Goal: Contribute content: Contribute content

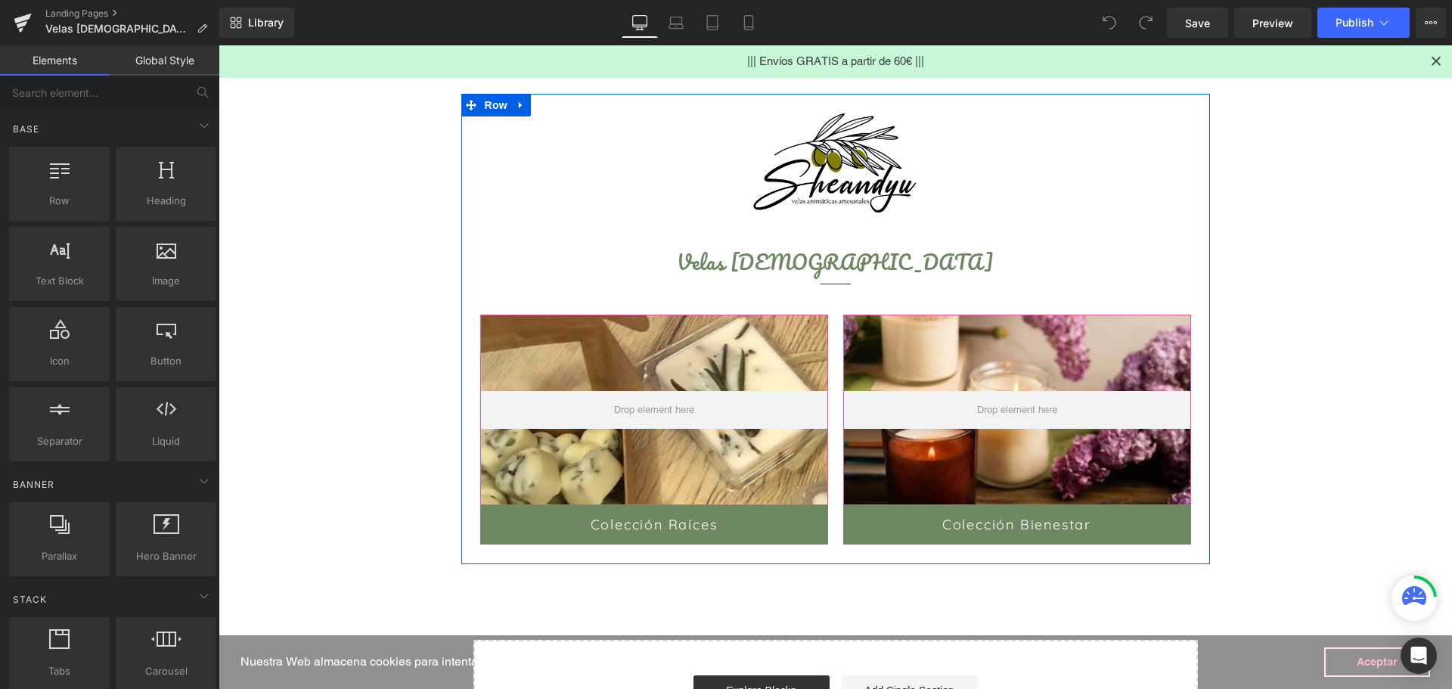
scroll to position [151, 0]
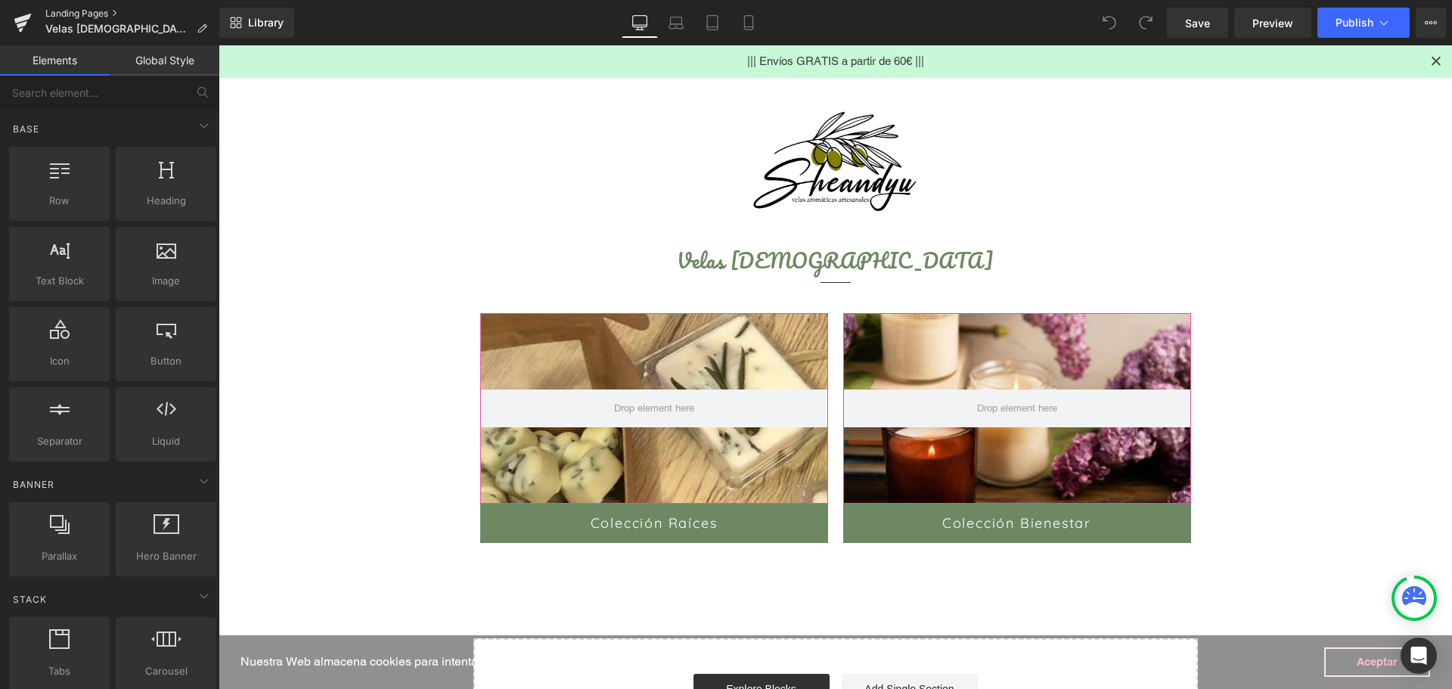
click at [78, 8] on link "Landing Pages" at bounding box center [132, 14] width 174 height 12
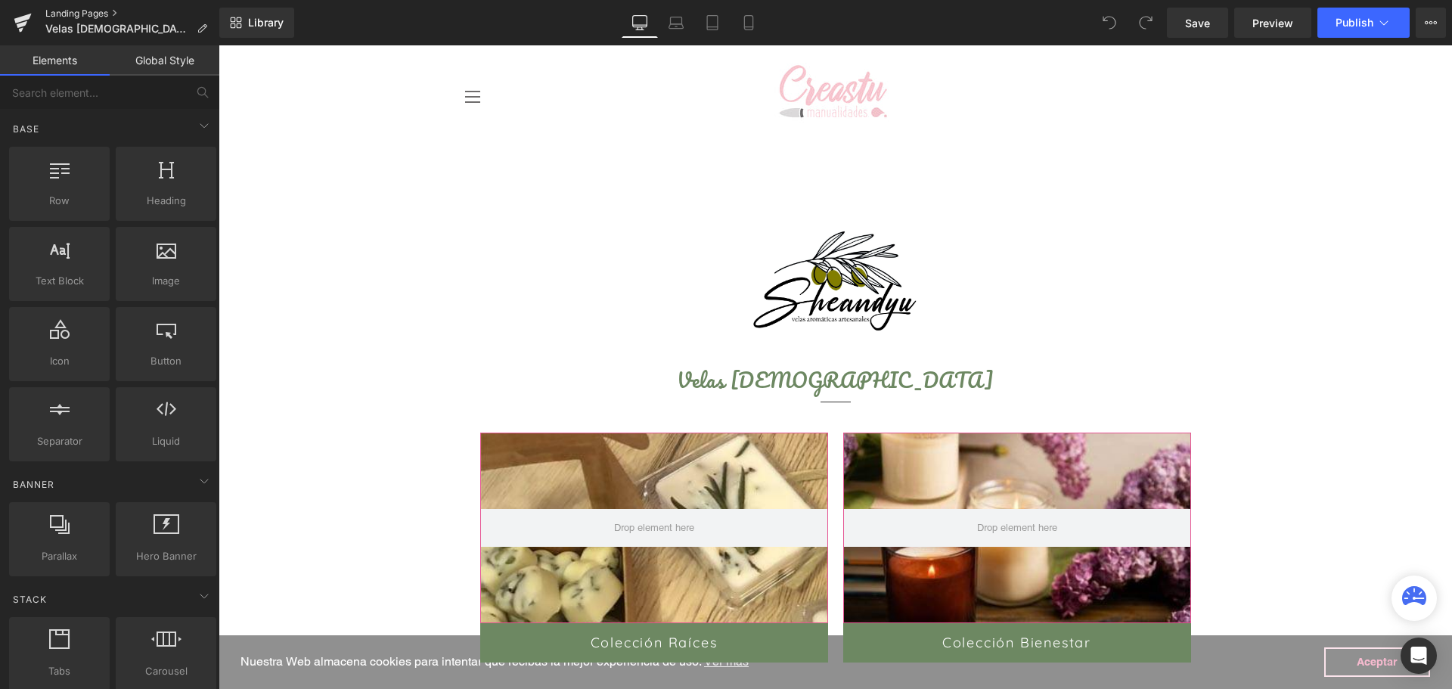
click at [76, 11] on link "Landing Pages" at bounding box center [132, 14] width 174 height 12
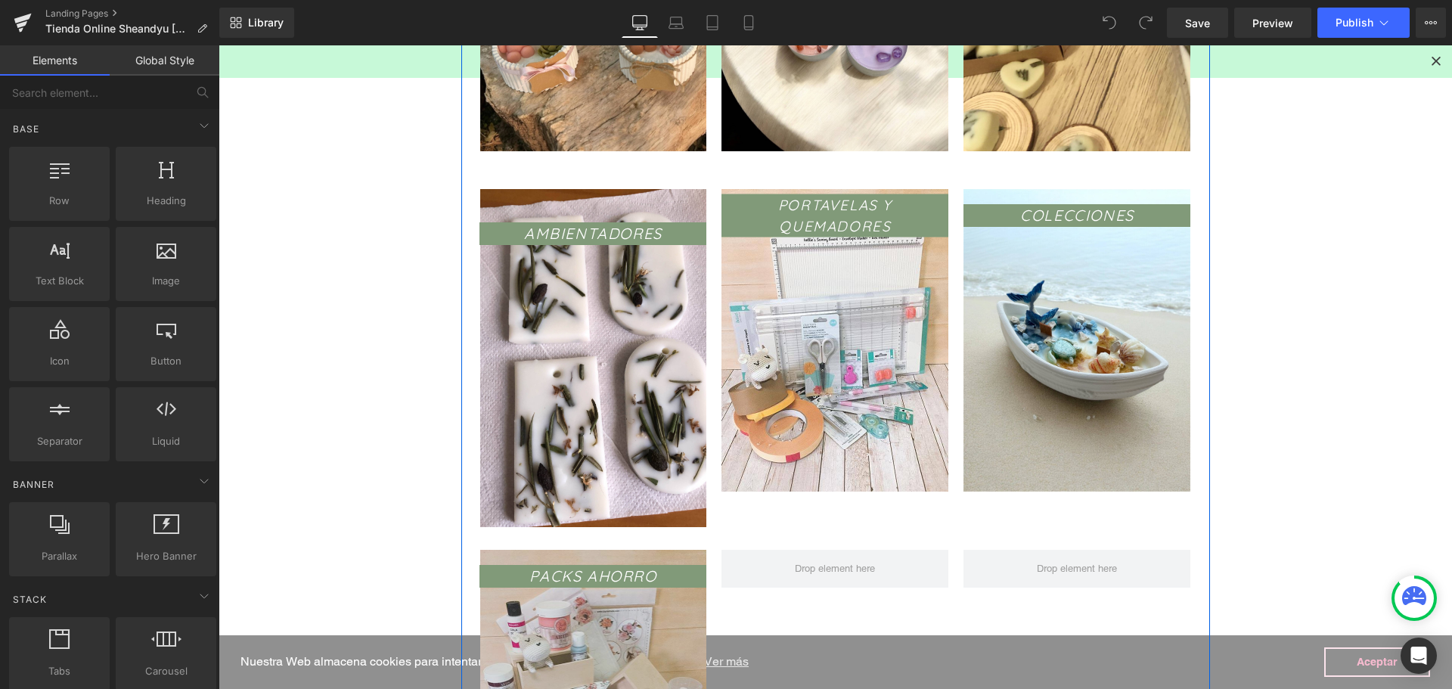
scroll to position [1059, 0]
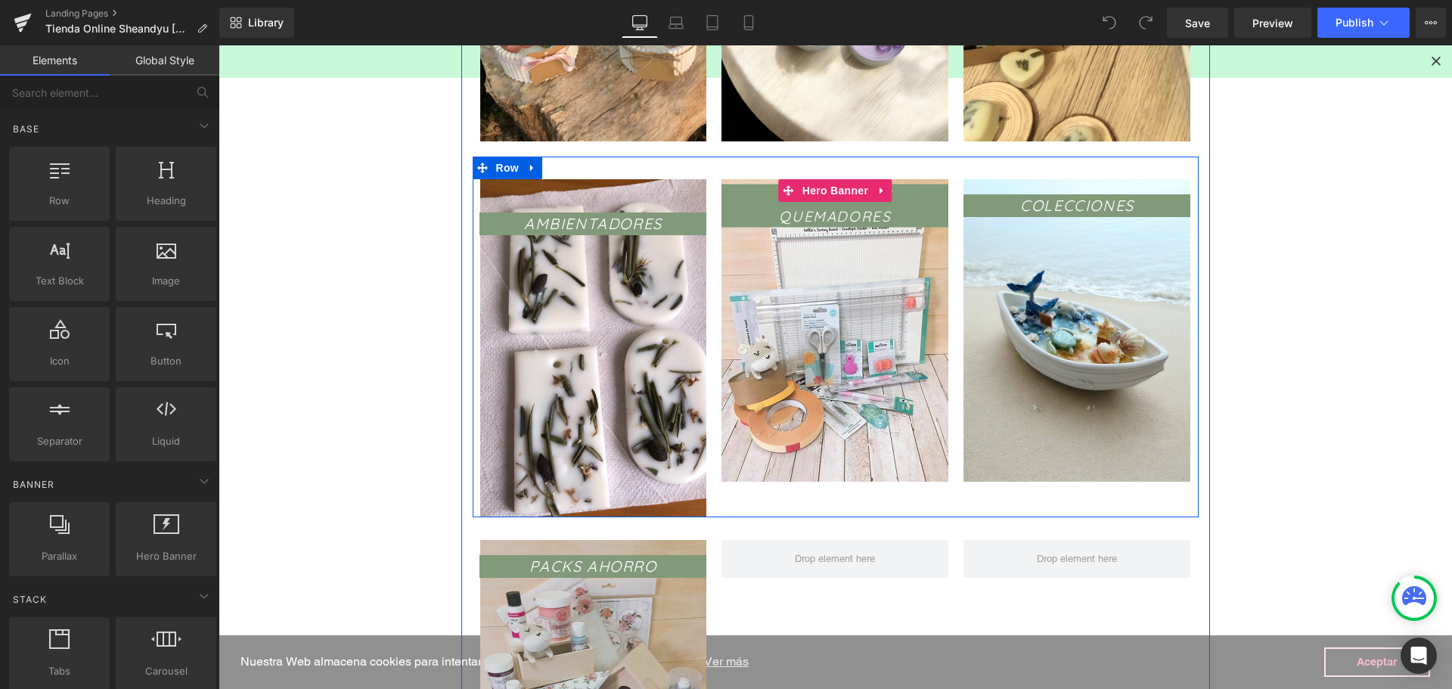
click at [838, 285] on span "PORTAVELAS Y QUEMADORES Text Block" at bounding box center [834, 330] width 227 height 293
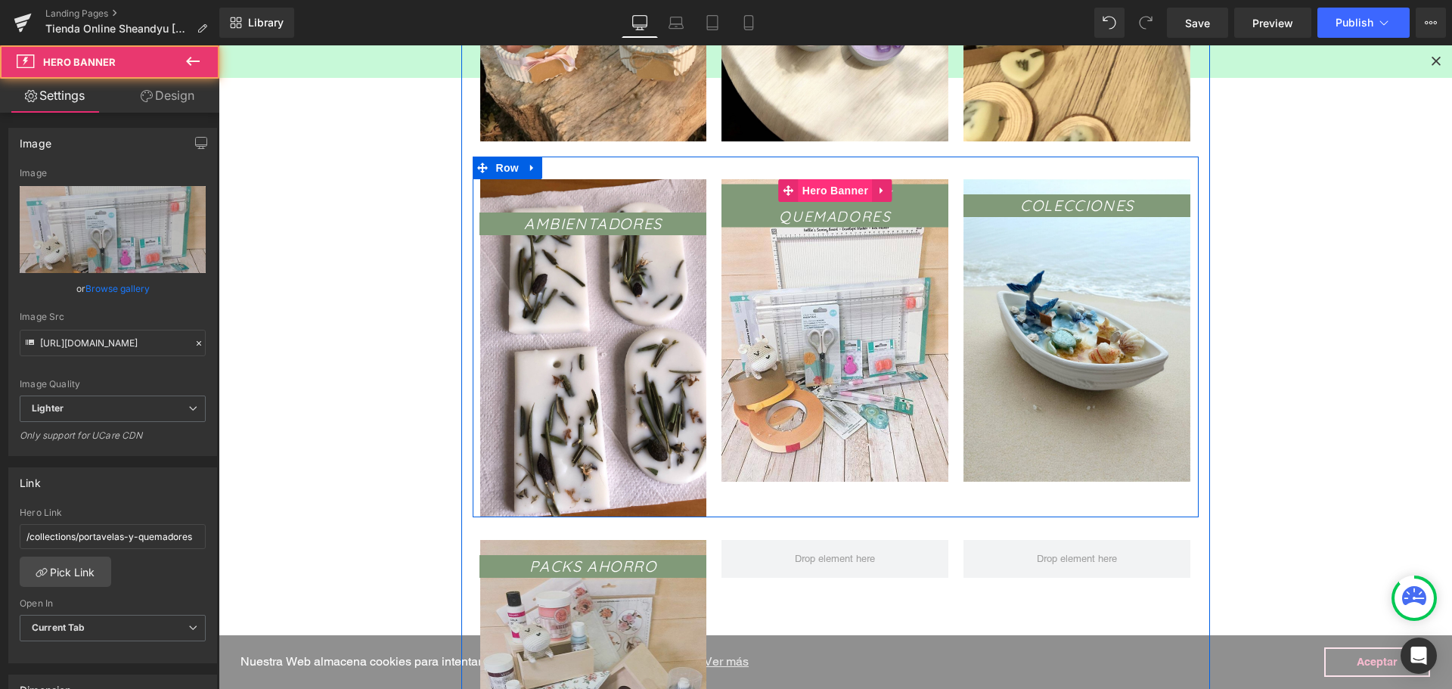
click at [829, 188] on span "Hero Banner" at bounding box center [835, 190] width 73 height 23
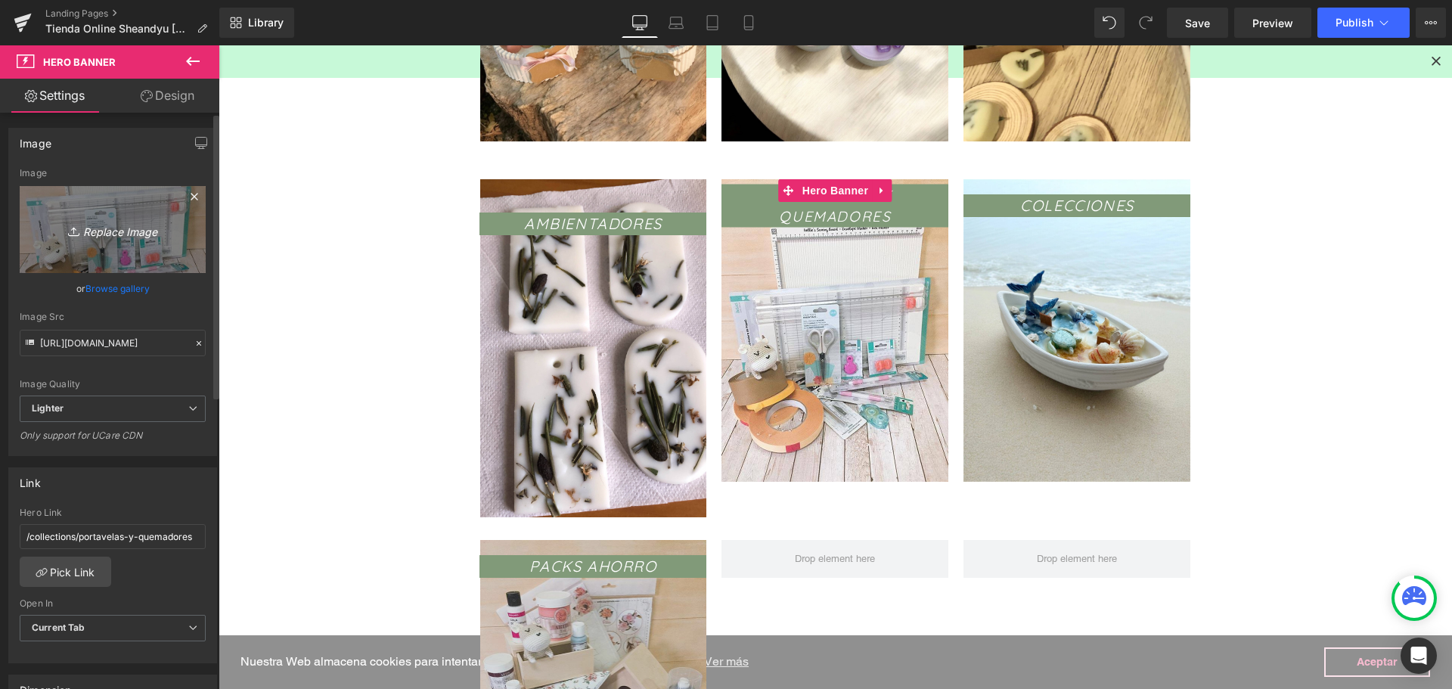
click at [138, 222] on icon "Replace Image" at bounding box center [112, 229] width 121 height 19
type input "C:\fakepath\thumbnail_Photoroom_20250901_102602.jpg"
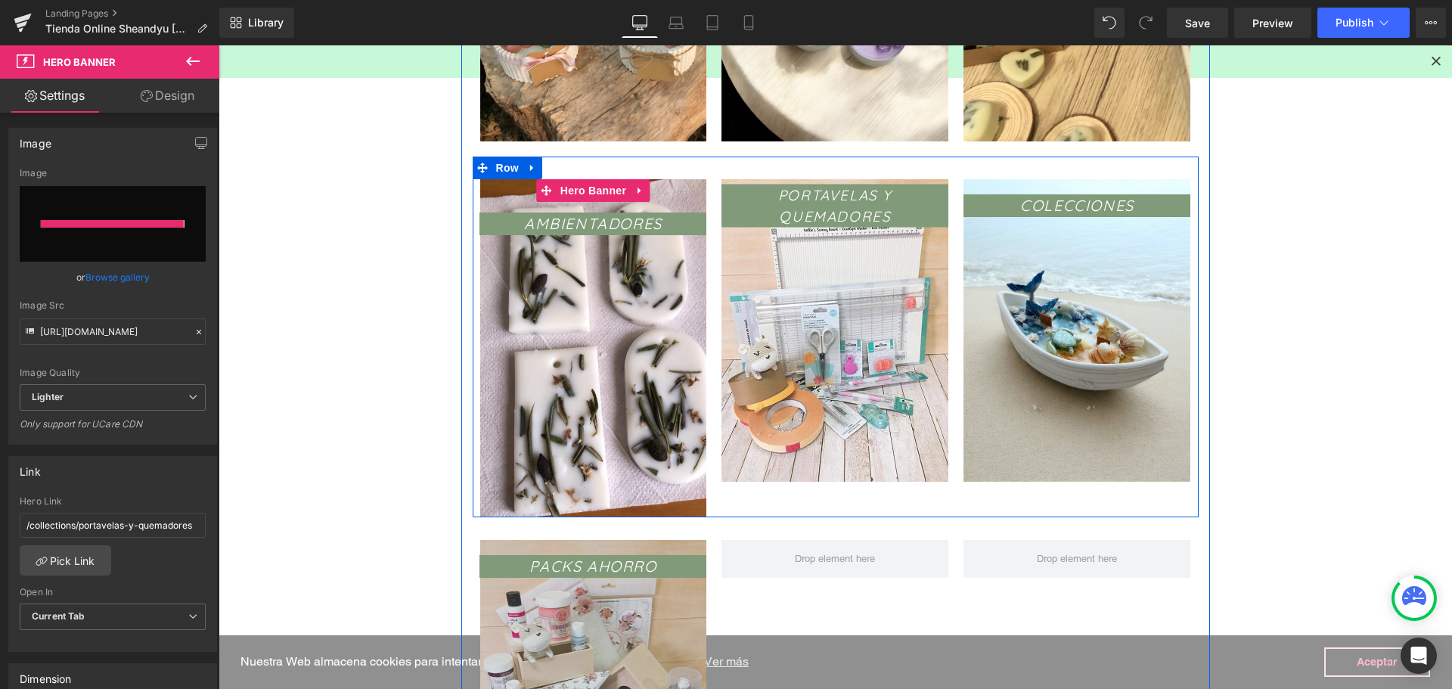
type input "https://ucarecdn.com/00cf9d61-4e47-4adb-b585-469e8f8aca32/-/format/auto/-/previ…"
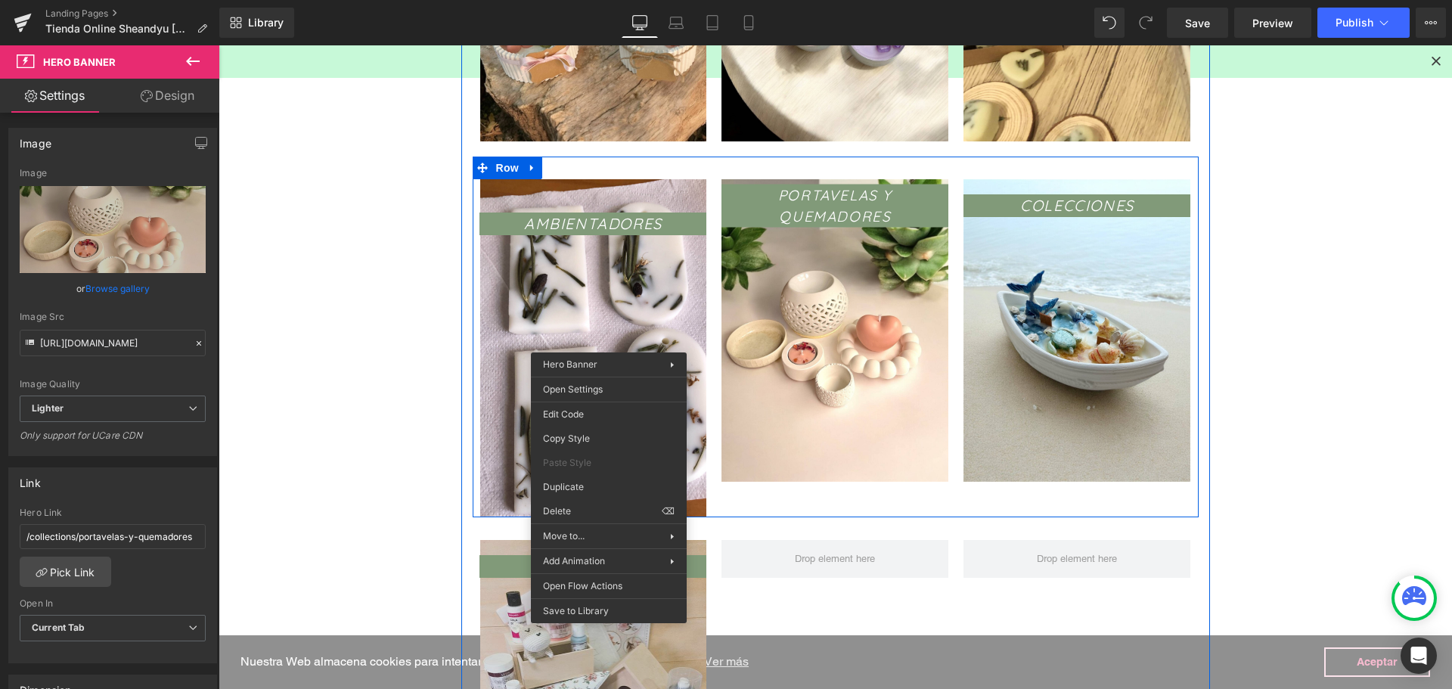
click at [579, 185] on div "AMBIENTADORES Text Block Hero Banner" at bounding box center [593, 348] width 227 height 339
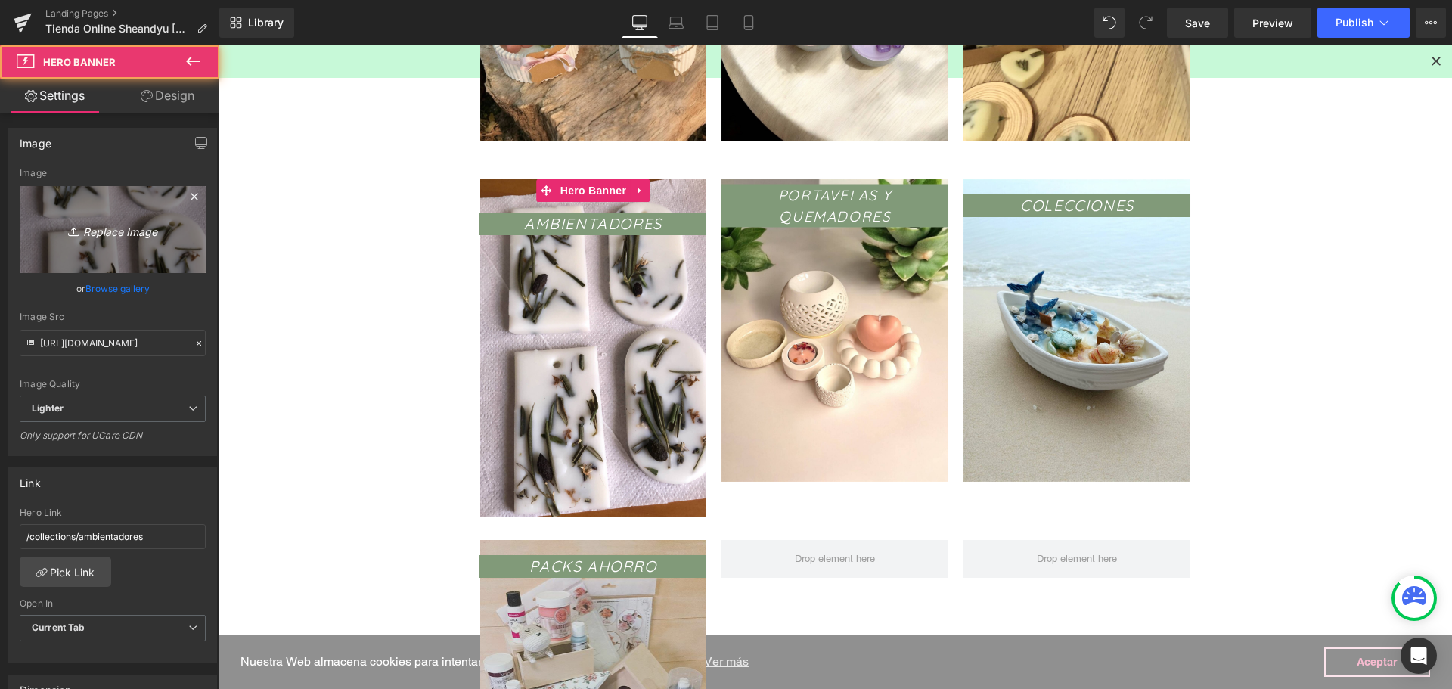
click at [68, 222] on icon "Replace Image" at bounding box center [112, 229] width 121 height 19
type input "C:\fakepath\ambientadores.jpg"
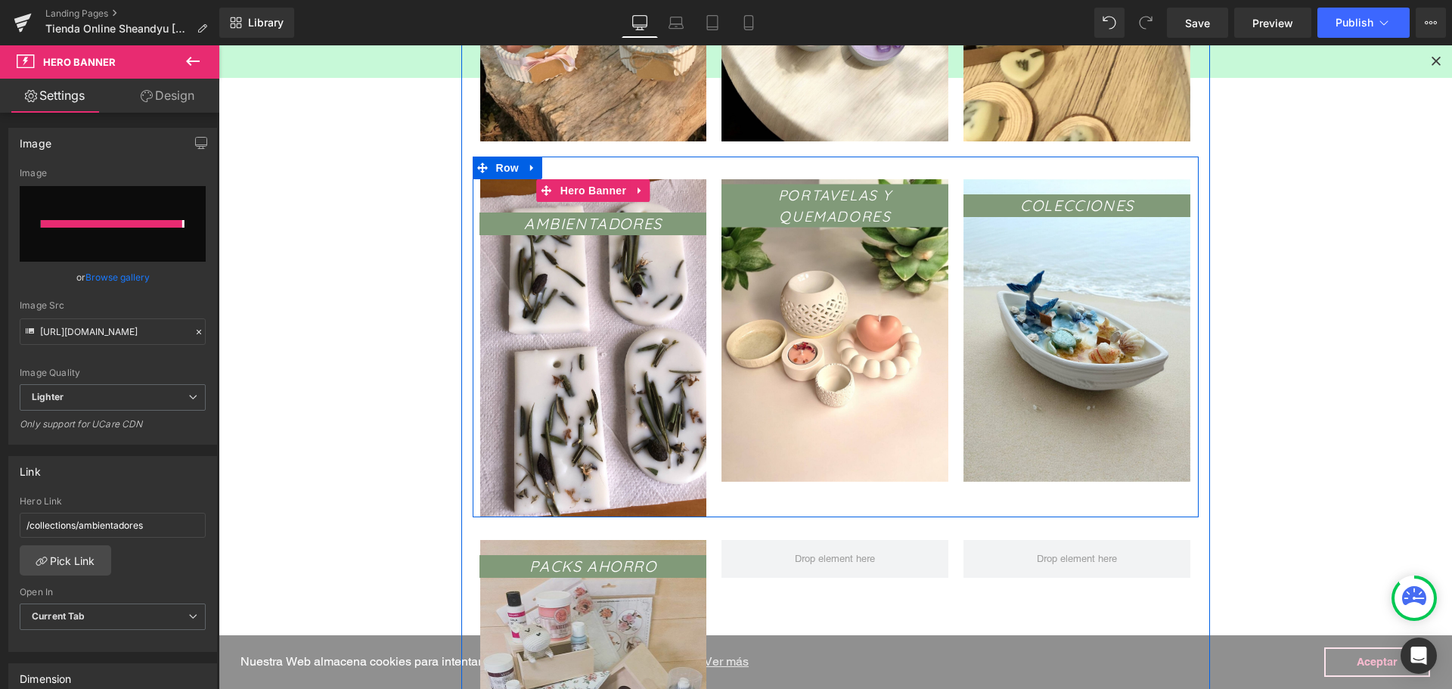
type input "https://ucarecdn.com/45a875a5-0ae0-4d38-988d-d534241a9371/-/format/auto/-/previ…"
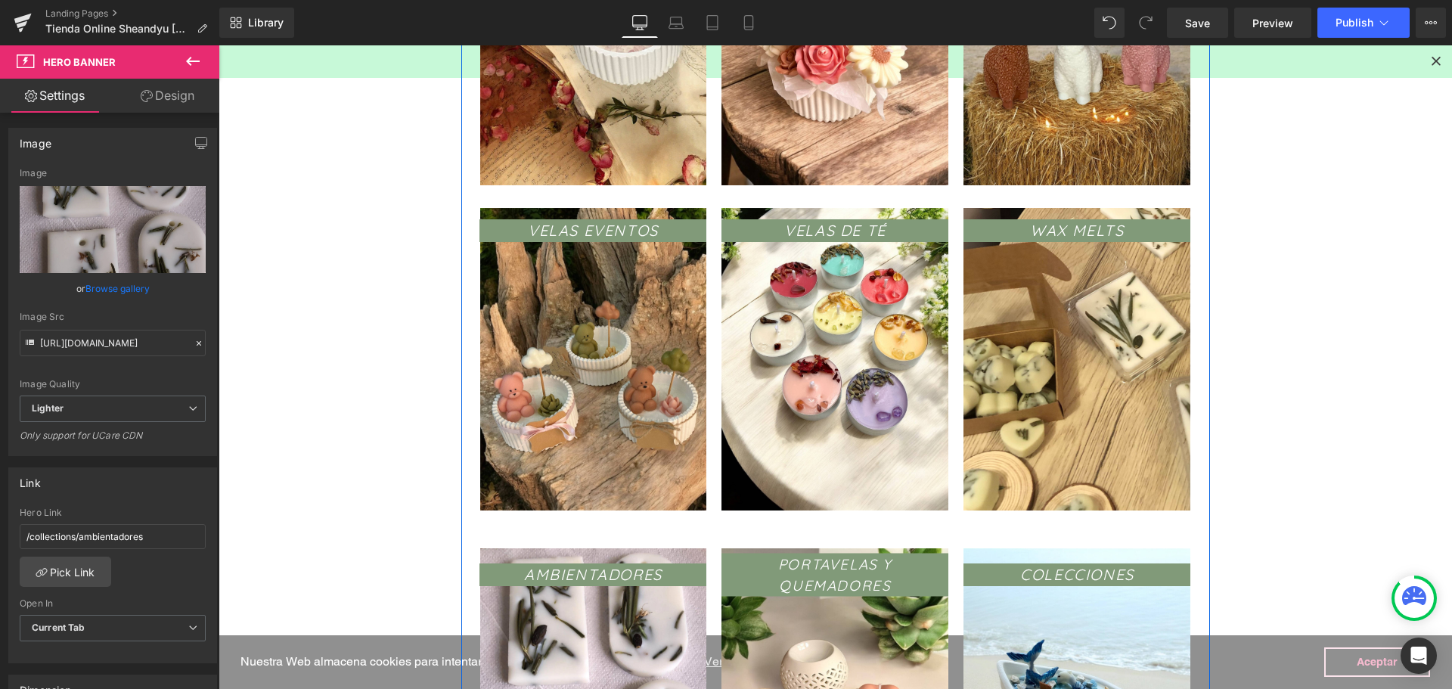
scroll to position [681, 0]
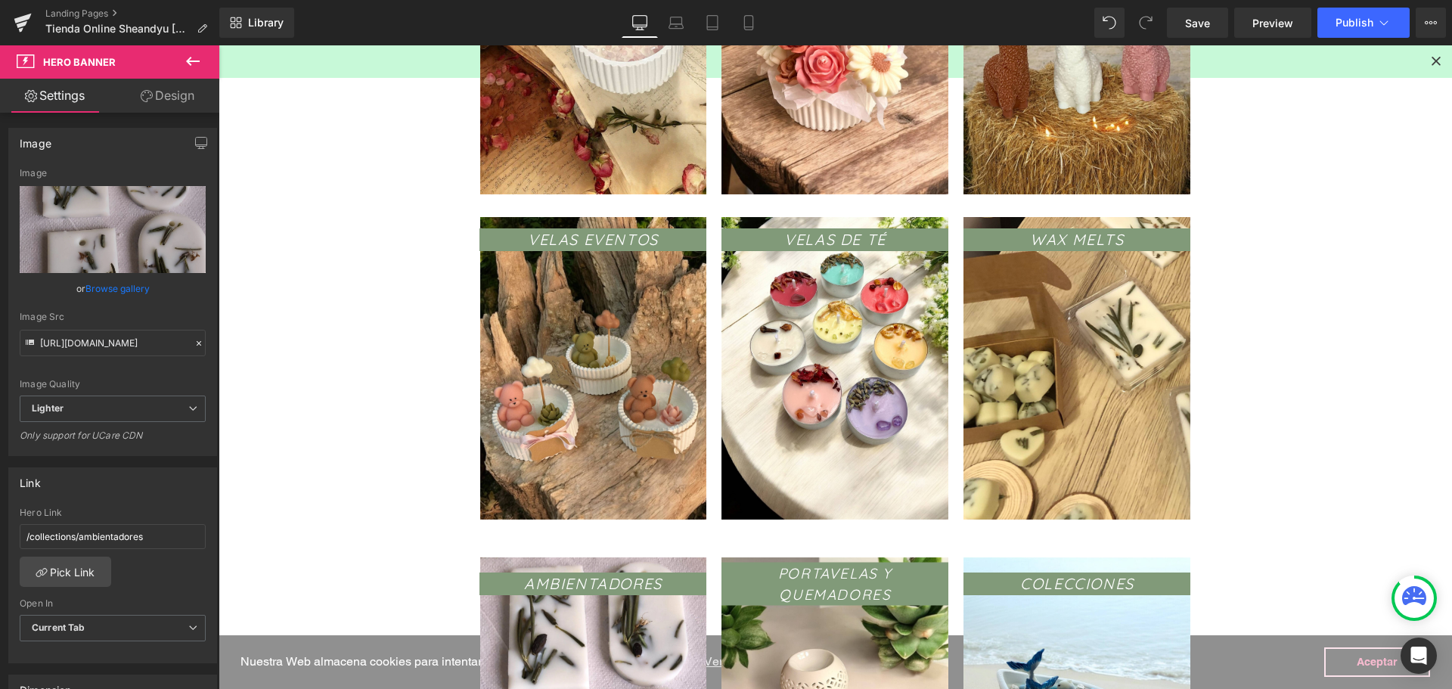
drag, startPoint x: 1195, startPoint y: 22, endPoint x: 1288, endPoint y: 39, distance: 94.6
click at [1195, 22] on span "Save" at bounding box center [1197, 23] width 25 height 16
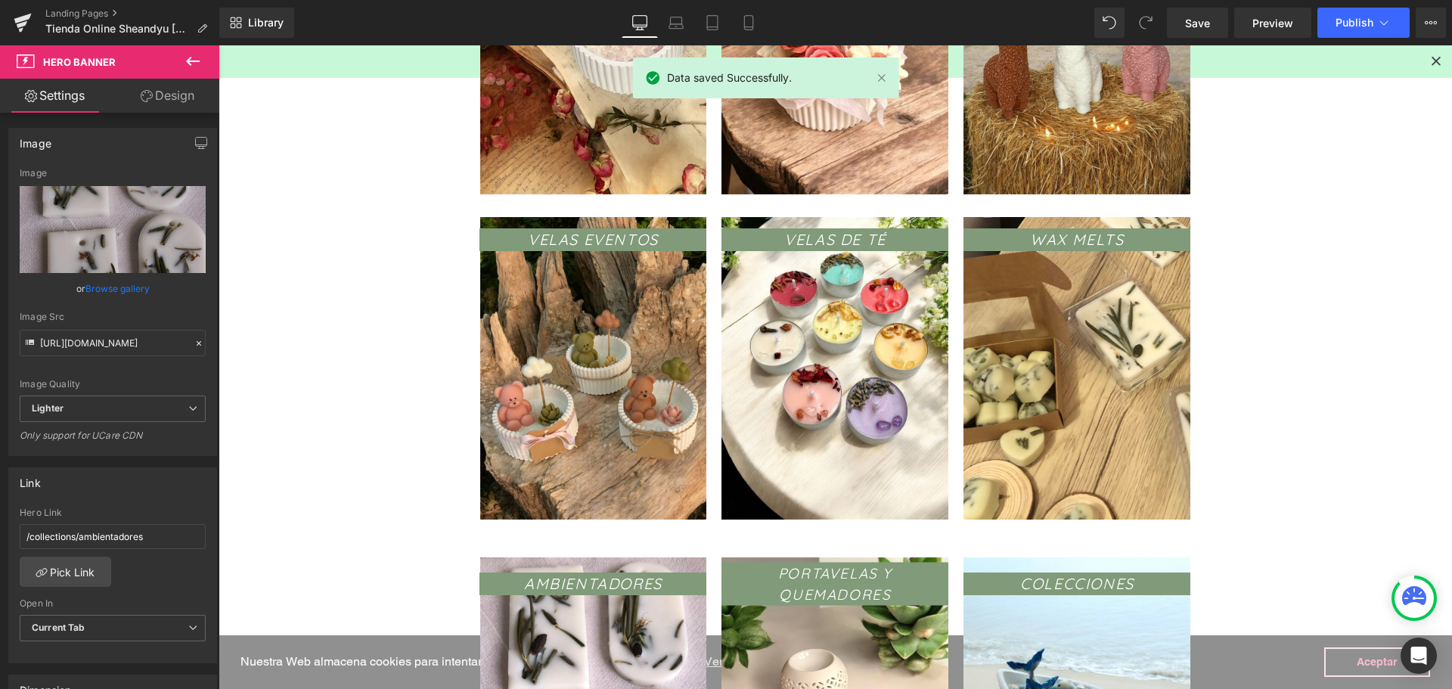
scroll to position [1059, 0]
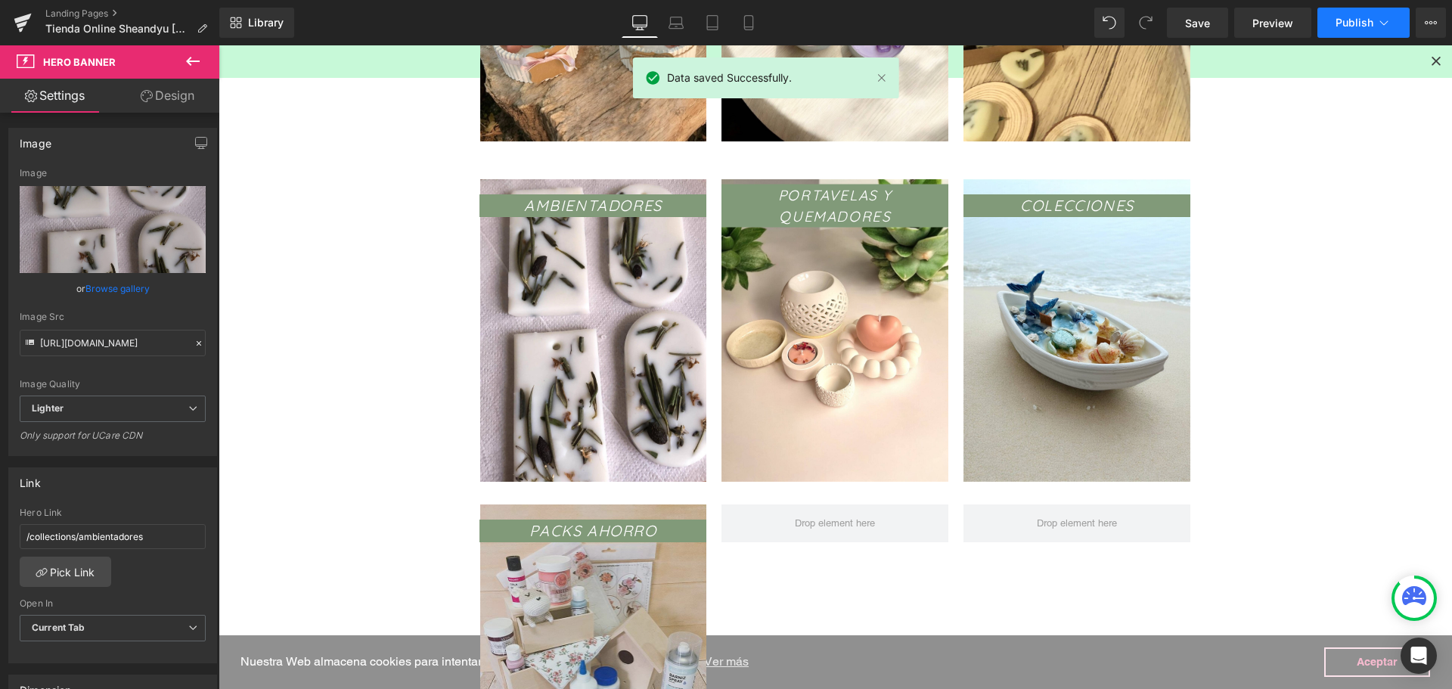
click at [1336, 18] on span "Publish" at bounding box center [1355, 23] width 38 height 12
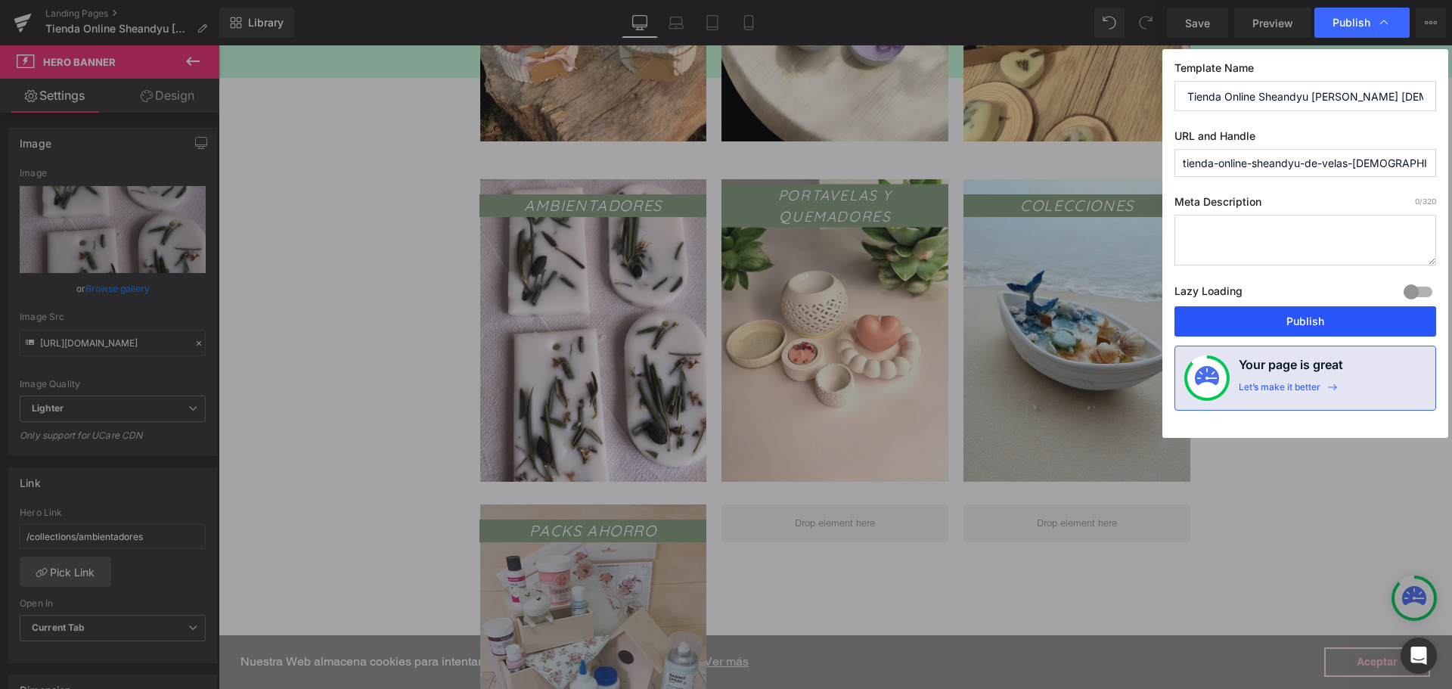
click at [1274, 318] on button "Publish" at bounding box center [1305, 321] width 262 height 30
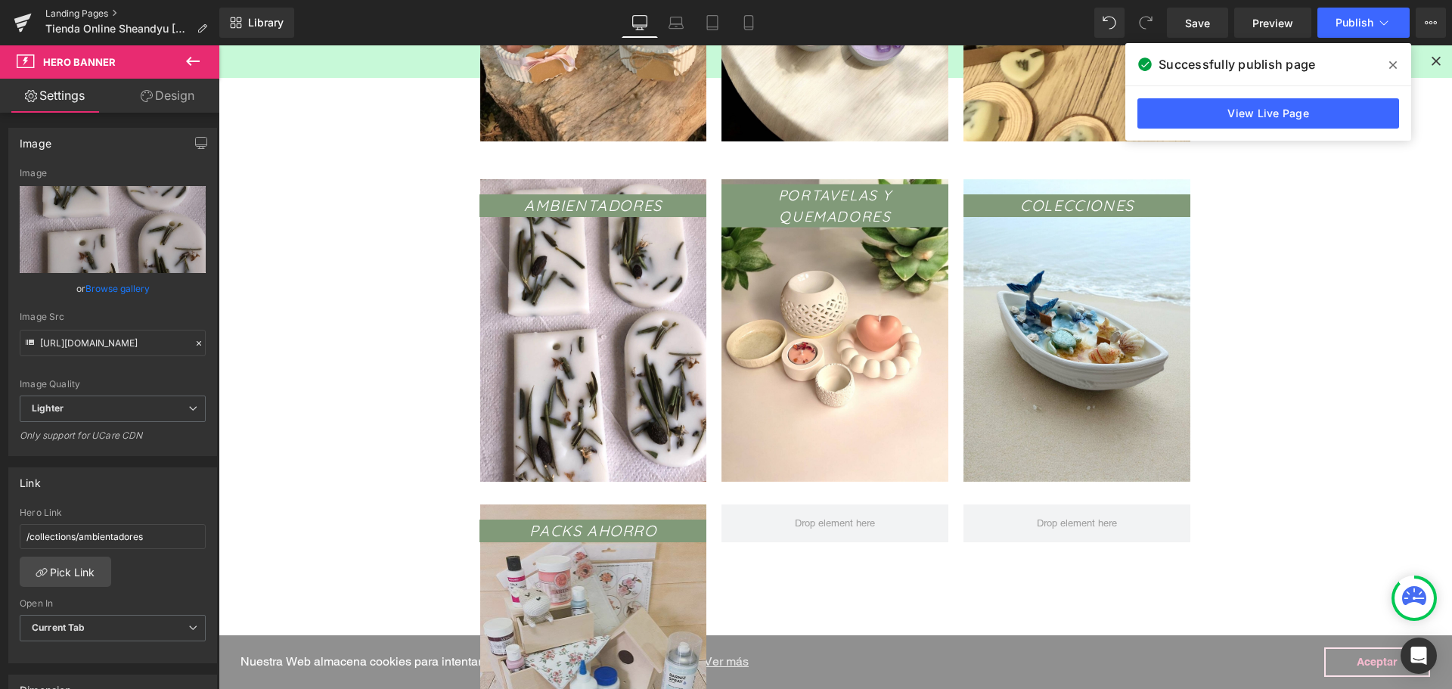
click at [102, 11] on link "Landing Pages" at bounding box center [132, 14] width 174 height 12
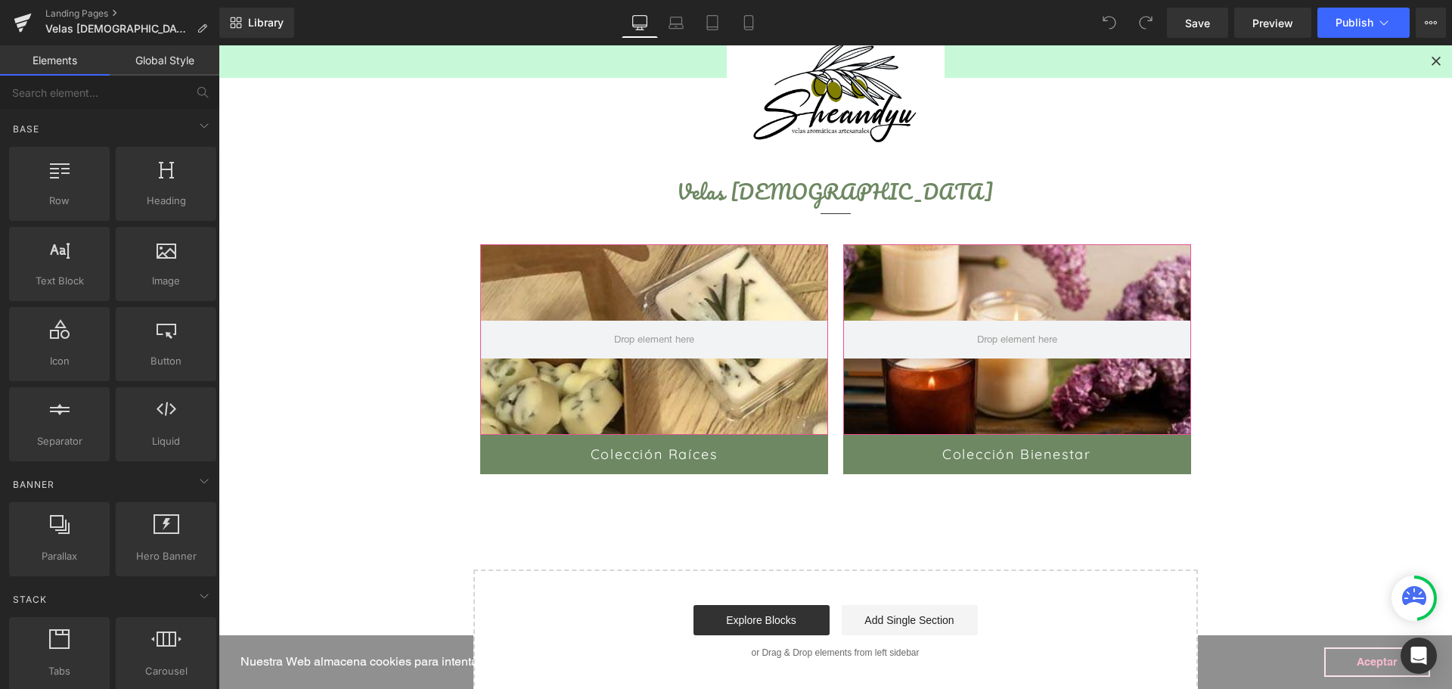
scroll to position [227, 0]
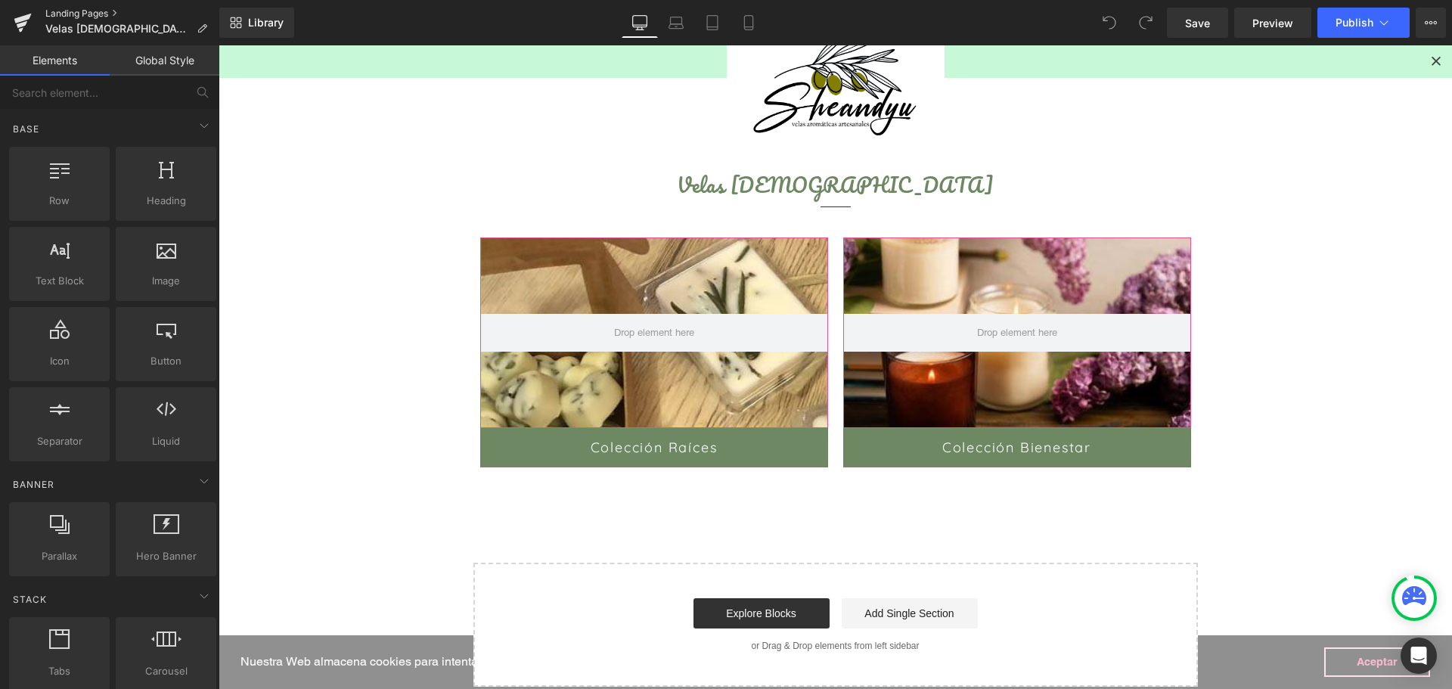
click at [57, 9] on link "Landing Pages" at bounding box center [132, 14] width 174 height 12
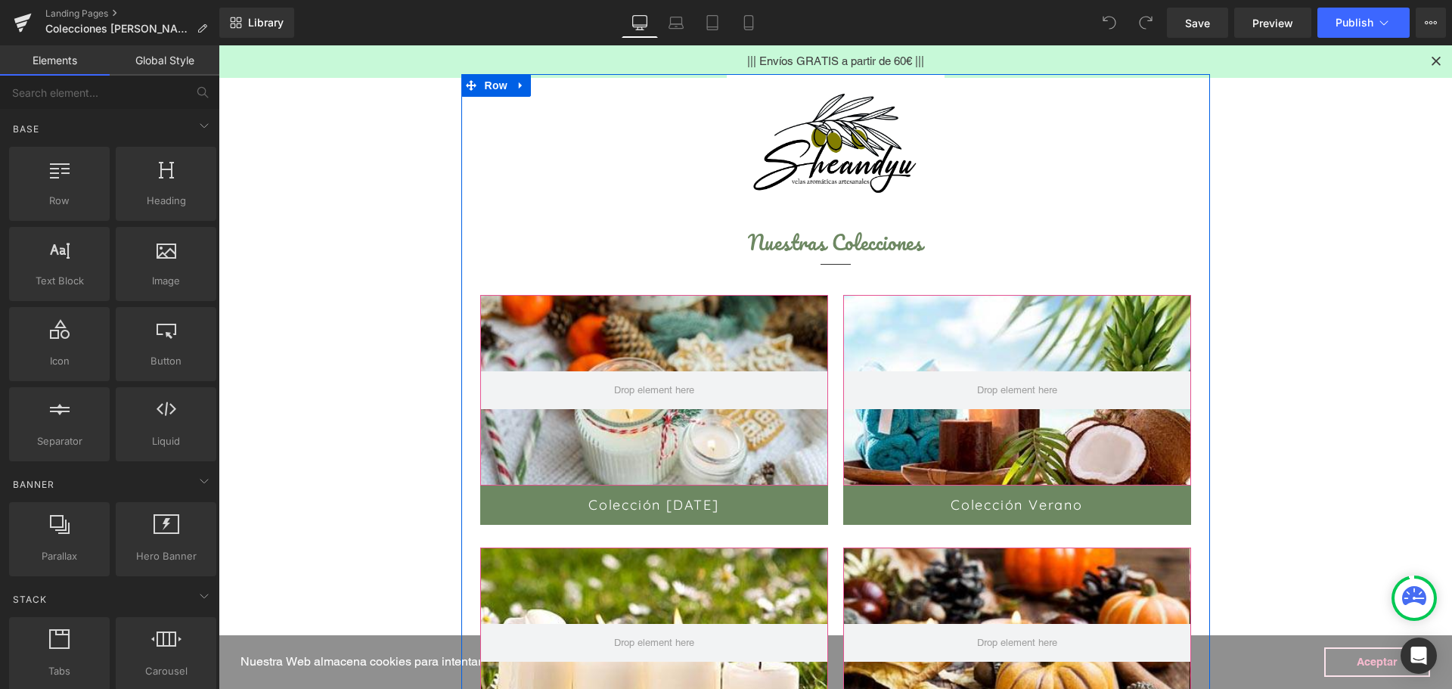
scroll to position [151, 0]
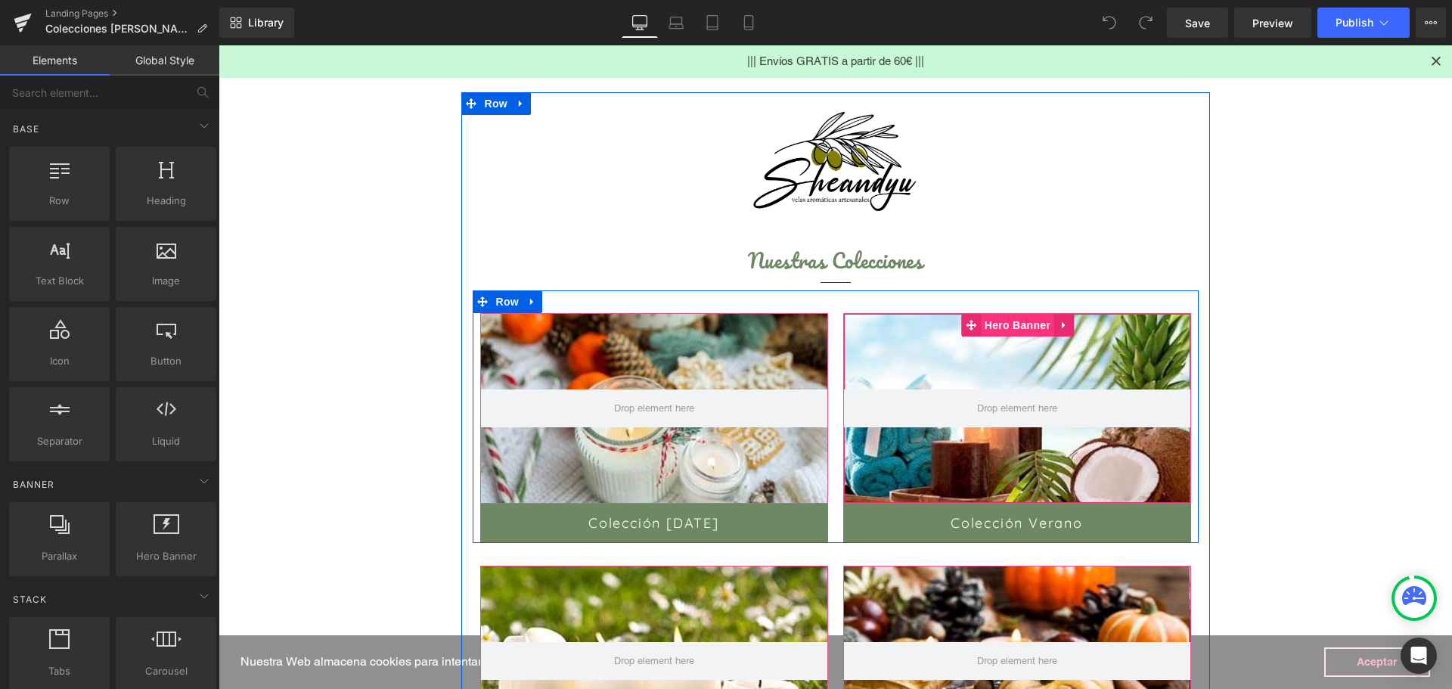
click at [1000, 330] on span "Hero Banner" at bounding box center [1017, 325] width 73 height 23
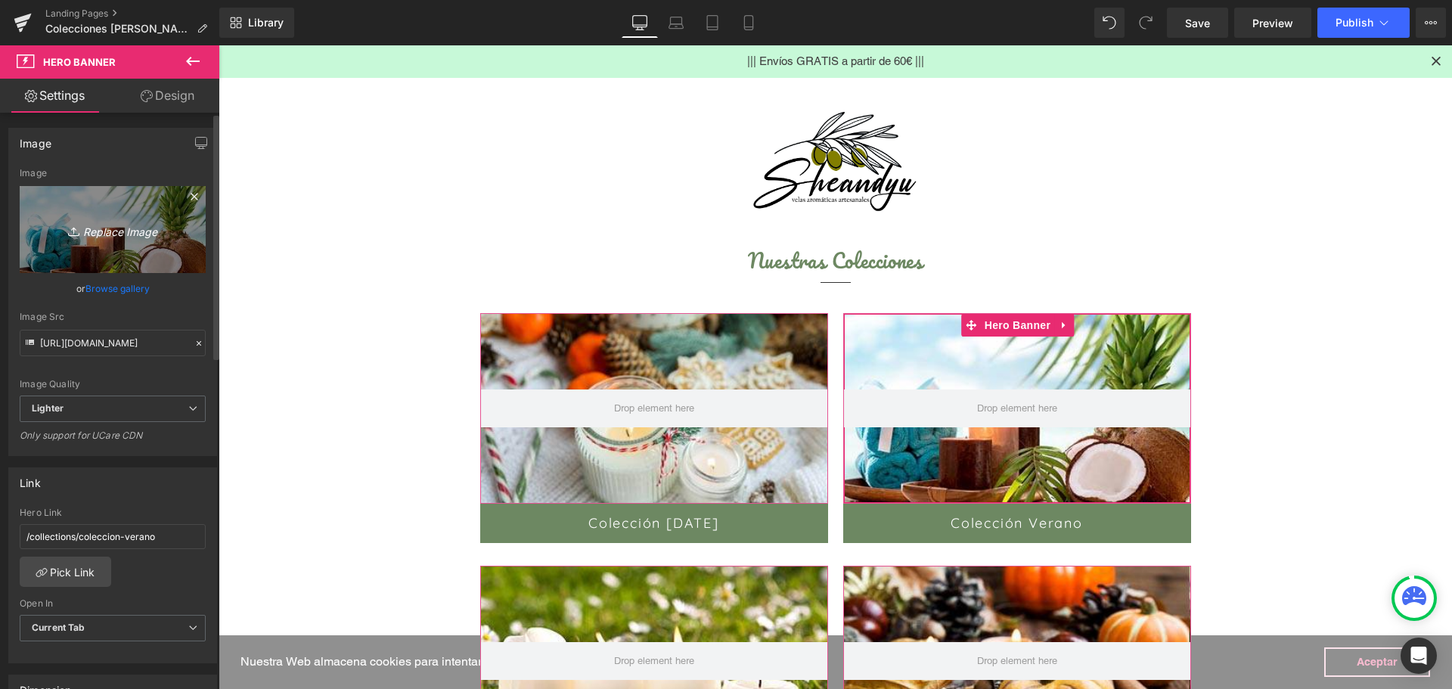
click at [100, 233] on icon "Replace Image" at bounding box center [112, 229] width 121 height 19
type input "C:\fakepath\coleccion-verano.jpg"
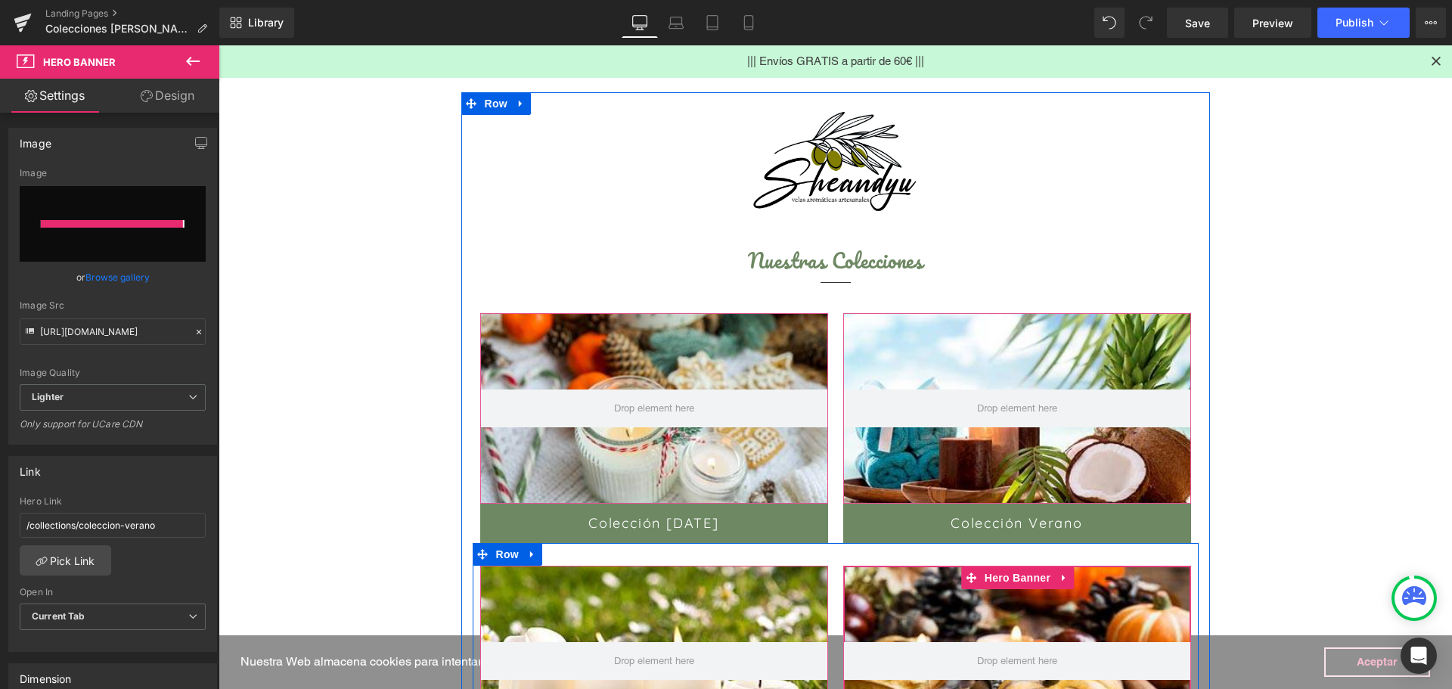
type input "https://ucarecdn.com/a25db283-9494-48c7-8c7a-c08141ebab57/-/format/auto/-/previ…"
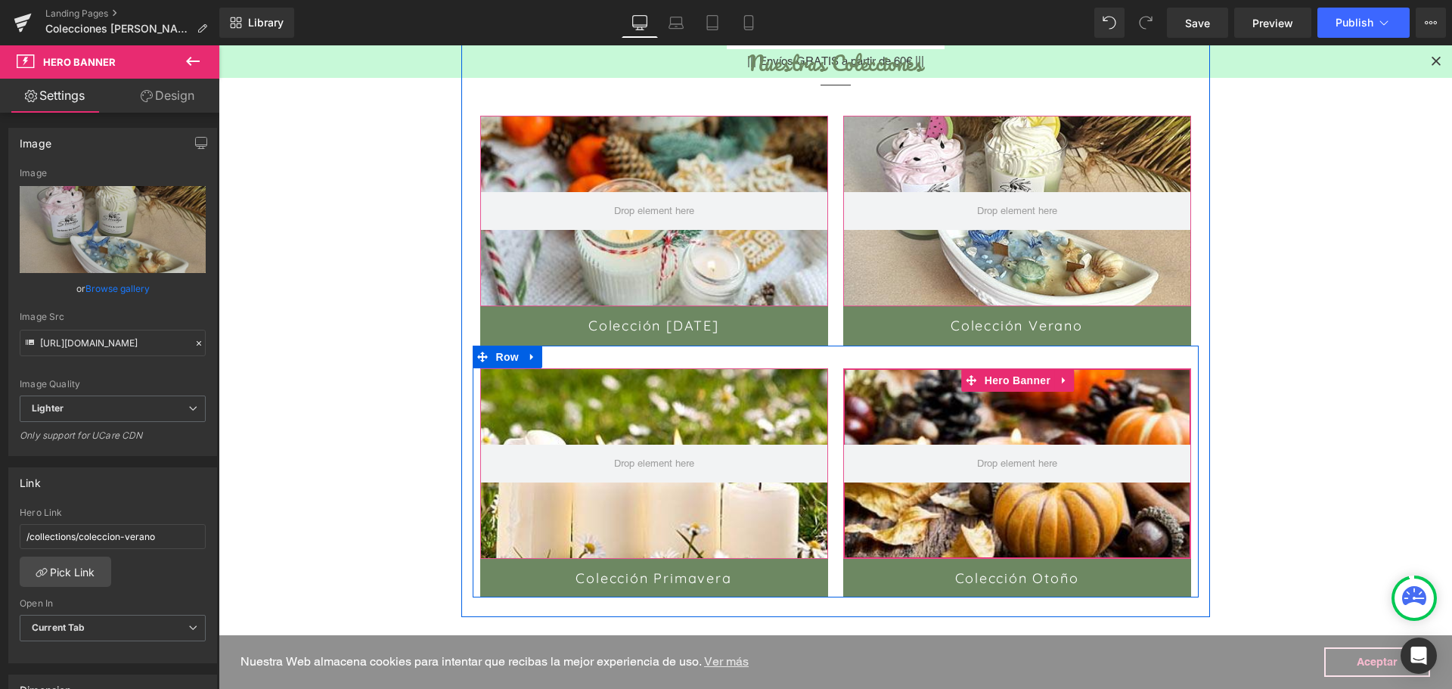
scroll to position [378, 0]
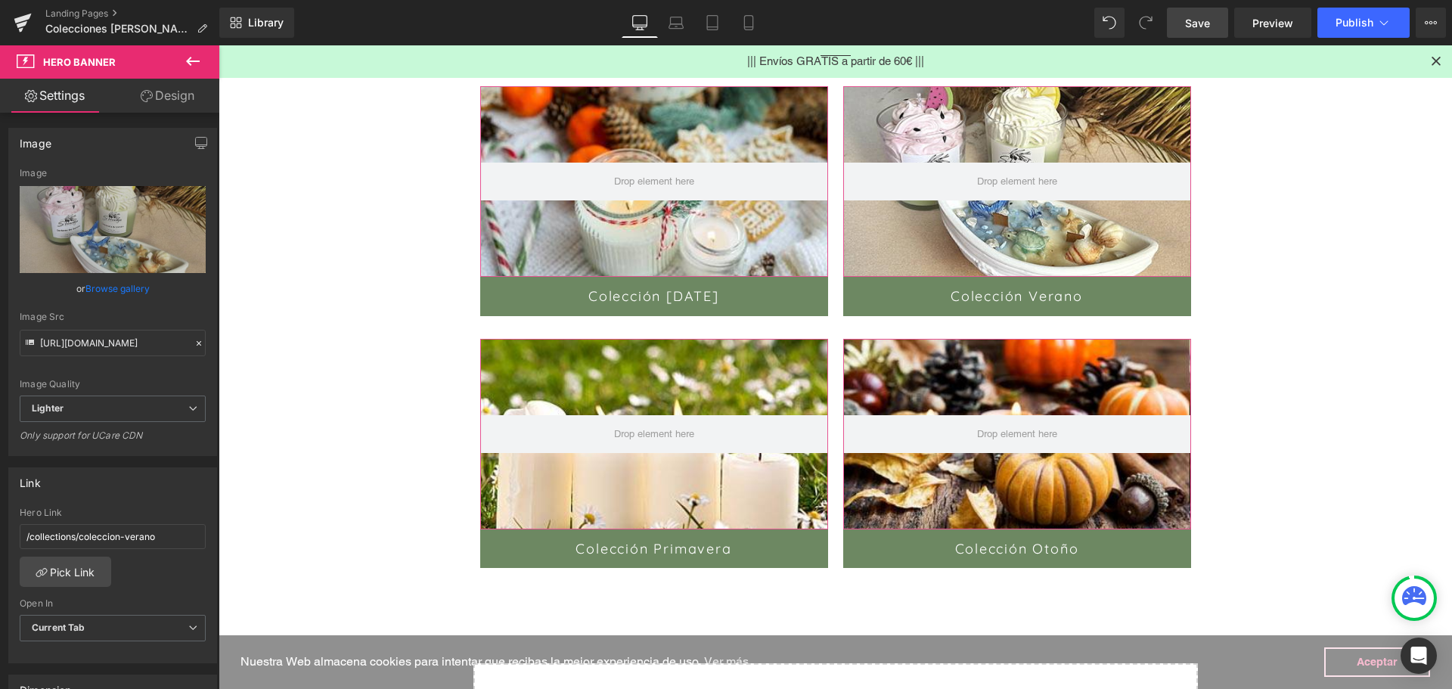
click at [1209, 23] on span "Save" at bounding box center [1197, 23] width 25 height 16
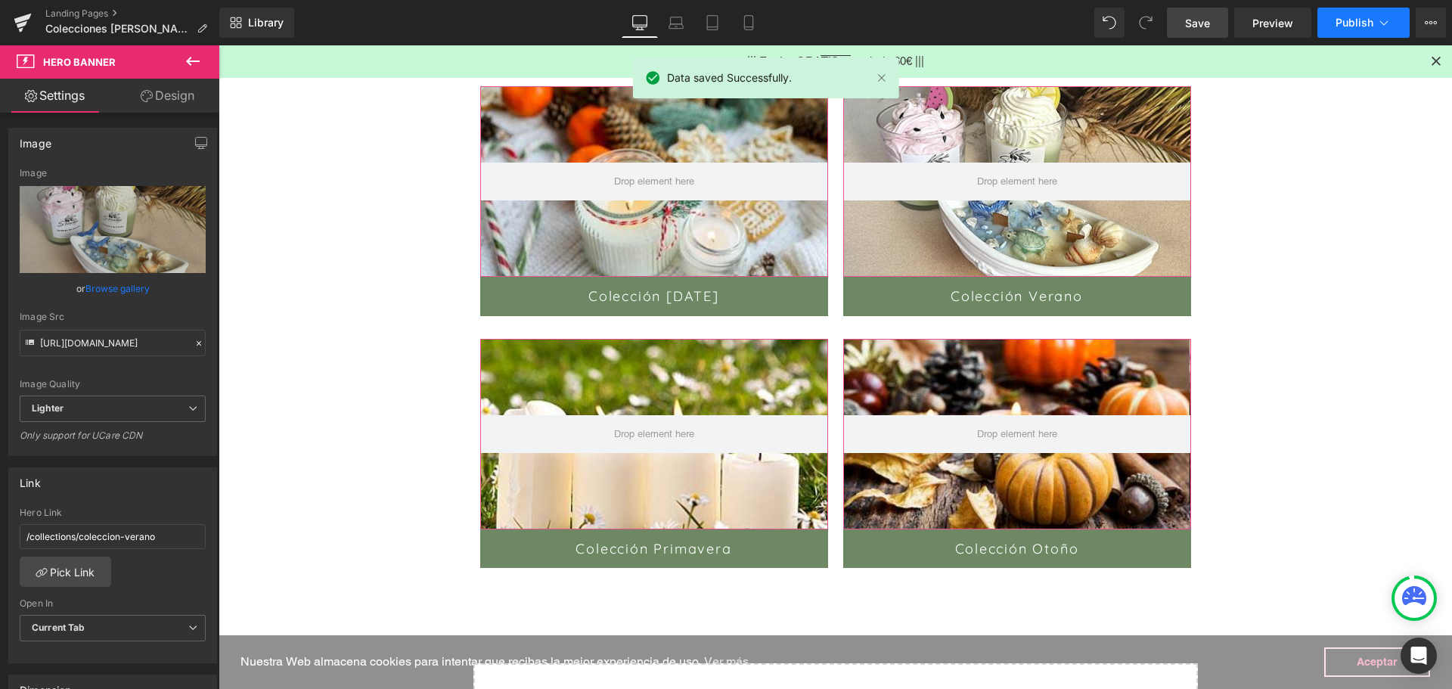
click at [1354, 33] on button "Publish" at bounding box center [1363, 23] width 92 height 30
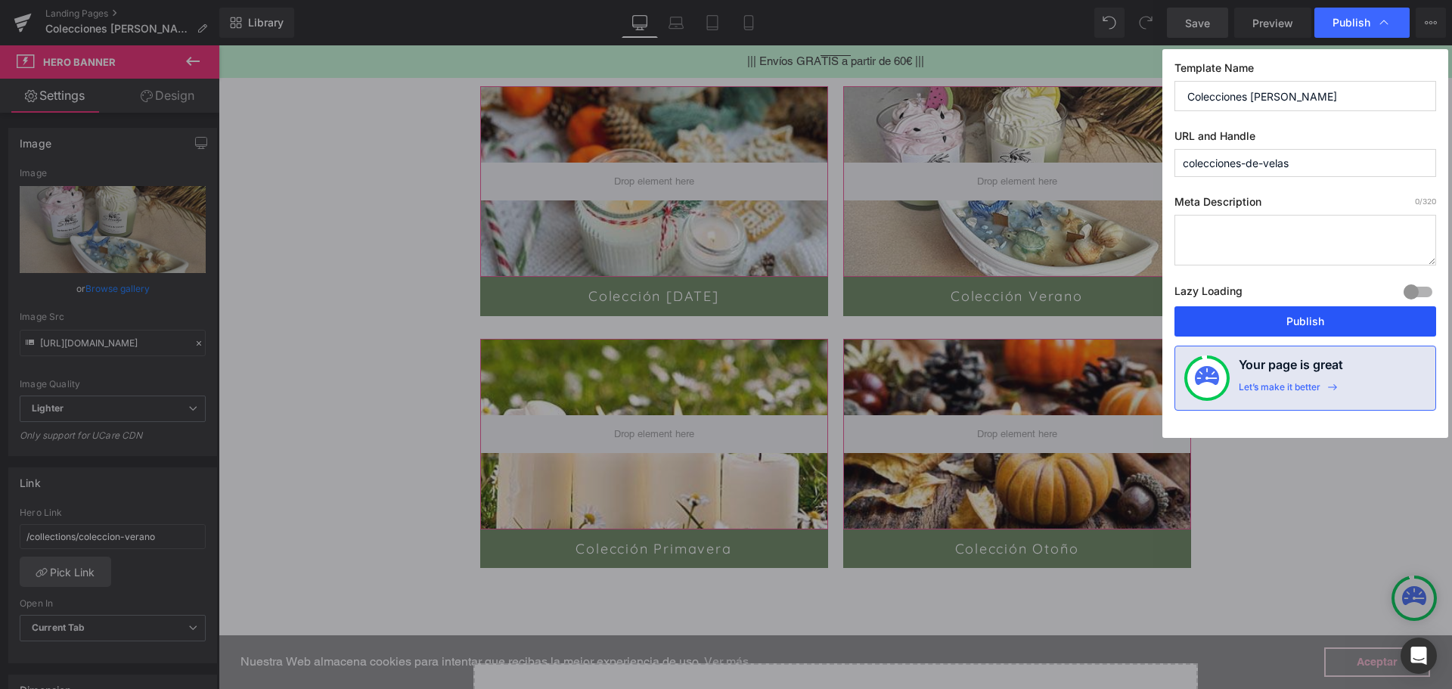
click at [1225, 327] on button "Publish" at bounding box center [1305, 321] width 262 height 30
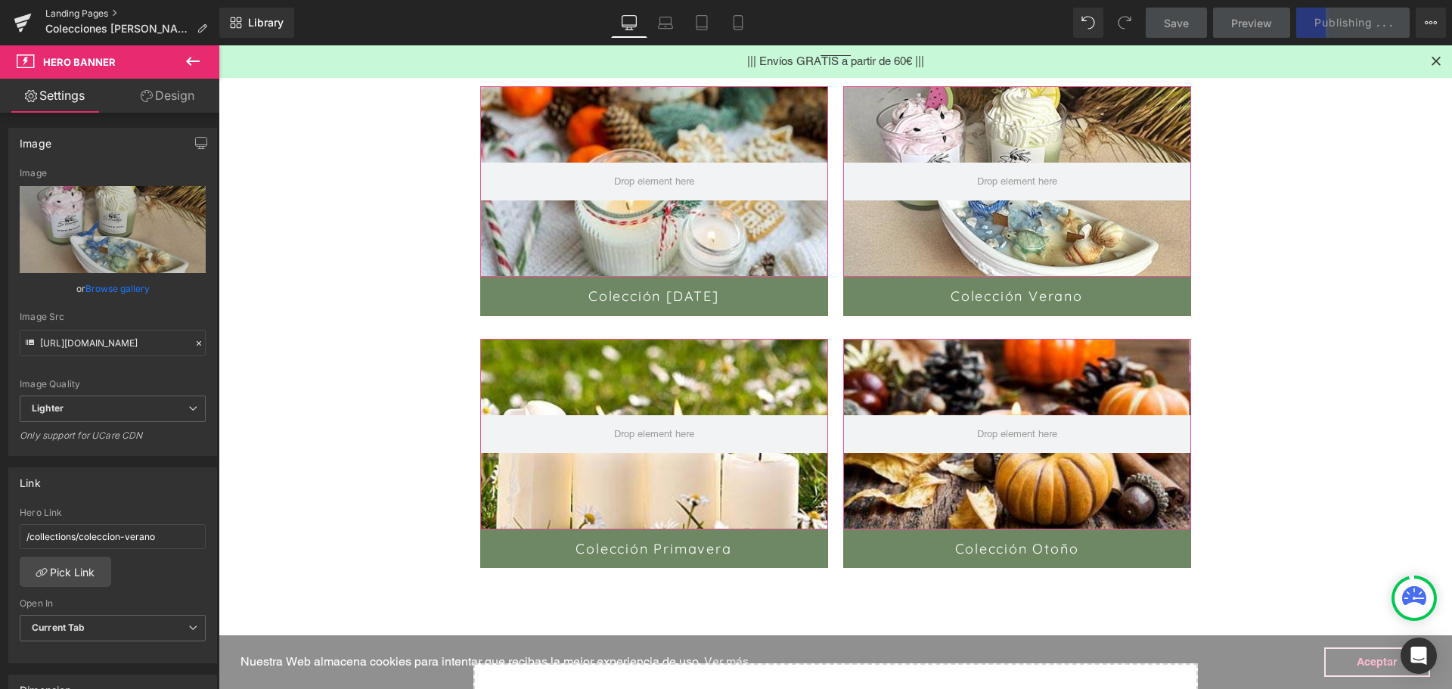
click at [86, 10] on link "Landing Pages" at bounding box center [132, 14] width 174 height 12
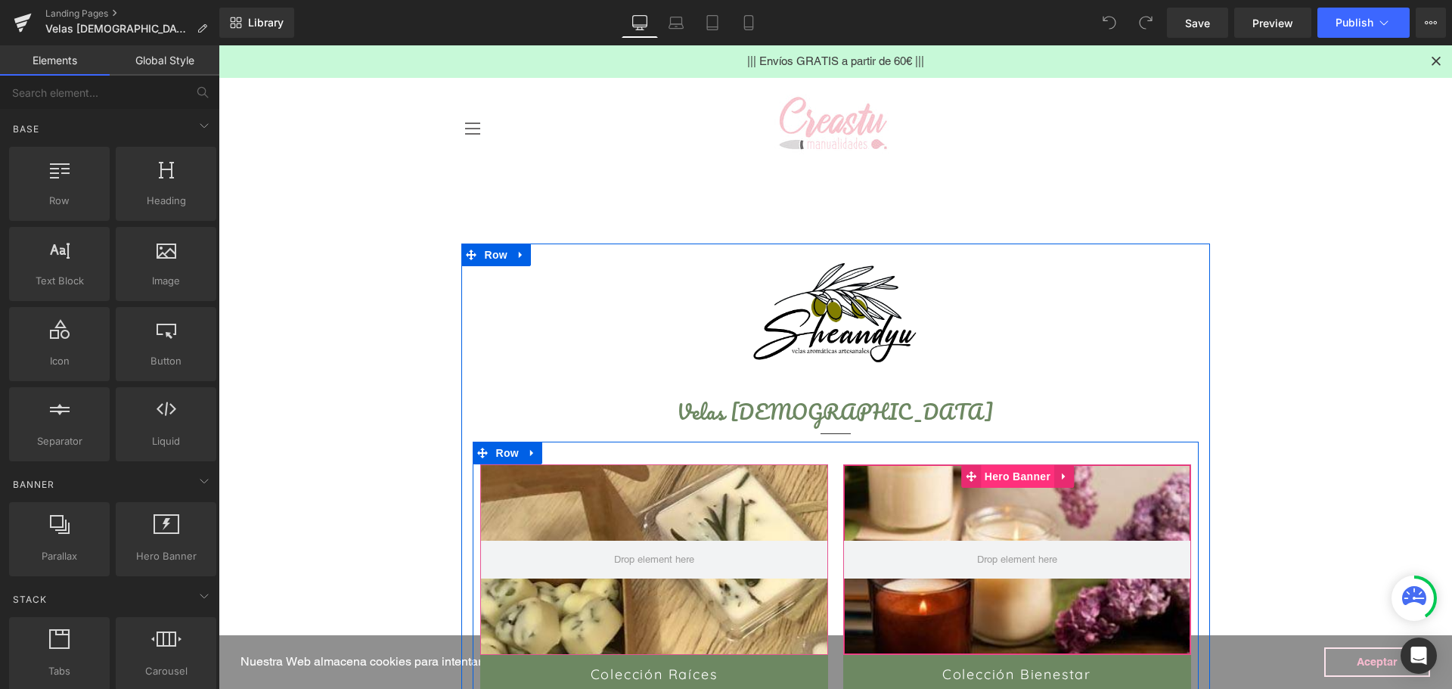
click at [1022, 476] on span "Hero Banner" at bounding box center [1017, 476] width 73 height 23
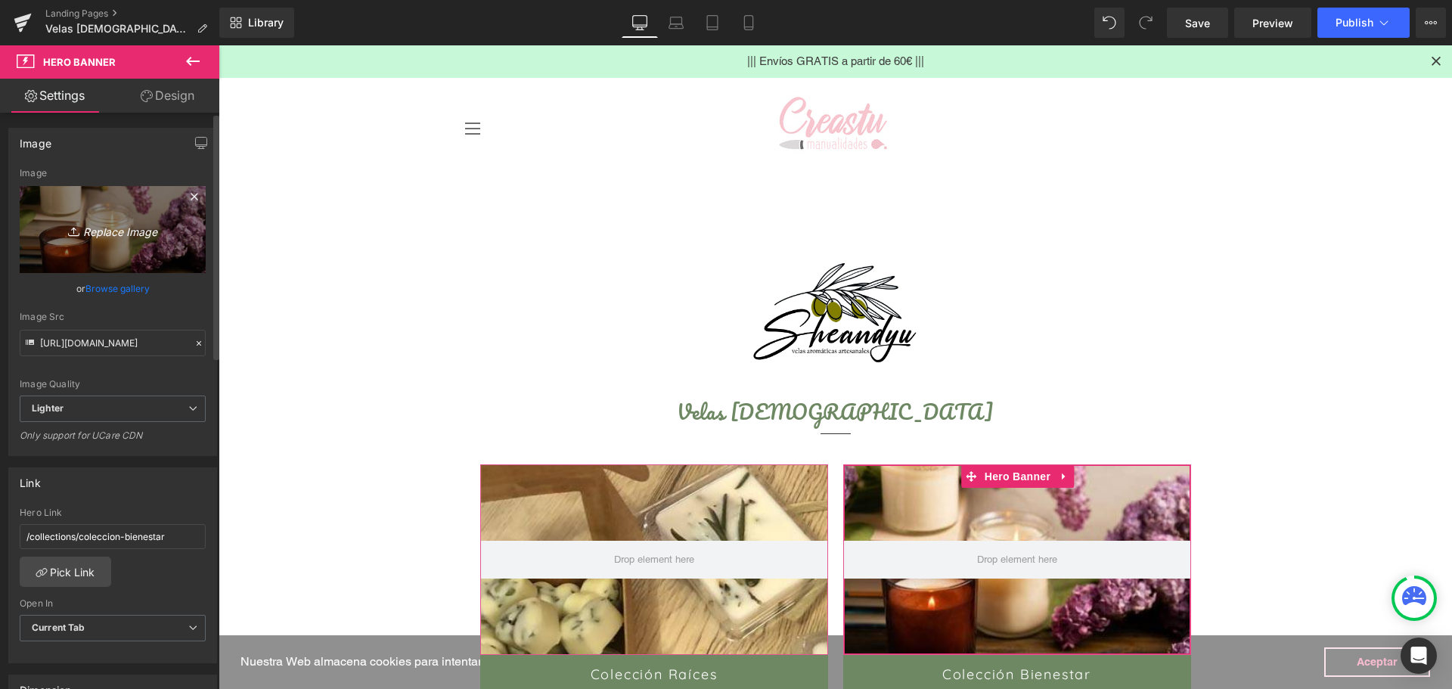
click at [107, 234] on icon "Replace Image" at bounding box center [112, 229] width 121 height 19
type input "C:\fakepath\coleccion-bienestar.jpg"
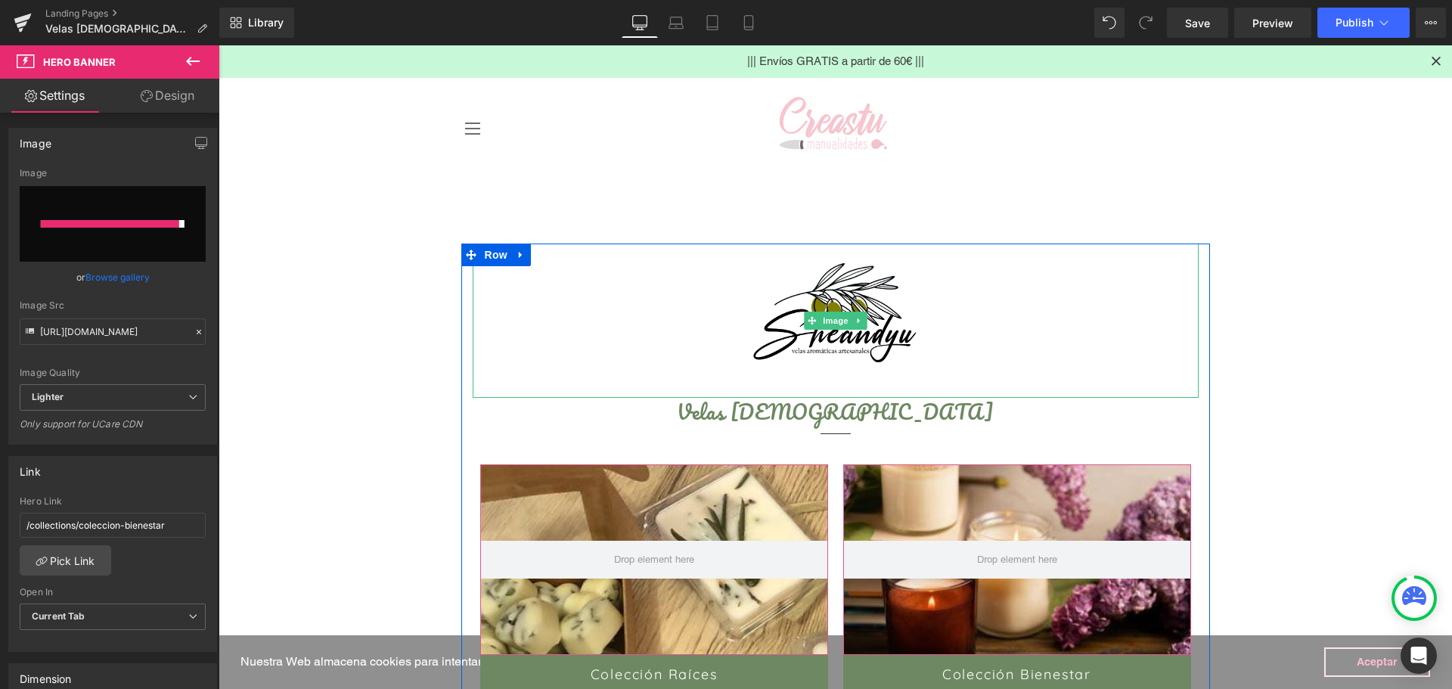
type input "https://ucarecdn.com/ccf392c6-2d2c-480a-990d-f8a48294a6fb/-/format/auto/-/previ…"
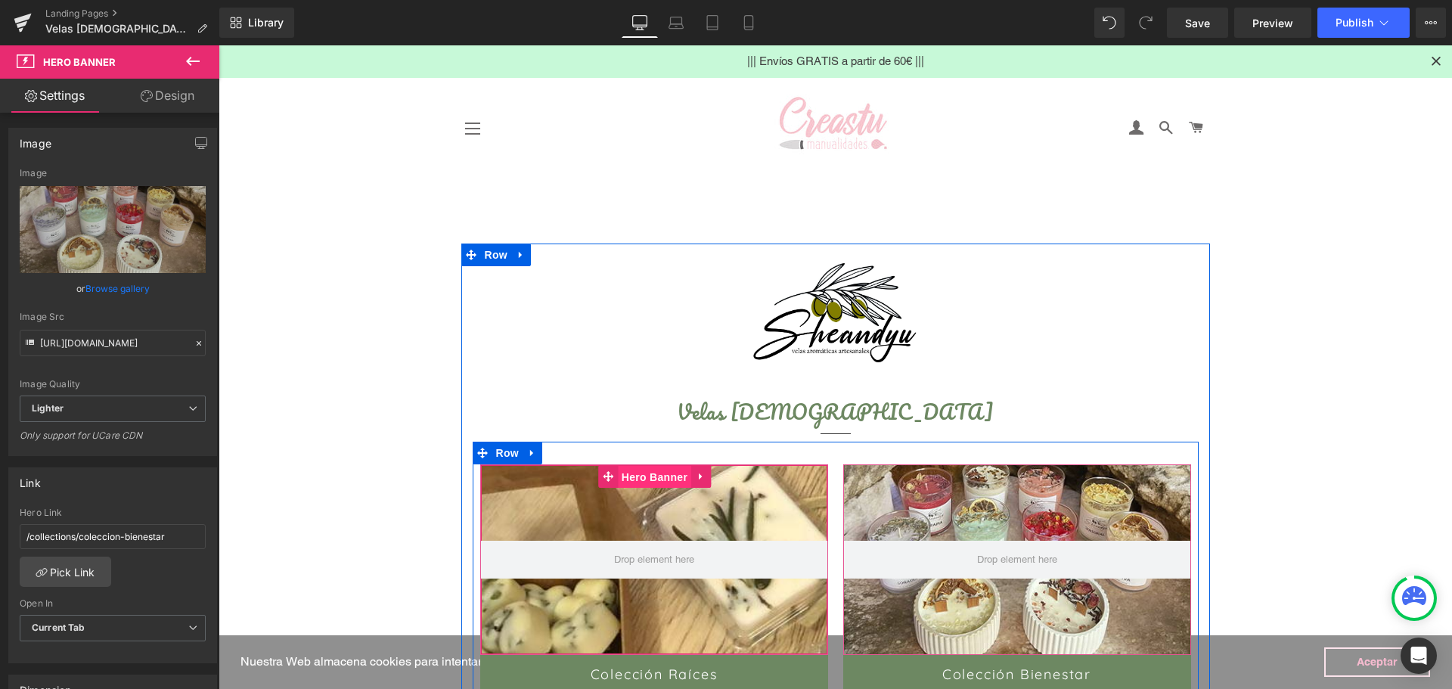
click at [641, 473] on span "Hero Banner" at bounding box center [654, 477] width 73 height 23
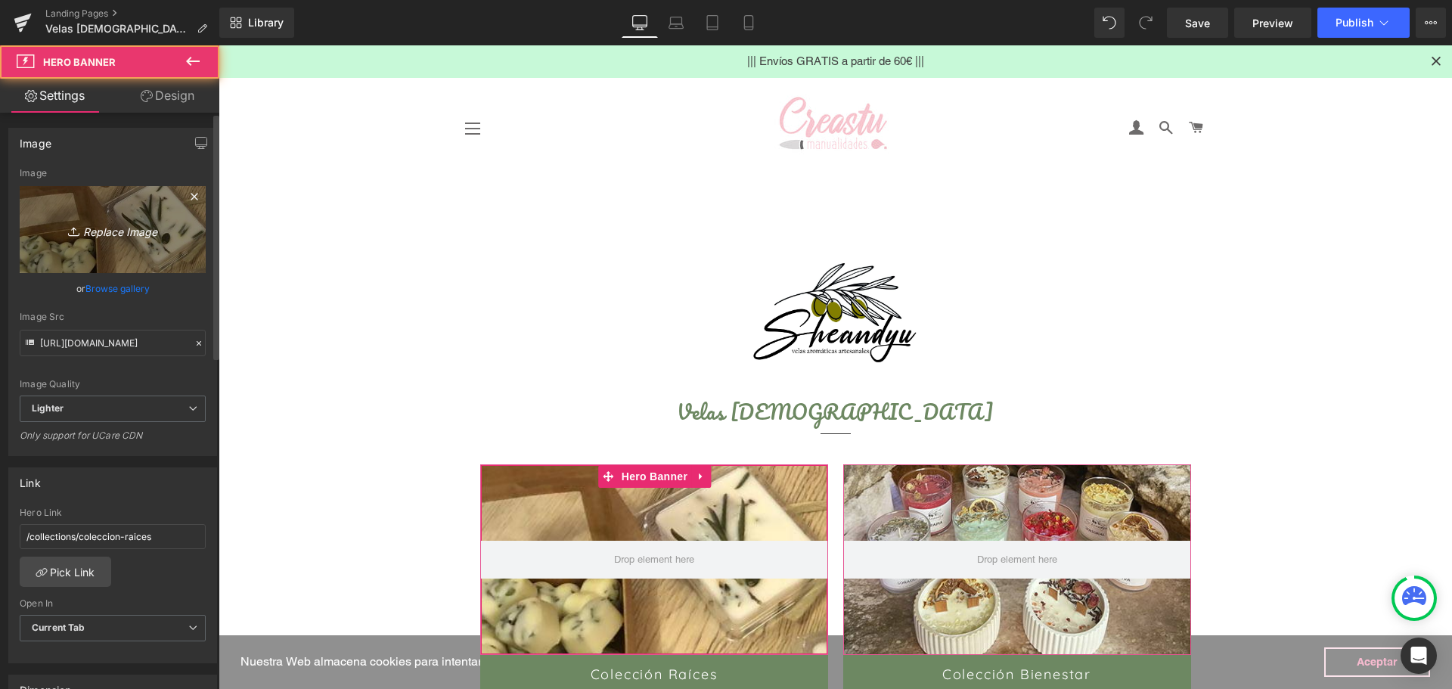
click at [105, 244] on link "Replace Image" at bounding box center [113, 229] width 186 height 87
type input "C:\fakepath\coleccion-raices-ok.jpg"
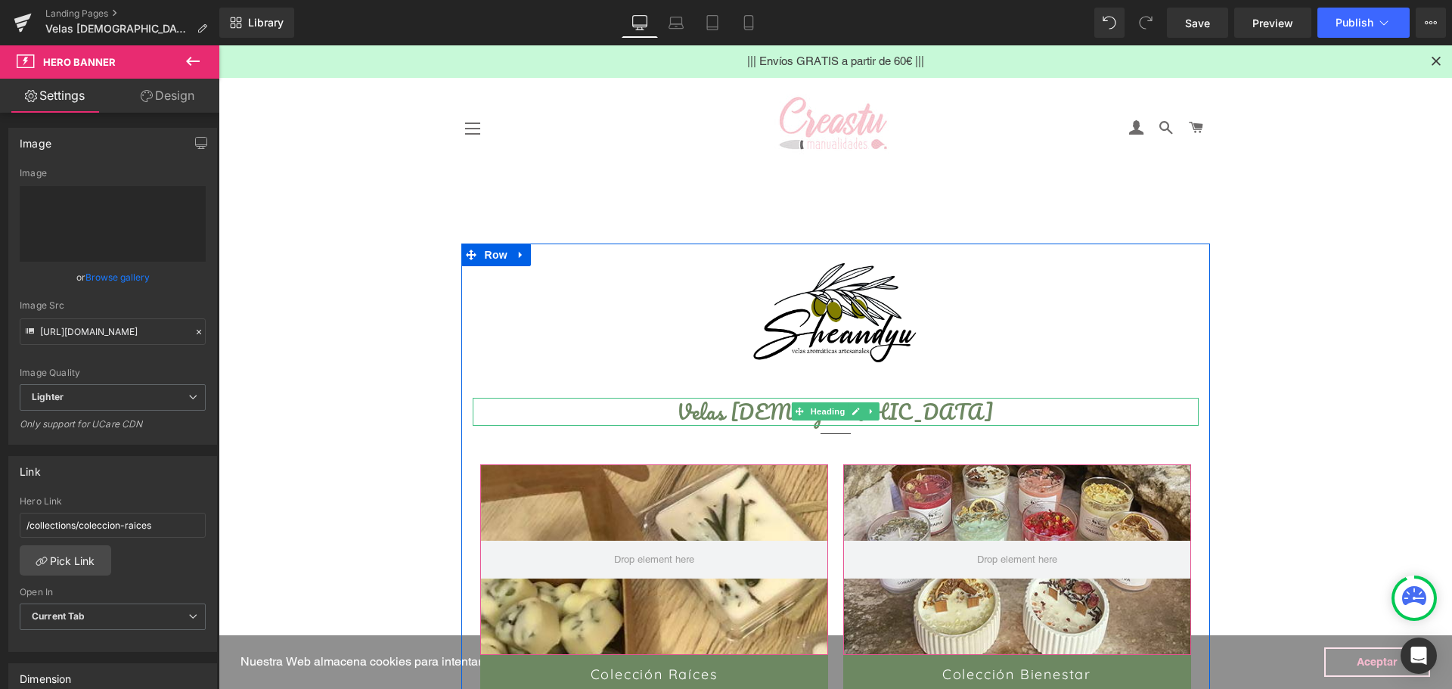
type input "https://ucarecdn.com/75c0c3b9-3a65-47f8-8213-f074b6380fbe/-/format/auto/-/previ…"
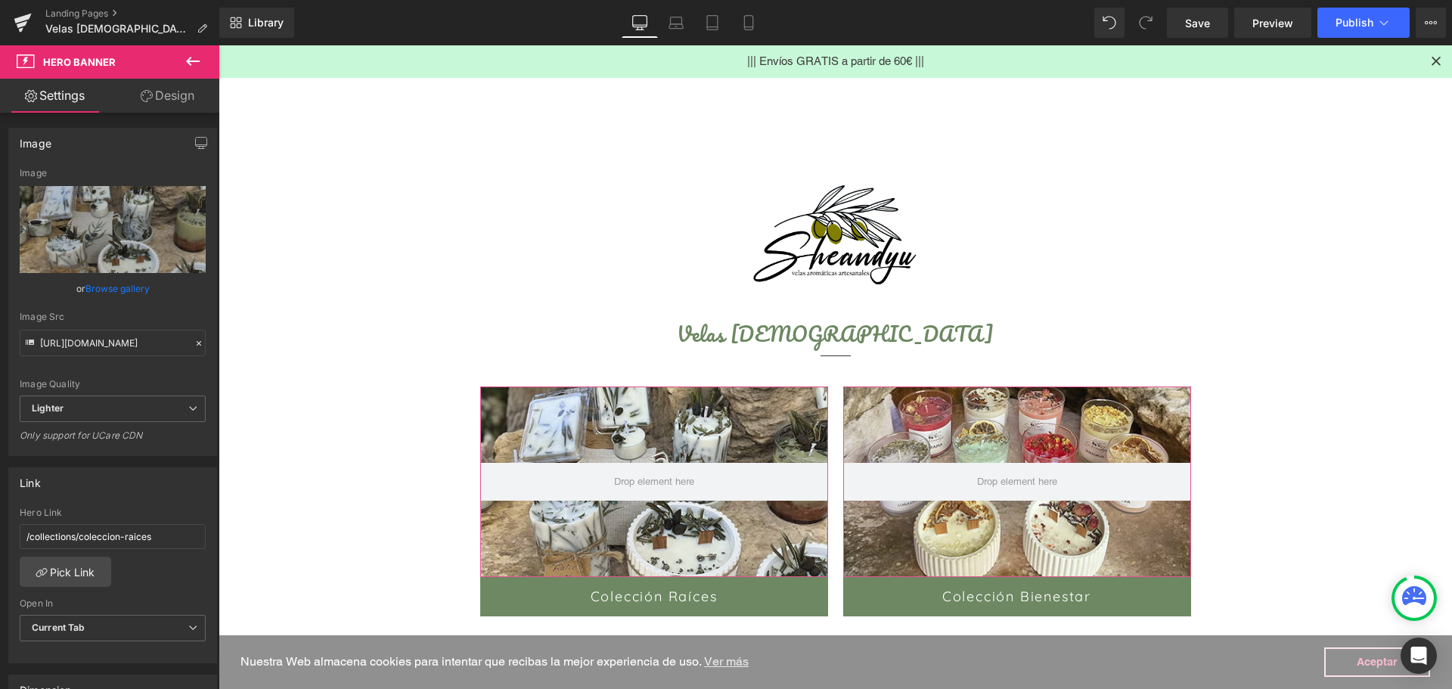
scroll to position [151, 0]
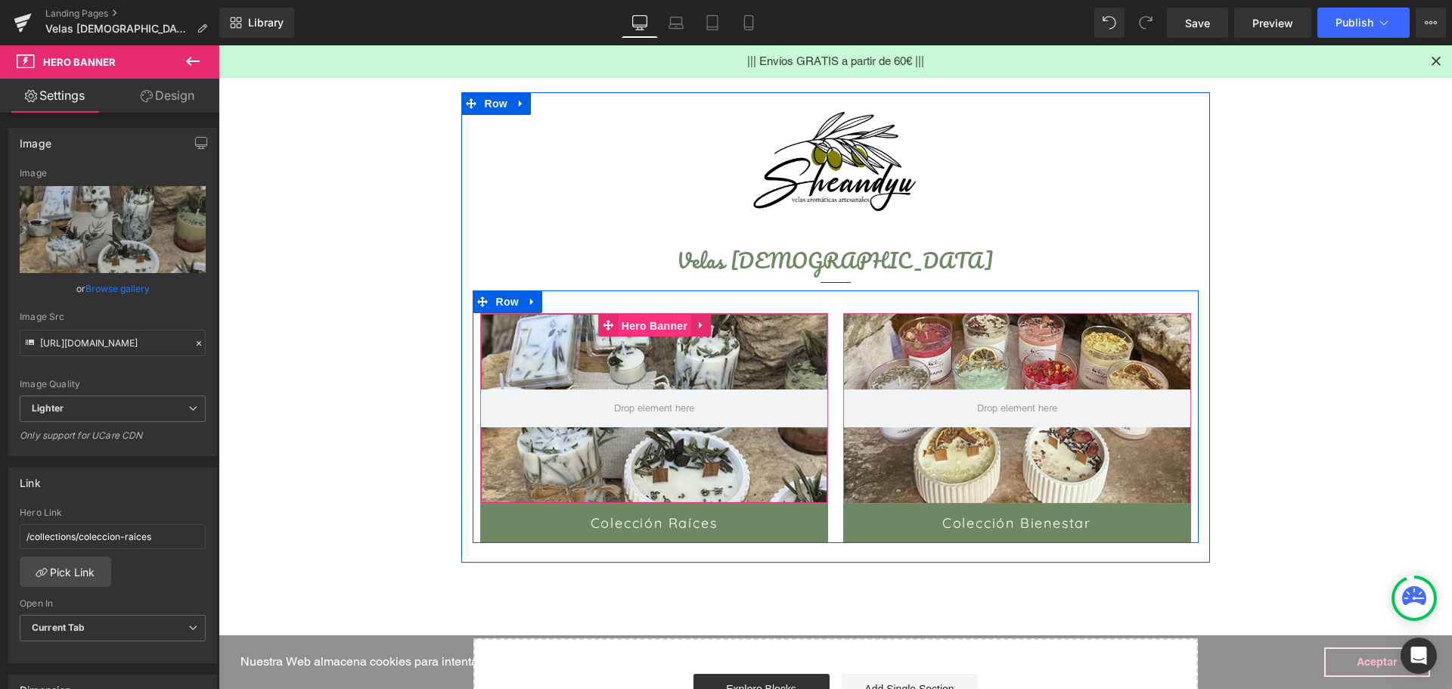
click at [647, 329] on span "Hero Banner" at bounding box center [654, 326] width 73 height 23
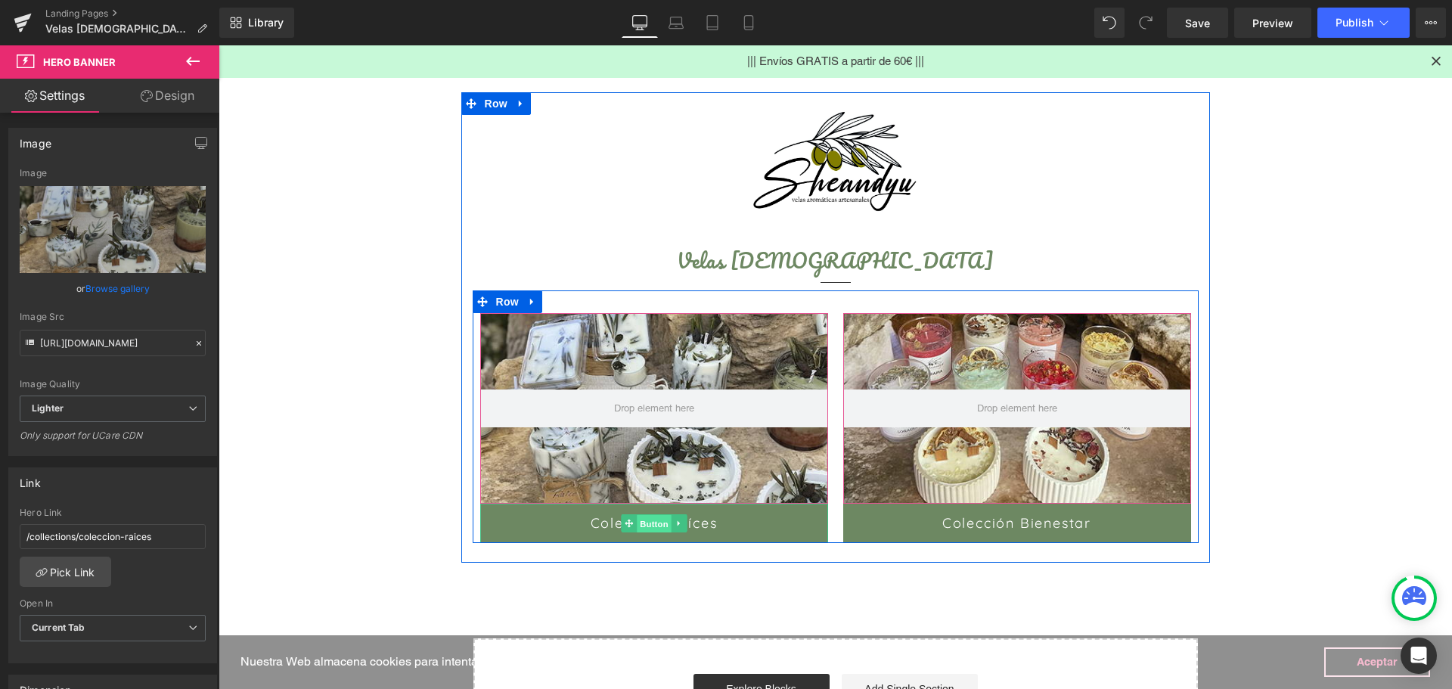
click at [648, 517] on span "Button" at bounding box center [654, 524] width 35 height 18
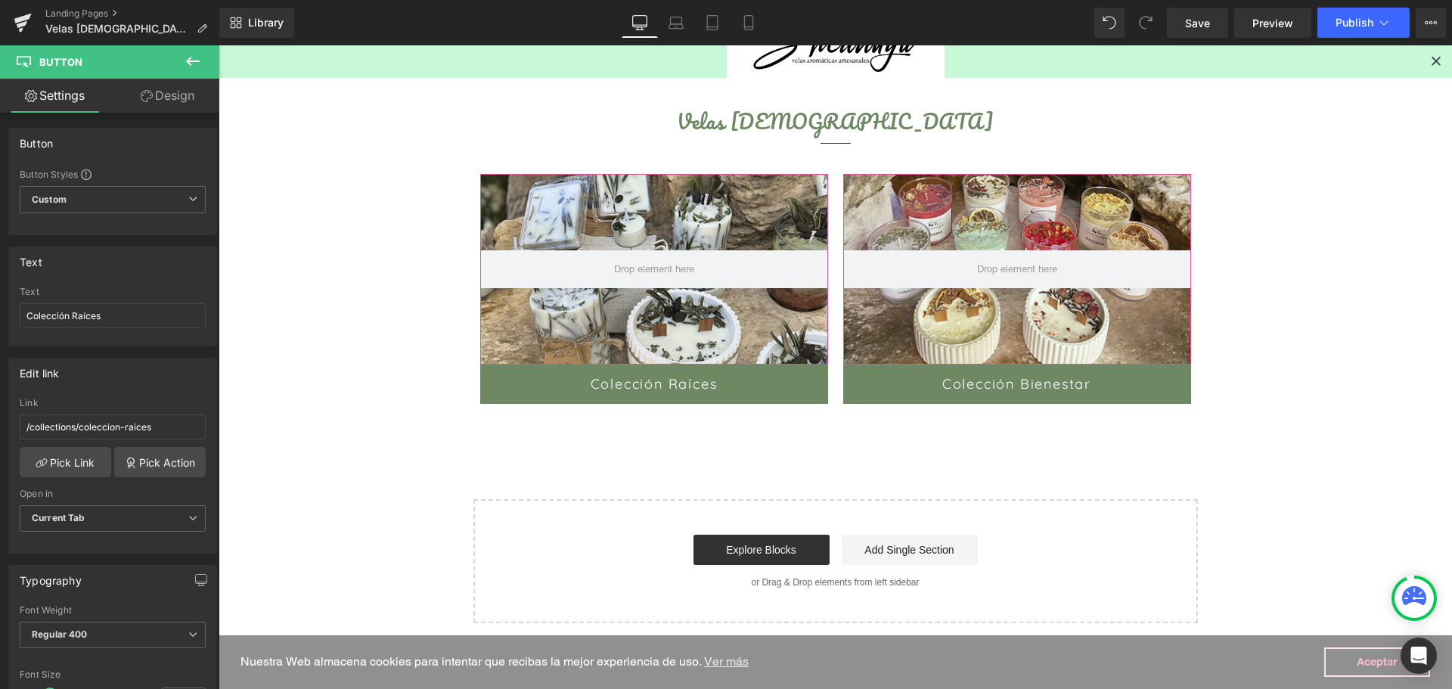
scroll to position [303, 0]
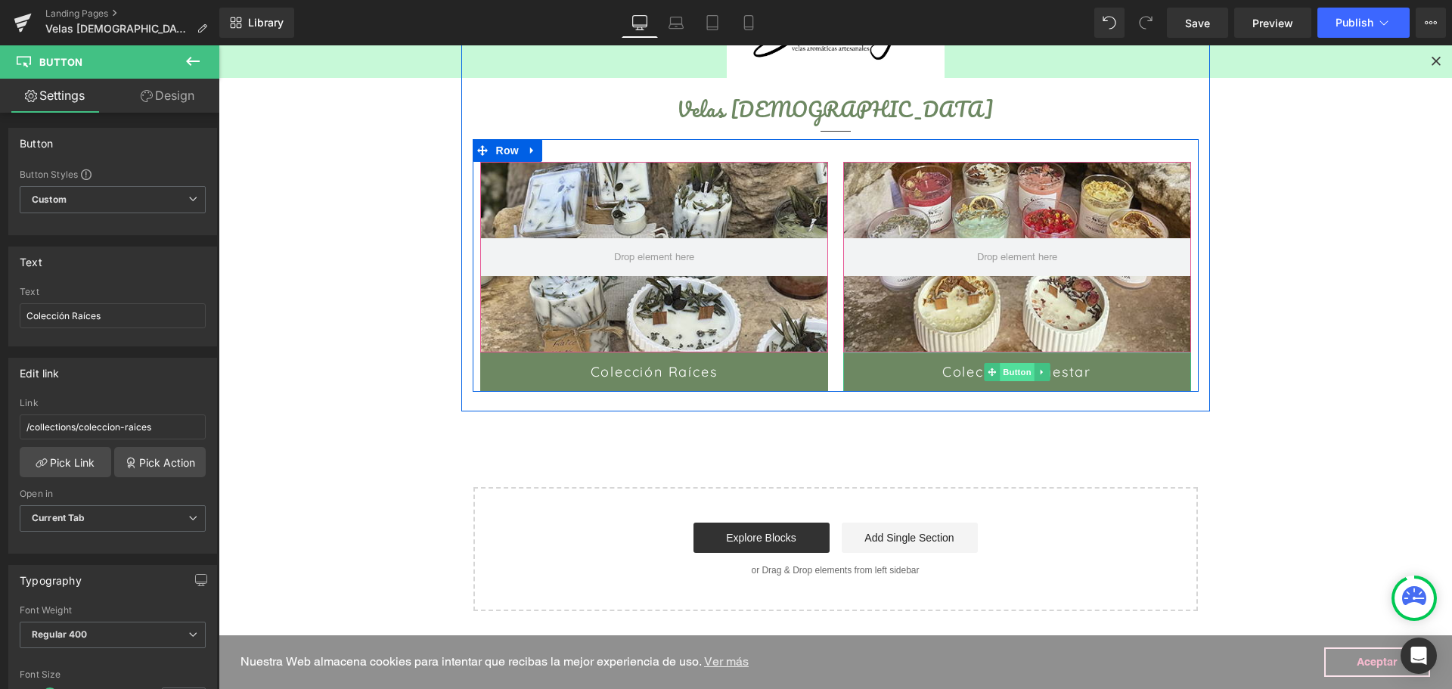
click at [1004, 372] on span "Button" at bounding box center [1017, 372] width 35 height 18
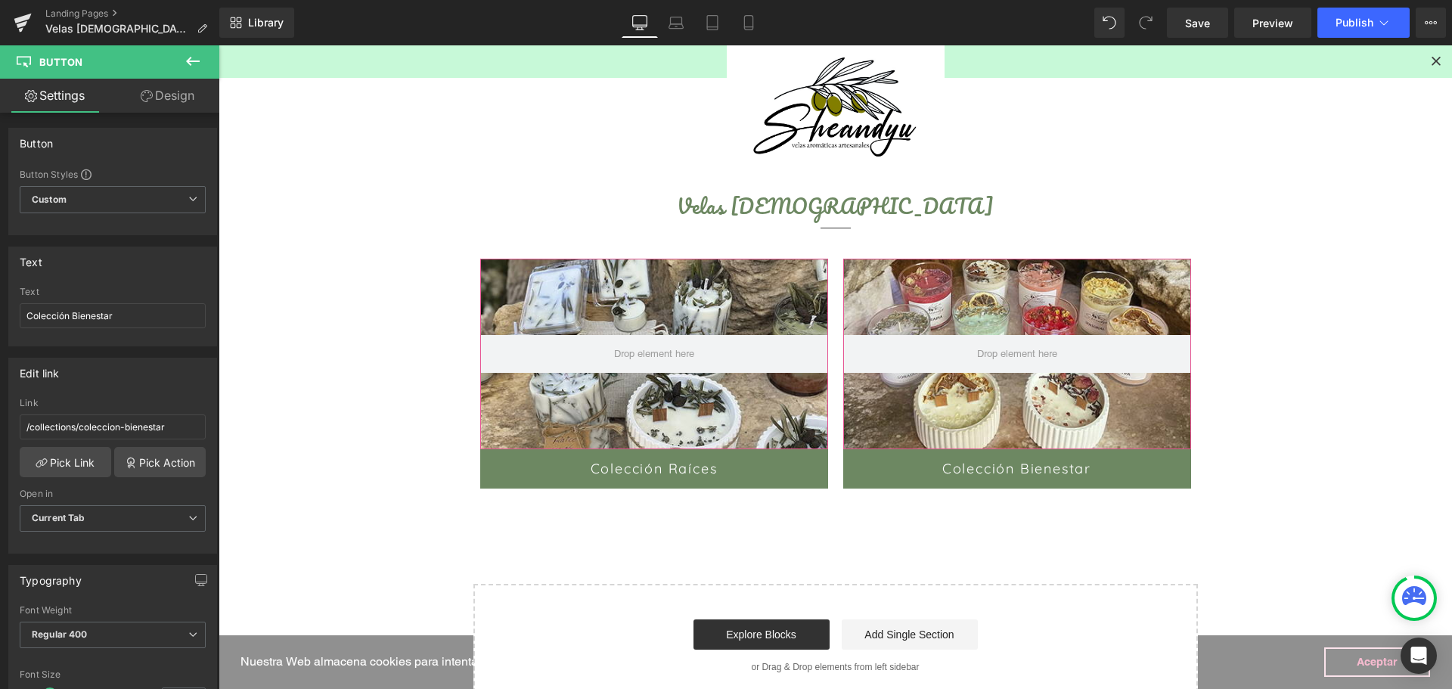
scroll to position [0, 0]
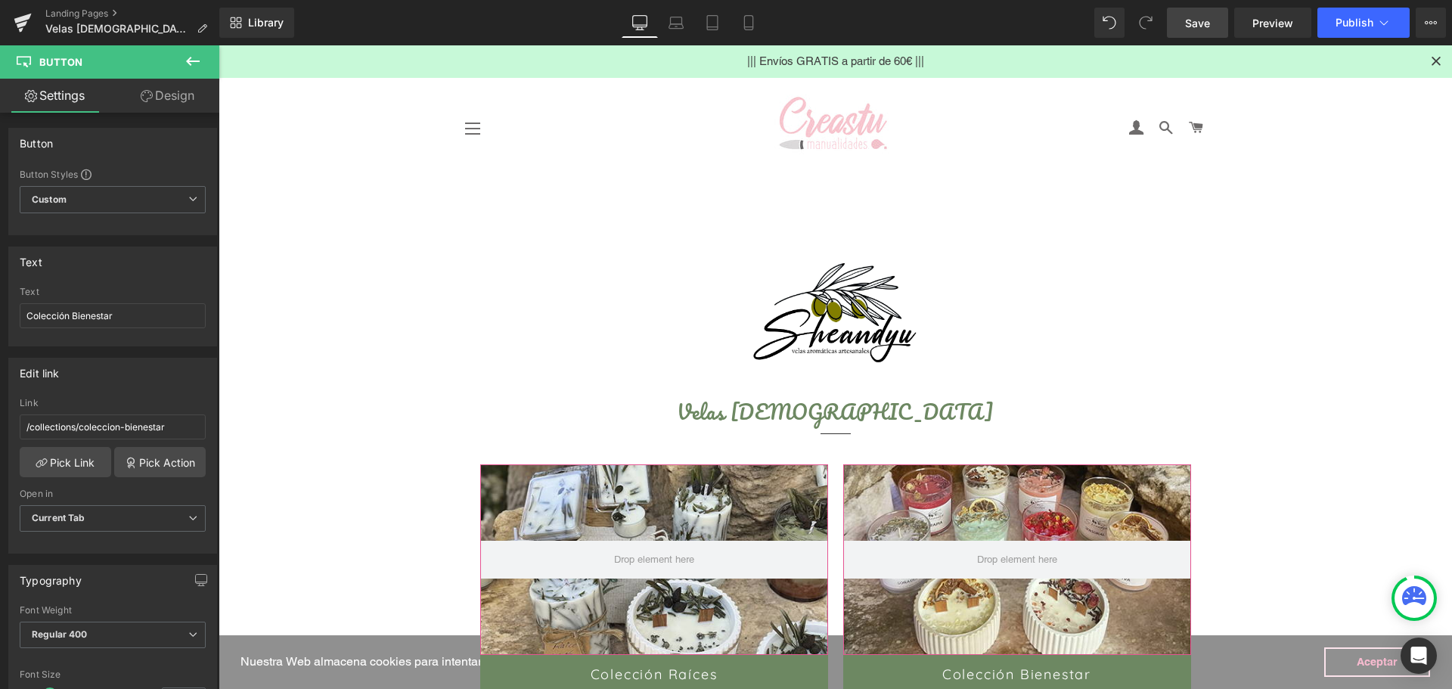
click at [1189, 29] on span "Save" at bounding box center [1197, 23] width 25 height 16
click at [1375, 22] on button "Publish" at bounding box center [1363, 23] width 92 height 30
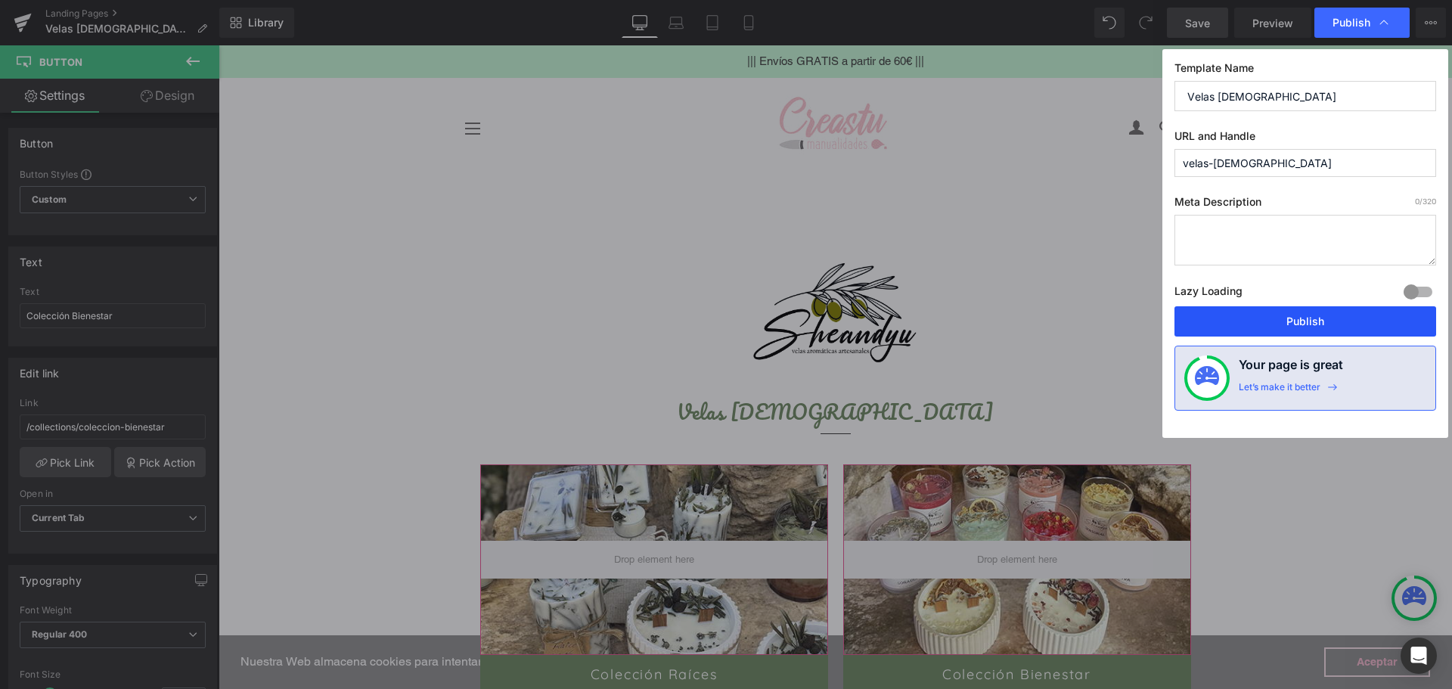
click at [1291, 318] on button "Publish" at bounding box center [1305, 321] width 262 height 30
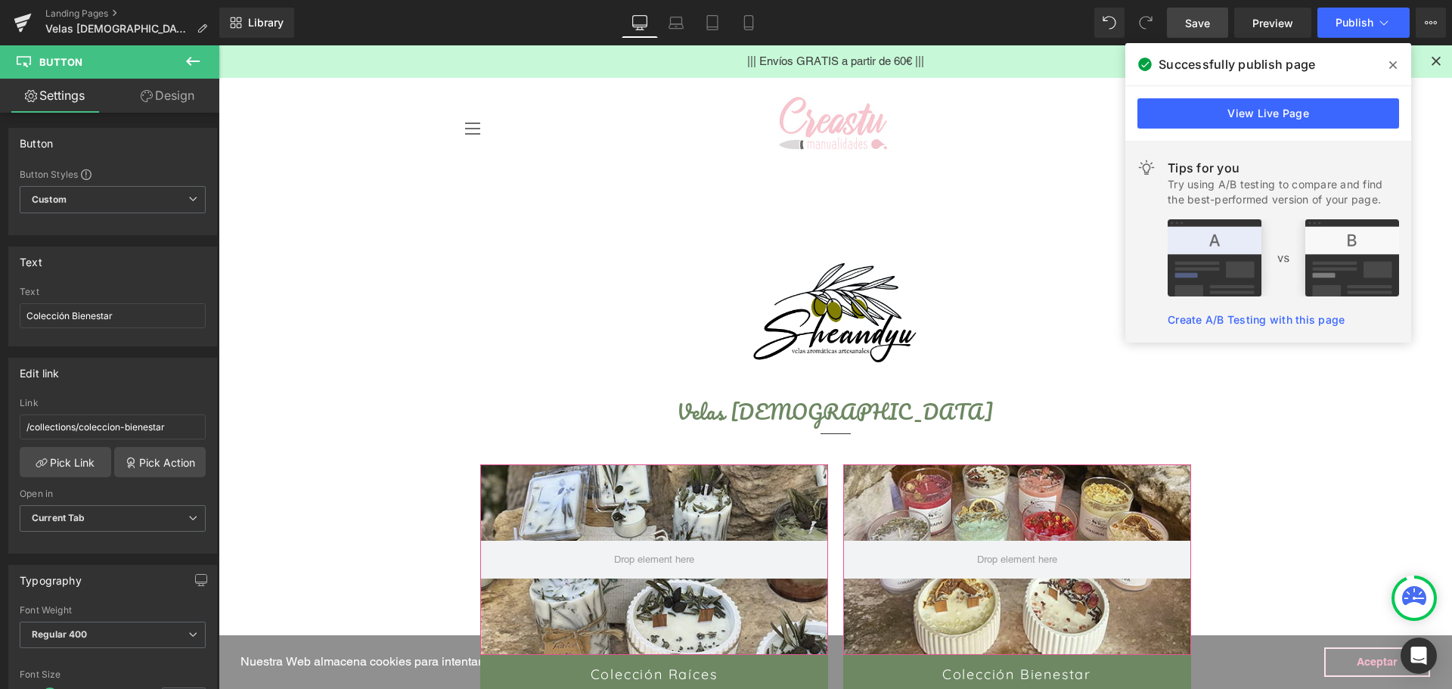
click at [71, 6] on div "Landing Pages Velas Aromáticas" at bounding box center [109, 22] width 219 height 45
click at [63, 14] on link "Landing Pages" at bounding box center [132, 14] width 174 height 12
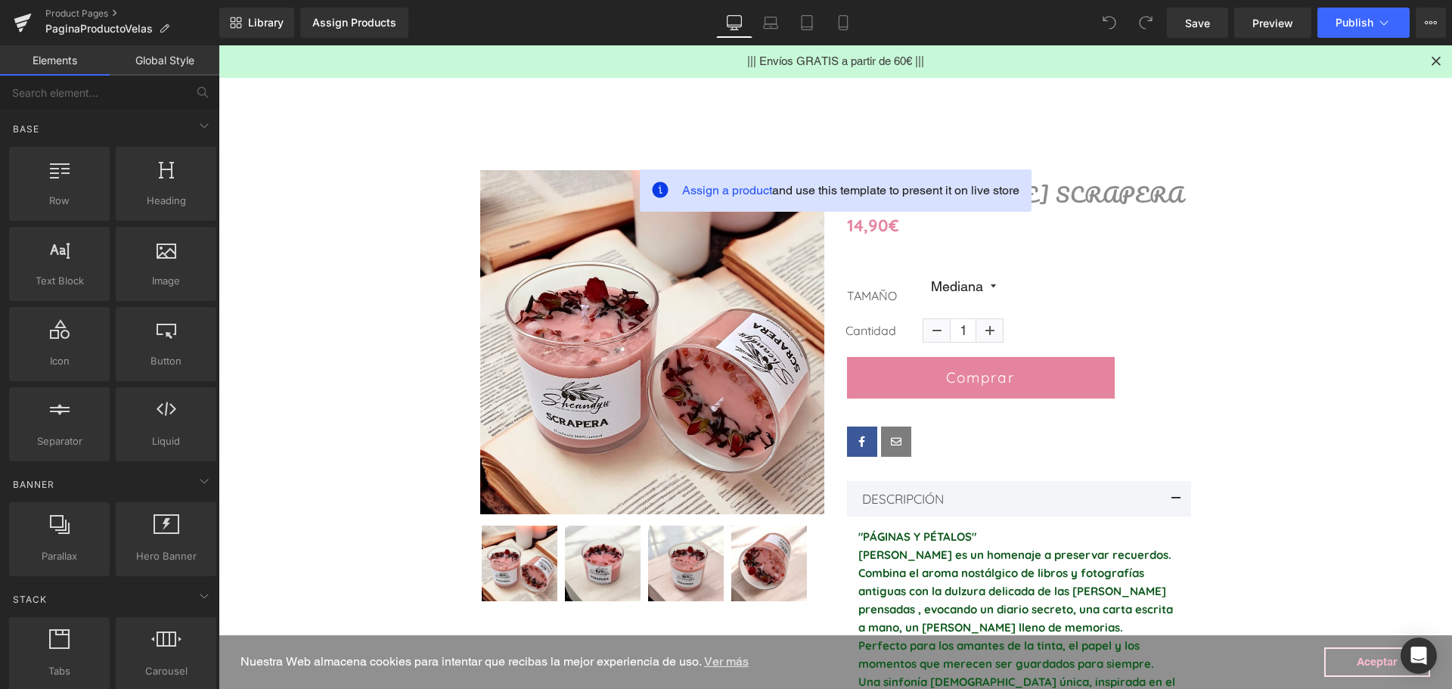
scroll to position [76, 0]
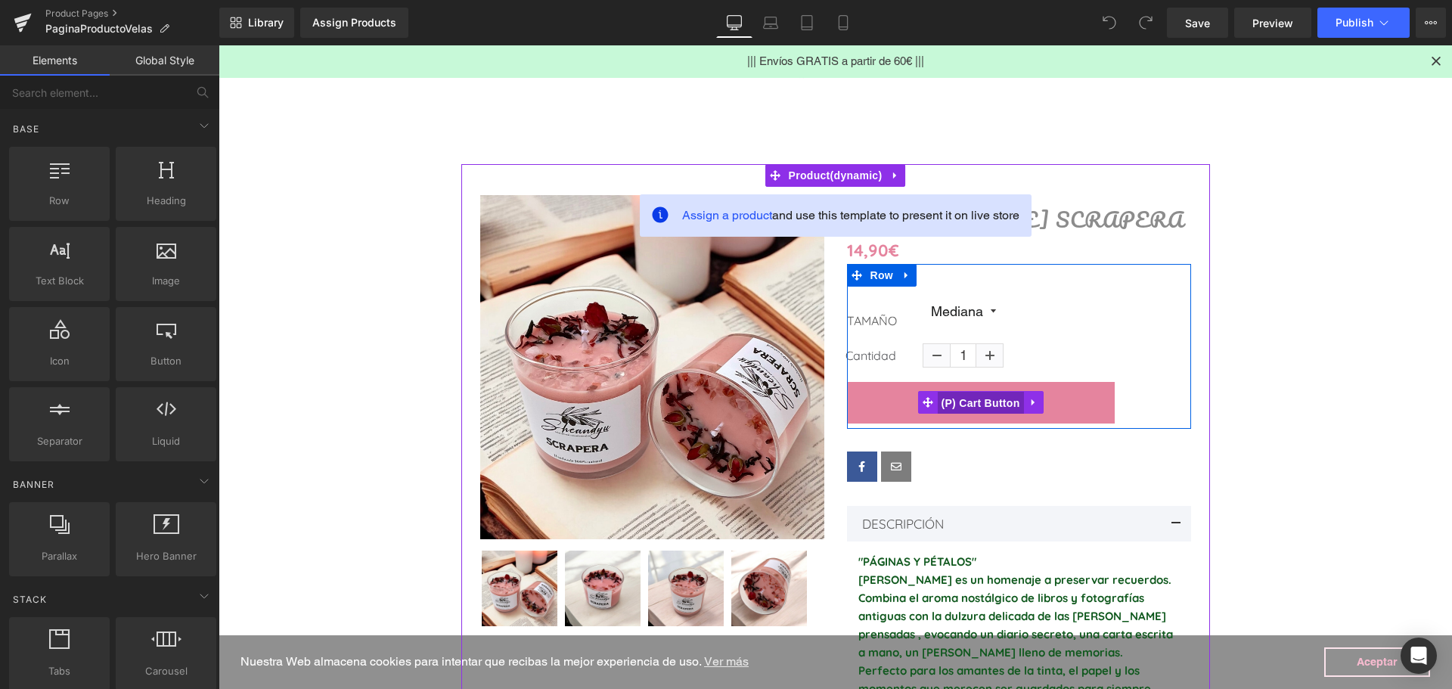
click at [974, 406] on span "(P) Cart Button" at bounding box center [980, 403] width 86 height 23
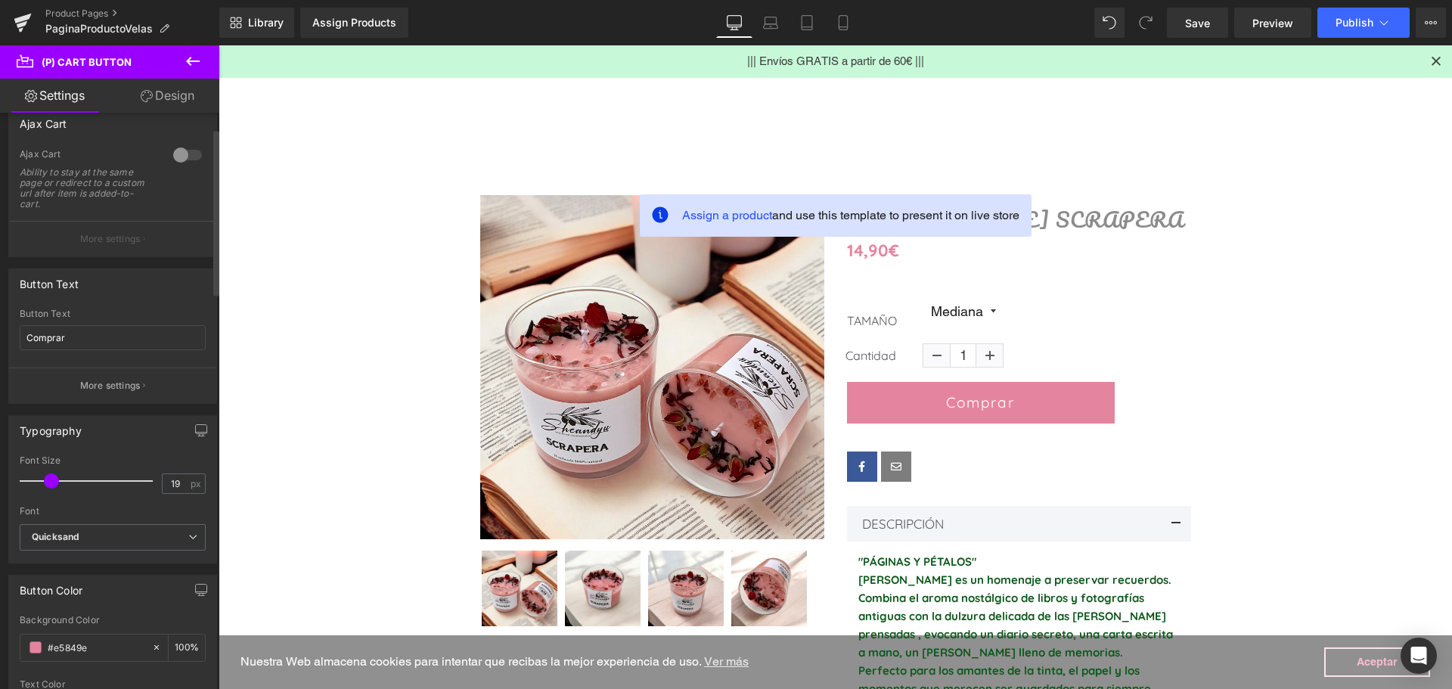
scroll to position [151, 0]
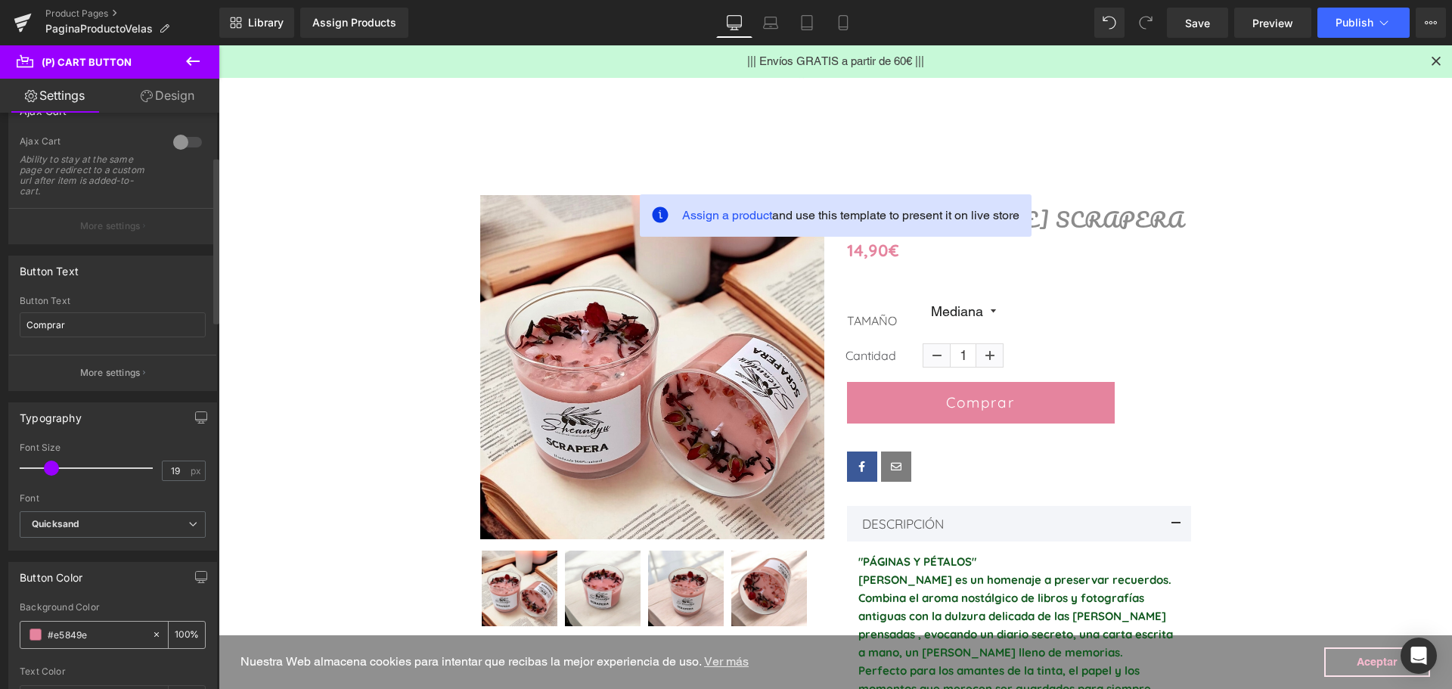
drag, startPoint x: 89, startPoint y: 635, endPoint x: 39, endPoint y: 632, distance: 50.8
click at [39, 632] on div "#e5849e" at bounding box center [85, 635] width 131 height 26
paste input "text"
type input "0"
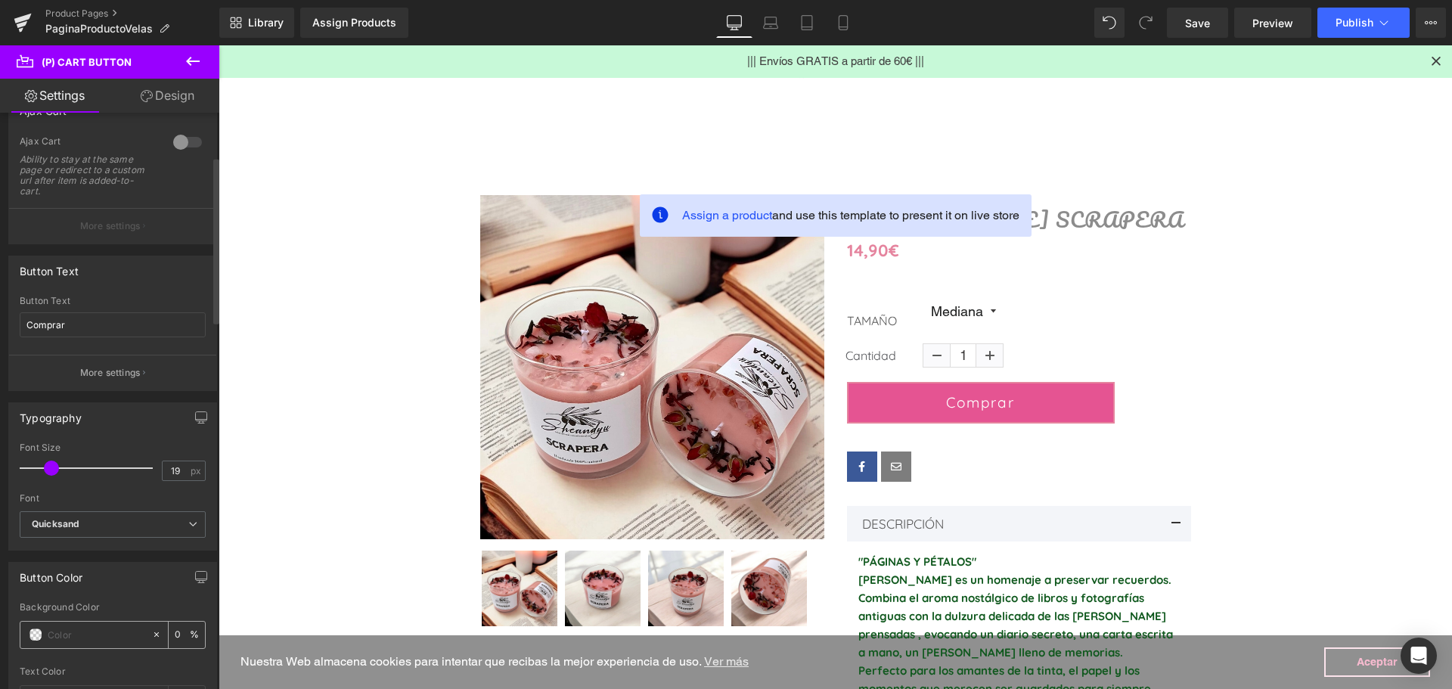
click at [34, 636] on span at bounding box center [35, 634] width 12 height 12
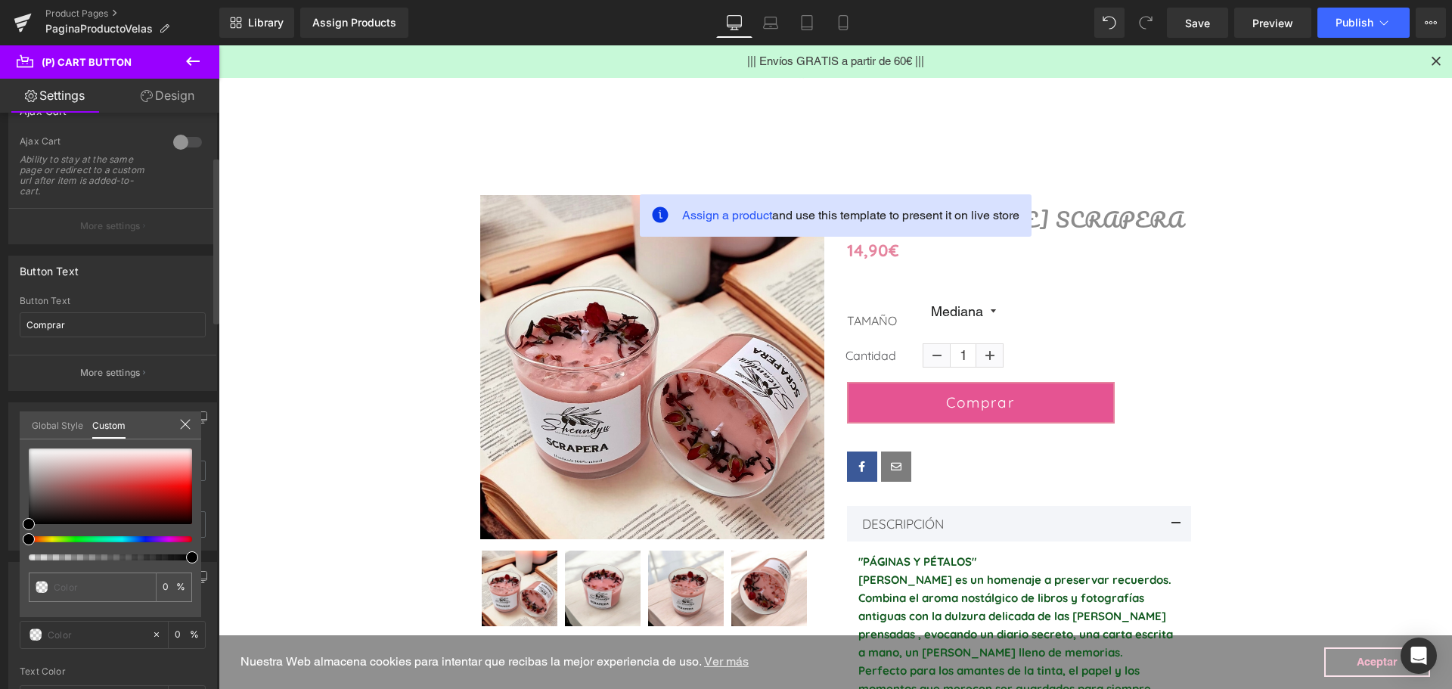
type input "#000000"
type input "100"
type input "#000000"
type input "100"
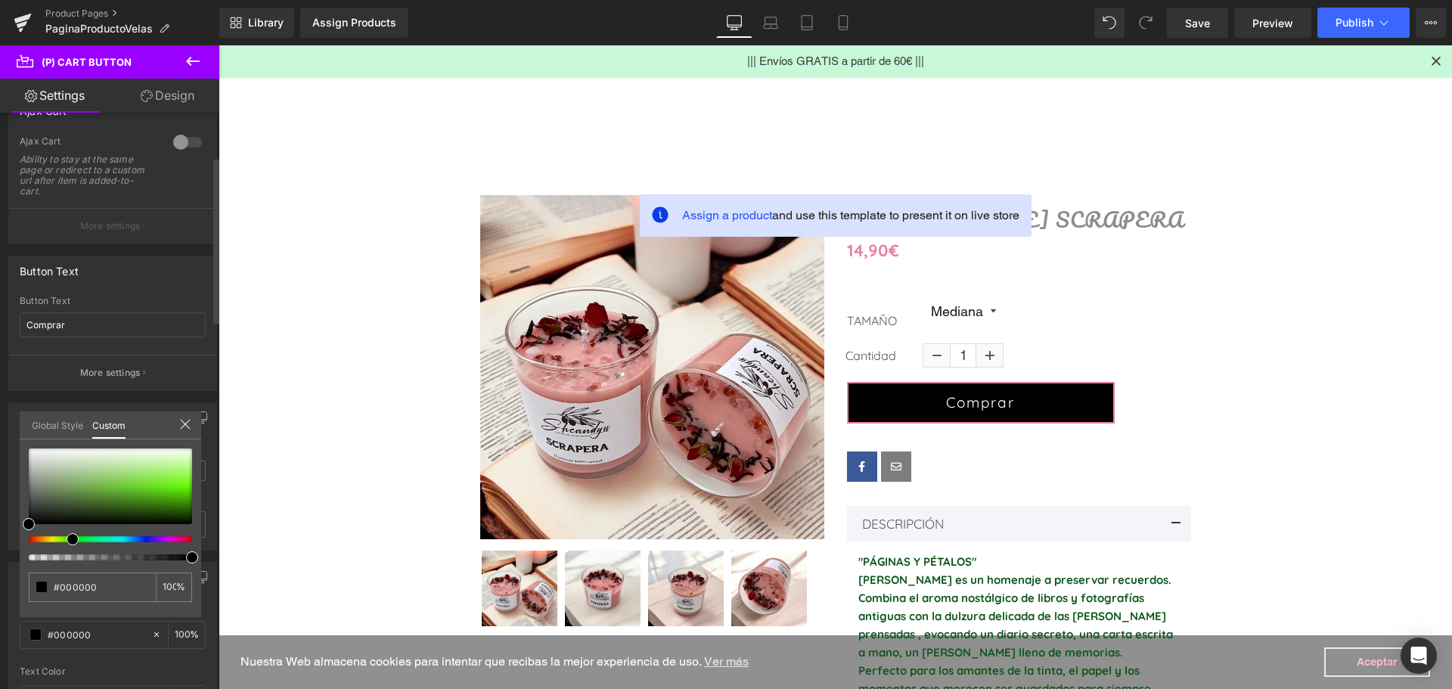
click at [67, 540] on div at bounding box center [104, 539] width 163 height 6
type input "#36412f"
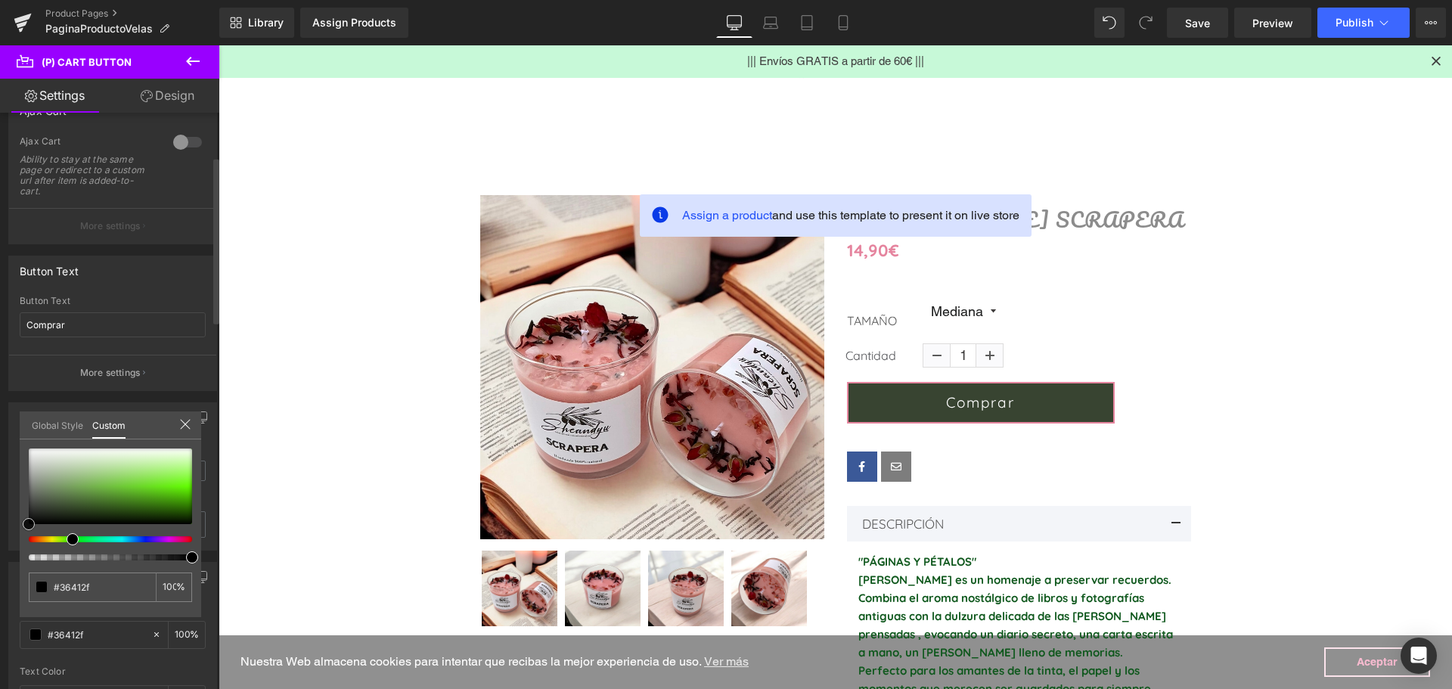
type input "#384431"
type input "#728564"
type input "#99a88e"
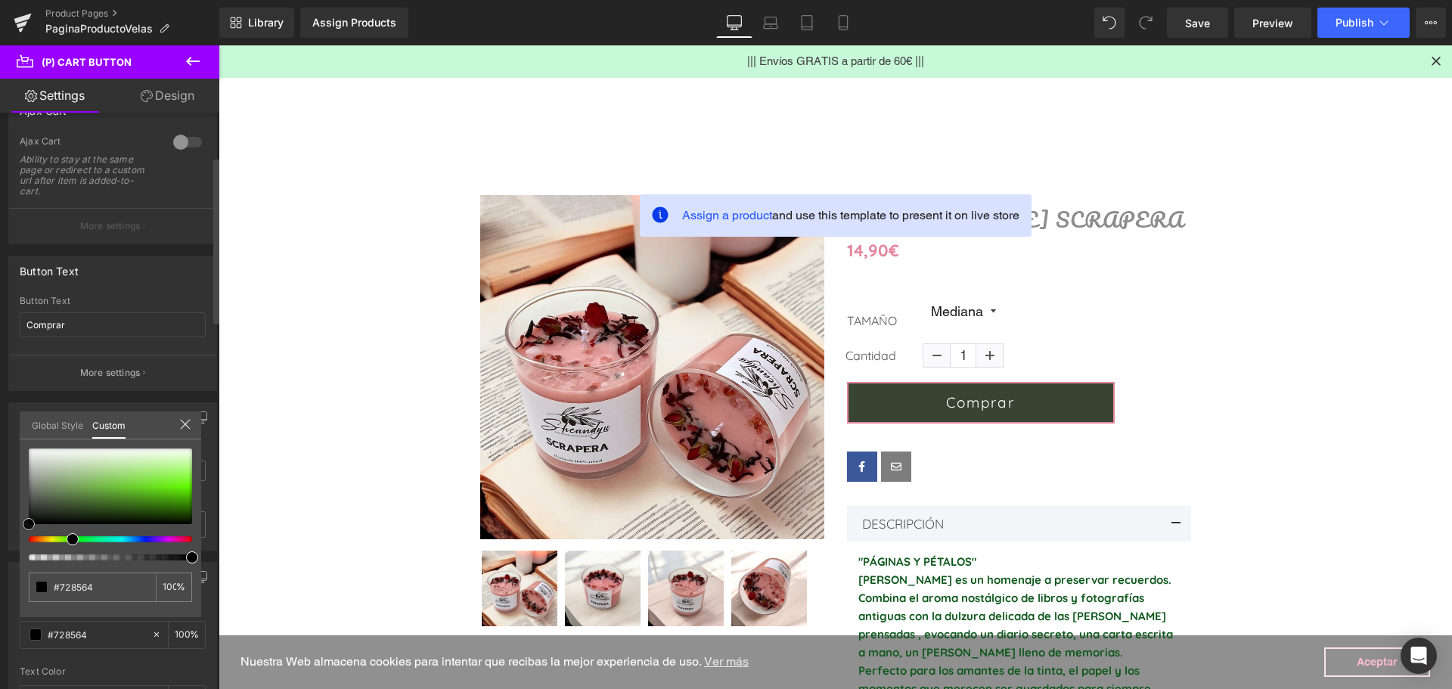
type input "#99a88e"
type input "#a1af97"
type input "#a6b39d"
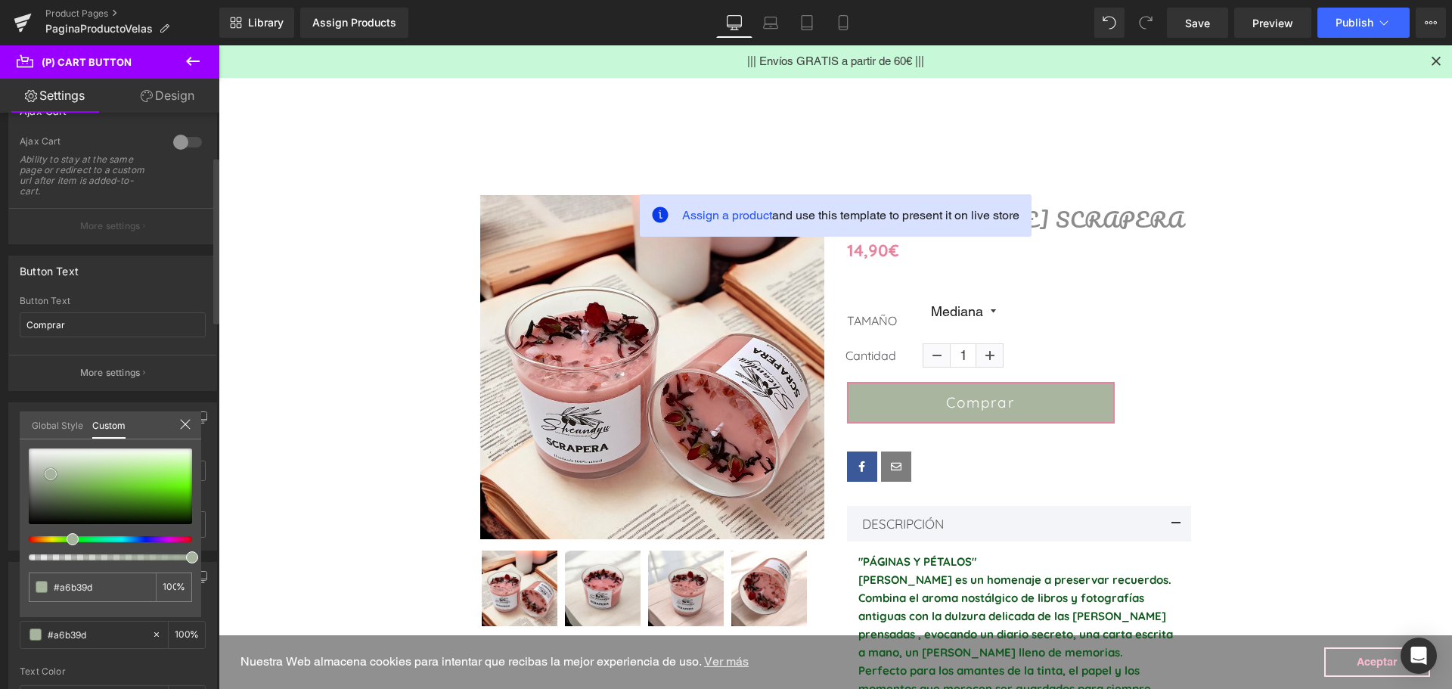
type input "#a9b59f"
type input "#acb8a2"
type input "#aebba4"
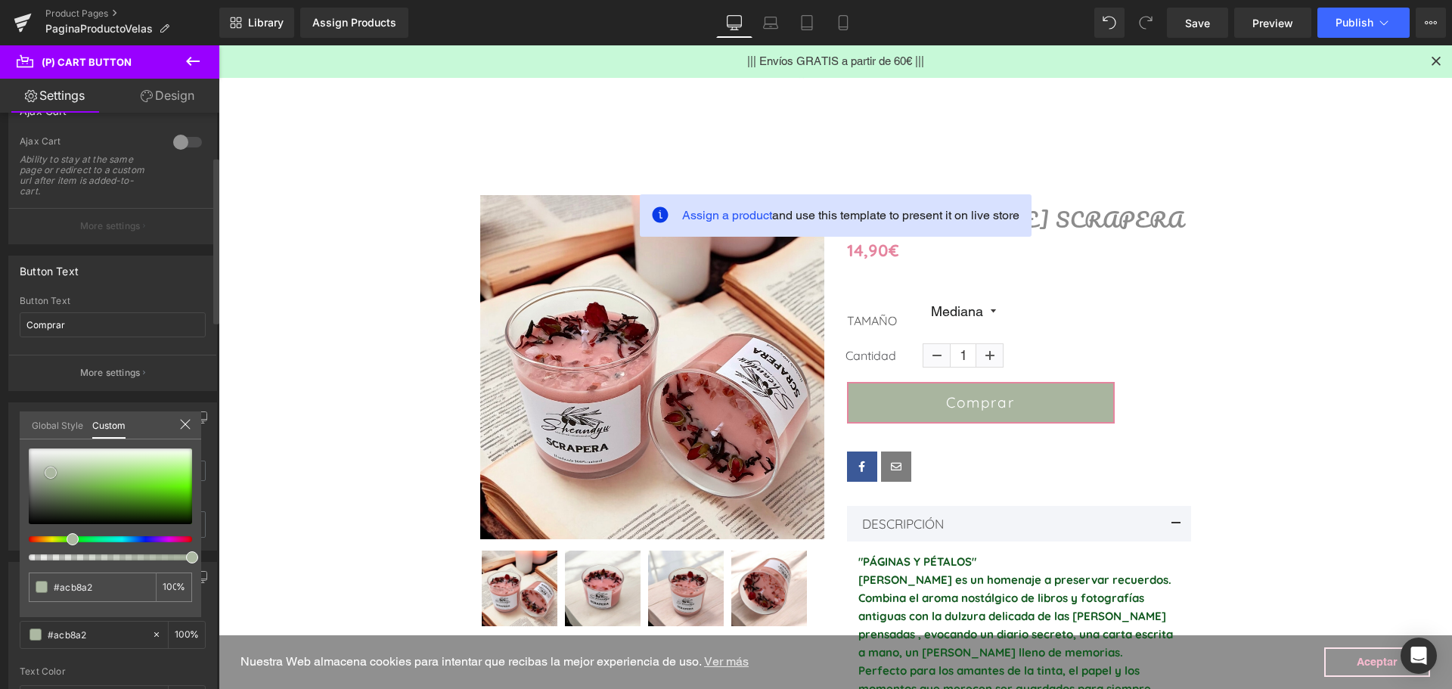
type input "#aebba4"
type input "#b0bea6"
type input "#b5c5aa"
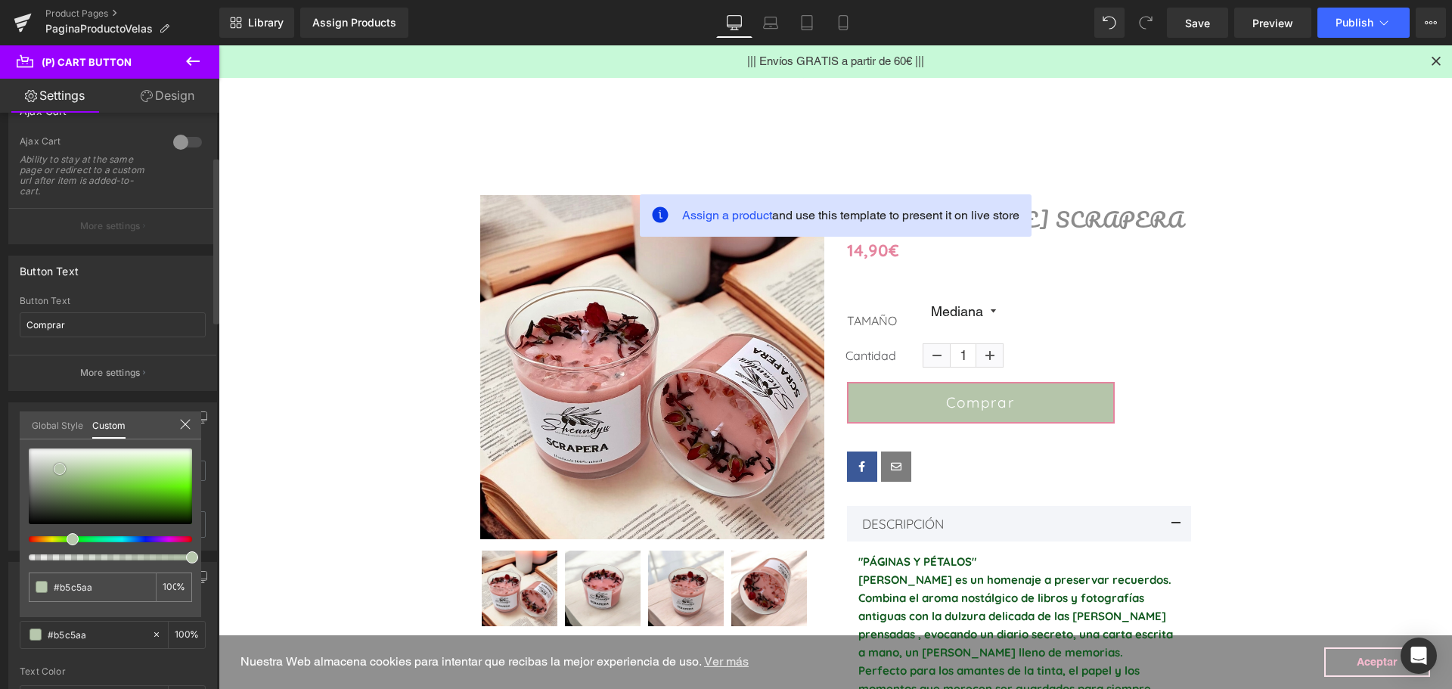
type input "#b7c7ad"
type input "#b6c8ab"
type input "#afc2a2"
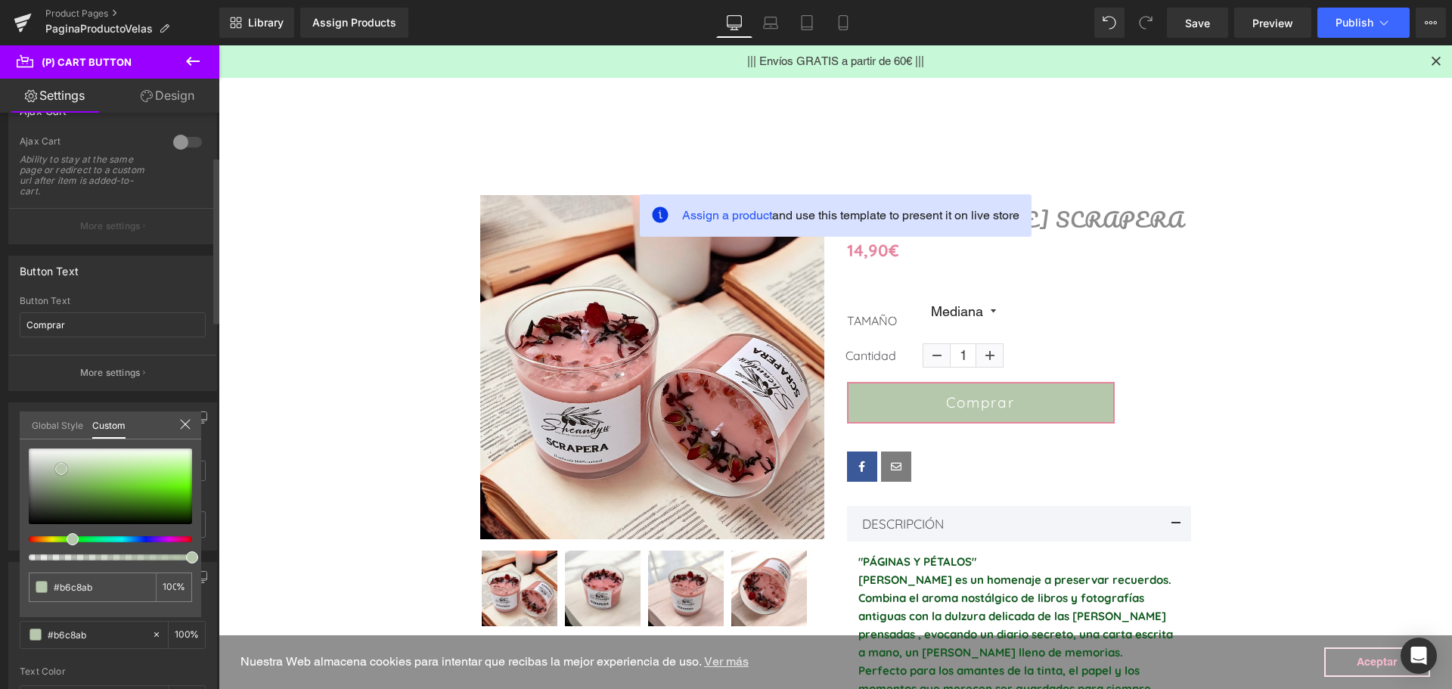
type input "#afc2a2"
type input "#a9be9c"
type input "#a6bc99"
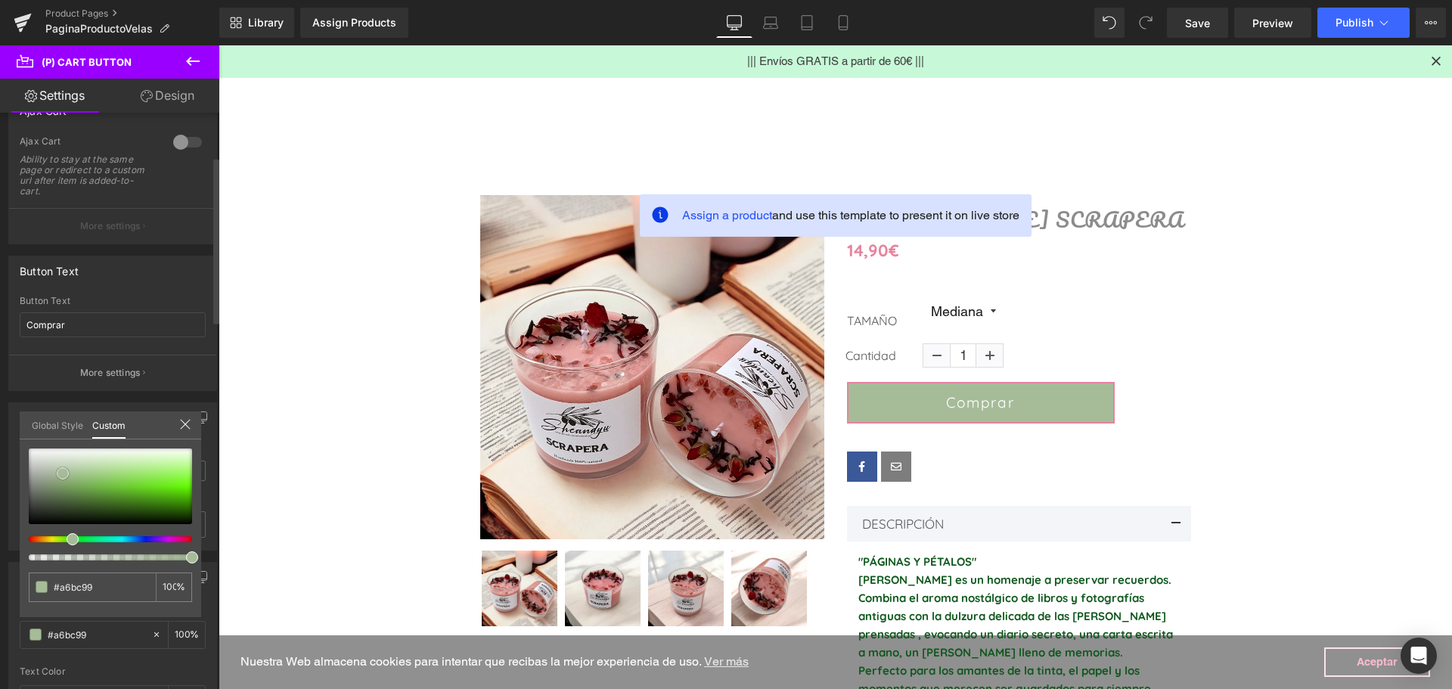
type input "#a3ba96"
type input "#9cb48c"
type input "#98b086"
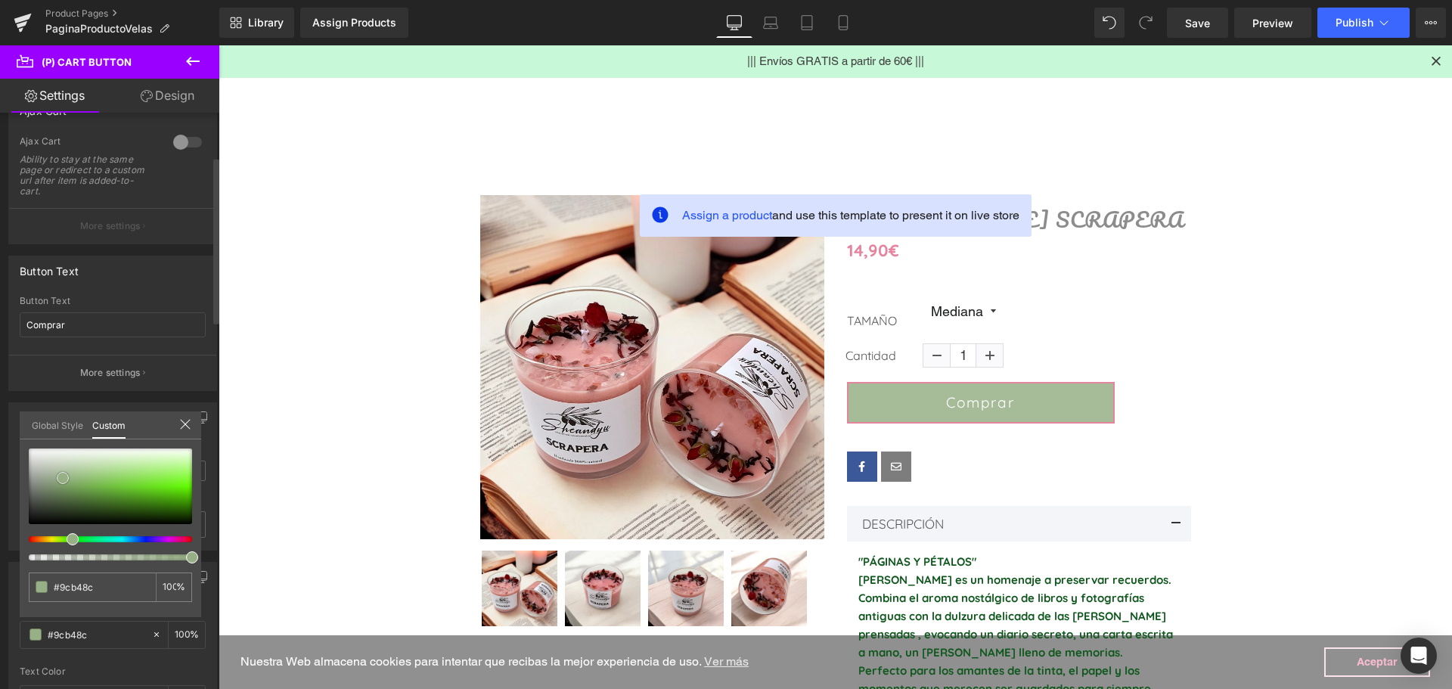
type input "#98b086"
type input "#96ae83"
type input "#94ac80"
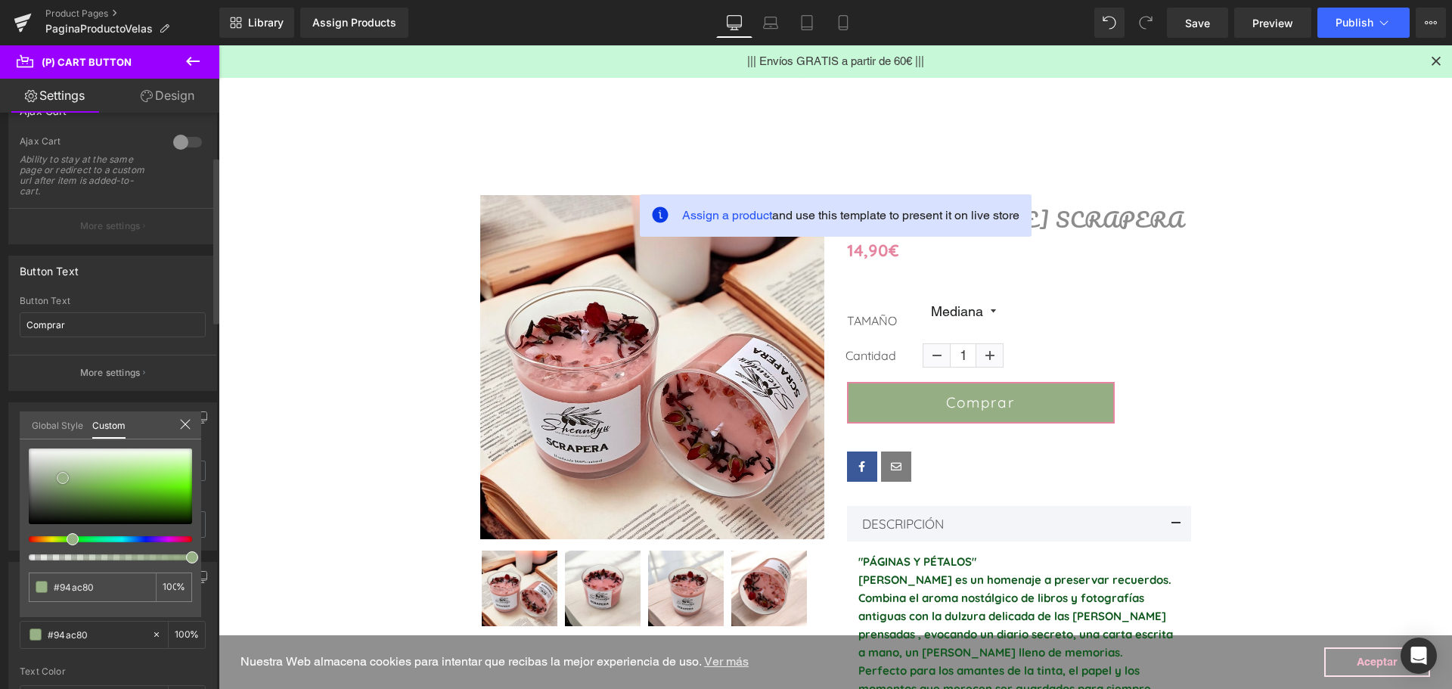
type input "#91aa7d"
type input "#91a97e"
type input "#8ca27a"
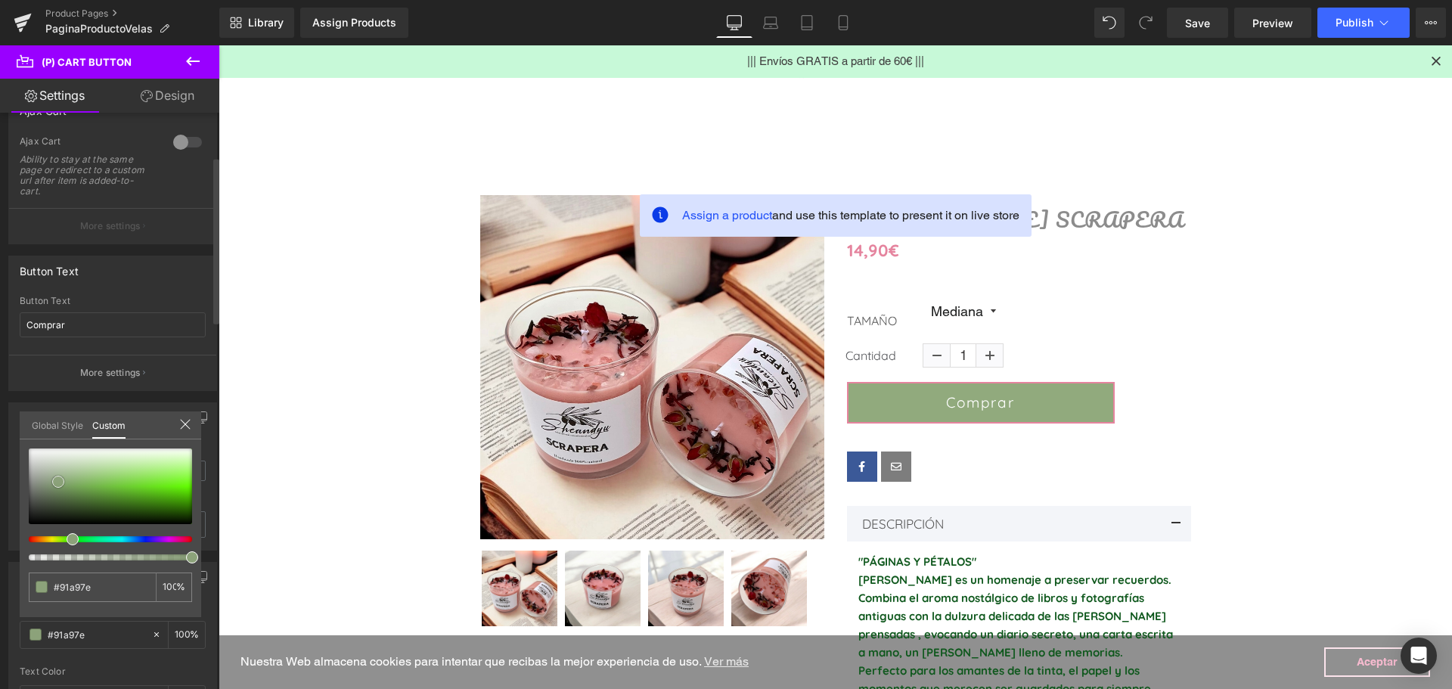
type input "#8ca27a"
type input "#8ca17b"
type input "#8a9f78"
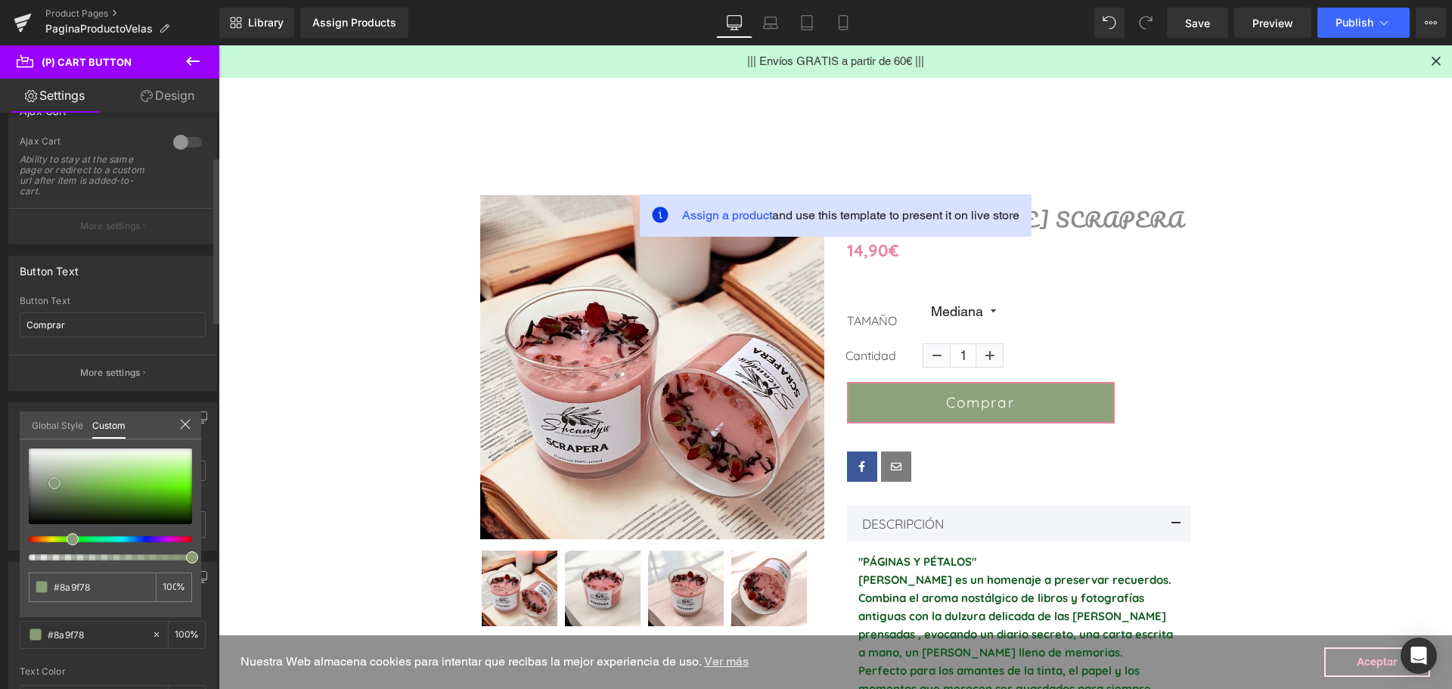
type input "#889c76"
drag, startPoint x: 55, startPoint y: 507, endPoint x: 54, endPoint y: 483, distance: 24.2
click at [54, 483] on div at bounding box center [110, 486] width 163 height 76
drag, startPoint x: 101, startPoint y: 594, endPoint x: 44, endPoint y: 586, distance: 57.2
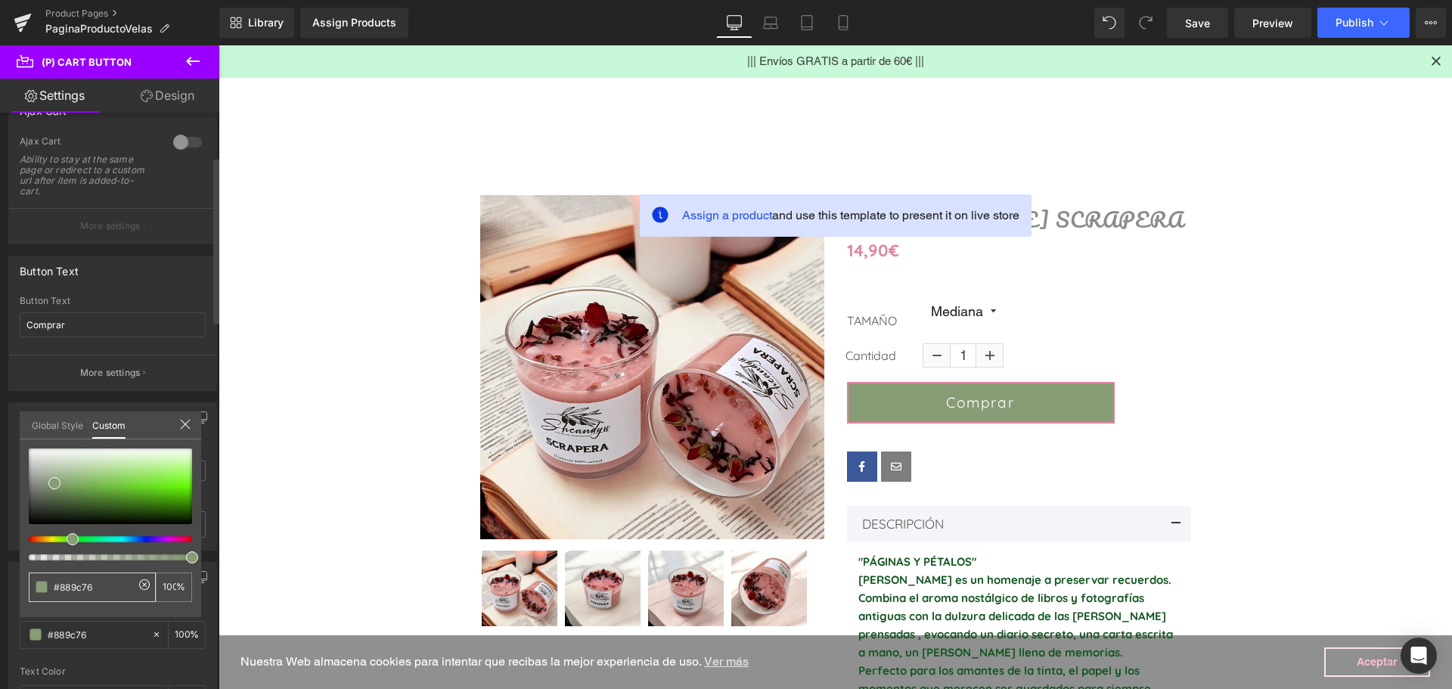
click at [44, 586] on div "#889c76" at bounding box center [92, 586] width 127 height 29
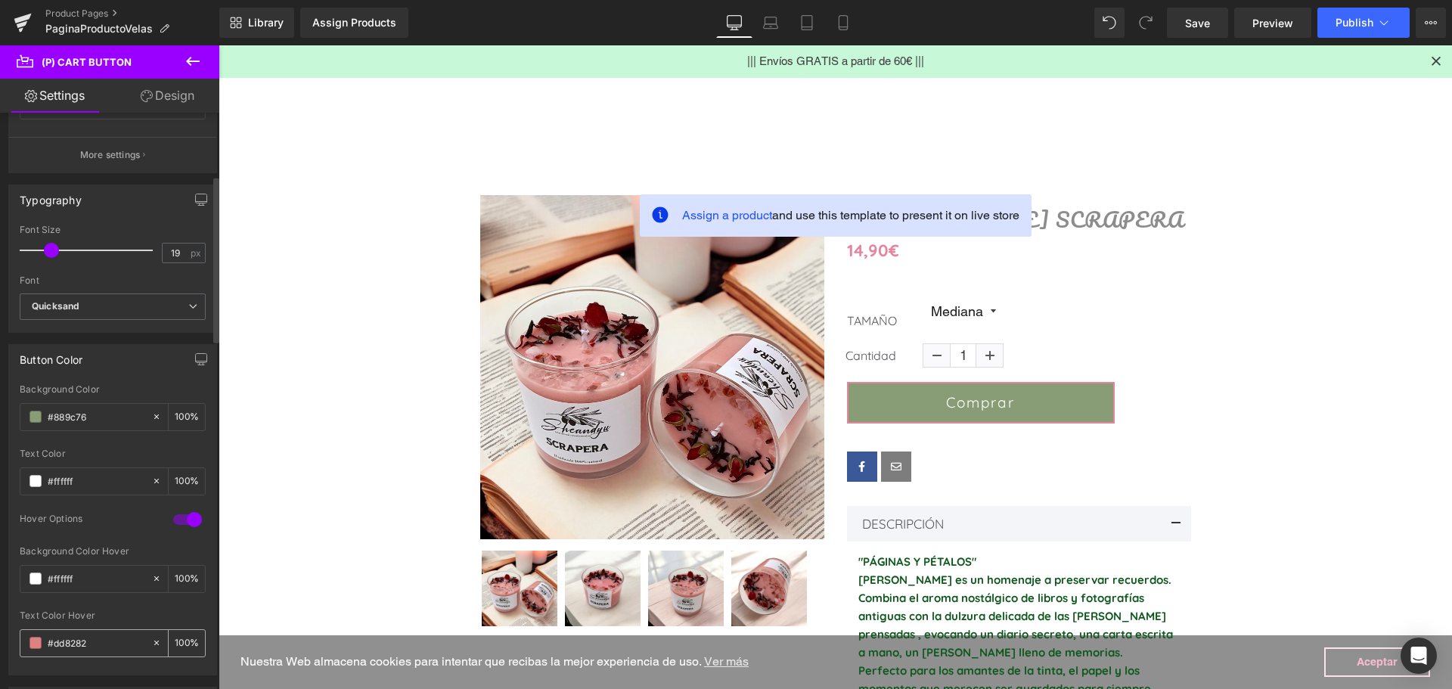
scroll to position [378, 0]
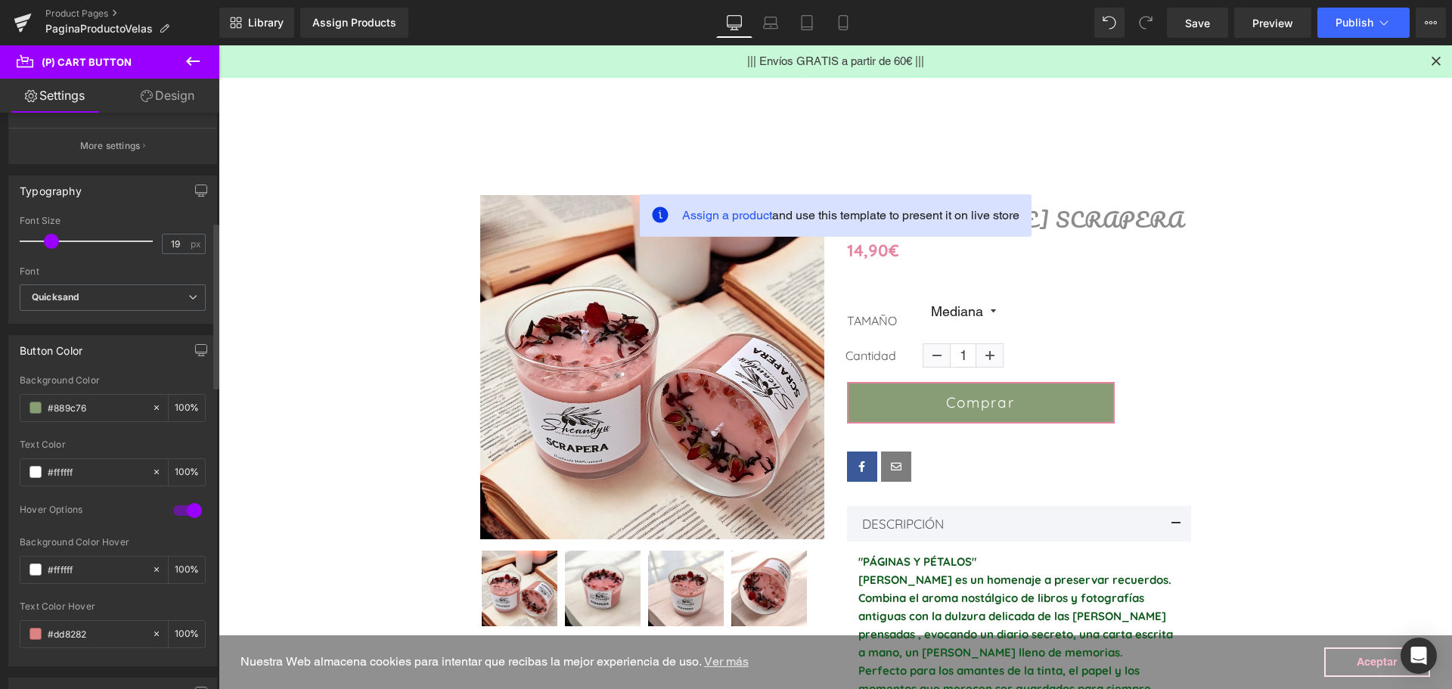
drag, startPoint x: 75, startPoint y: 631, endPoint x: 30, endPoint y: 614, distance: 47.6
click at [27, 624] on div "#dd8282" at bounding box center [85, 634] width 131 height 26
paste input "889c76"
type input "#889c76"
click at [168, 96] on link "Design" at bounding box center [168, 96] width 110 height 34
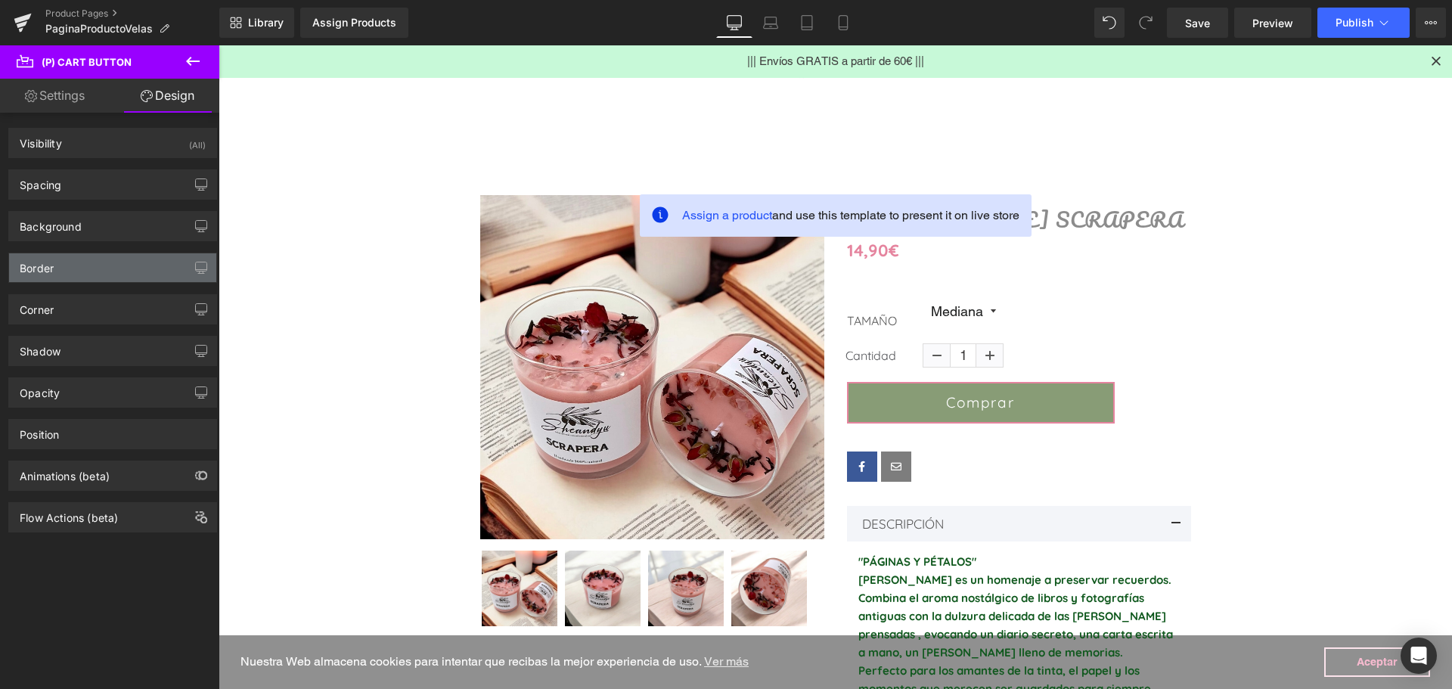
click at [62, 273] on div "Border" at bounding box center [112, 267] width 207 height 29
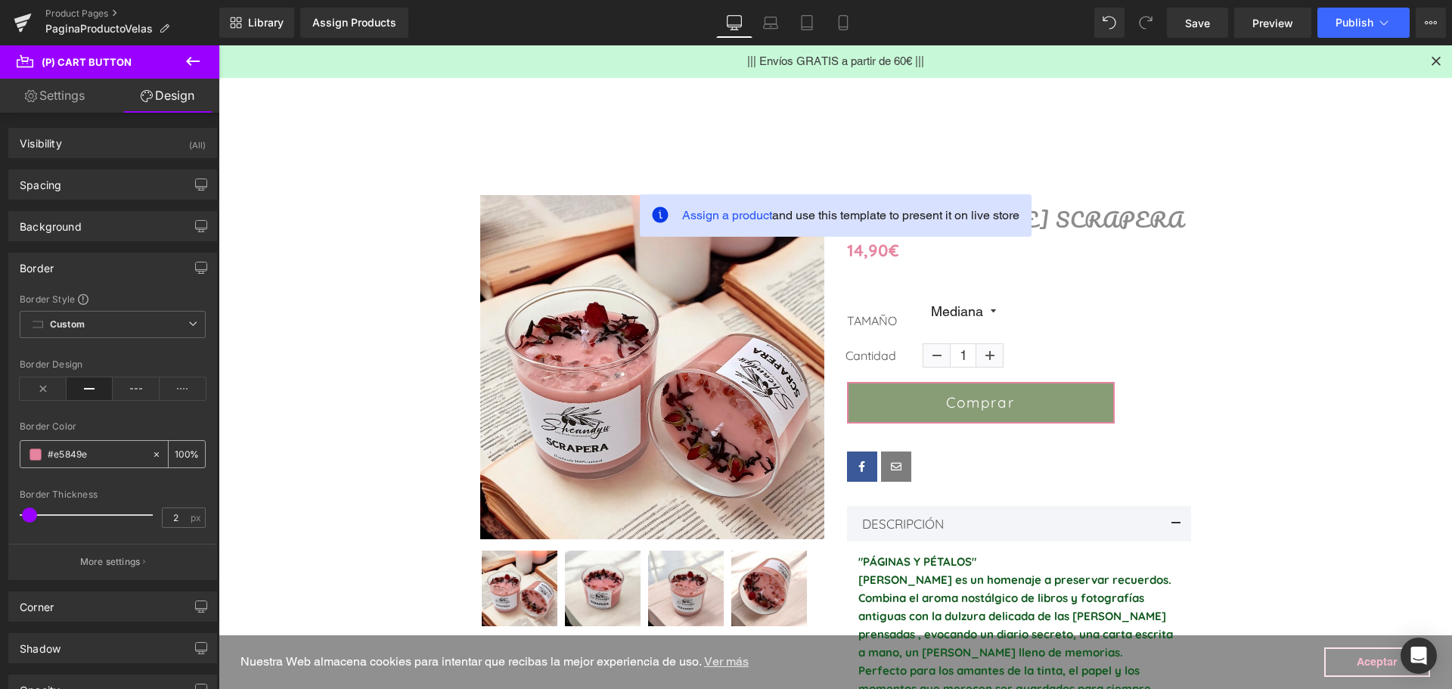
paste input "889c76"
click at [37, 455] on span at bounding box center [35, 454] width 12 height 12
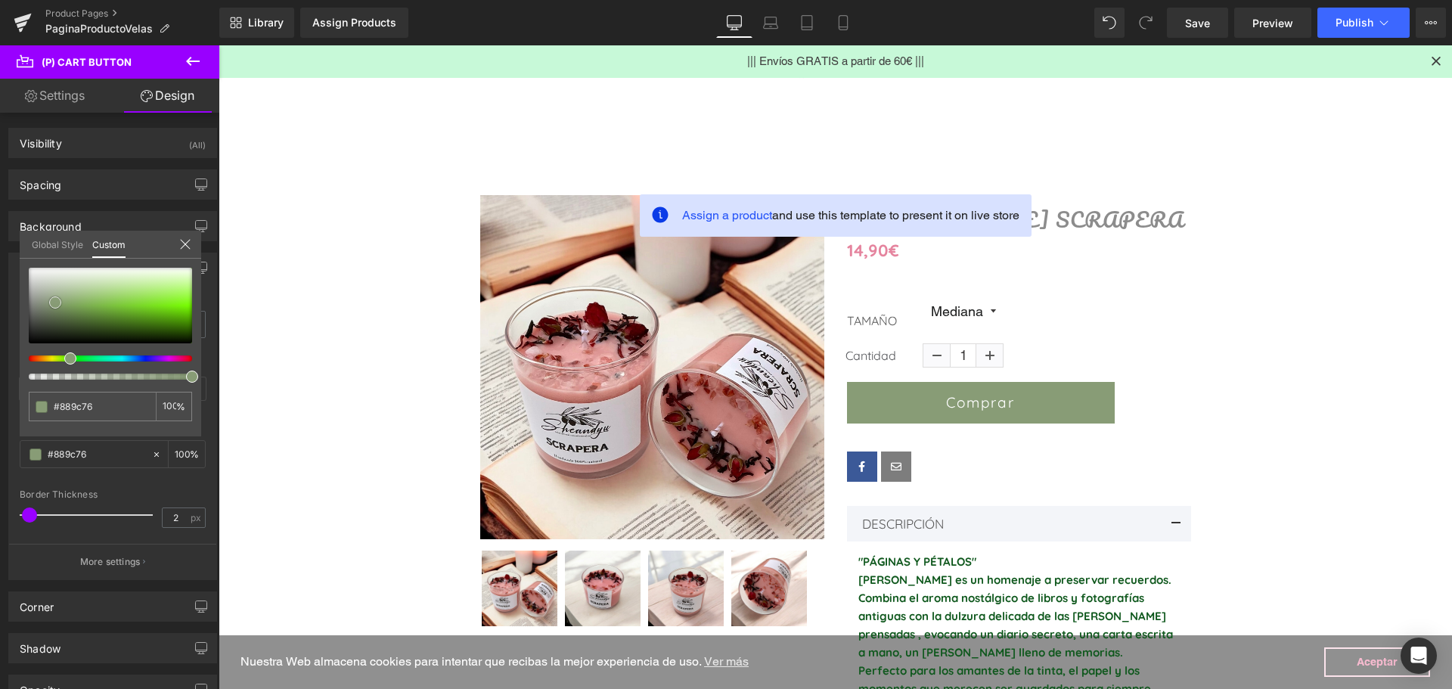
type input "#6f815f"
type input "#6c7d5e"
type input "#667759"
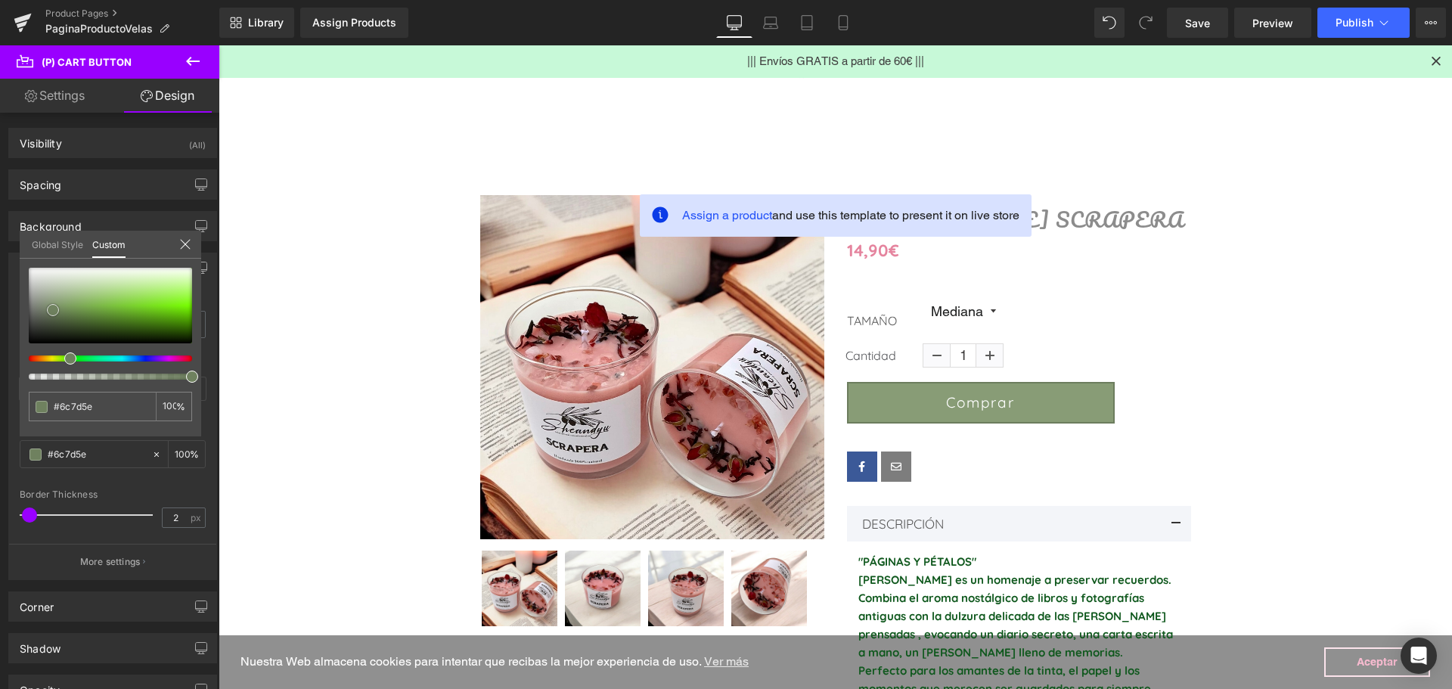
type input "#667759"
type input "#647457"
type input "#5f6e53"
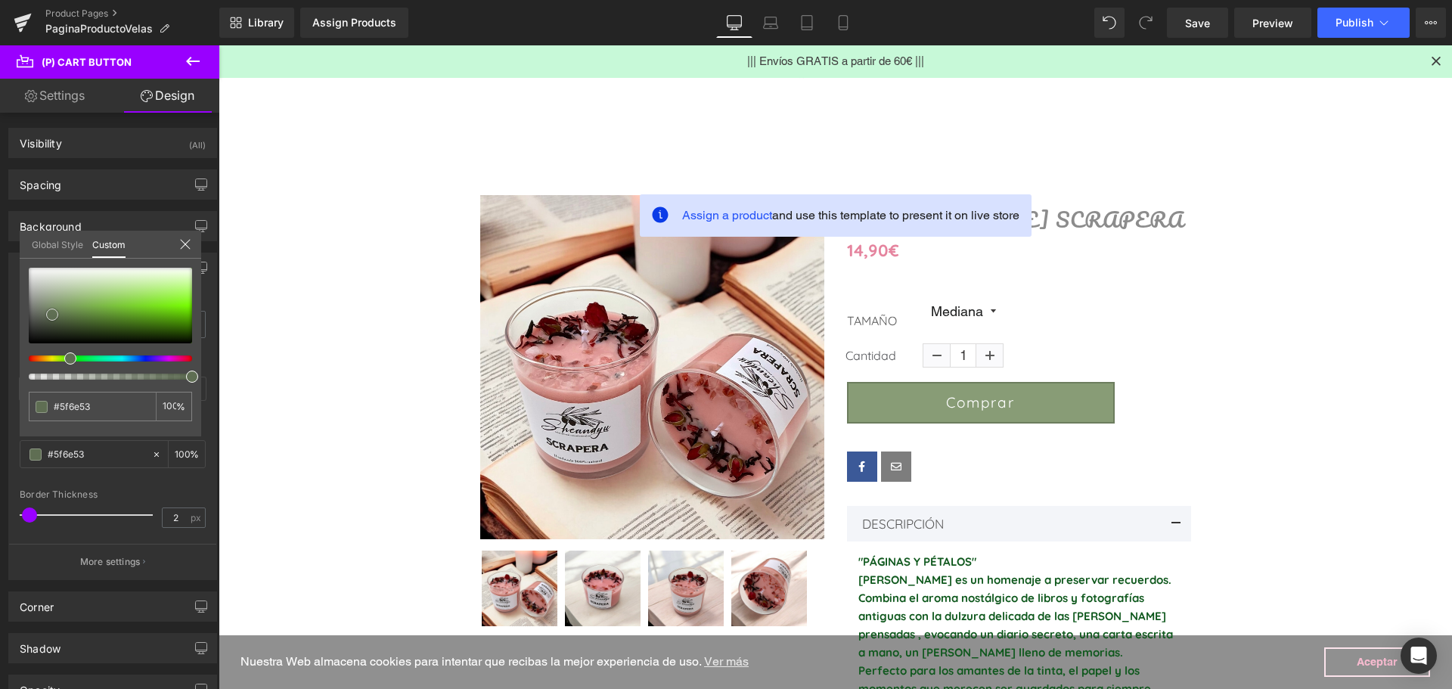
type input "#5d6b51"
type input "#55624a"
type input "#4d5a43"
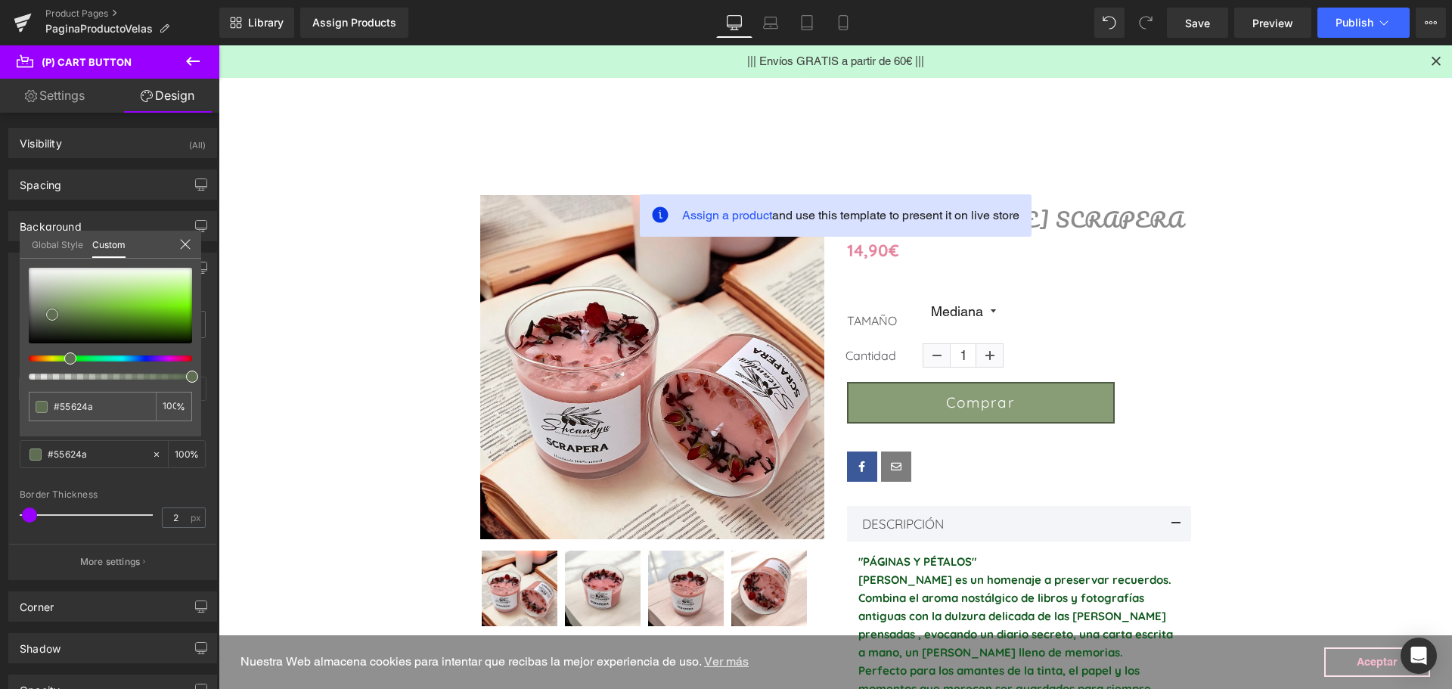
type input "#4d5a43"
type input "#434e3b"
type input "#3d4836"
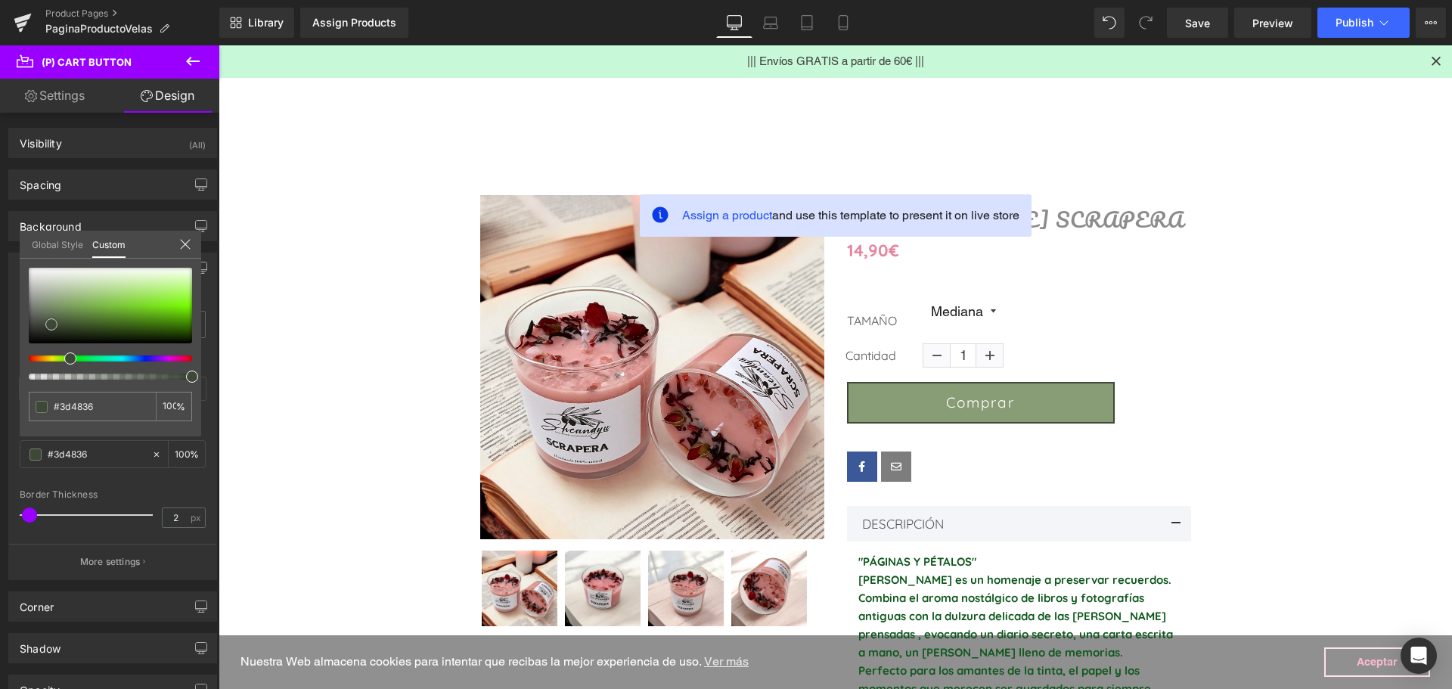
type input "#3b4535"
type input "#3b4435"
type input "#3e4738"
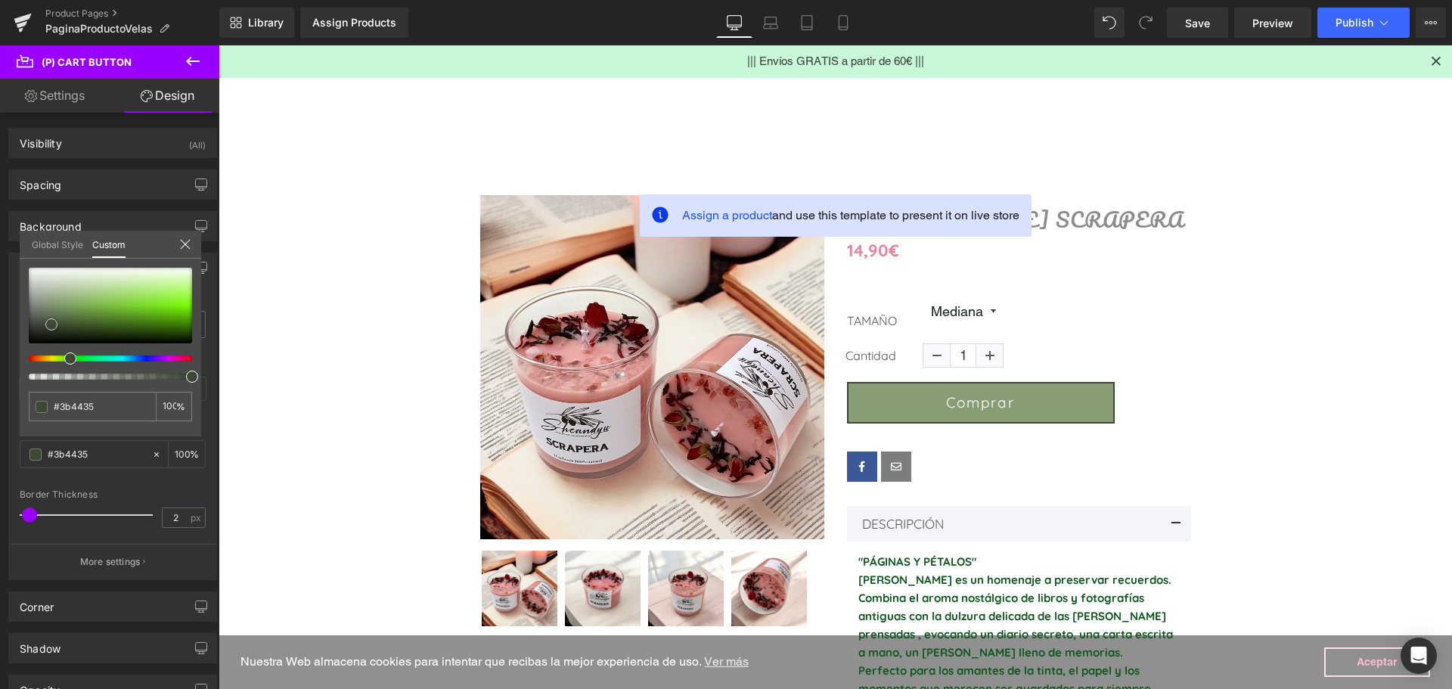
type input "#3e4738"
type input "#404a3a"
type input "#424d3c"
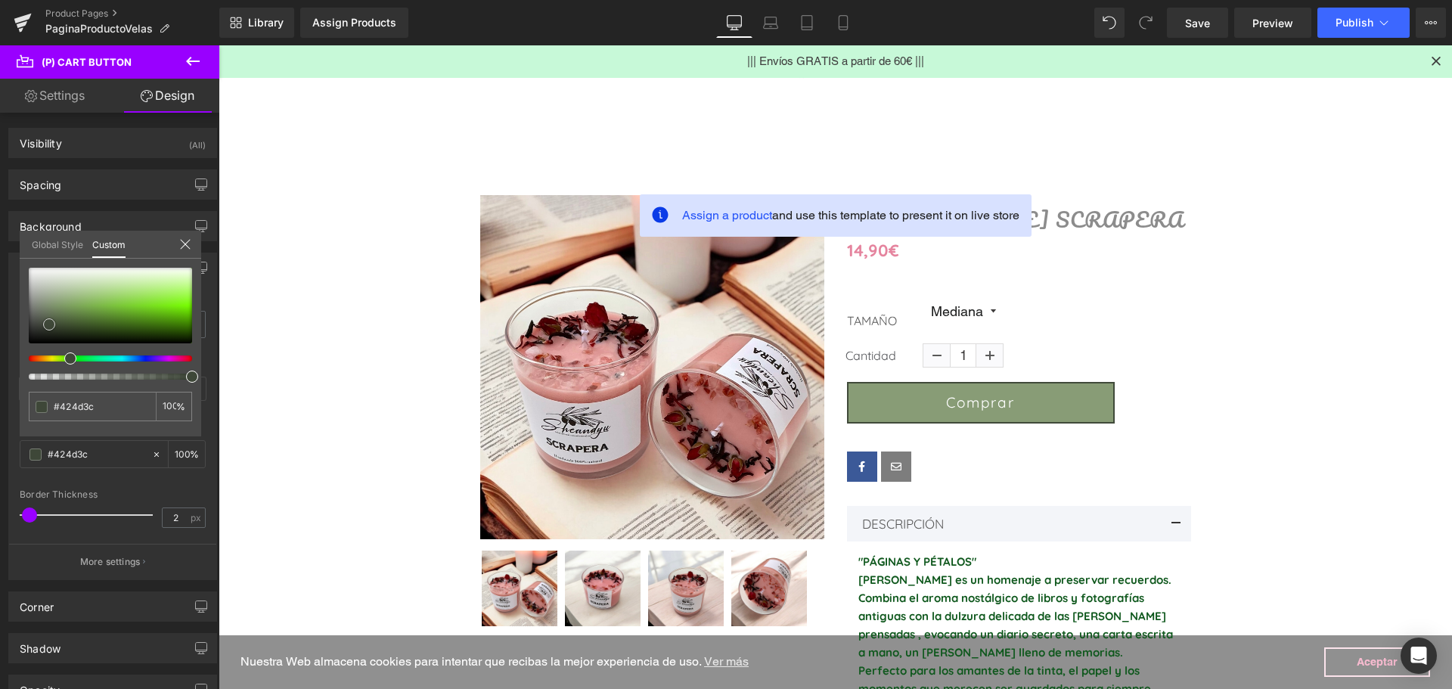
type input "#475241"
type input "#495543"
type input "#4c5746"
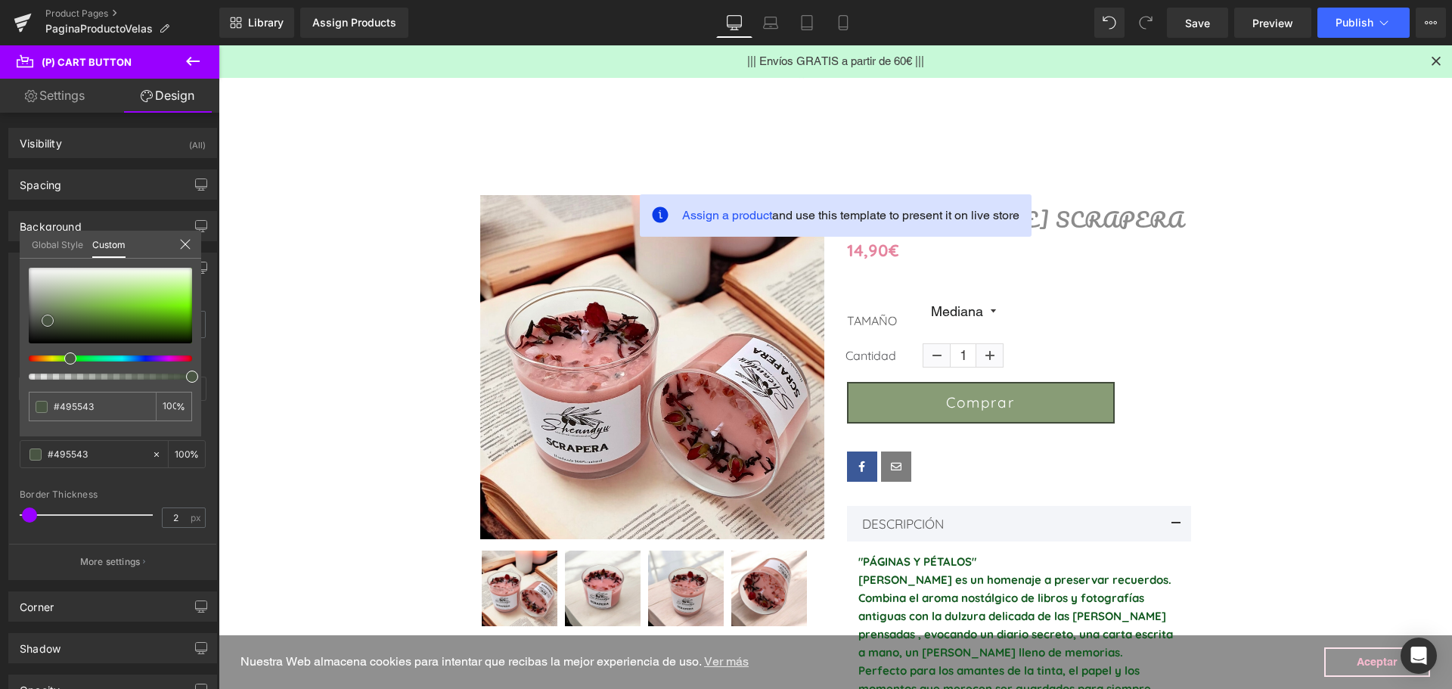
type input "#4c5746"
type input "#4c5647"
drag, startPoint x: 53, startPoint y: 310, endPoint x: 45, endPoint y: 320, distance: 12.4
click at [45, 320] on div at bounding box center [110, 306] width 163 height 76
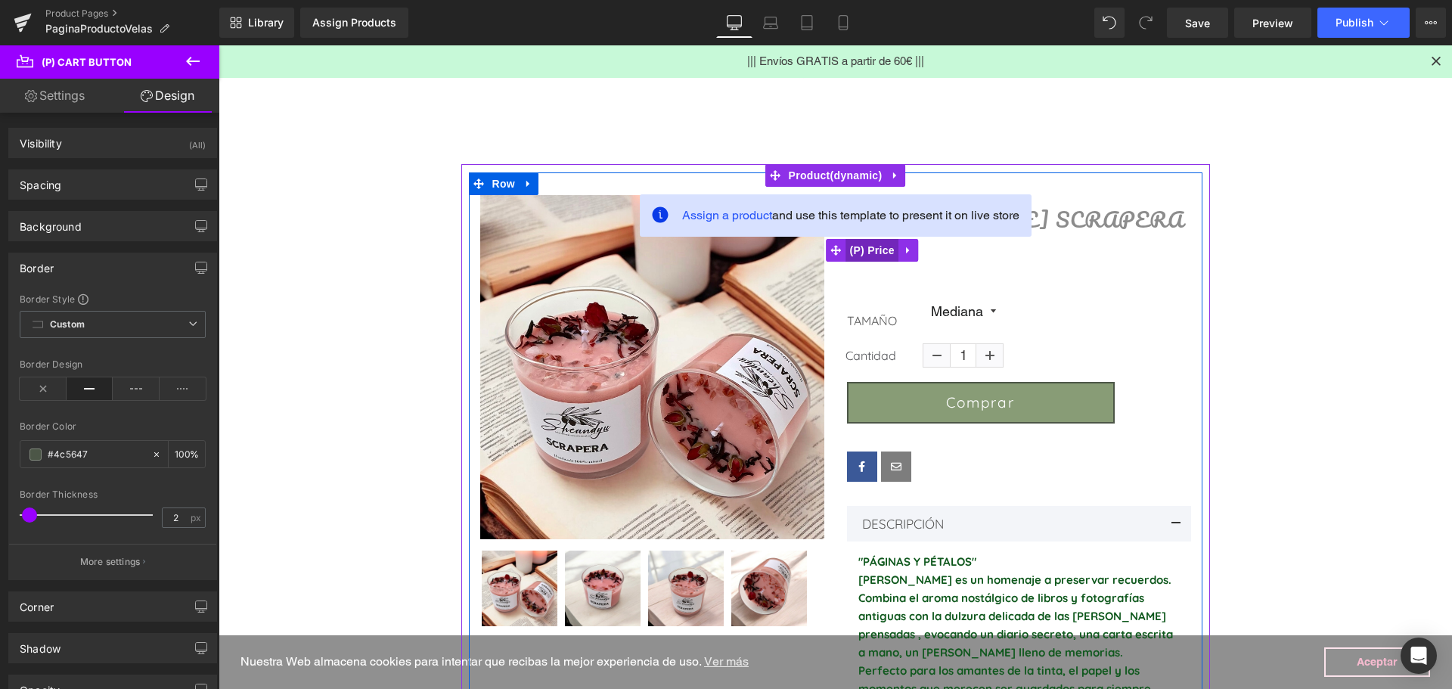
click at [863, 249] on span "(P) Price" at bounding box center [871, 250] width 53 height 23
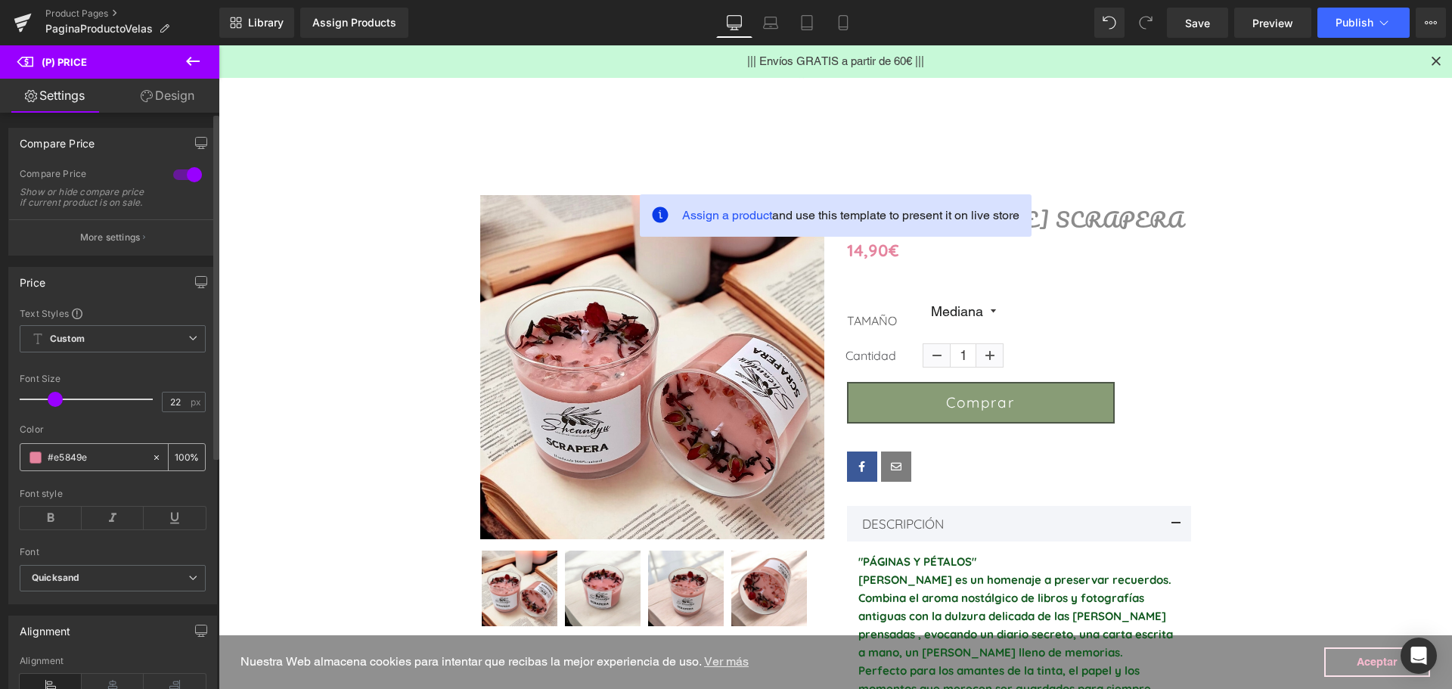
drag, startPoint x: 88, startPoint y: 470, endPoint x: 45, endPoint y: 461, distance: 43.9
click at [45, 461] on div "#e5849e" at bounding box center [85, 457] width 131 height 26
paste input "889c76"
type input "#889c76"
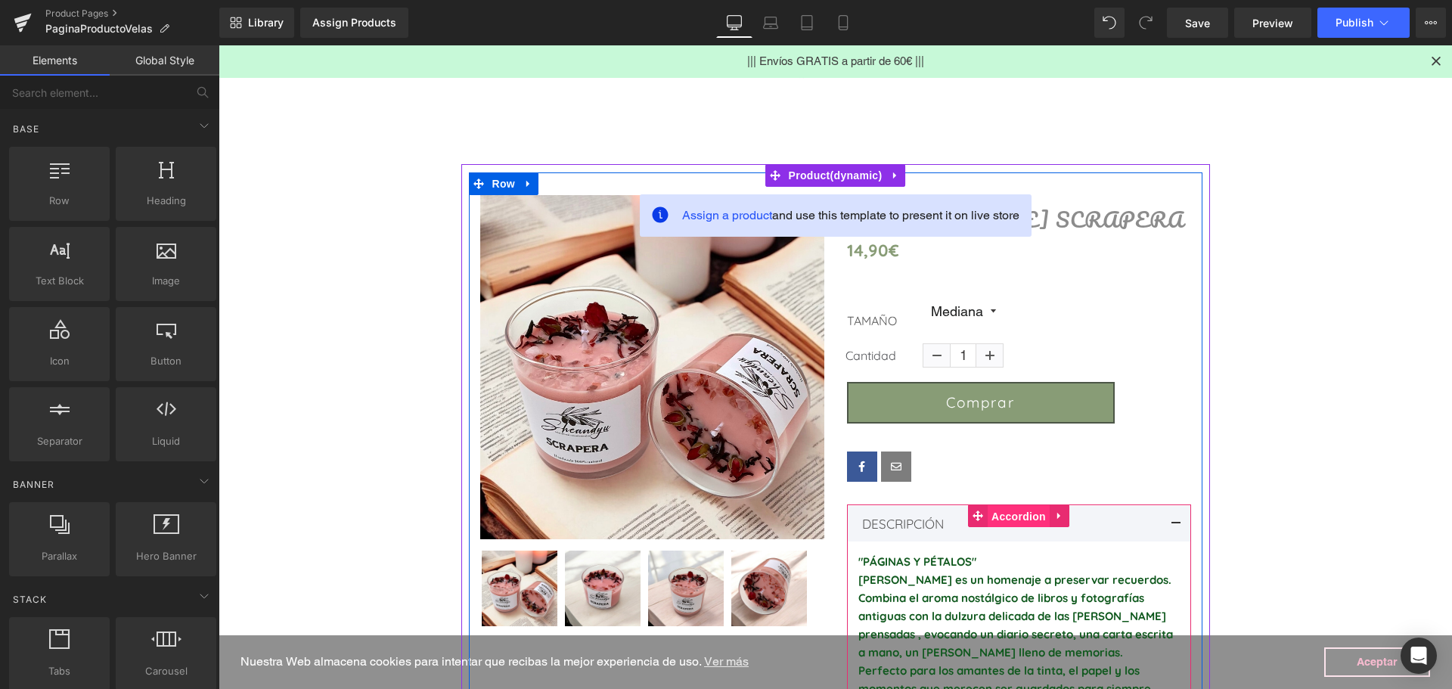
click at [1004, 522] on span "Accordion" at bounding box center [1019, 516] width 62 height 23
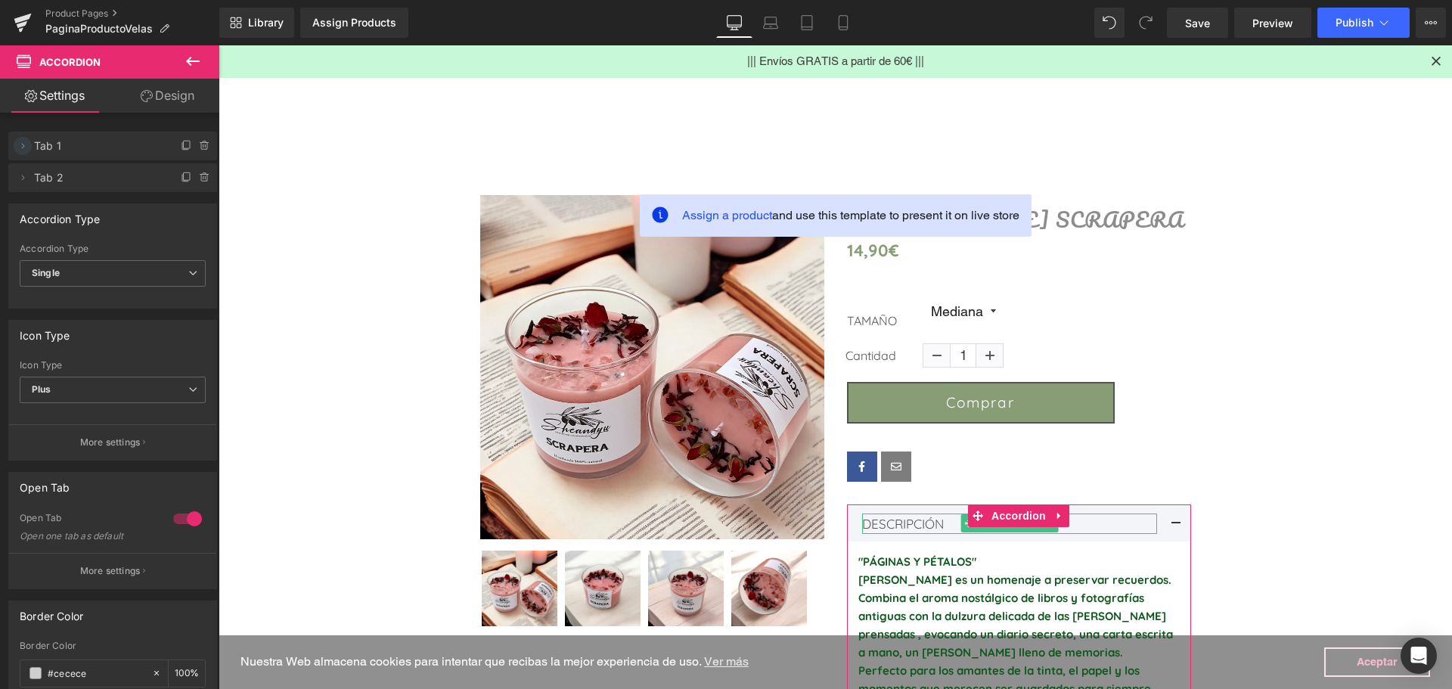
click at [24, 150] on icon at bounding box center [23, 146] width 12 height 12
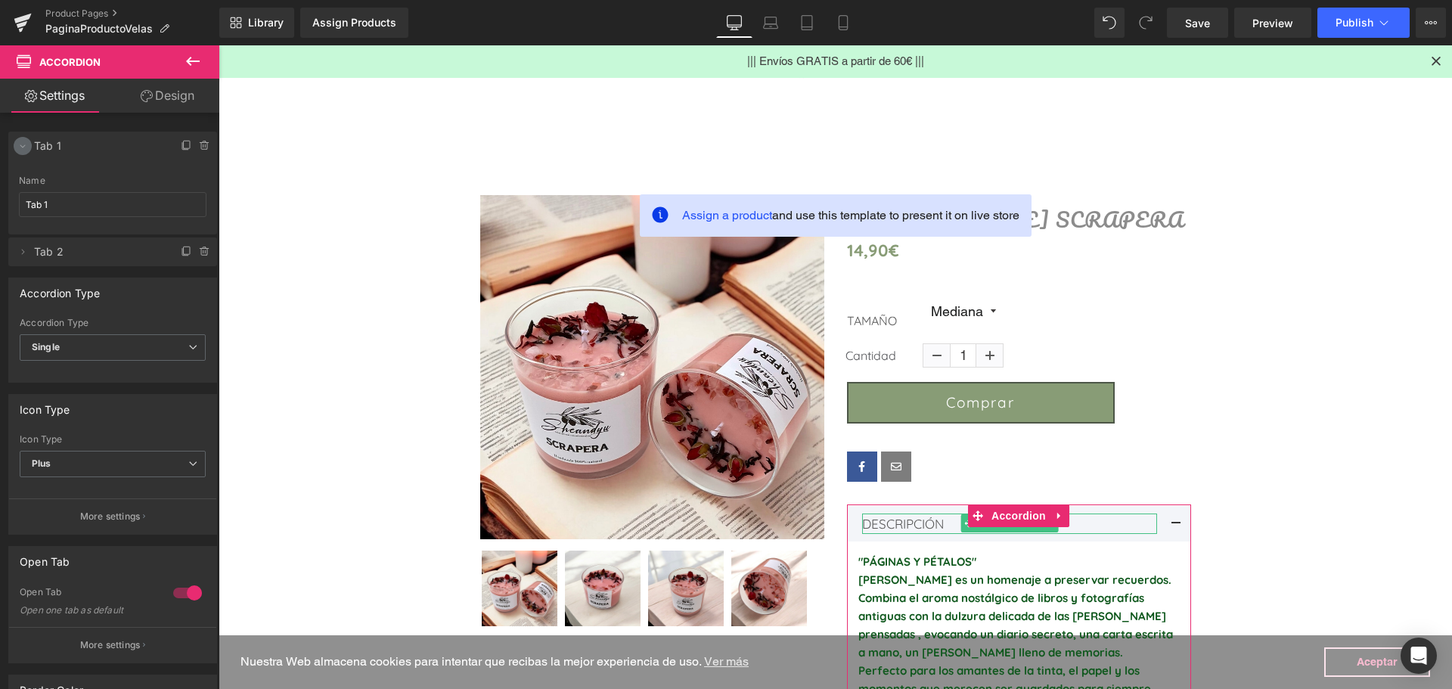
click at [24, 150] on icon at bounding box center [23, 146] width 12 height 12
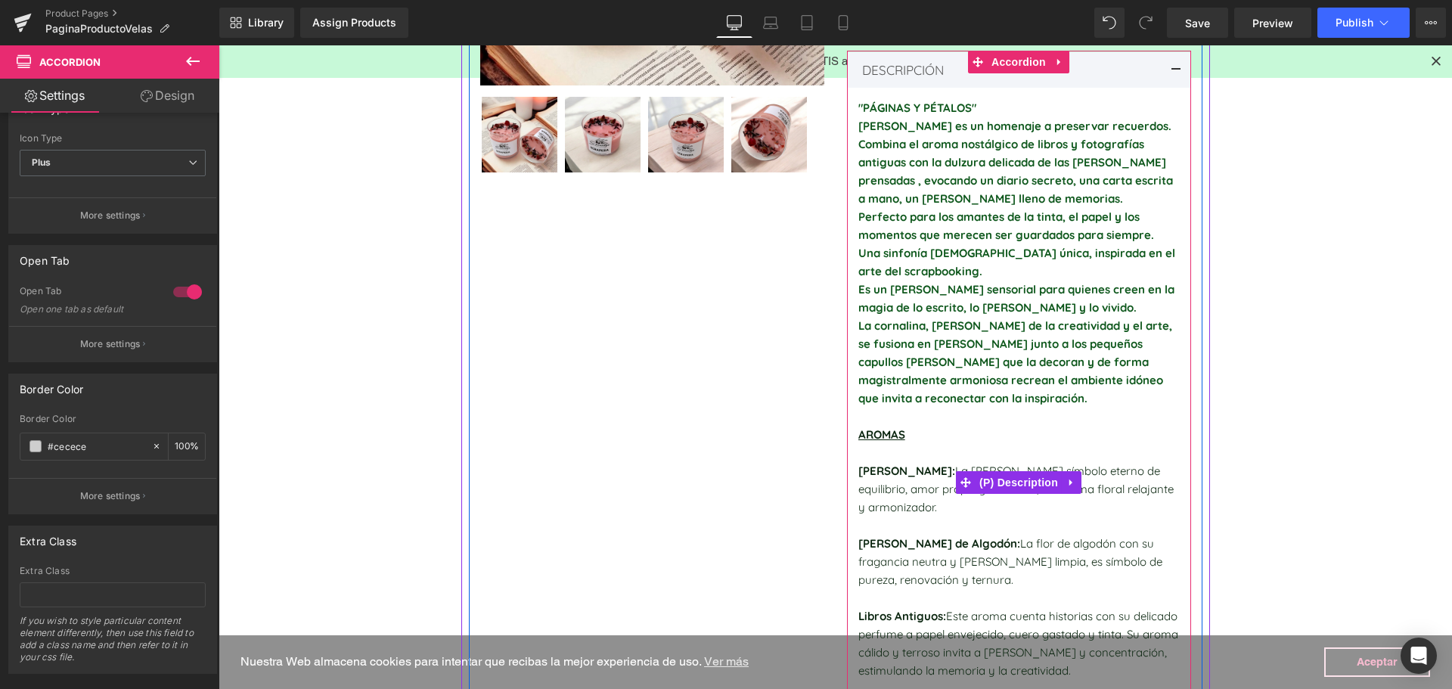
scroll to position [908, 0]
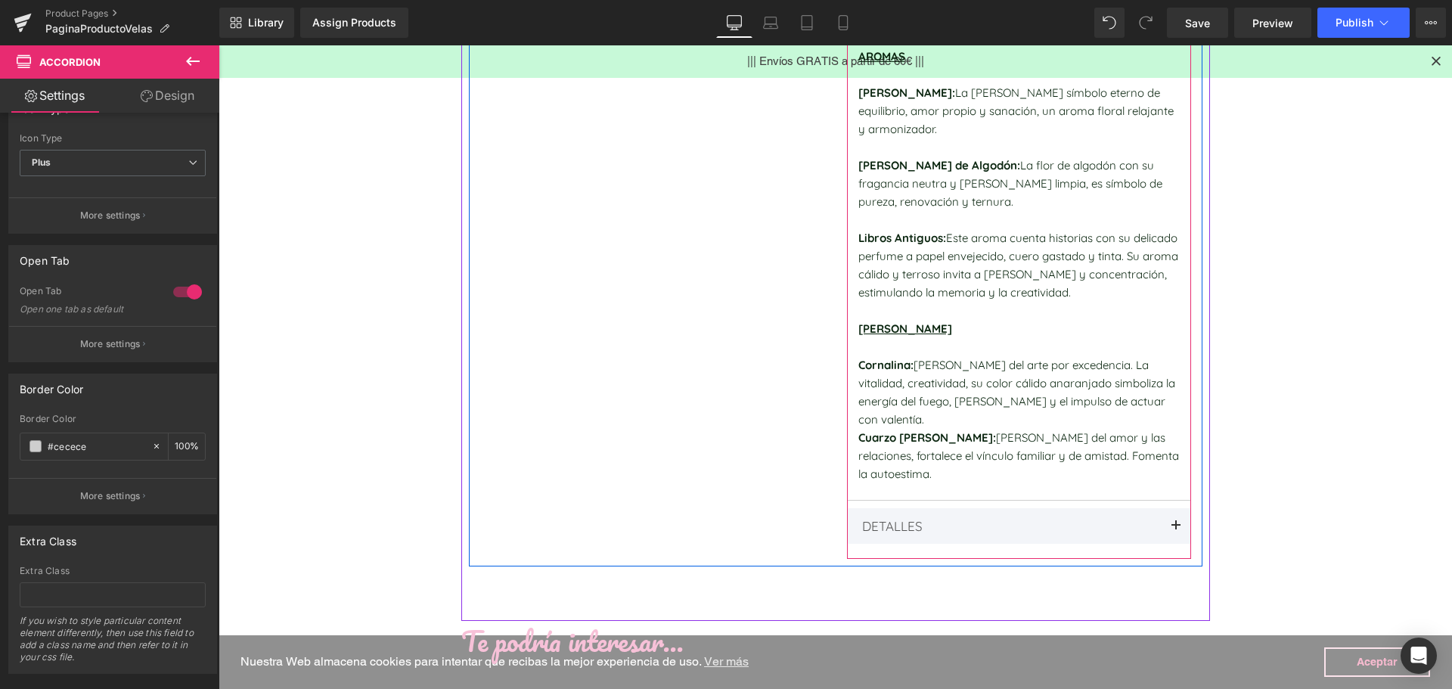
click at [957, 516] on div "DETALLES Text Block" at bounding box center [1009, 526] width 295 height 20
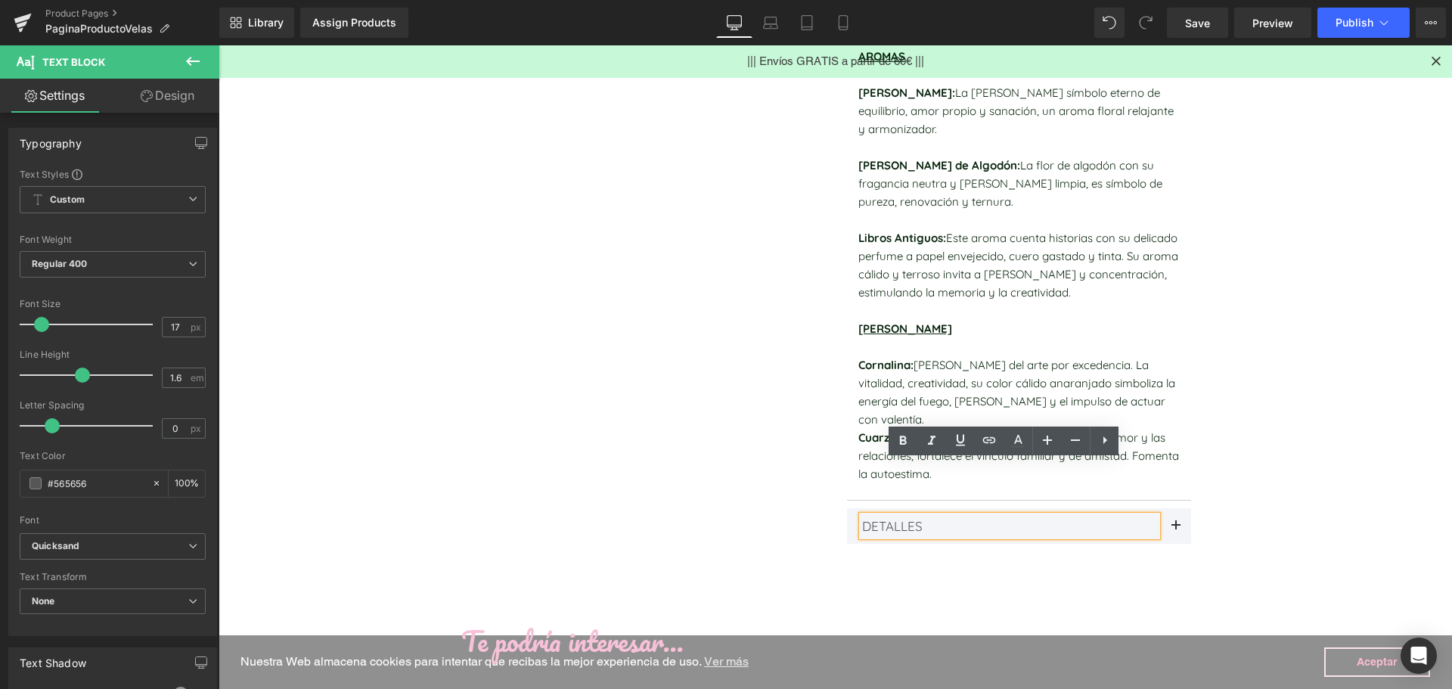
click at [1174, 508] on button at bounding box center [1176, 526] width 30 height 36
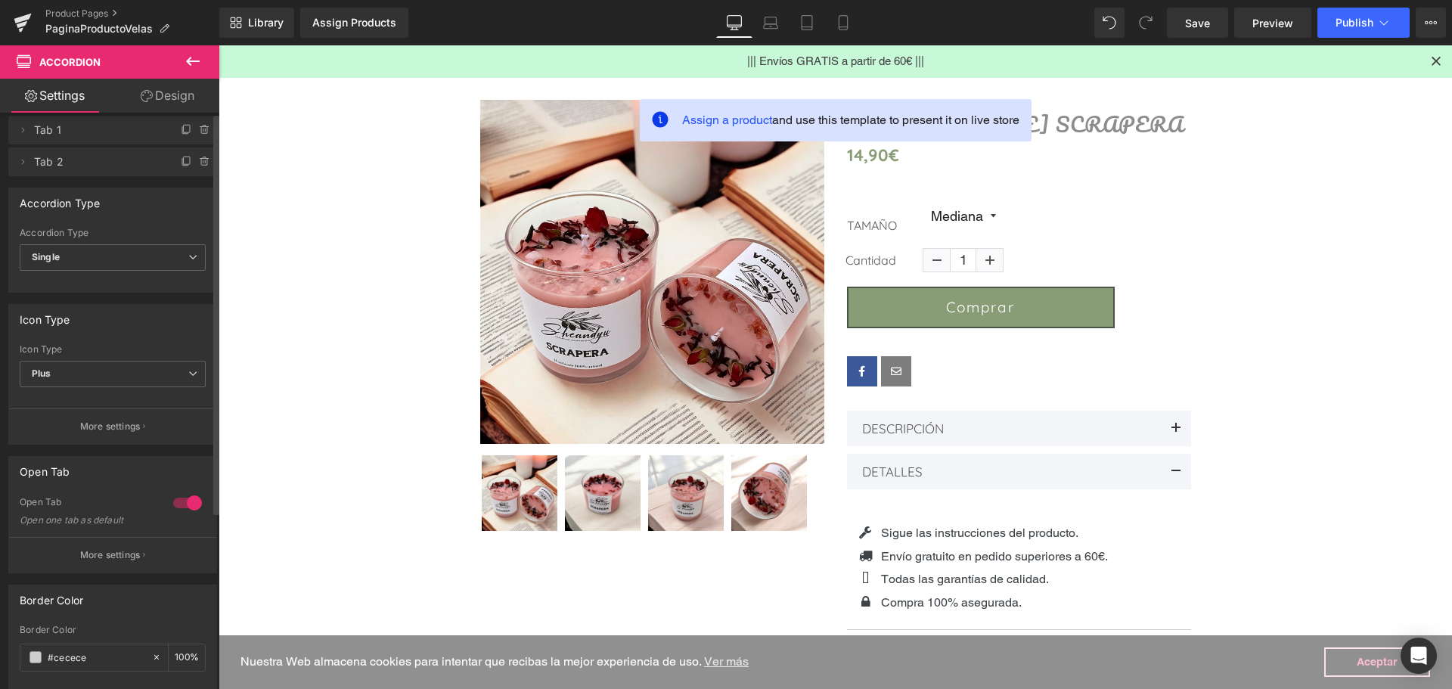
scroll to position [0, 0]
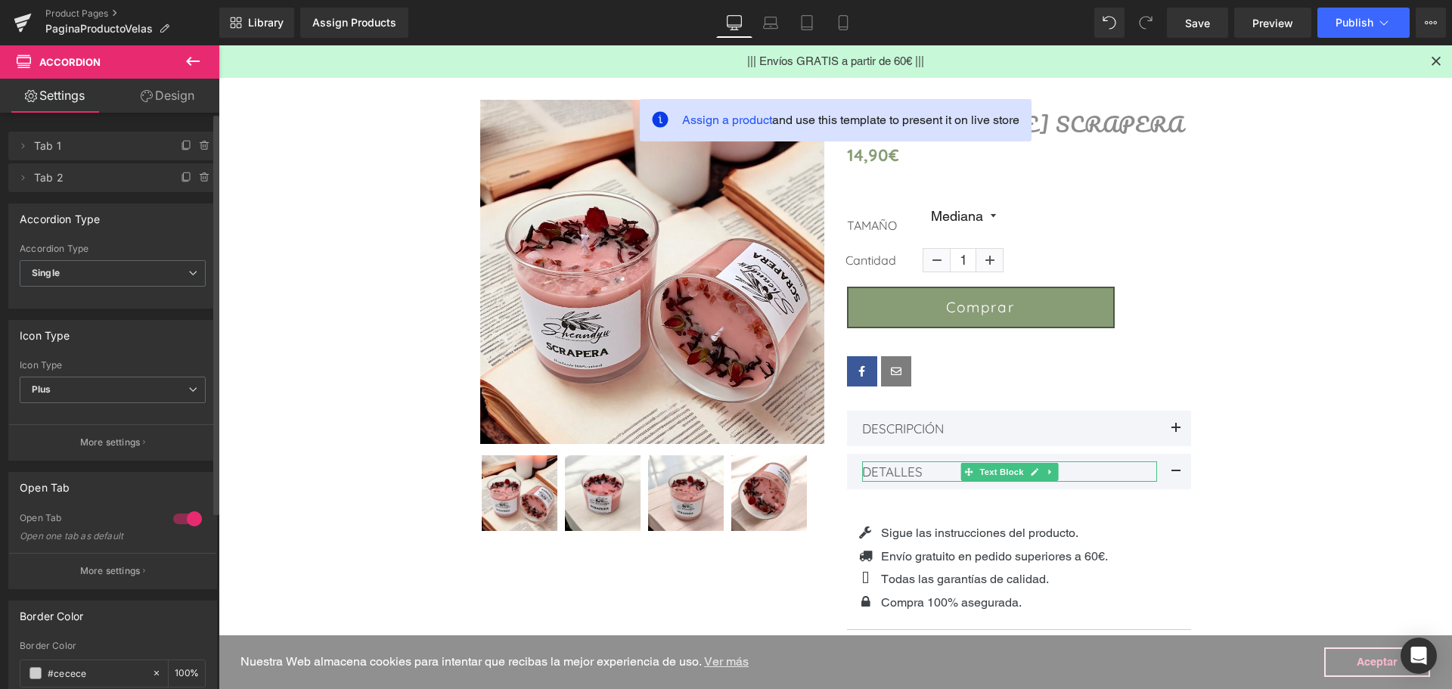
drag, startPoint x: 44, startPoint y: 177, endPoint x: 70, endPoint y: 176, distance: 25.7
click at [44, 177] on span "Tab 2" at bounding box center [97, 177] width 127 height 29
click at [80, 439] on p "More settings" at bounding box center [110, 443] width 61 height 14
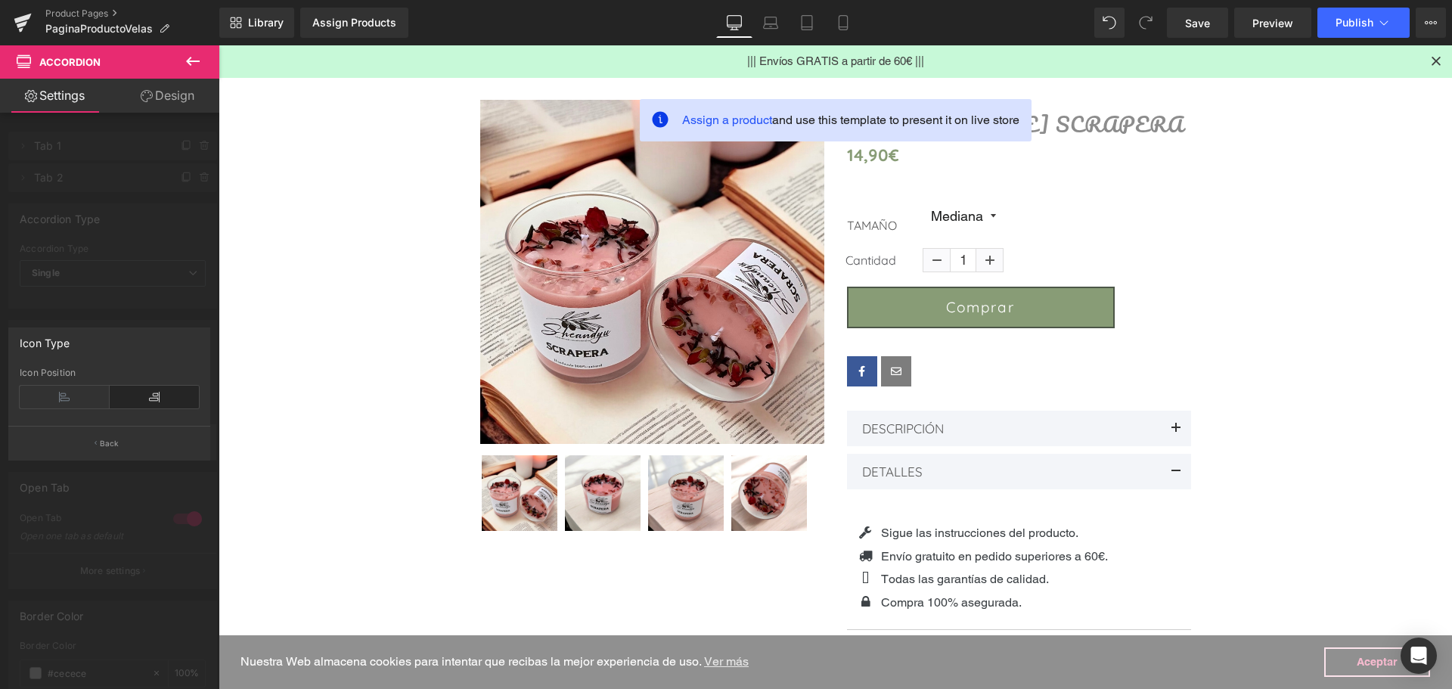
click at [78, 439] on button "Back" at bounding box center [109, 443] width 202 height 34
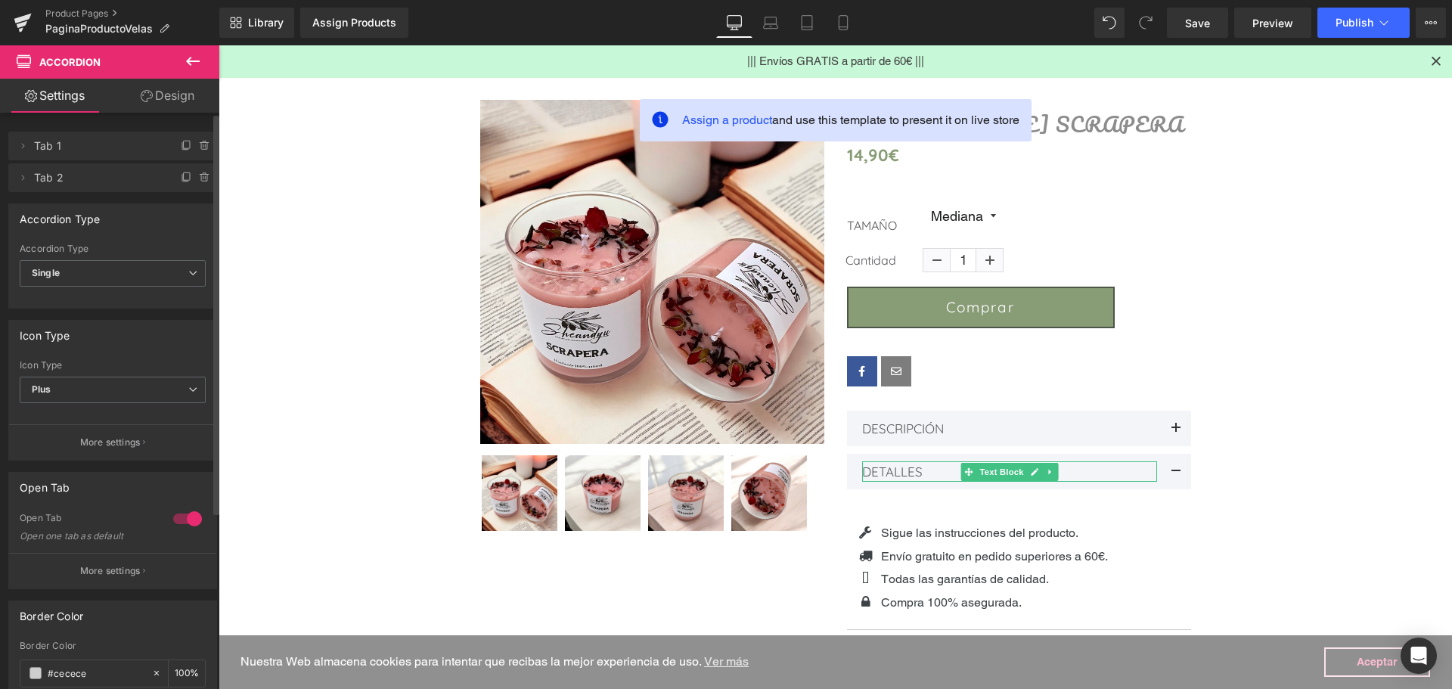
click at [98, 187] on span "Tab 2" at bounding box center [97, 177] width 127 height 29
click at [48, 177] on span "Tab 2" at bounding box center [97, 177] width 127 height 29
click at [45, 178] on span "Tab 2" at bounding box center [97, 177] width 127 height 29
click at [26, 177] on icon at bounding box center [23, 178] width 12 height 12
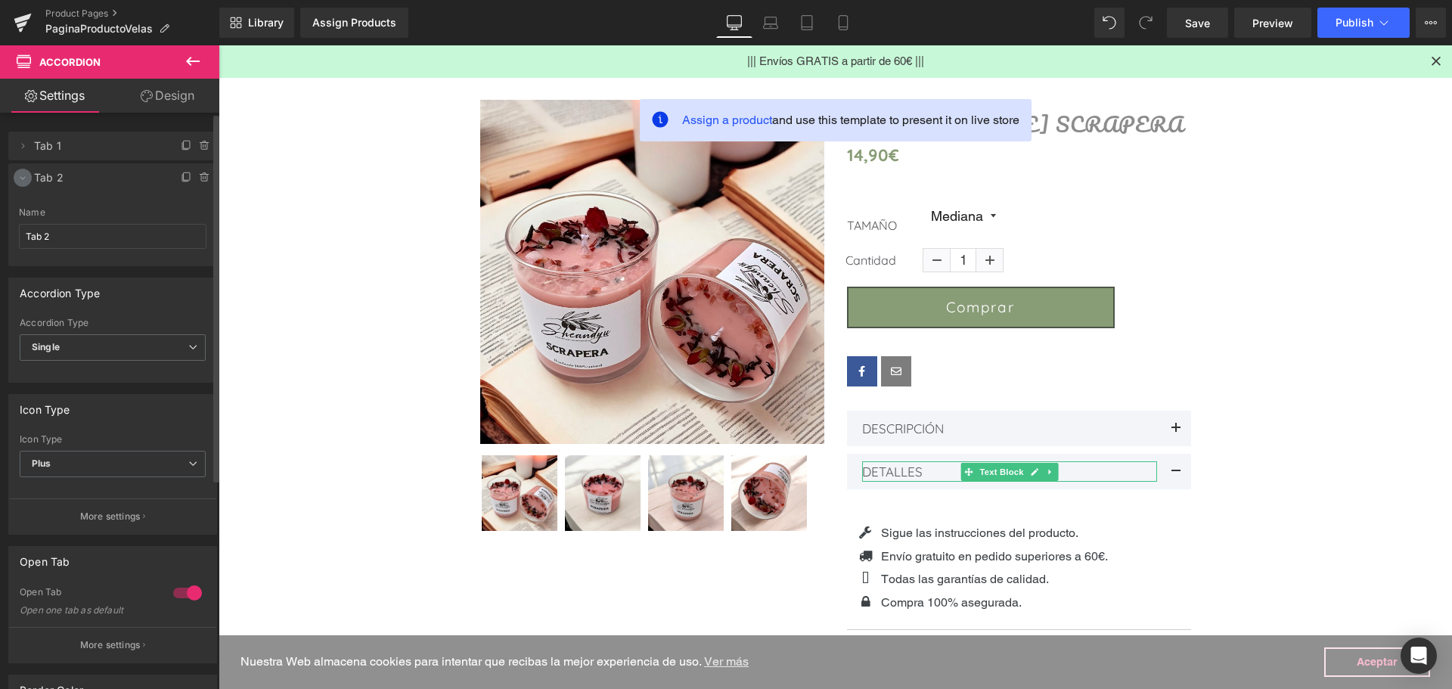
click at [20, 179] on icon at bounding box center [23, 178] width 12 height 12
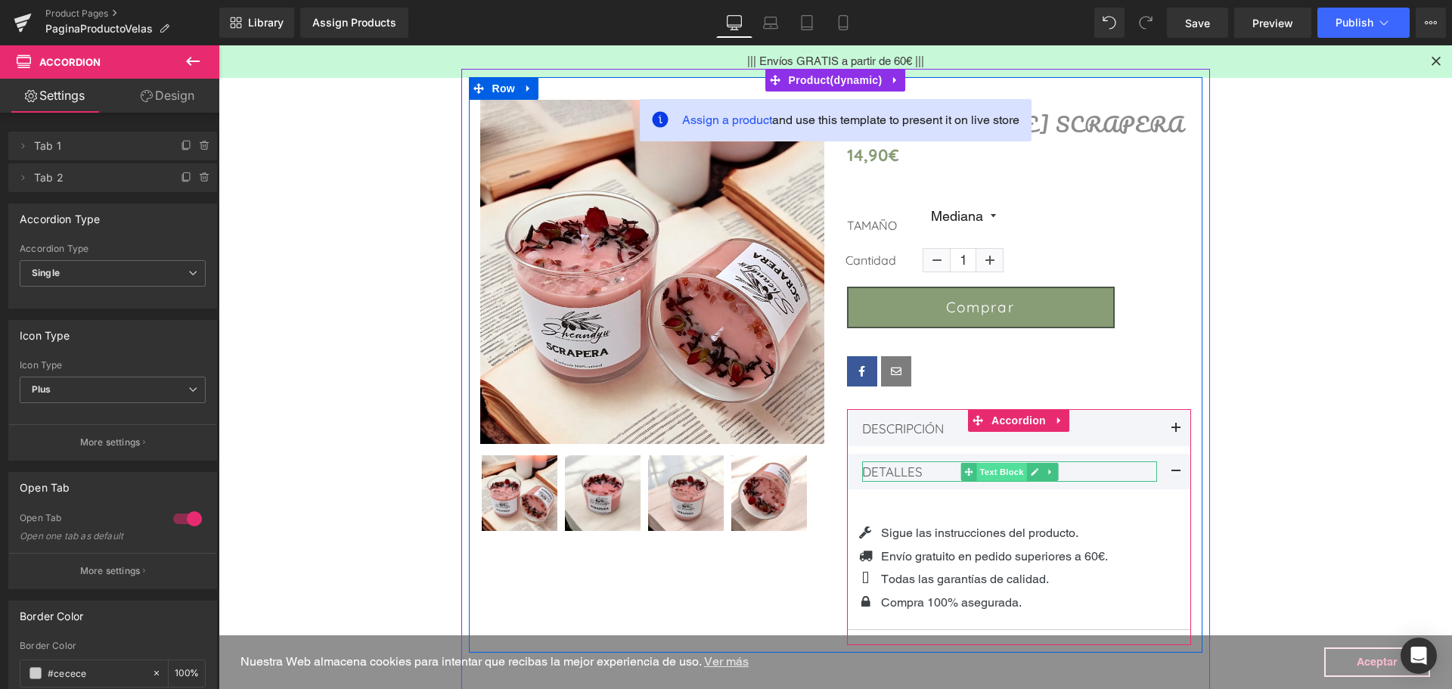
click at [994, 475] on span "Text Block" at bounding box center [1001, 472] width 50 height 18
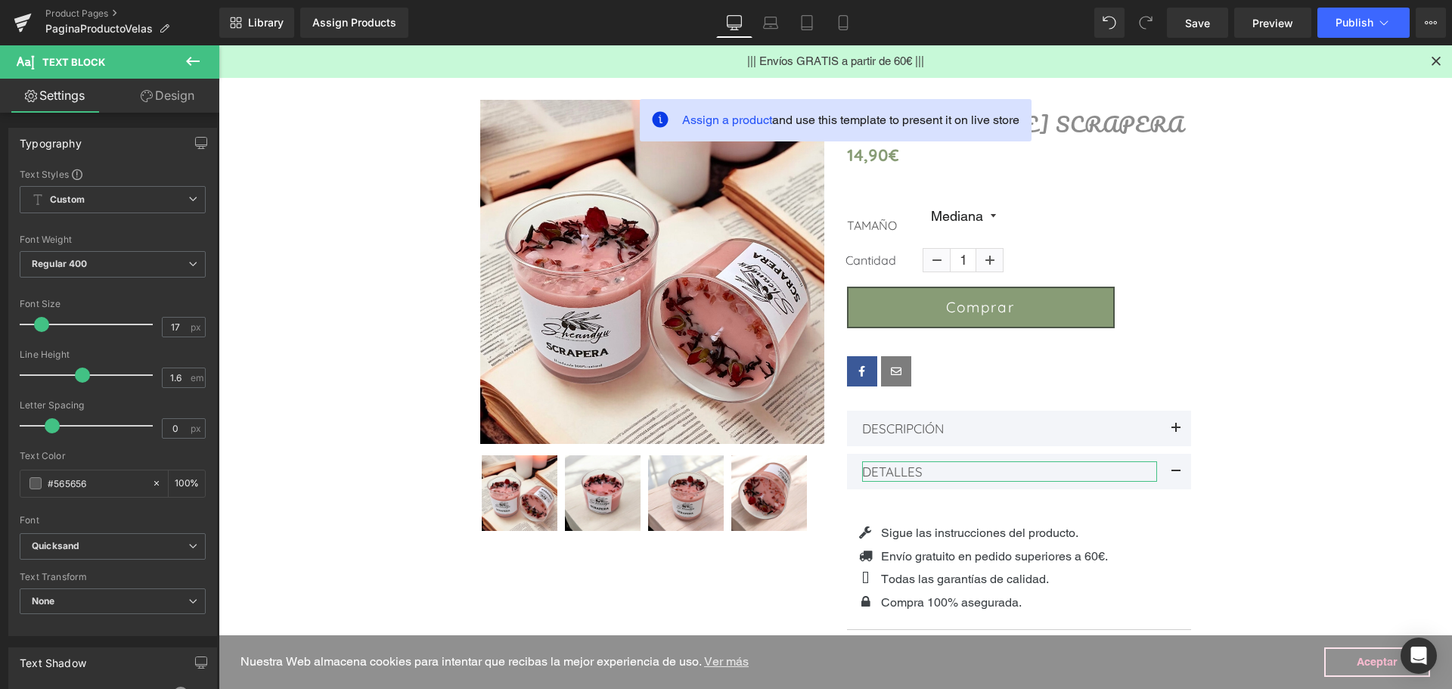
click at [157, 102] on link "Design" at bounding box center [168, 96] width 110 height 34
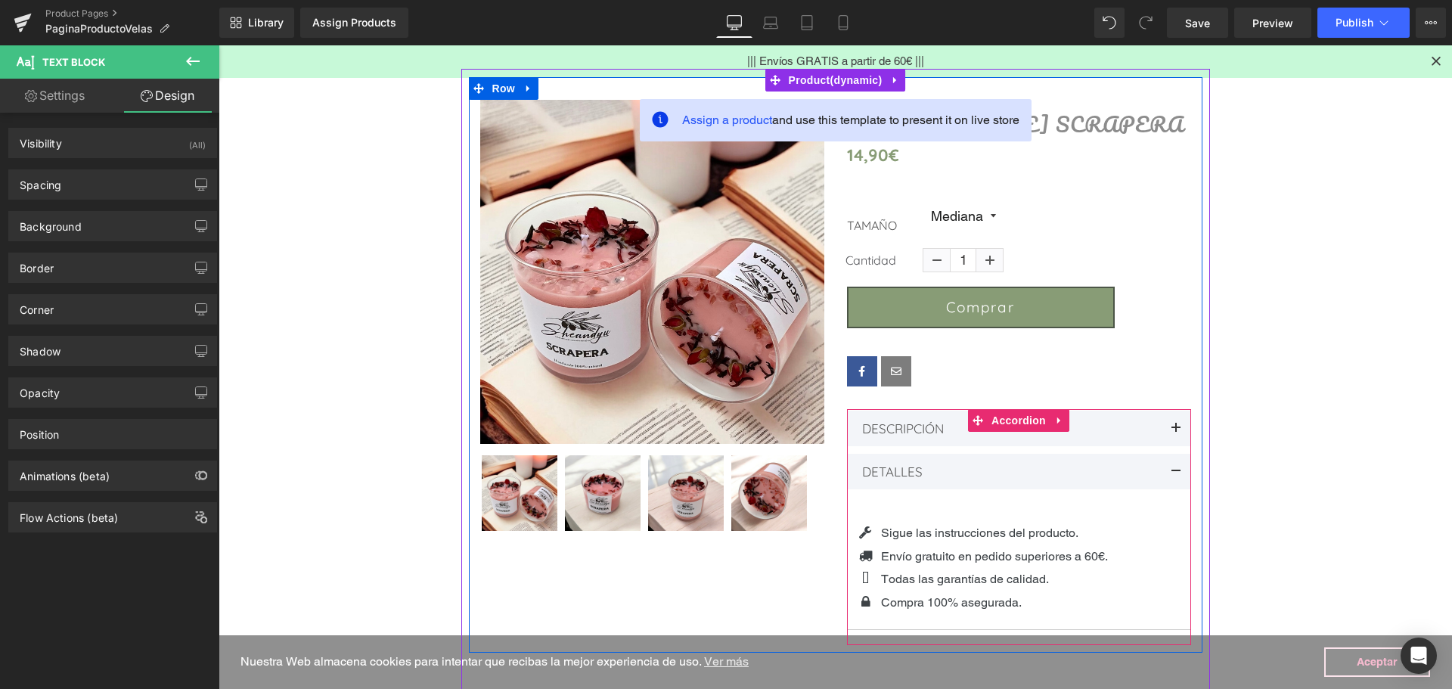
click at [951, 551] on div "Envío gratuito en pedido superiores a 60€. Text Block" at bounding box center [994, 557] width 227 height 20
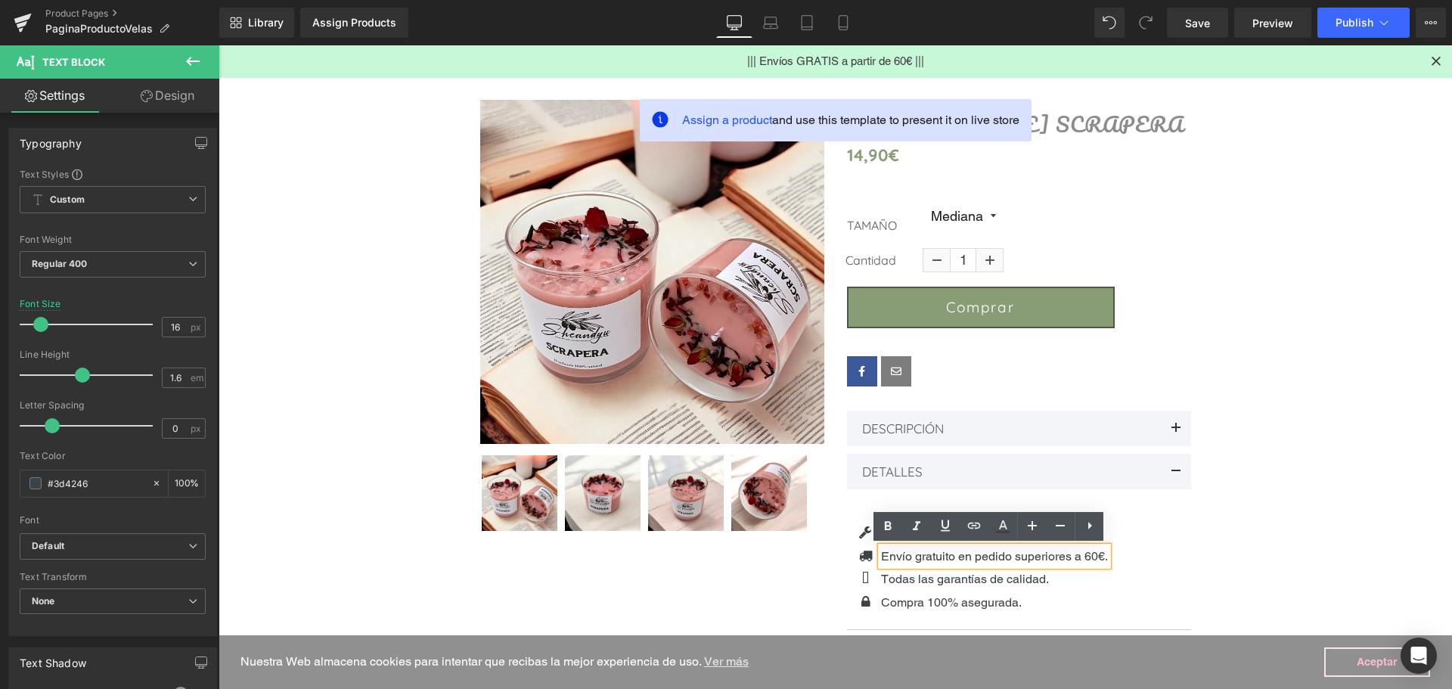
click at [881, 590] on ul "Icon Sigue las instrucciones del producto. Text Block Icon Envío gratuito en pe…" at bounding box center [981, 569] width 253 height 92
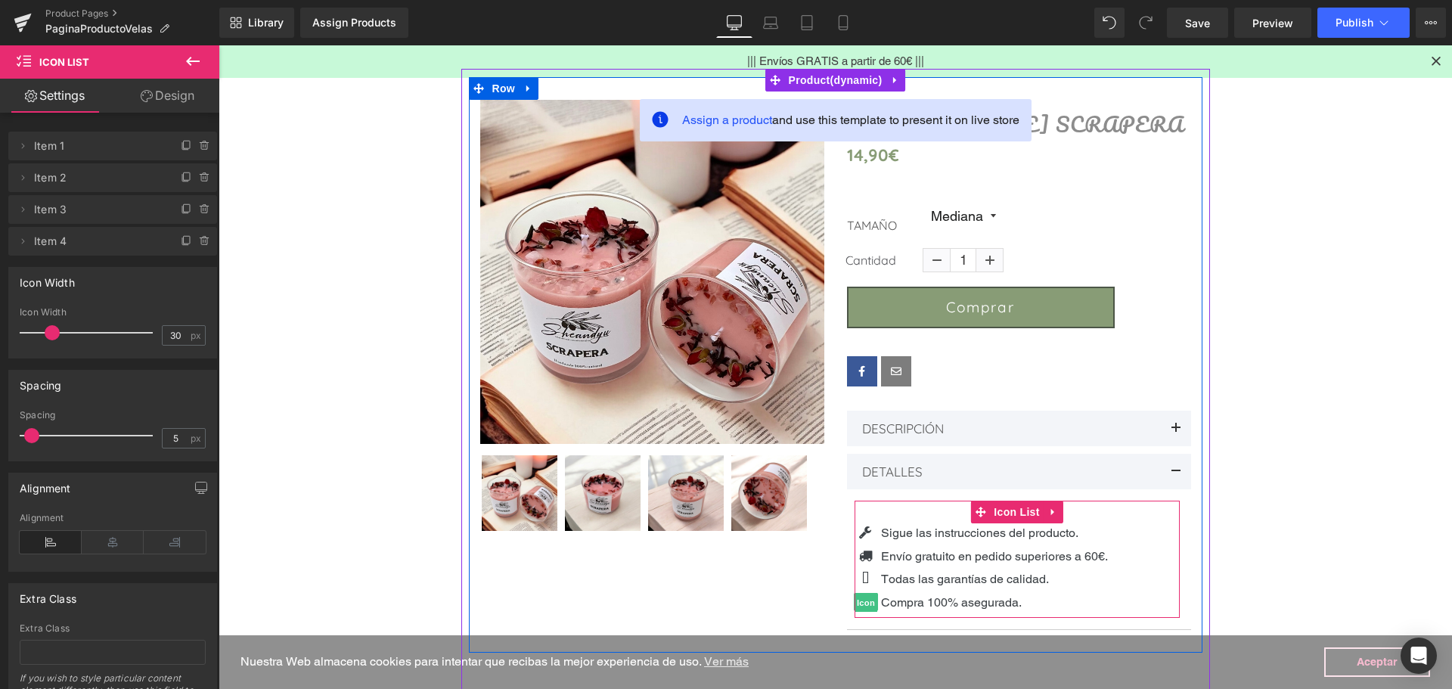
click at [862, 603] on span "Icon" at bounding box center [866, 603] width 24 height 18
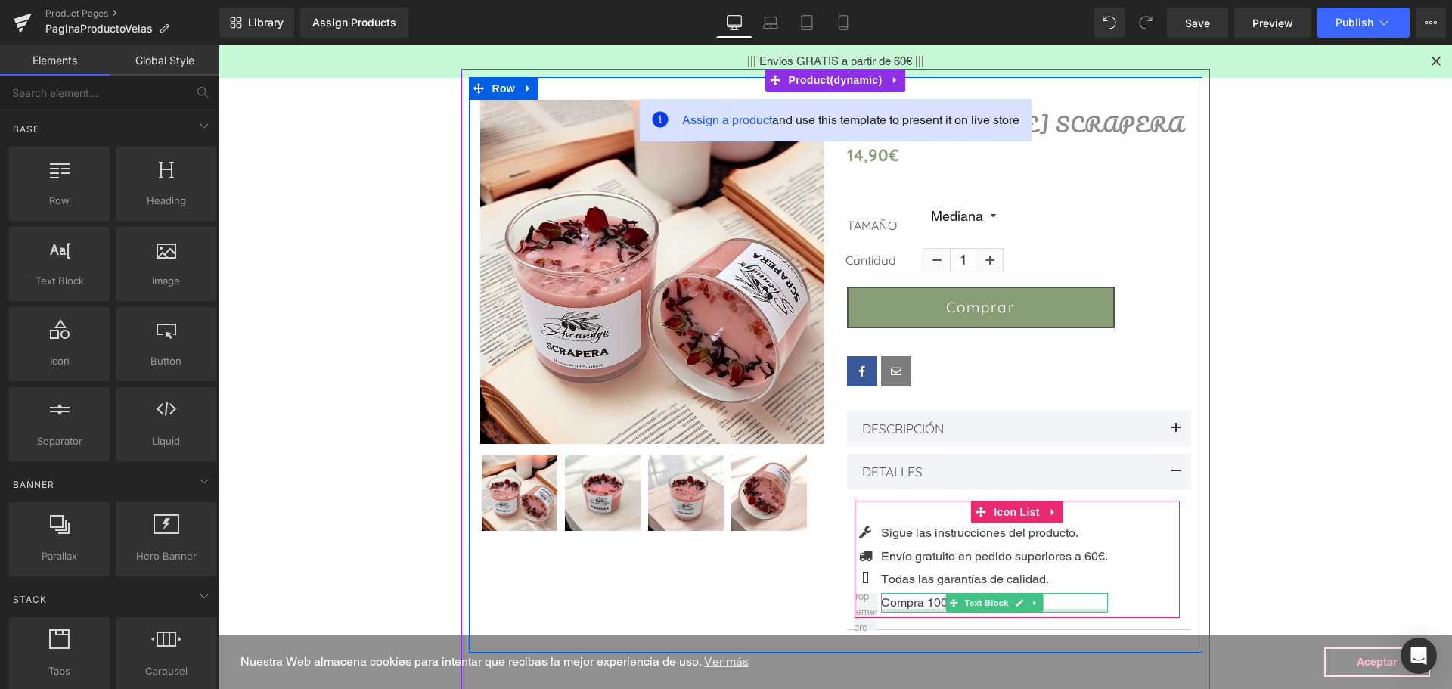
click at [889, 609] on div at bounding box center [994, 611] width 227 height 4
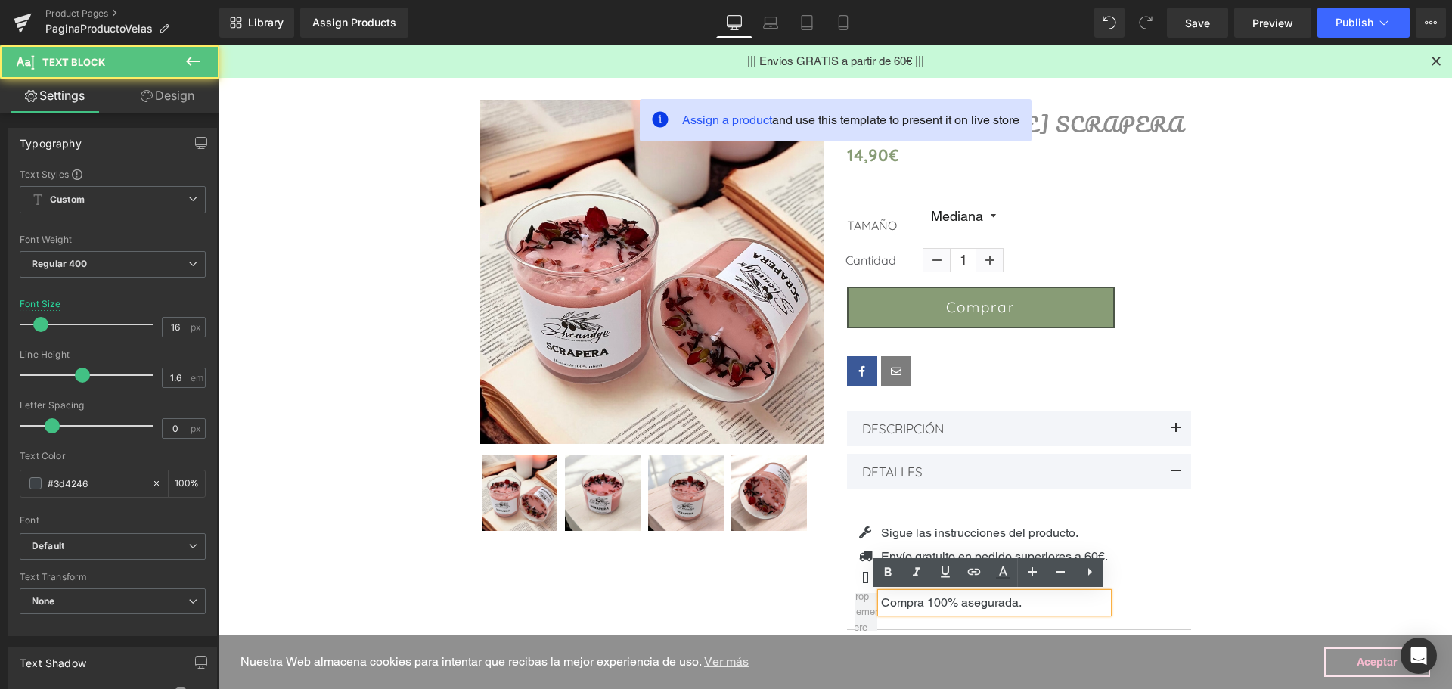
click at [966, 613] on div "Compra 100% asegurada." at bounding box center [994, 603] width 227 height 20
click at [997, 624] on article "Icon Sigue las instrucciones del producto. Text Block Icon Envío gratuito en pe…" at bounding box center [1019, 559] width 344 height 140
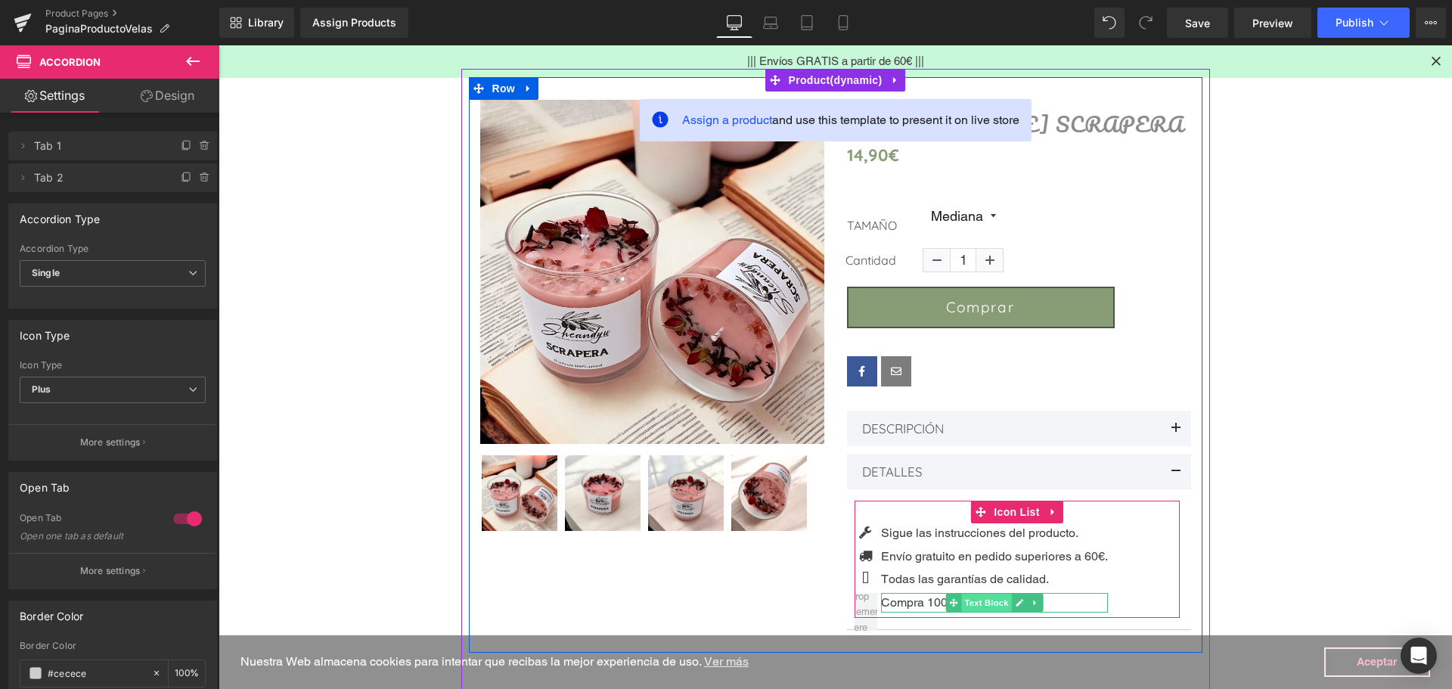
click at [999, 600] on span "Text Block" at bounding box center [986, 603] width 50 height 18
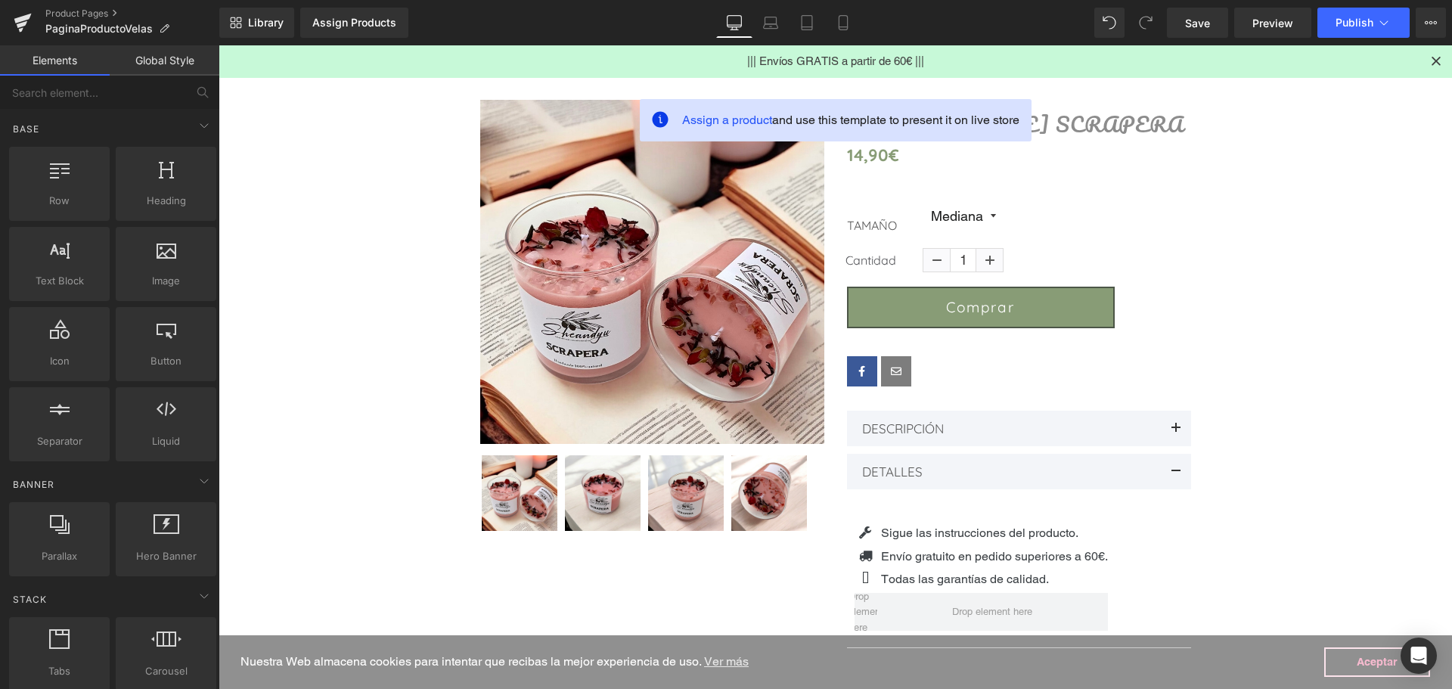
click at [1269, 451] on main "Assign a product and use this template to present it on live store (P) Image" at bounding box center [835, 682] width 1233 height 1349
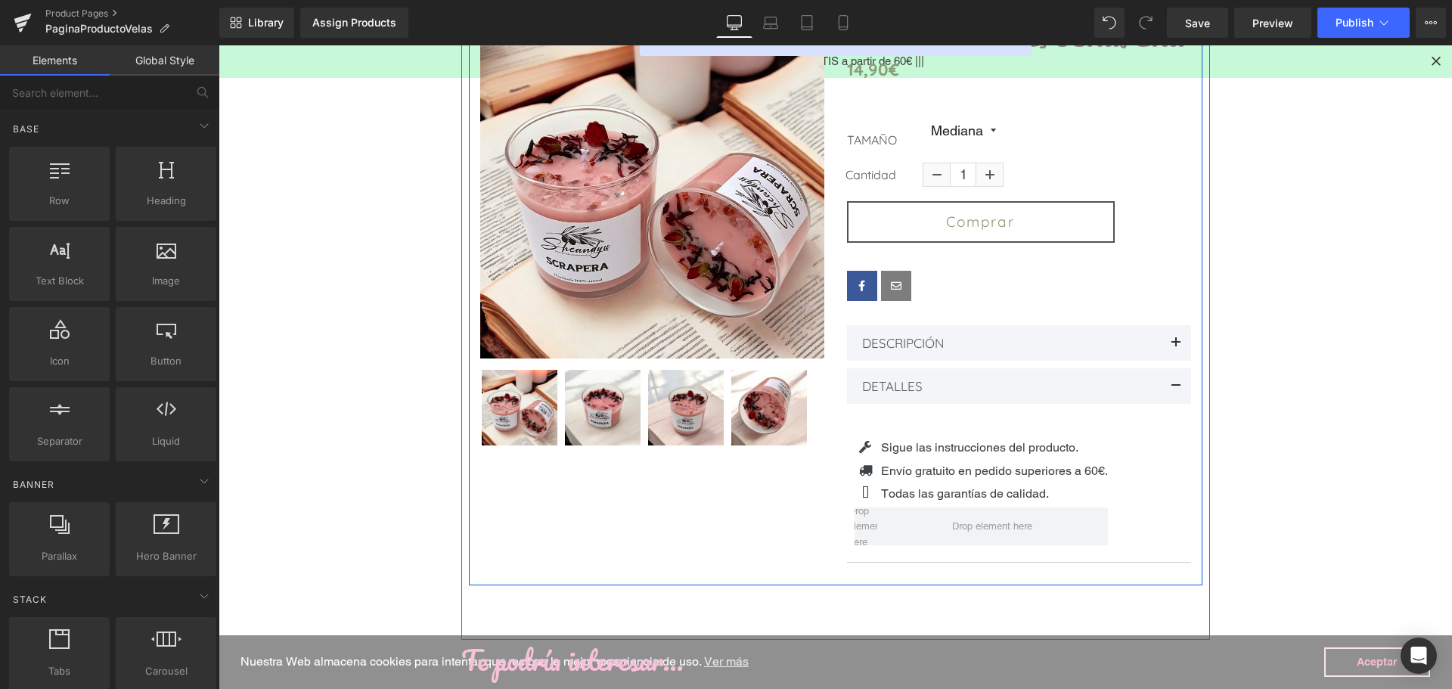
scroll to position [95, 0]
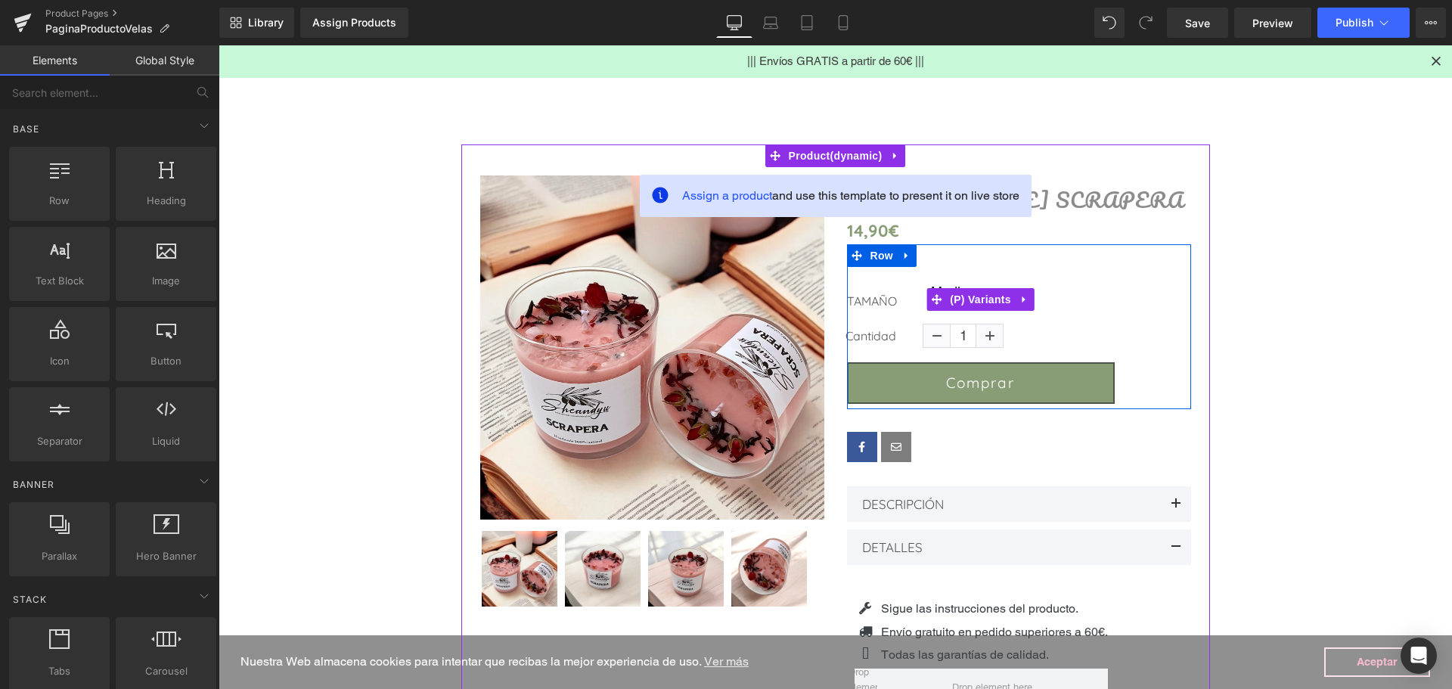
click at [879, 297] on label "TAMAÑO" at bounding box center [885, 303] width 76 height 18
click at [1019, 297] on icon at bounding box center [1024, 298] width 11 height 11
click at [1035, 303] on link at bounding box center [1035, 299] width 20 height 23
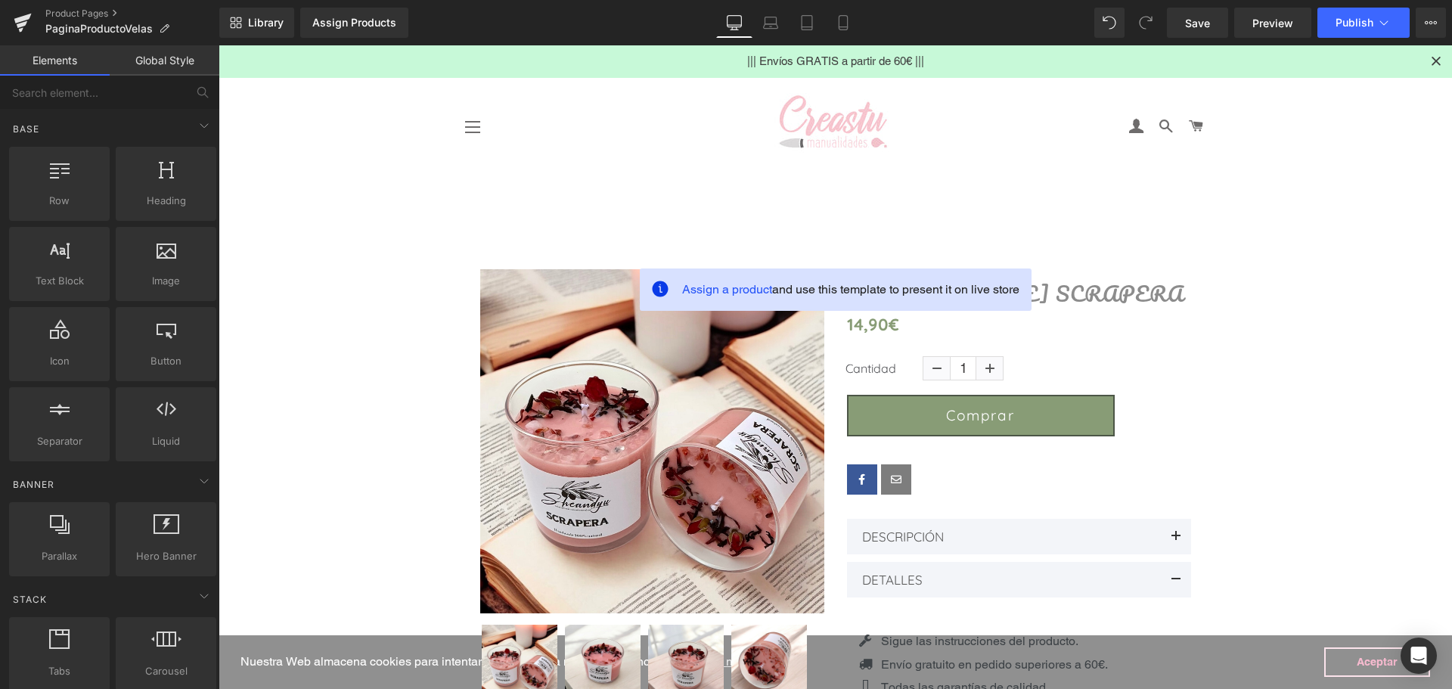
scroll to position [0, 0]
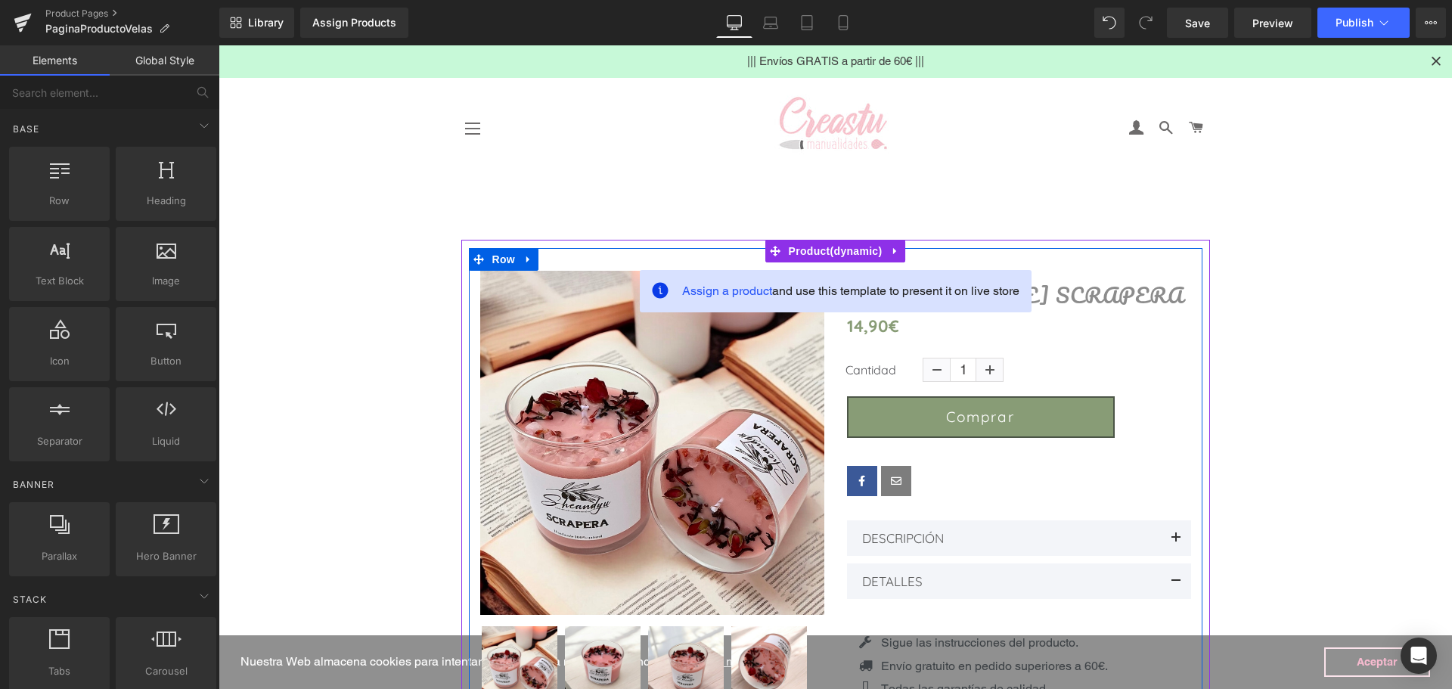
click at [1032, 299] on link "VELA SCRAPERA" at bounding box center [1015, 295] width 337 height 23
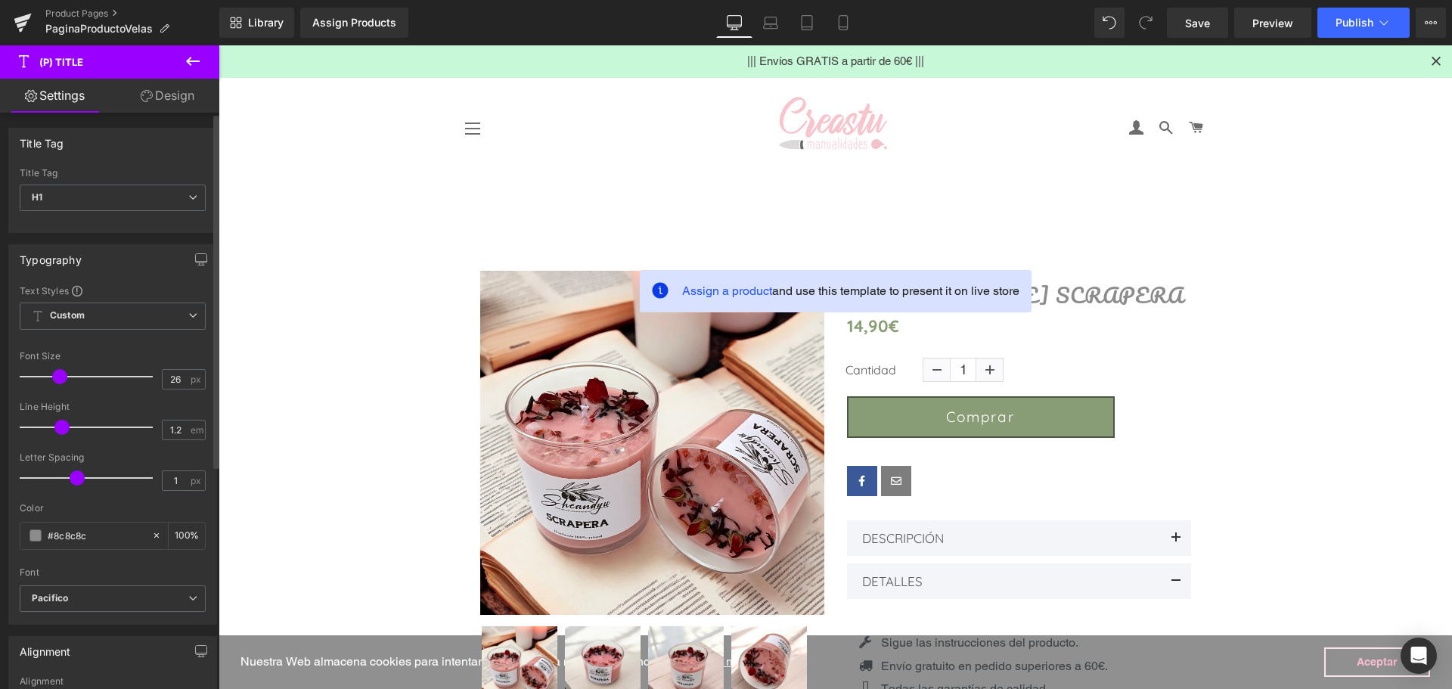
drag, startPoint x: 94, startPoint y: 531, endPoint x: 9, endPoint y: 510, distance: 87.3
click at [23, 515] on div "Color #8c8c8c 100 %" at bounding box center [113, 535] width 186 height 64
type input "#889c76"
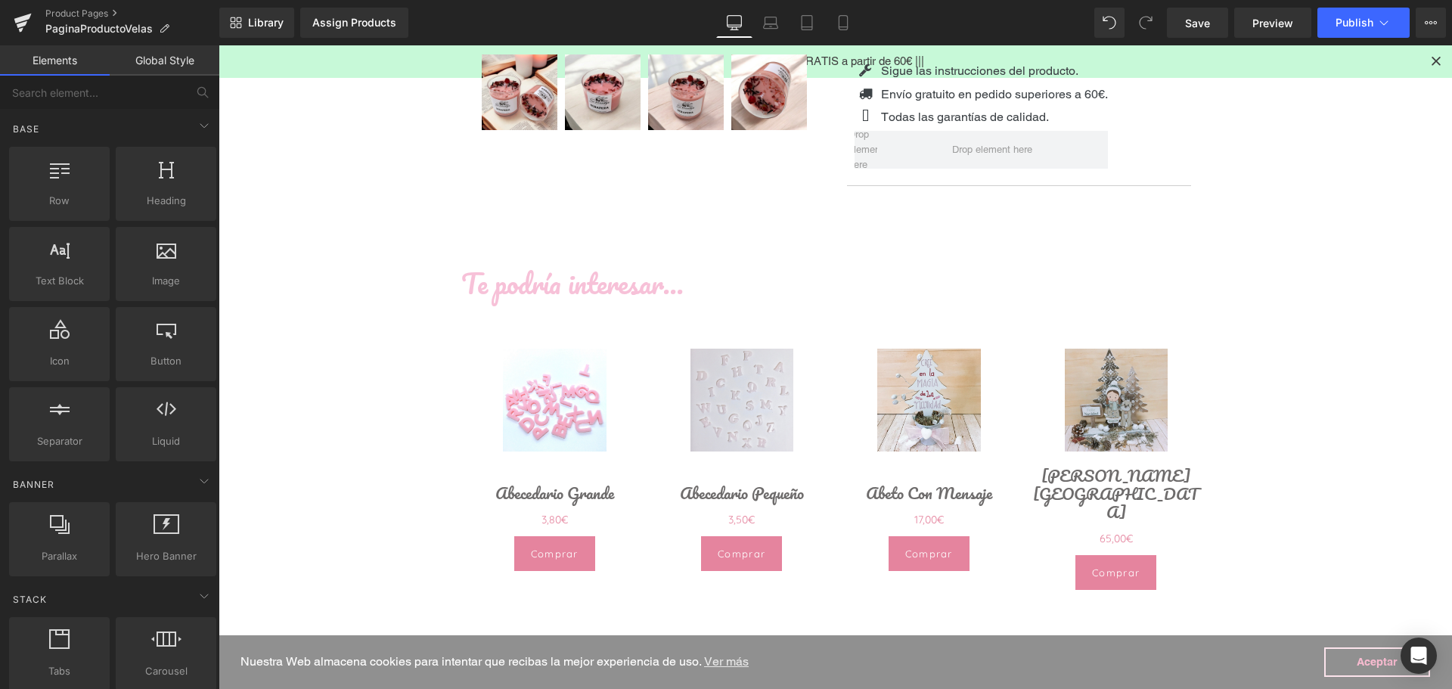
scroll to position [605, 0]
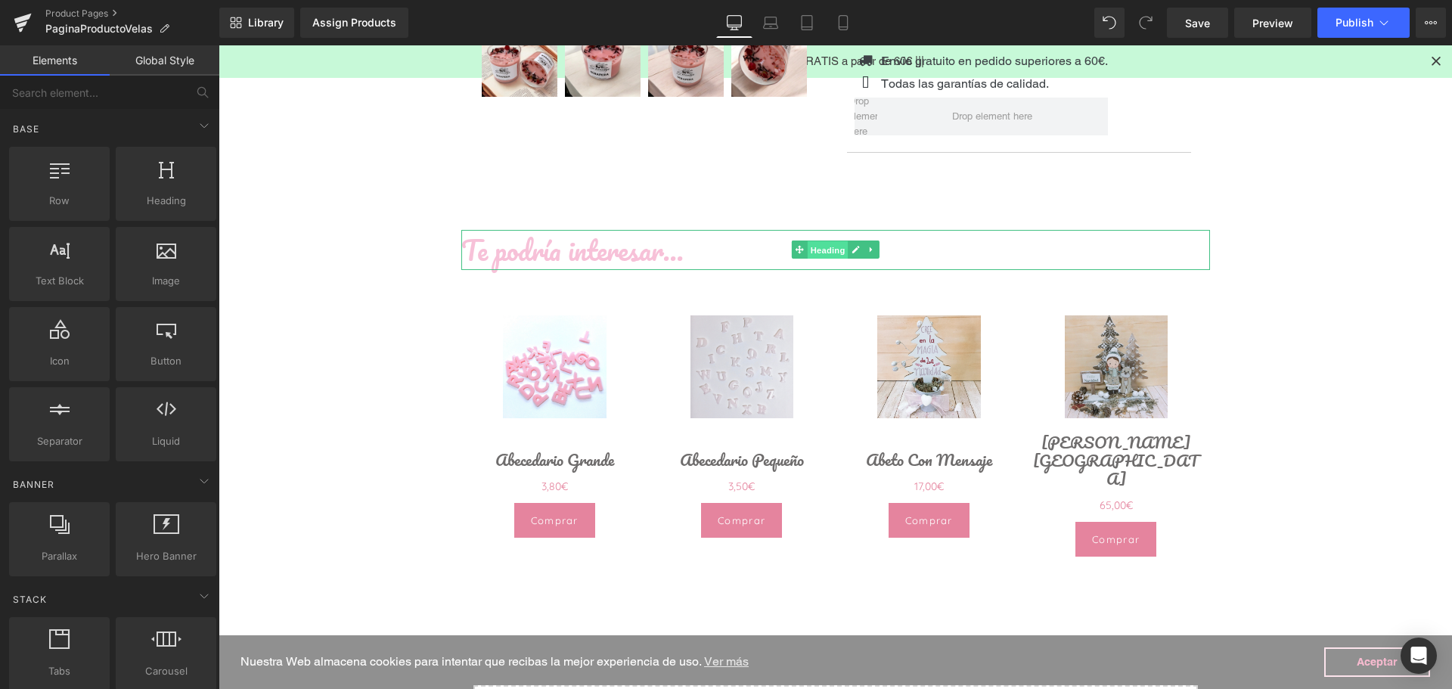
click at [815, 247] on span "Heading" at bounding box center [827, 250] width 41 height 18
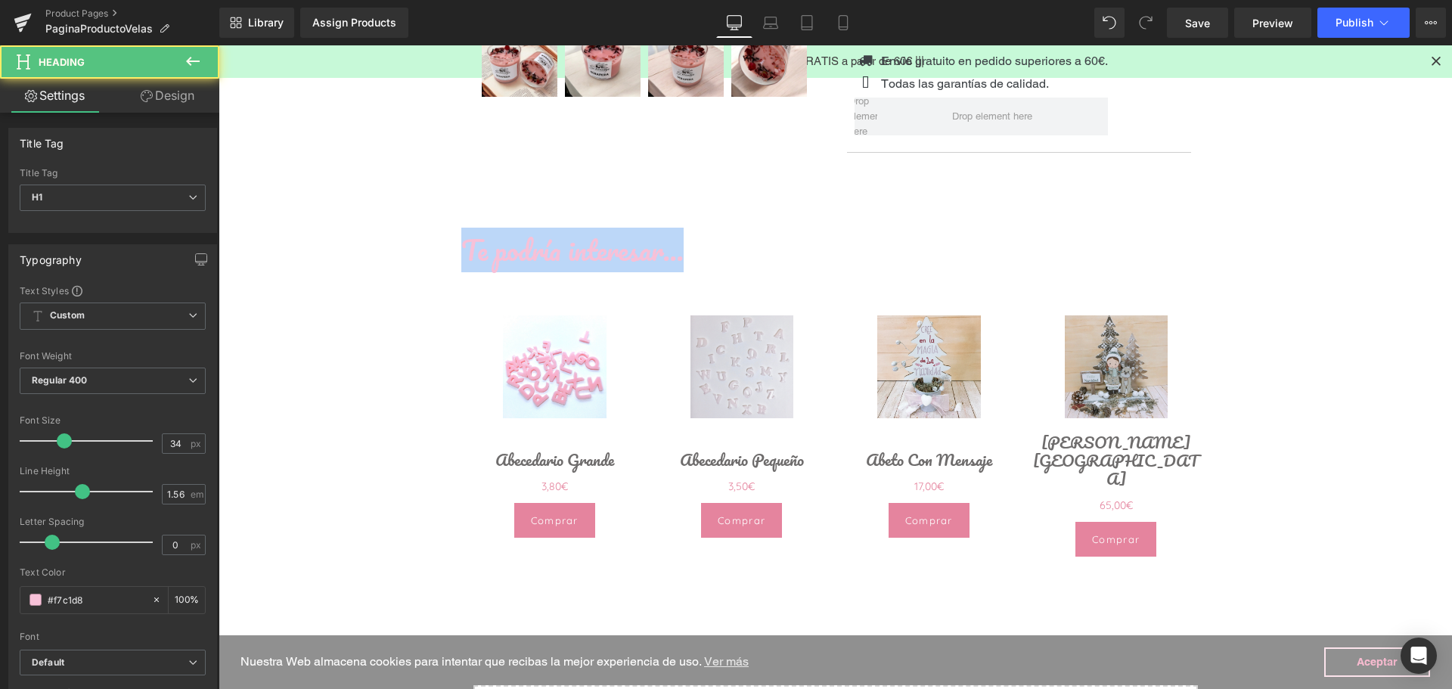
drag, startPoint x: 676, startPoint y: 257, endPoint x: 386, endPoint y: 256, distance: 289.7
click at [386, 256] on main "Assign a product and use this template to present it on live store (P) Image" at bounding box center [835, 218] width 1233 height 1288
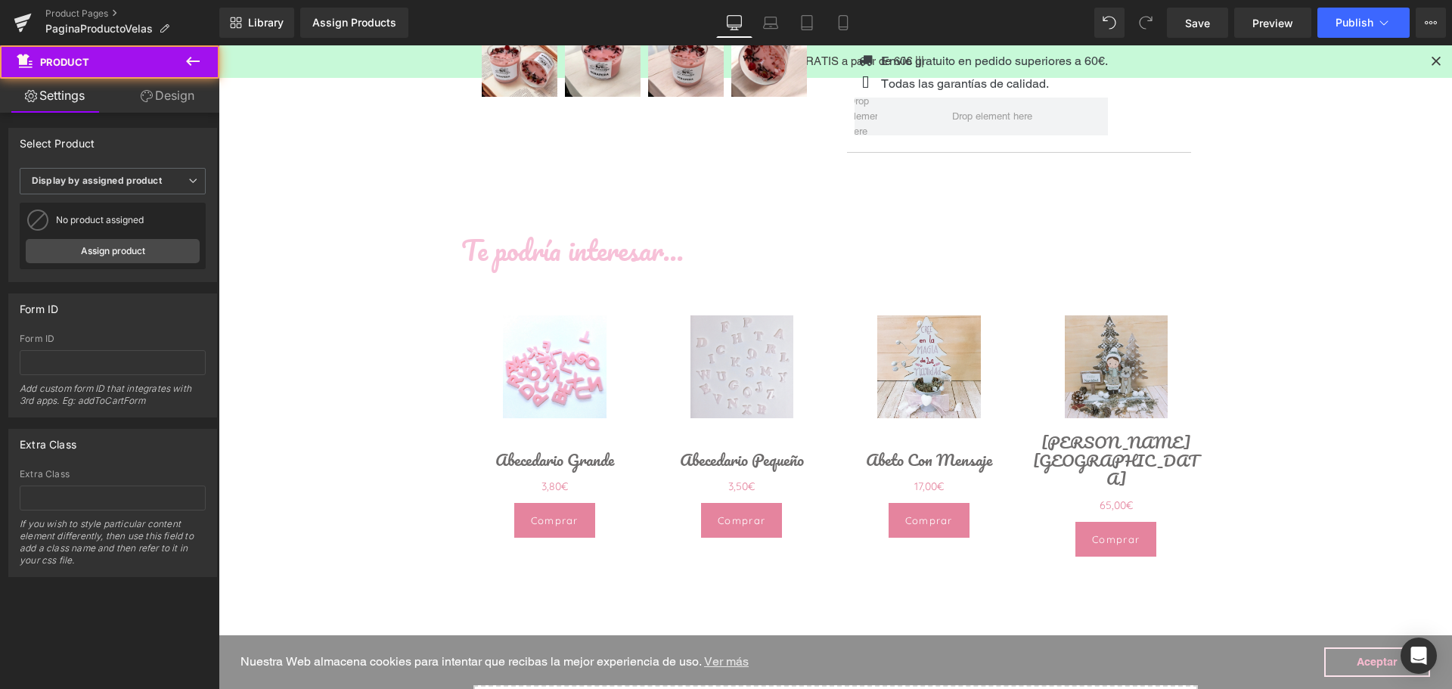
click at [700, 261] on h1 "Te podría interesar..." at bounding box center [835, 250] width 749 height 40
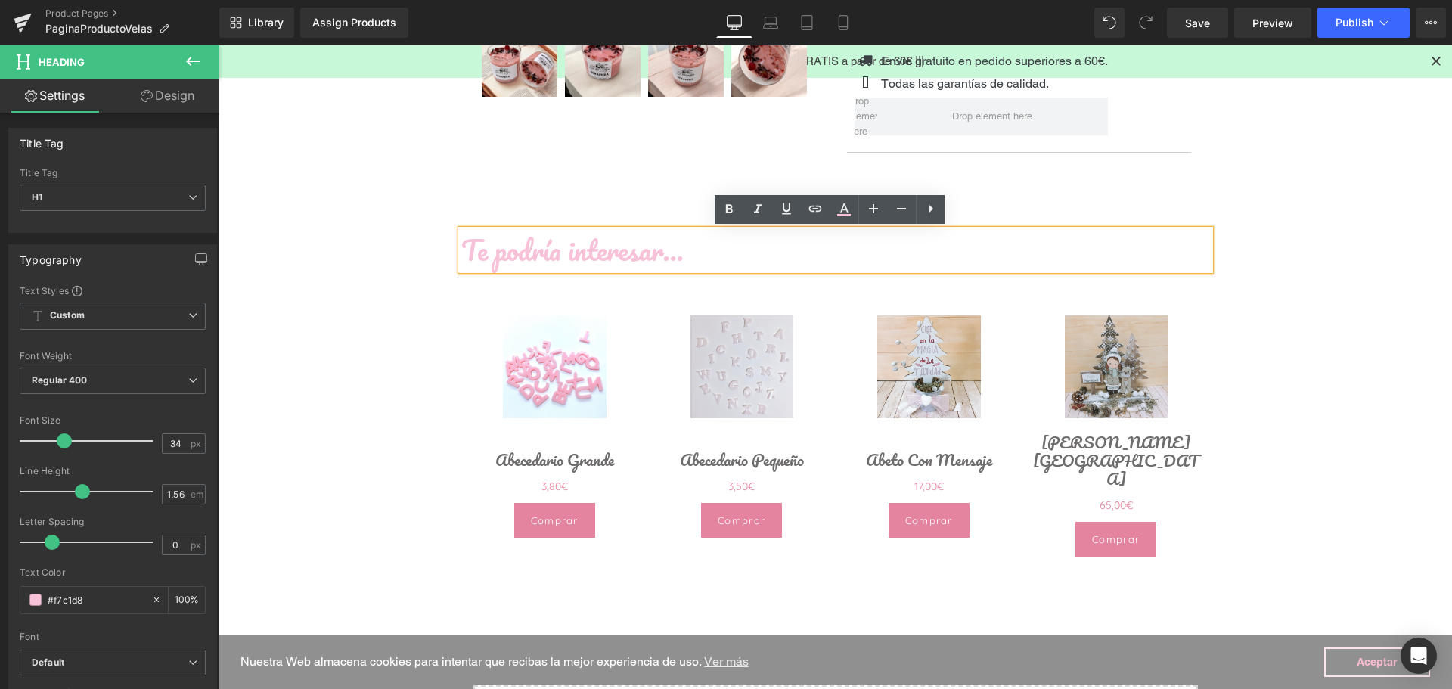
click at [828, 258] on h1 "Te podría interesar..." at bounding box center [835, 250] width 749 height 40
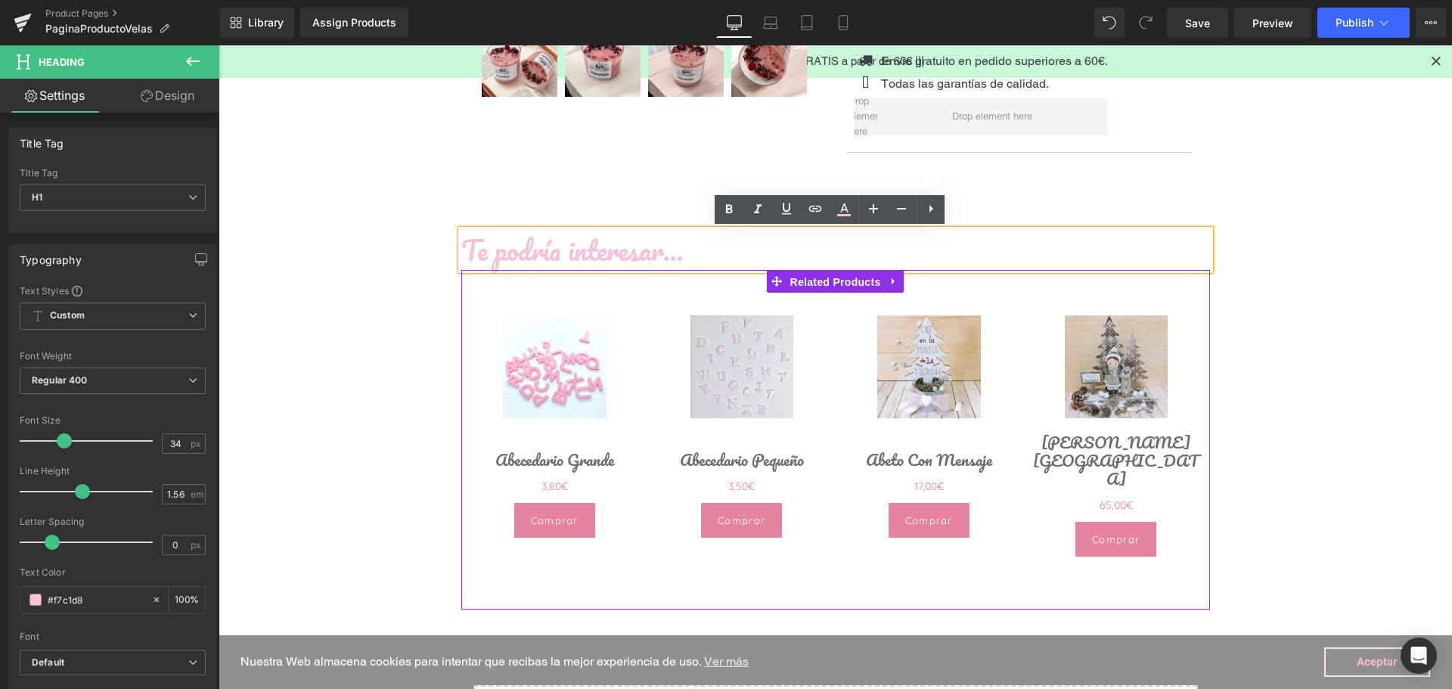
click at [827, 281] on span "Related Products" at bounding box center [836, 282] width 98 height 23
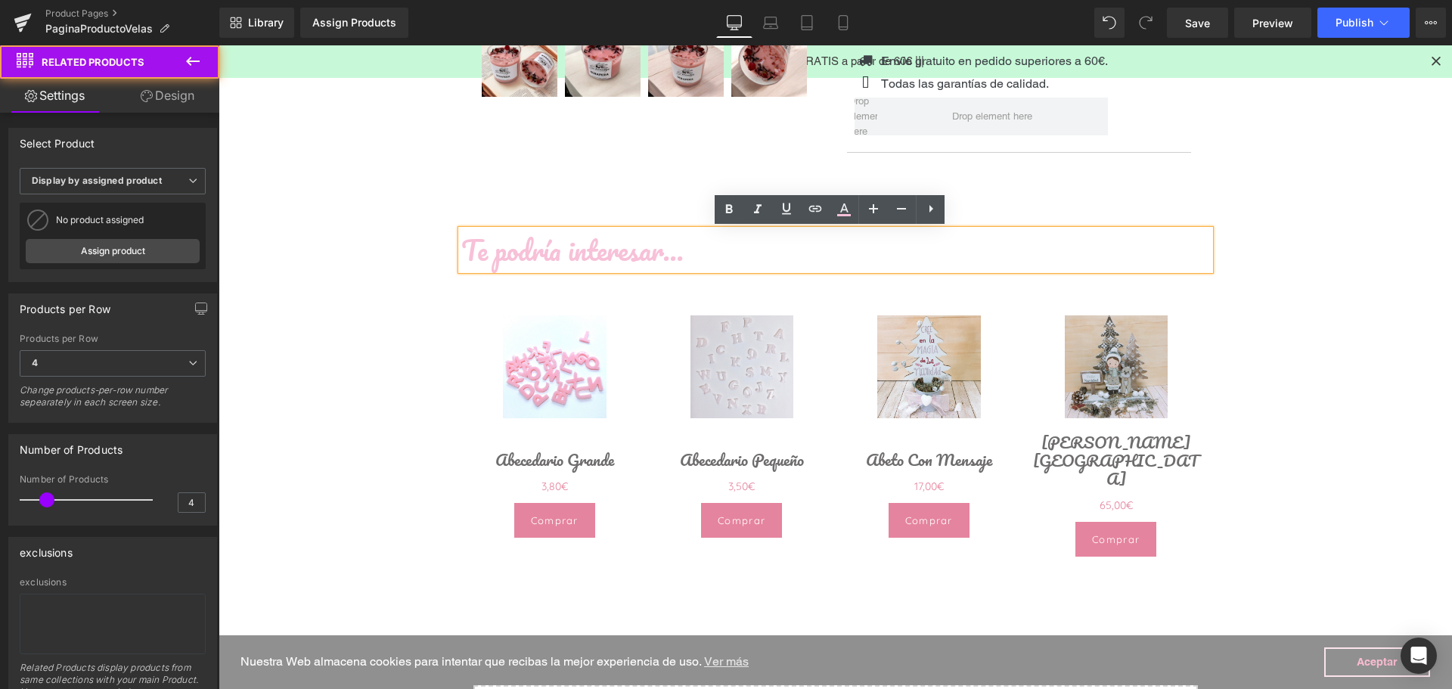
click at [828, 250] on h1 "Te podría interesar..." at bounding box center [835, 250] width 749 height 40
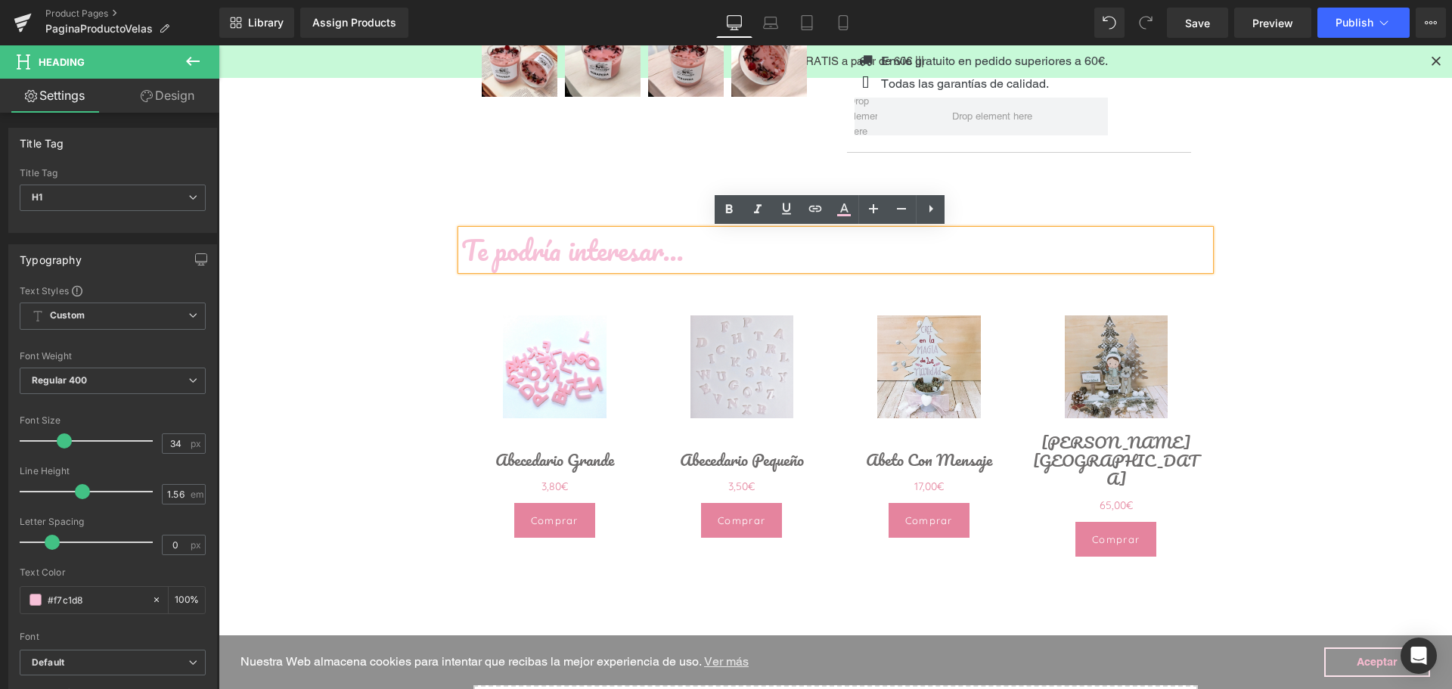
click at [684, 275] on div "(P) Image Abecedario Grande (P) Title 0€ 3,80€ -Infinity% OFF (P) Price" at bounding box center [835, 428] width 749 height 317
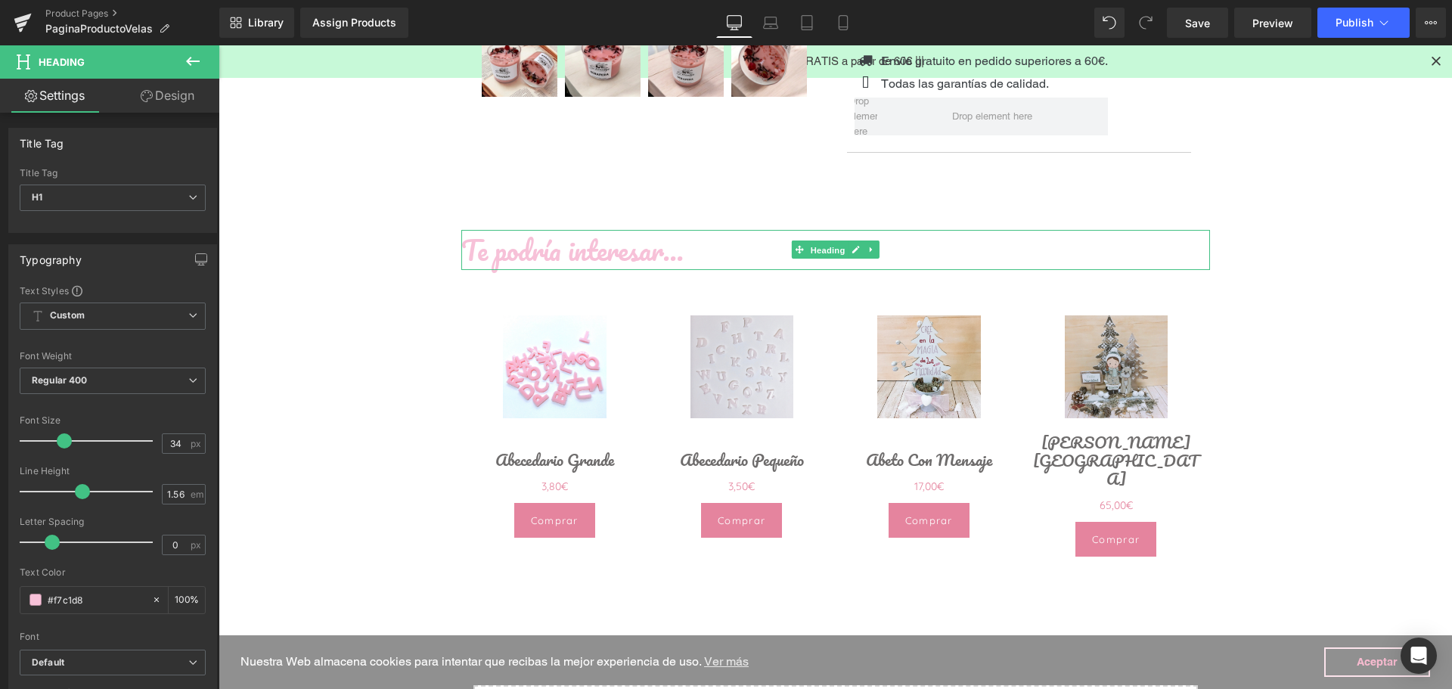
drag, startPoint x: 823, startPoint y: 254, endPoint x: 678, endPoint y: 279, distance: 147.3
click at [823, 255] on span "Heading" at bounding box center [827, 250] width 41 height 18
drag, startPoint x: 94, startPoint y: 601, endPoint x: 0, endPoint y: 582, distance: 95.8
click at [0, 583] on div "Typography Text Styles Custom Custom Setup Global Style Custom Setup Global Sty…" at bounding box center [113, 493] width 226 height 520
paste input "889c76"
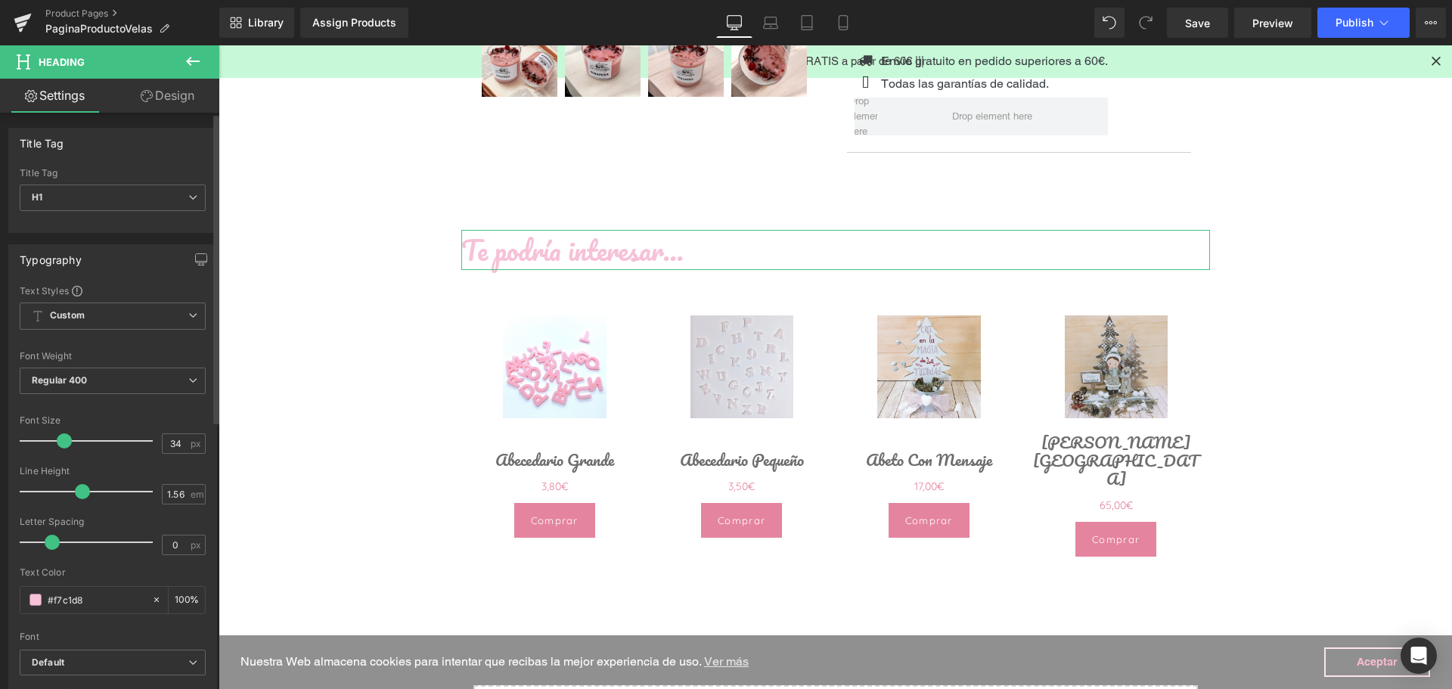
type input "#889c76"
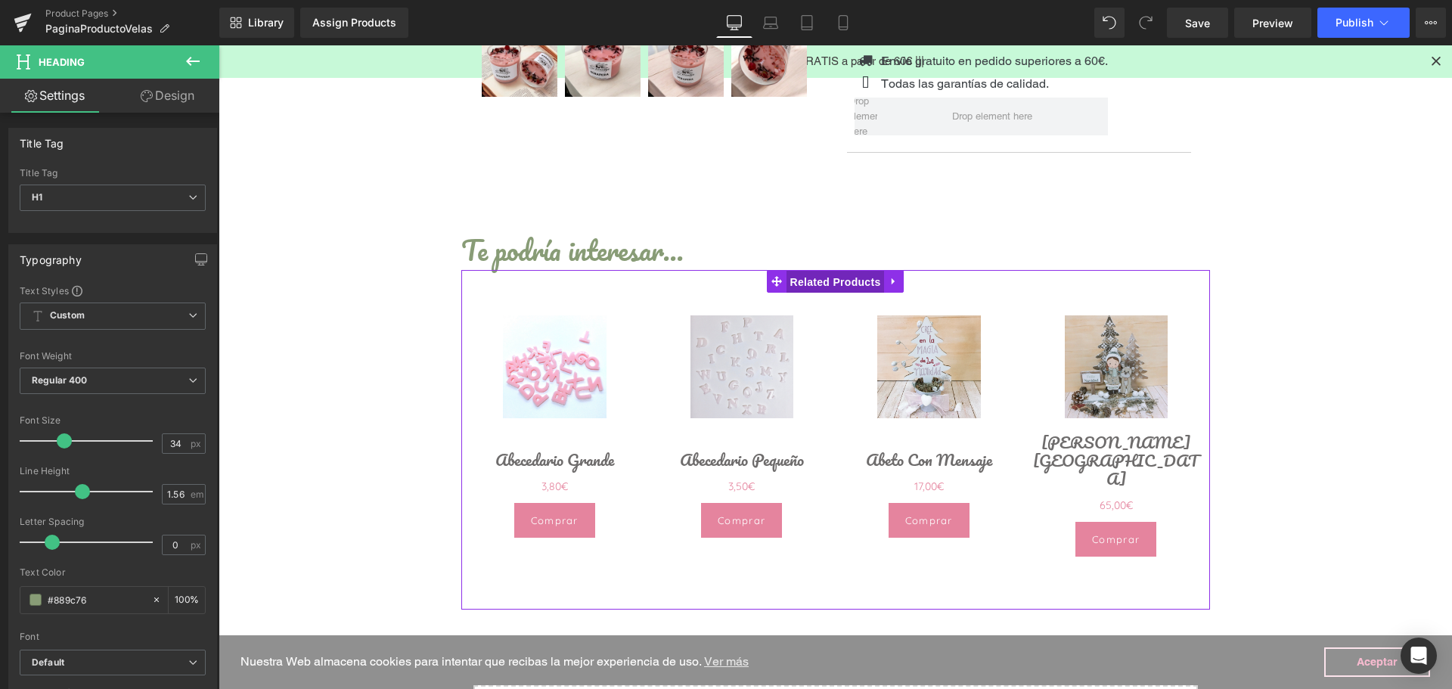
click at [815, 282] on span "Related Products" at bounding box center [836, 282] width 98 height 23
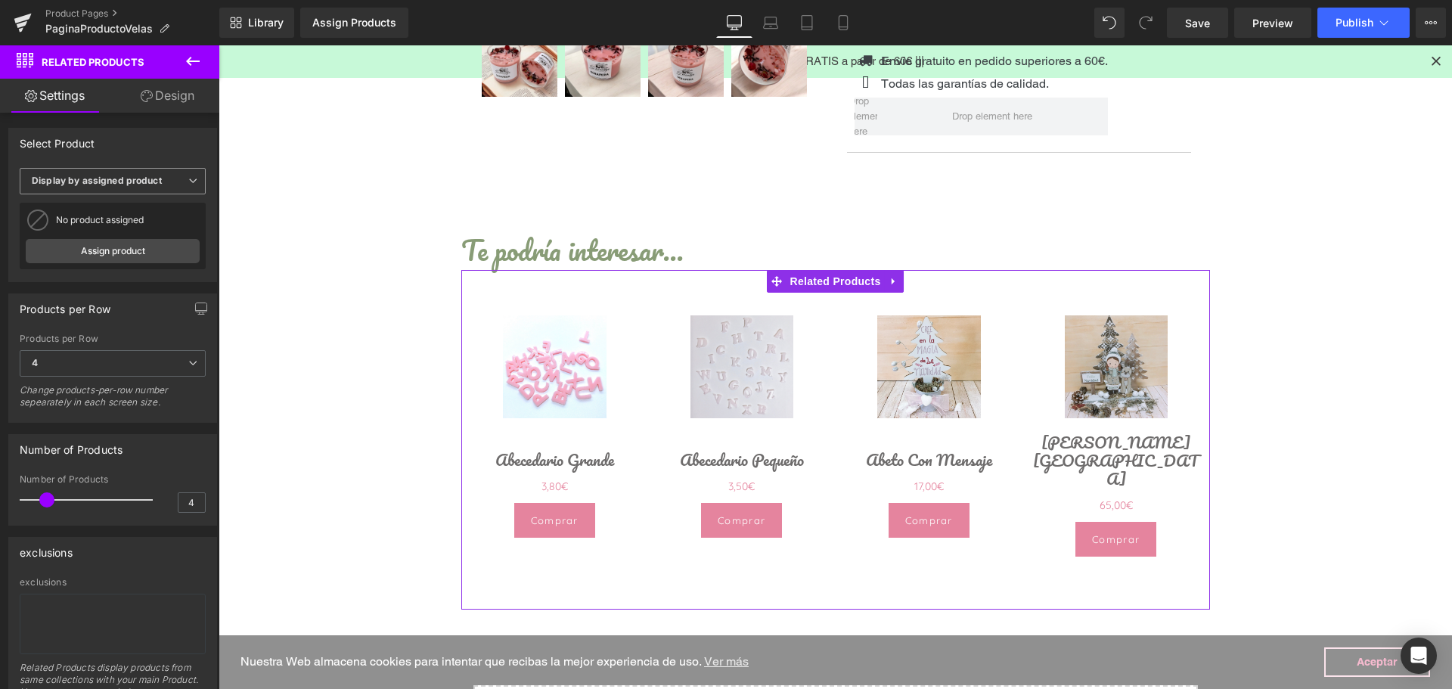
click at [75, 183] on b "Display by assigned product" at bounding box center [97, 180] width 130 height 11
click at [123, 155] on div "Select Product" at bounding box center [109, 143] width 201 height 29
click at [141, 247] on link "Assign product" at bounding box center [113, 251] width 174 height 24
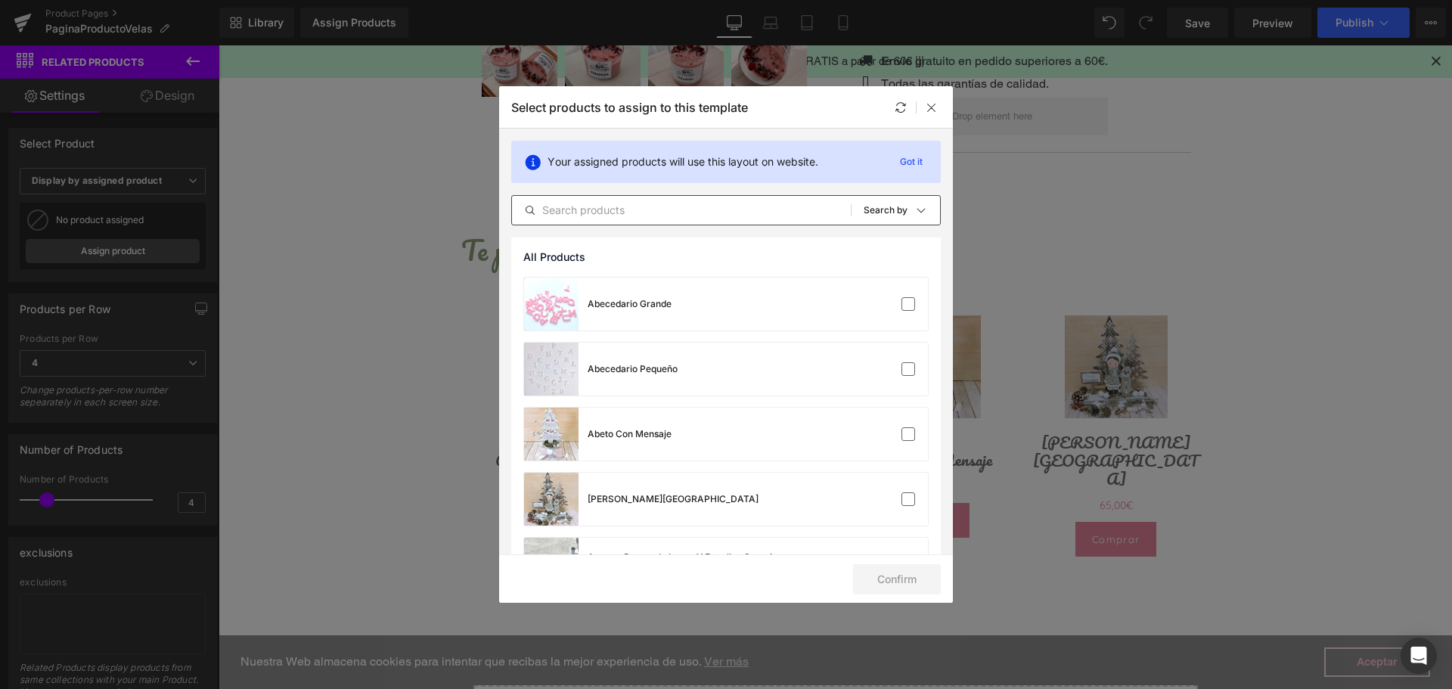
click at [727, 209] on input "text" at bounding box center [681, 210] width 339 height 18
click at [674, 208] on input "text" at bounding box center [681, 210] width 339 height 18
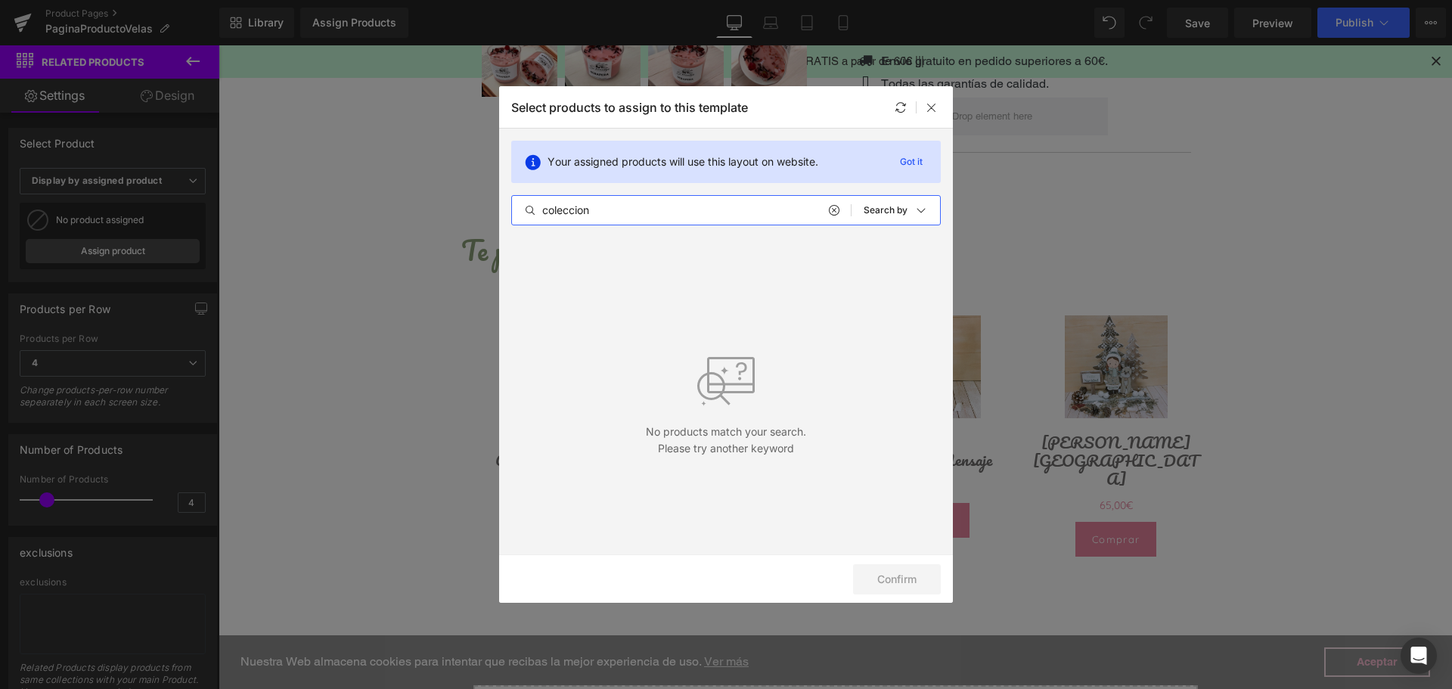
type input "coleccion"
drag, startPoint x: 836, startPoint y: 212, endPoint x: 779, endPoint y: 223, distance: 57.8
click at [833, 212] on icon at bounding box center [833, 210] width 11 height 12
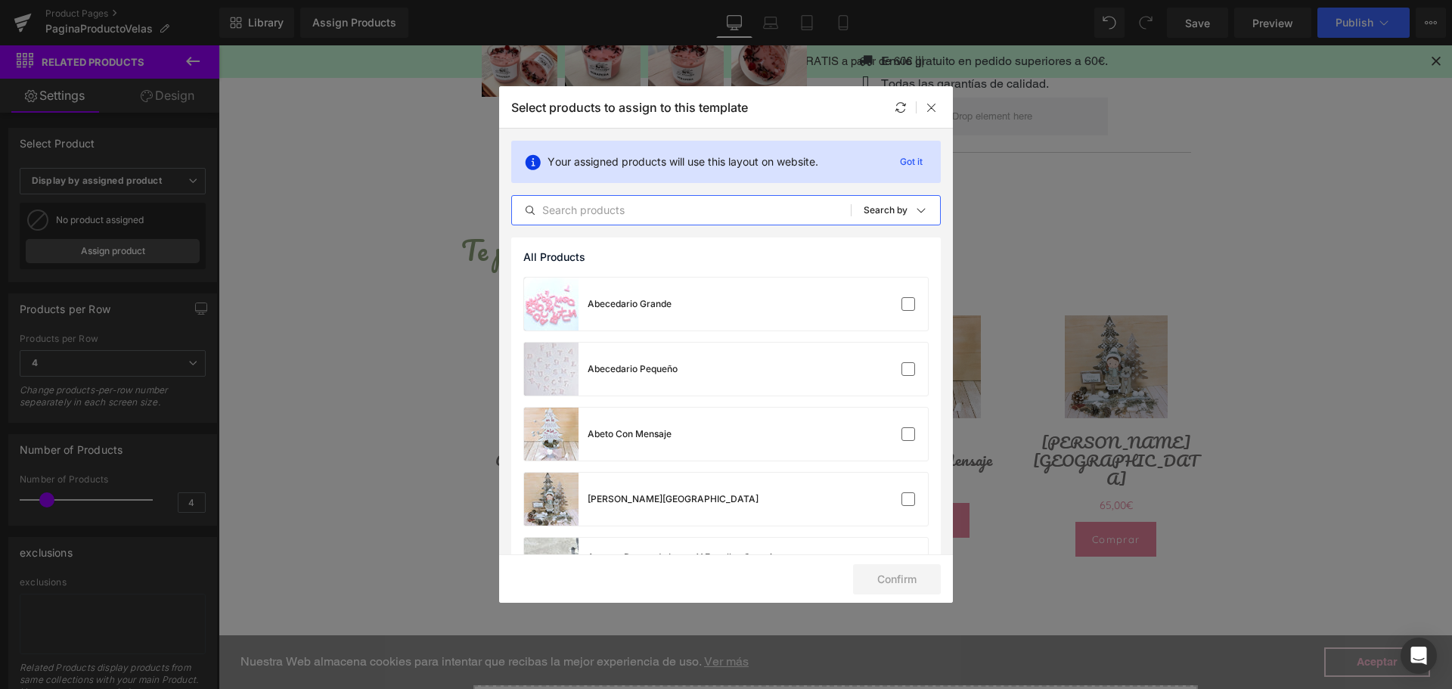
click at [591, 210] on input "text" at bounding box center [681, 210] width 339 height 18
click at [925, 114] on div at bounding box center [932, 107] width 18 height 18
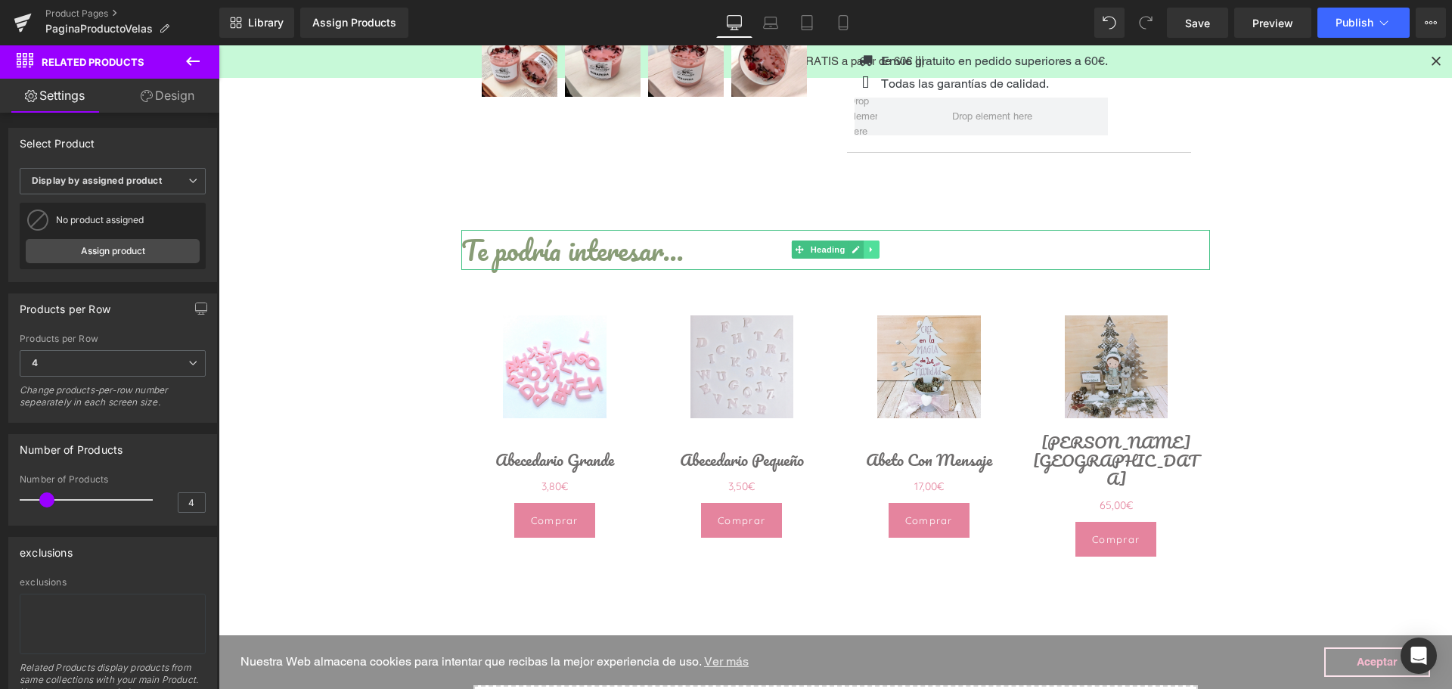
click at [865, 256] on link at bounding box center [872, 249] width 16 height 18
click at [875, 252] on icon at bounding box center [879, 250] width 8 height 8
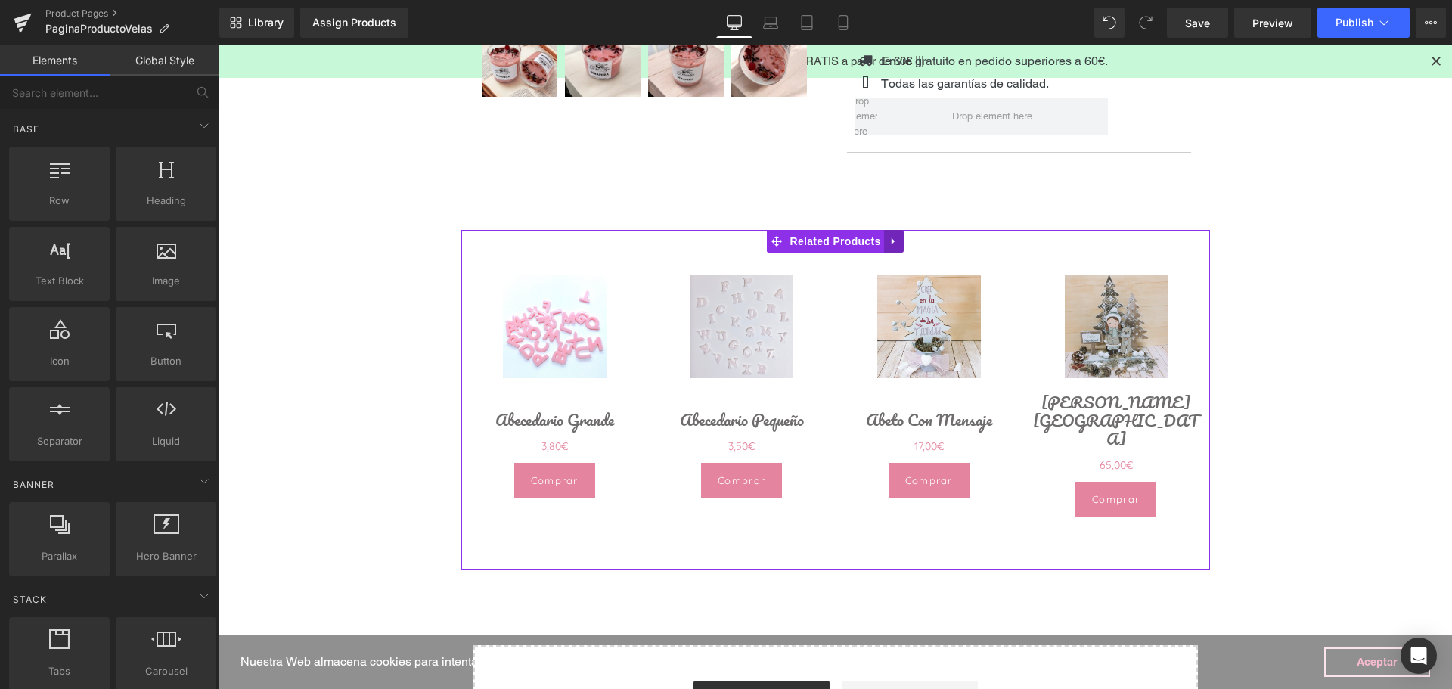
click at [891, 235] on icon at bounding box center [894, 240] width 11 height 11
click at [898, 245] on icon at bounding box center [903, 241] width 11 height 11
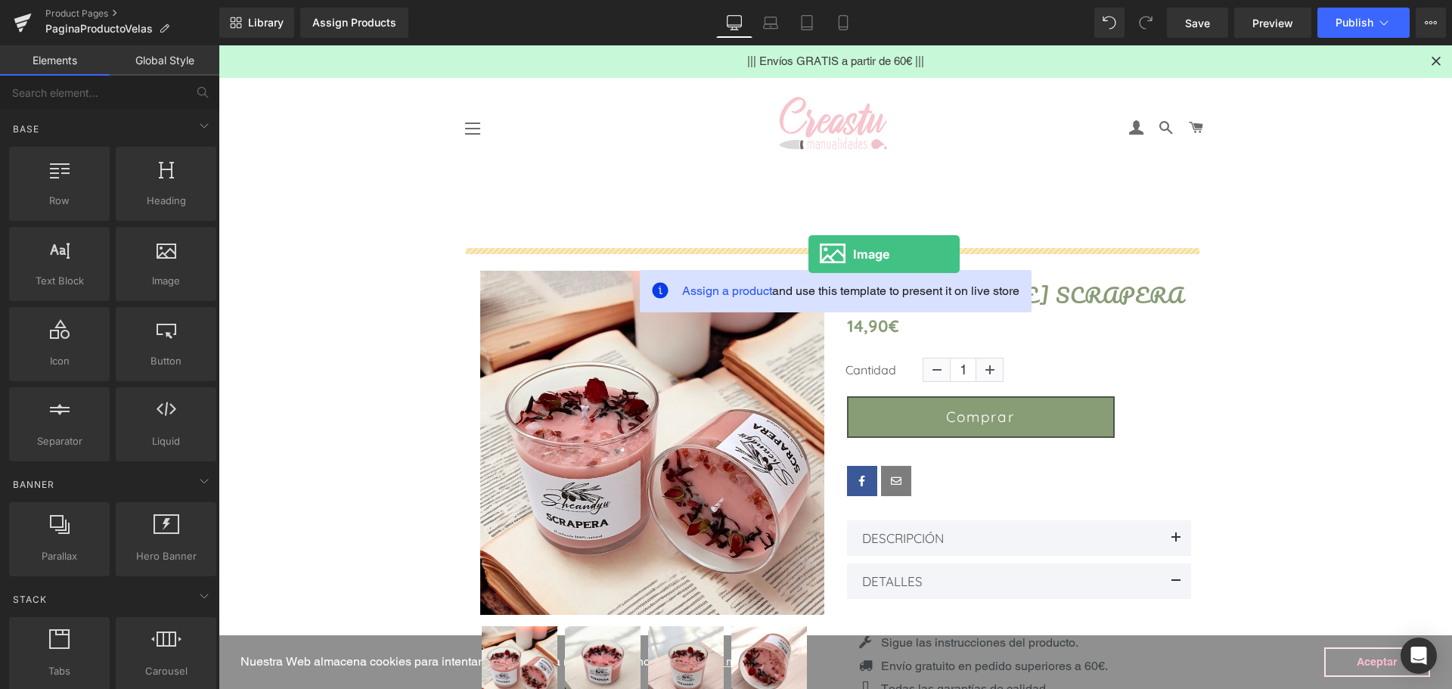
drag, startPoint x: 368, startPoint y: 314, endPoint x: 808, endPoint y: 254, distance: 444.9
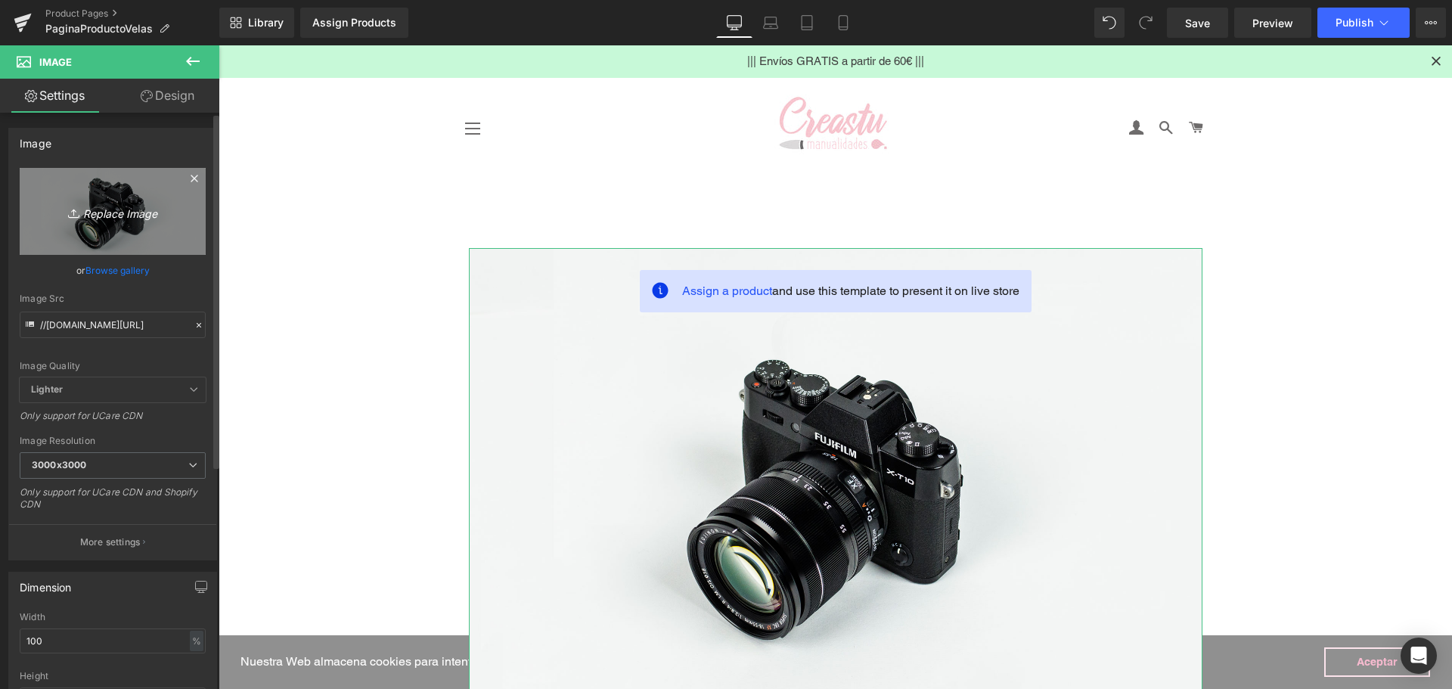
click at [86, 212] on icon "Replace Image" at bounding box center [112, 211] width 121 height 19
type input "C:\fakepath\WhatsApp Image 2025-08-28 at 11.05.07.jpeg"
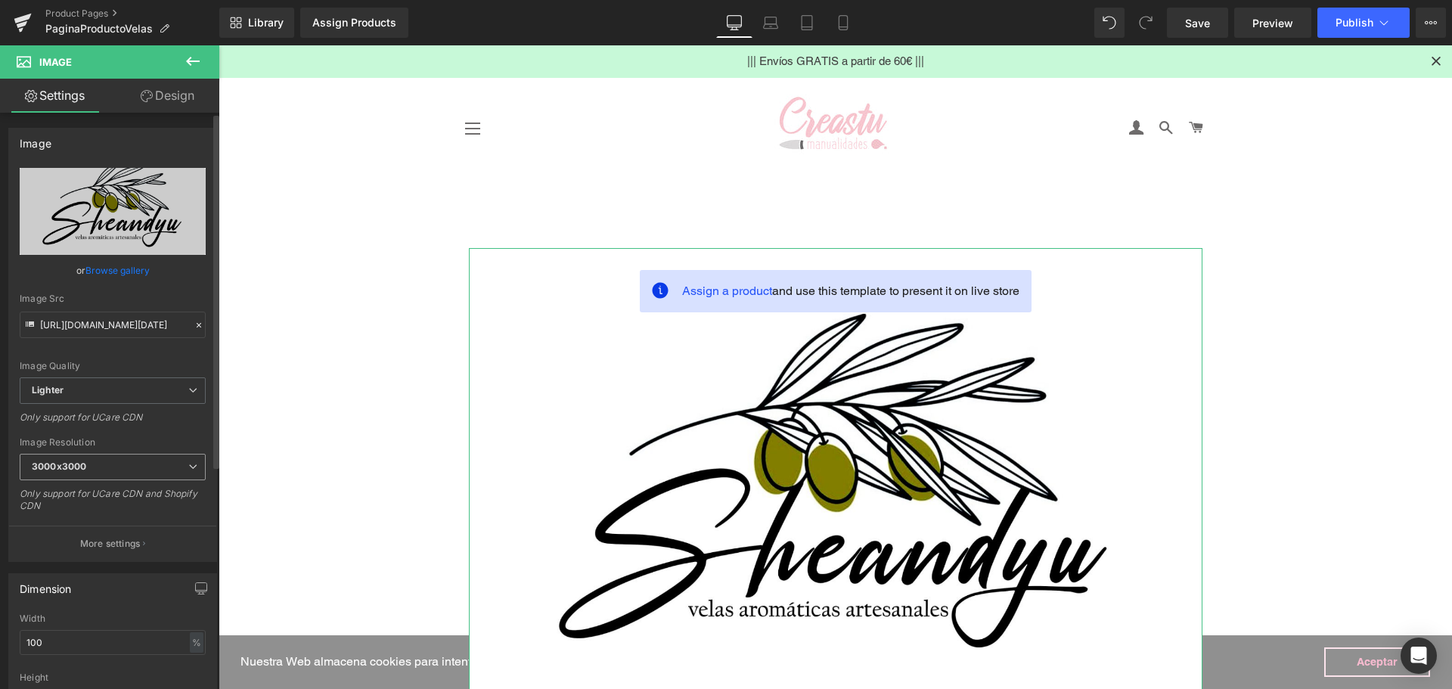
click at [73, 465] on b "3000x3000" at bounding box center [59, 466] width 54 height 11
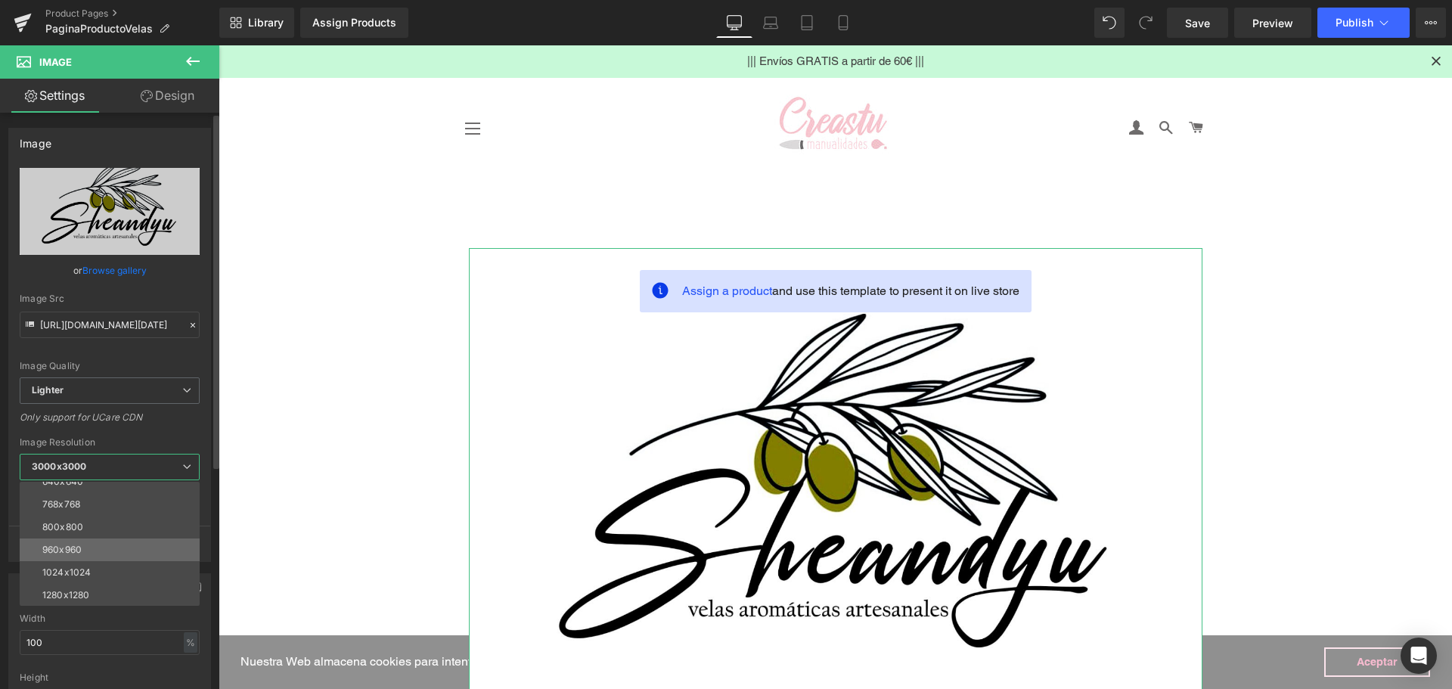
scroll to position [76, 0]
click at [65, 573] on div "960x960" at bounding box center [61, 576] width 39 height 11
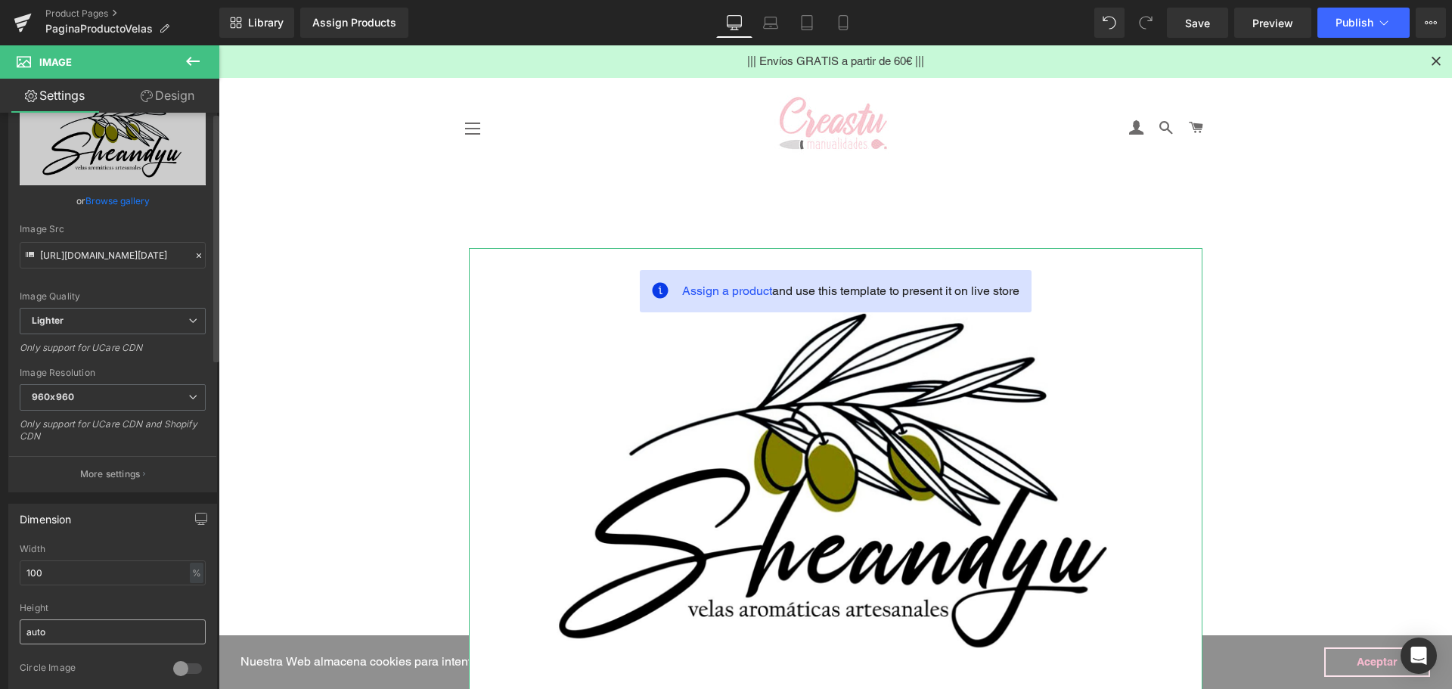
type input "https://ucarecdn.com/7a9bef6d-3b68-477c-b158-e5e13f786c1d/-/format/auto/-/previ…"
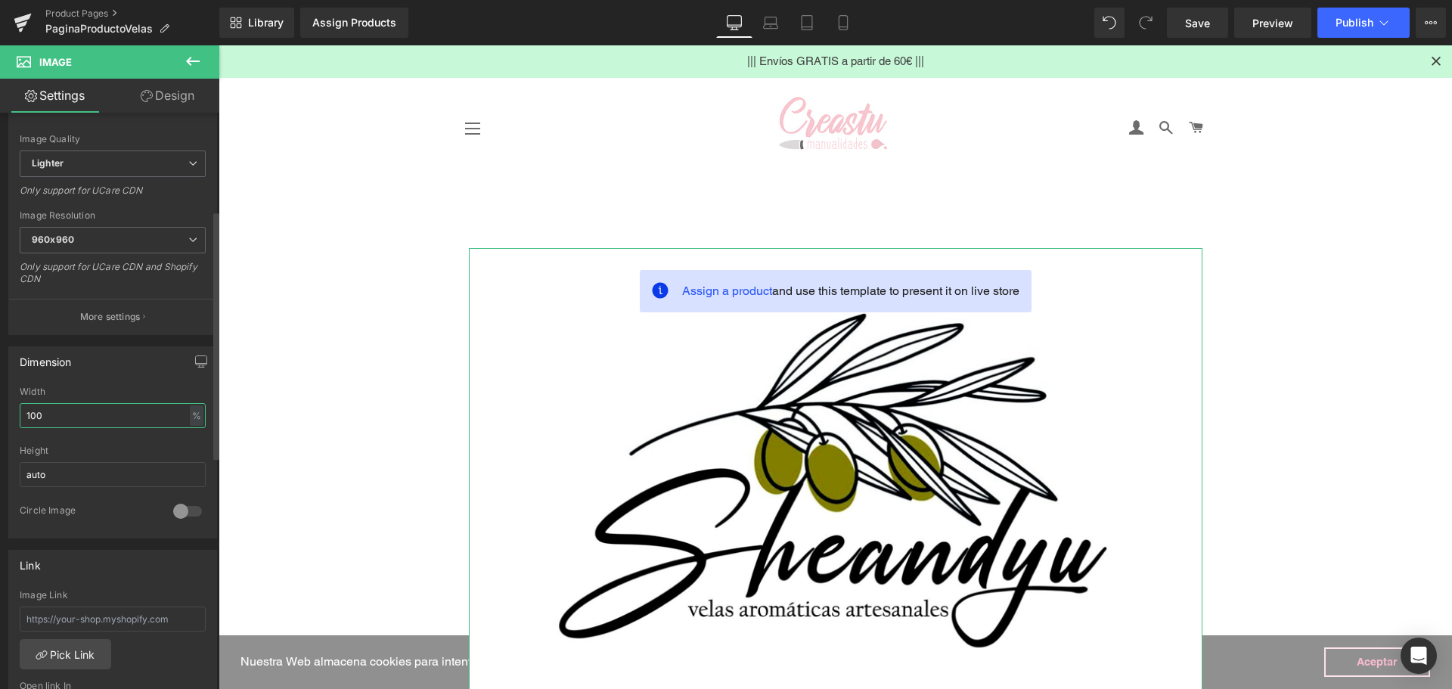
drag, startPoint x: 67, startPoint y: 411, endPoint x: 0, endPoint y: 391, distance: 69.6
click at [0, 396] on div "Dimension 100% Width 100 % % px auto Height auto 0 Circle Image" at bounding box center [113, 436] width 226 height 203
type input "30"
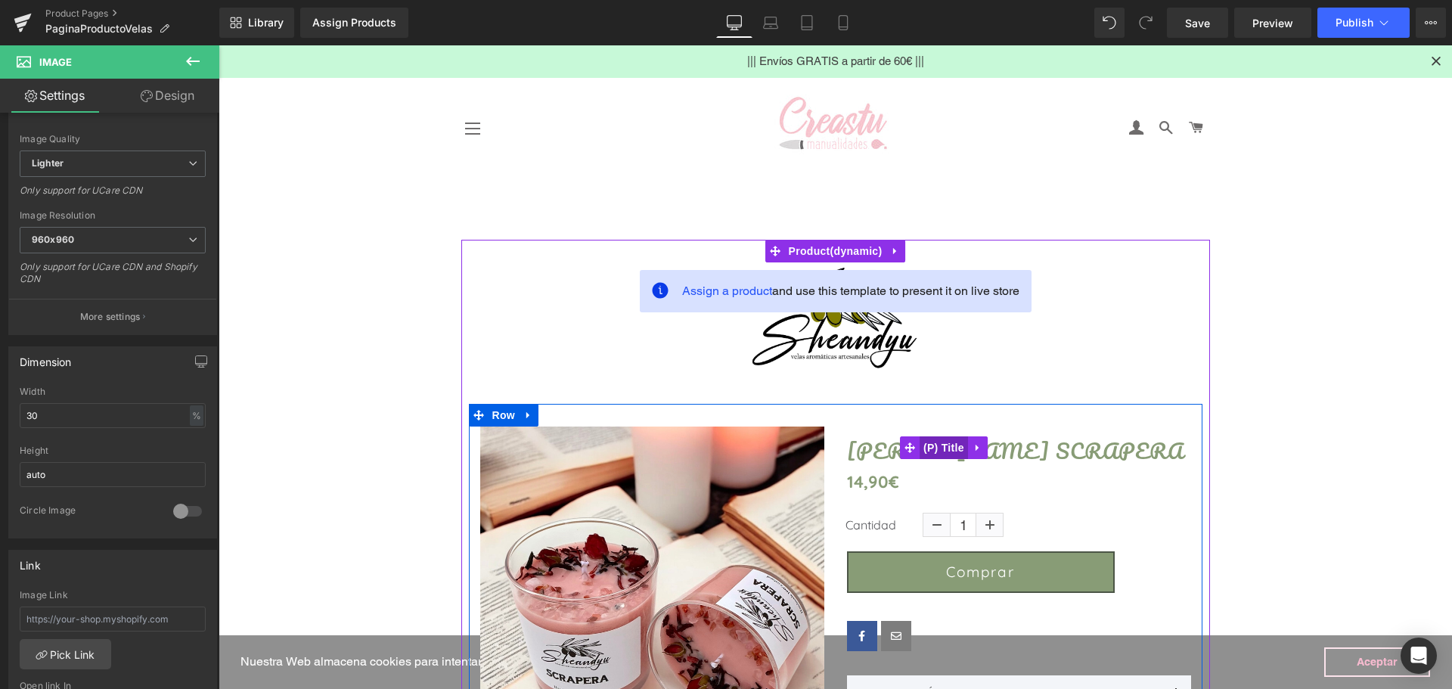
click at [939, 447] on span "(P) Title" at bounding box center [944, 447] width 48 height 23
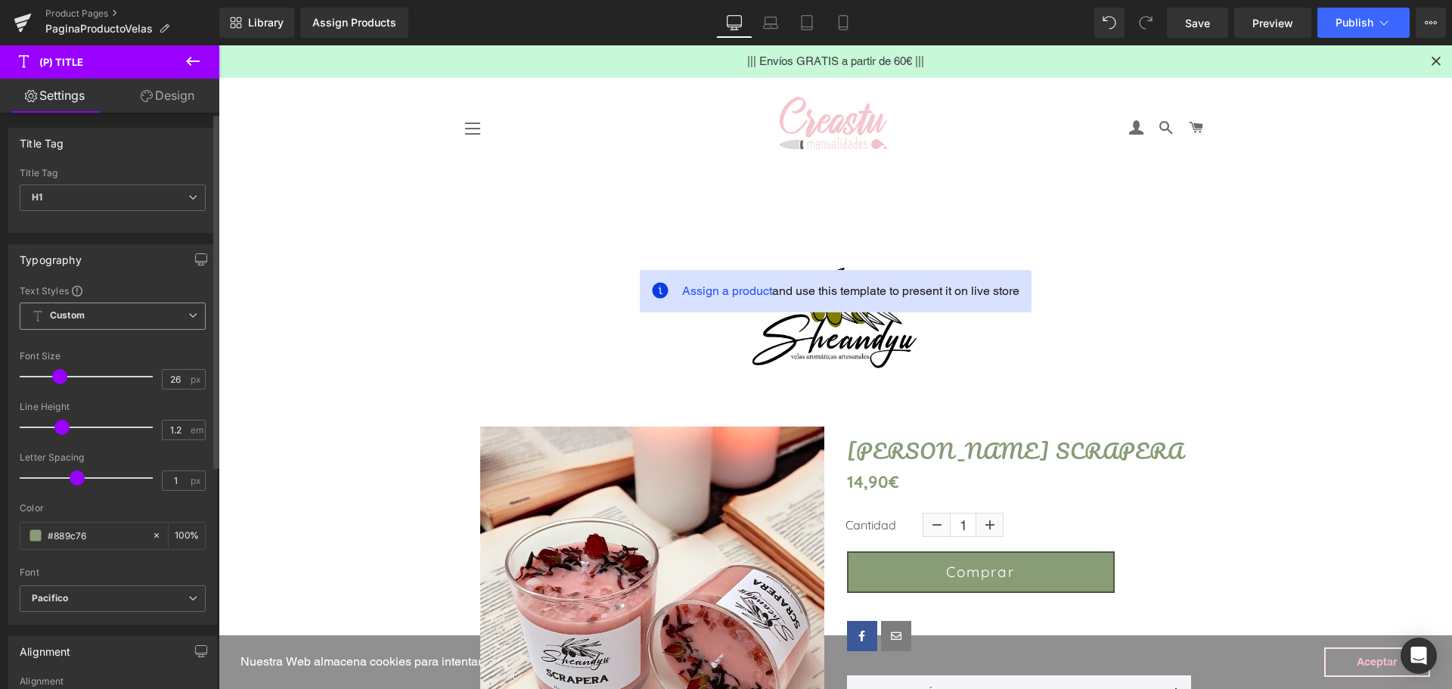
click at [79, 311] on b "Custom" at bounding box center [67, 315] width 35 height 13
click at [123, 607] on span "Pacifico" at bounding box center [113, 598] width 186 height 26
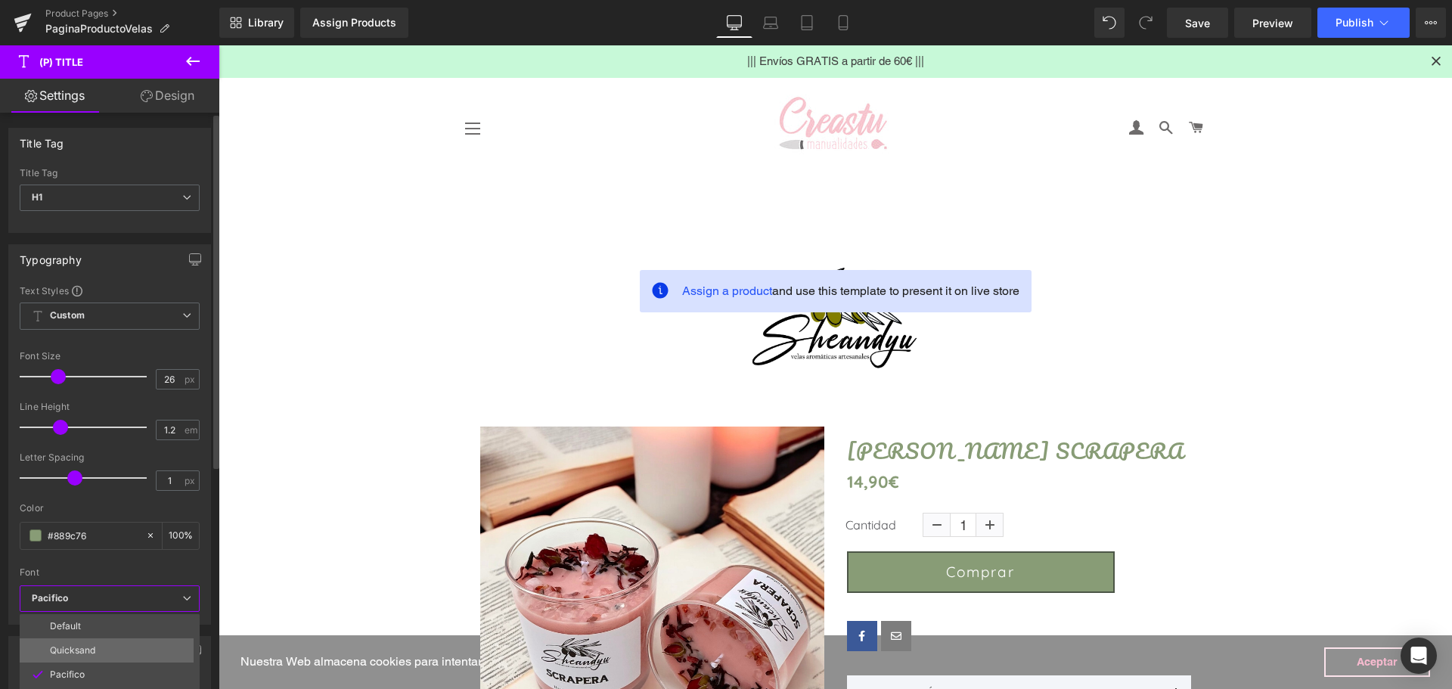
click at [101, 653] on li "Quicksand" at bounding box center [113, 650] width 187 height 24
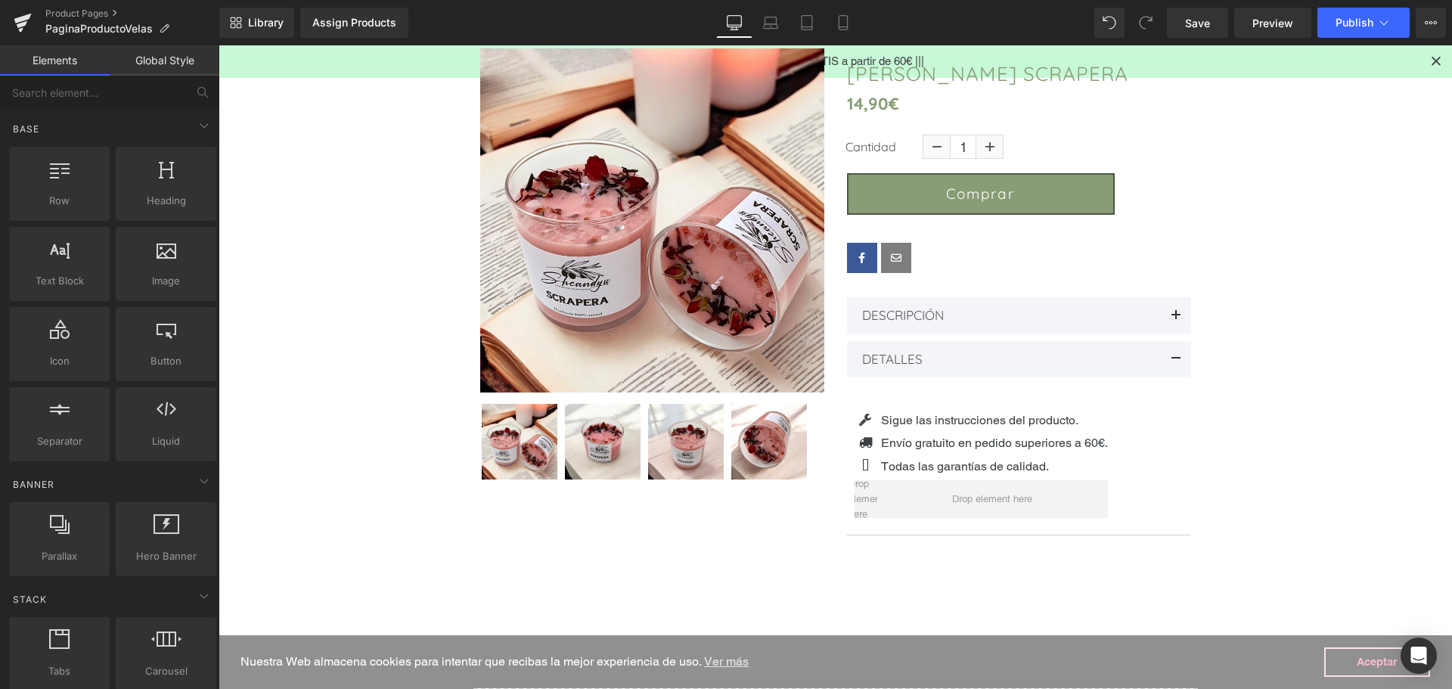
scroll to position [151, 0]
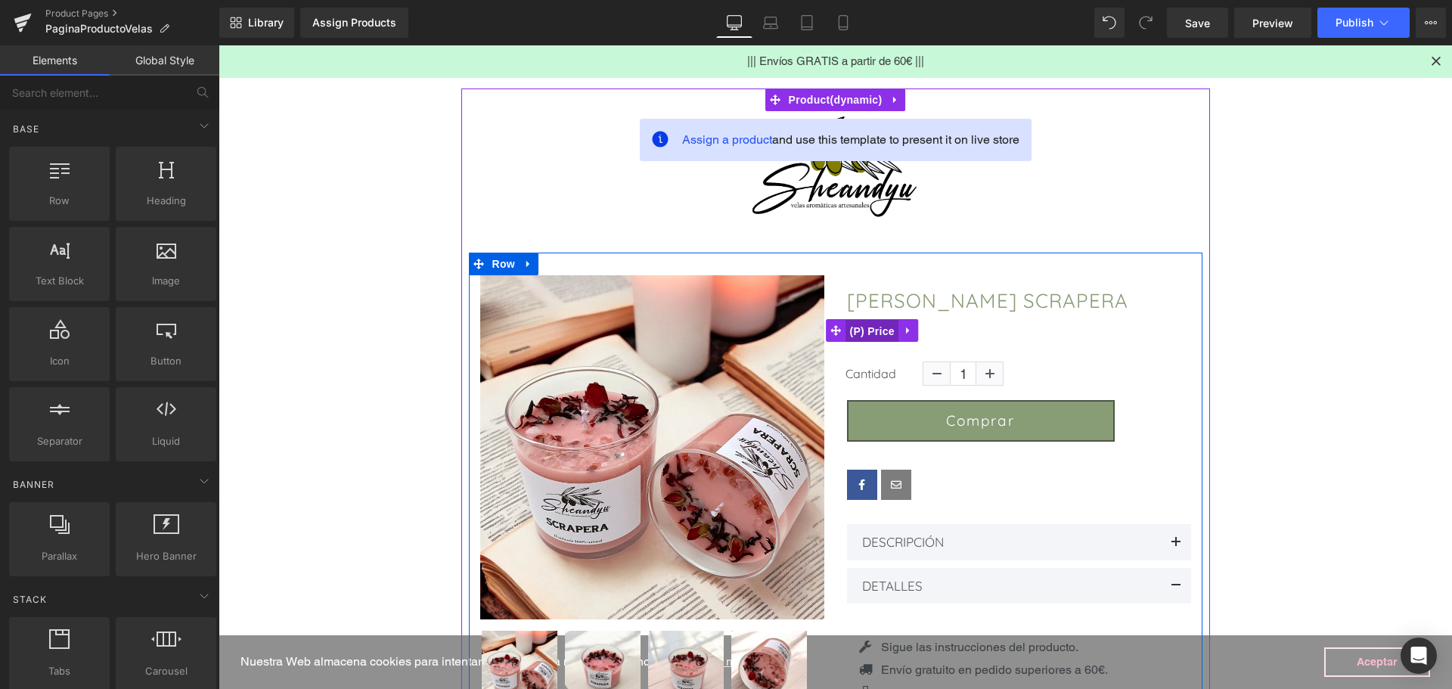
click at [867, 334] on span "(P) Price" at bounding box center [871, 331] width 53 height 23
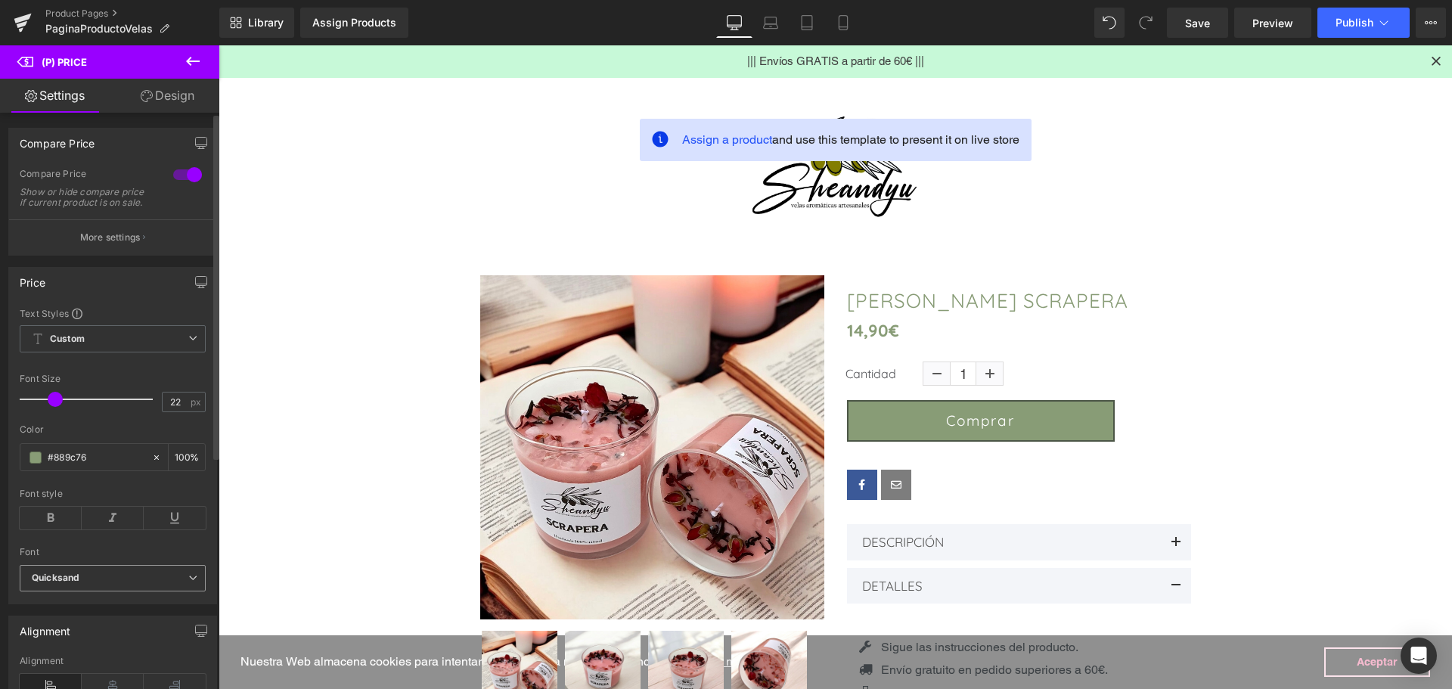
click at [48, 585] on icon "Quicksand" at bounding box center [56, 578] width 48 height 13
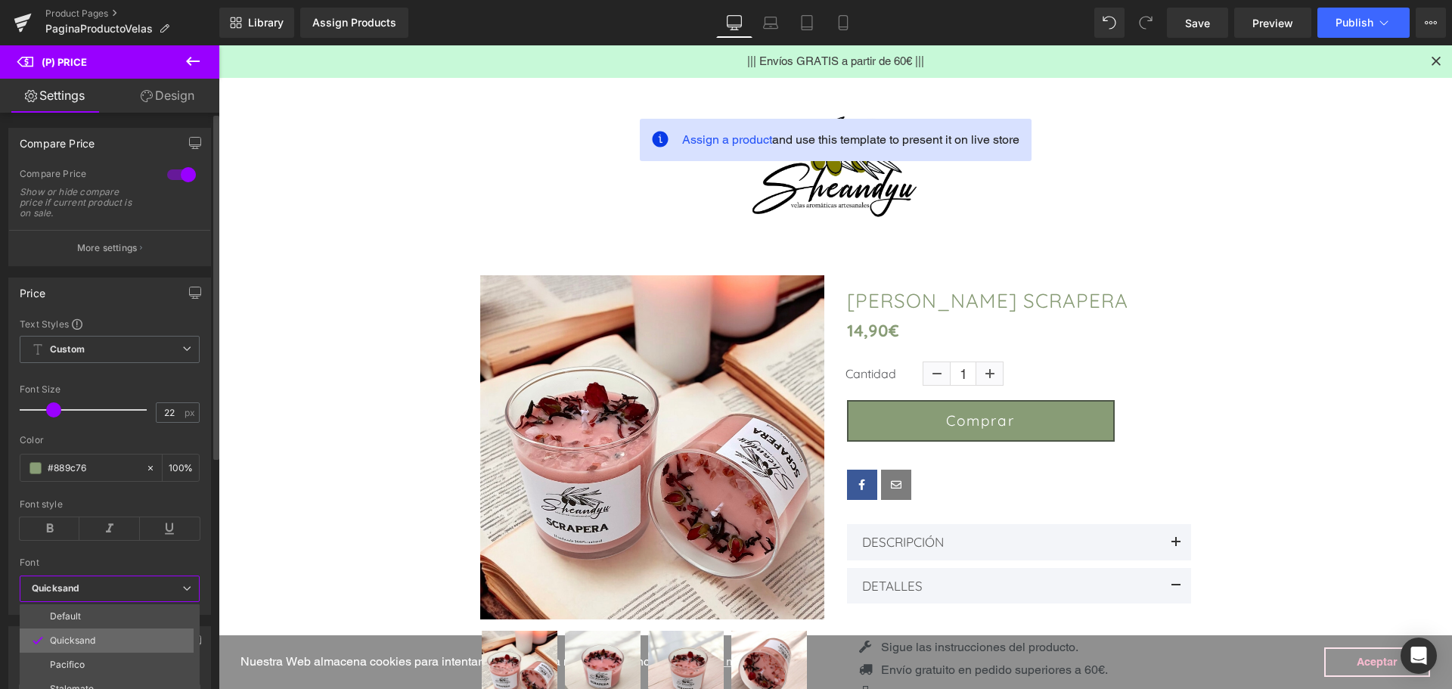
click at [73, 643] on p "Quicksand" at bounding box center [72, 640] width 45 height 11
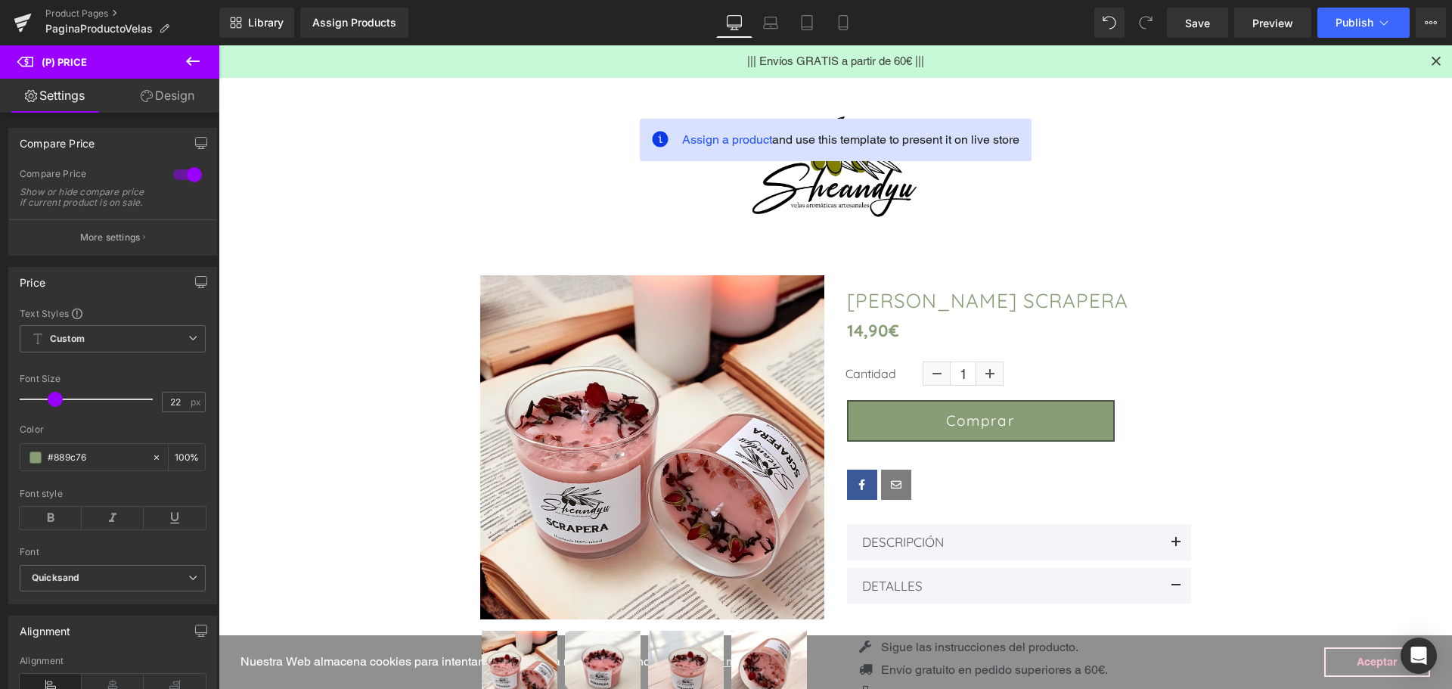
click at [1248, 351] on main "Assign a product and use this template to present it on live store Image (P) Im…" at bounding box center [835, 560] width 1233 height 1064
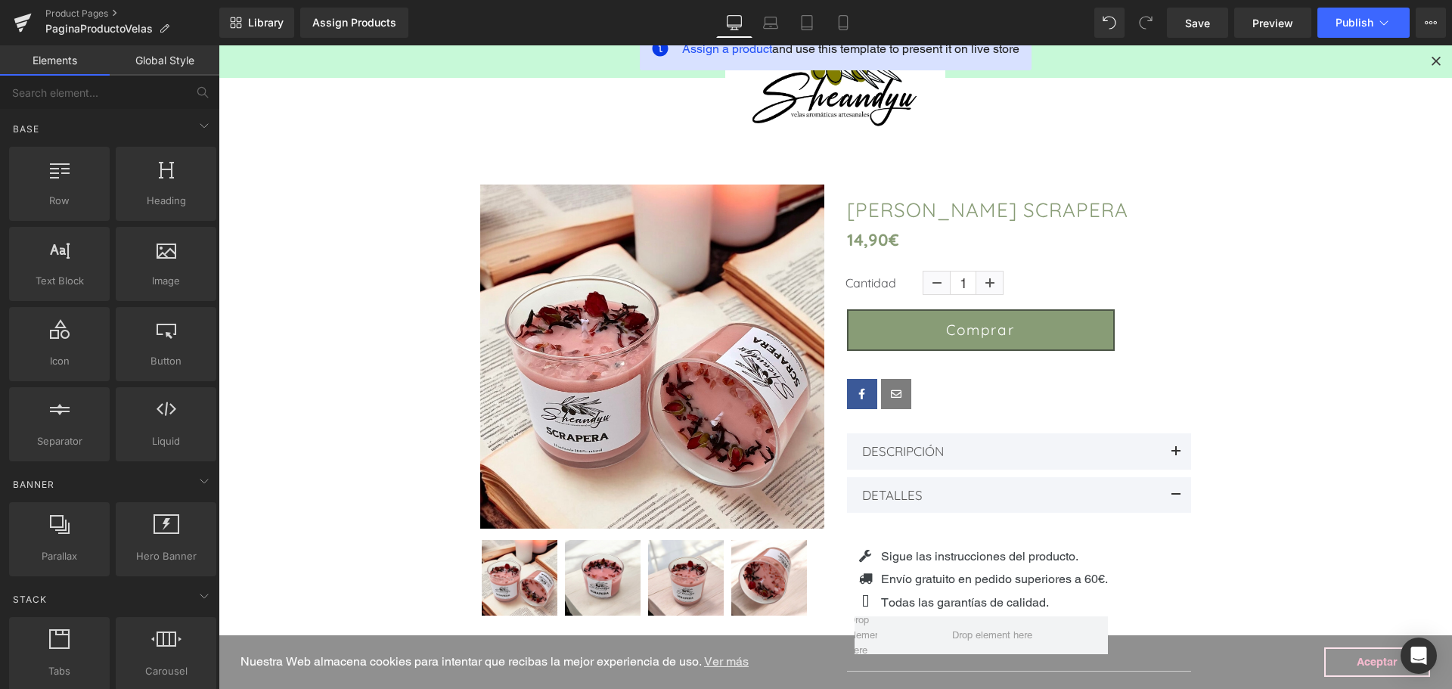
scroll to position [0, 0]
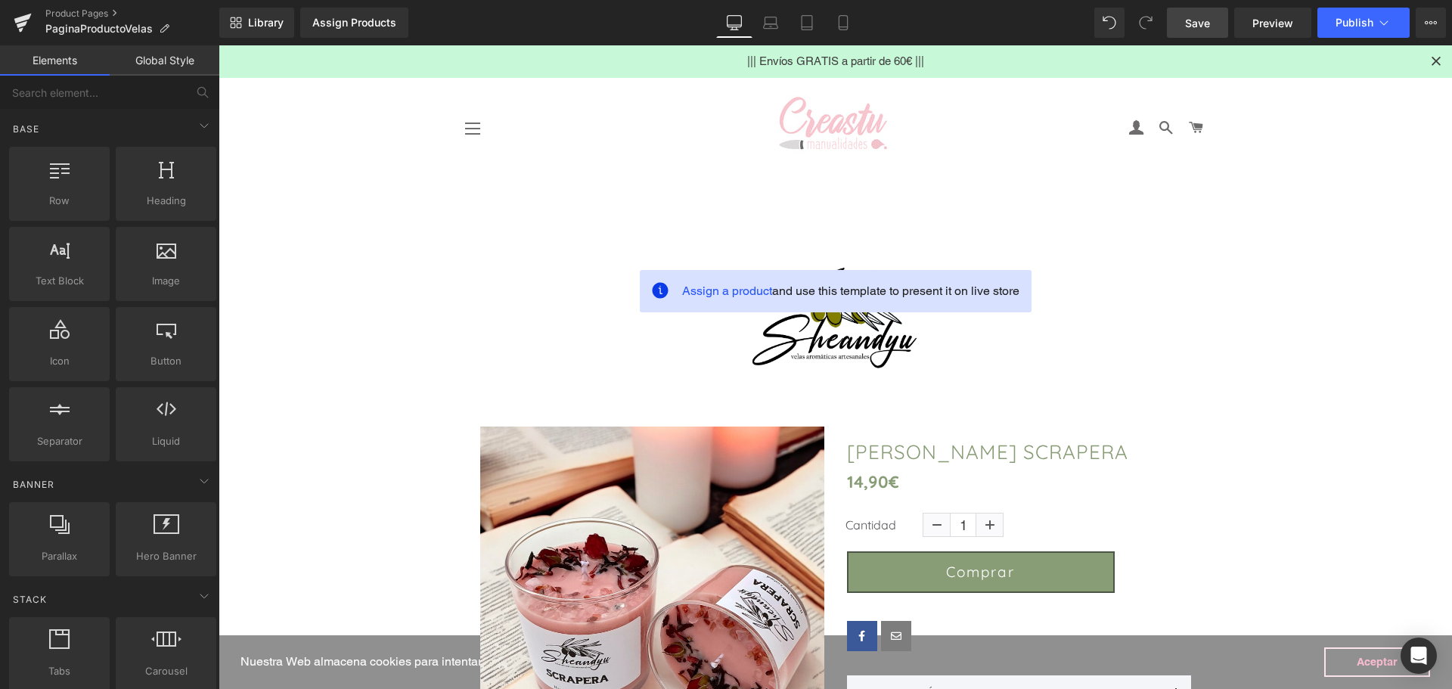
click at [1215, 20] on link "Save" at bounding box center [1197, 23] width 61 height 30
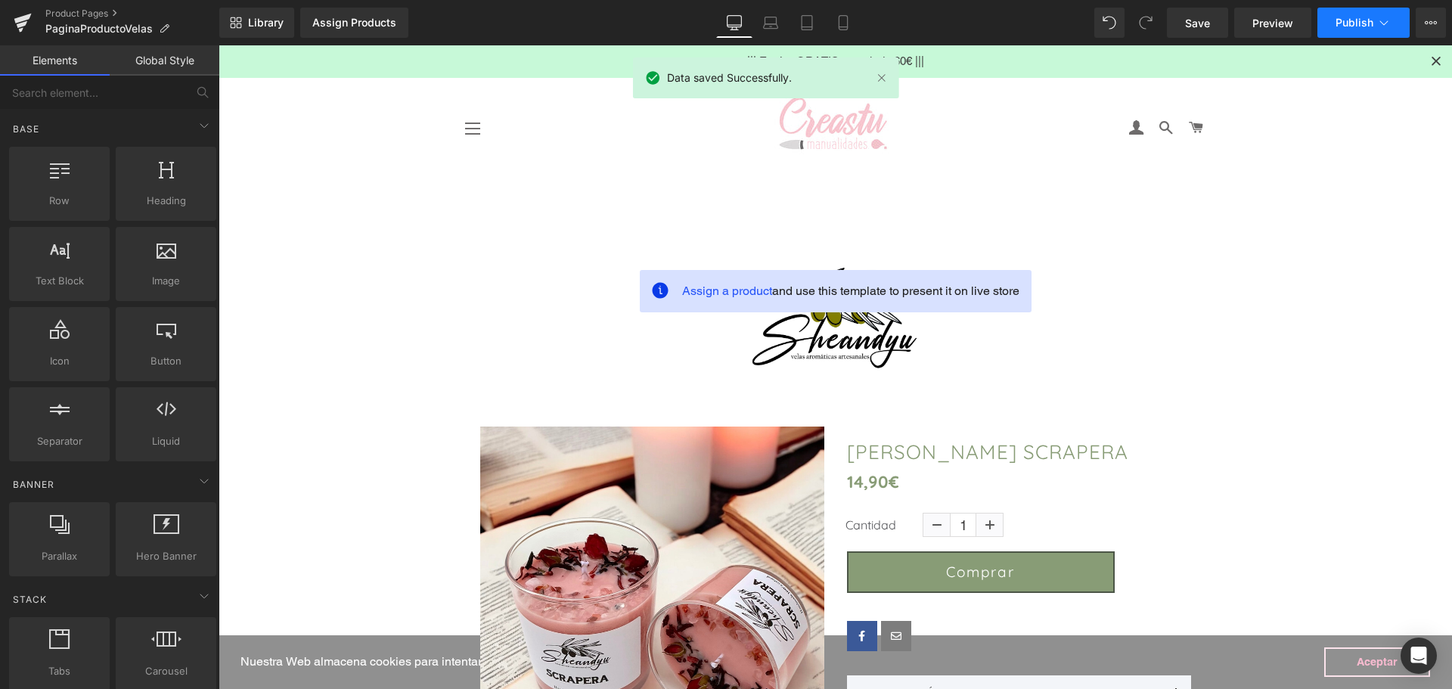
click at [1348, 25] on span "Publish" at bounding box center [1355, 23] width 38 height 12
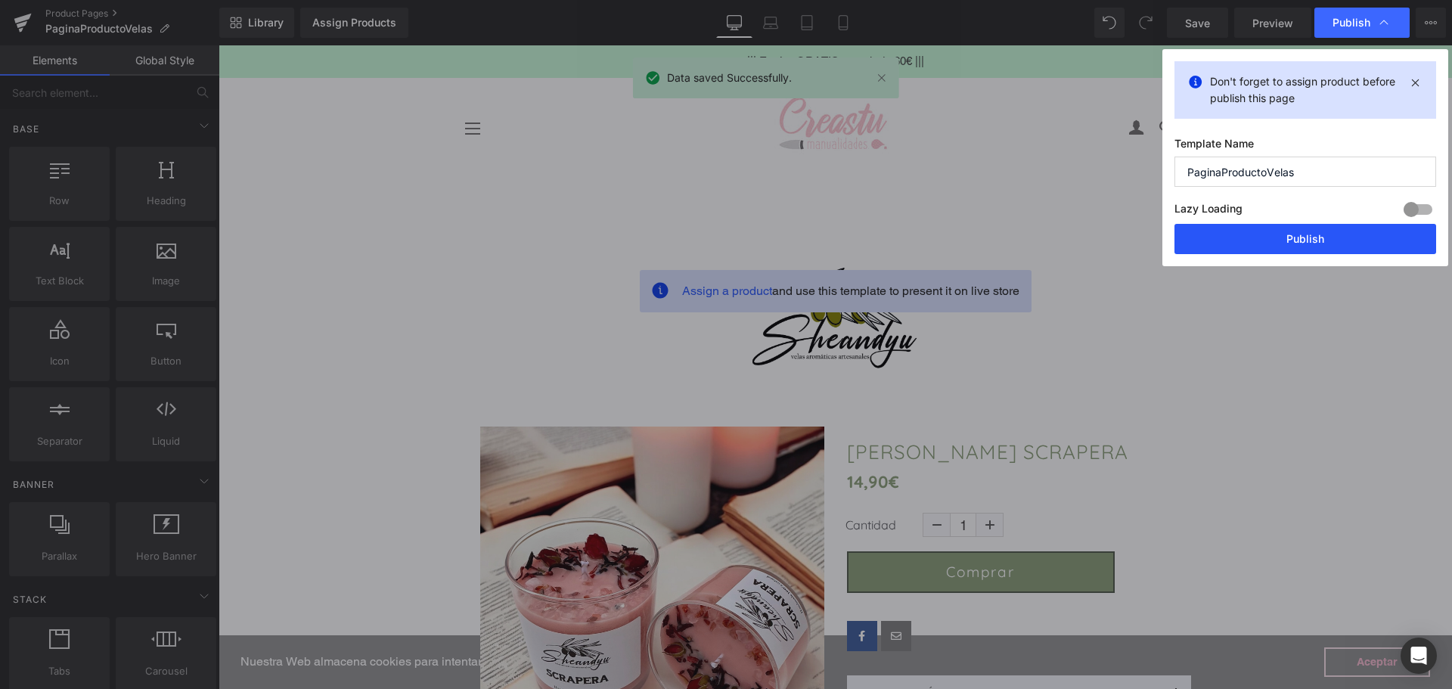
click at [1286, 240] on button "Publish" at bounding box center [1305, 239] width 262 height 30
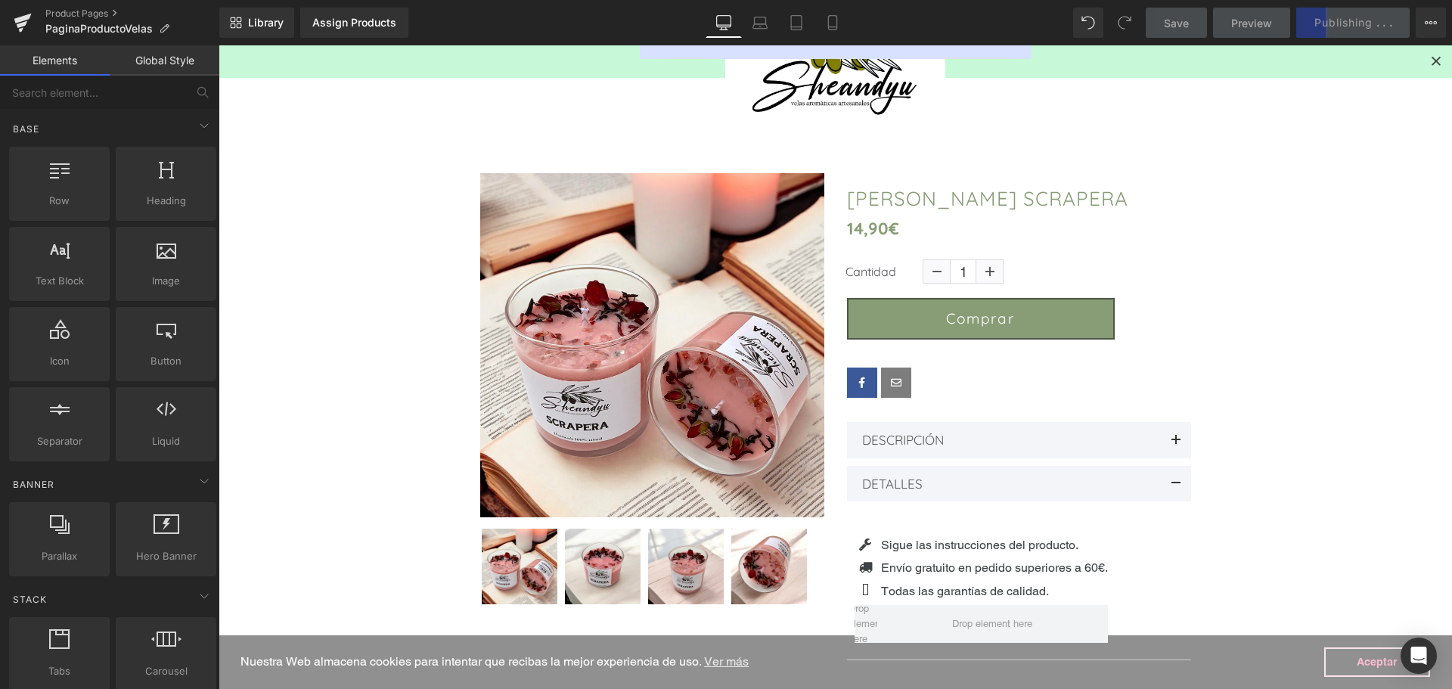
scroll to position [227, 0]
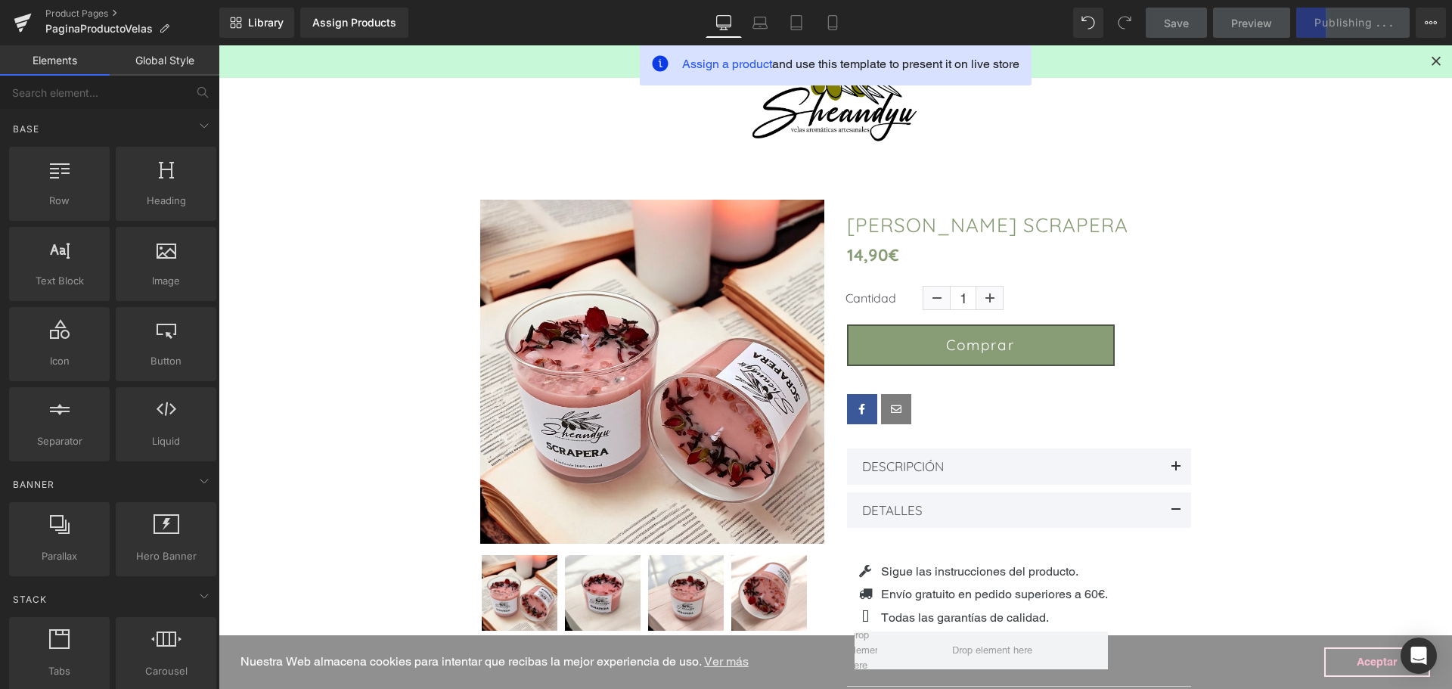
click at [1225, 95] on div "Assign a product and use this template to present it on live store Image (P) Im…" at bounding box center [836, 488] width 794 height 951
click at [1310, 386] on main "Assign a product and use this template to present it on live store Image (P) Im…" at bounding box center [835, 484] width 1233 height 1064
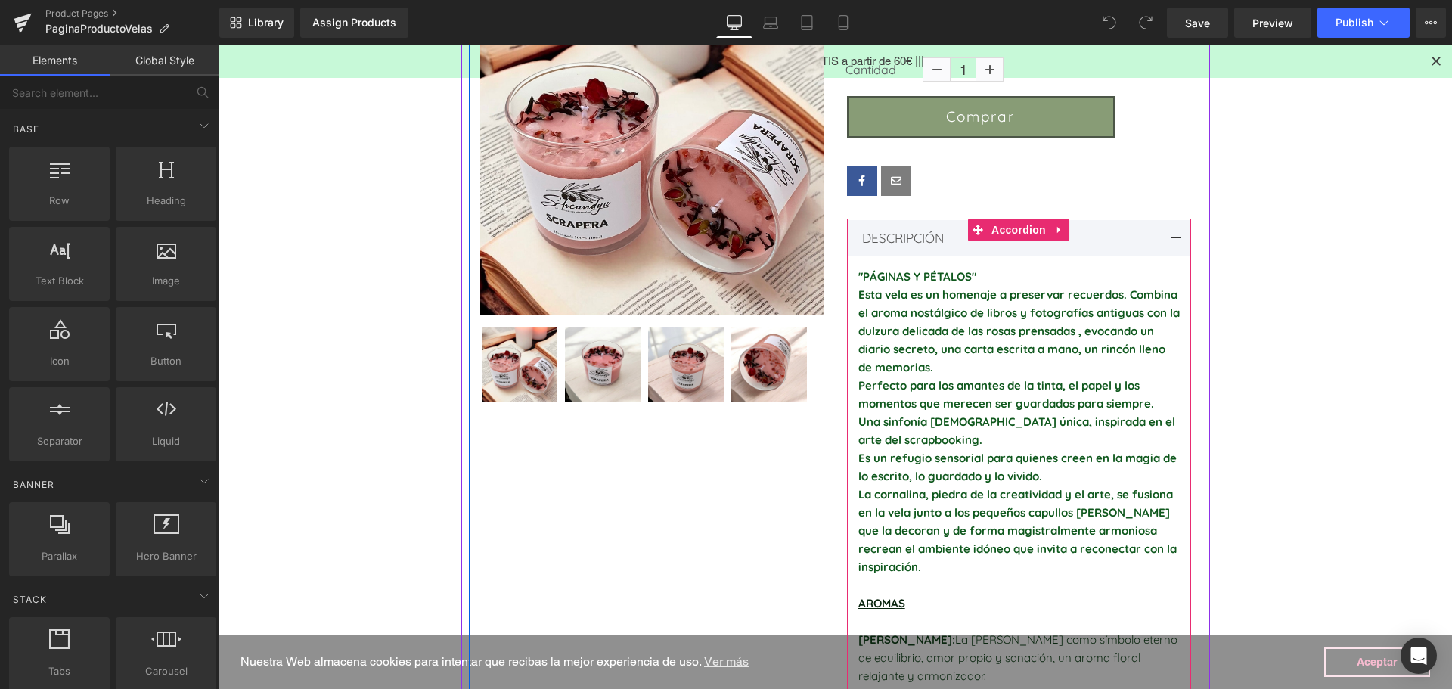
scroll to position [454, 0]
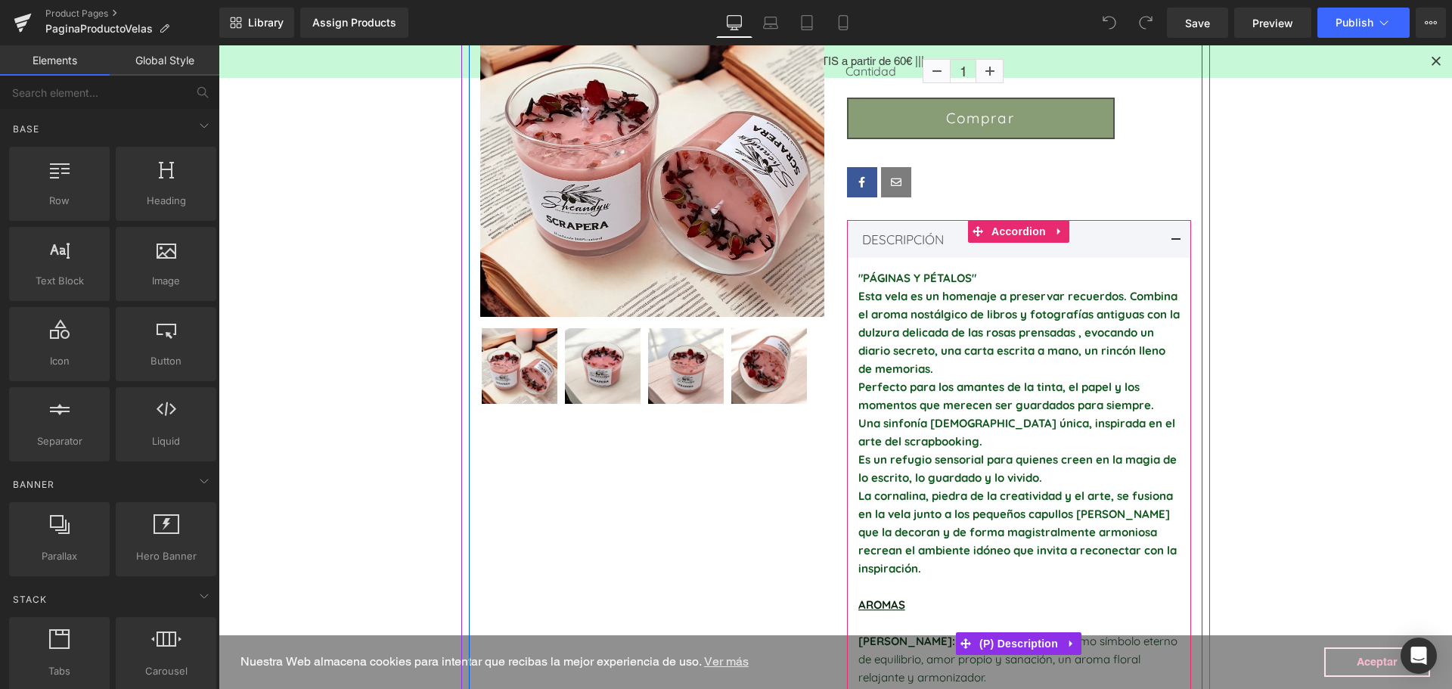
click at [988, 283] on p ""PÁGINAS Y PÉTALOS"" at bounding box center [1018, 278] width 321 height 18
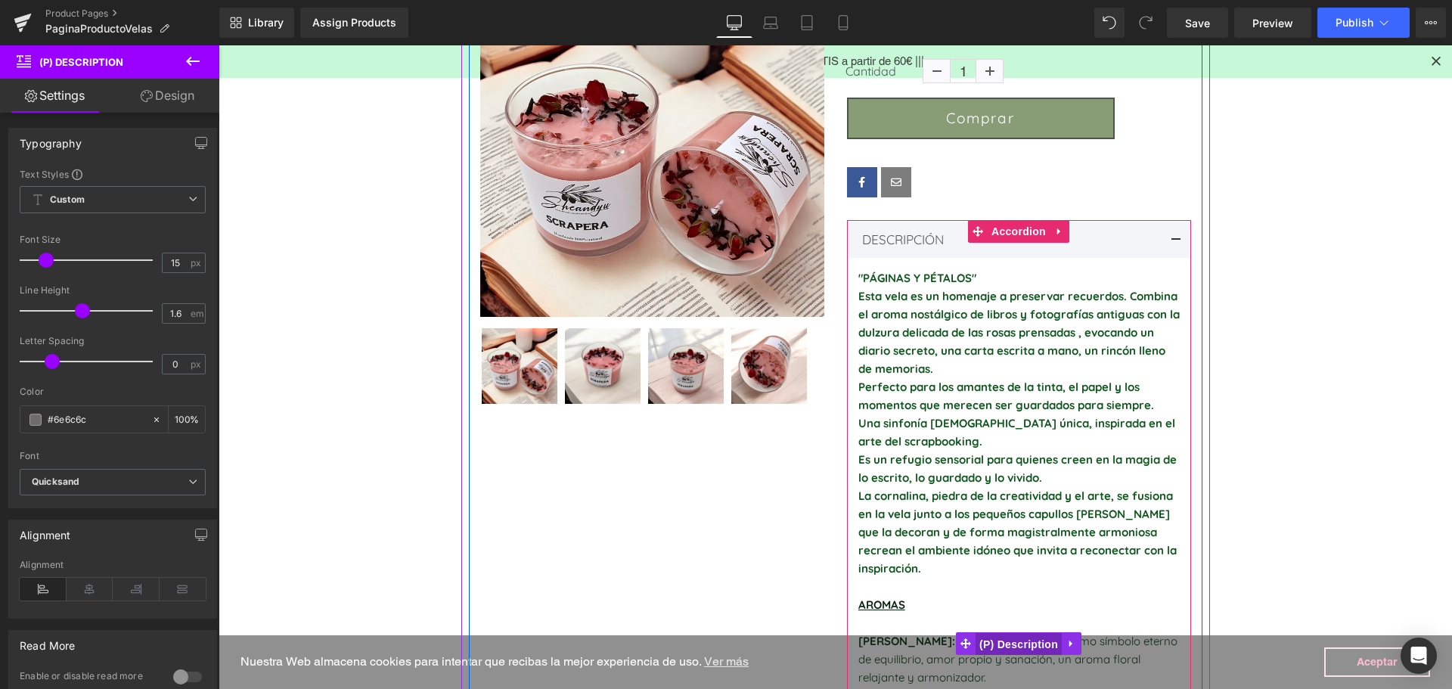
click at [1020, 633] on span "(P) Description" at bounding box center [1019, 644] width 86 height 23
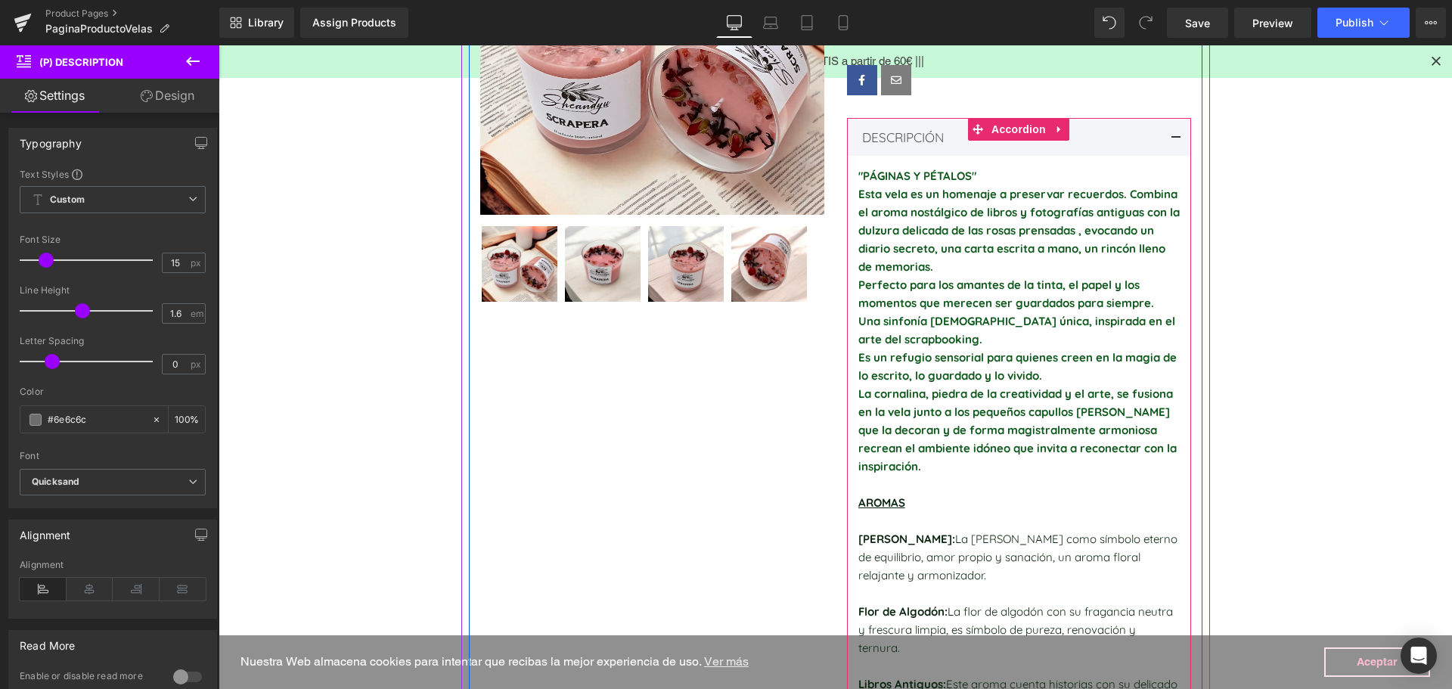
scroll to position [529, 0]
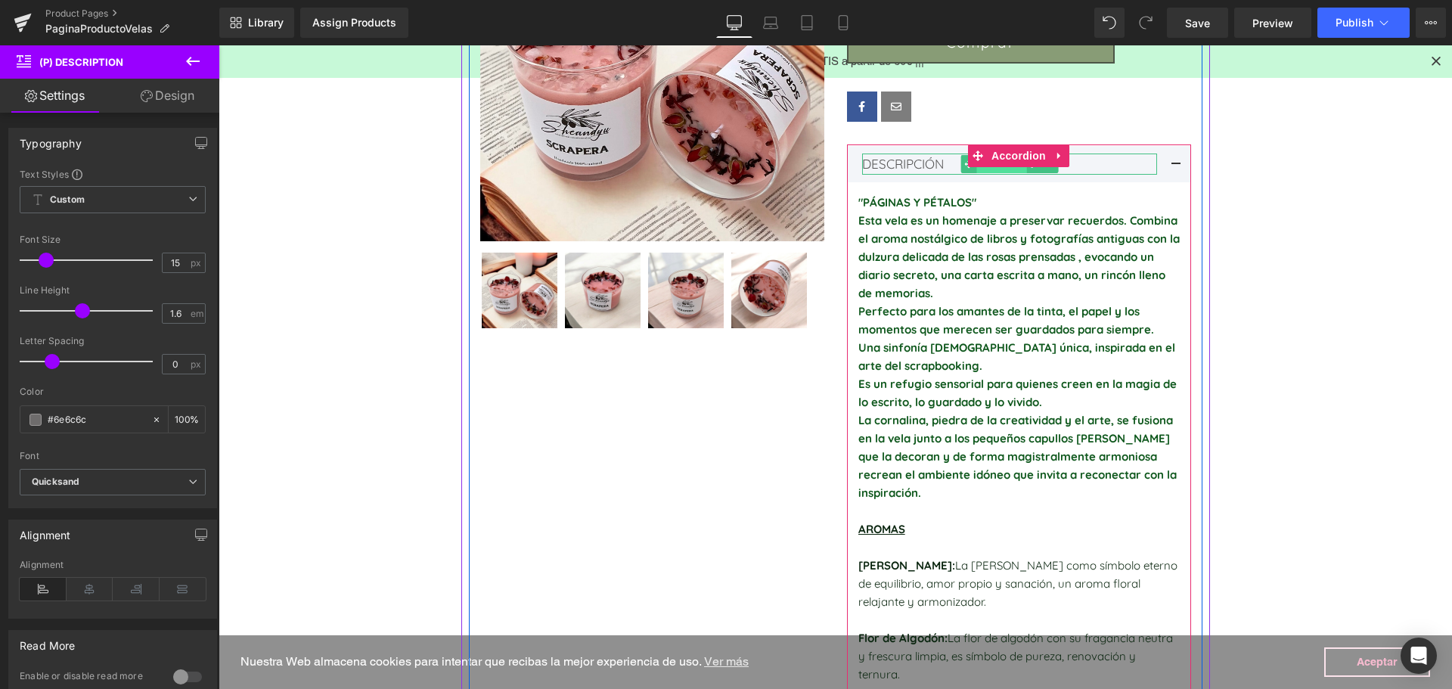
click at [1014, 170] on span "Text Block" at bounding box center [1001, 164] width 50 height 18
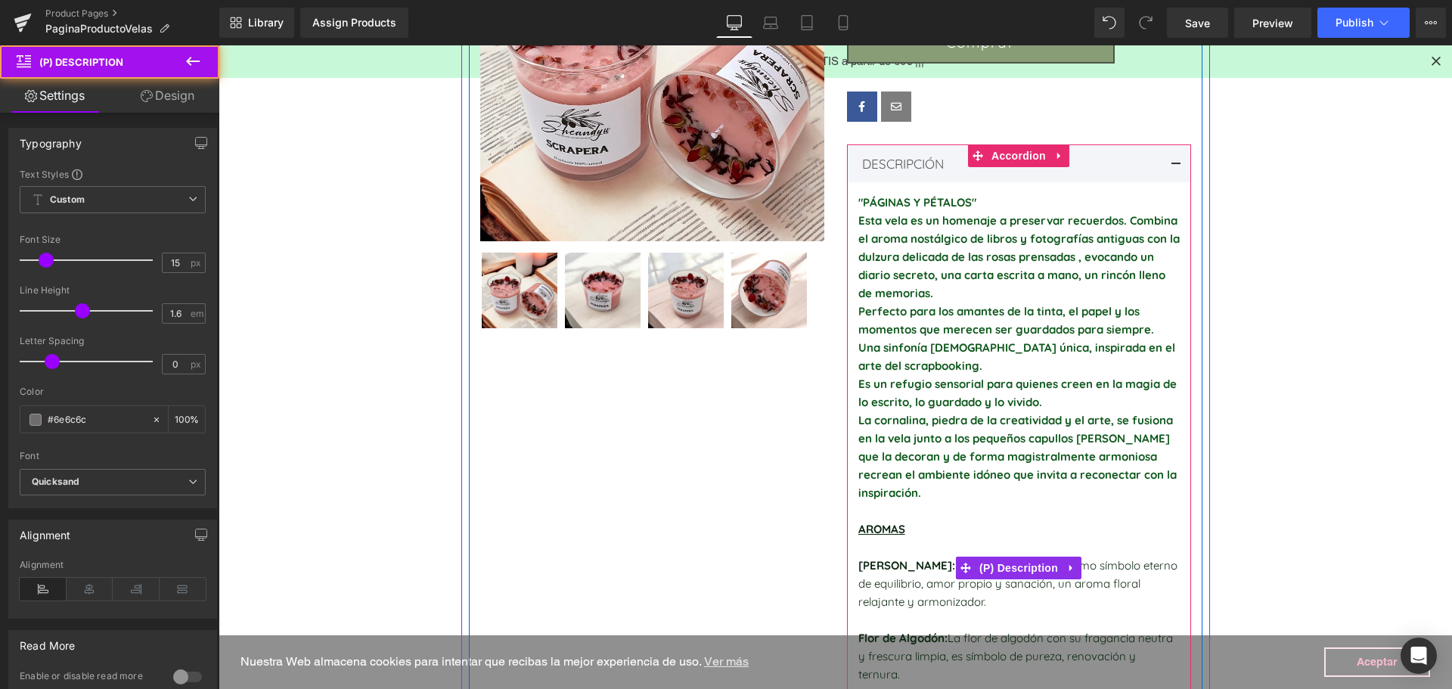
click at [1011, 259] on span "Esta vela es un homenaje a preservar recuerdos. Combina el aroma nostálgico de …" at bounding box center [1018, 256] width 321 height 87
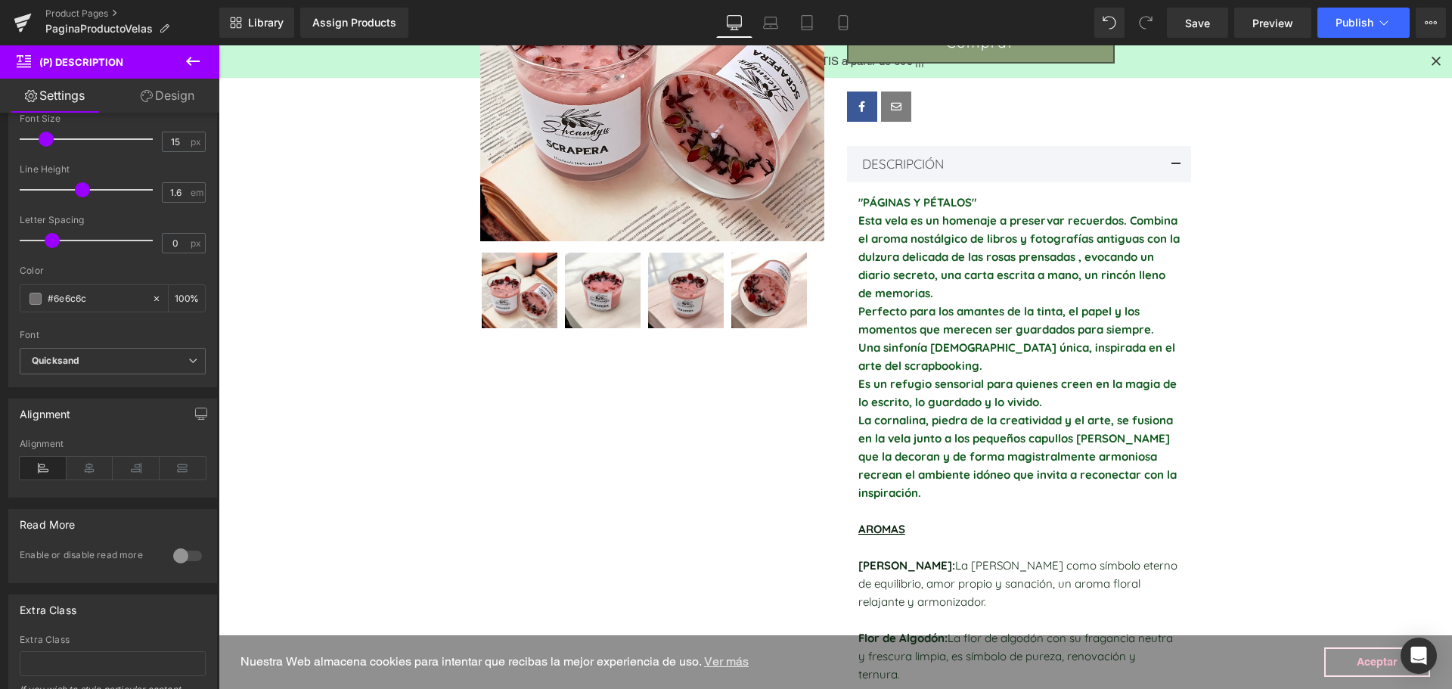
scroll to position [0, 0]
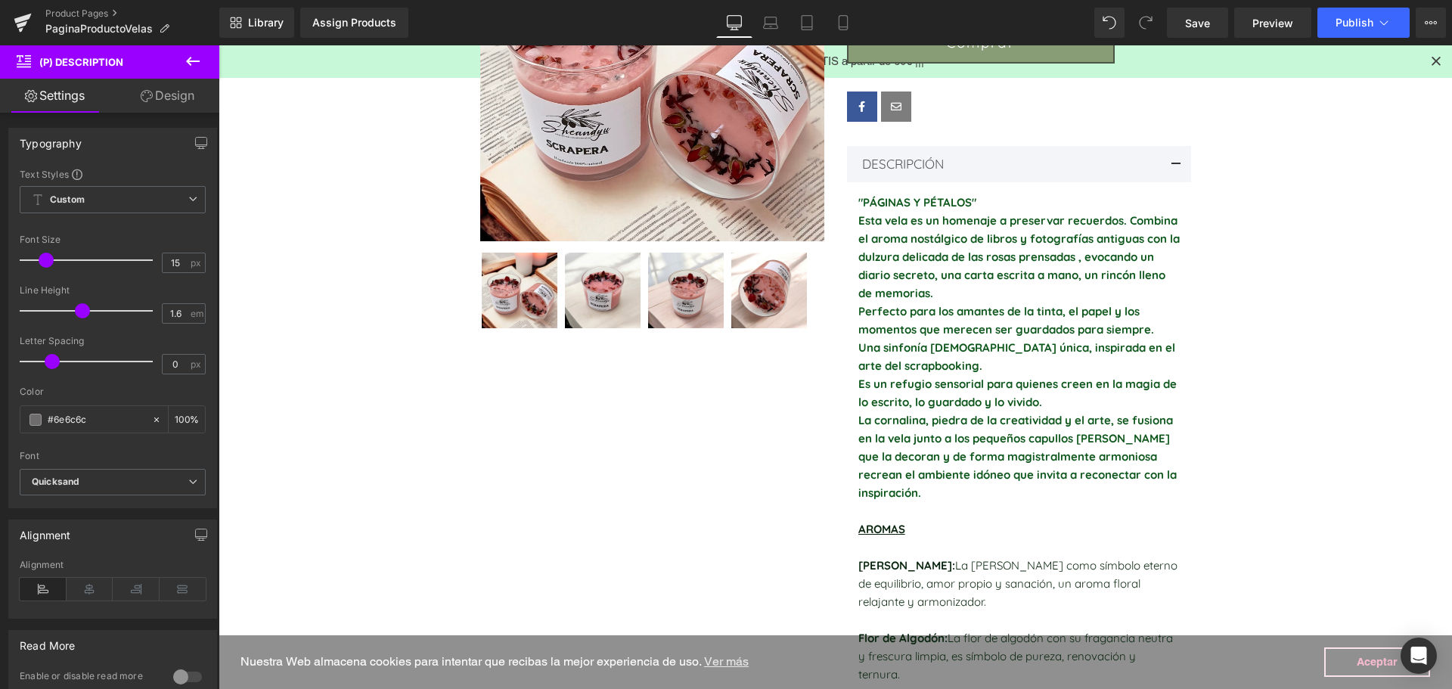
click at [1271, 330] on main "Assign a product and use this template to present it on live store Image (P) Im…" at bounding box center [835, 489] width 1233 height 1678
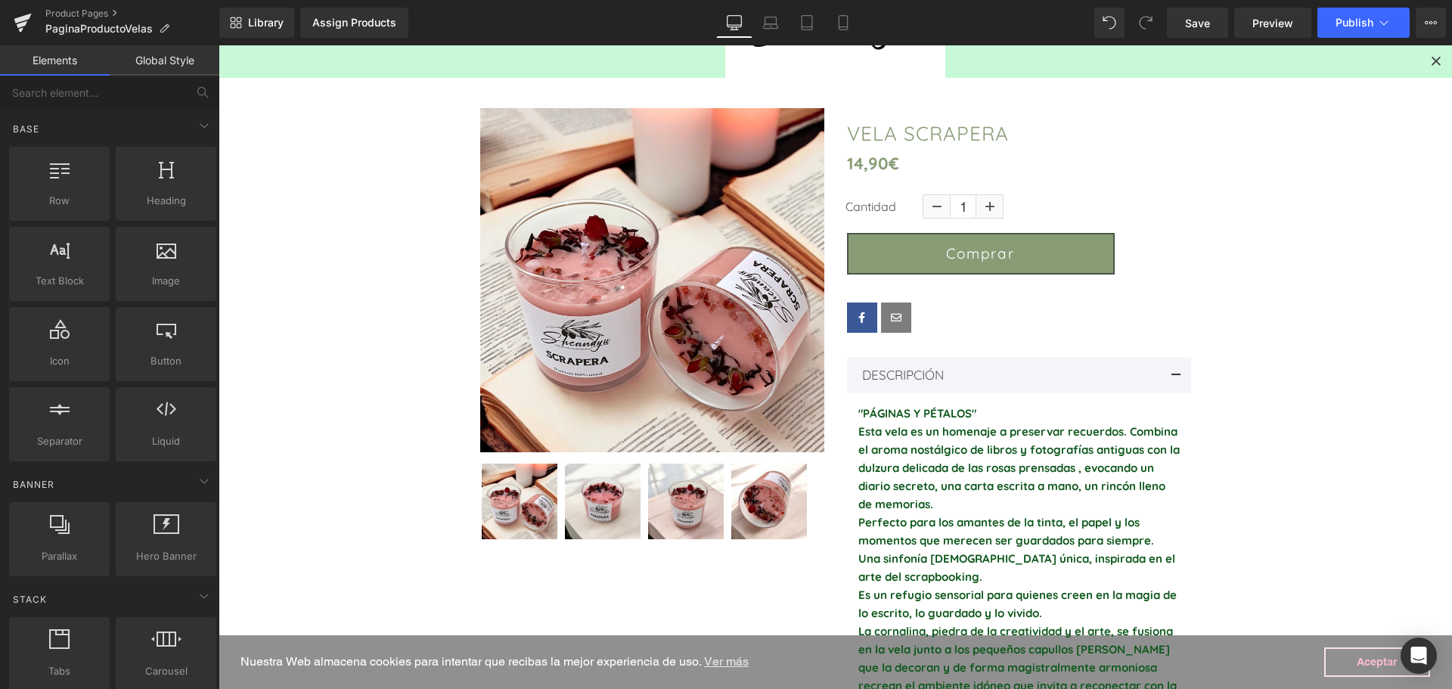
scroll to position [303, 0]
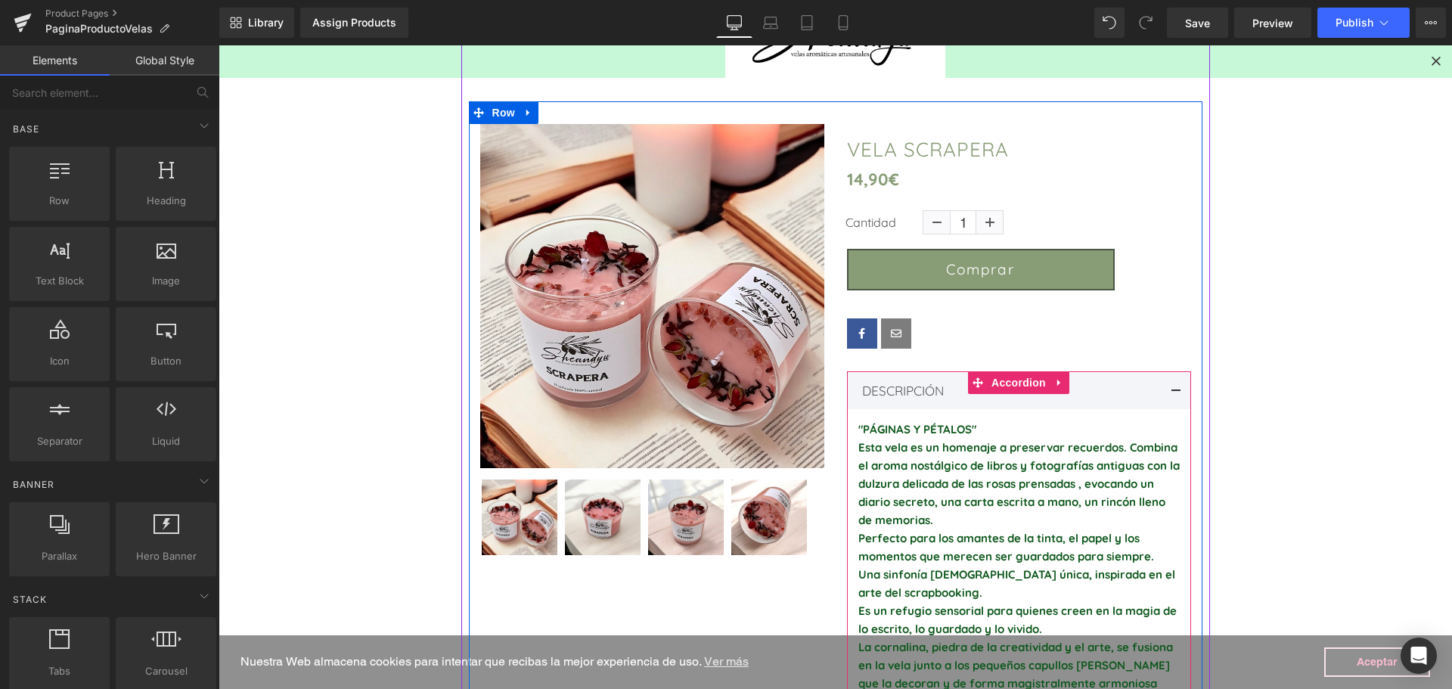
click at [1176, 396] on span at bounding box center [1176, 396] width 0 height 0
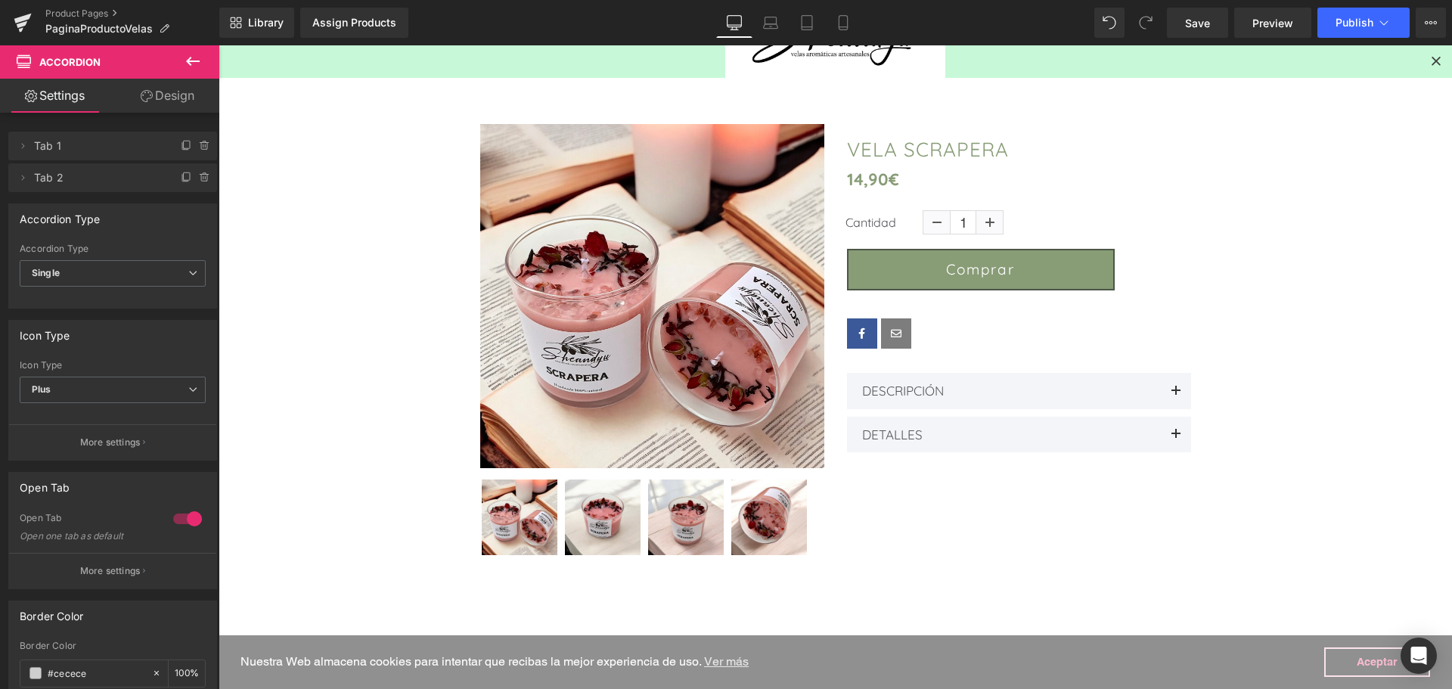
click at [1352, 38] on div "Library Assign Products Product Preview No product match your search. Please tr…" at bounding box center [835, 22] width 1233 height 45
click at [1331, 27] on button "Publish" at bounding box center [1363, 23] width 92 height 30
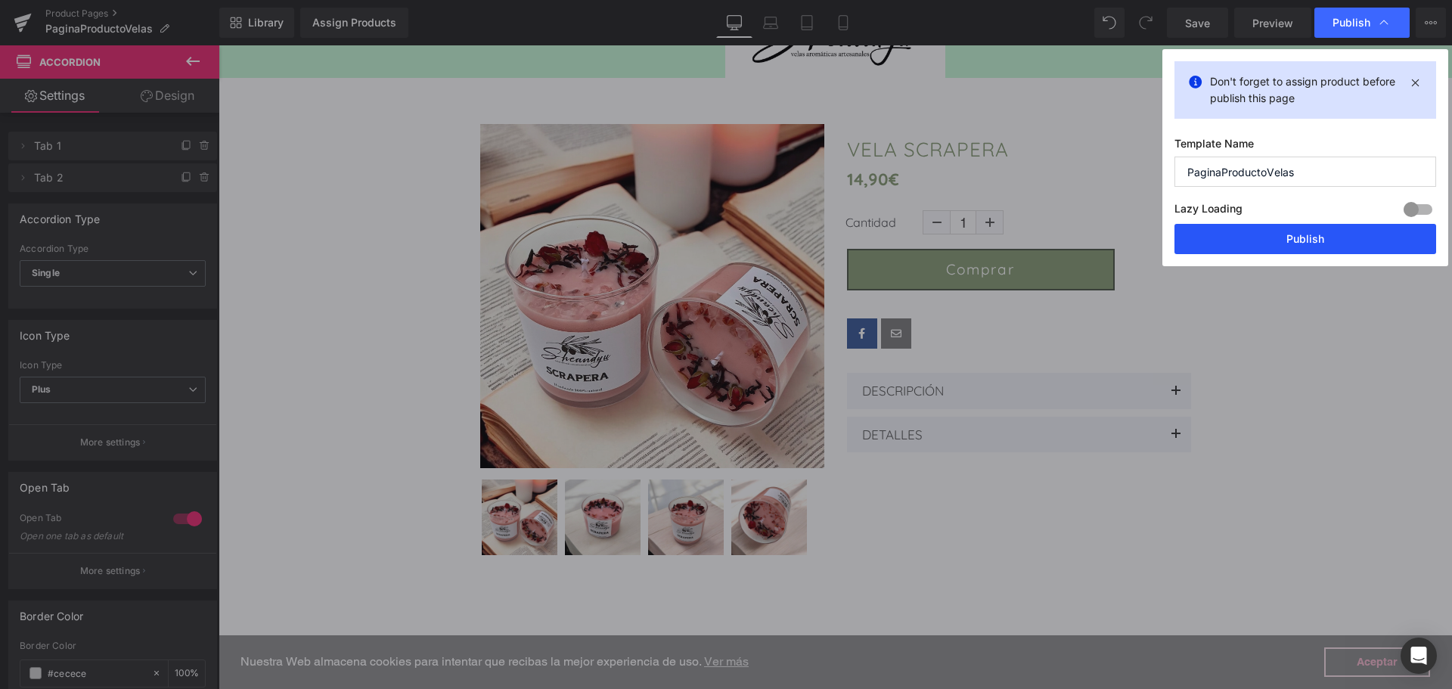
click at [1243, 233] on button "Publish" at bounding box center [1305, 239] width 262 height 30
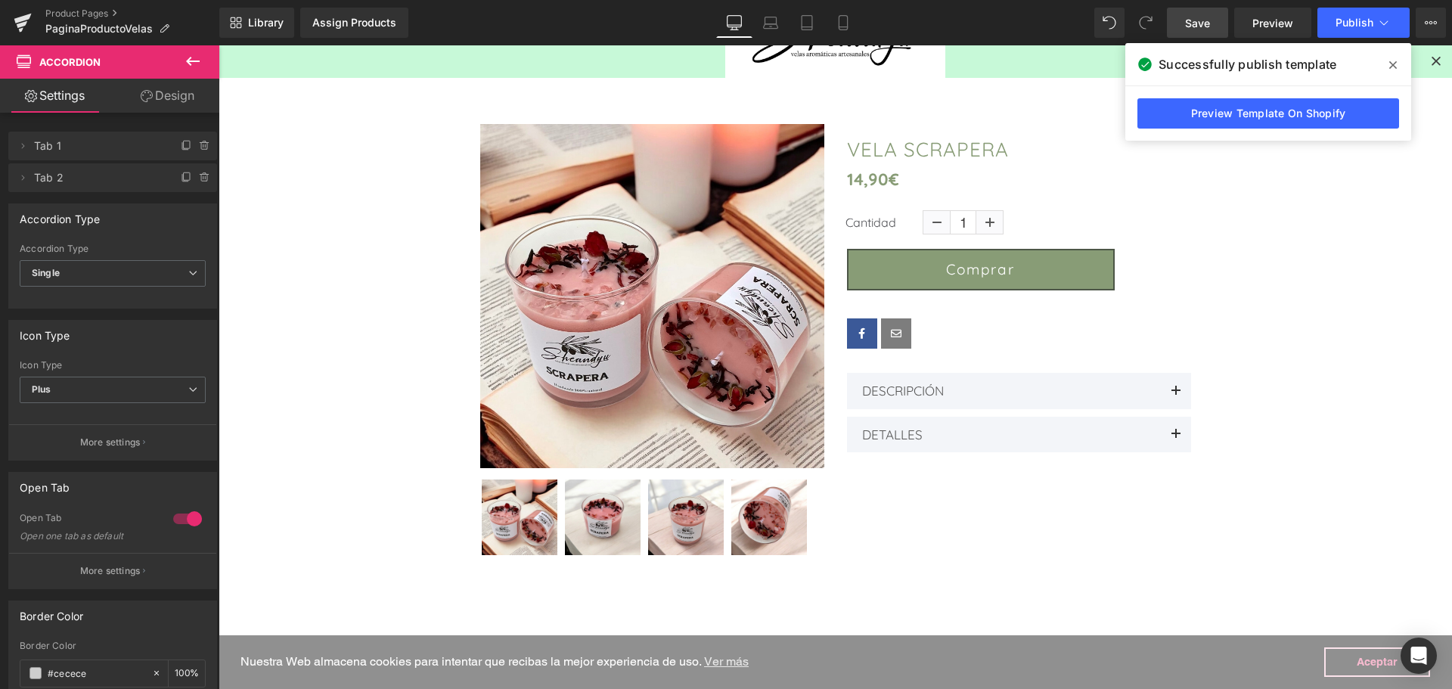
click at [1217, 22] on link "Save" at bounding box center [1197, 23] width 61 height 30
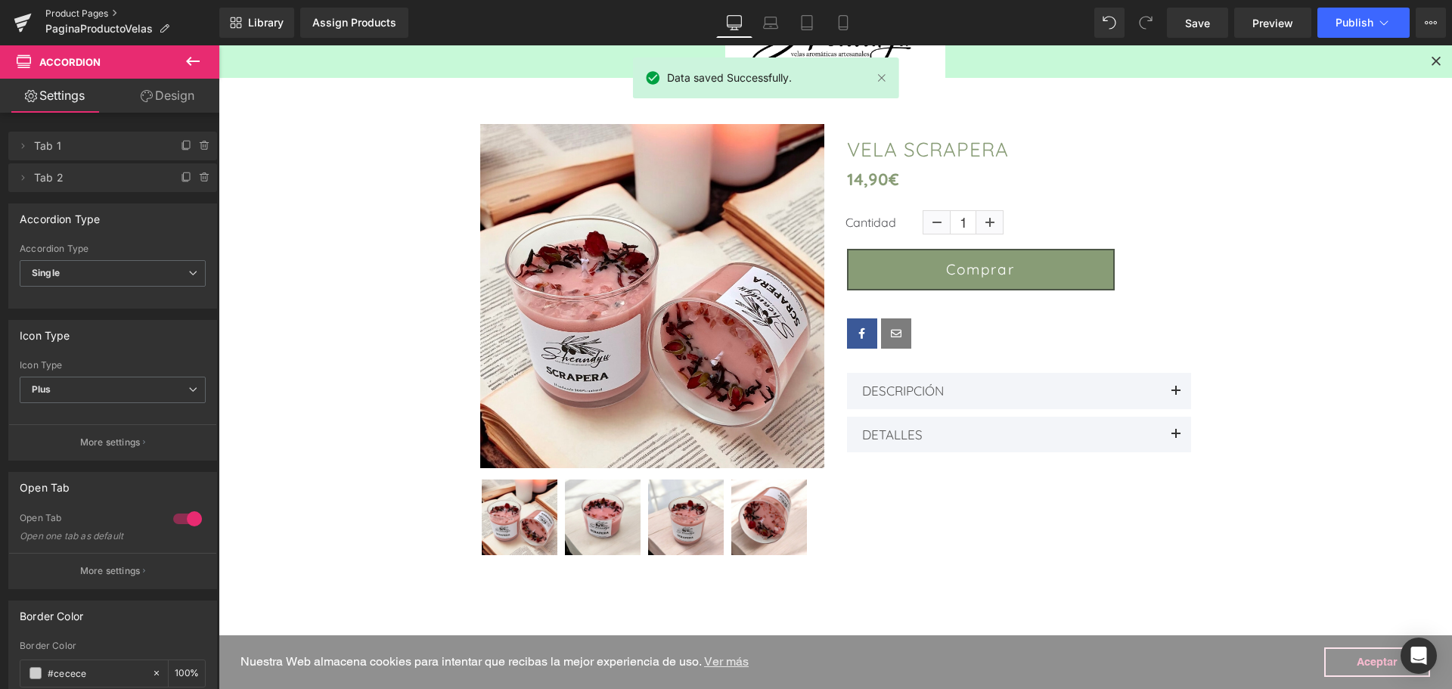
click at [98, 14] on link "Product Pages" at bounding box center [132, 14] width 174 height 12
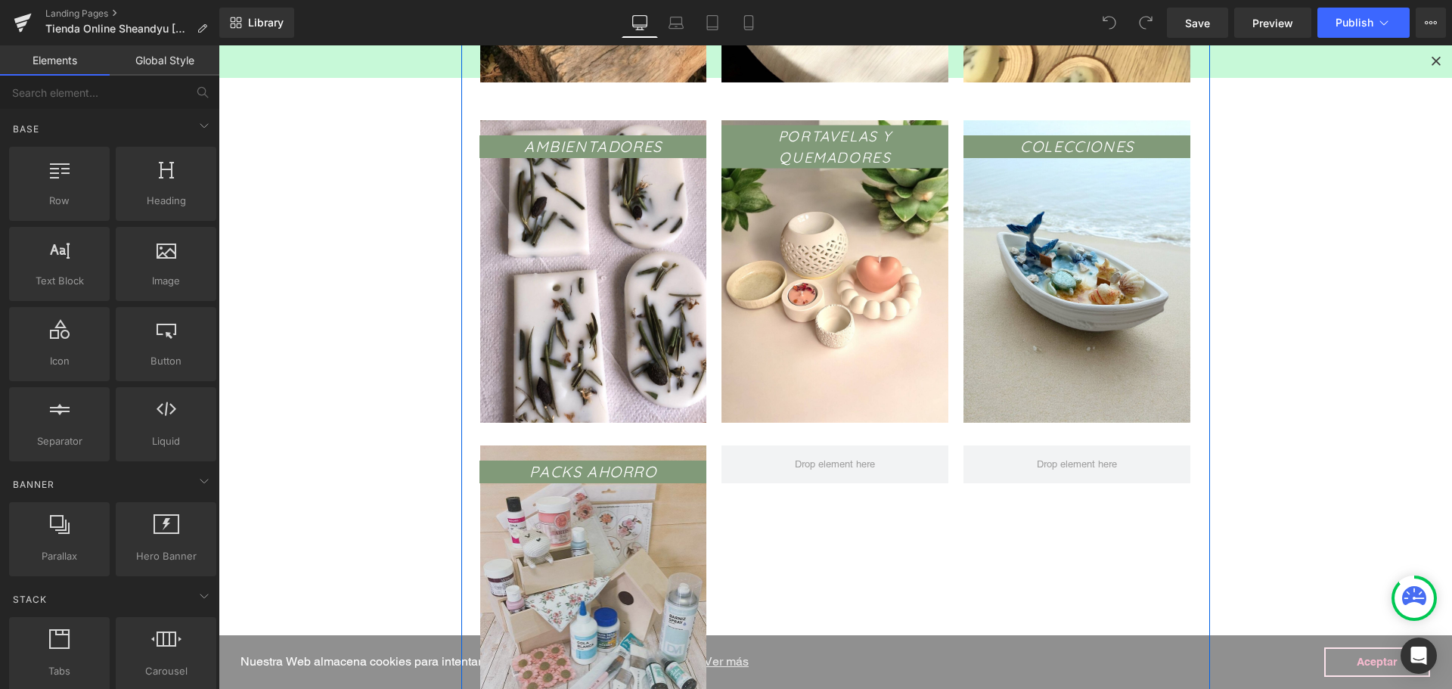
scroll to position [983, 0]
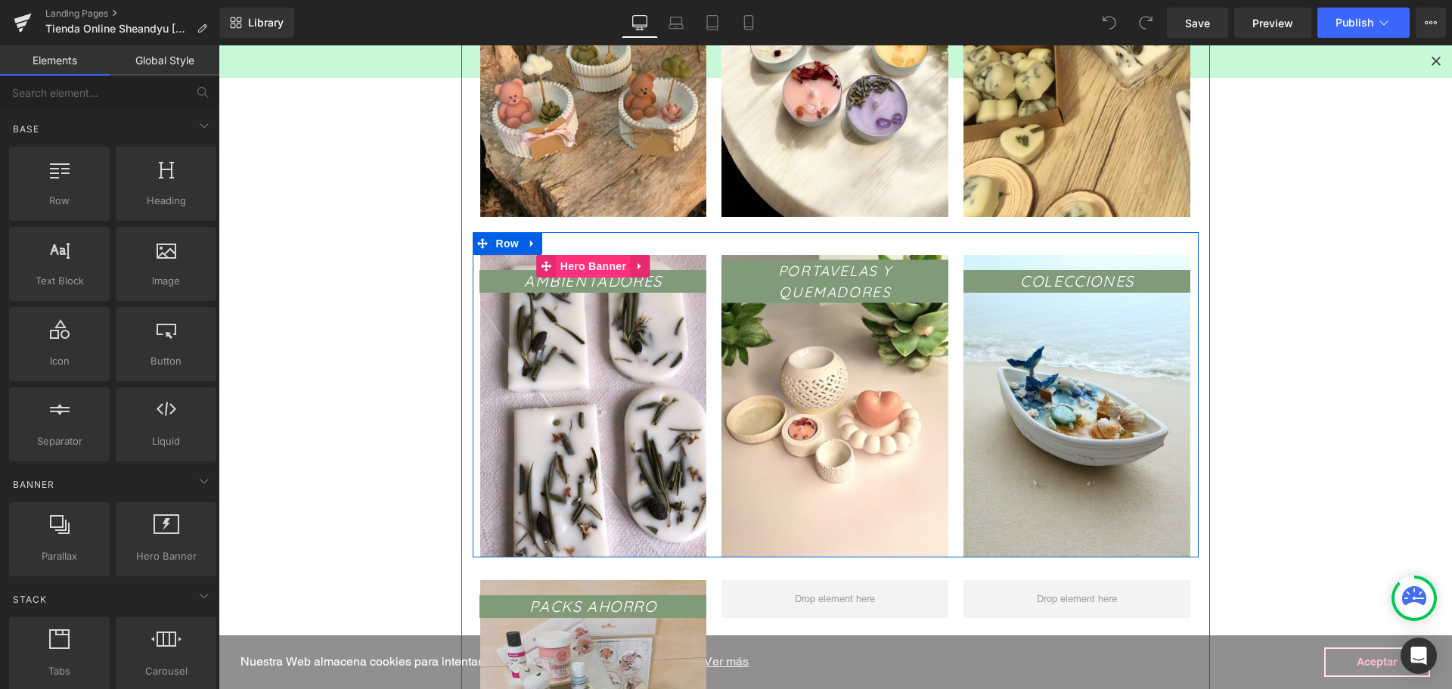
click at [585, 270] on span "Hero Banner" at bounding box center [593, 266] width 73 height 23
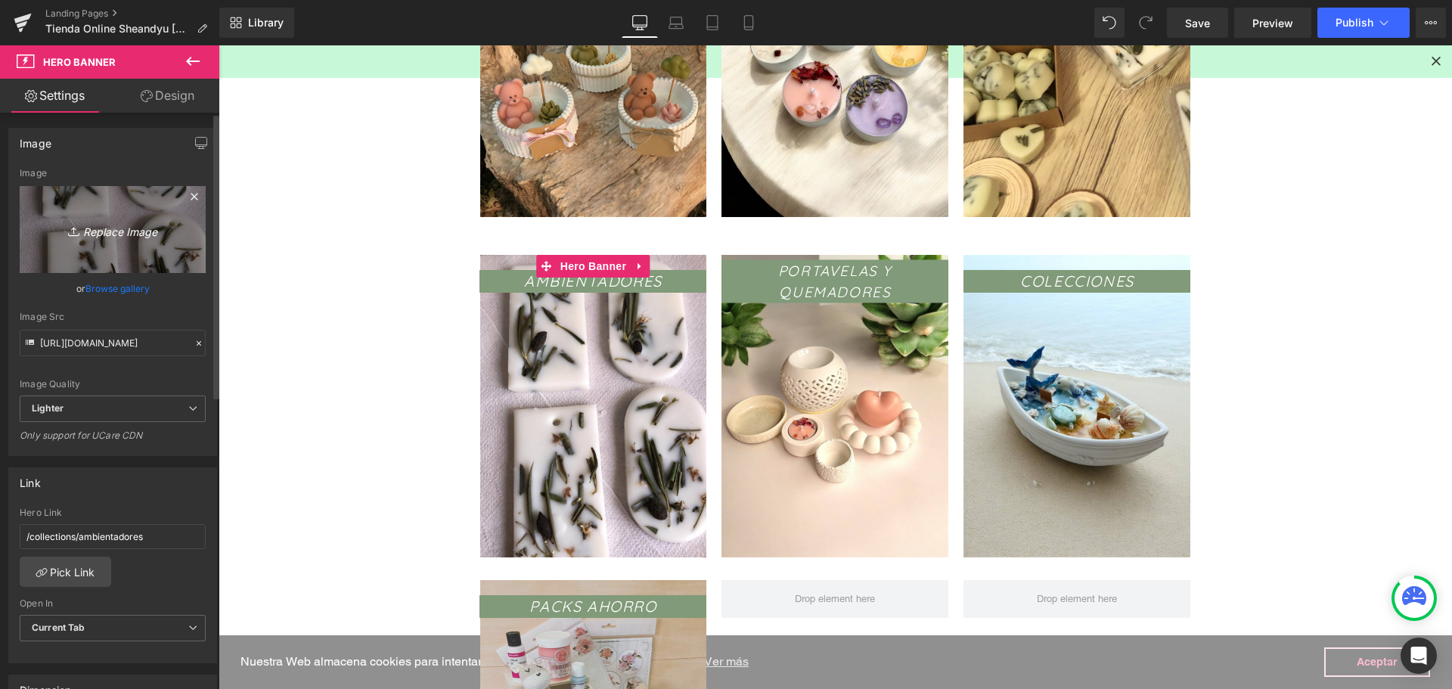
click at [116, 229] on icon "Replace Image" at bounding box center [112, 229] width 121 height 19
type input "C:\fakepath\Photoroom_20250902_131706.JPEG"
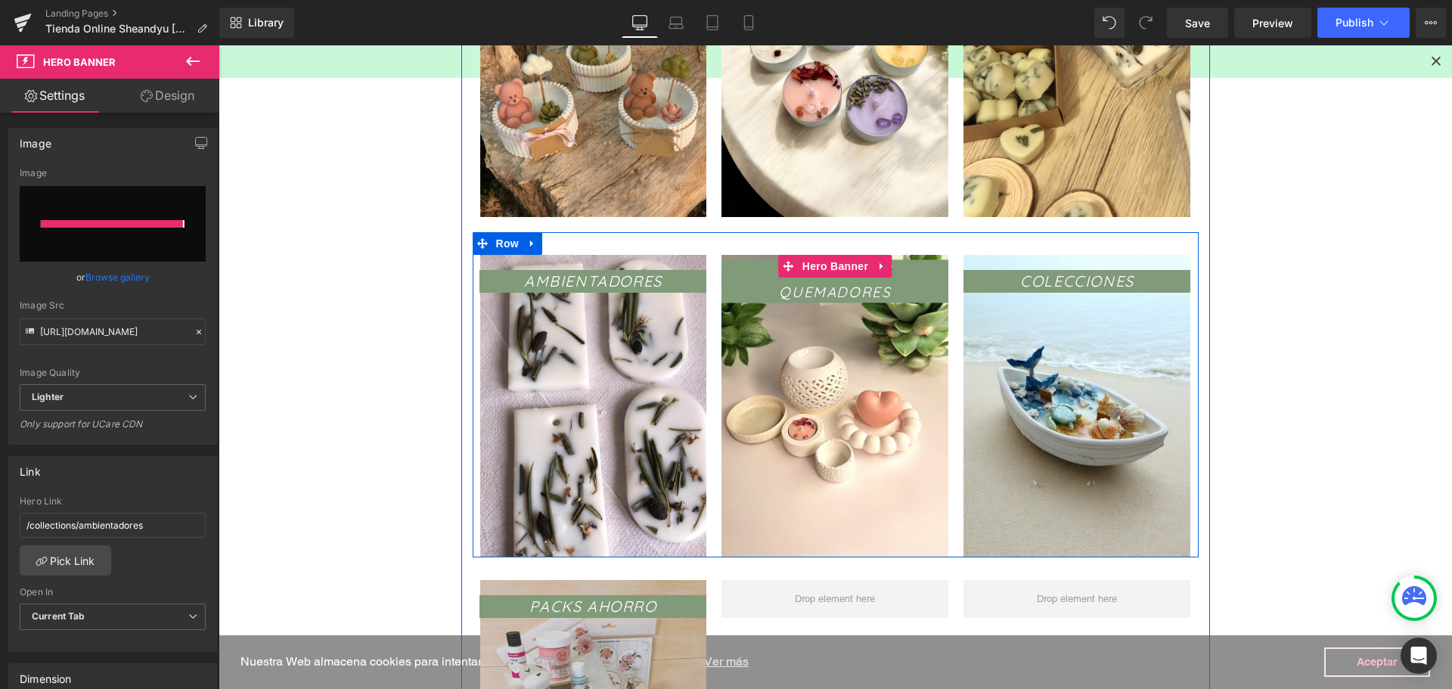
type input "https://ucarecdn.com/3a7b835f-5c62-47db-878f-6be569b9cca2/-/format/auto/-/previ…"
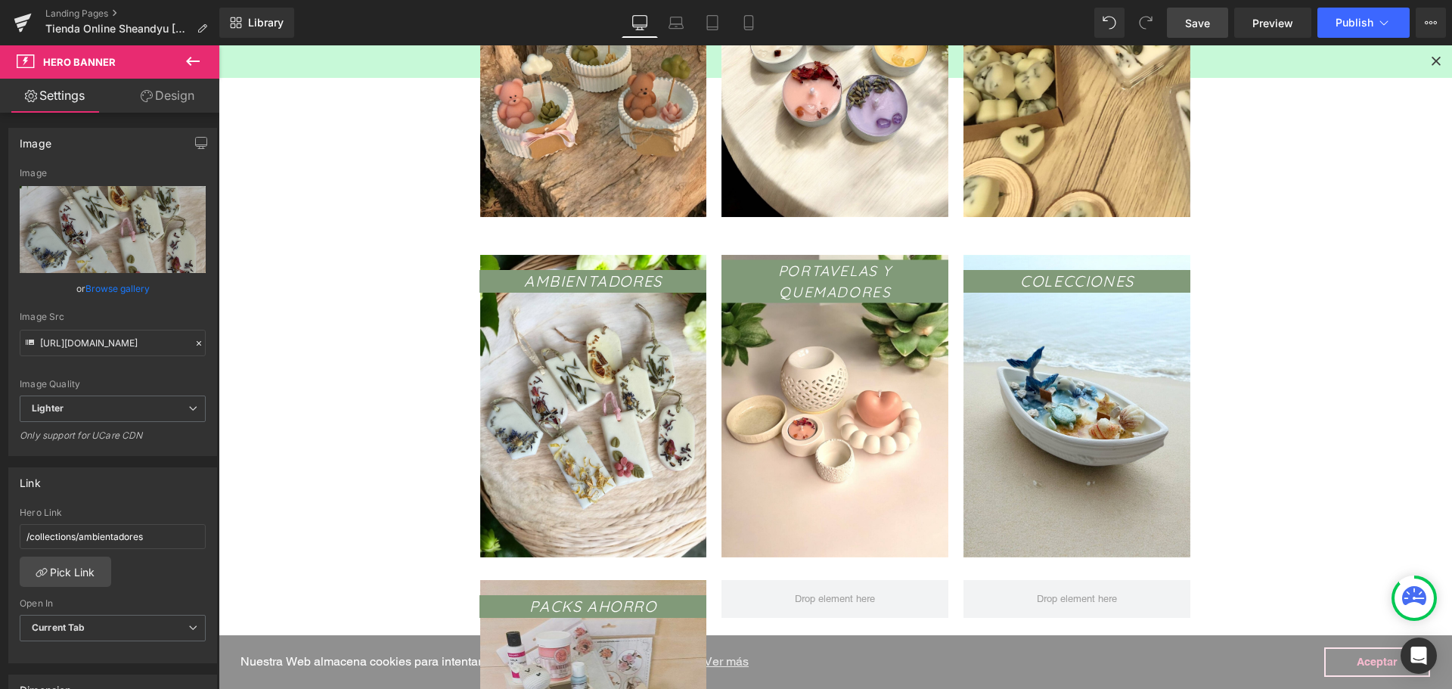
click at [1209, 36] on link "Save" at bounding box center [1197, 23] width 61 height 30
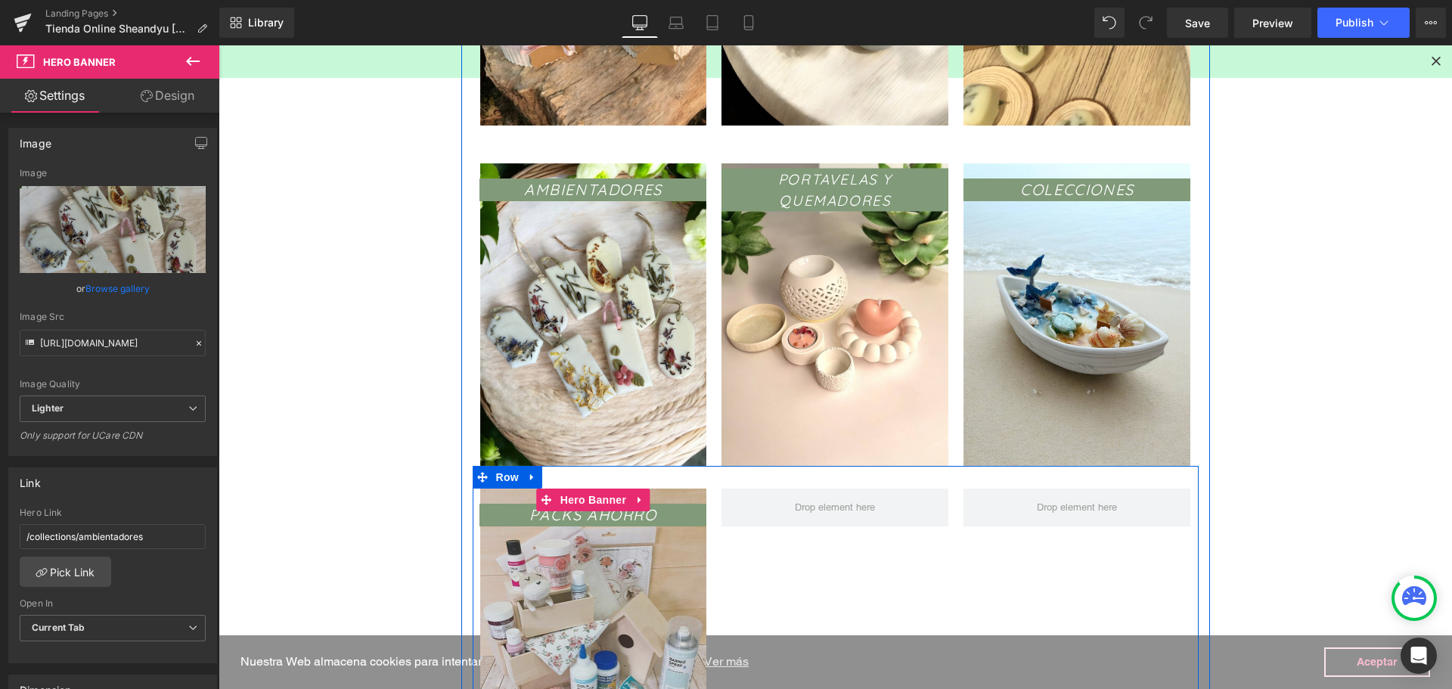
scroll to position [1210, 0]
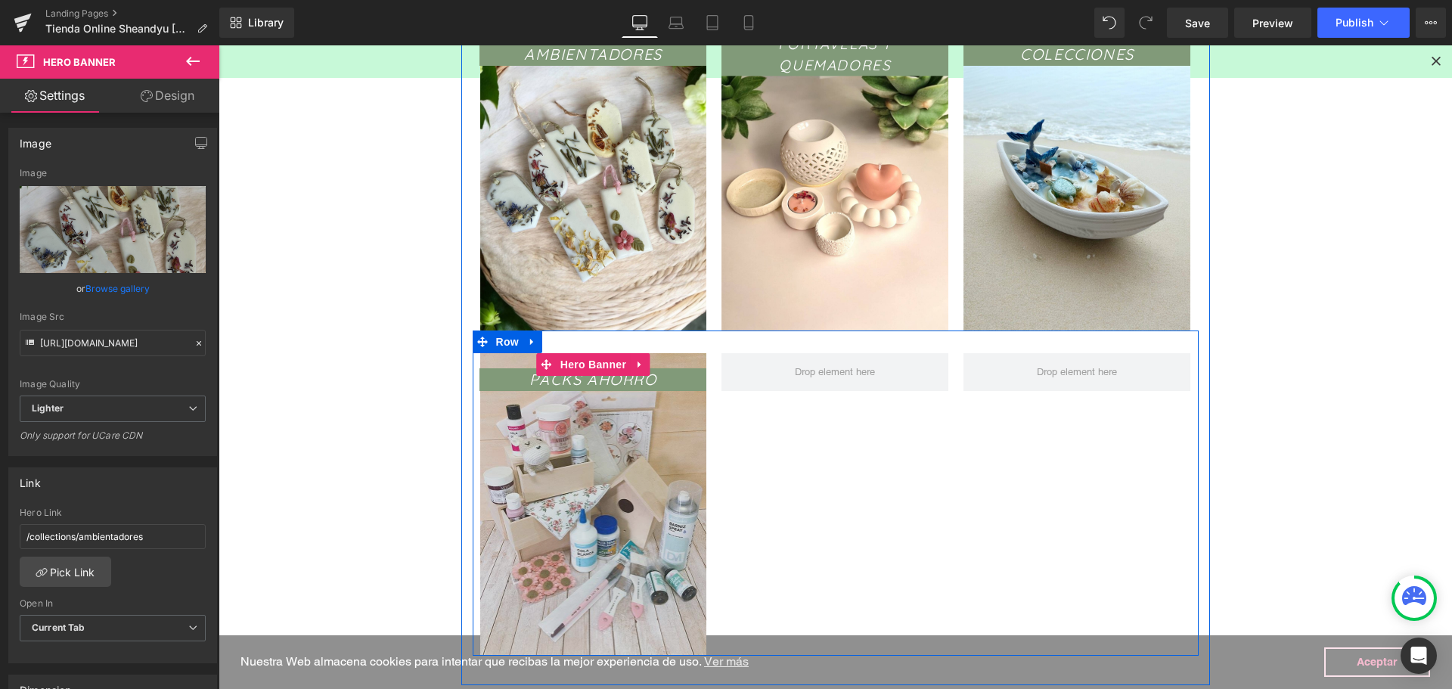
drag, startPoint x: 583, startPoint y: 367, endPoint x: 570, endPoint y: 380, distance: 18.2
click at [583, 367] on span "Hero Banner" at bounding box center [593, 364] width 73 height 23
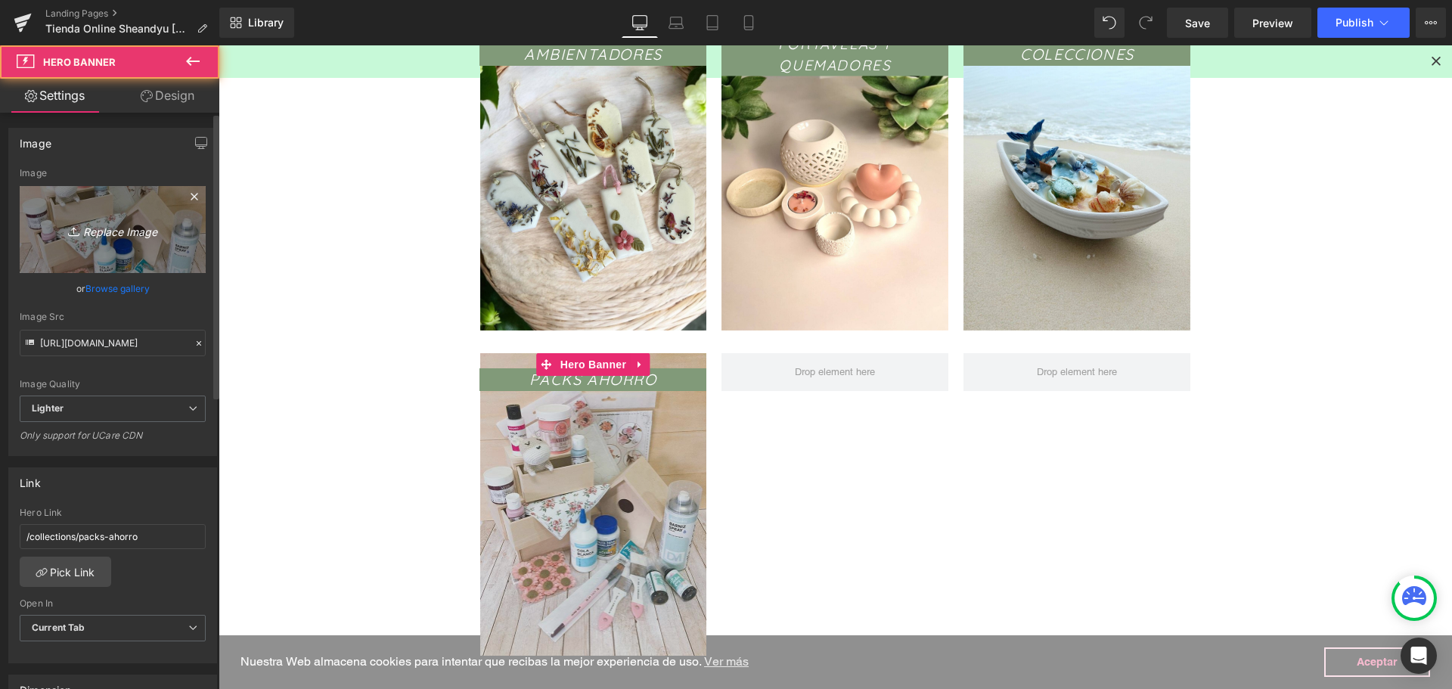
click at [106, 250] on link "Replace Image" at bounding box center [113, 229] width 186 height 87
type input "C:\fakepath\packs-ahorro.jpg"
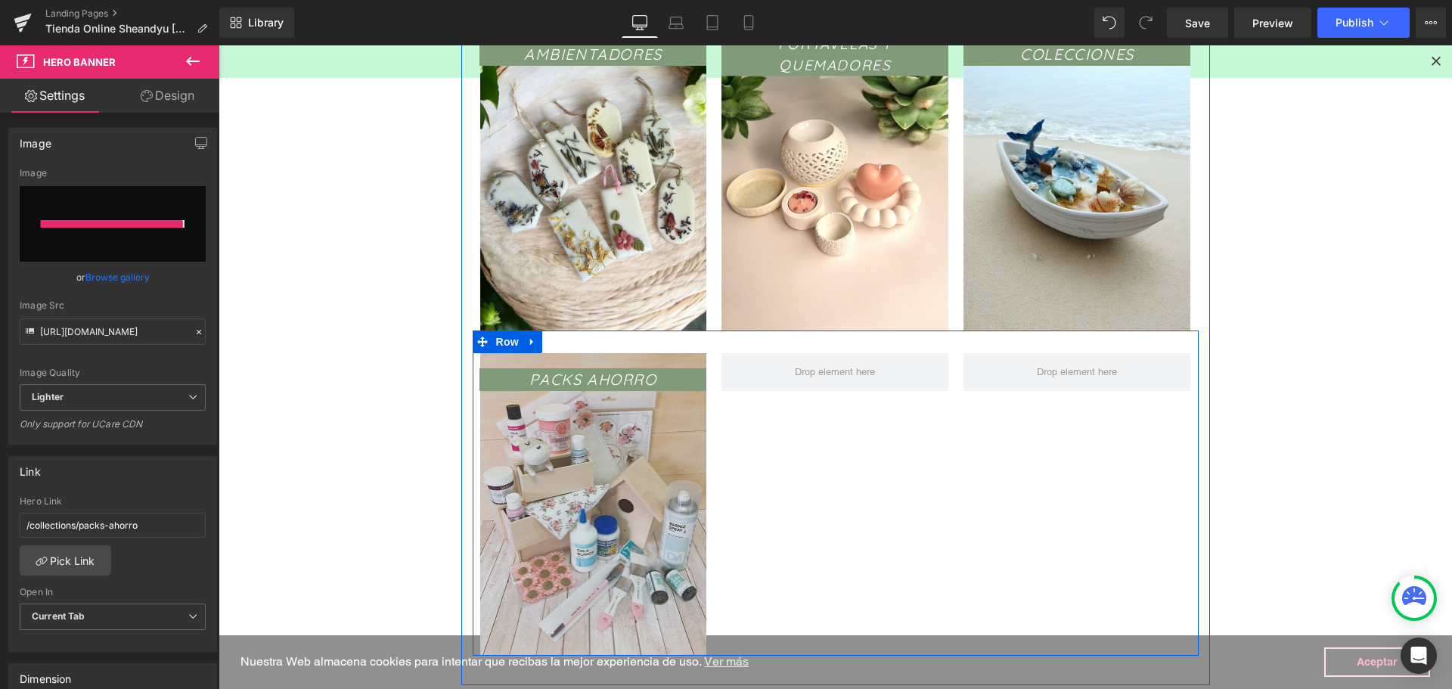
type input "https://ucarecdn.com/a827b235-6b98-49dc-8ca4-af34b2e7b94f/-/format/auto/-/previ…"
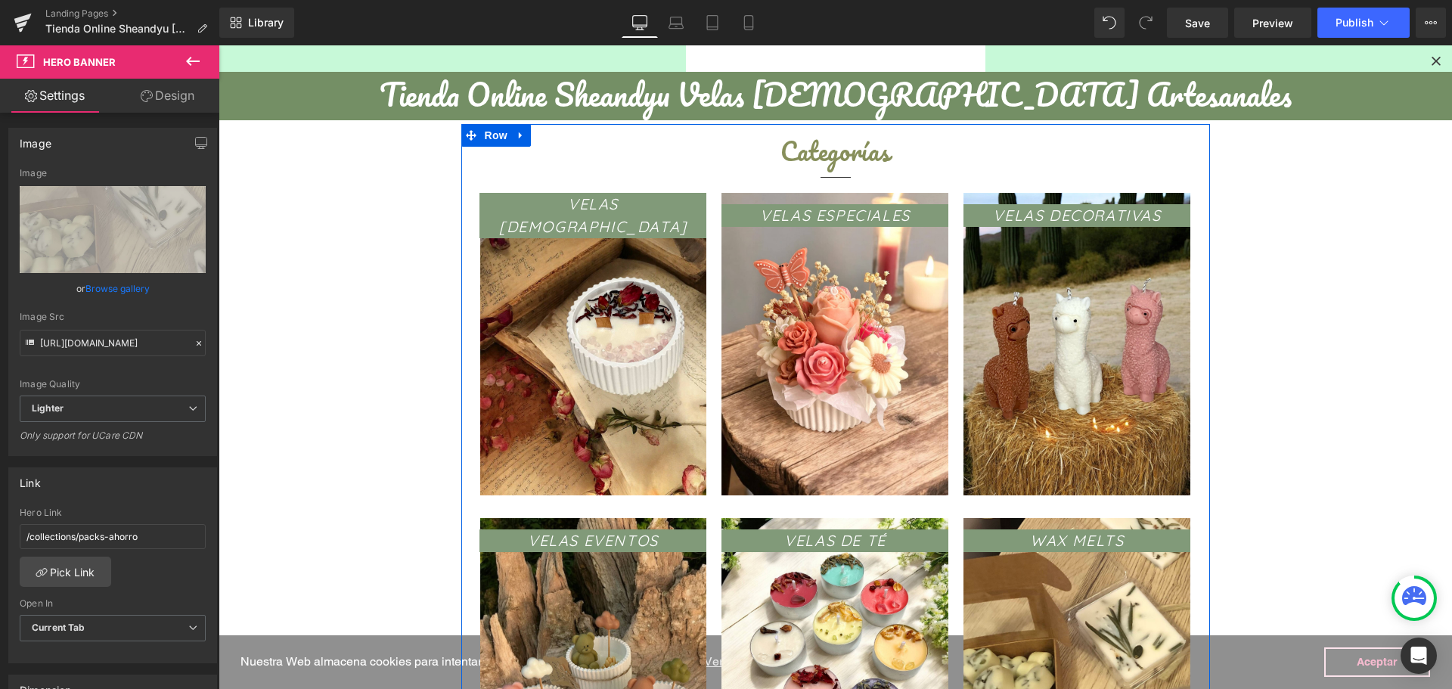
scroll to position [378, 0]
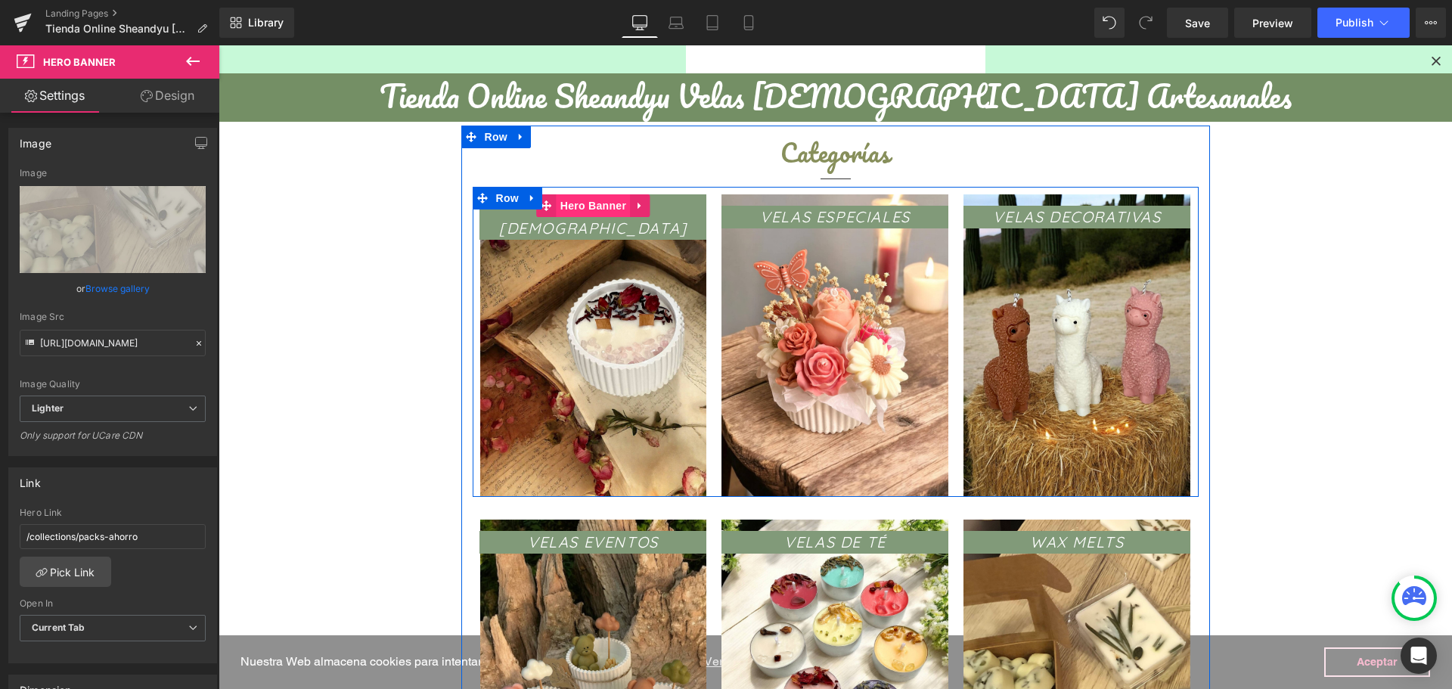
click at [569, 203] on span "Hero Banner" at bounding box center [593, 205] width 73 height 23
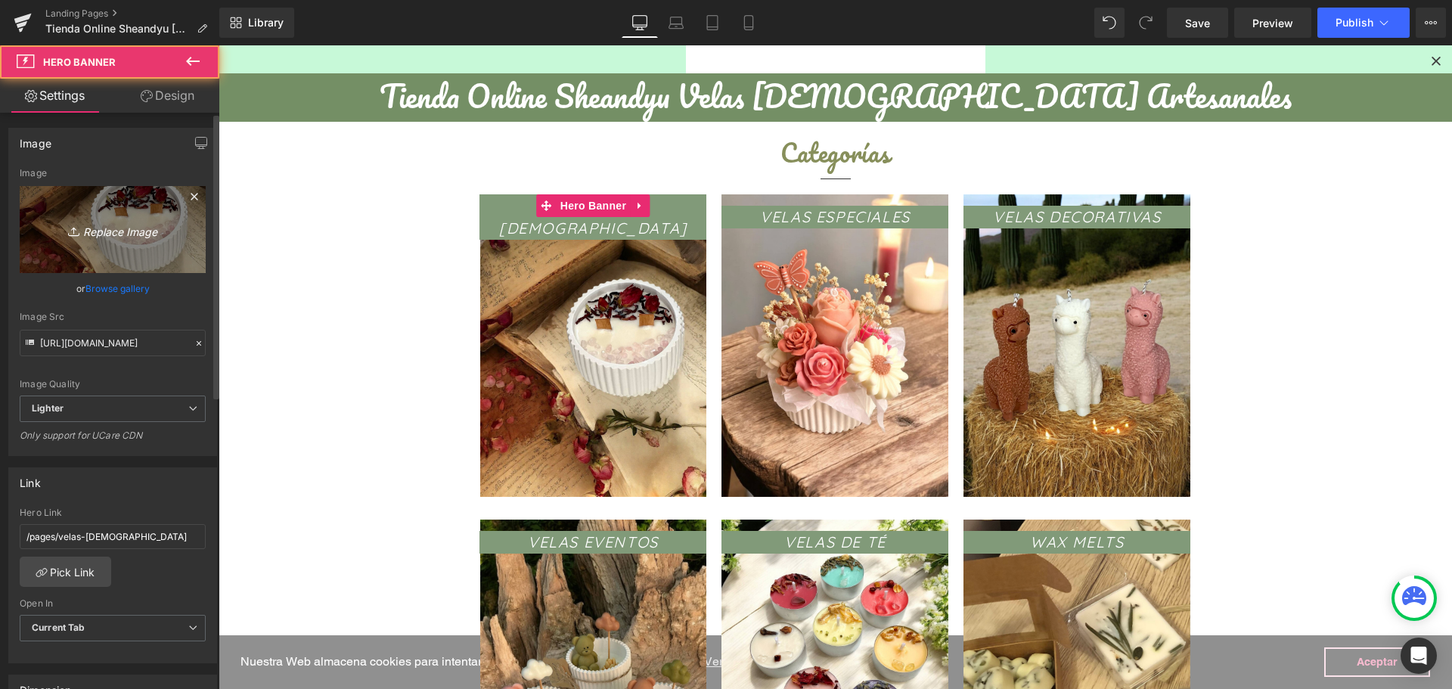
click at [115, 220] on icon "Replace Image" at bounding box center [112, 229] width 121 height 19
type input "C:\fakepath\Photoroom_20250902_125540.JPEG"
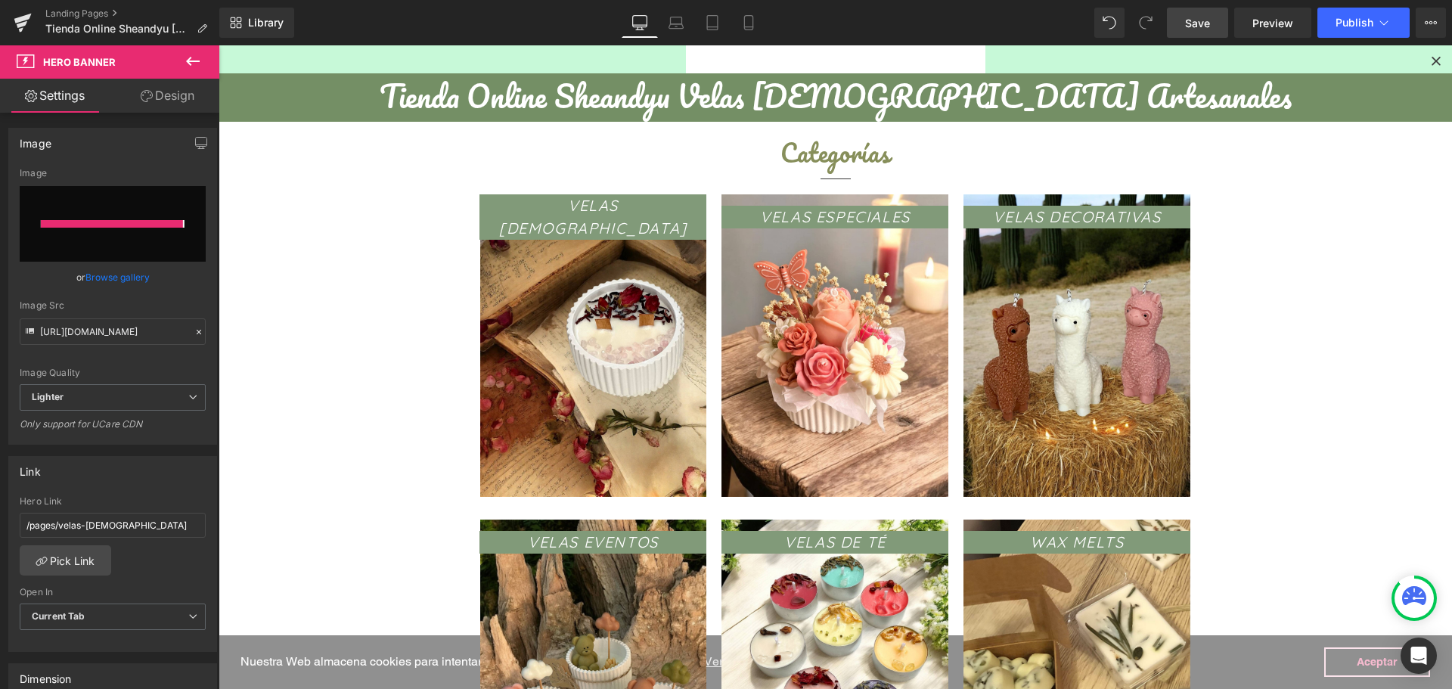
type input "https://ucarecdn.com/dfe14bc6-b3f4-4433-8946-6cb4e149d28a/-/format/auto/-/previ…"
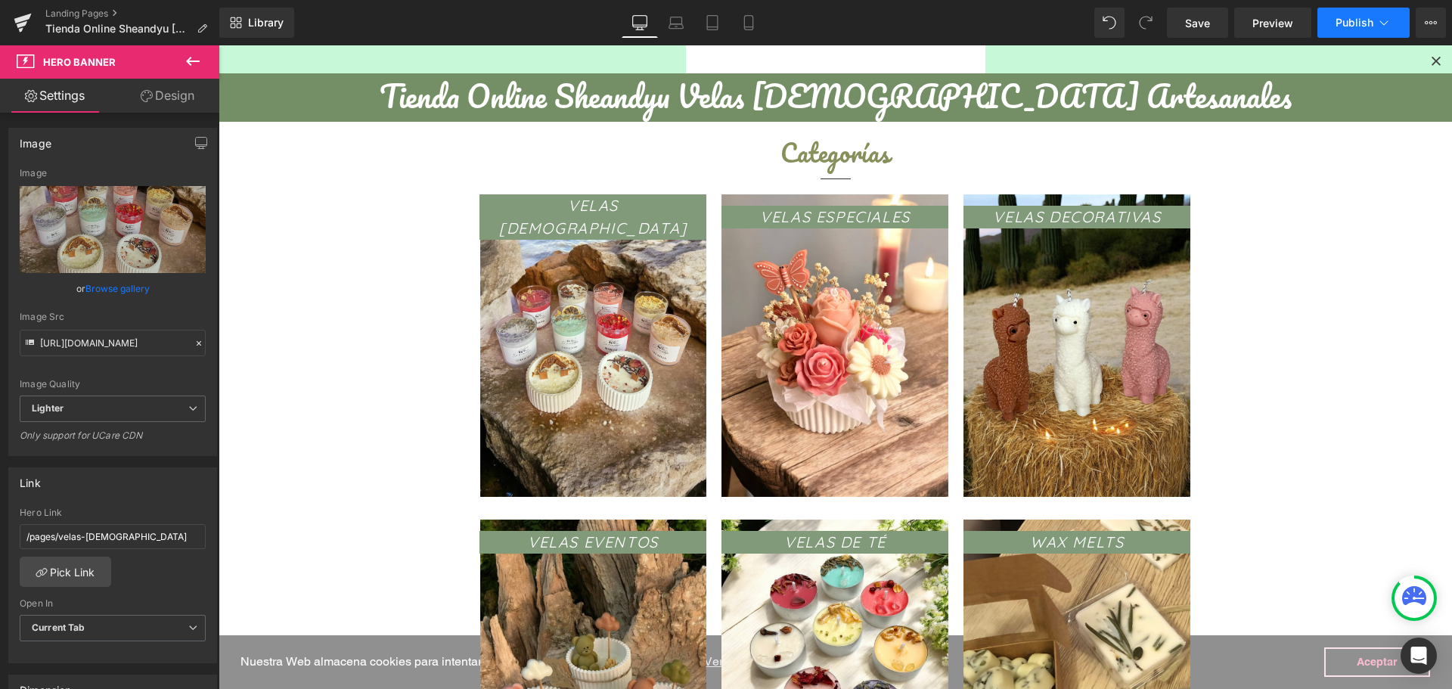
click at [1346, 18] on span "Publish" at bounding box center [1355, 23] width 38 height 12
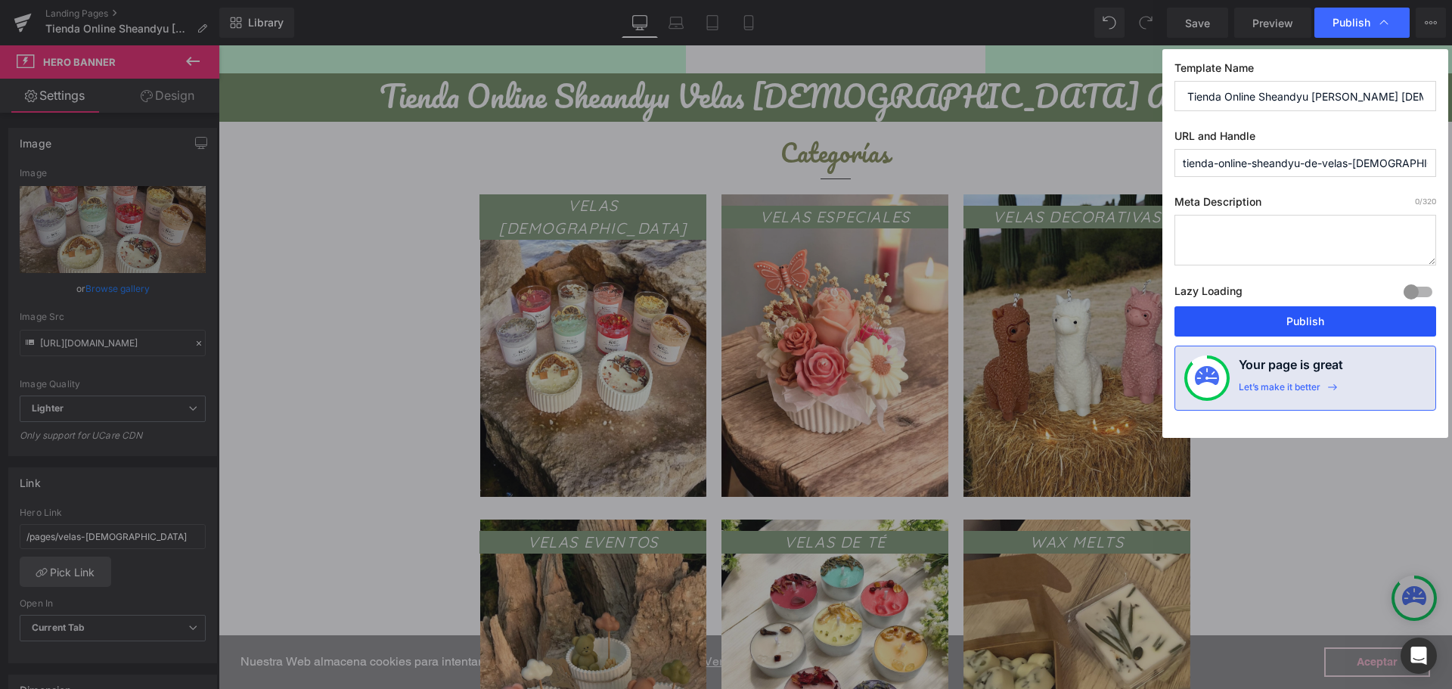
click at [1289, 325] on button "Publish" at bounding box center [1305, 321] width 262 height 30
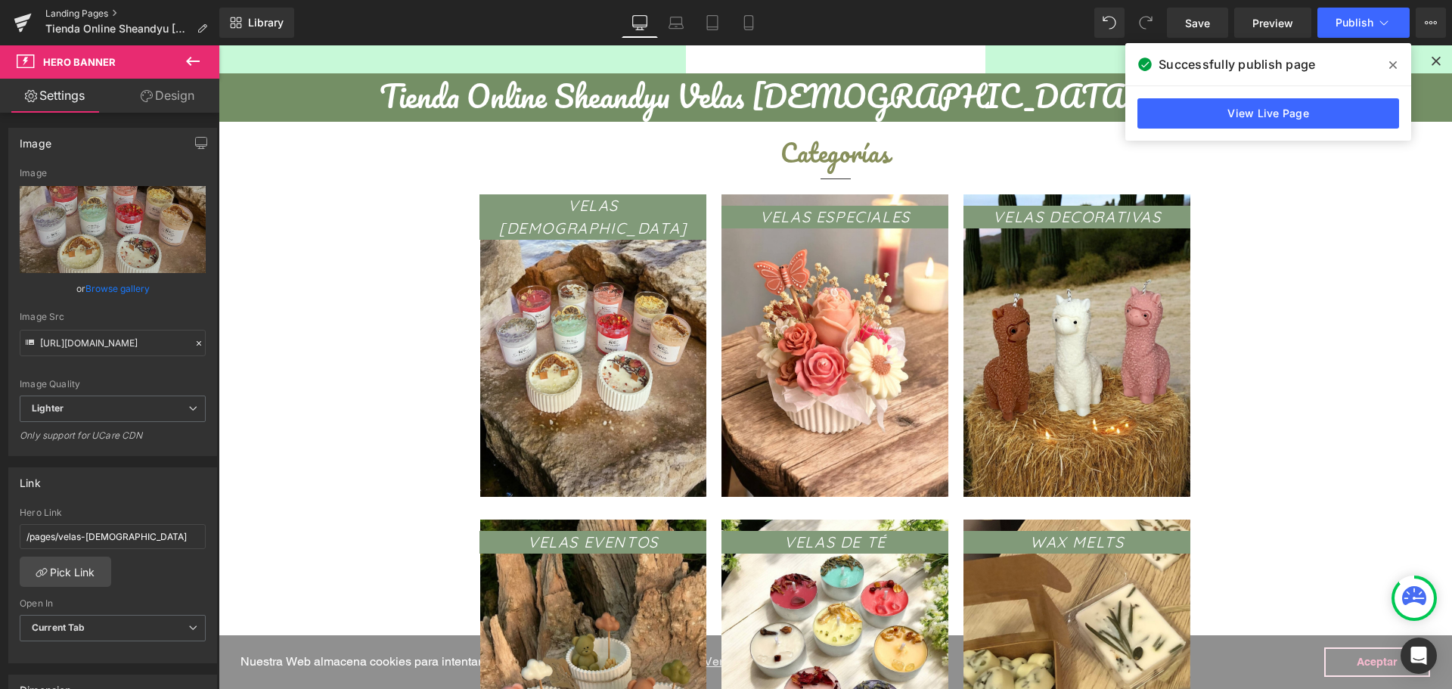
click at [70, 11] on link "Landing Pages" at bounding box center [132, 14] width 174 height 12
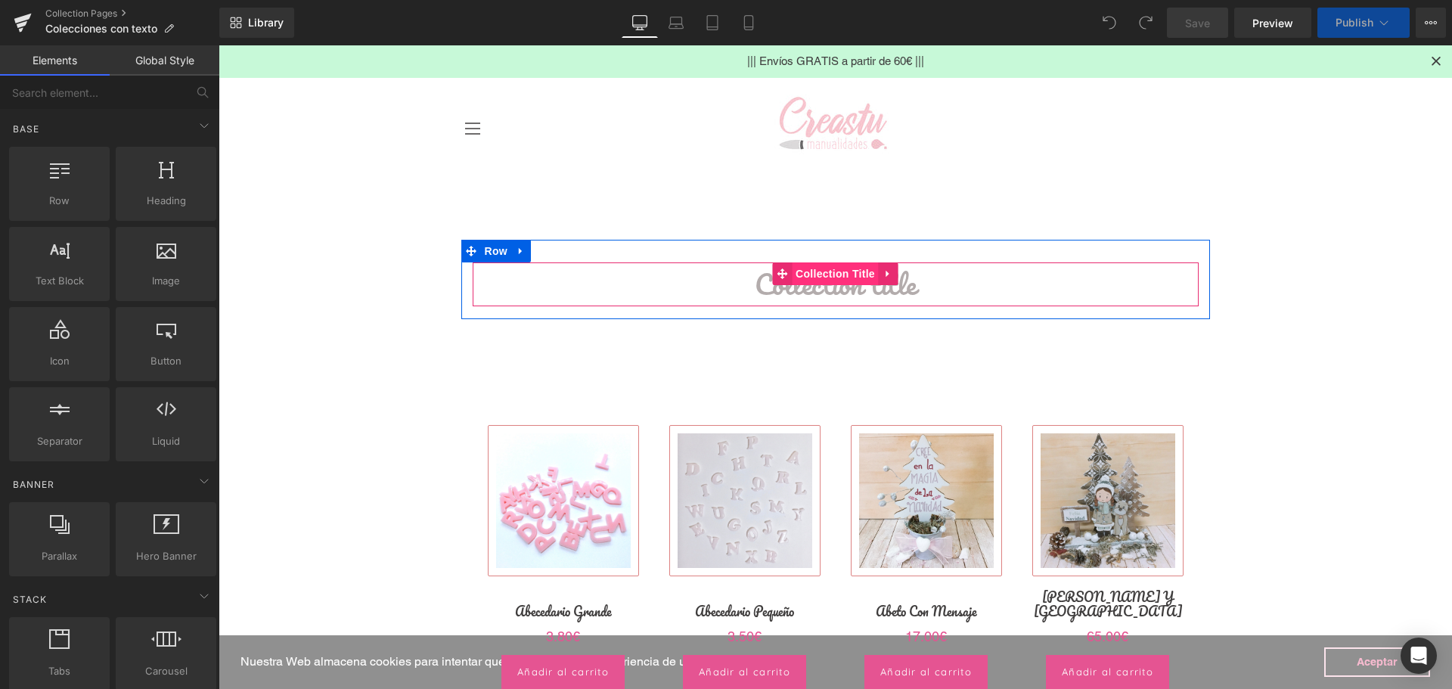
click at [829, 273] on span "Collection Title" at bounding box center [835, 273] width 87 height 23
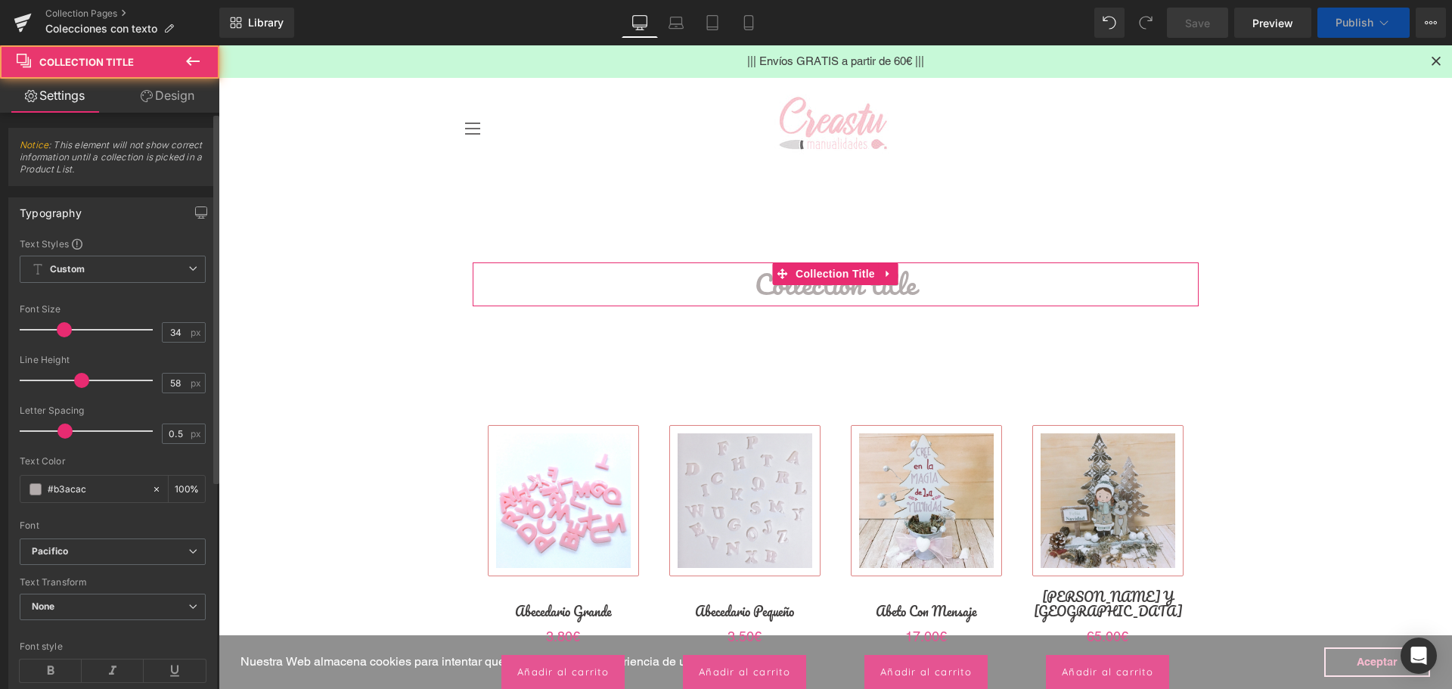
drag, startPoint x: 104, startPoint y: 487, endPoint x: 0, endPoint y: 495, distance: 104.7
click at [0, 498] on div "Typography Text Styles Custom Custom Setup Global Style Custom Setup Global Sty…" at bounding box center [113, 443] width 226 height 514
paste input "889c76"
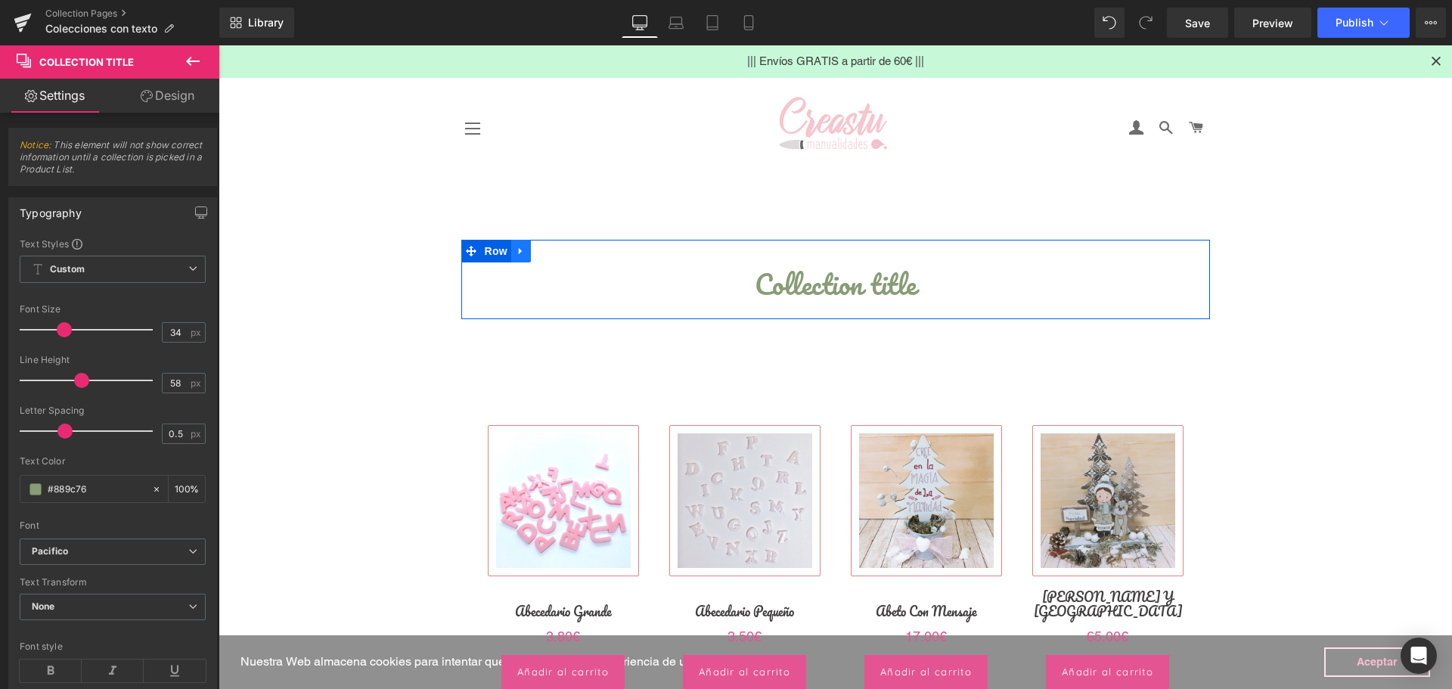
type input "#889c76"
click at [517, 256] on icon at bounding box center [521, 251] width 11 height 11
click at [535, 247] on icon at bounding box center [540, 251] width 11 height 11
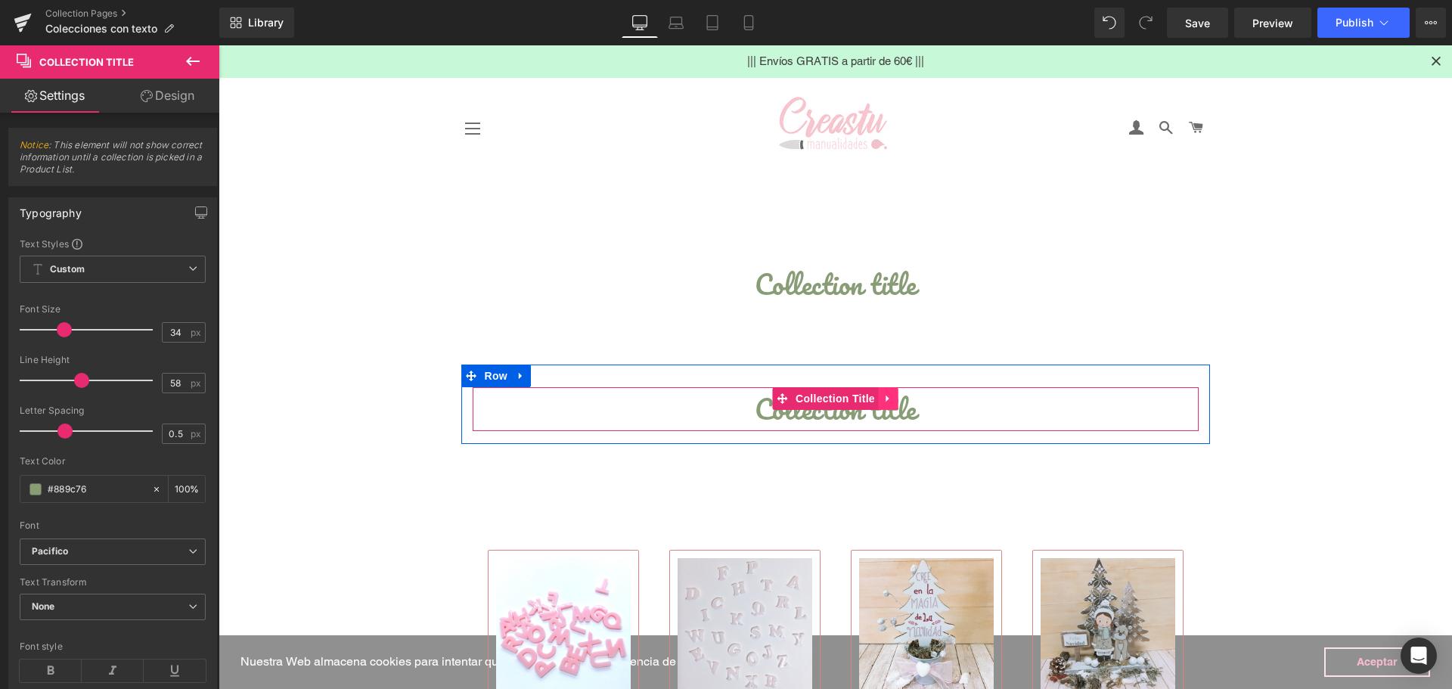
click at [886, 399] on icon at bounding box center [887, 399] width 3 height 7
click at [893, 399] on icon at bounding box center [898, 398] width 11 height 11
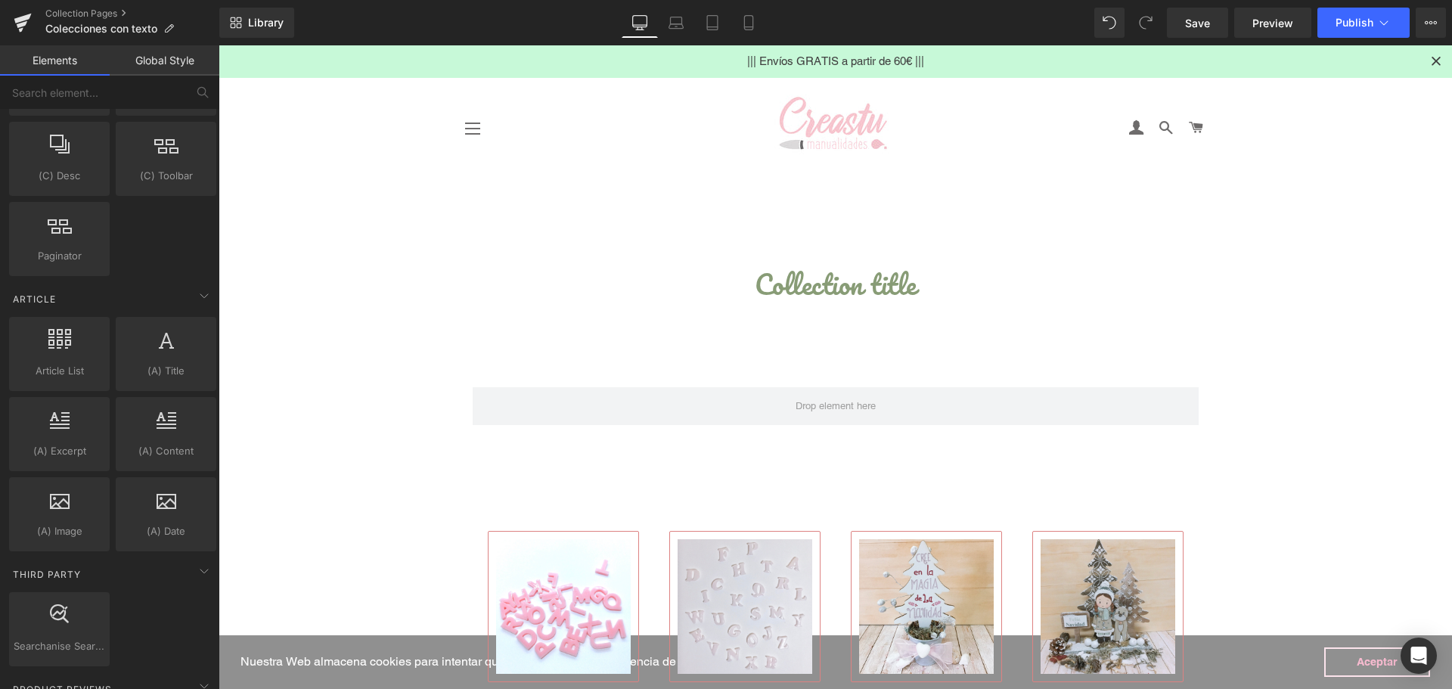
scroll to position [2571, 0]
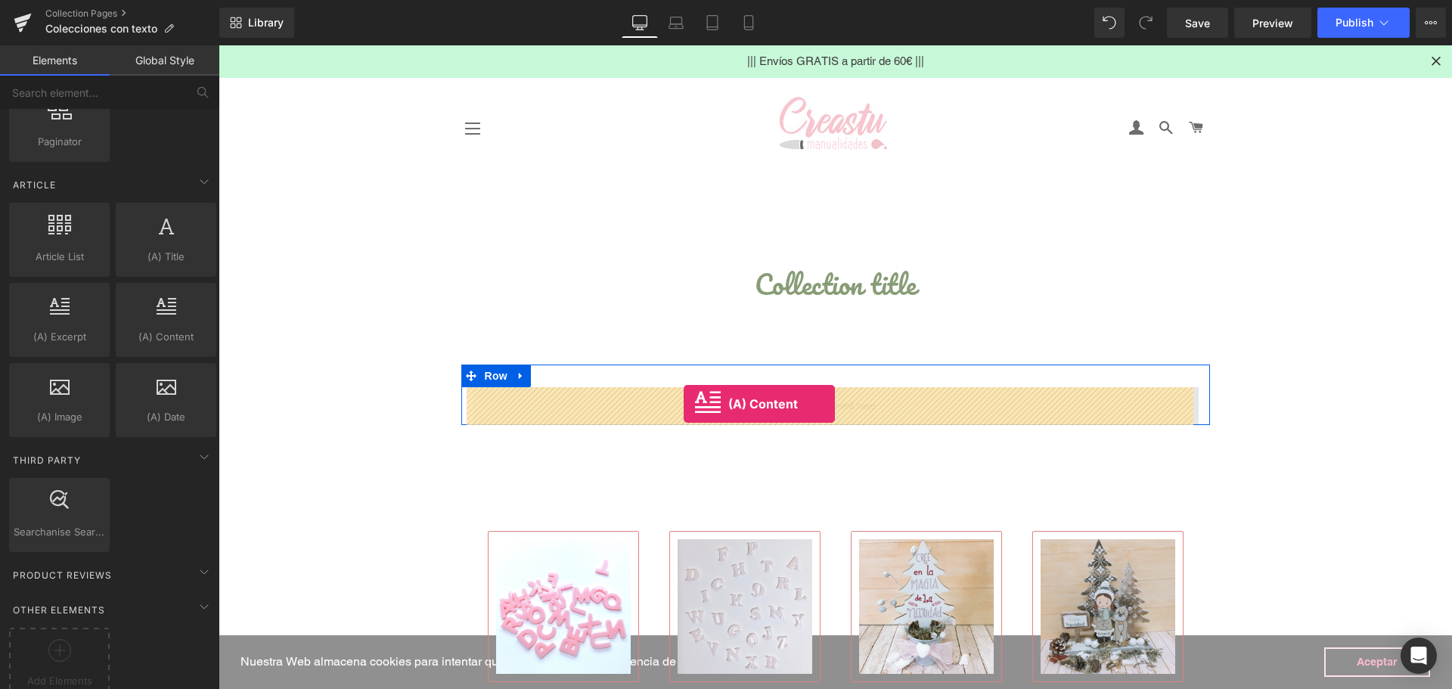
drag, startPoint x: 373, startPoint y: 361, endPoint x: 684, endPoint y: 404, distance: 313.7
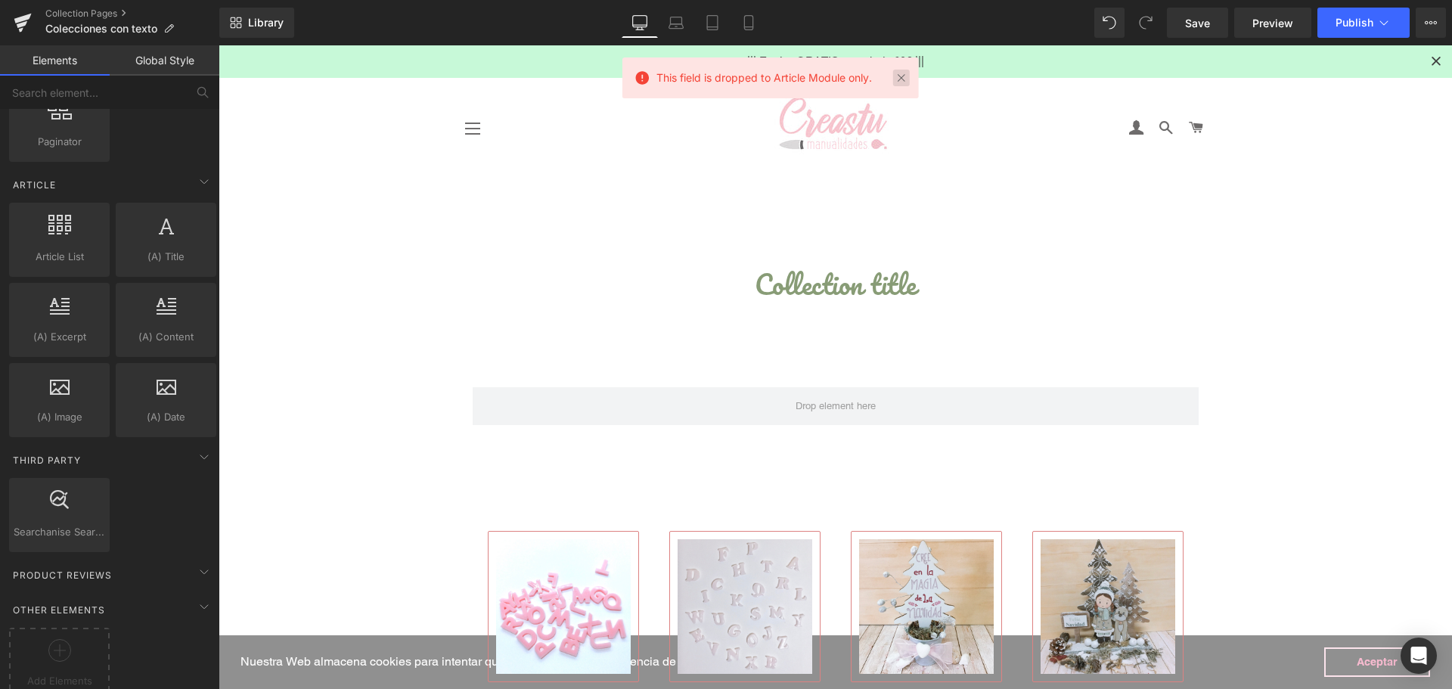
click at [904, 79] on link at bounding box center [901, 78] width 17 height 17
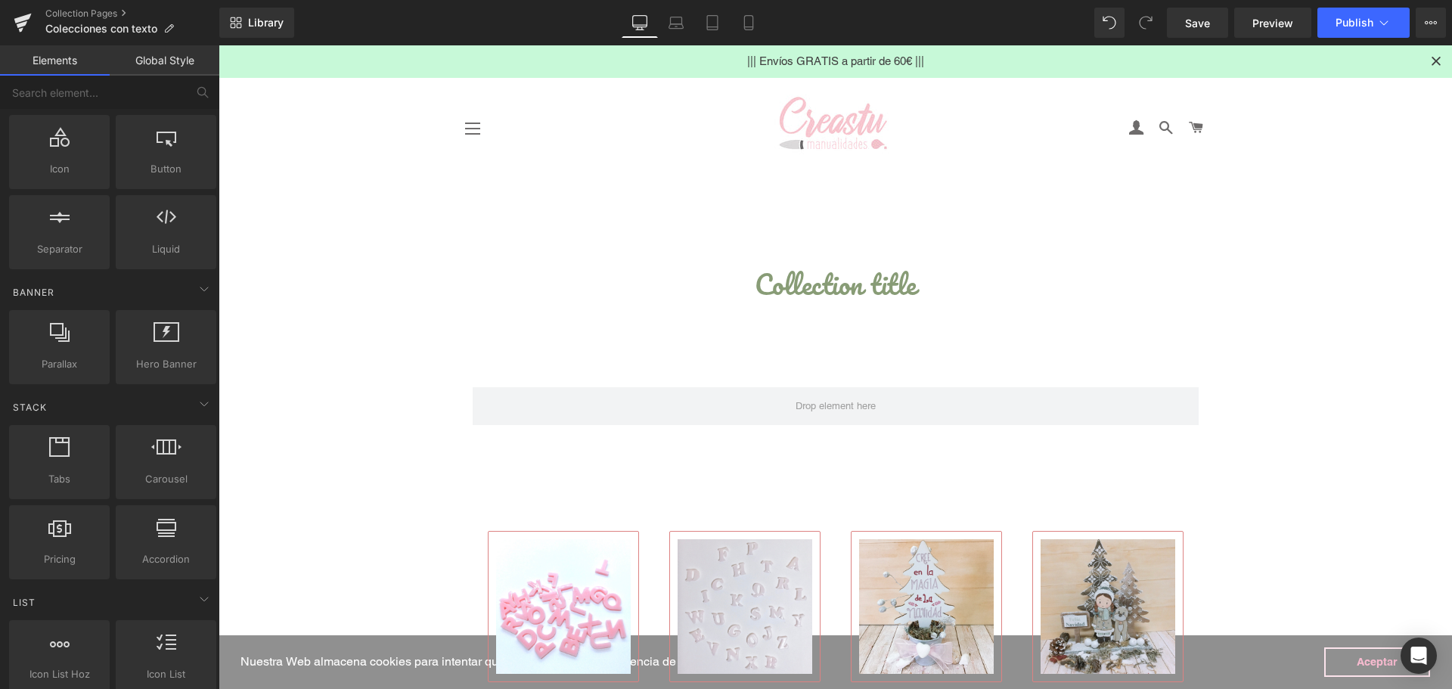
scroll to position [0, 0]
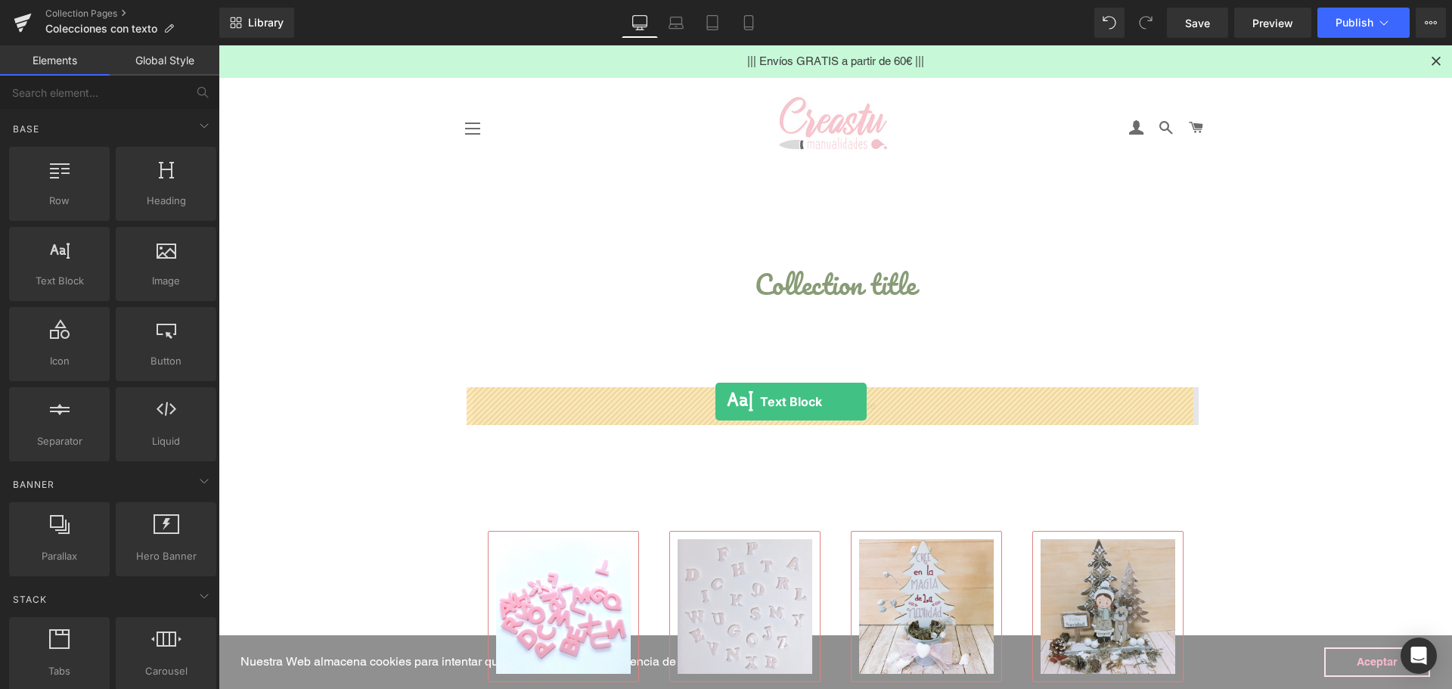
drag, startPoint x: 274, startPoint y: 312, endPoint x: 716, endPoint y: 402, distance: 451.3
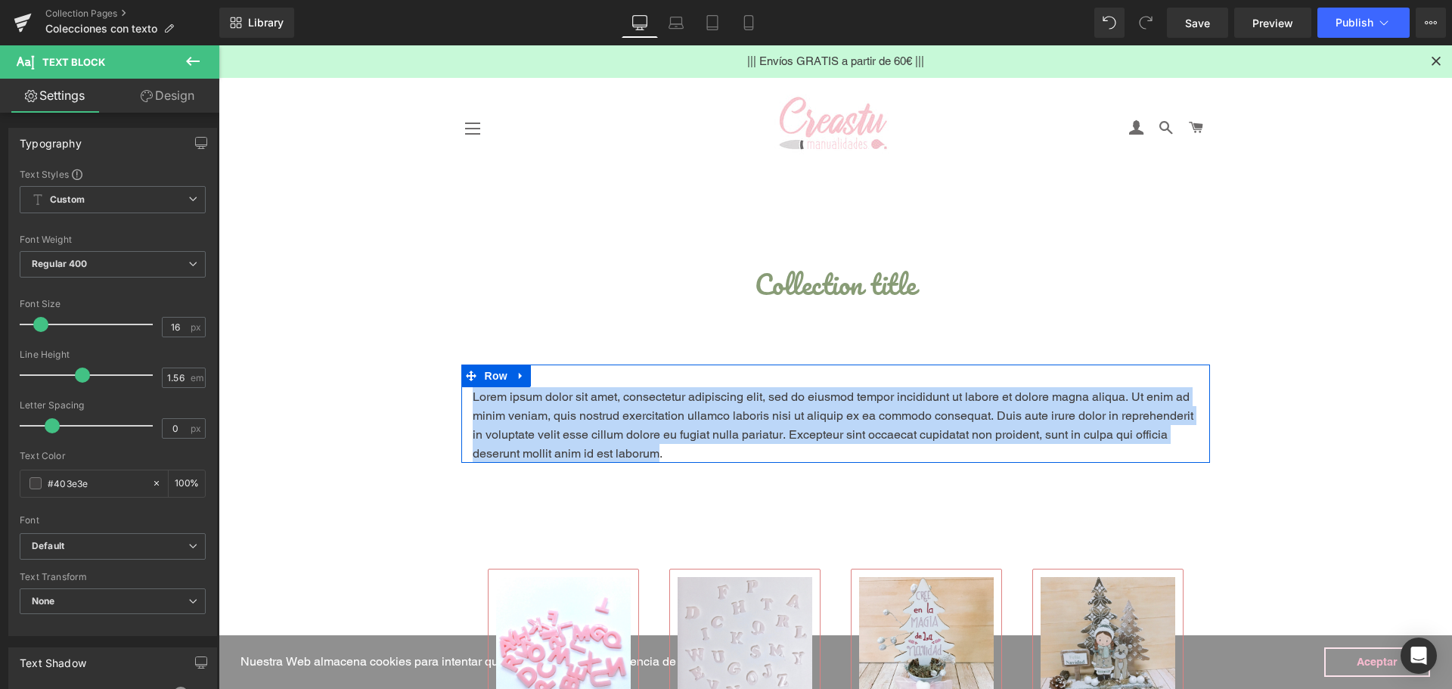
drag, startPoint x: 652, startPoint y: 455, endPoint x: 469, endPoint y: 394, distance: 192.8
click at [473, 394] on div "Lorem ipsum dolor sit amet, consectetur adipiscing elit, sed do eiusmod tempor …" at bounding box center [836, 425] width 726 height 76
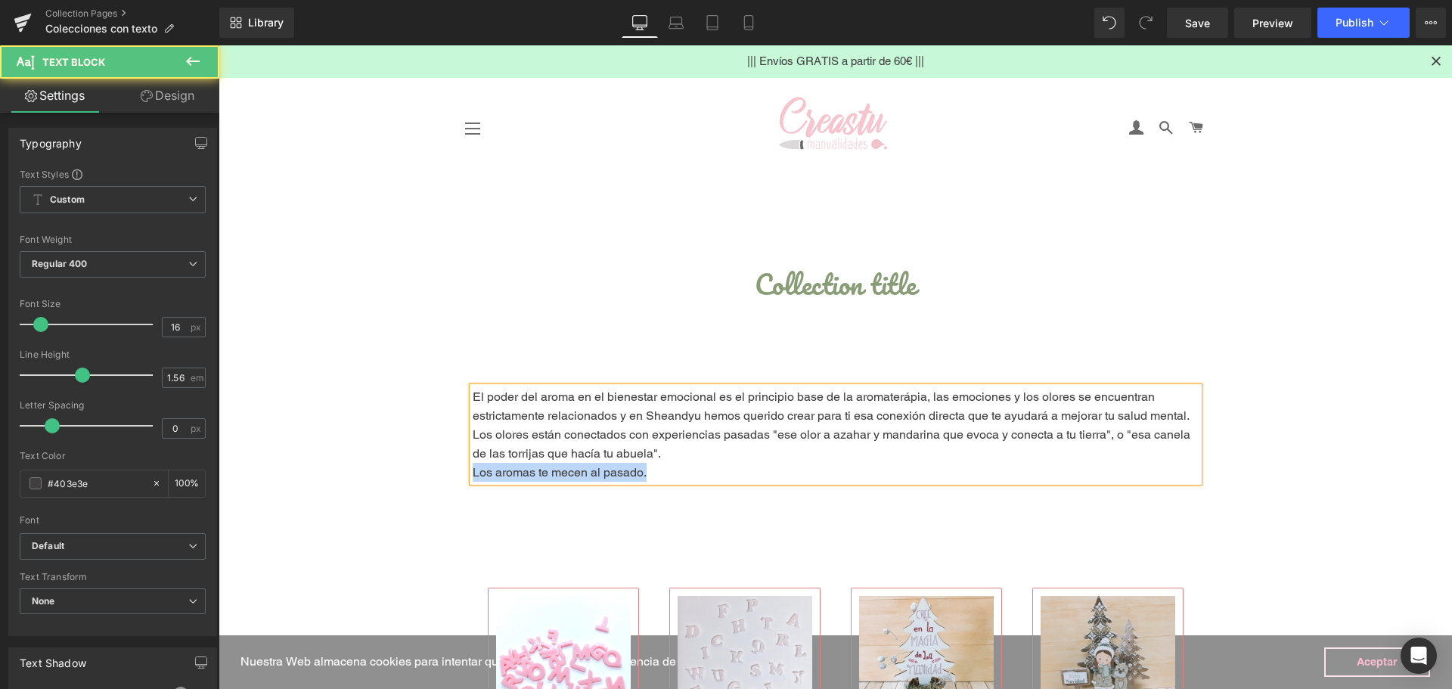
drag, startPoint x: 635, startPoint y: 477, endPoint x: 436, endPoint y: 469, distance: 199.1
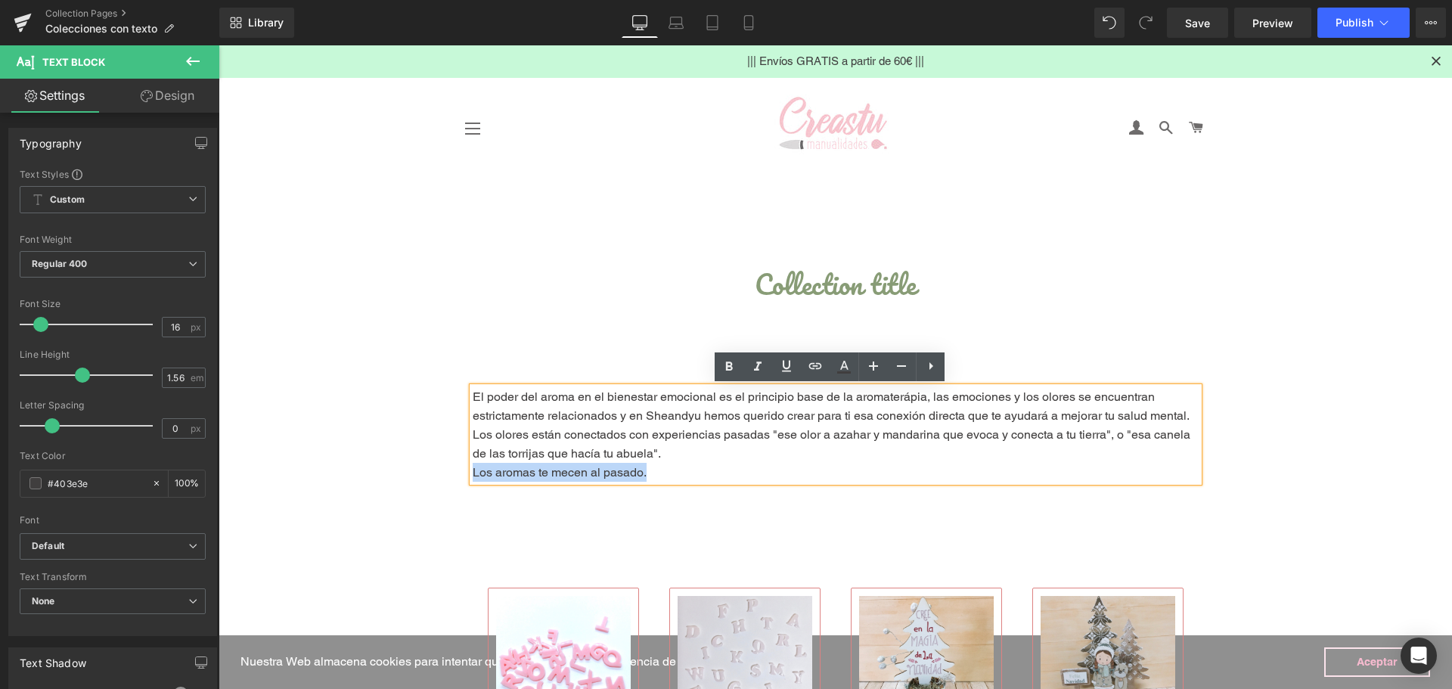
click at [473, 471] on p "Los aromas te mecen al pasado." at bounding box center [836, 472] width 726 height 19
drag, startPoint x: 468, startPoint y: 470, endPoint x: 642, endPoint y: 470, distance: 173.9
click at [642, 470] on p "Los aromas te mecen al pasado." at bounding box center [836, 472] width 726 height 19
click at [933, 375] on link at bounding box center [930, 366] width 29 height 29
click at [700, 371] on icon at bounding box center [700, 367] width 18 height 18
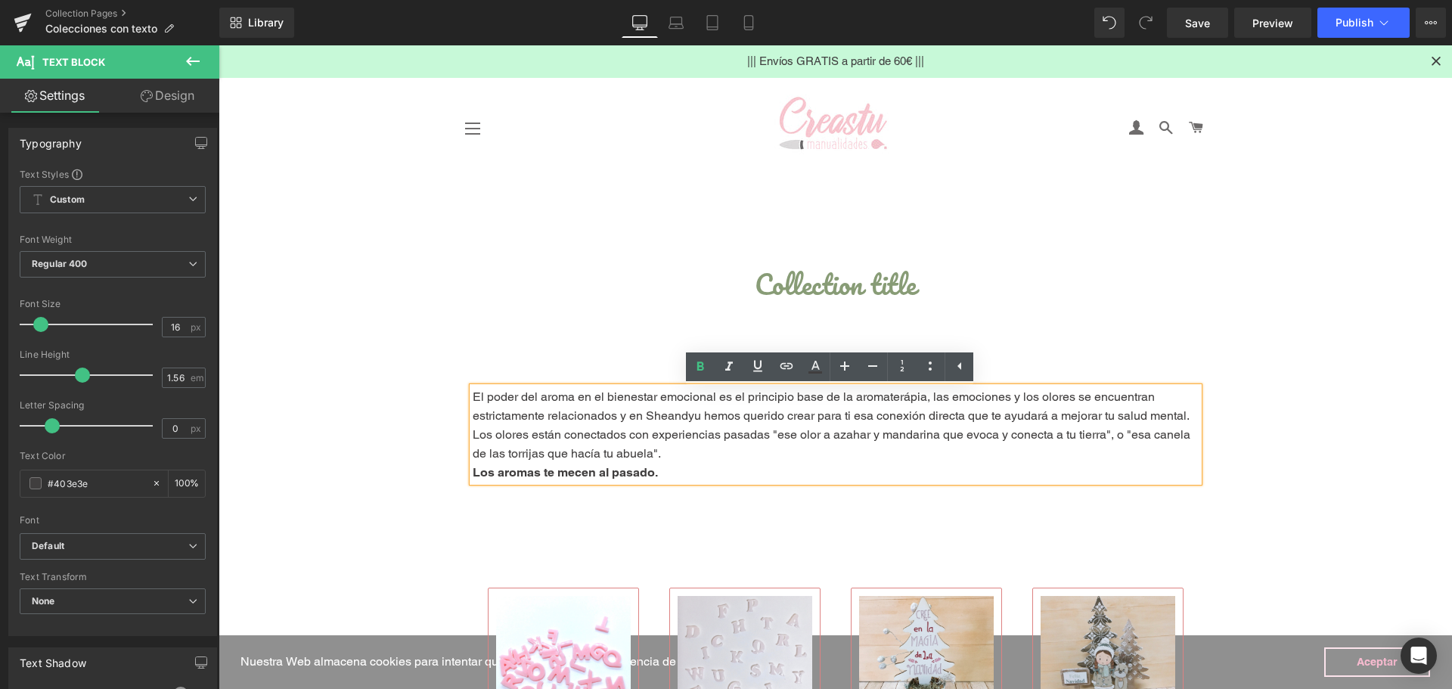
click at [701, 474] on p "Los aromas te mecen al pasado." at bounding box center [836, 472] width 726 height 19
click at [473, 473] on div "El poder del aroma en el bienestar emocional es el principio base de la aromate…" at bounding box center [836, 434] width 726 height 95
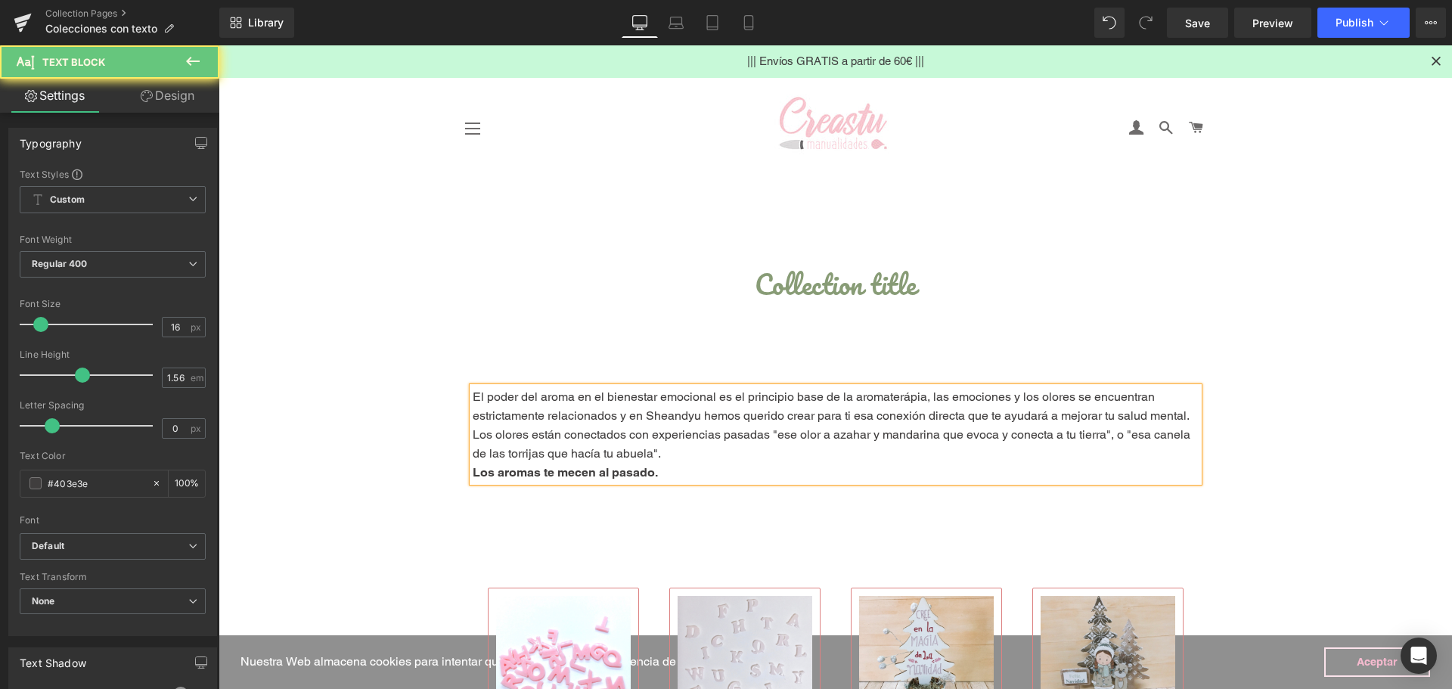
click at [473, 471] on strong "Los aromas te mecen al pasado." at bounding box center [565, 472] width 185 height 14
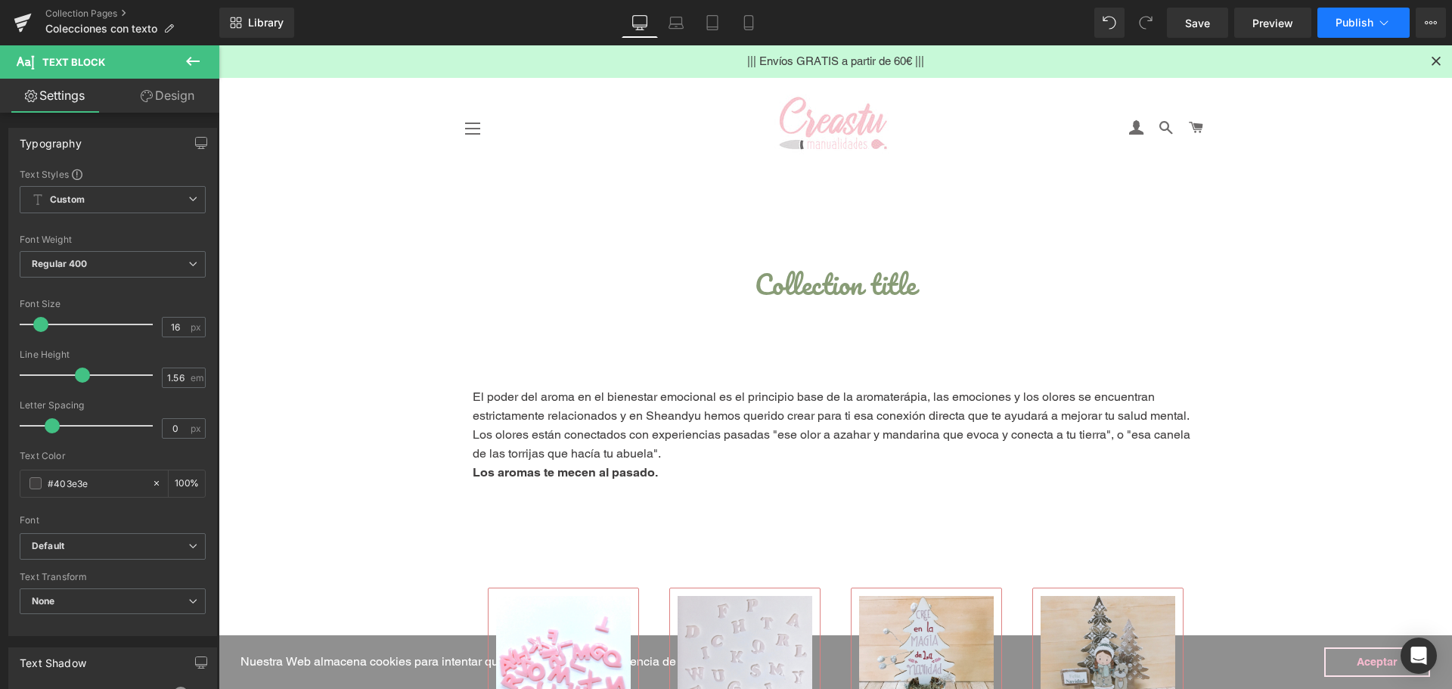
click at [1385, 23] on icon at bounding box center [1384, 22] width 8 height 5
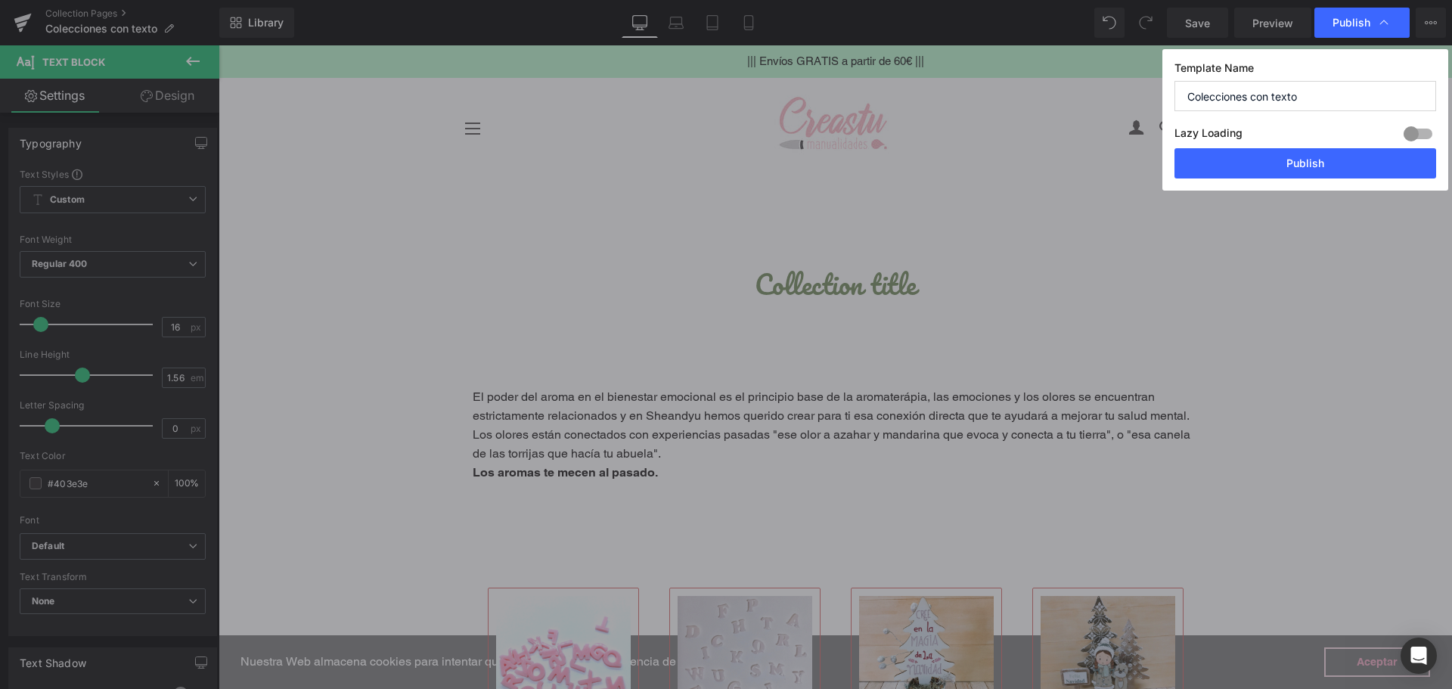
drag, startPoint x: 1252, startPoint y: 96, endPoint x: 1298, endPoint y: 98, distance: 46.2
click at [1298, 98] on input "Colecciones con texto" at bounding box center [1305, 96] width 262 height 30
type input "Colecciones velas aromáticas"
click at [1308, 166] on button "Publish" at bounding box center [1305, 163] width 262 height 30
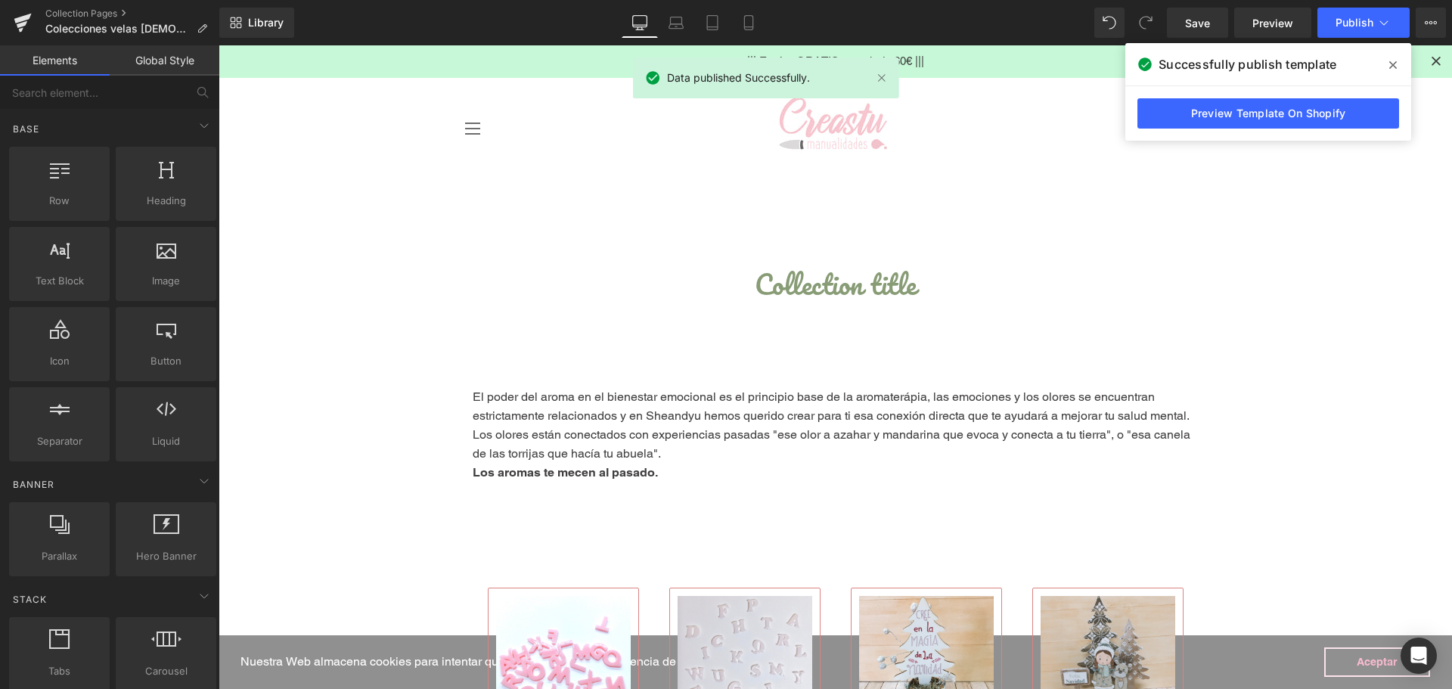
click at [1308, 166] on header "Navegación Talleres En nuestro estudio" at bounding box center [835, 128] width 1233 height 102
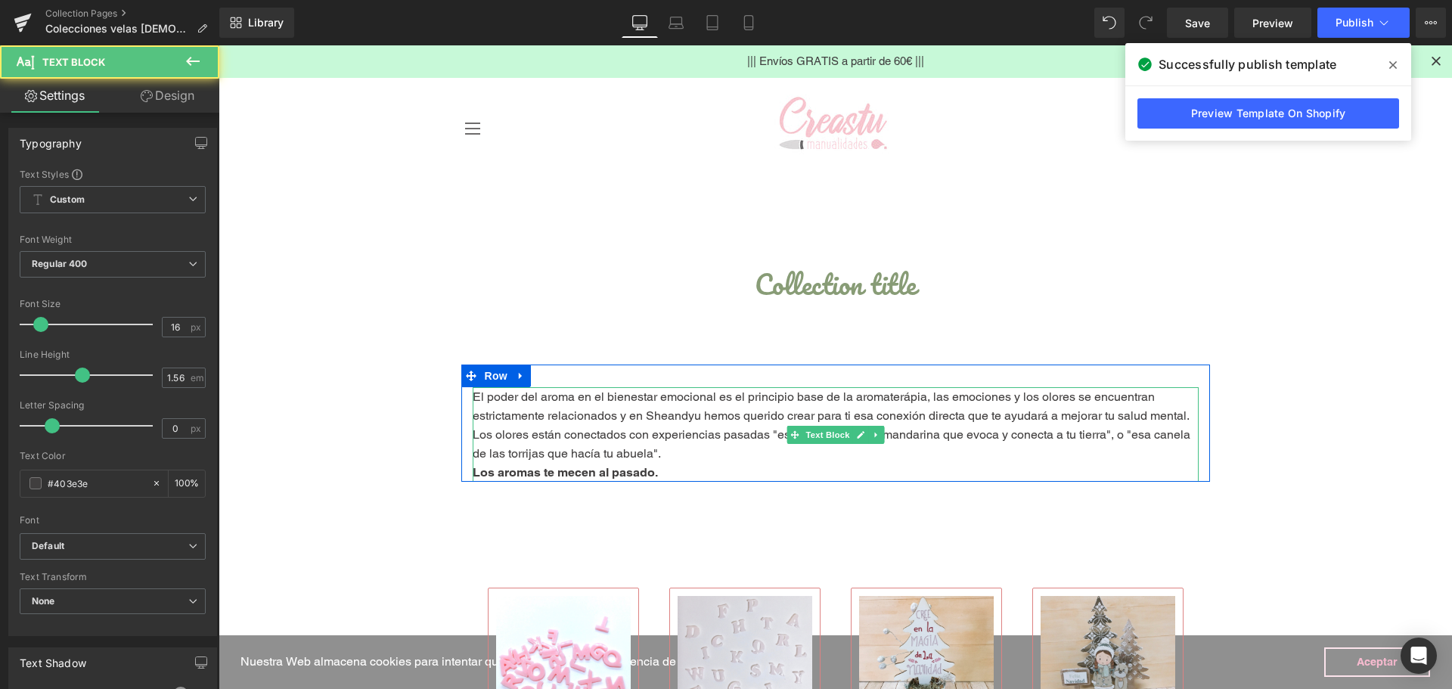
click at [658, 474] on strong "Los aromas te mecen al pasado." at bounding box center [565, 472] width 185 height 14
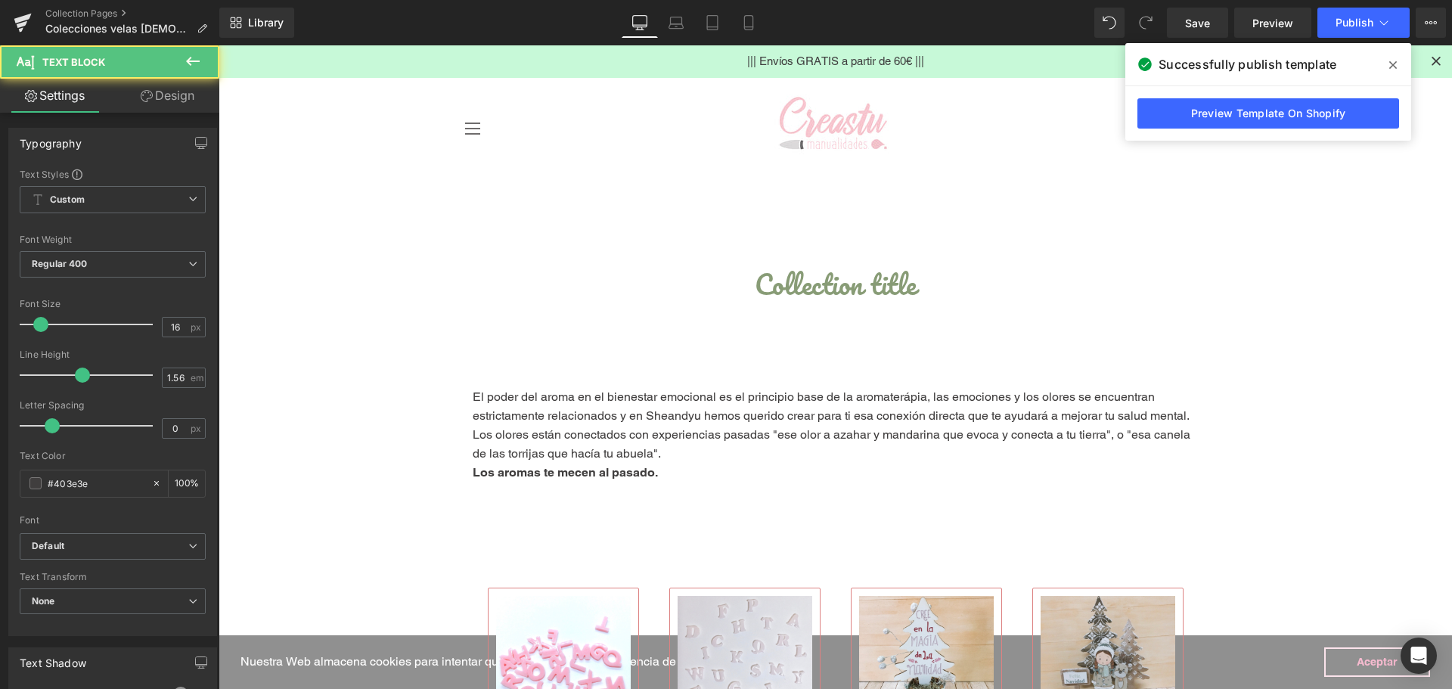
drag, startPoint x: 929, startPoint y: 468, endPoint x: 622, endPoint y: 420, distance: 311.6
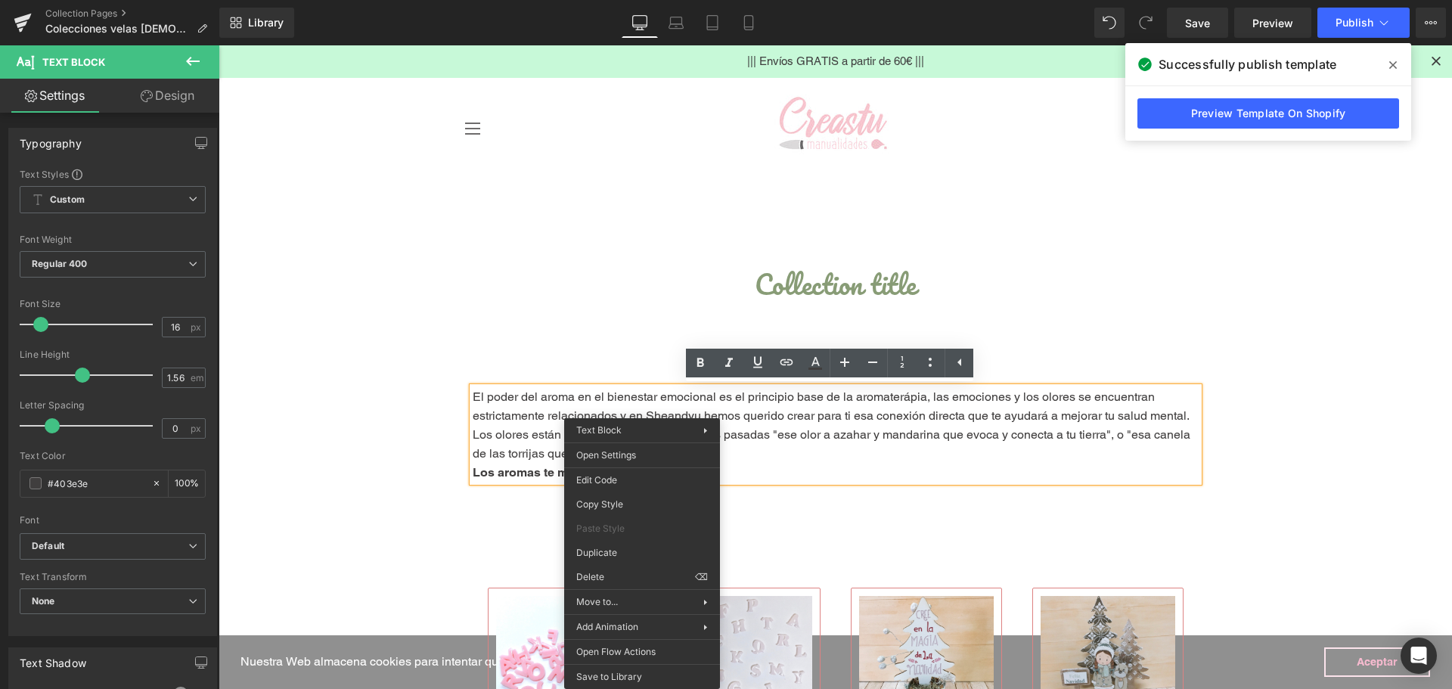
click at [911, 422] on p "El poder del aroma en el bienestar emocional es el principio base de la aromate…" at bounding box center [836, 406] width 726 height 38
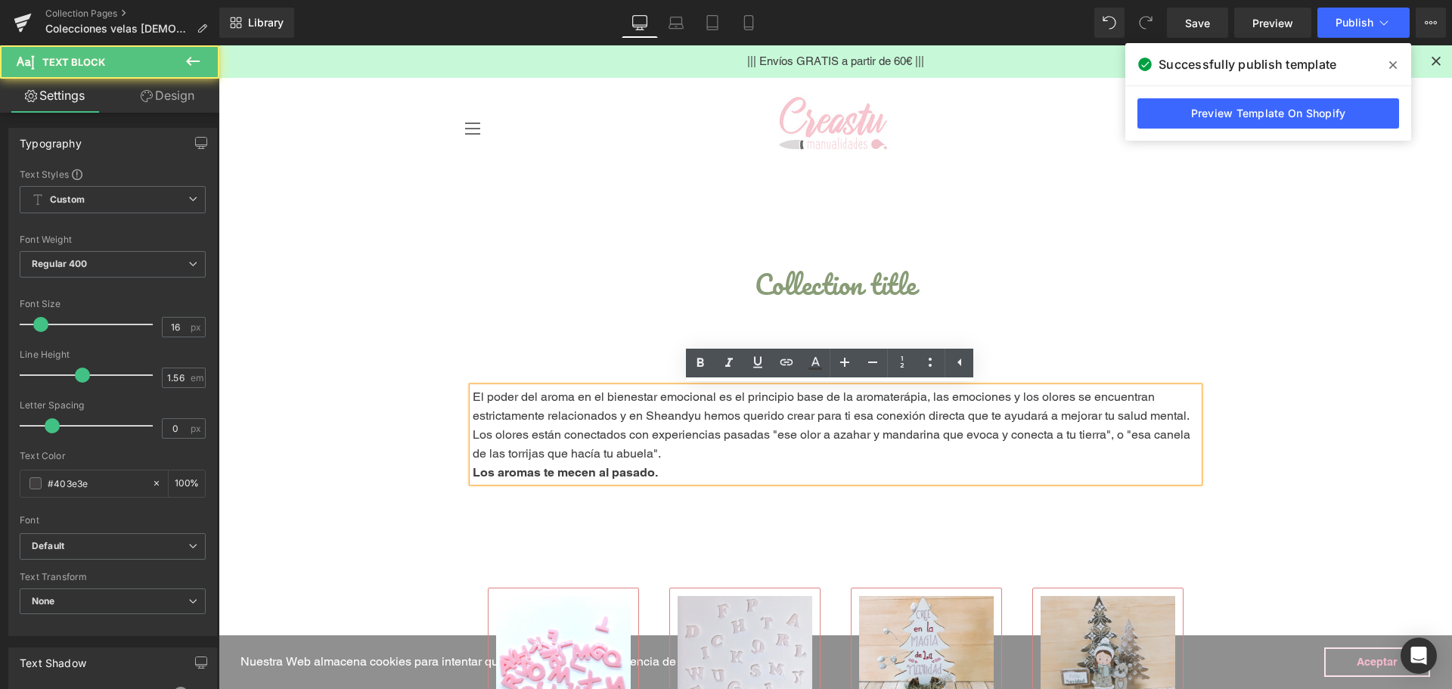
click at [779, 433] on p "Los olores están conectados con experiencias pasadas "ese olor a azahar y manda…" at bounding box center [836, 444] width 726 height 38
drag, startPoint x: 812, startPoint y: 473, endPoint x: 440, endPoint y: 391, distance: 381.1
click at [522, 414] on p "El poder del aroma en el bienestar emocional es el principio base de la aromate…" at bounding box center [836, 406] width 726 height 38
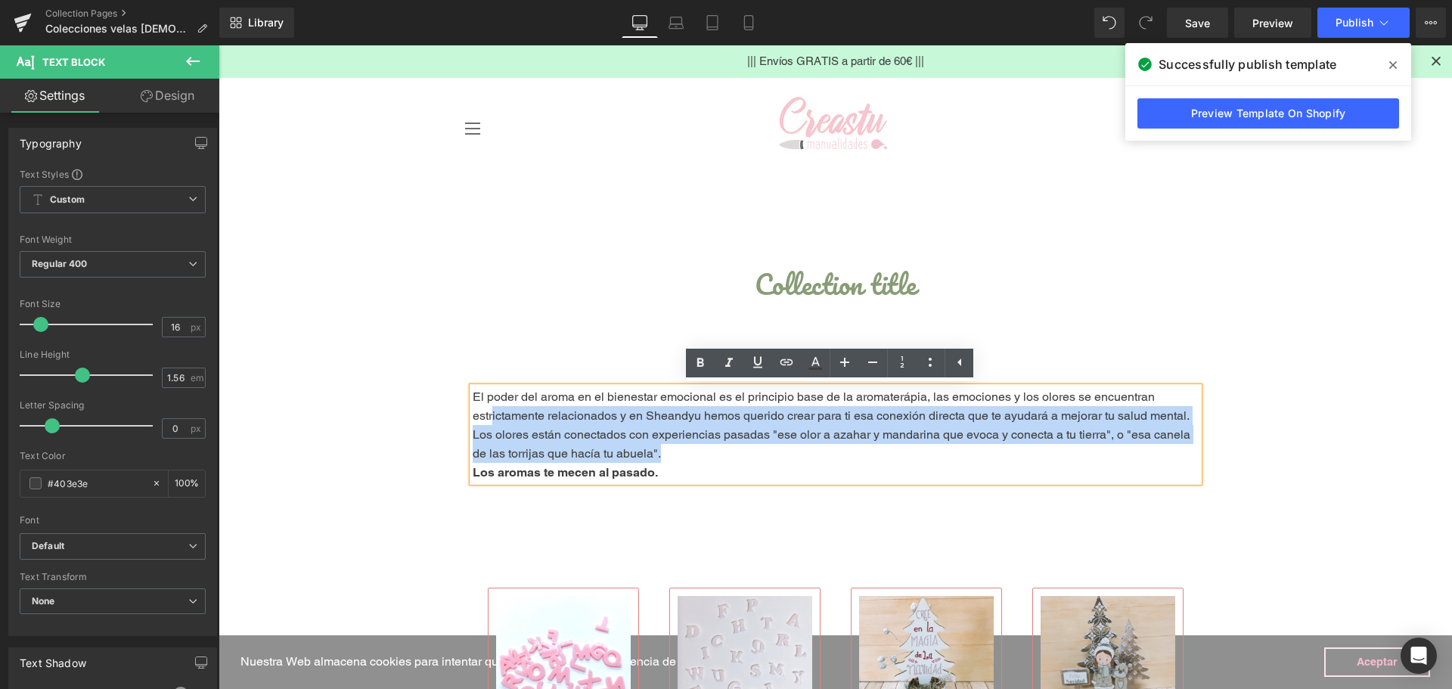
drag, startPoint x: 948, startPoint y: 464, endPoint x: 893, endPoint y: 457, distance: 55.0
click at [490, 409] on div "El poder del aroma en el bienestar emocional es el principio base de la aromate…" at bounding box center [836, 434] width 726 height 95
drag, startPoint x: 858, startPoint y: 467, endPoint x: 417, endPoint y: 377, distance: 449.1
click at [783, 408] on p "El poder del aroma en el bienestar emocional es el principio base de la aromate…" at bounding box center [836, 406] width 726 height 38
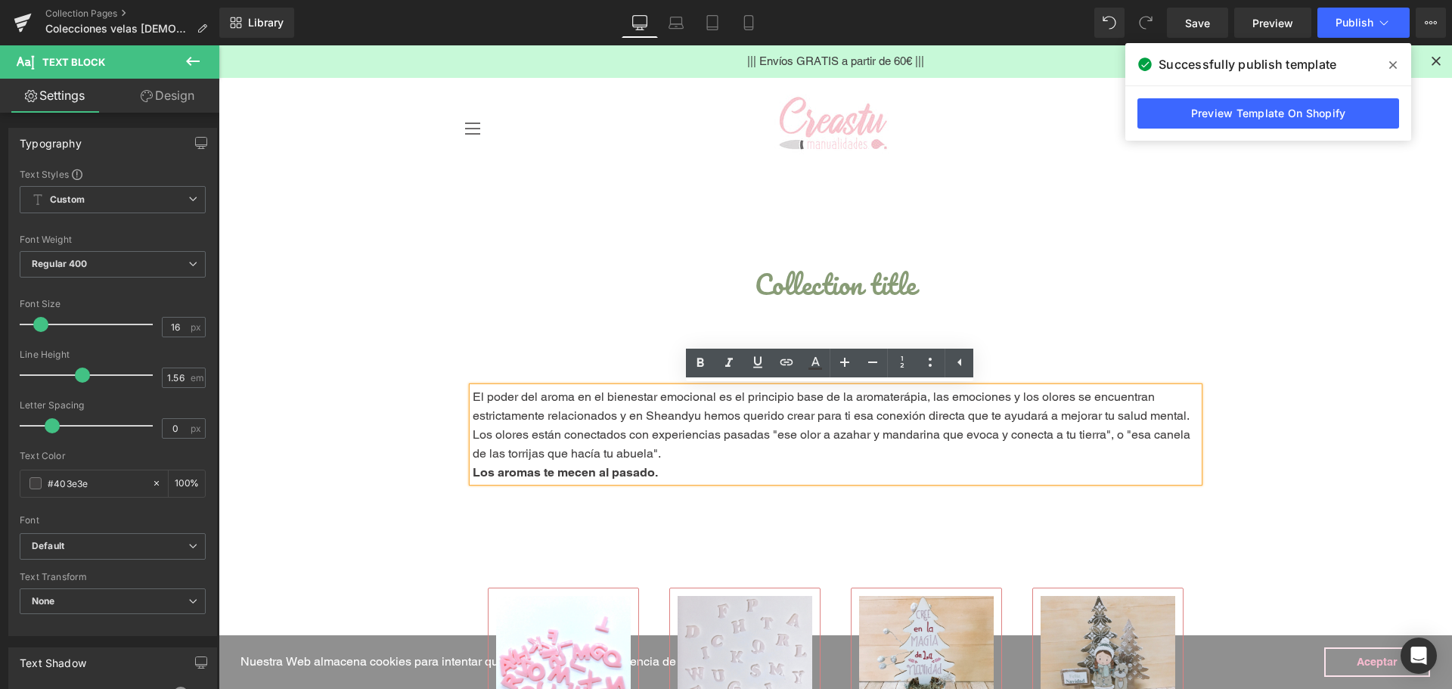
click at [907, 395] on p "El poder del aroma en el bienestar emocional es el principio base de la aromate…" at bounding box center [836, 406] width 726 height 38
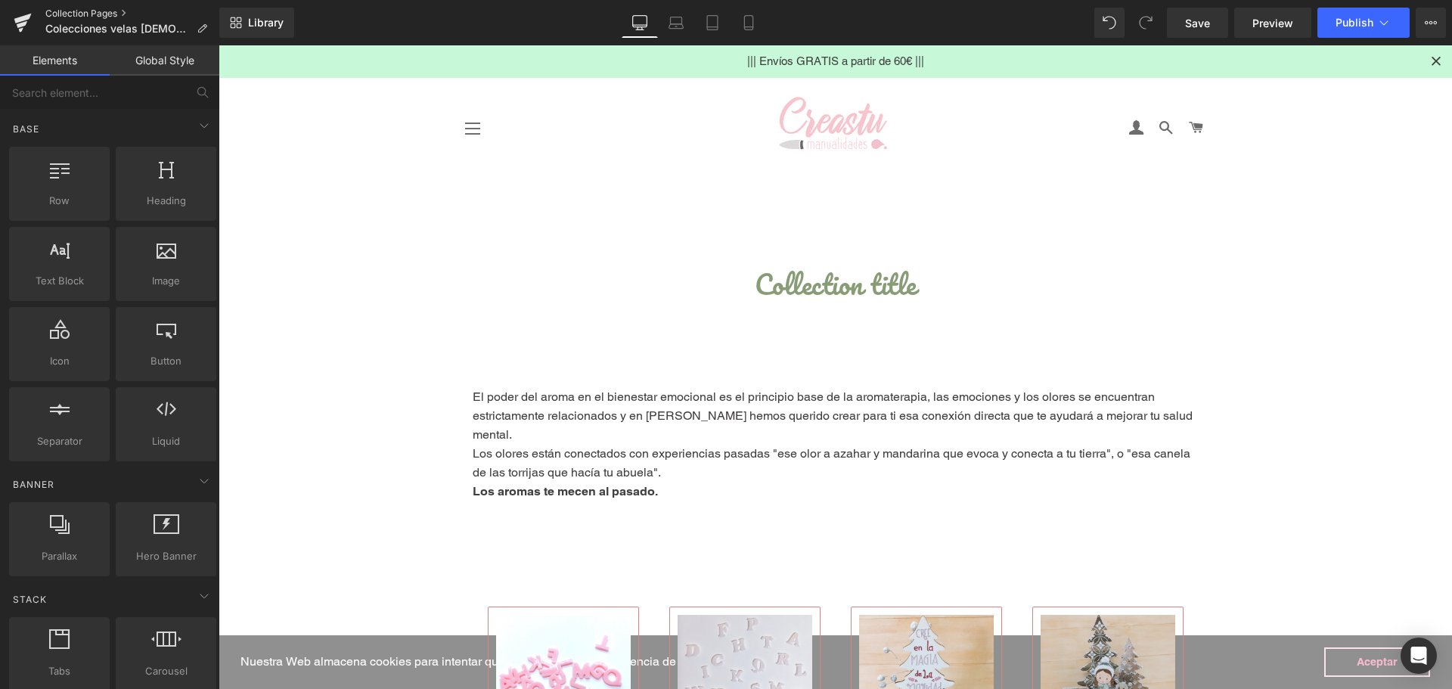
click at [62, 14] on link "Collection Pages" at bounding box center [132, 14] width 174 height 12
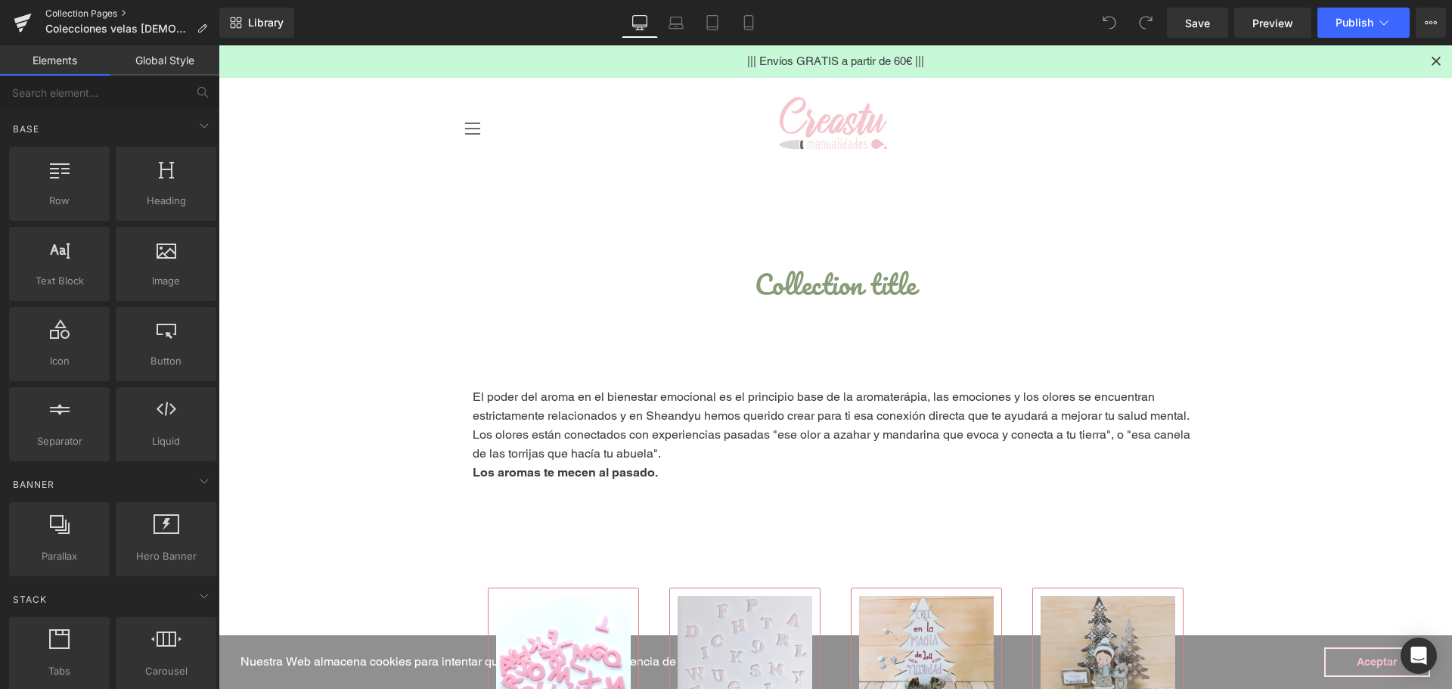
click at [64, 9] on link "Collection Pages" at bounding box center [132, 14] width 174 height 12
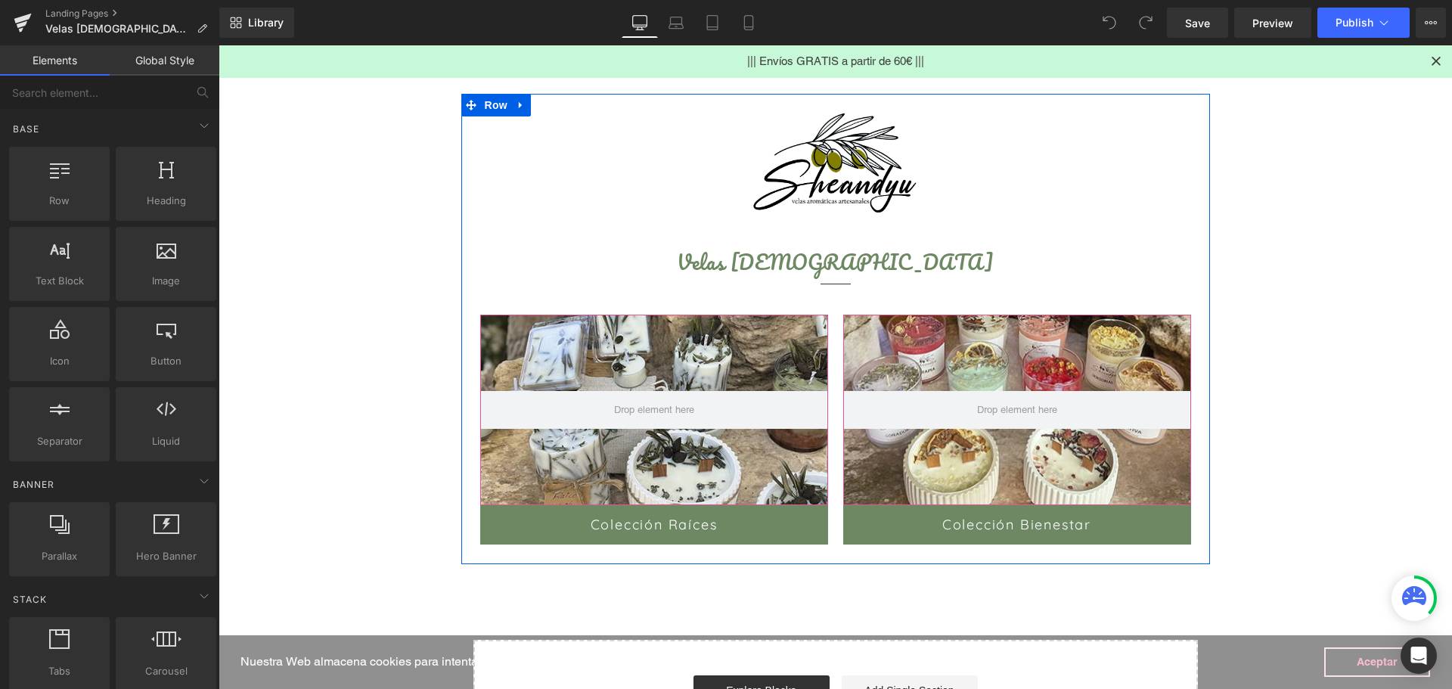
scroll to position [151, 0]
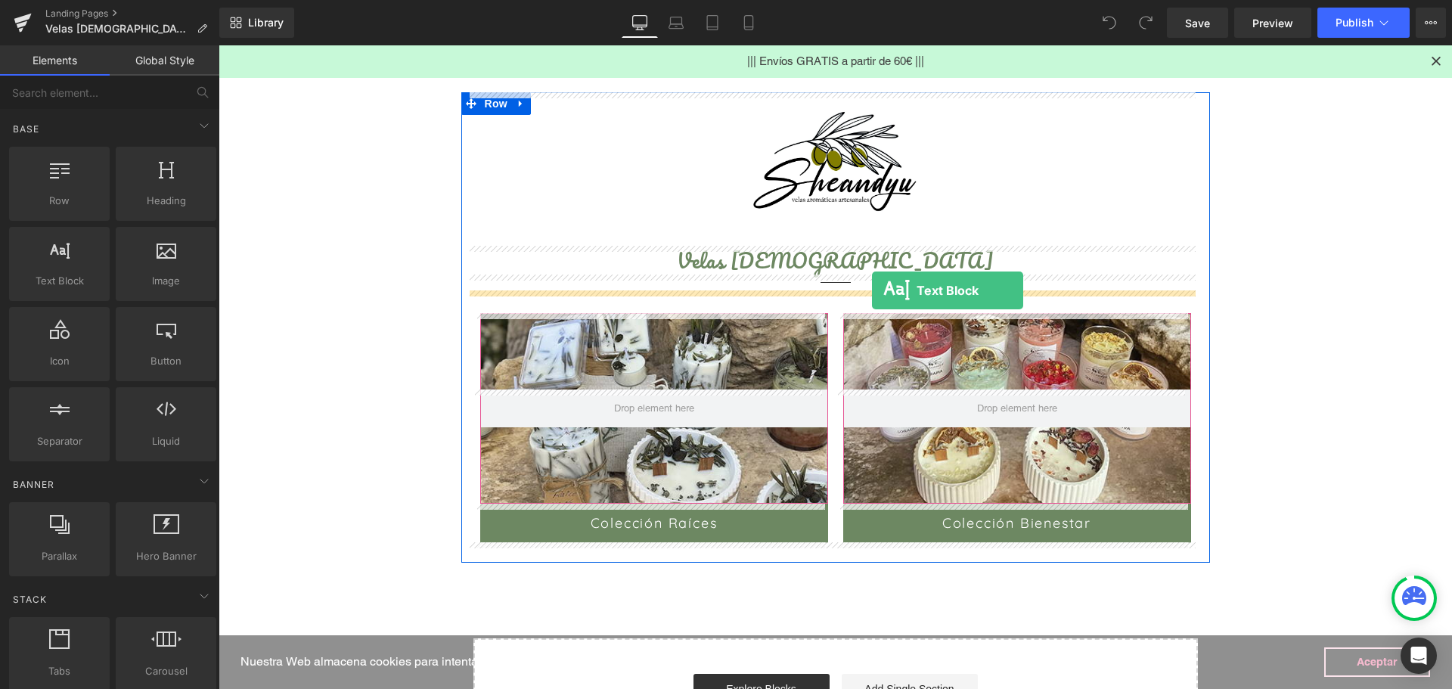
drag, startPoint x: 278, startPoint y: 315, endPoint x: 872, endPoint y: 290, distance: 594.9
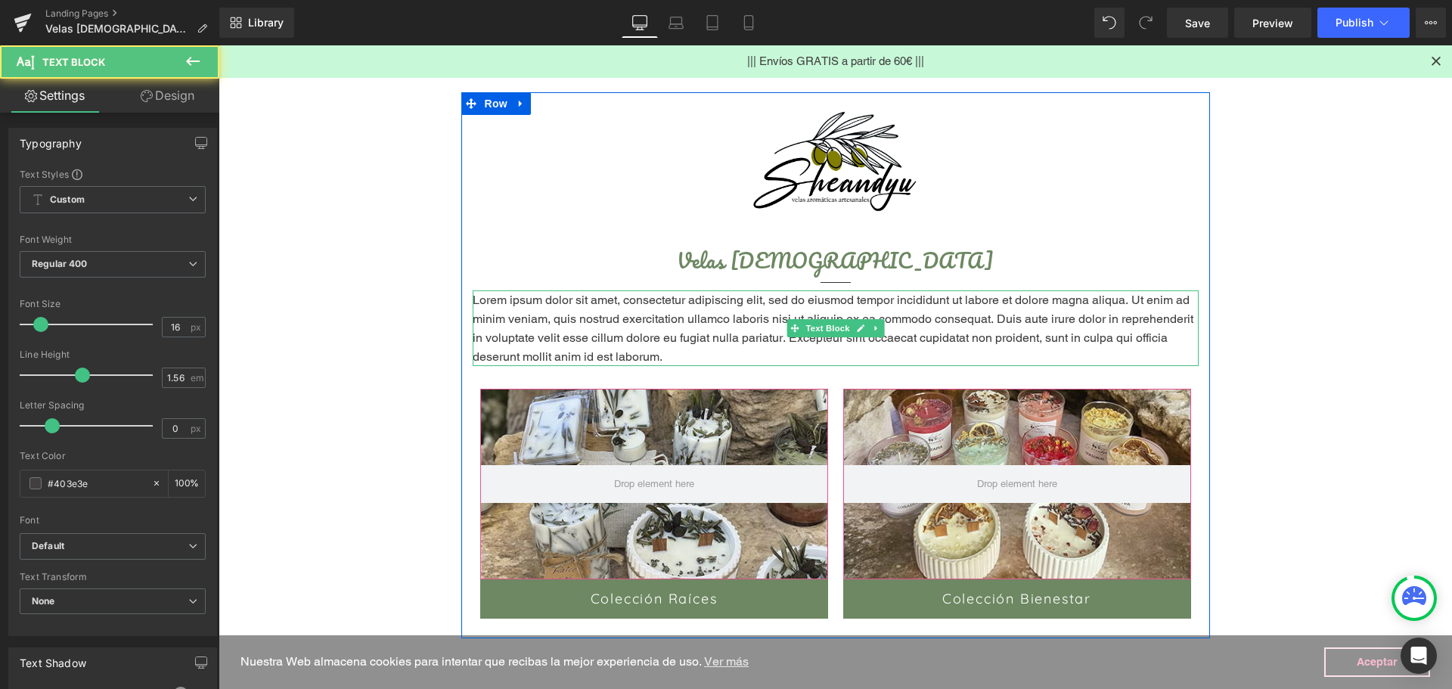
click at [773, 335] on p "Lorem ipsum dolor sit amet, consectetur adipiscing elit, sed do eiusmod tempor …" at bounding box center [836, 328] width 726 height 76
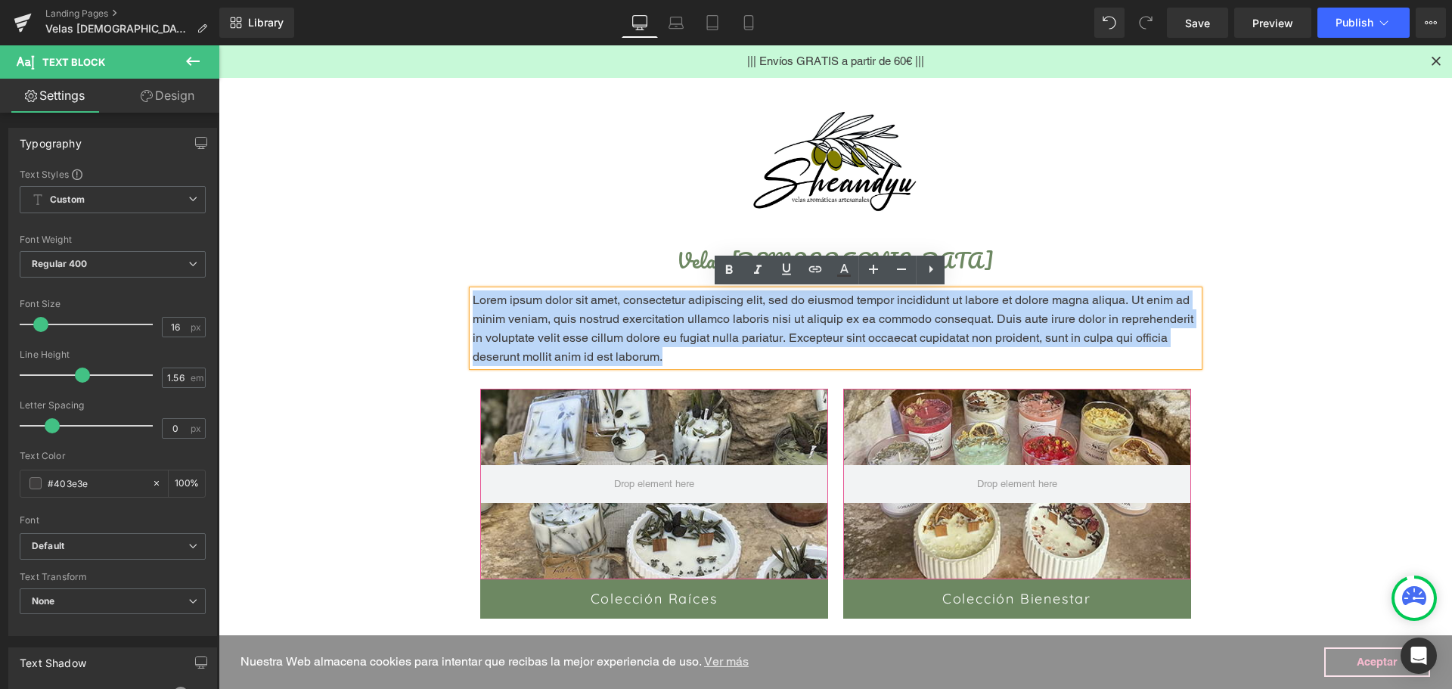
drag, startPoint x: 666, startPoint y: 354, endPoint x: 454, endPoint y: 306, distance: 217.8
click at [454, 306] on div "Text Block Image Velas Aromáticas Heading Separator Lorem ipsum dolor sit amet,…" at bounding box center [836, 462] width 794 height 749
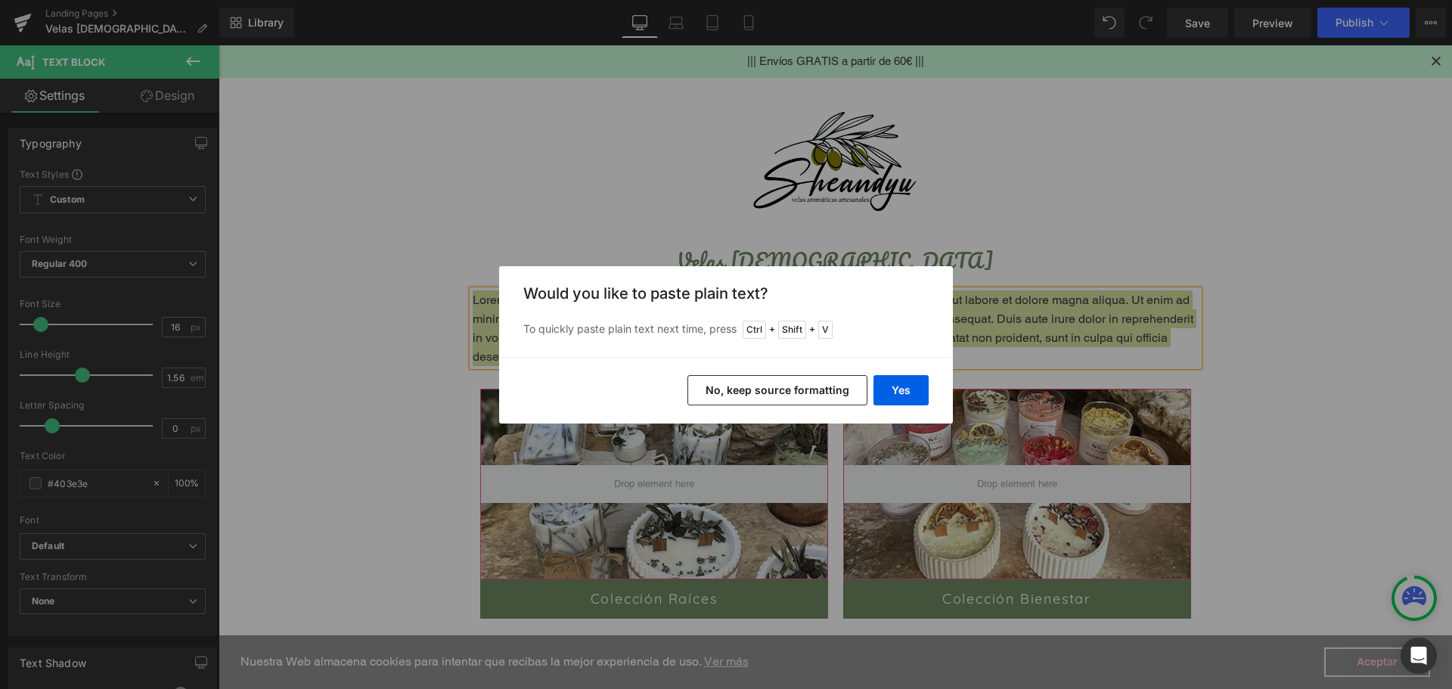
drag, startPoint x: 613, startPoint y: 345, endPoint x: 831, endPoint y: 390, distance: 223.2
click at [831, 390] on button "No, keep source formatting" at bounding box center [777, 390] width 180 height 30
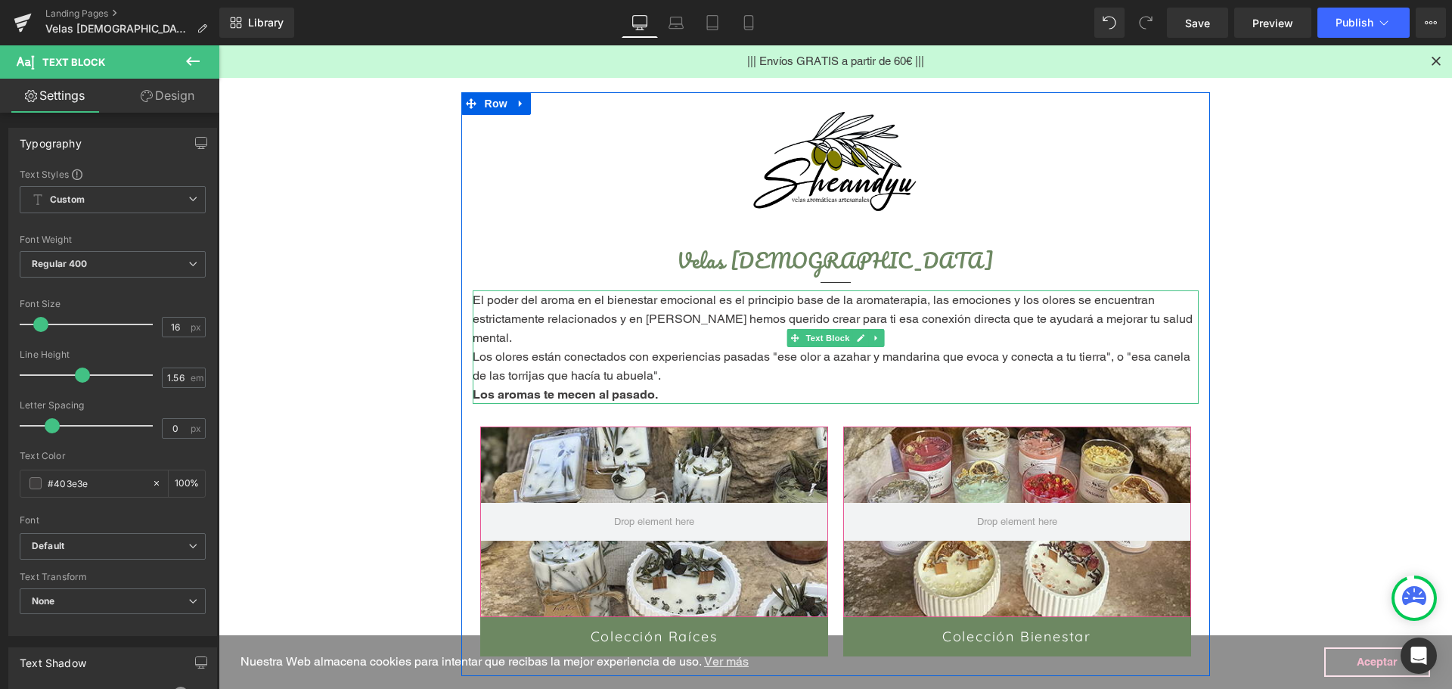
click at [997, 349] on p "Los olores están conectados con experiencias pasadas "ese olor a azahar y manda…" at bounding box center [836, 366] width 726 height 38
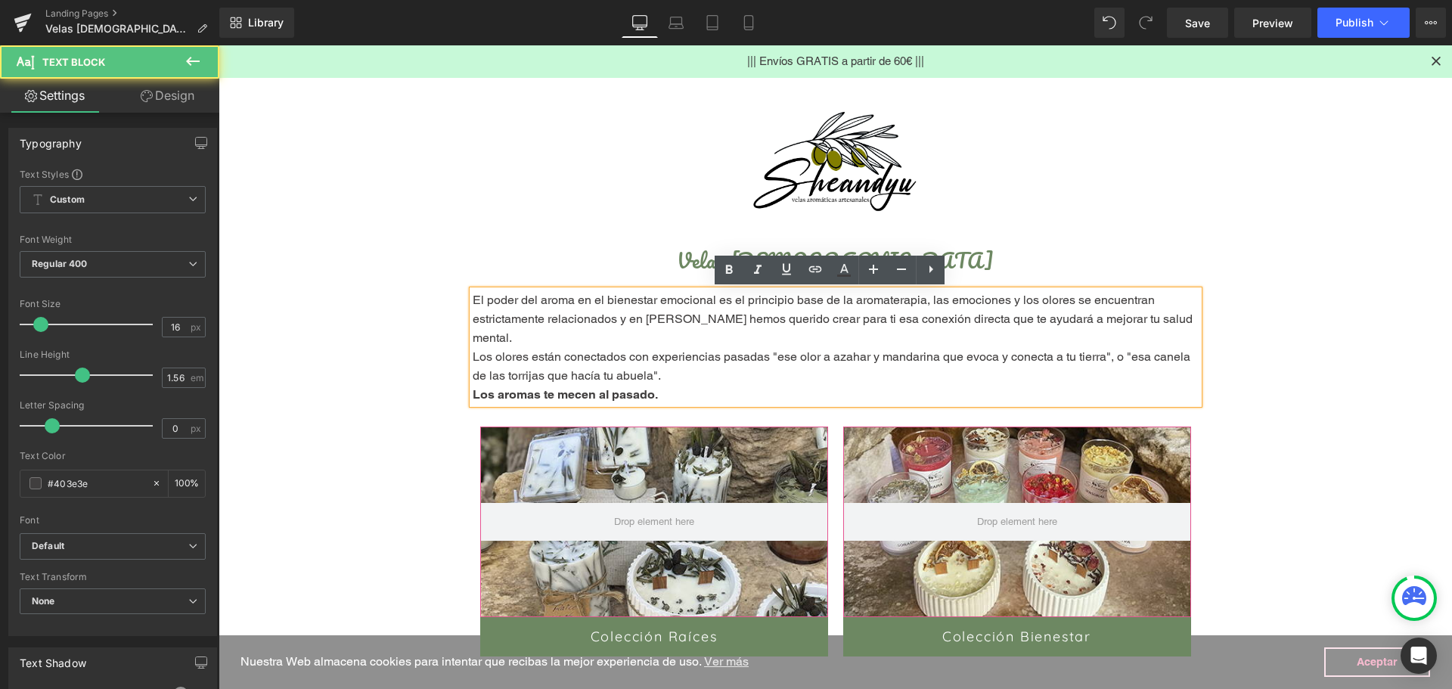
click at [1270, 294] on main "Text Block Image Velas Aromáticas Heading Separator El poder del aroma en el bi…" at bounding box center [835, 478] width 1233 height 901
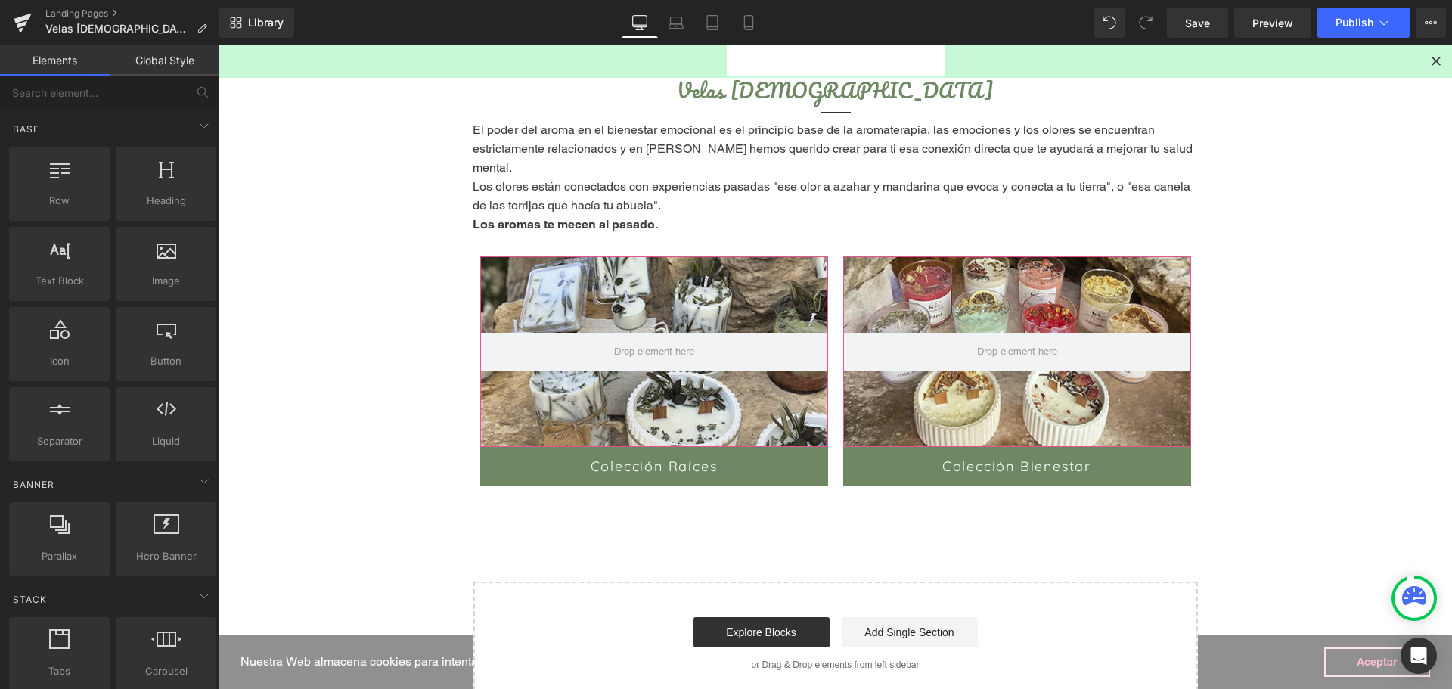
scroll to position [76, 0]
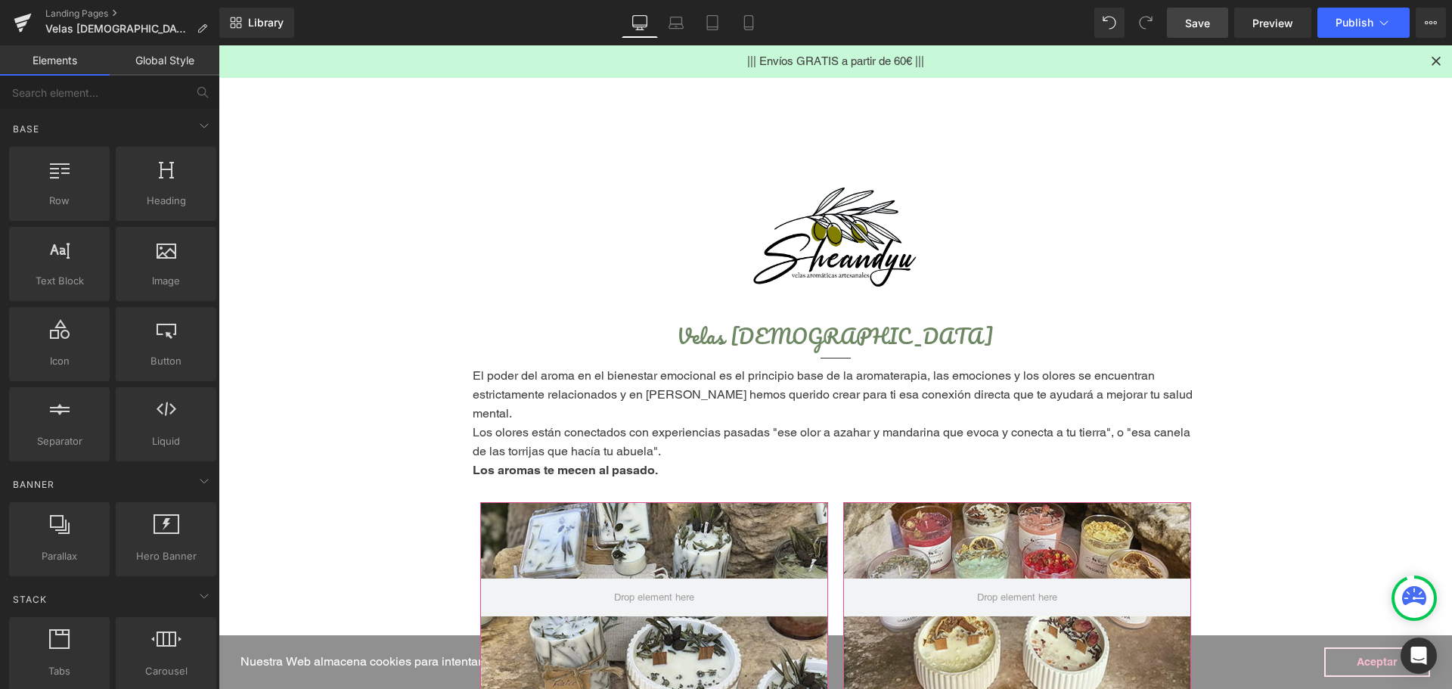
click at [1194, 26] on span "Save" at bounding box center [1197, 23] width 25 height 16
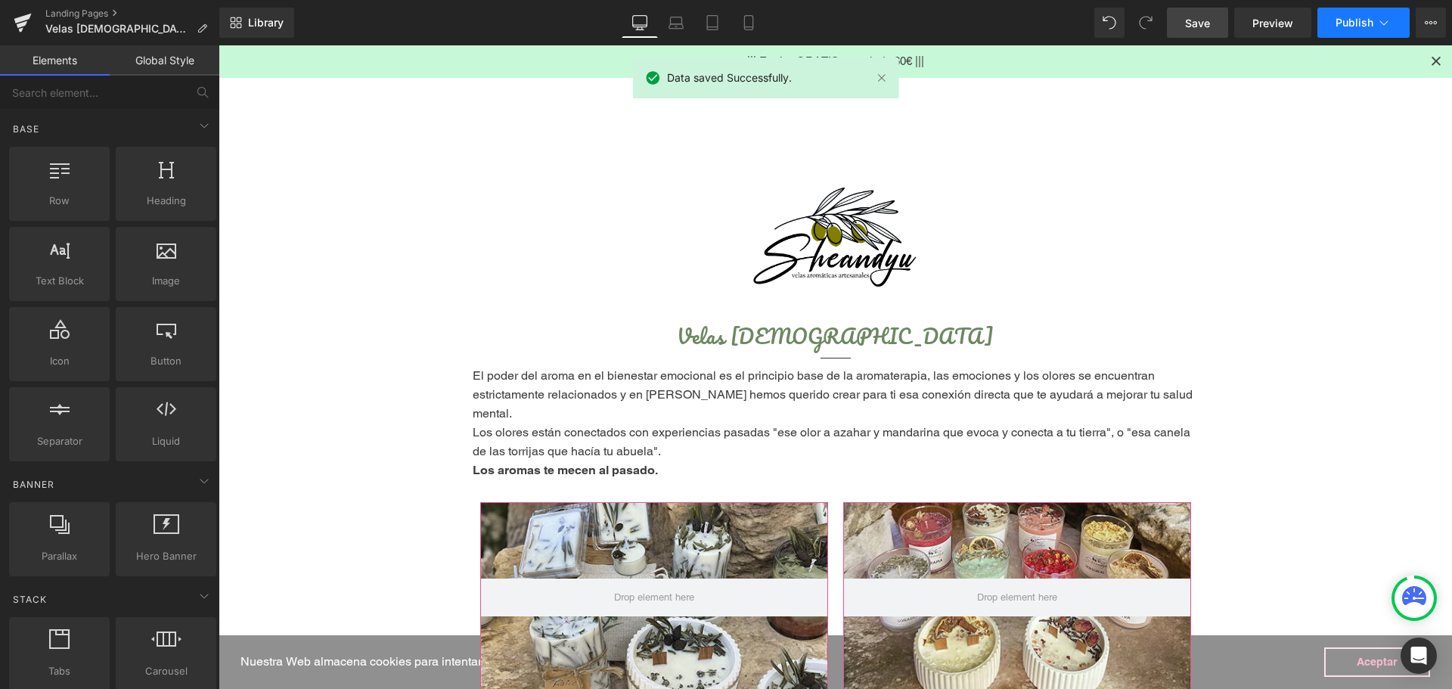
click at [1342, 27] on span "Publish" at bounding box center [1355, 23] width 38 height 12
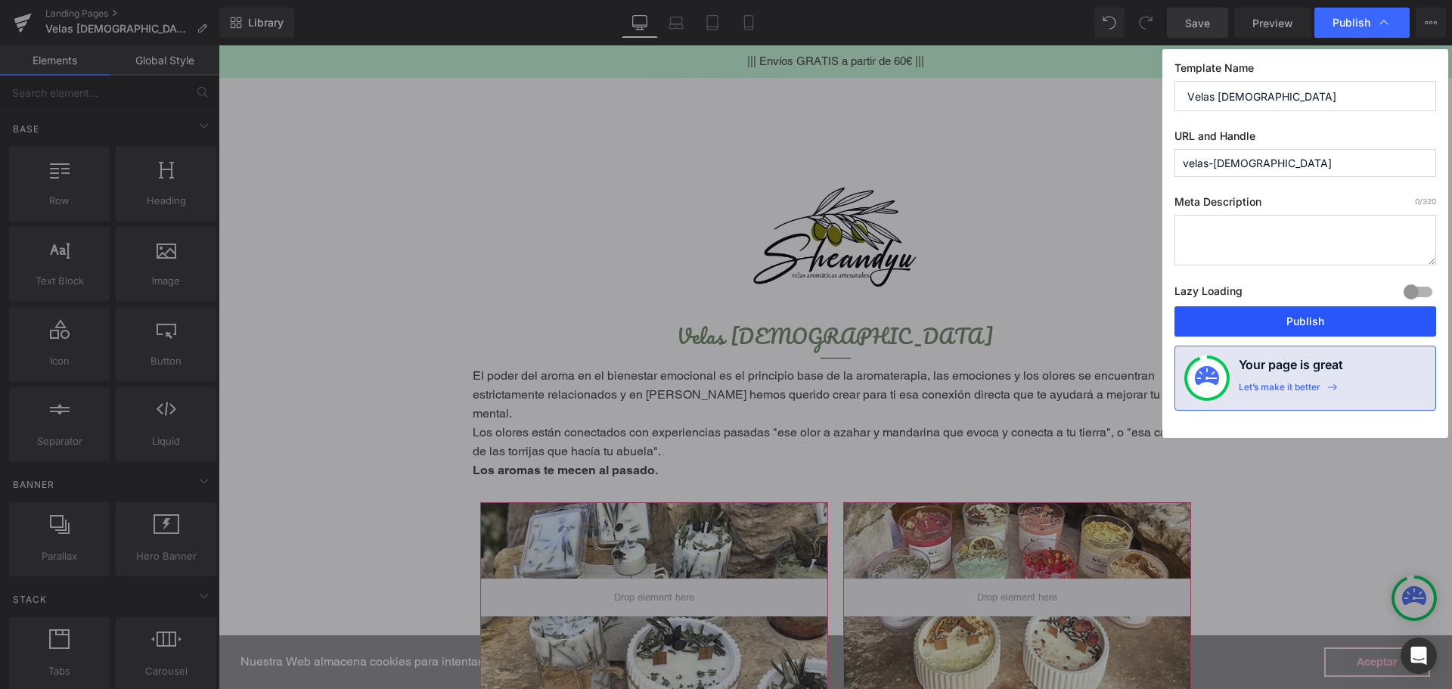
click at [1276, 316] on button "Publish" at bounding box center [1305, 321] width 262 height 30
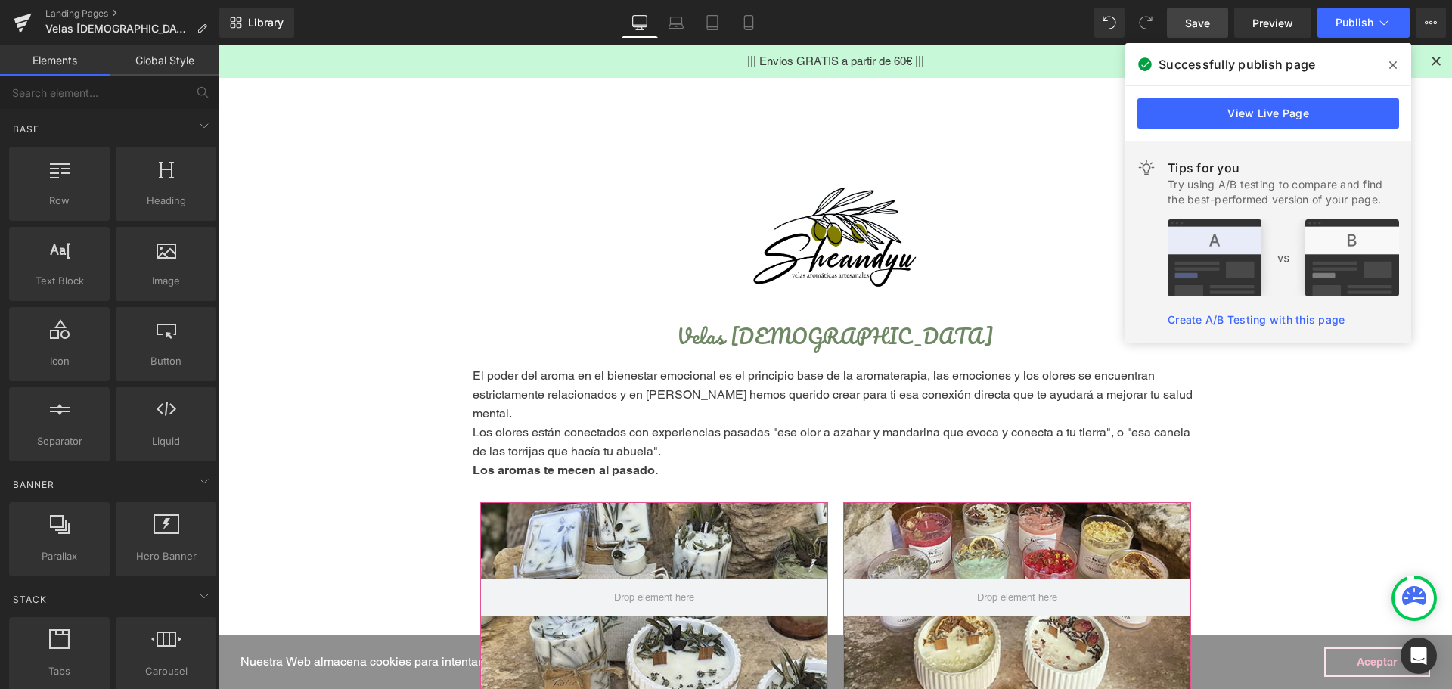
click at [84, 7] on div "Landing Pages Velas Aromáticas" at bounding box center [109, 22] width 219 height 45
click at [85, 9] on link "Landing Pages" at bounding box center [132, 14] width 174 height 12
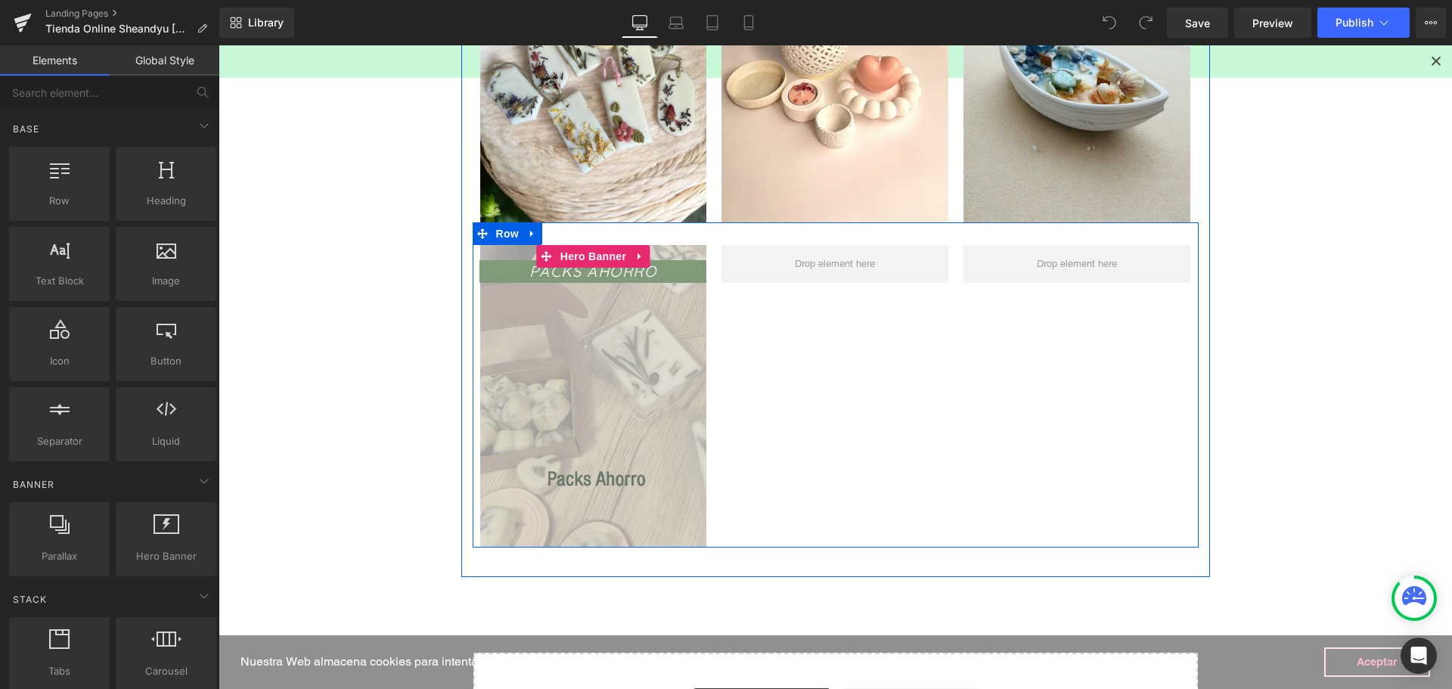
scroll to position [1317, 0]
click at [591, 261] on span "Hero Banner" at bounding box center [593, 257] width 73 height 23
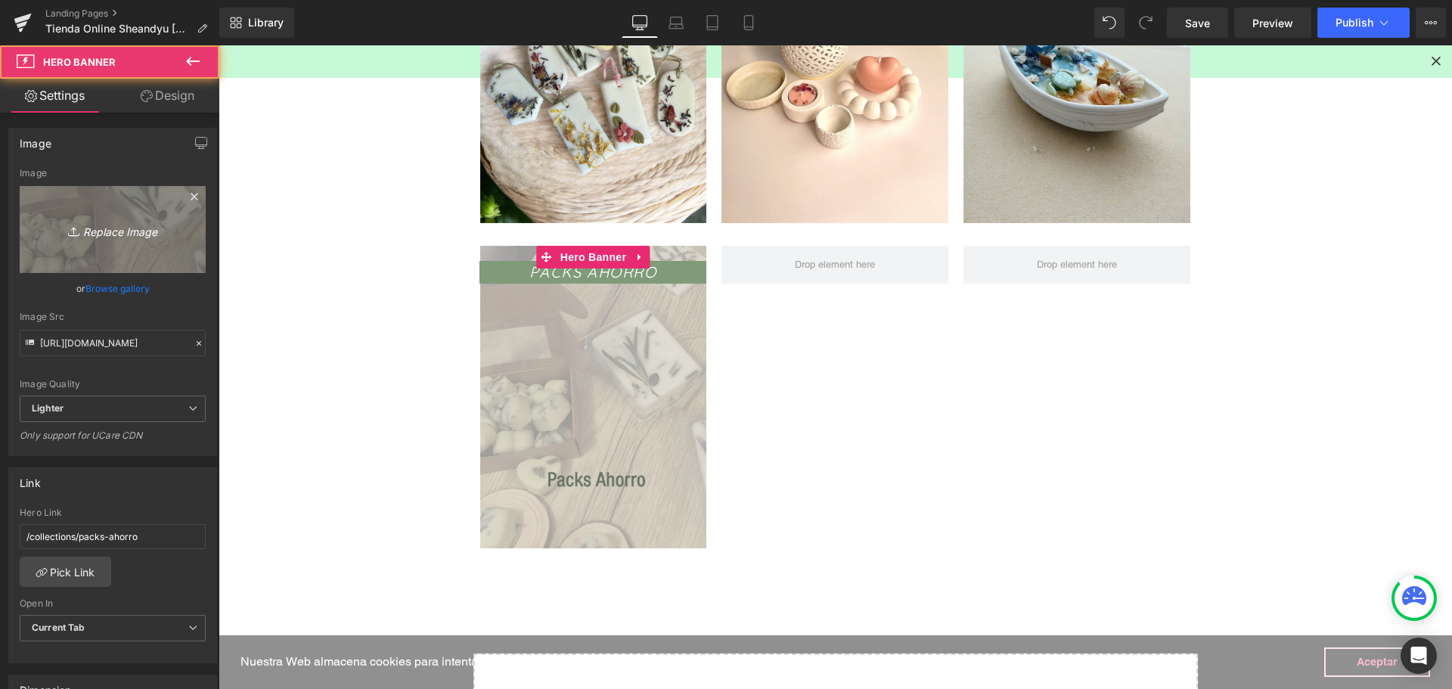
click at [120, 216] on link "Replace Image" at bounding box center [113, 229] width 186 height 87
type input "C:\fakepath\Photoroom_20250902_133803.JPEG"
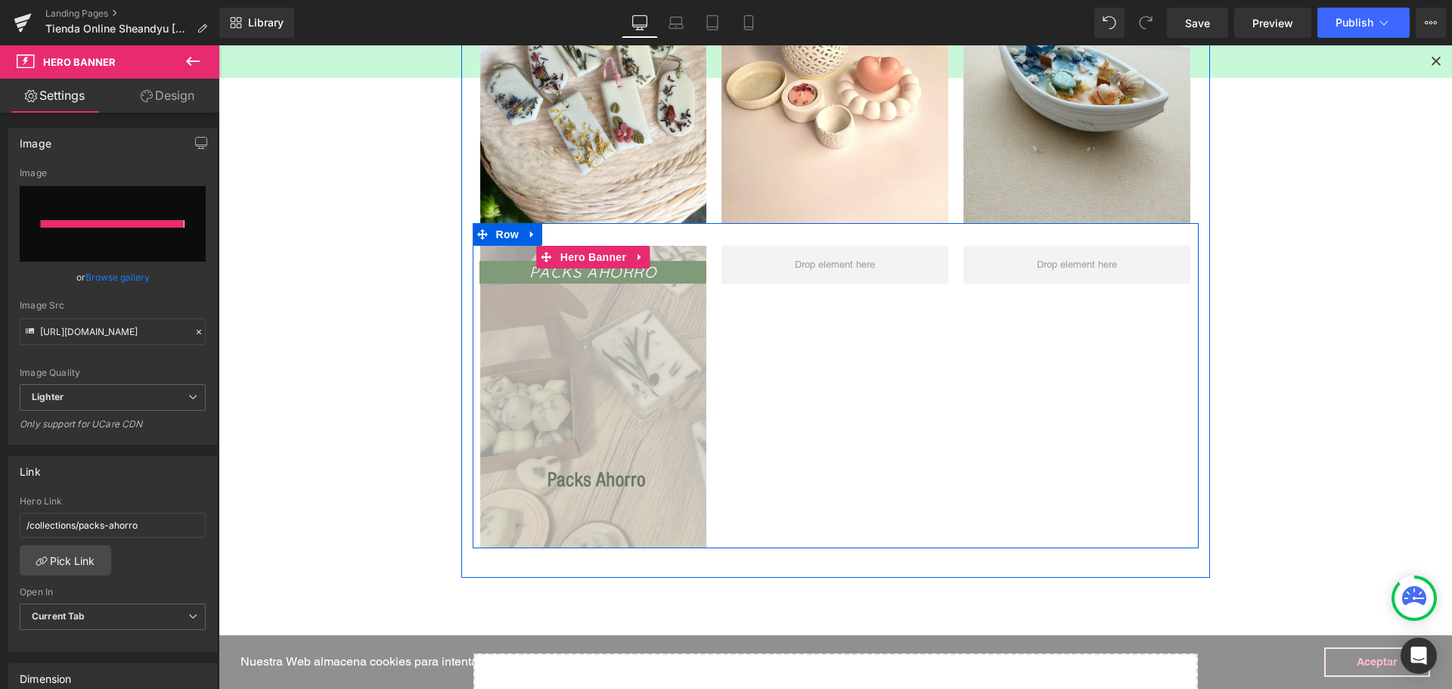
type input "[URL][DOMAIN_NAME]"
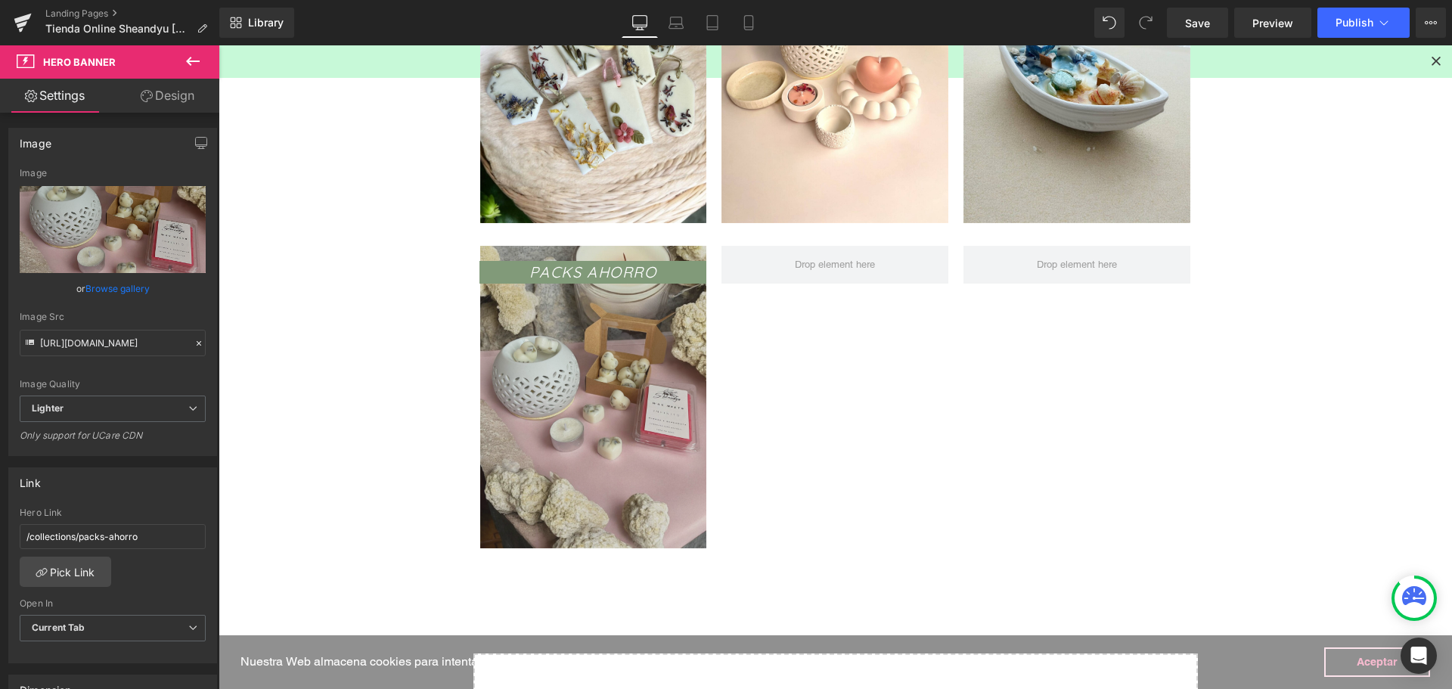
scroll to position [864, 0]
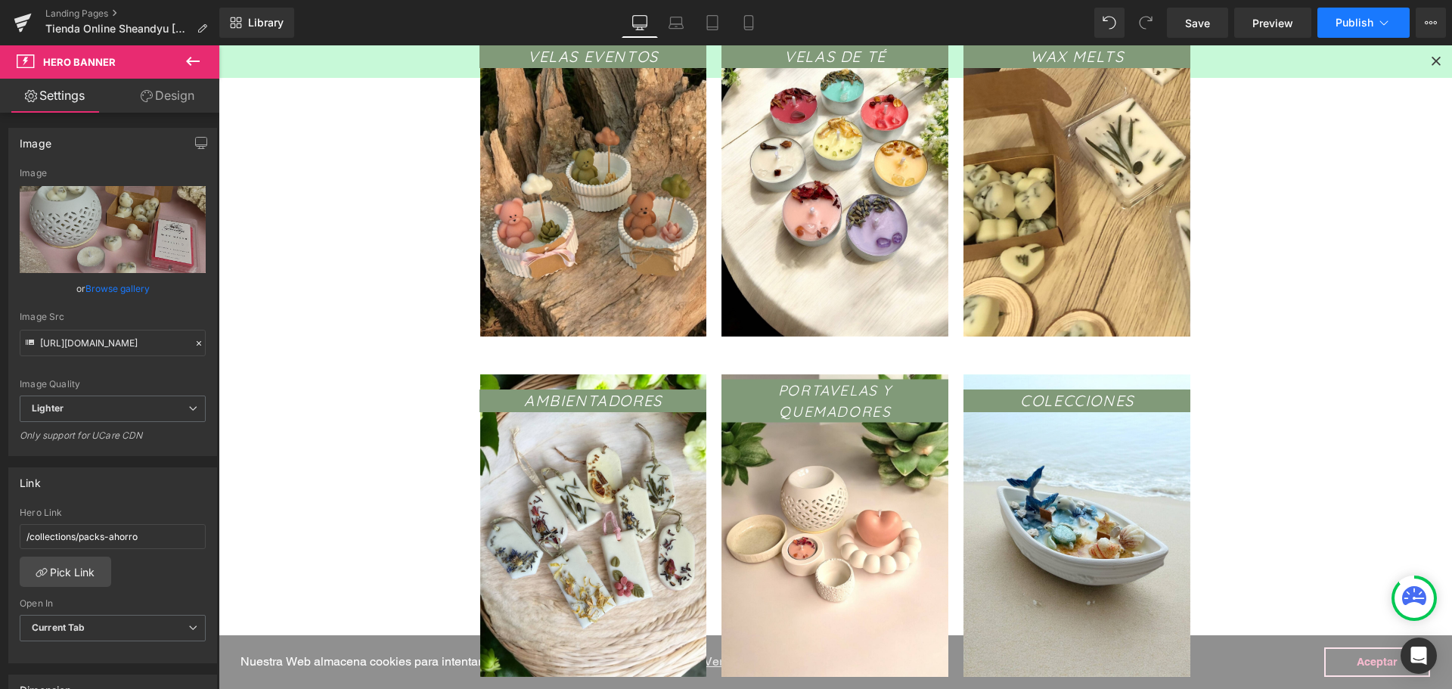
click at [1352, 29] on button "Publish" at bounding box center [1363, 23] width 92 height 30
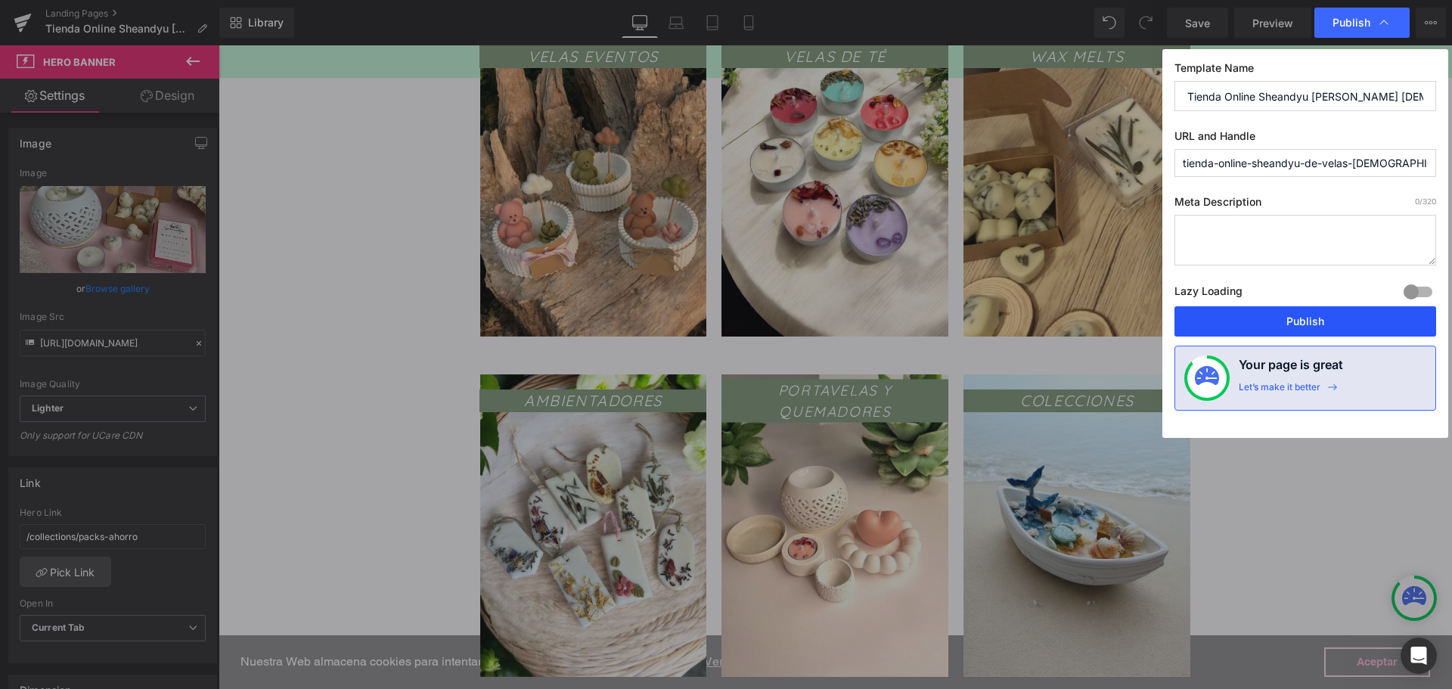
click at [1236, 323] on button "Publish" at bounding box center [1305, 321] width 262 height 30
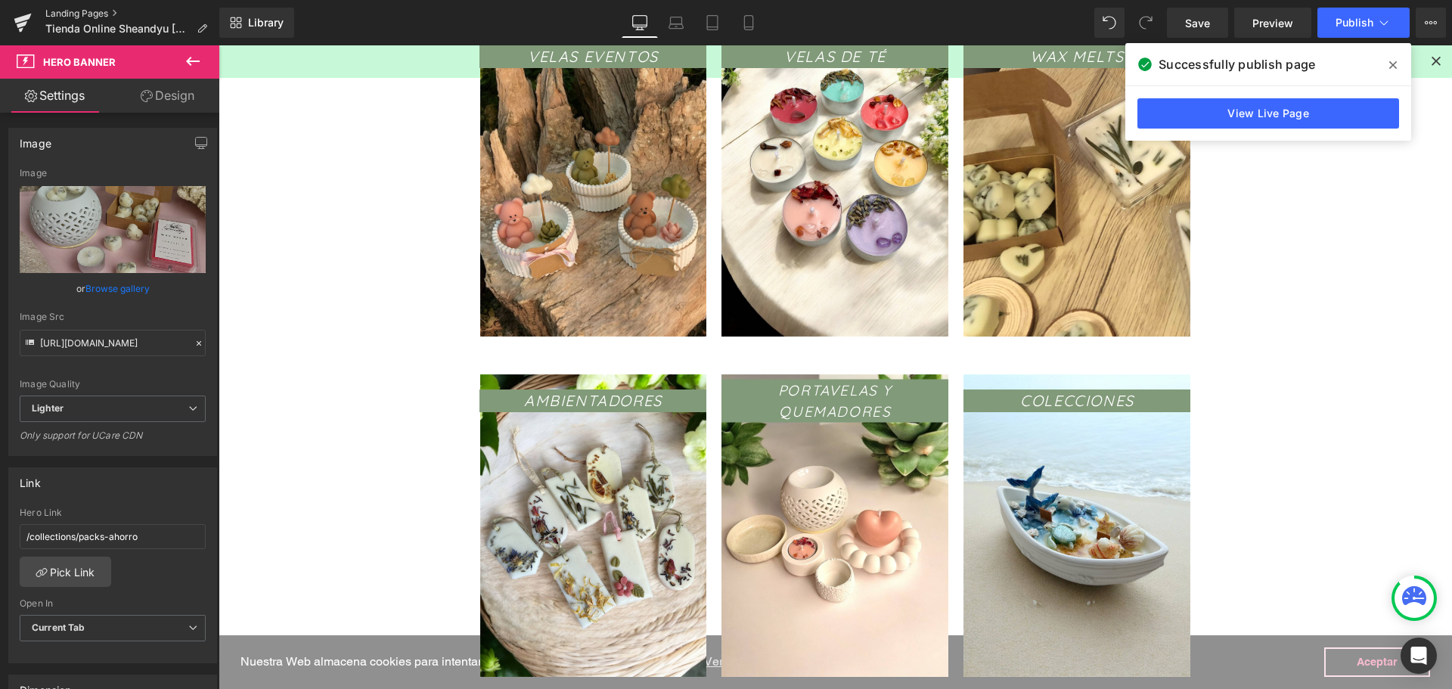
click at [74, 13] on link "Landing Pages" at bounding box center [132, 14] width 174 height 12
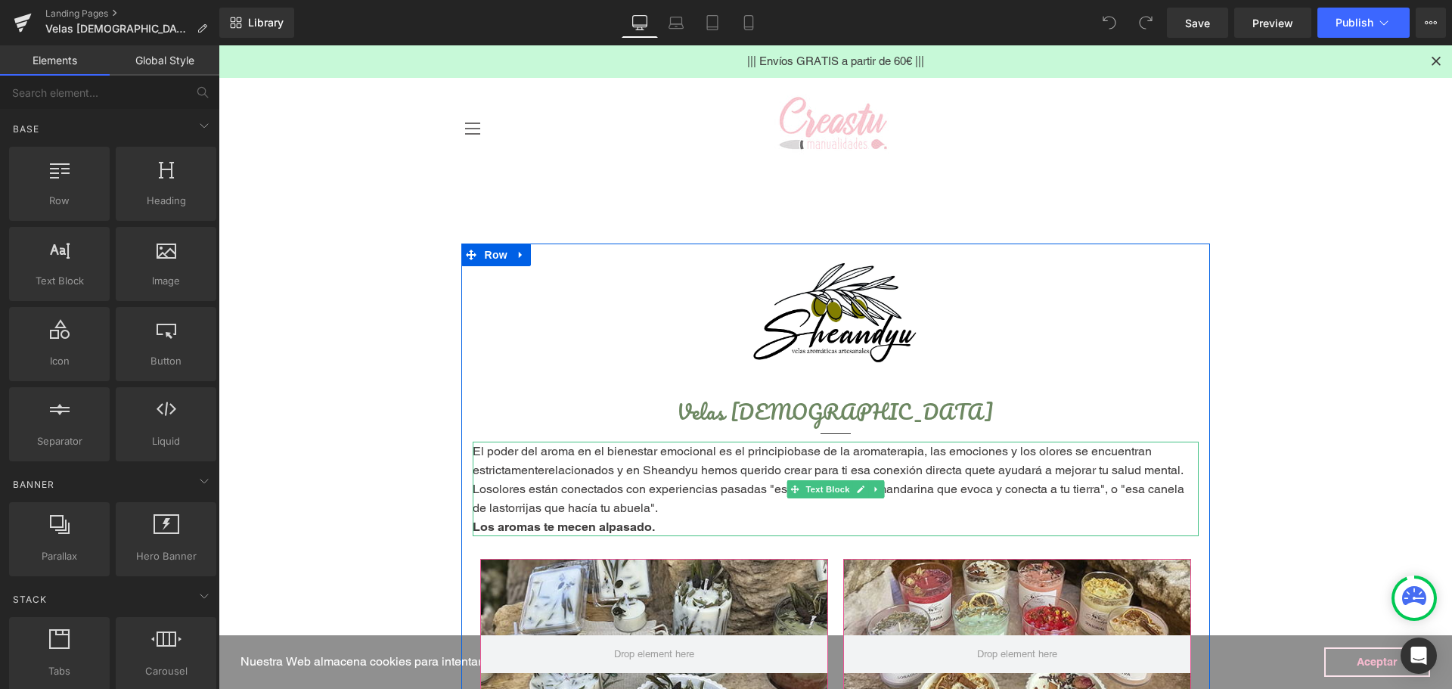
click at [789, 452] on span "El poder del aroma en el bienestar emocional es el principiobase de la aromater…" at bounding box center [828, 460] width 711 height 33
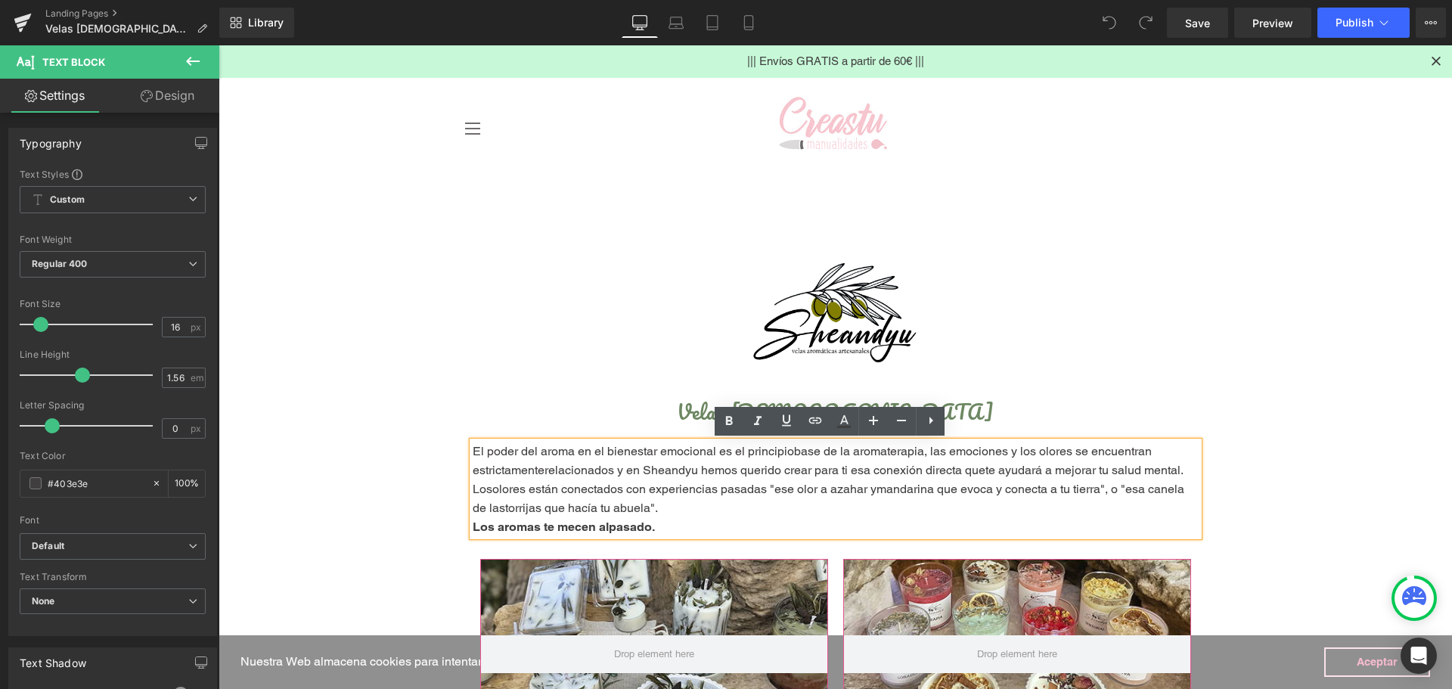
click at [785, 451] on span "El poder del aroma en el bienestar emocional es el principiobase de la aromater…" at bounding box center [828, 460] width 711 height 33
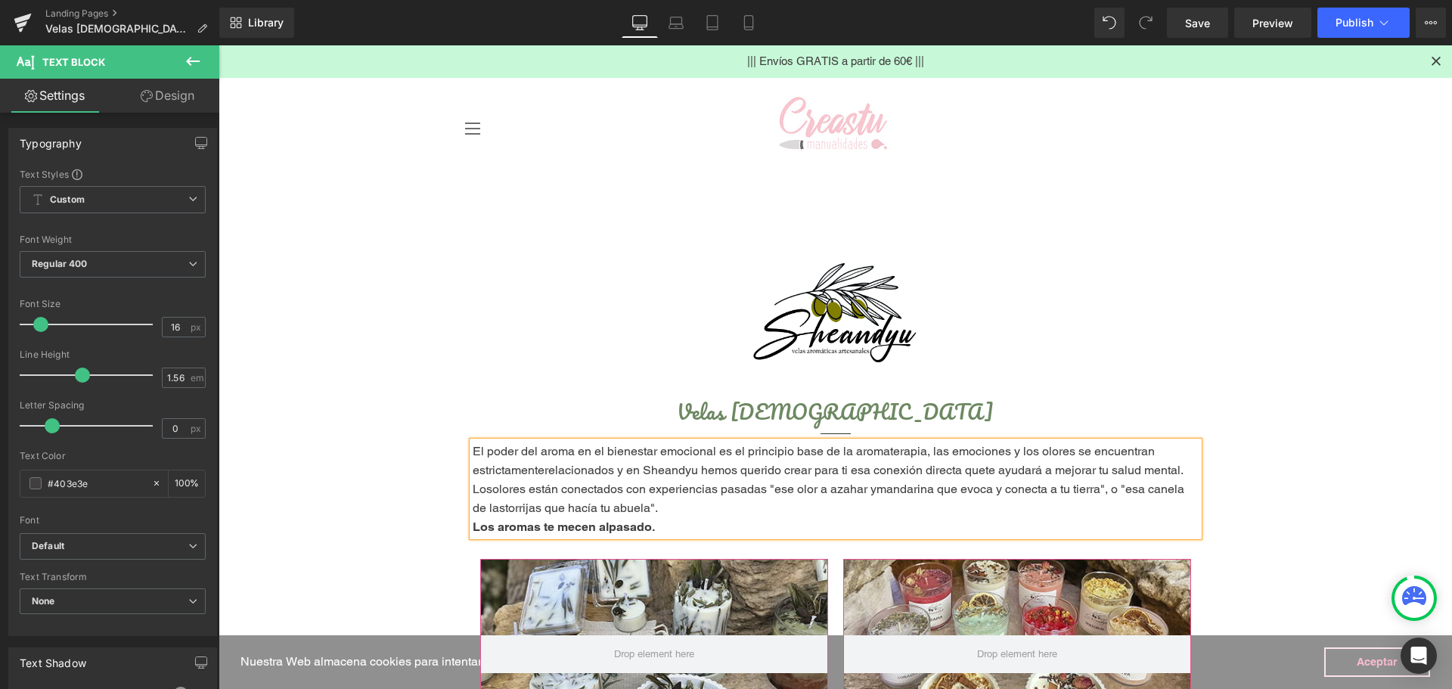
click at [539, 470] on span "El poder del aroma en el bienestar emocional es el principio base de la aromate…" at bounding box center [828, 460] width 711 height 33
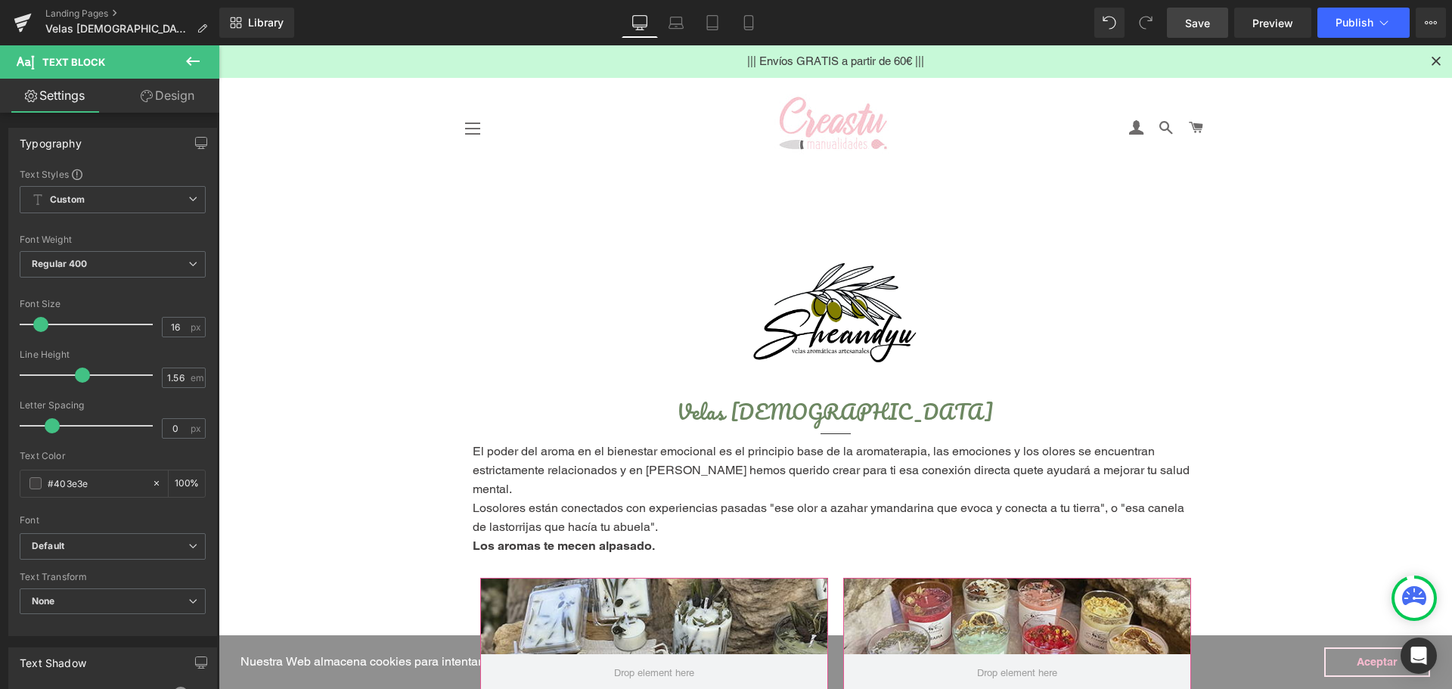
click at [1202, 36] on div "Library Desktop Desktop Laptop Tablet Mobile Save Preview Publish Scheduled Vie…" at bounding box center [835, 22] width 1233 height 45
click at [1204, 31] on link "Save" at bounding box center [1197, 23] width 61 height 30
click at [1357, 32] on button "Publish" at bounding box center [1363, 23] width 92 height 30
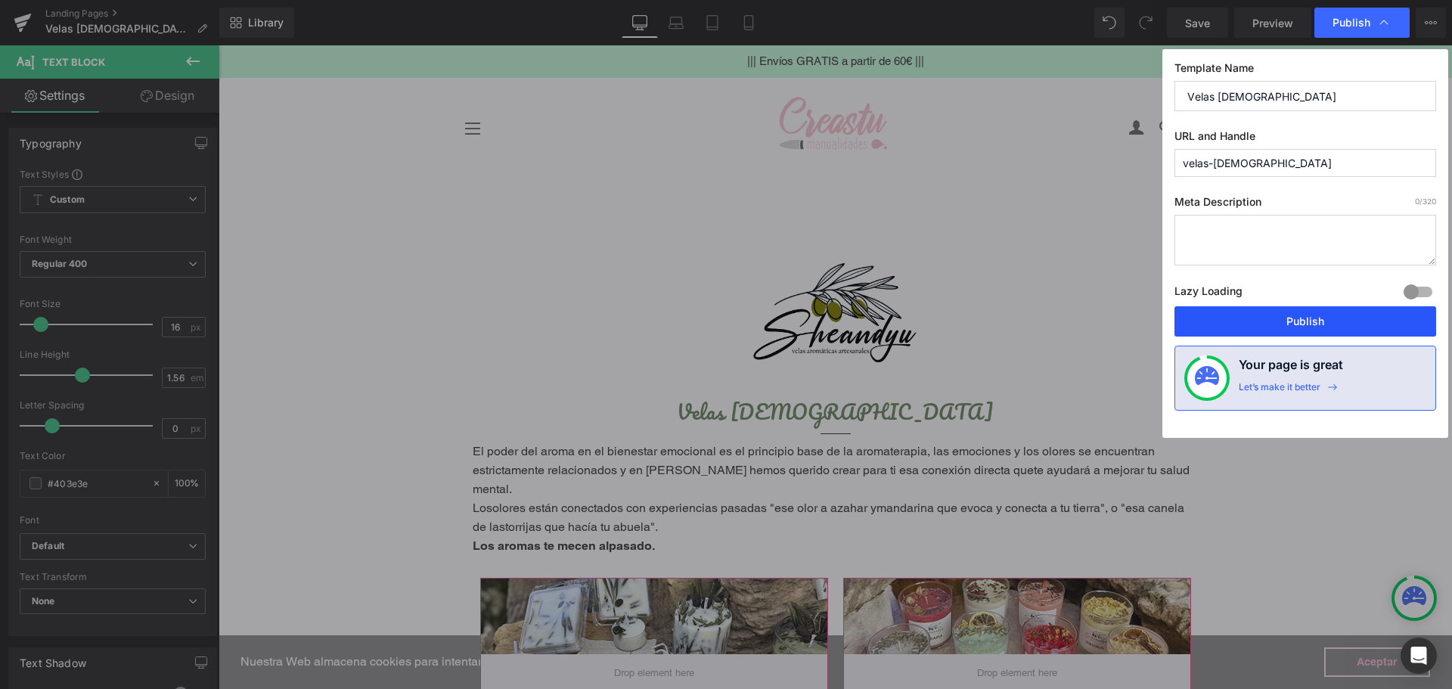
click at [1288, 315] on button "Publish" at bounding box center [1305, 321] width 262 height 30
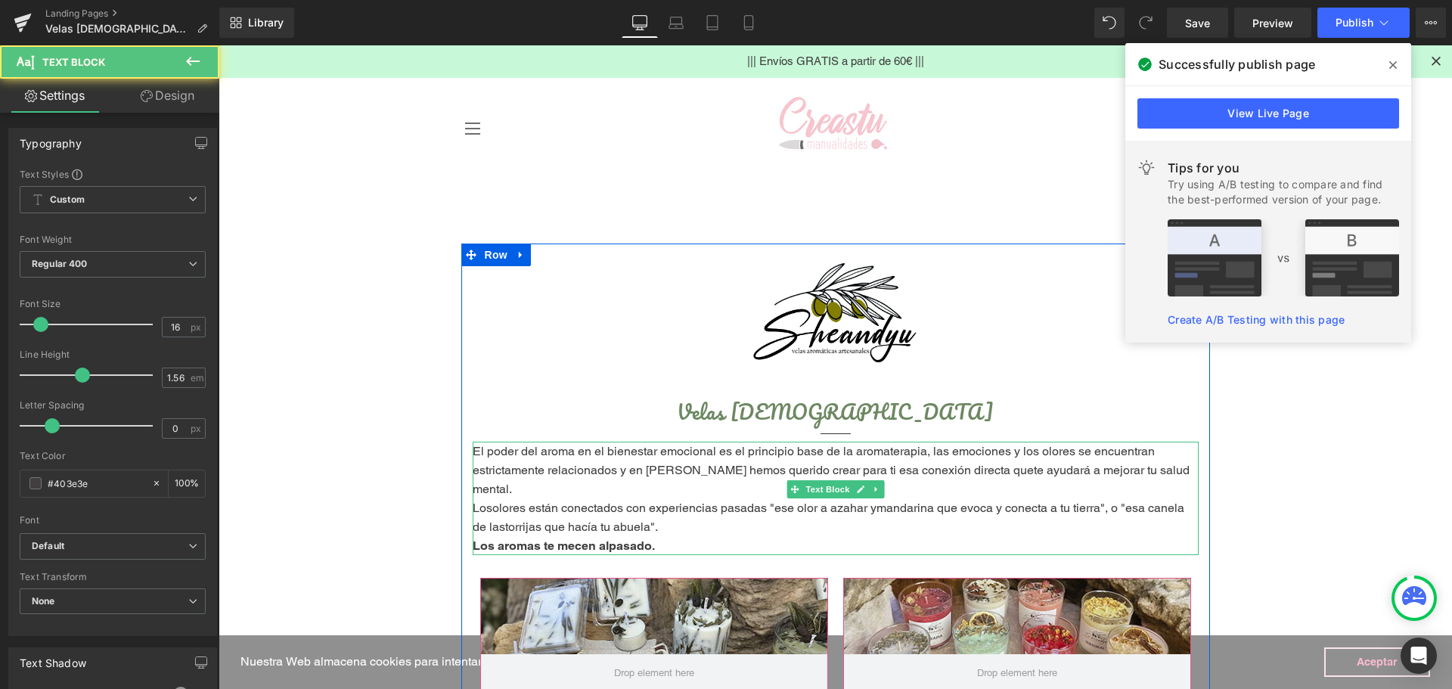
click at [985, 469] on span "El poder del aroma en el bienestar emocional es el principio base de la aromate…" at bounding box center [831, 470] width 717 height 52
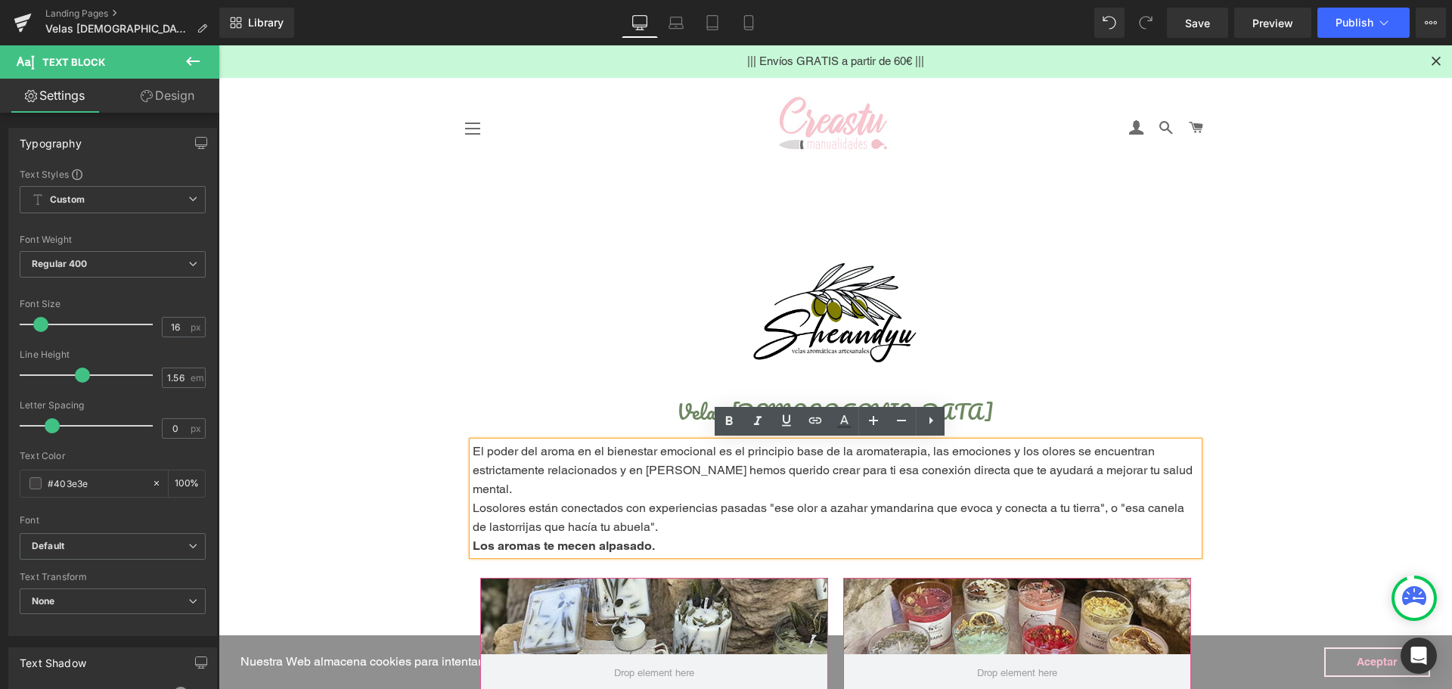
click at [486, 501] on span "Losolores están conectados con experiencias pasadas "ese olor a azahar ymandari…" at bounding box center [829, 517] width 712 height 33
click at [873, 501] on span "Los olores están conectados con experiencias pasadas "ese olor a azahar ymandar…" at bounding box center [830, 517] width 715 height 33
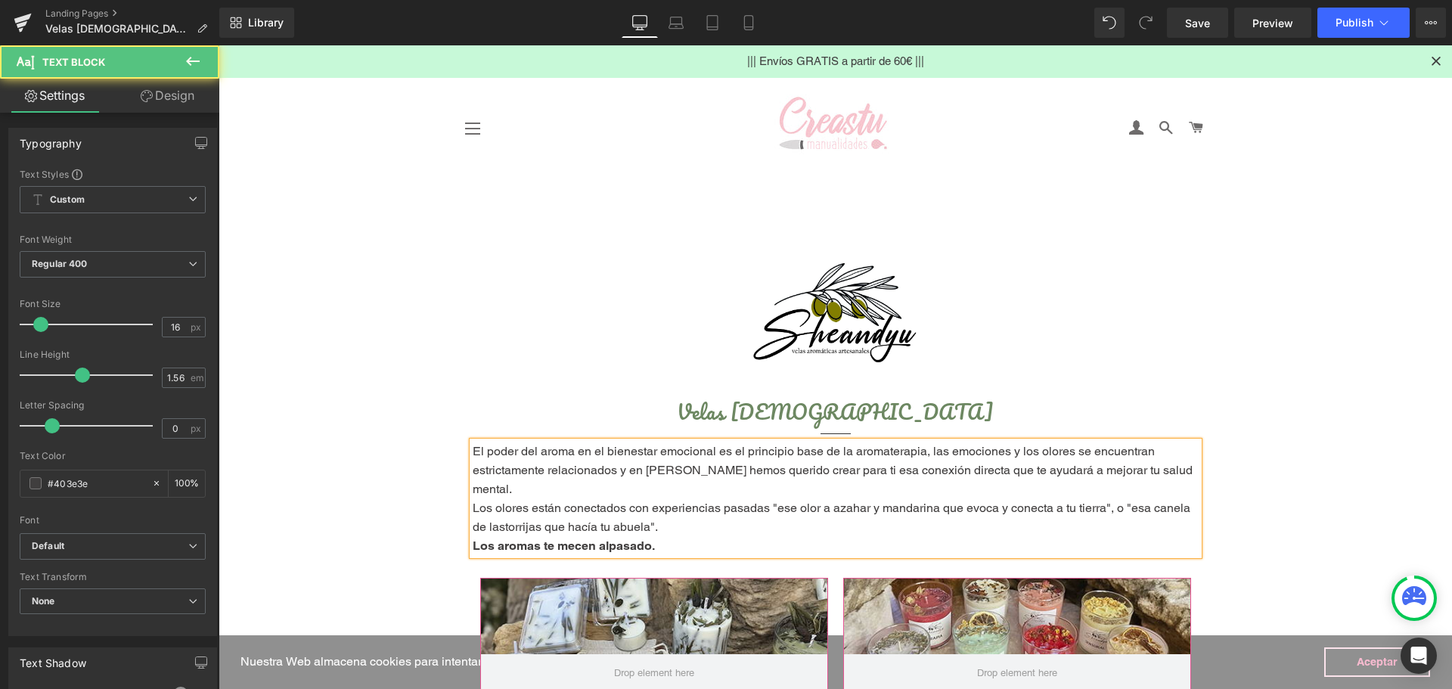
click at [499, 508] on span "Los olores están conectados con experiencias pasadas "ese olor a azahar y manda…" at bounding box center [832, 517] width 718 height 33
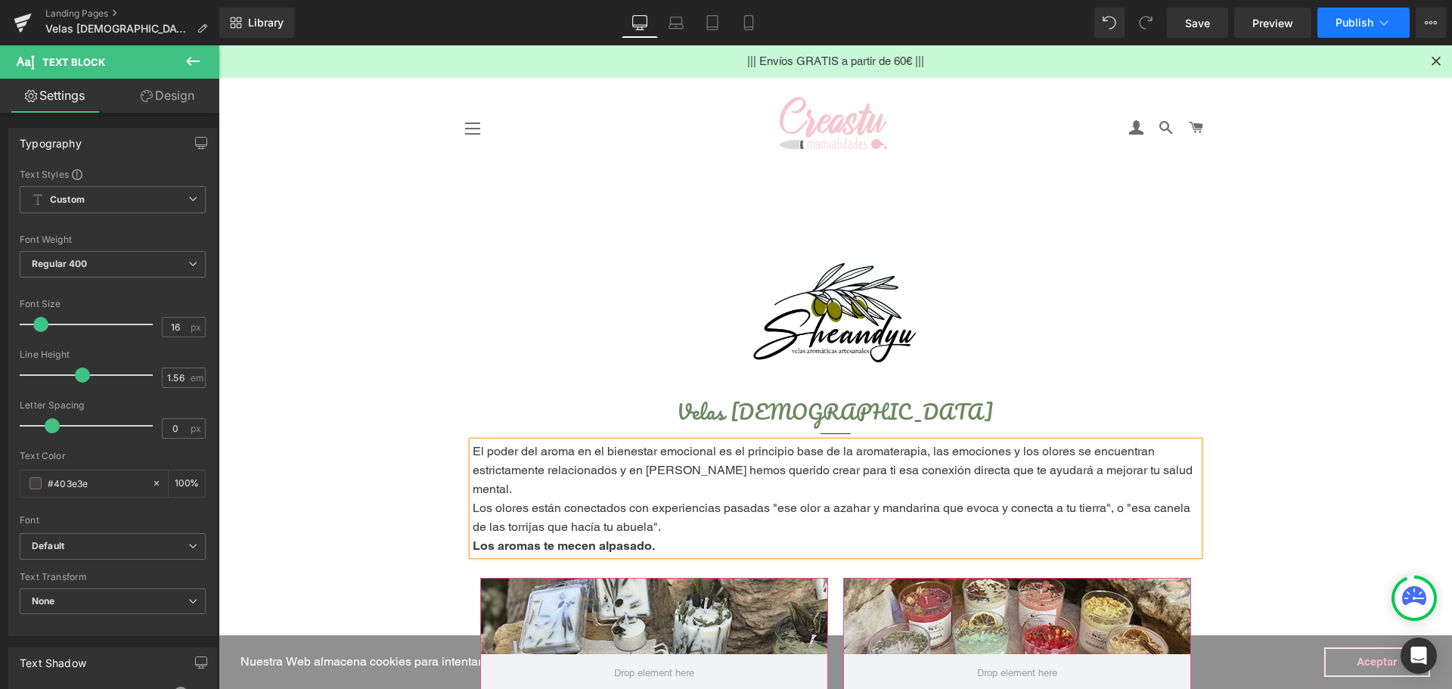
click at [1336, 21] on span "Publish" at bounding box center [1355, 23] width 38 height 12
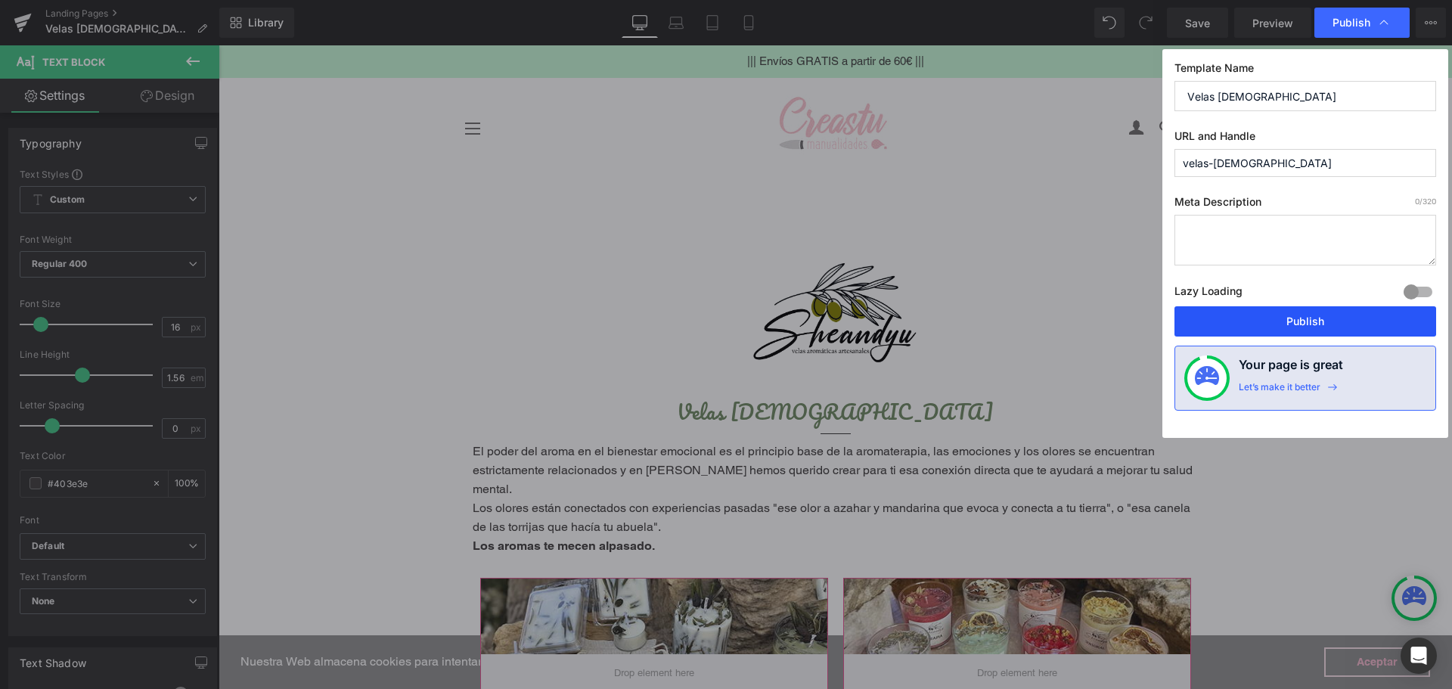
drag, startPoint x: 1051, startPoint y: 273, endPoint x: 1270, endPoint y: 318, distance: 223.2
click at [1270, 318] on button "Publish" at bounding box center [1305, 321] width 262 height 30
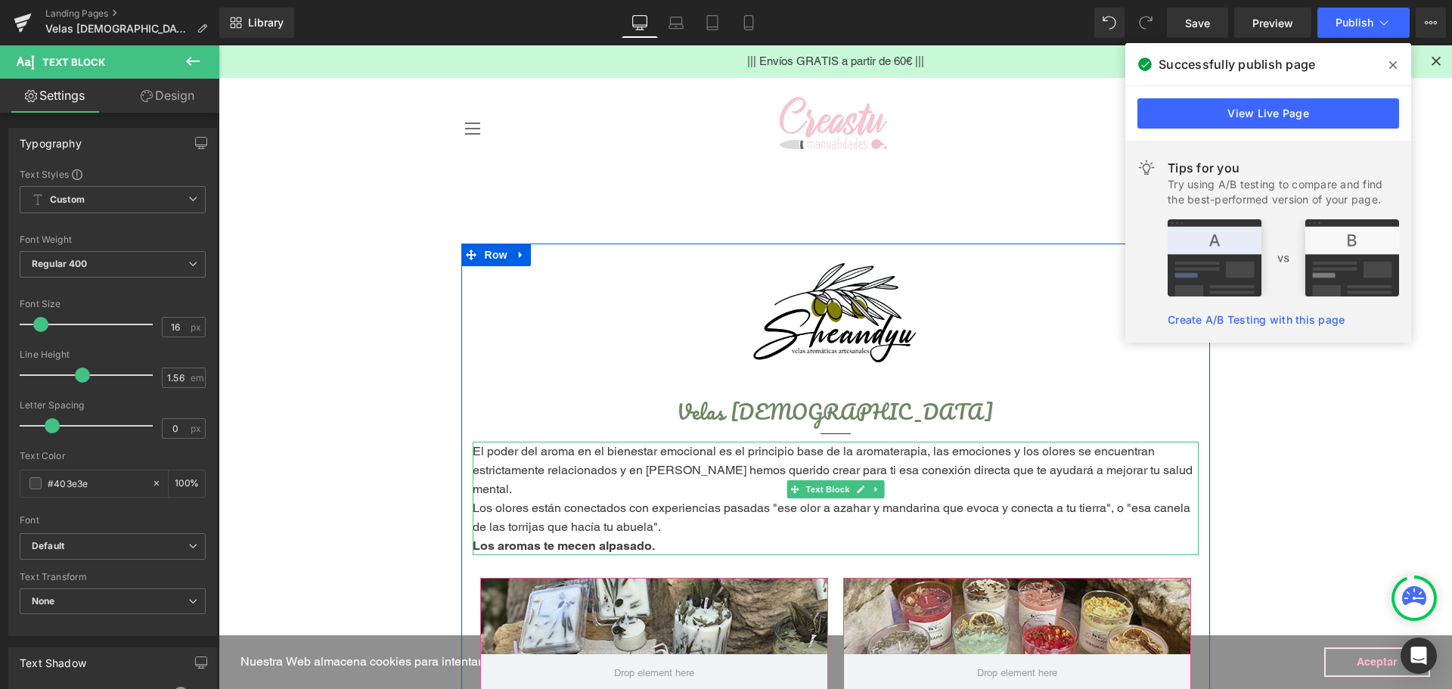
click at [655, 538] on span "Los aromas te mecen alpasado." at bounding box center [564, 545] width 182 height 14
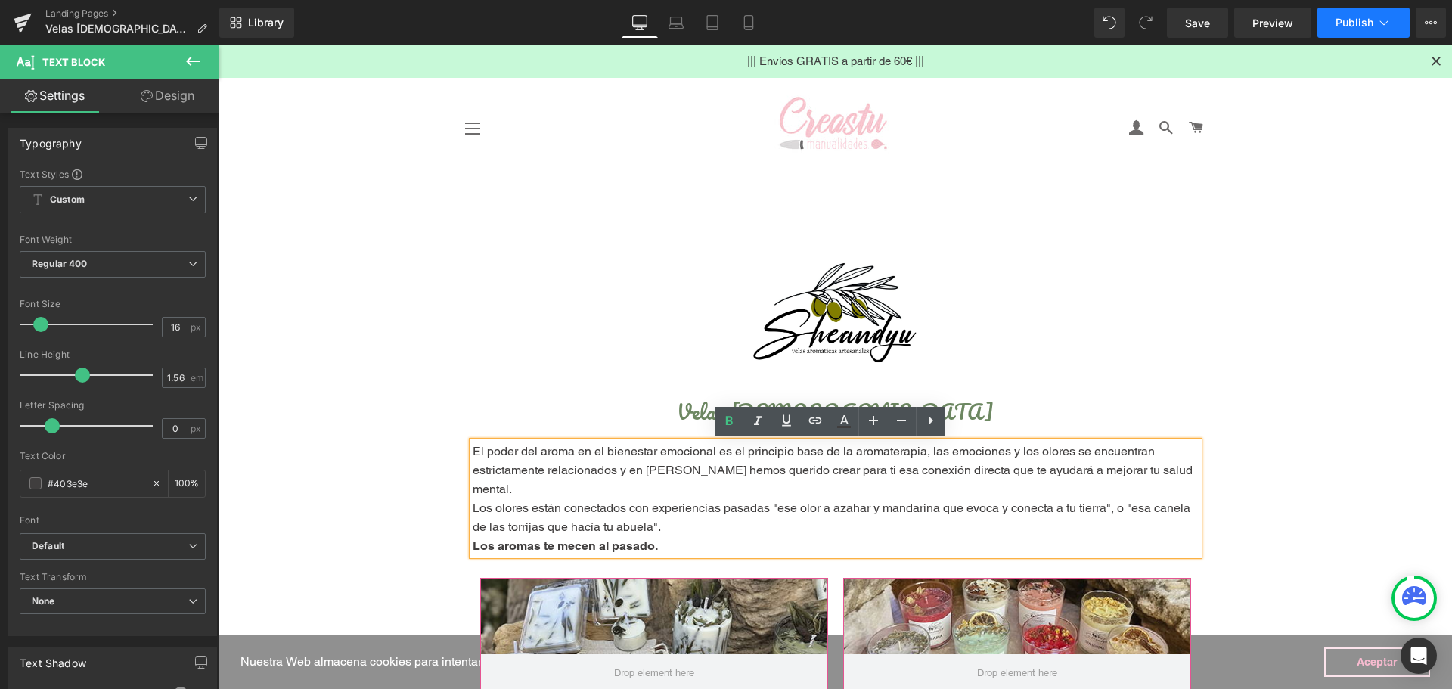
click at [1351, 8] on button "Publish" at bounding box center [1363, 23] width 92 height 30
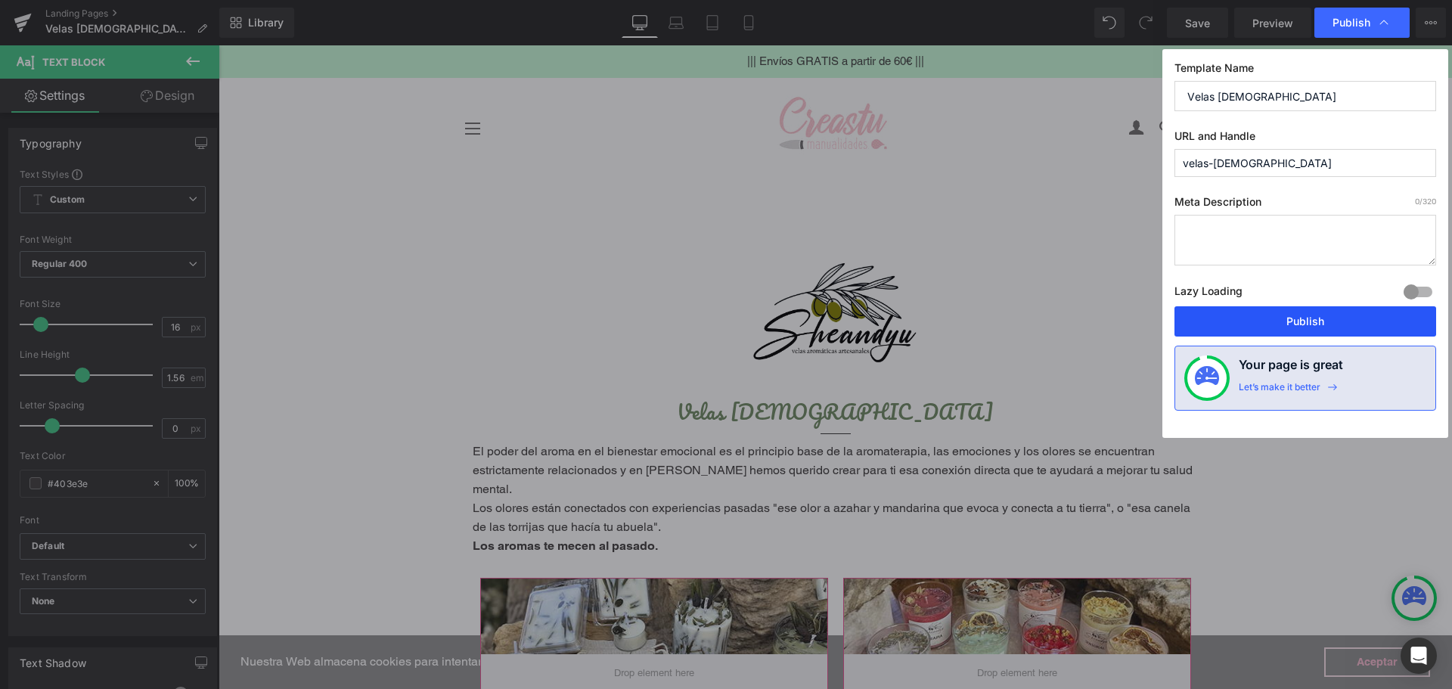
click at [1308, 321] on button "Publish" at bounding box center [1305, 321] width 262 height 30
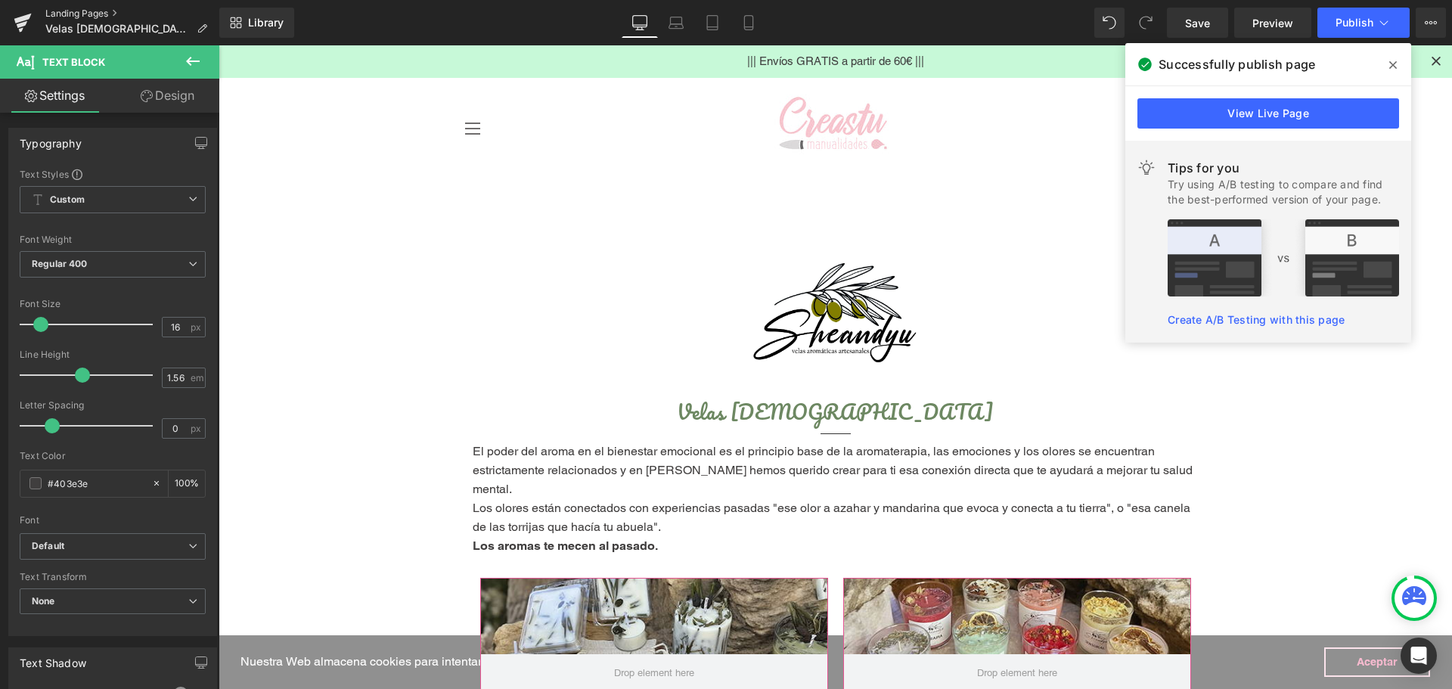
click at [113, 15] on link "Landing Pages" at bounding box center [132, 14] width 174 height 12
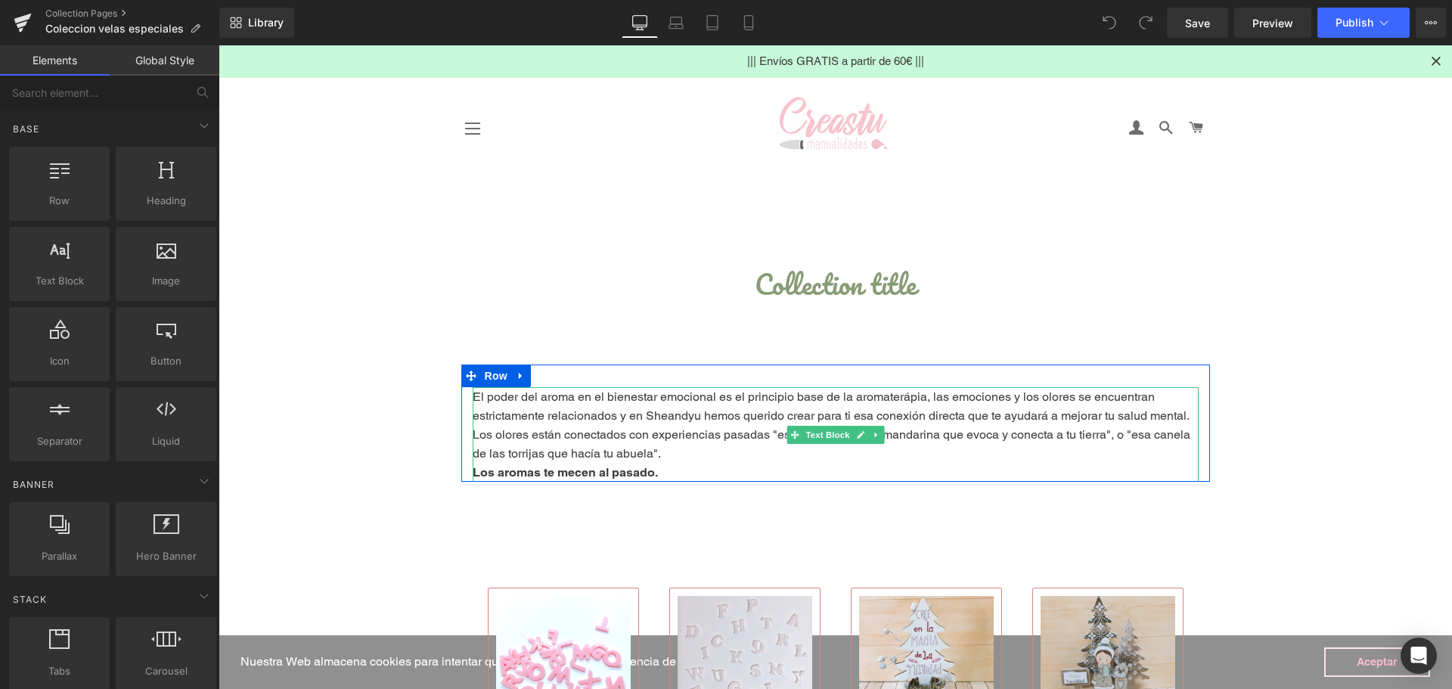
click at [771, 461] on div "El poder del aroma en el bienestar emocional es el principio base de la aromate…" at bounding box center [836, 434] width 726 height 95
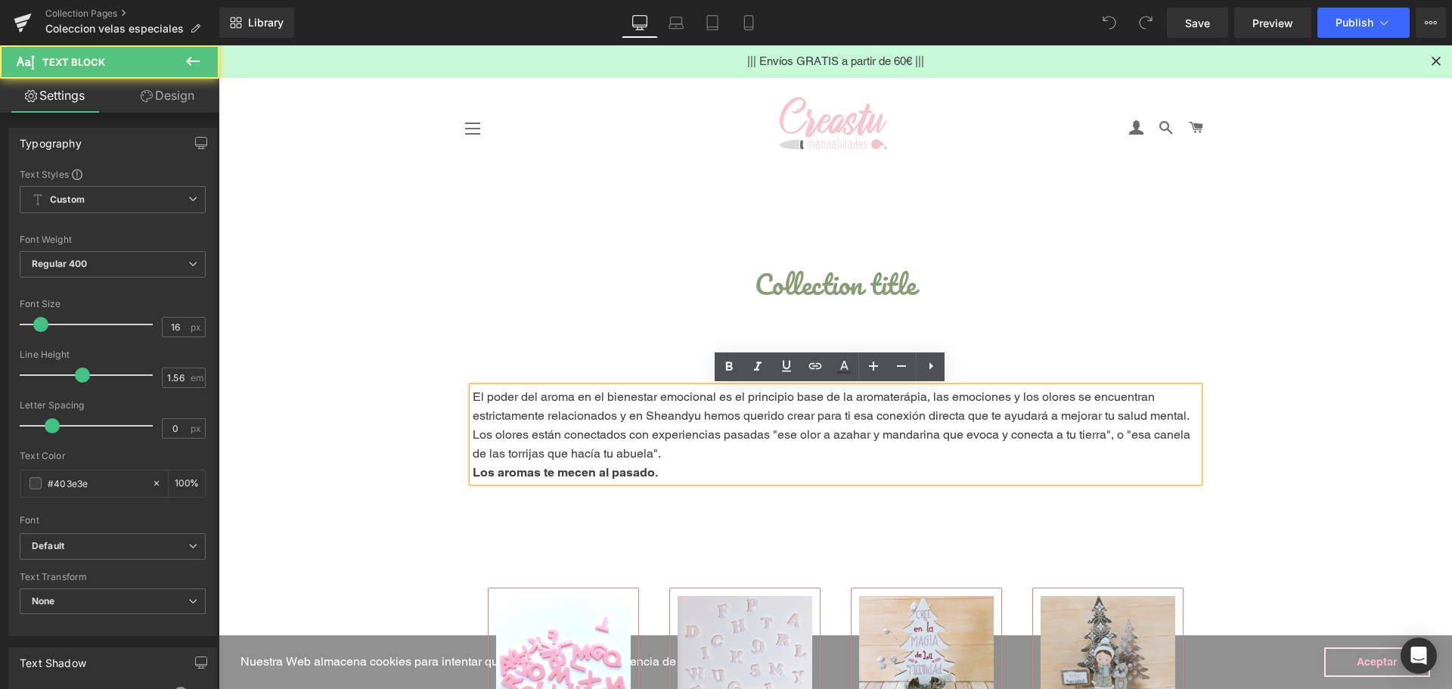
drag, startPoint x: 916, startPoint y: 473, endPoint x: 455, endPoint y: 390, distance: 468.0
click at [461, 390] on div "El poder del aroma en el bienestar emocional es el principio base de la aromate…" at bounding box center [835, 434] width 749 height 95
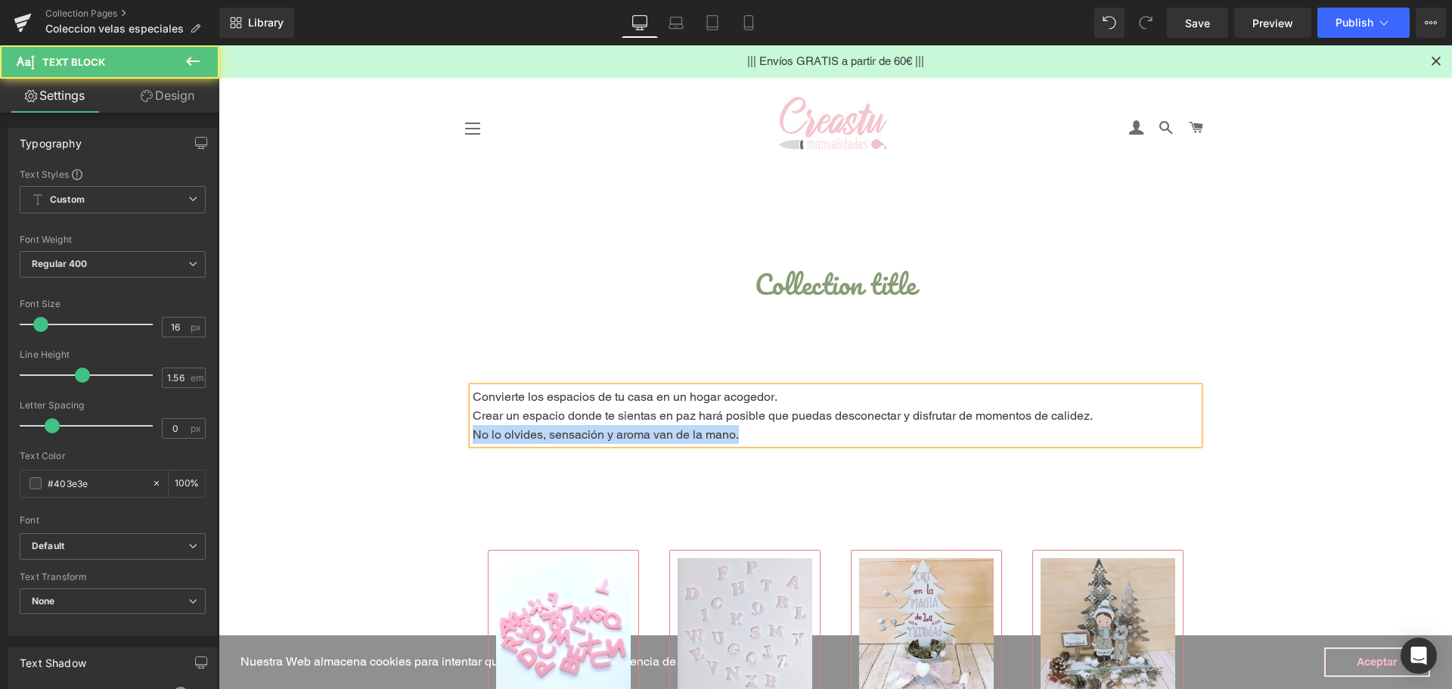
drag, startPoint x: 743, startPoint y: 435, endPoint x: 706, endPoint y: 374, distance: 72.0
click at [461, 429] on div "Convierte los espacios de tu casa en un hogar acogedor. Crear un espacio donde …" at bounding box center [835, 415] width 749 height 57
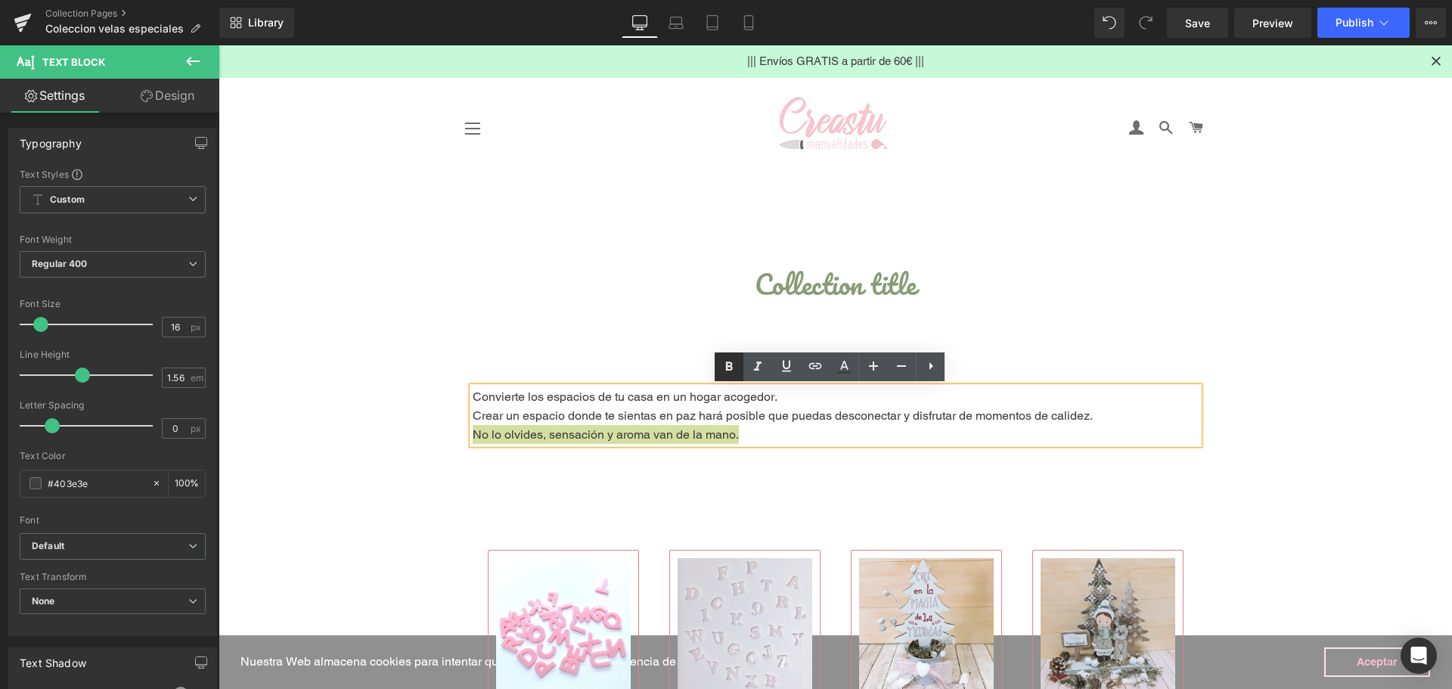
click at [729, 365] on icon at bounding box center [729, 367] width 18 height 18
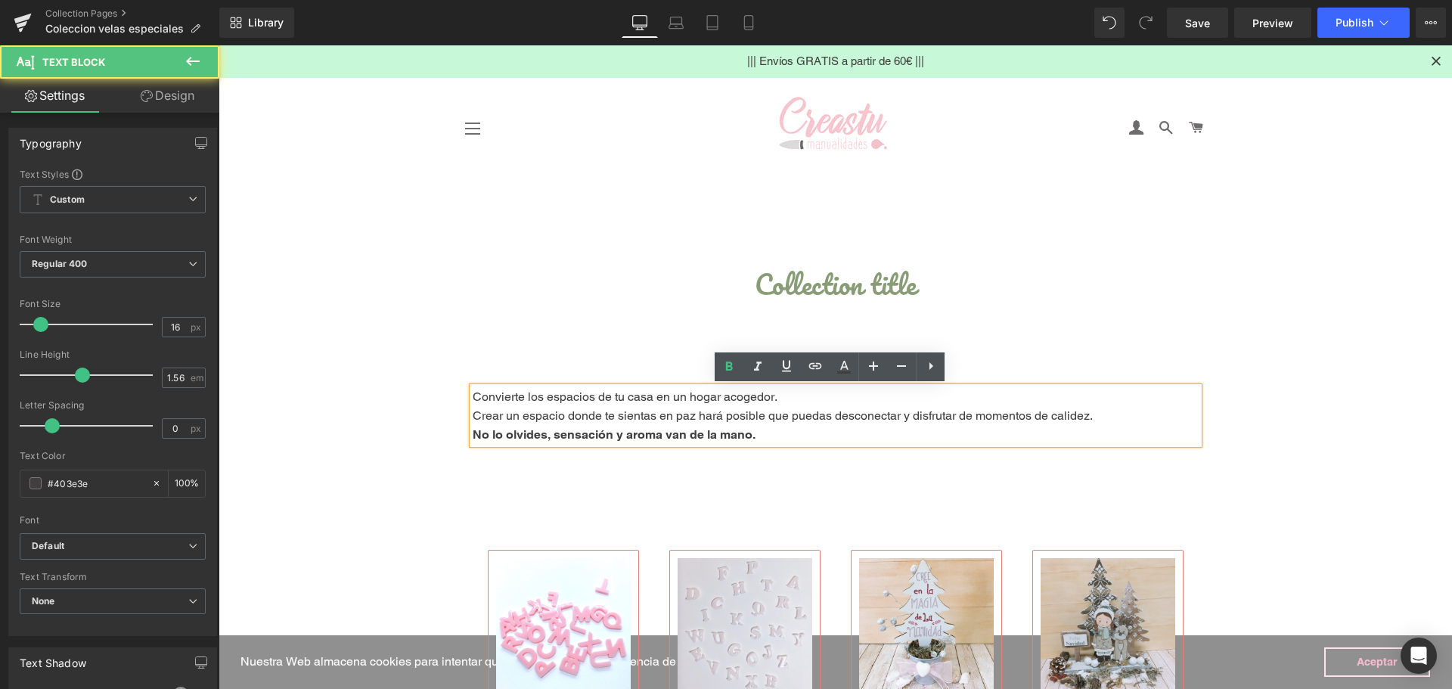
click at [473, 438] on strong "No lo olvides, sensación y aroma van de la mano." at bounding box center [614, 434] width 283 height 14
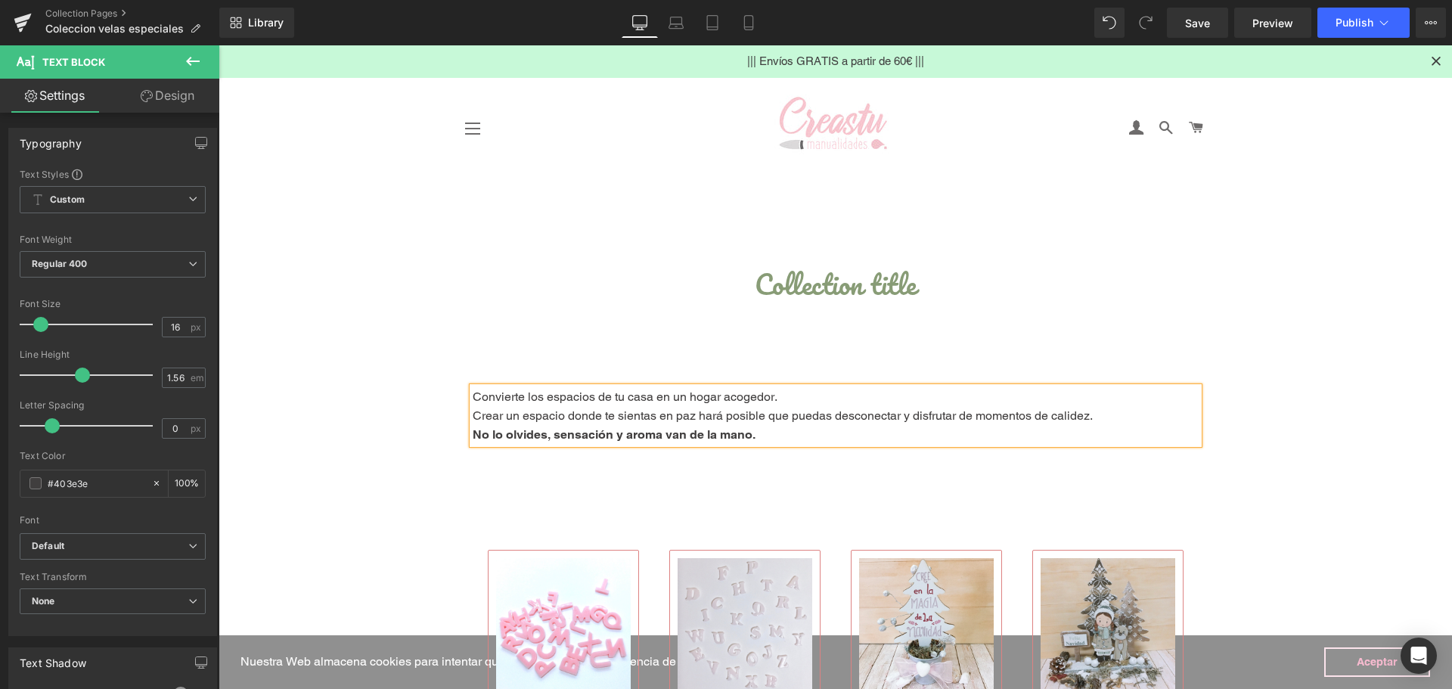
click at [473, 409] on p "Crear un espacio donde te sientas en paz hará posible que puedas desconectar y …" at bounding box center [836, 415] width 726 height 19
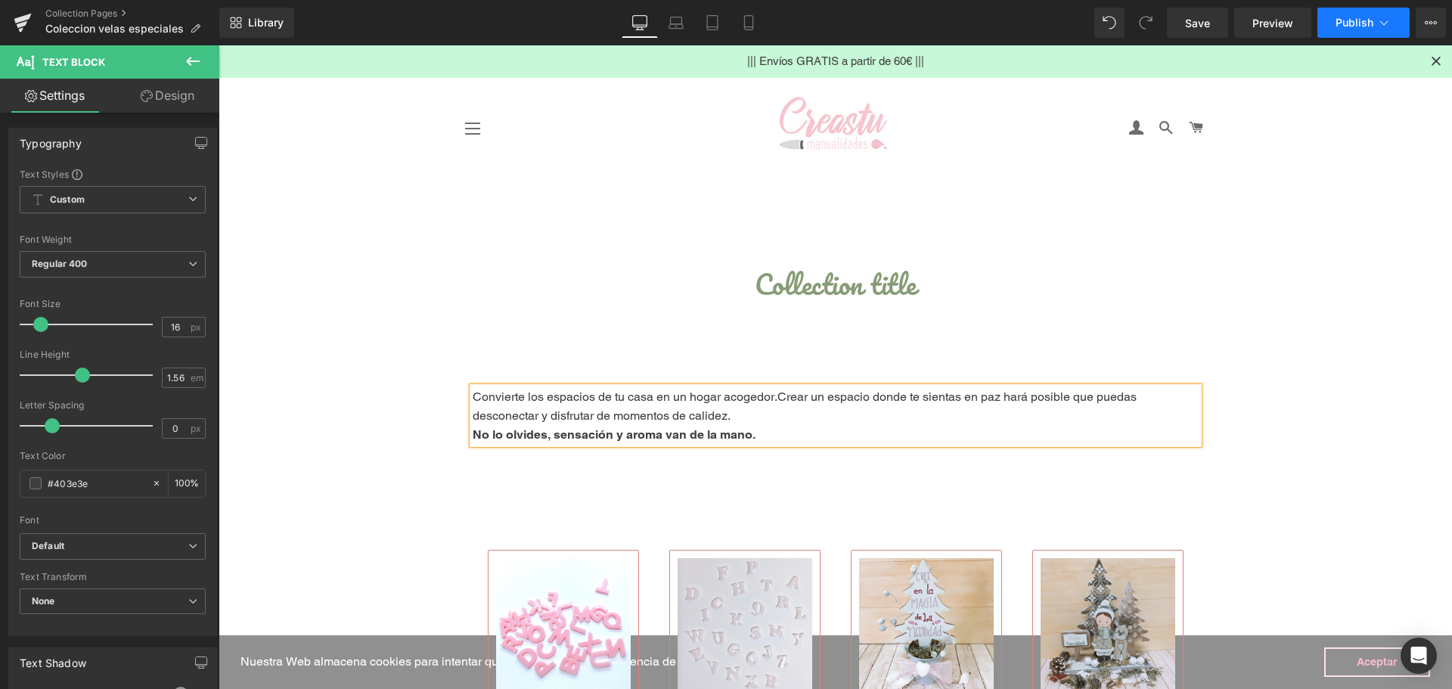
click at [1379, 29] on icon at bounding box center [1383, 22] width 15 height 15
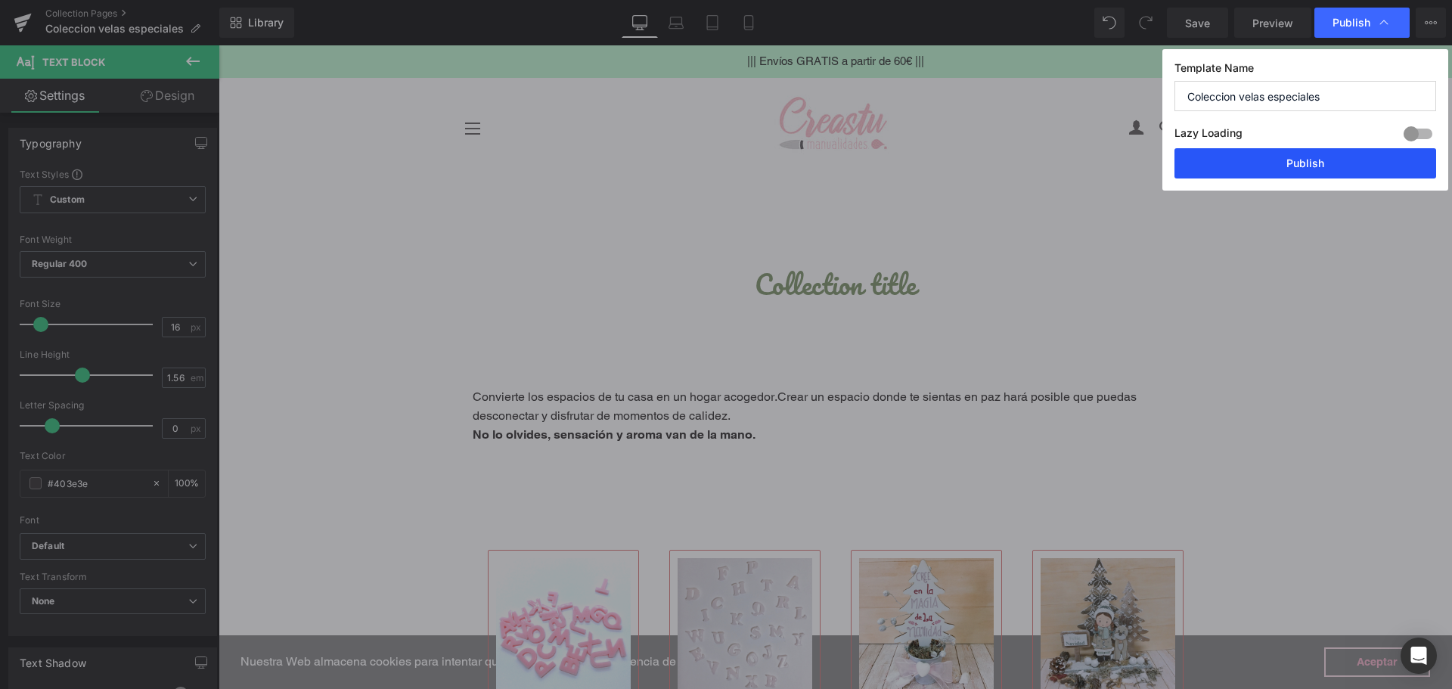
click at [1285, 166] on button "Publish" at bounding box center [1305, 163] width 262 height 30
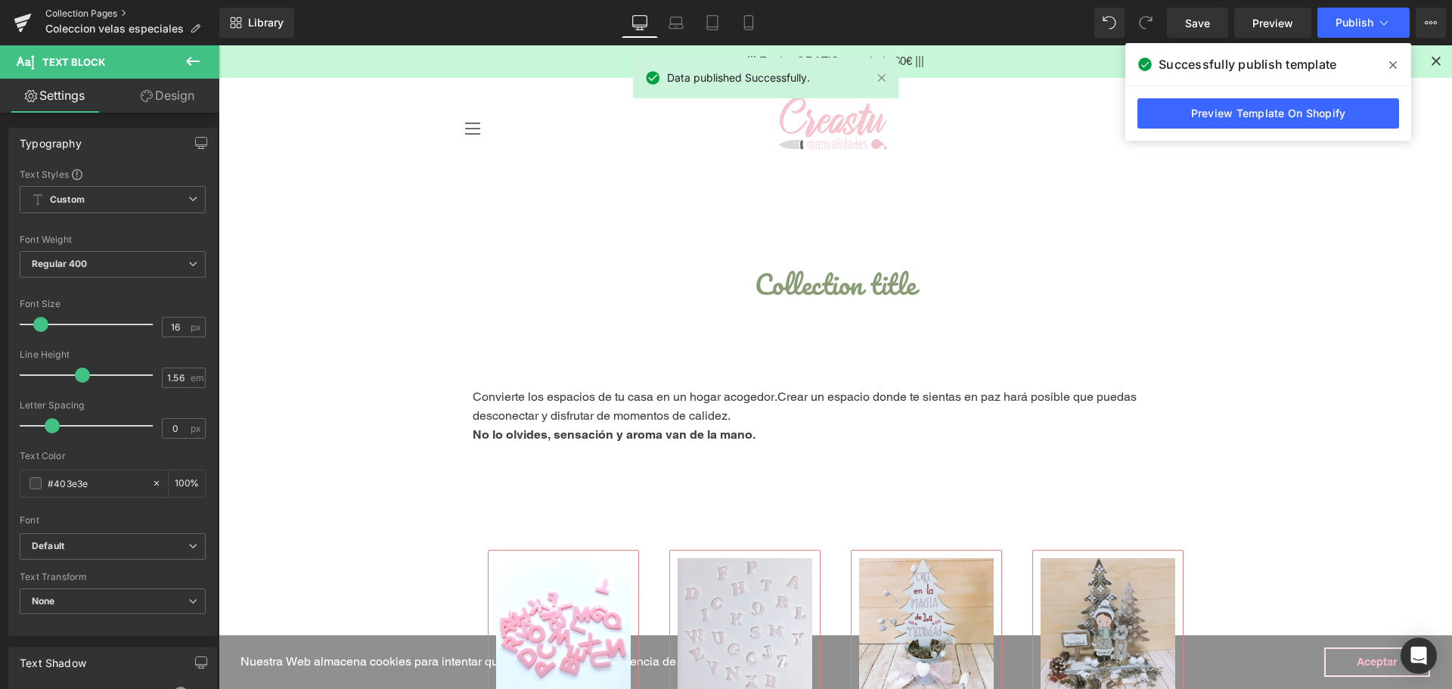
click at [77, 15] on link "Collection Pages" at bounding box center [132, 14] width 174 height 12
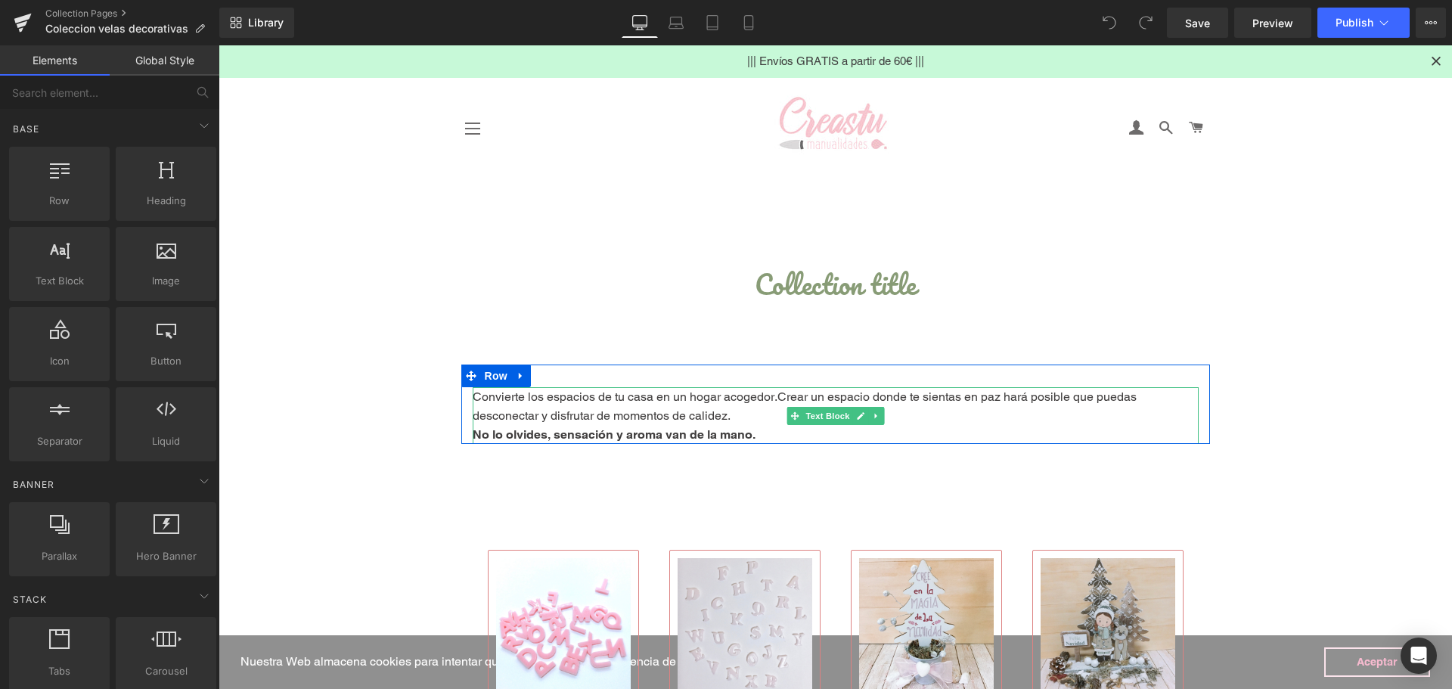
click at [714, 428] on strong "No lo olvides, sensación y aroma van de la mano." at bounding box center [614, 434] width 283 height 14
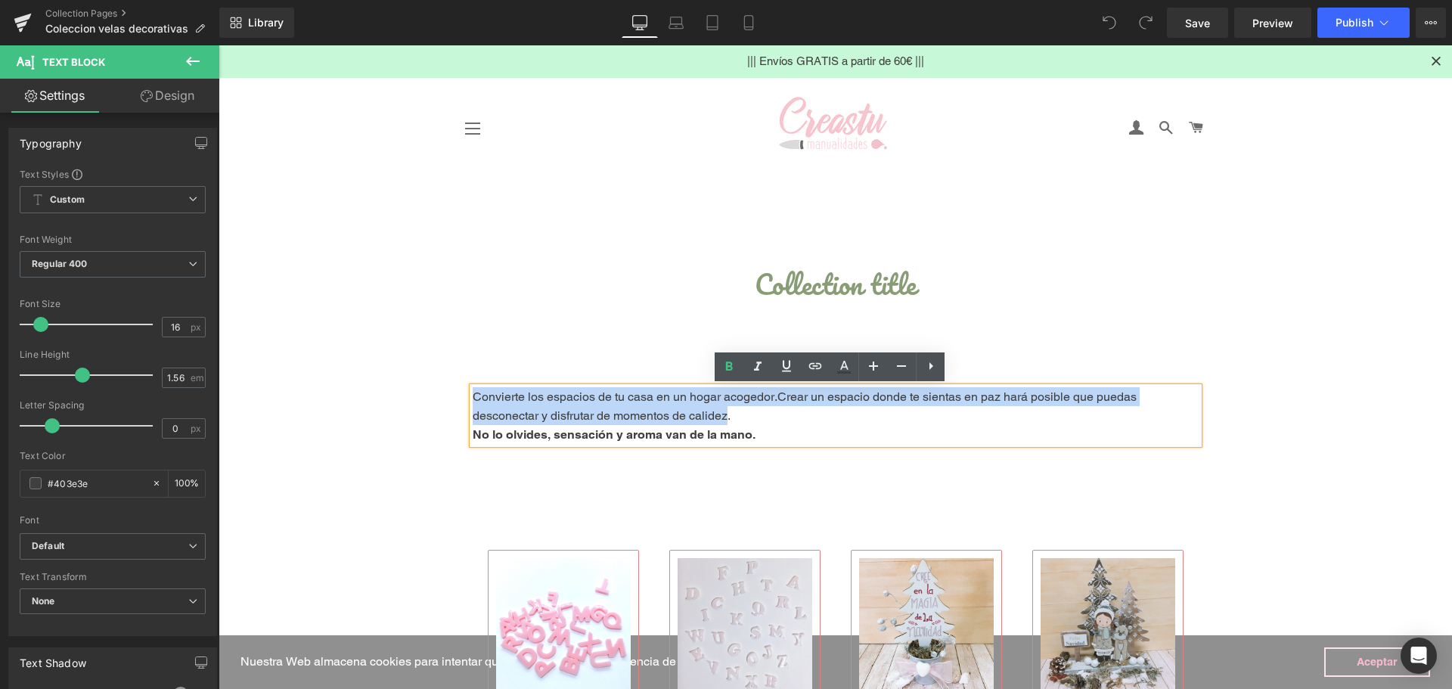
drag, startPoint x: 721, startPoint y: 415, endPoint x: 470, endPoint y: 398, distance: 252.4
click at [473, 398] on p "Convierte los espacios de tu casa en un hogar acogedor. Crear un espacio donde …" at bounding box center [836, 406] width 726 height 38
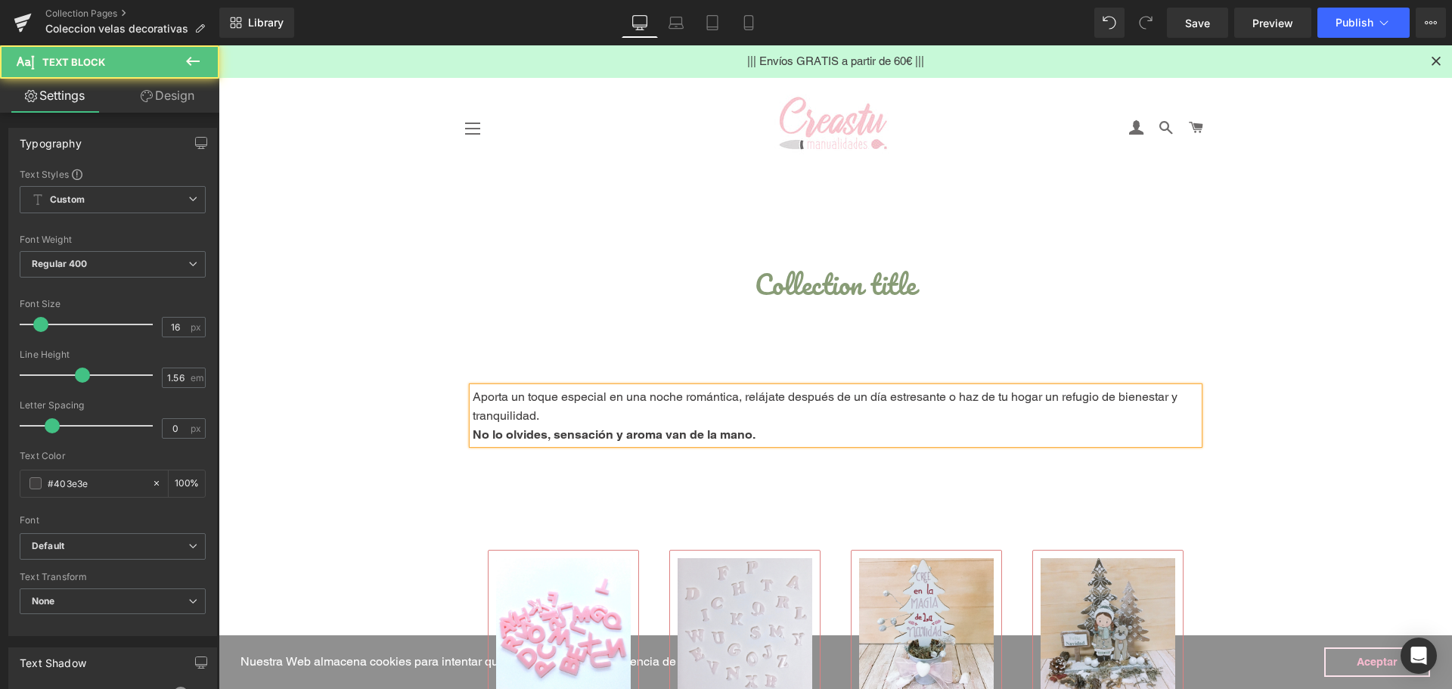
drag, startPoint x: 945, startPoint y: 438, endPoint x: 679, endPoint y: 421, distance: 266.0
click at [679, 421] on div "Aporta un toque especial en una noche romántica, relájate después de un día est…" at bounding box center [836, 415] width 726 height 57
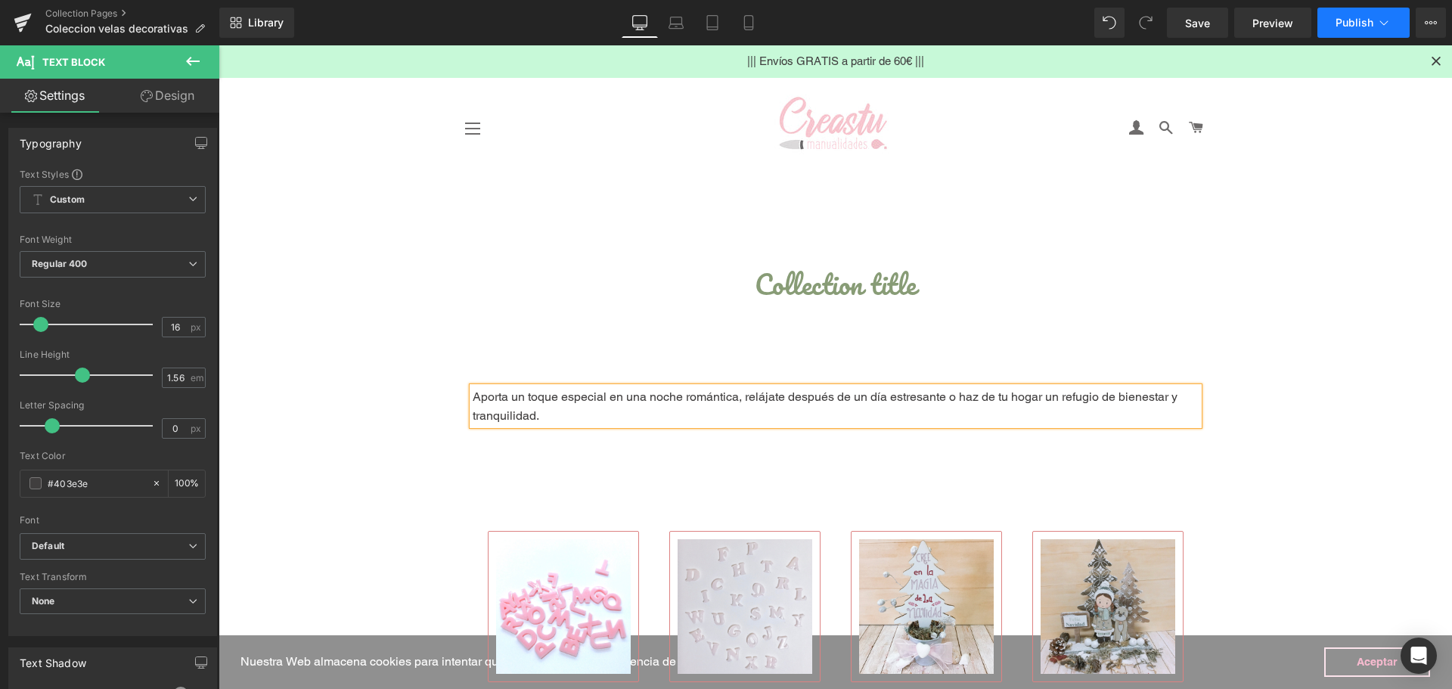
click at [1350, 25] on span "Publish" at bounding box center [1355, 23] width 38 height 12
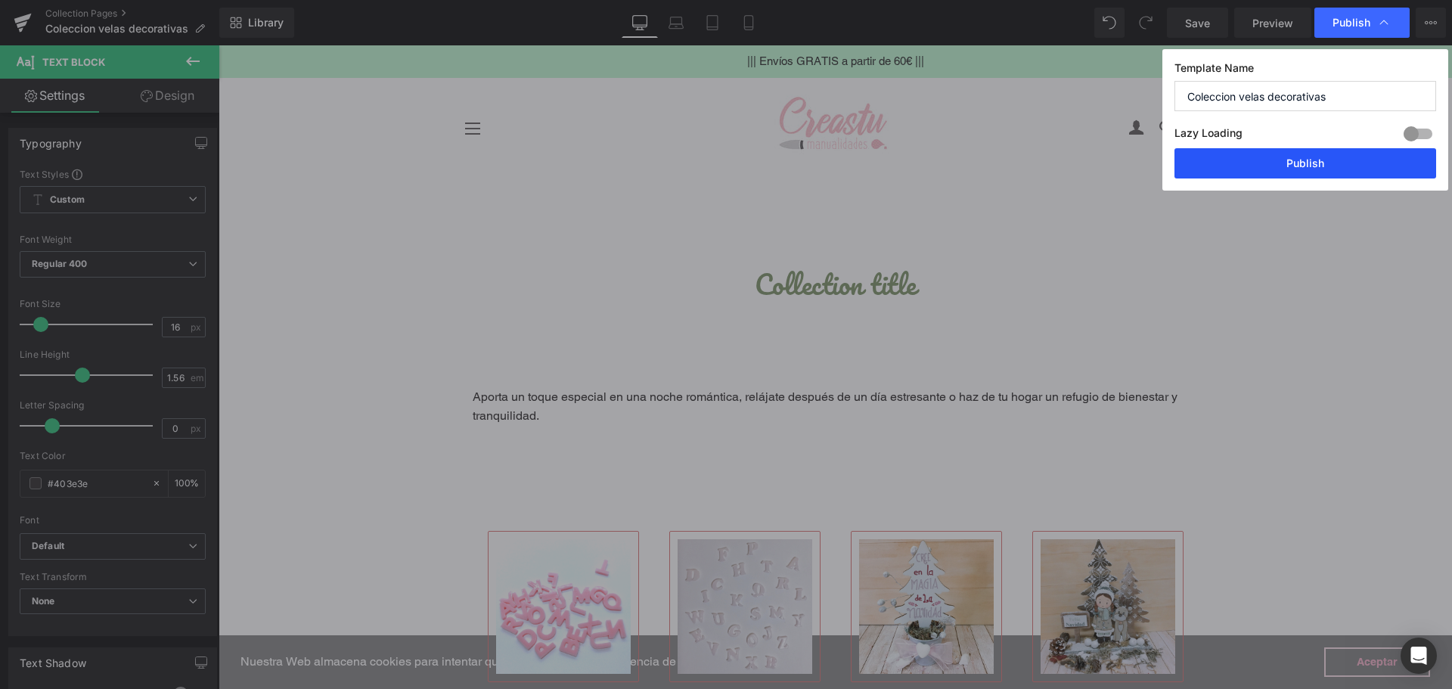
click at [1280, 171] on button "Publish" at bounding box center [1305, 163] width 262 height 30
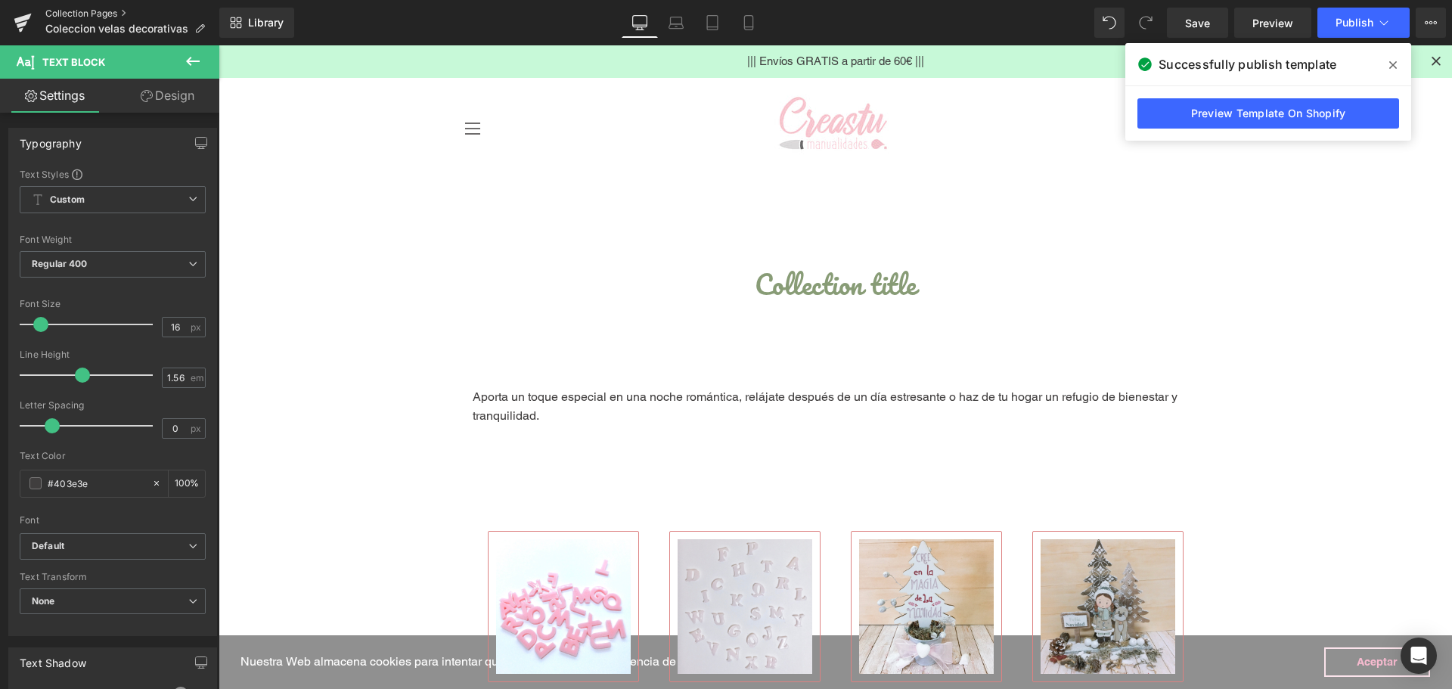
click at [104, 13] on link "Collection Pages" at bounding box center [132, 14] width 174 height 12
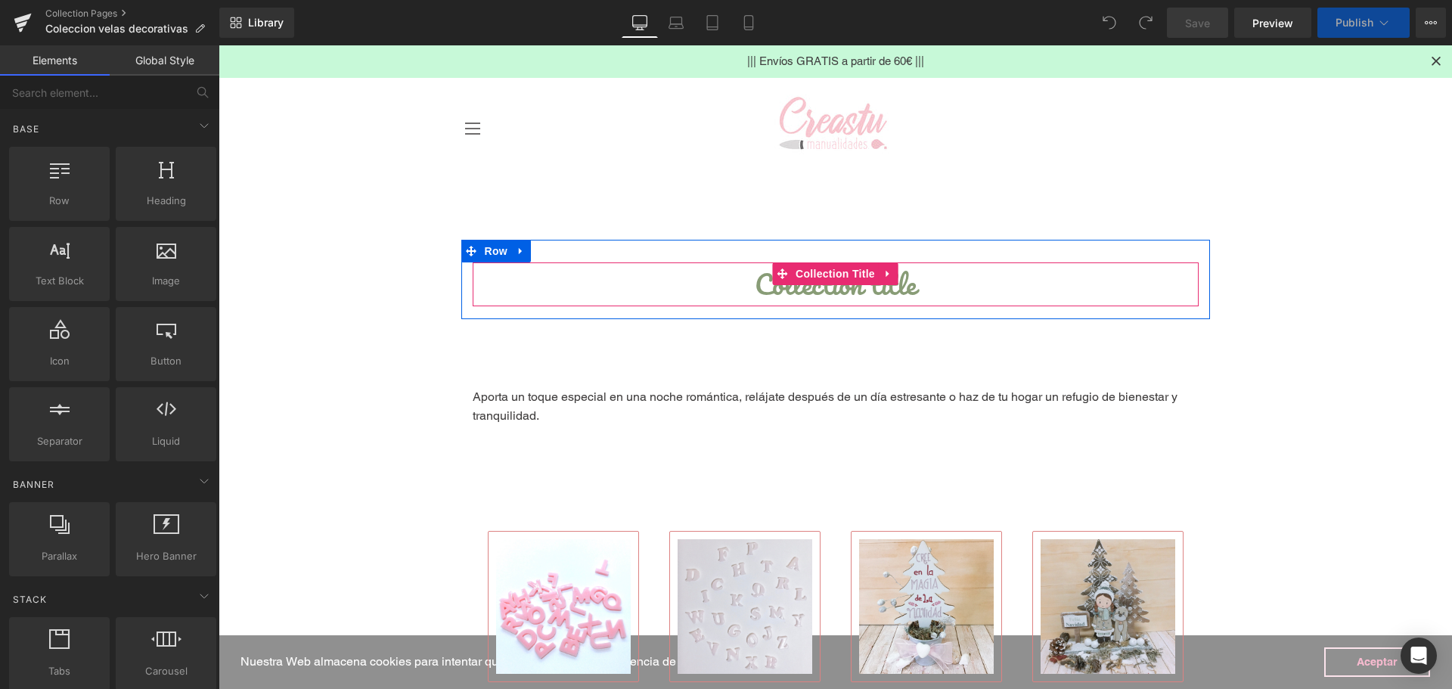
click at [820, 287] on h1 "Collection title" at bounding box center [836, 284] width 726 height 44
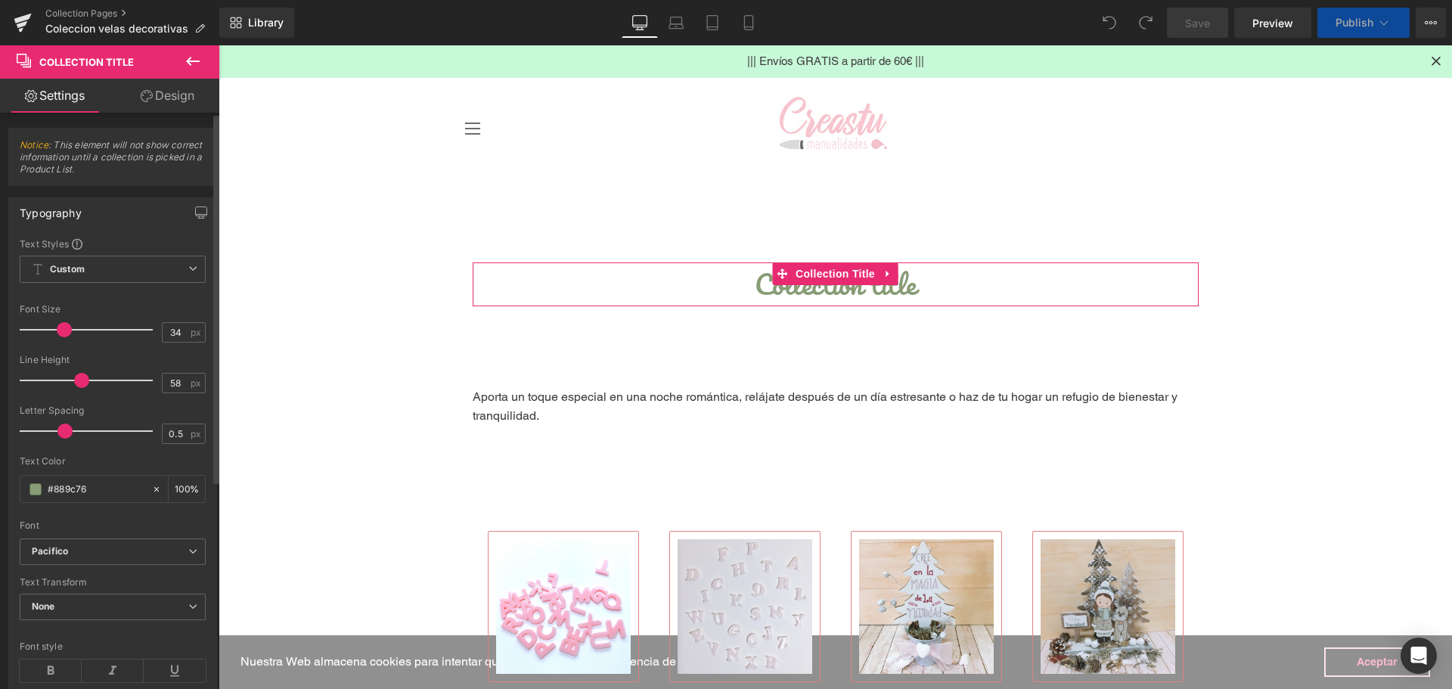
drag, startPoint x: 98, startPoint y: 491, endPoint x: 0, endPoint y: 476, distance: 99.5
click at [0, 476] on div "Typography Text Styles Custom Custom Setup Global Style Custom Setup Global Sty…" at bounding box center [113, 443] width 226 height 514
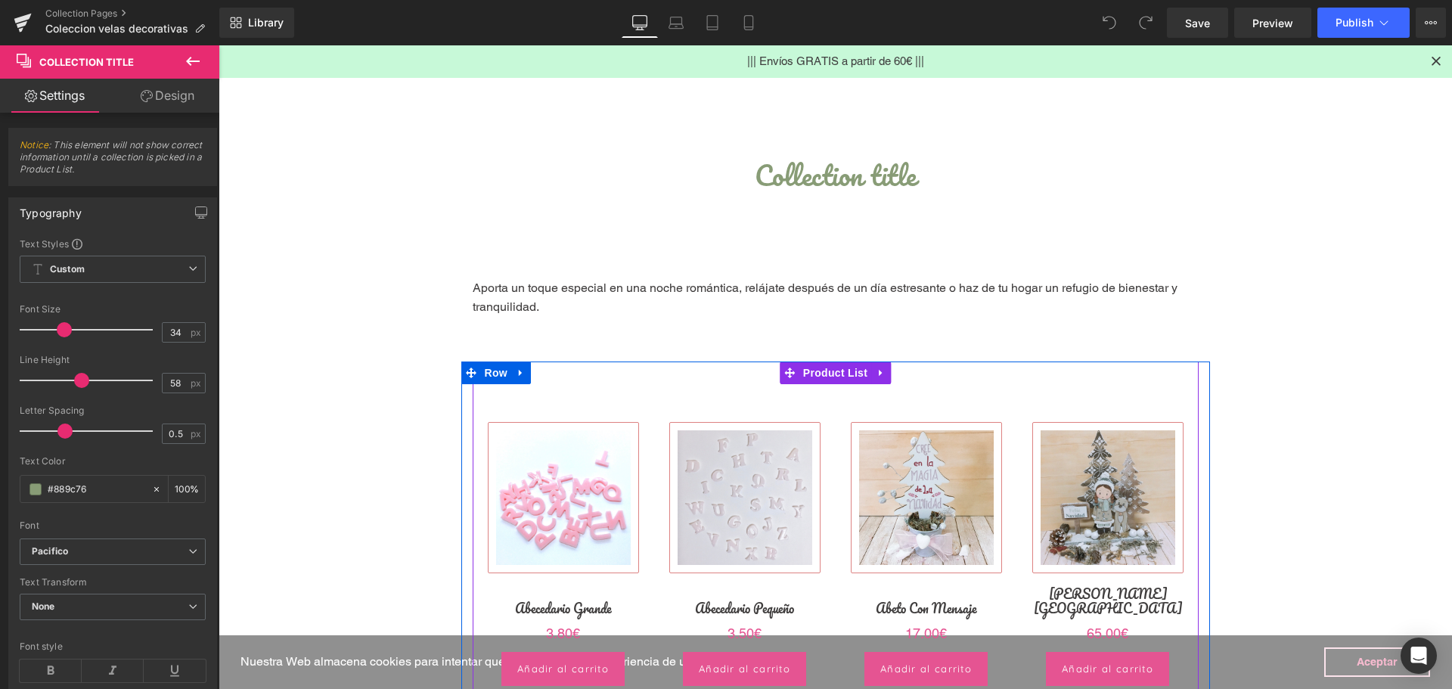
scroll to position [227, 0]
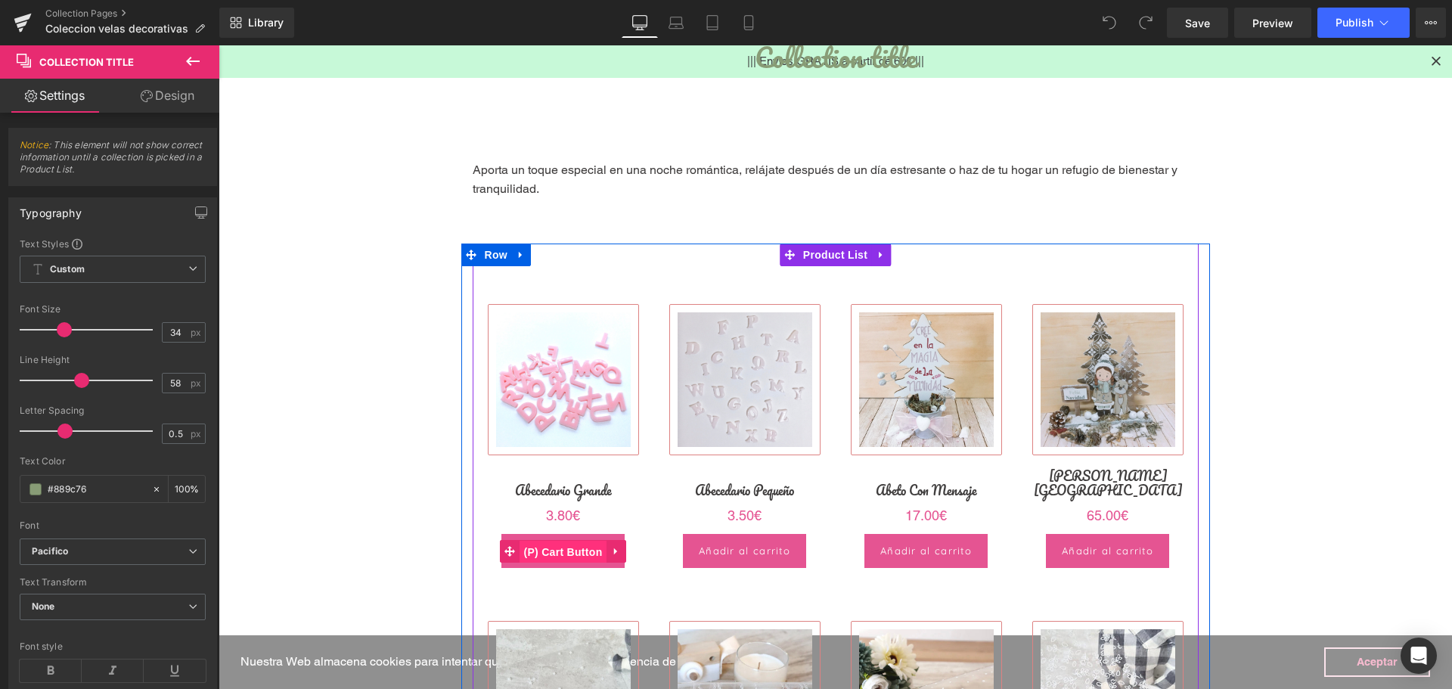
click at [551, 550] on span "(P) Cart Button" at bounding box center [563, 552] width 86 height 23
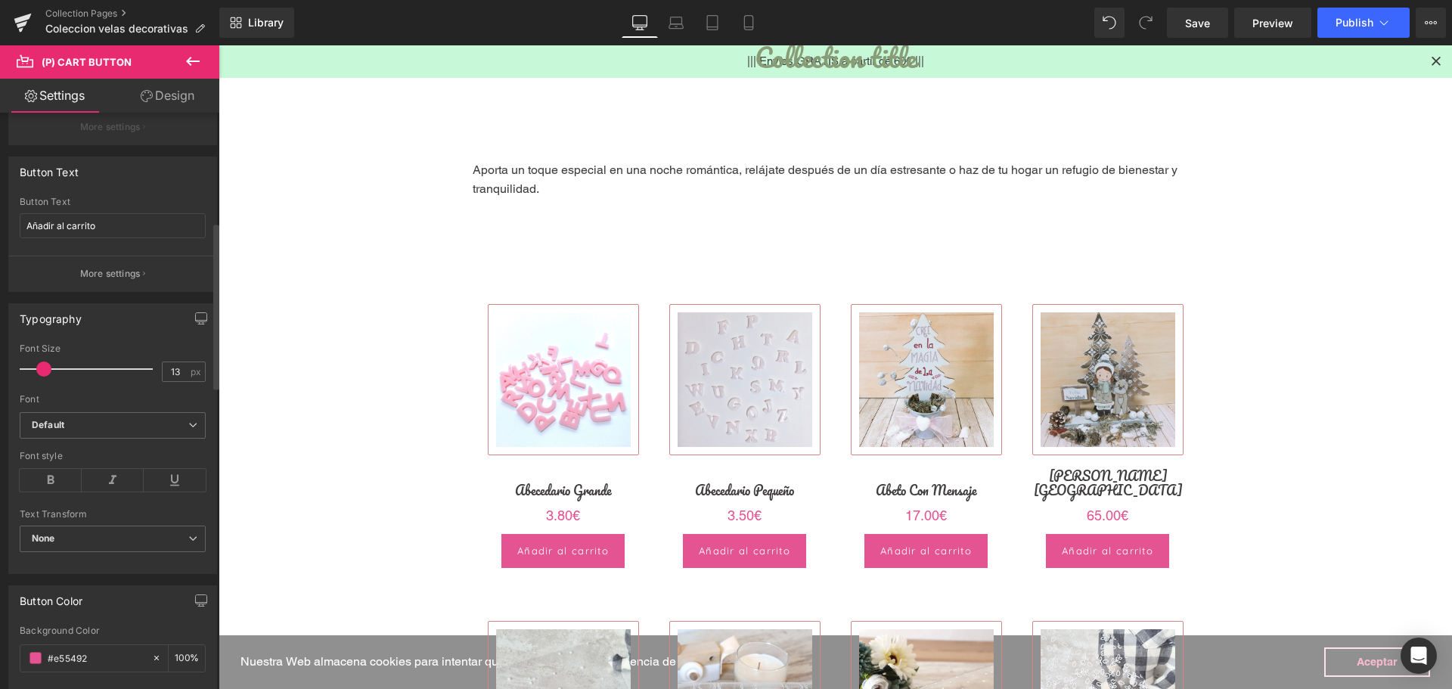
scroll to position [378, 0]
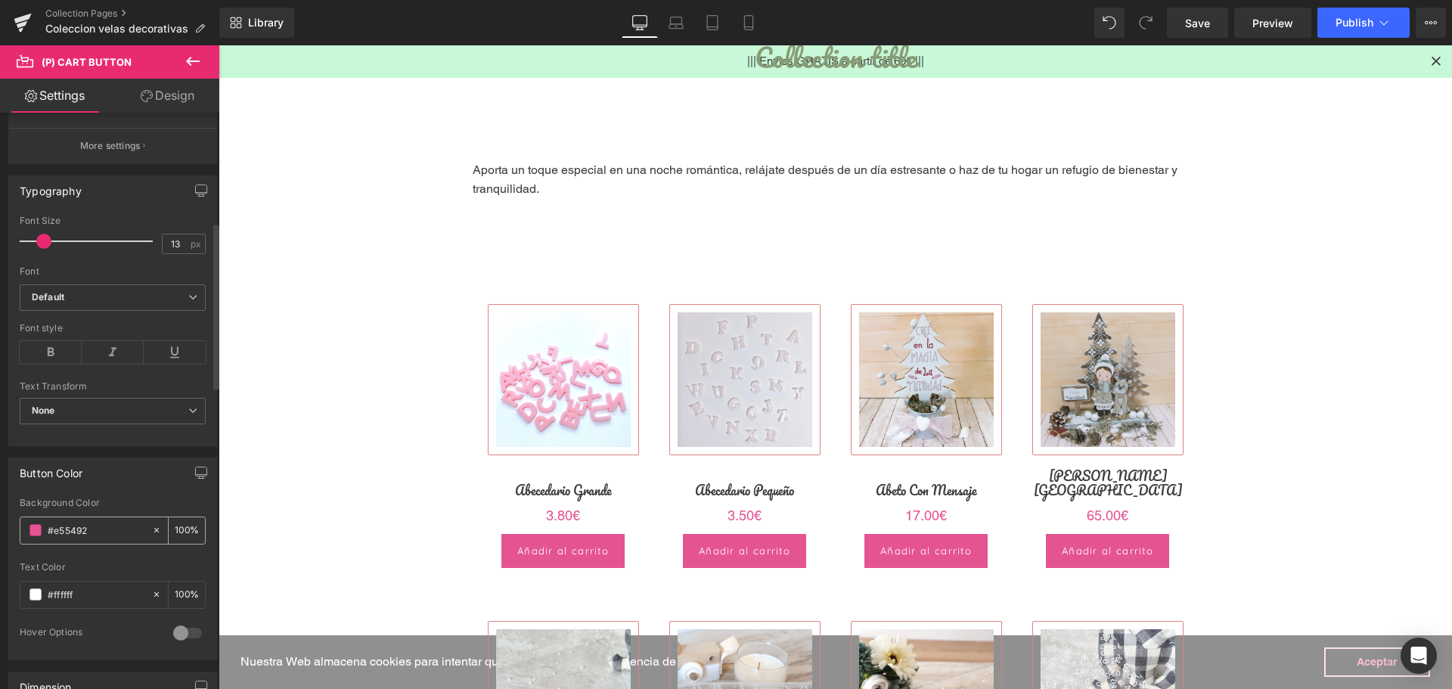
drag, startPoint x: 58, startPoint y: 521, endPoint x: 30, endPoint y: 520, distance: 28.0
click at [30, 520] on div "#e55492" at bounding box center [85, 530] width 131 height 26
paste input "889c76"
type input "#889c76"
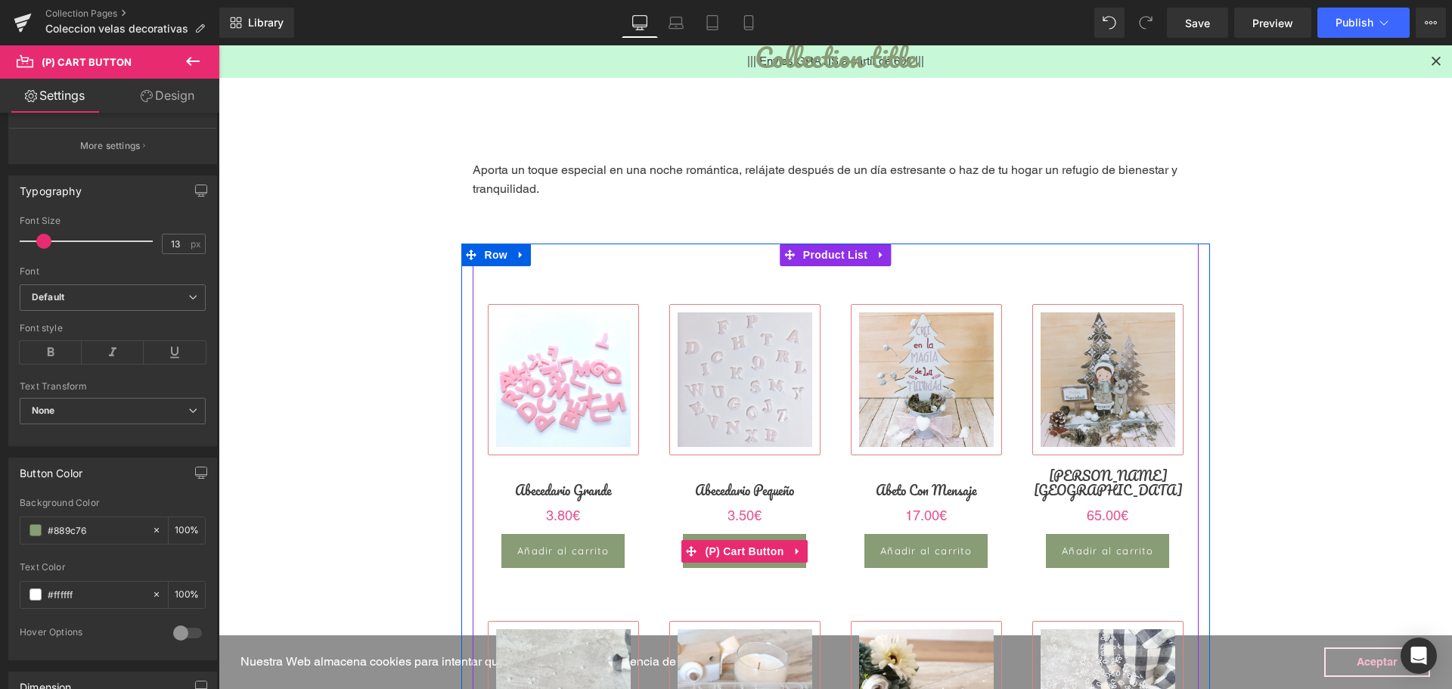
click at [736, 554] on span "(P) Cart Button" at bounding box center [744, 551] width 86 height 23
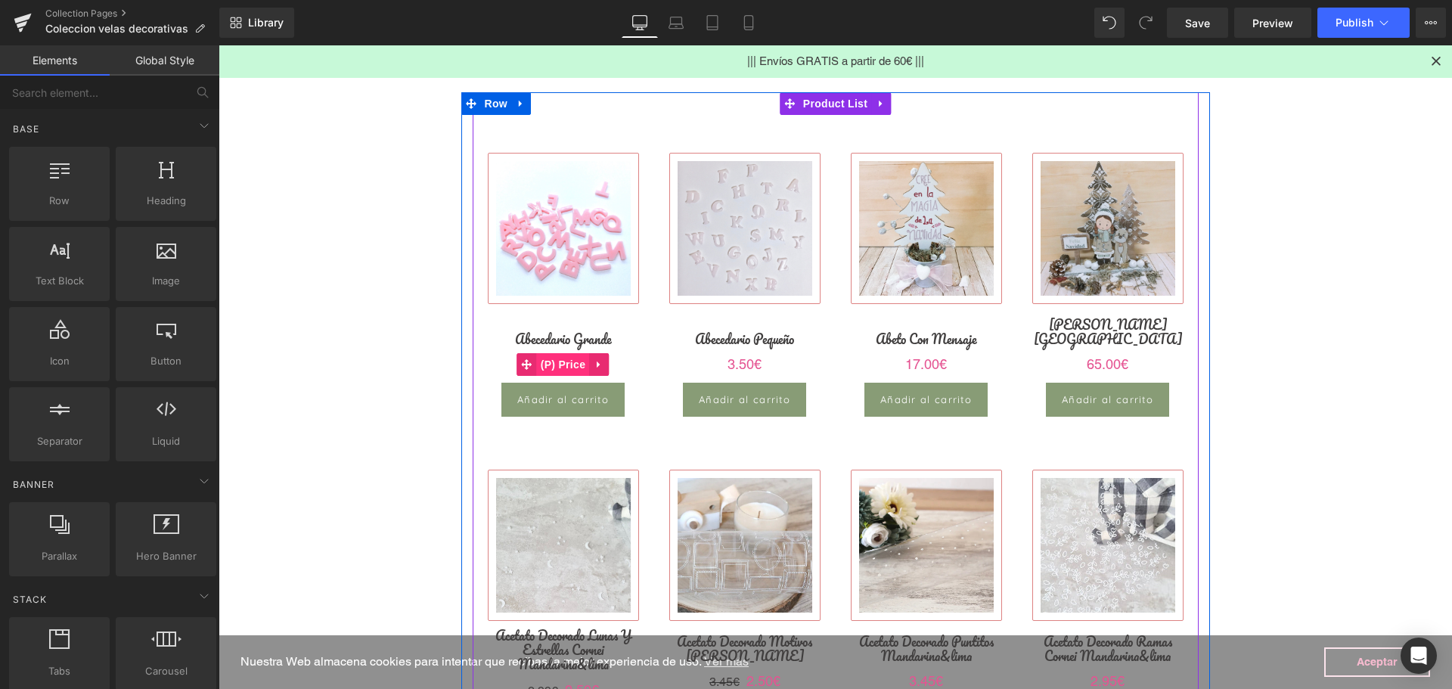
click at [554, 365] on span "(P) Price" at bounding box center [563, 364] width 53 height 23
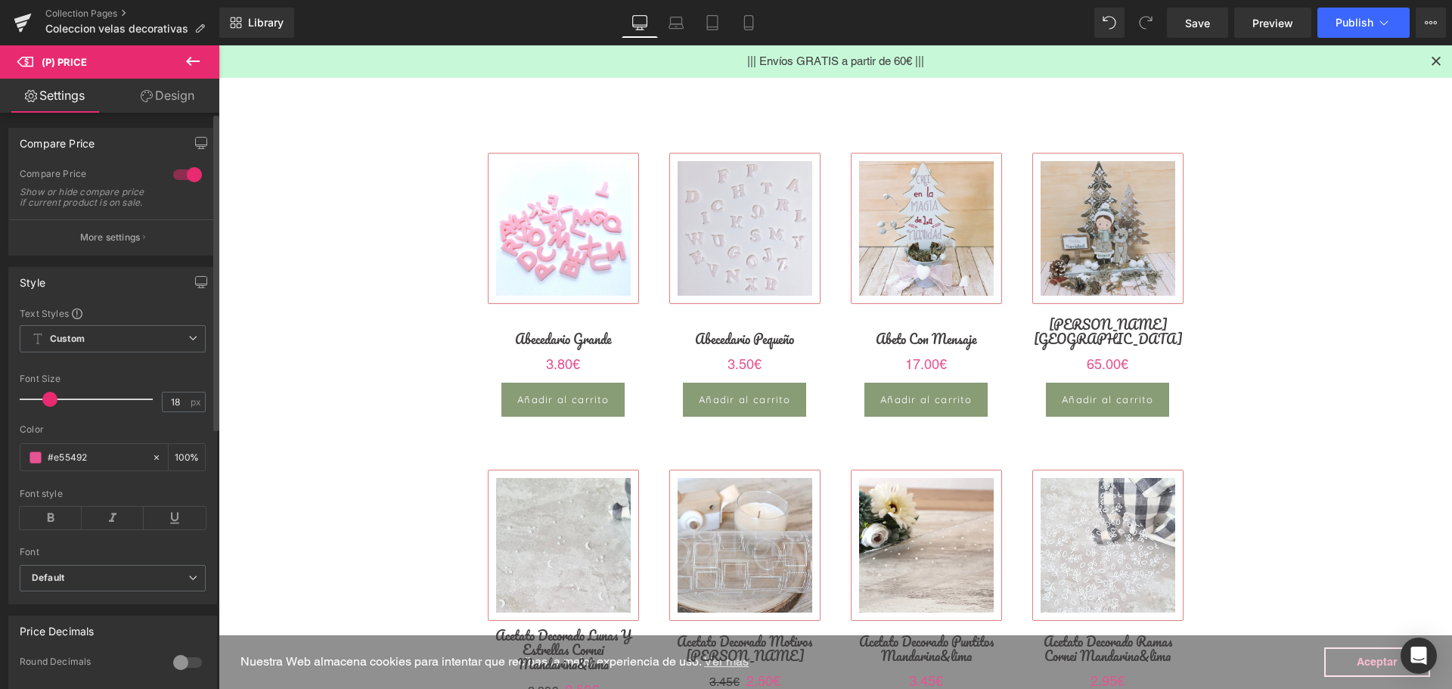
drag, startPoint x: 89, startPoint y: 467, endPoint x: 0, endPoint y: 451, distance: 90.6
click at [0, 451] on div "Style Text Styles Custom Custom Setup Global Style Custom Setup Global Style 18…" at bounding box center [113, 430] width 226 height 349
paste input "889c76"
type input "#889c76"
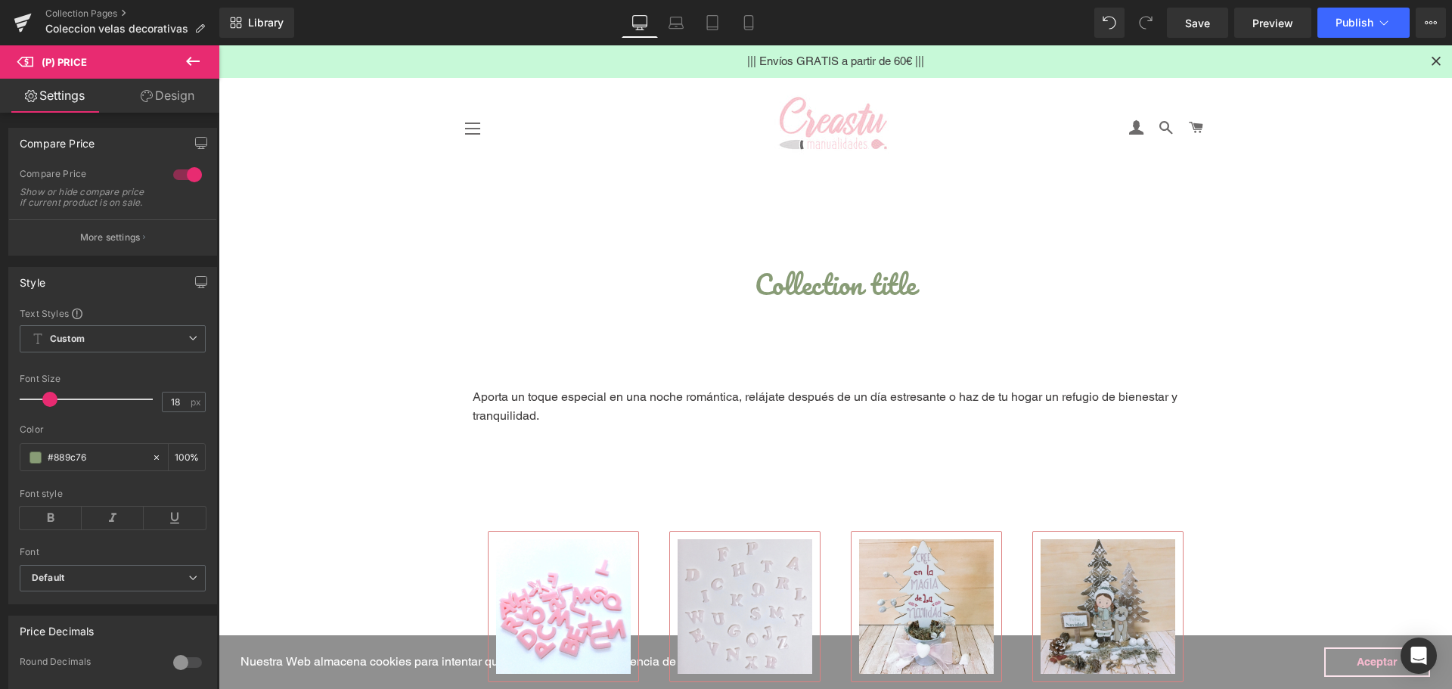
scroll to position [303, 0]
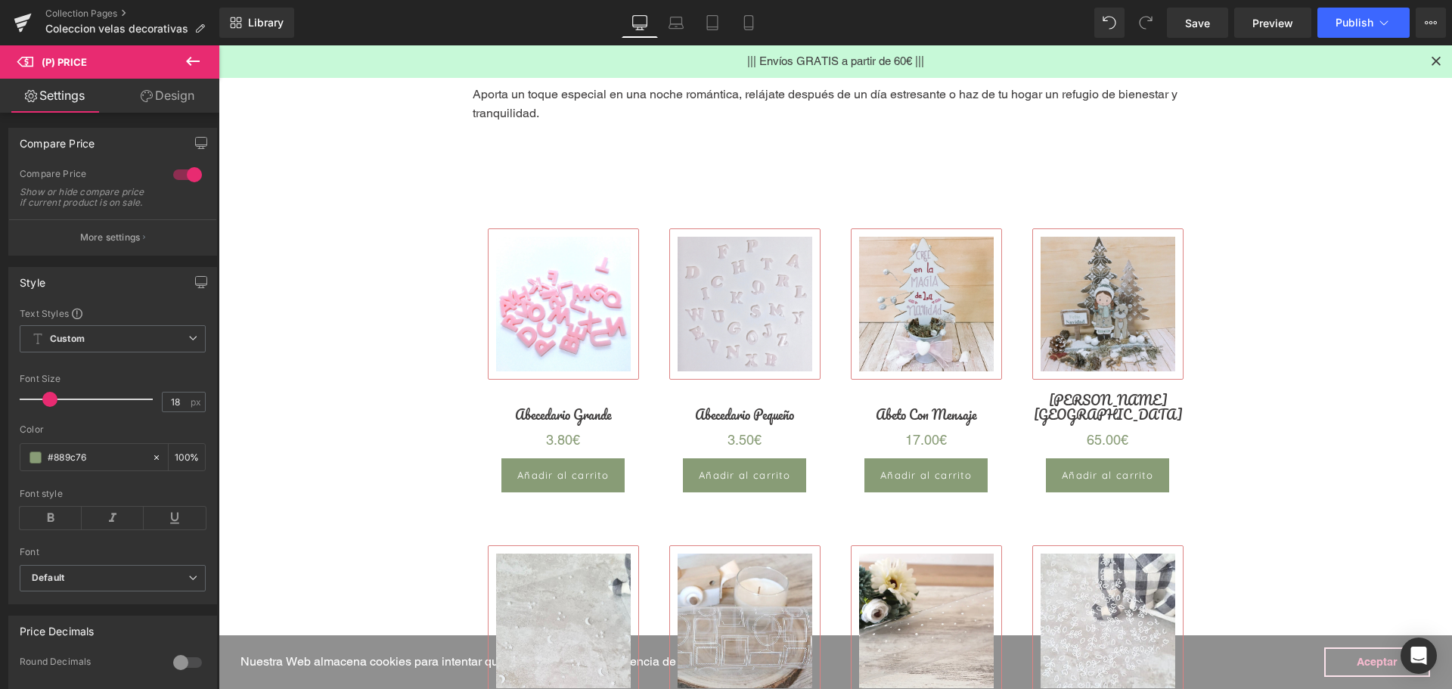
click at [547, 269] on img at bounding box center [563, 303] width 151 height 151
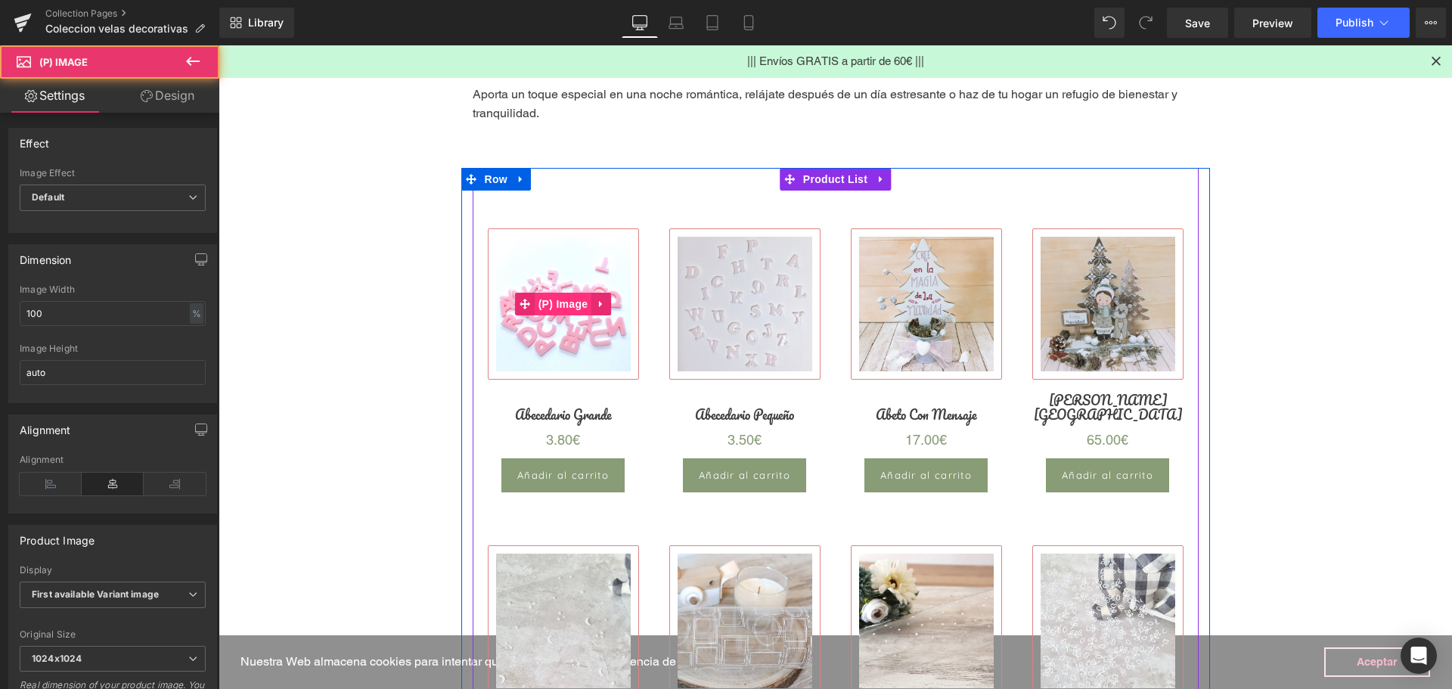
click at [557, 298] on span "(P) Image" at bounding box center [563, 304] width 57 height 23
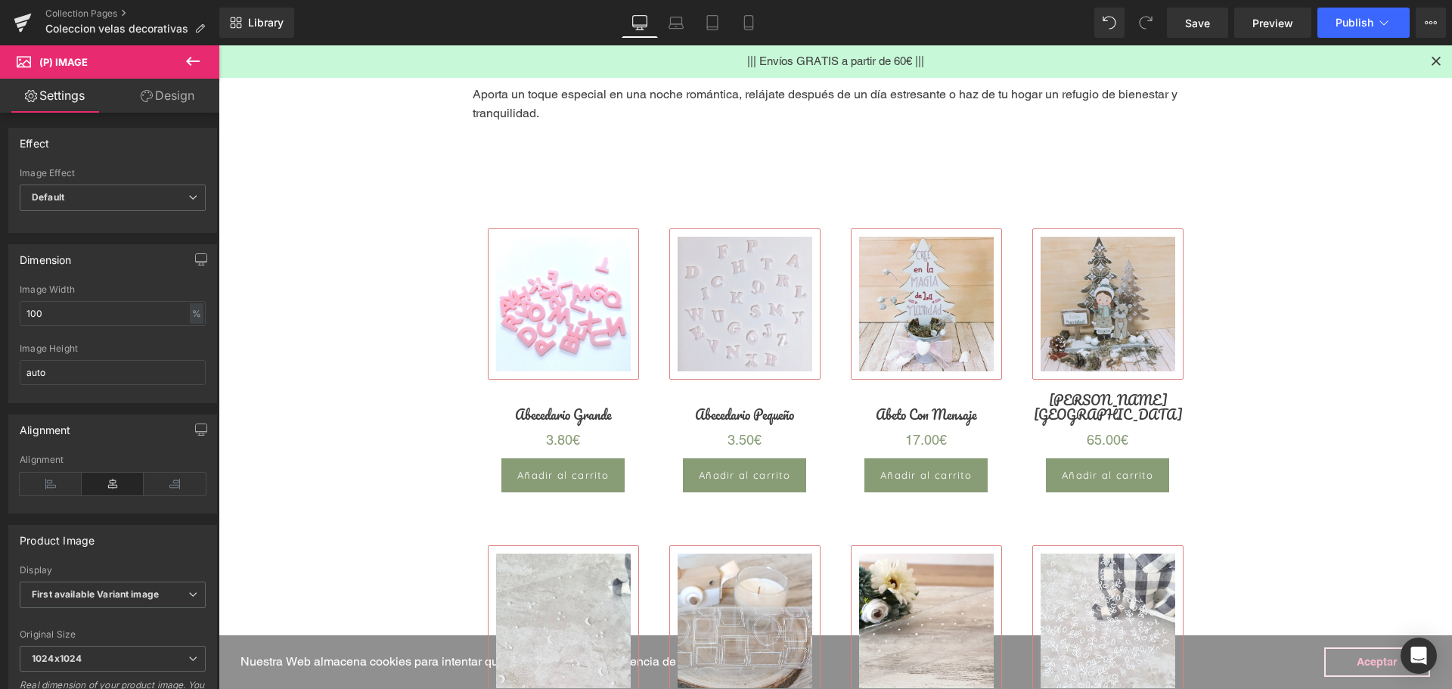
click at [158, 93] on link "Design" at bounding box center [168, 96] width 110 height 34
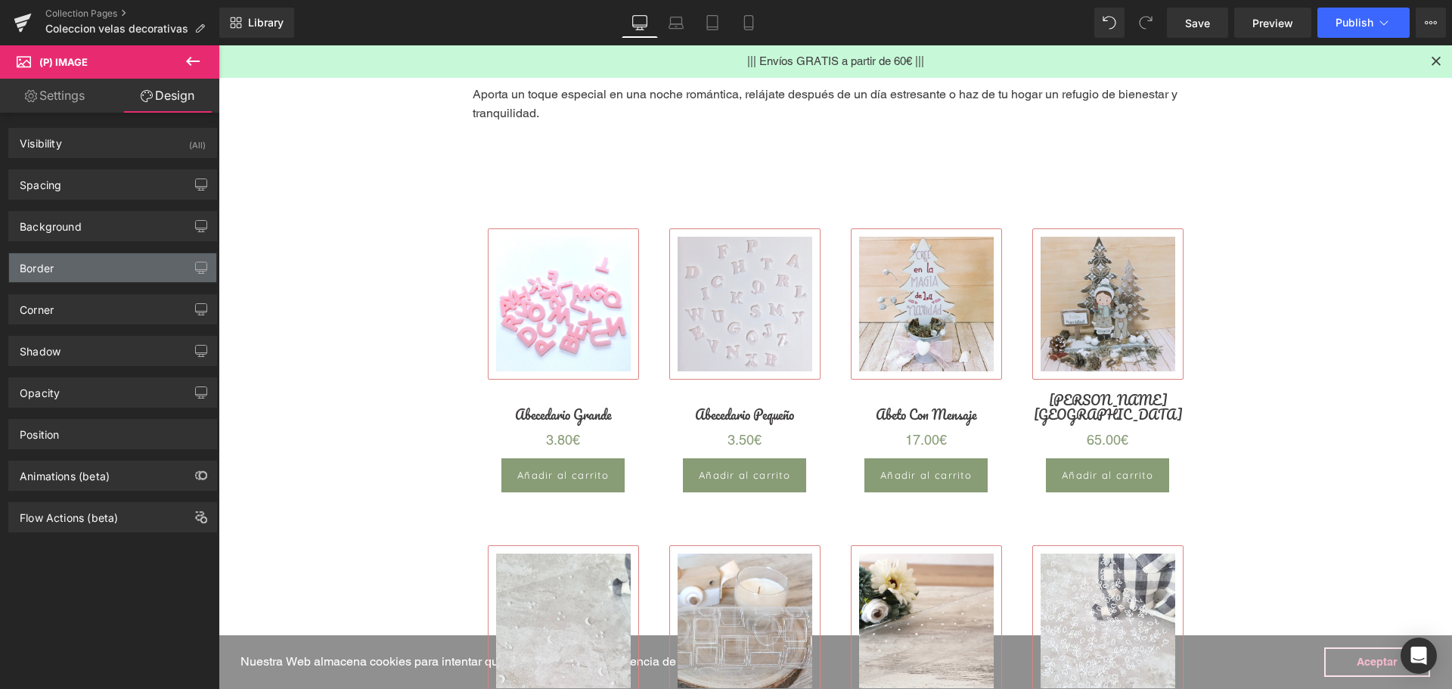
click at [57, 271] on div "Border" at bounding box center [112, 267] width 207 height 29
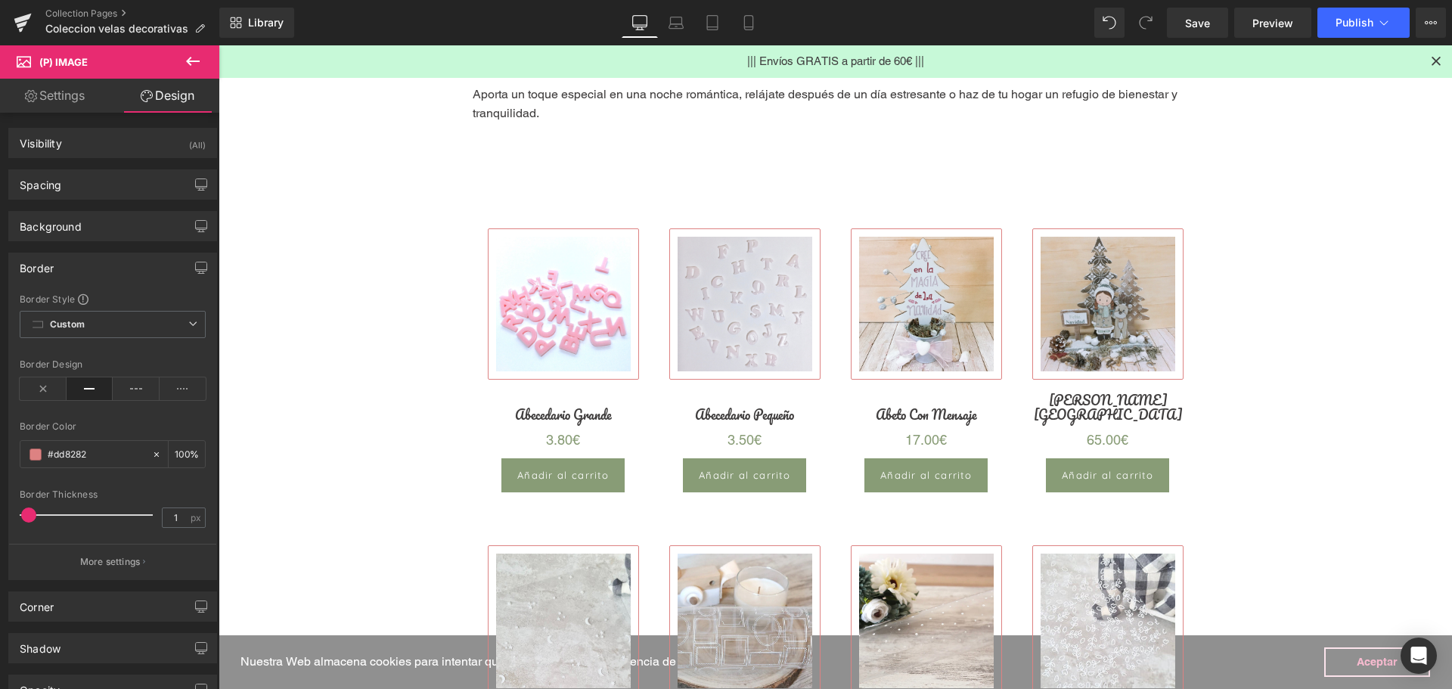
paste input "889c76"
type input "#889c76"
drag, startPoint x: 1324, startPoint y: 366, endPoint x: 1316, endPoint y: 365, distance: 8.5
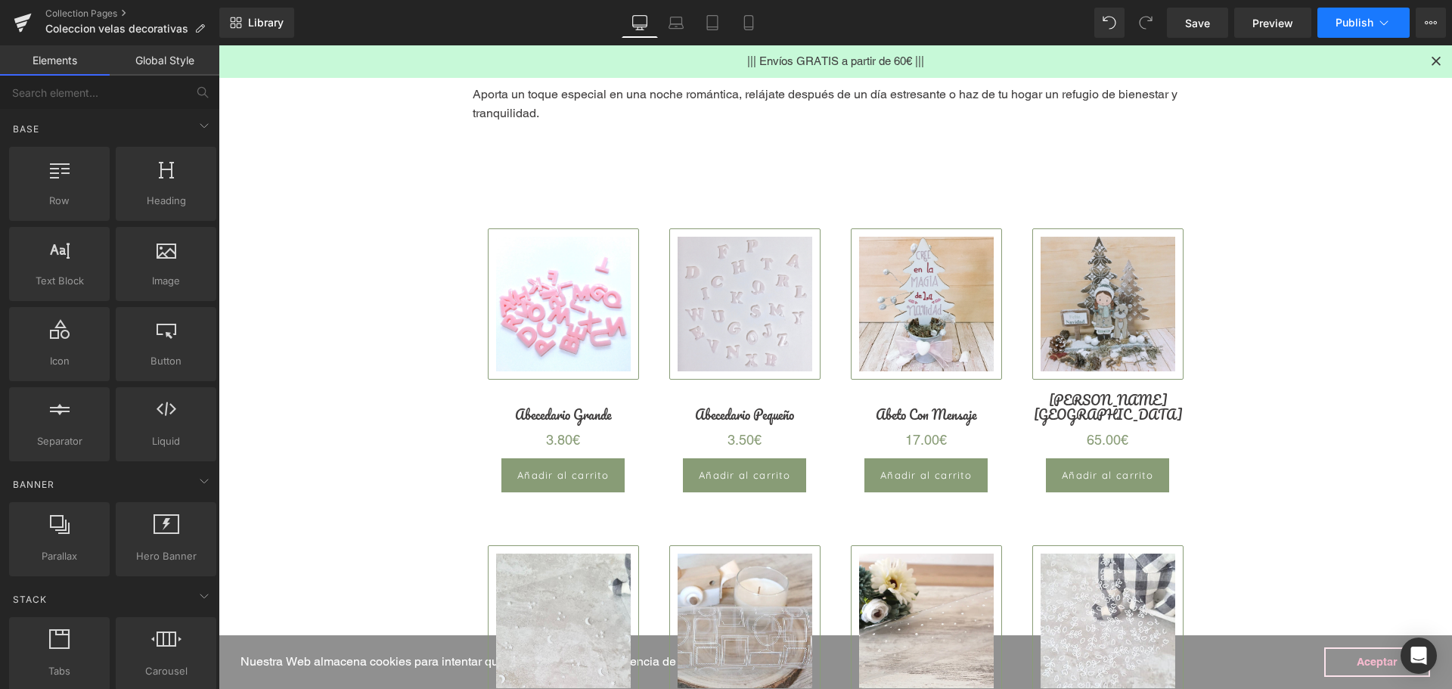
click at [1331, 26] on button "Publish" at bounding box center [1363, 23] width 92 height 30
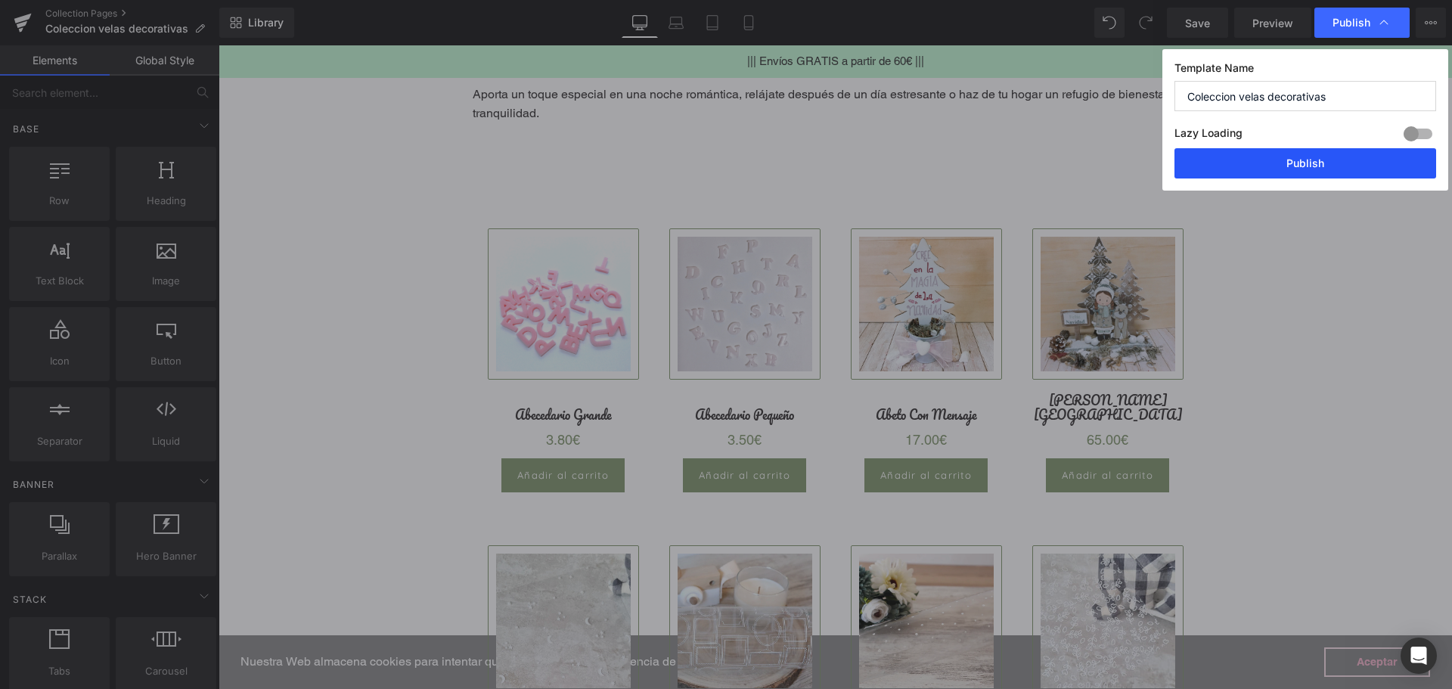
click at [1317, 163] on button "Publish" at bounding box center [1305, 163] width 262 height 30
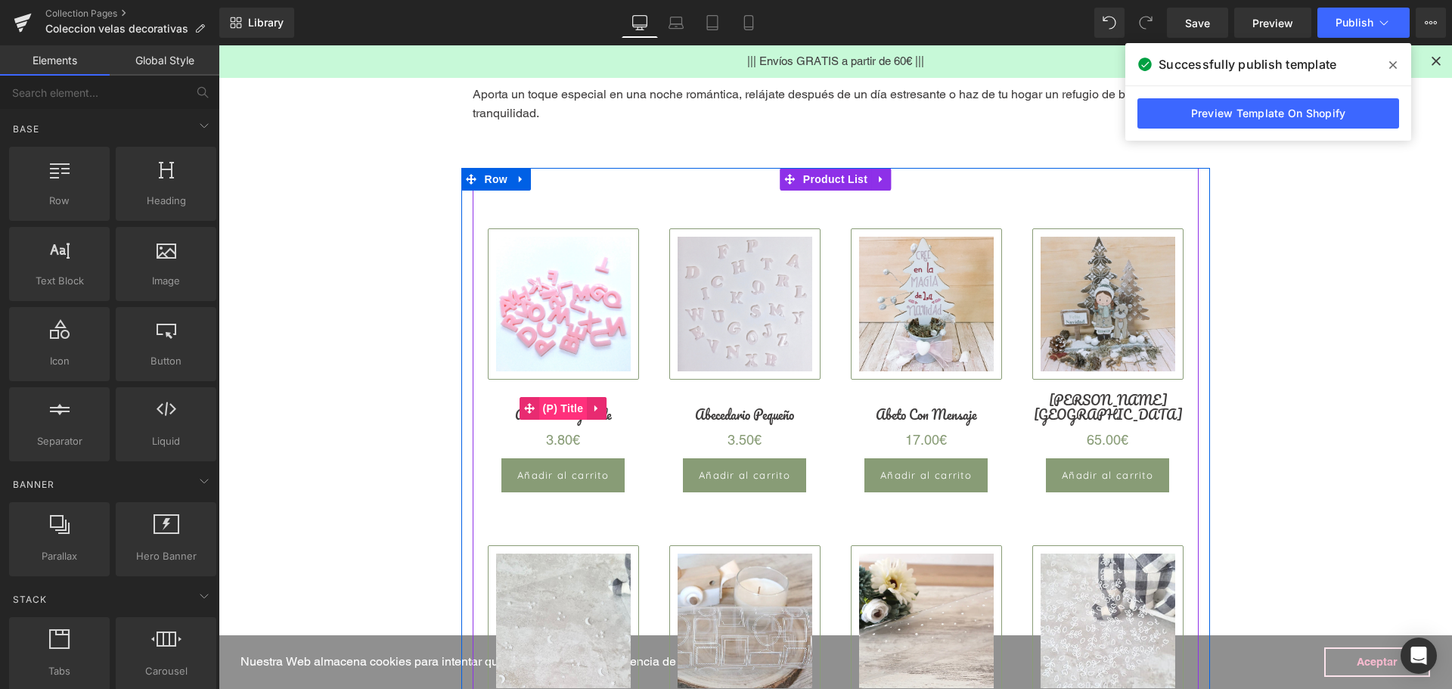
click at [557, 413] on span "(P) Title" at bounding box center [563, 408] width 48 height 23
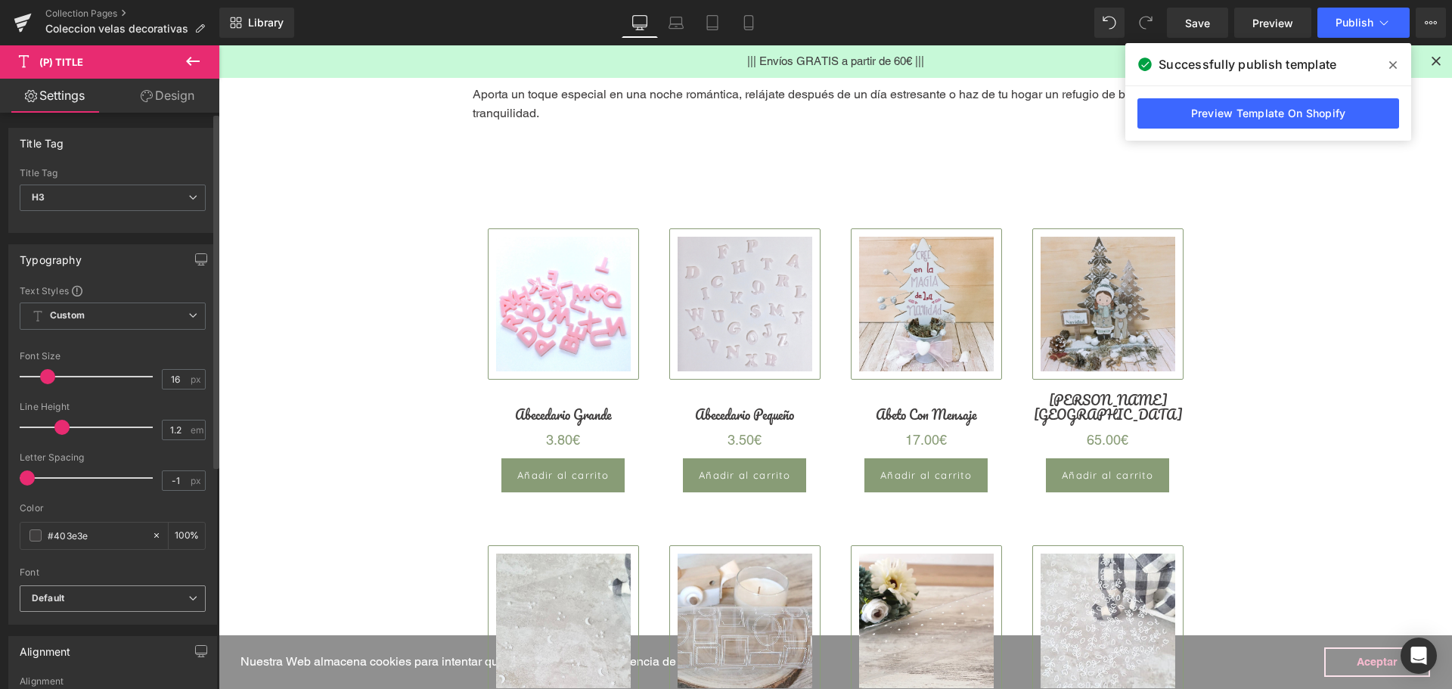
click at [69, 602] on b "Default" at bounding box center [110, 598] width 157 height 13
click at [73, 657] on li "Quicksand" at bounding box center [113, 650] width 187 height 24
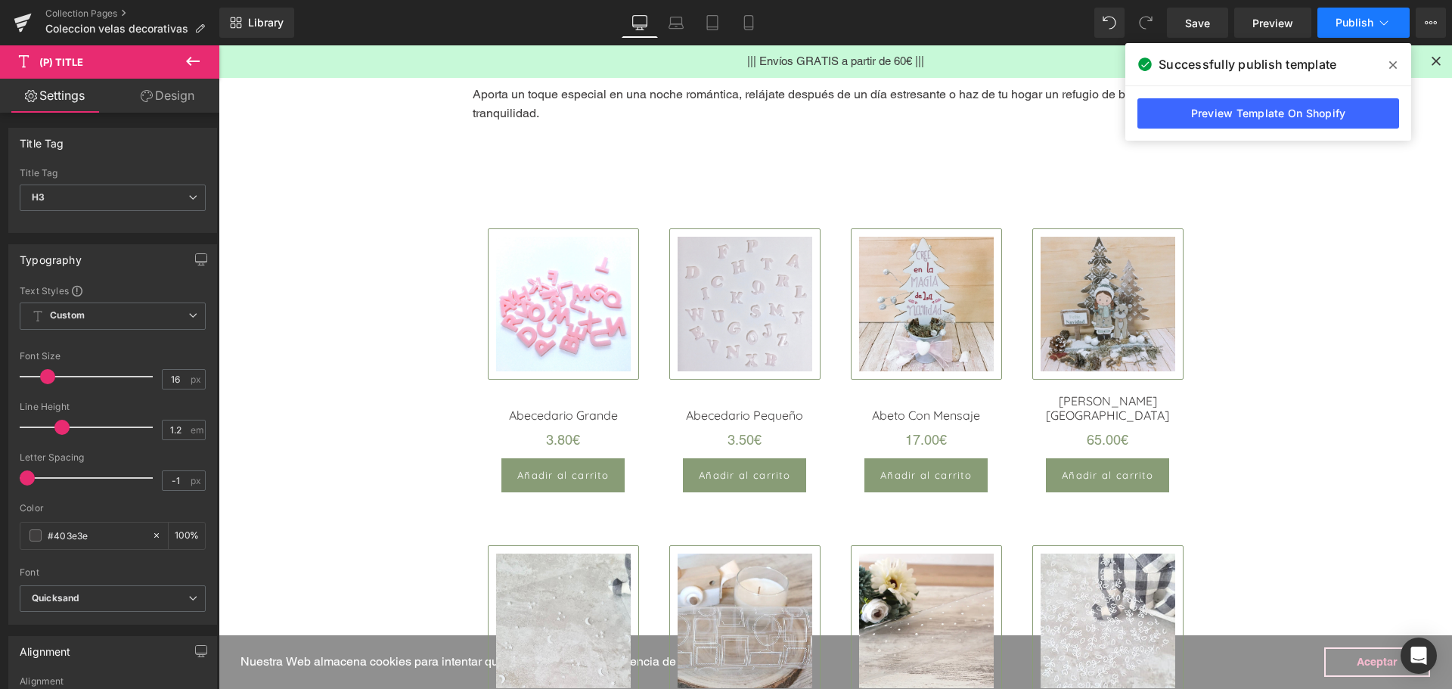
click at [1355, 22] on span "Publish" at bounding box center [1355, 23] width 38 height 12
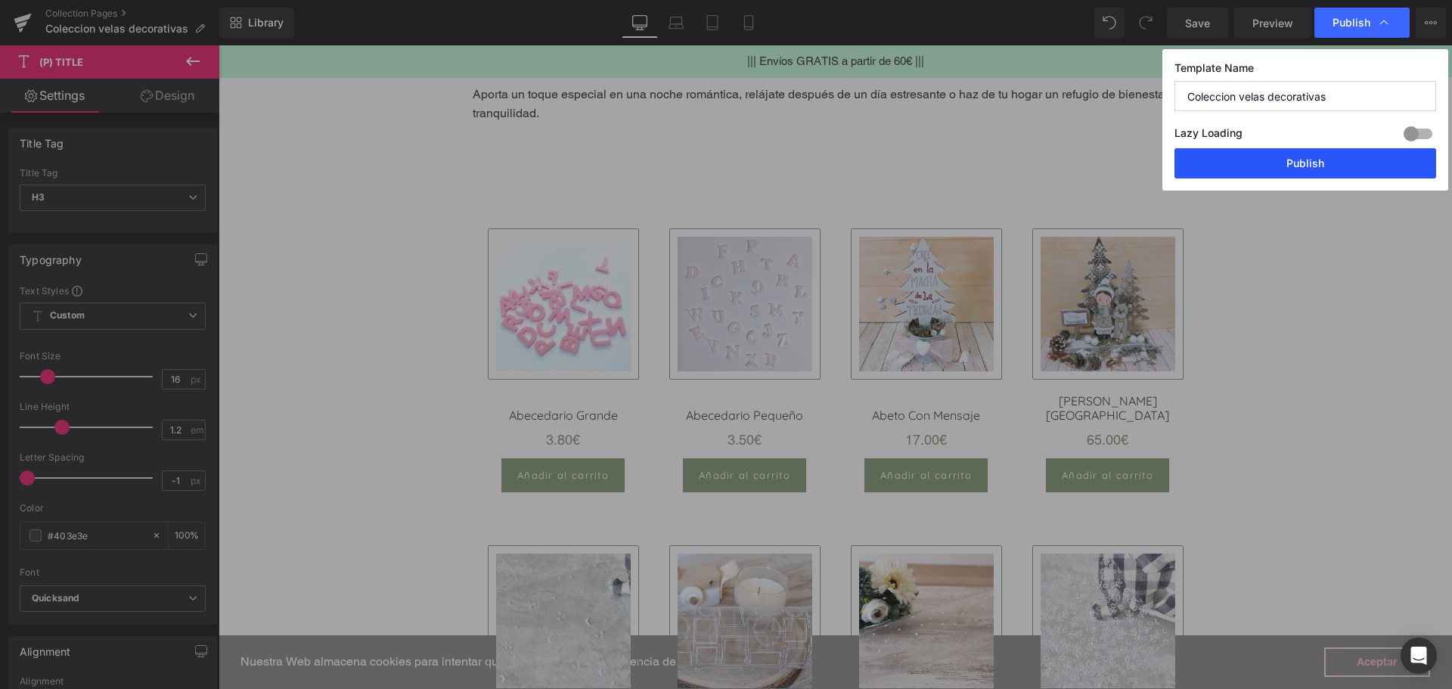
click at [1269, 166] on button "Publish" at bounding box center [1305, 163] width 262 height 30
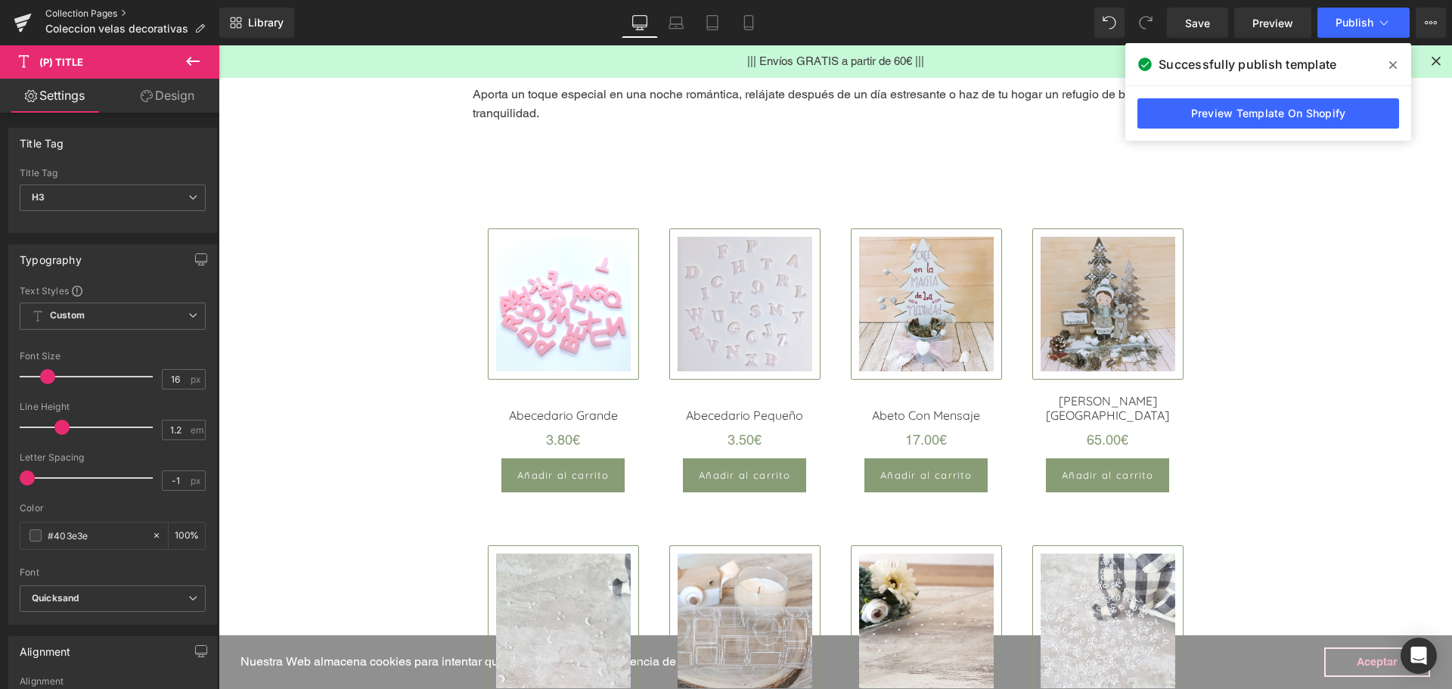
click at [106, 14] on link "Collection Pages" at bounding box center [132, 14] width 174 height 12
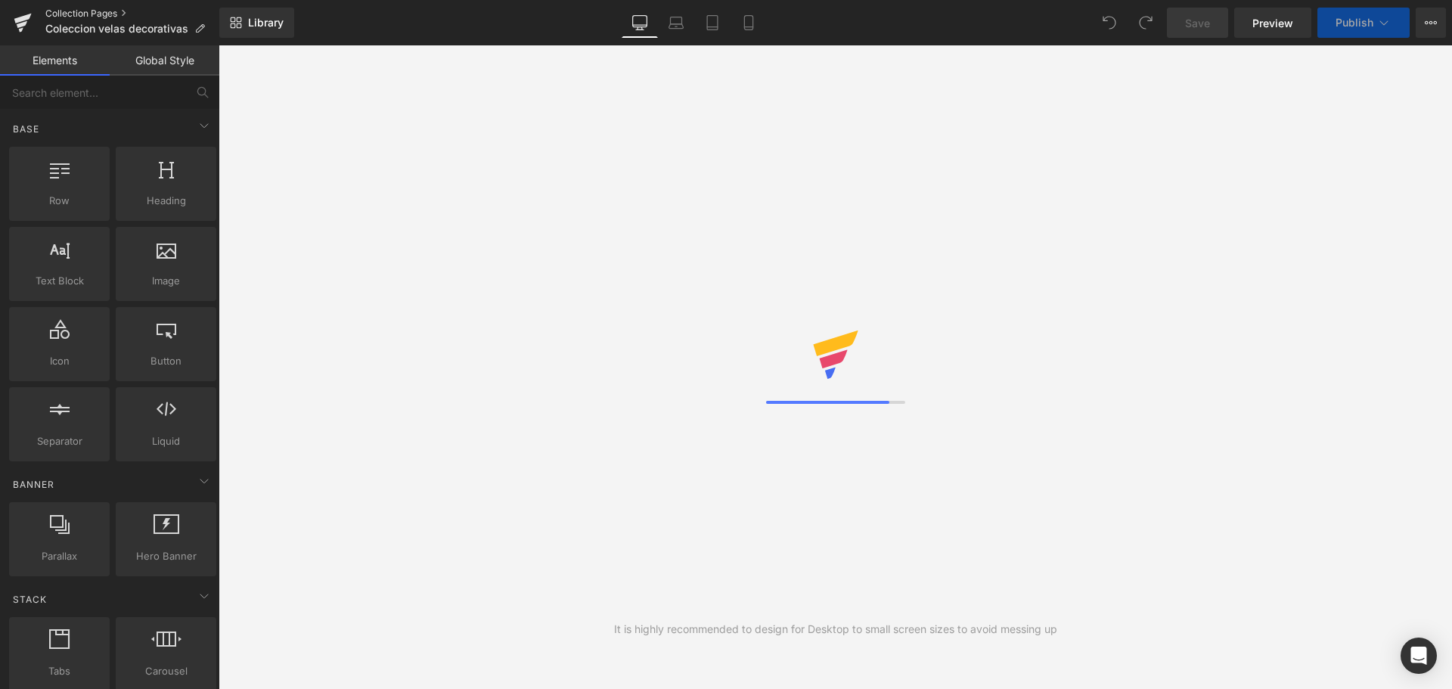
click at [67, 12] on link "Collection Pages" at bounding box center [132, 14] width 174 height 12
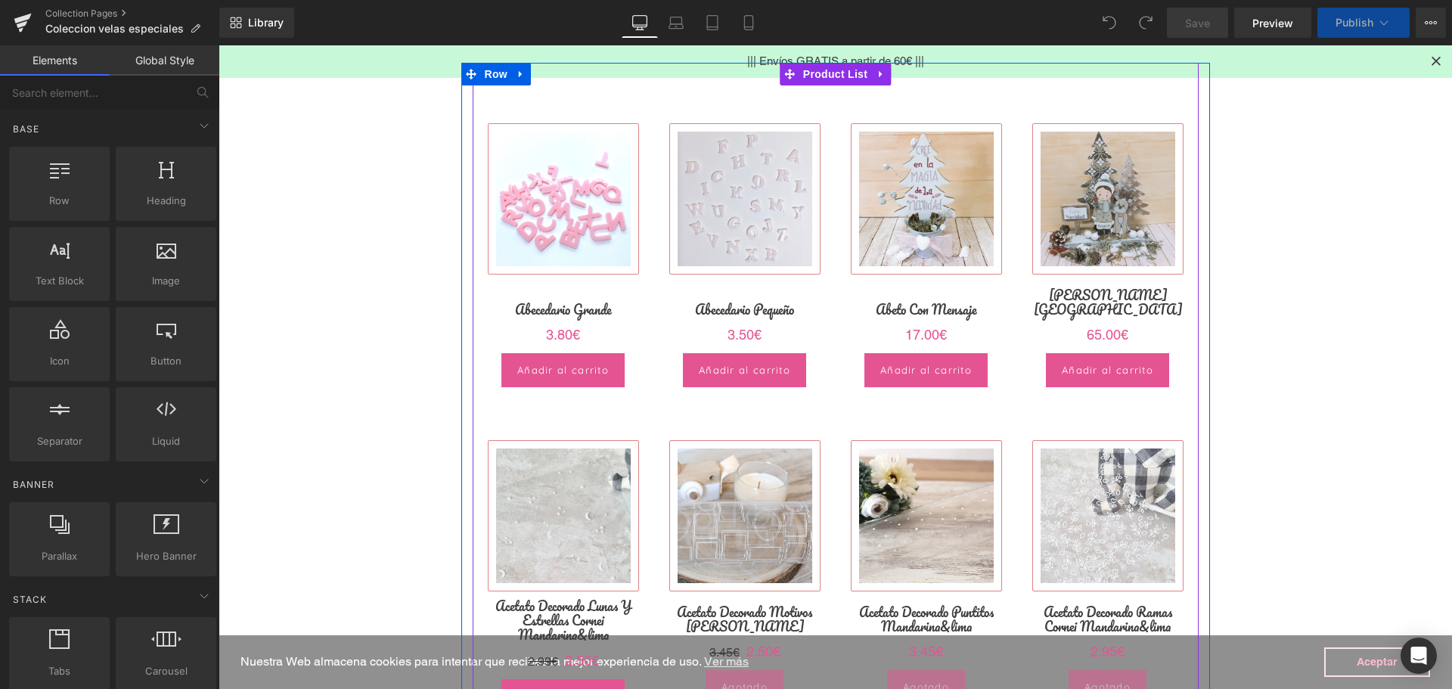
scroll to position [378, 0]
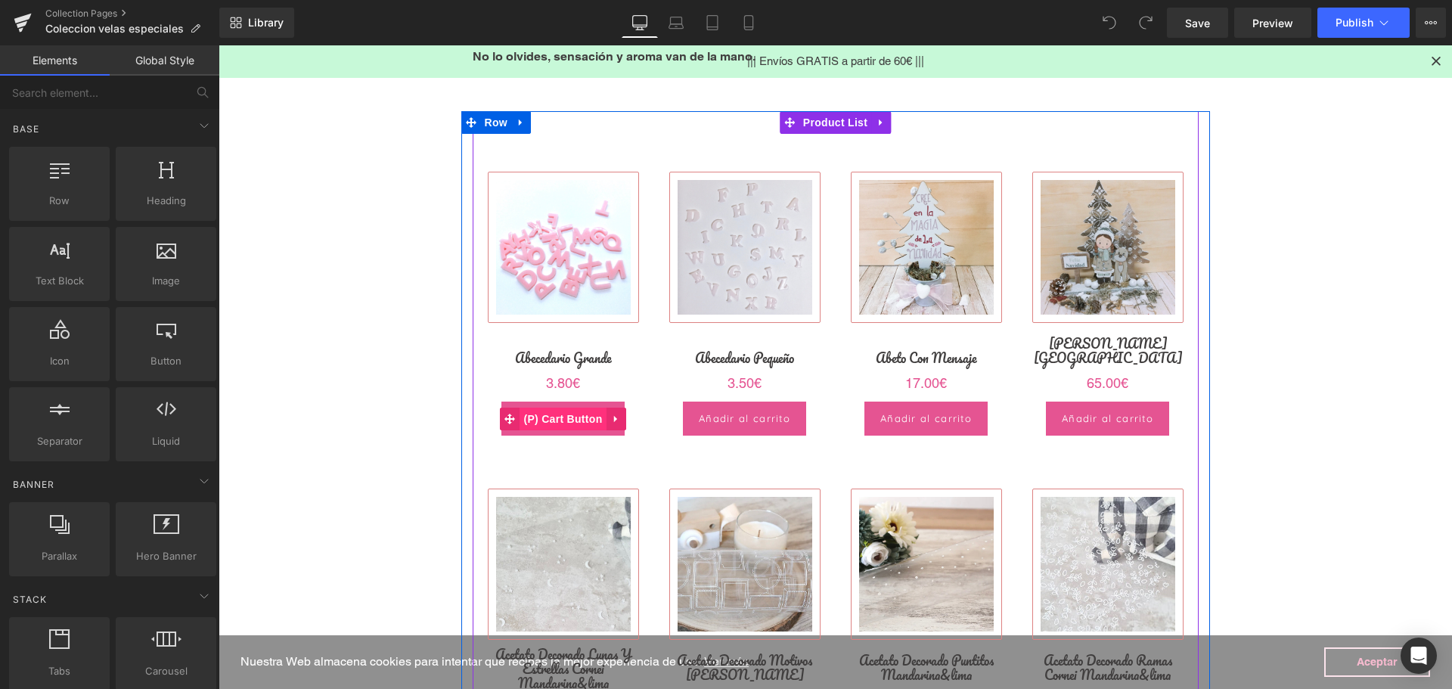
click at [555, 417] on span "(P) Cart Button" at bounding box center [563, 419] width 86 height 23
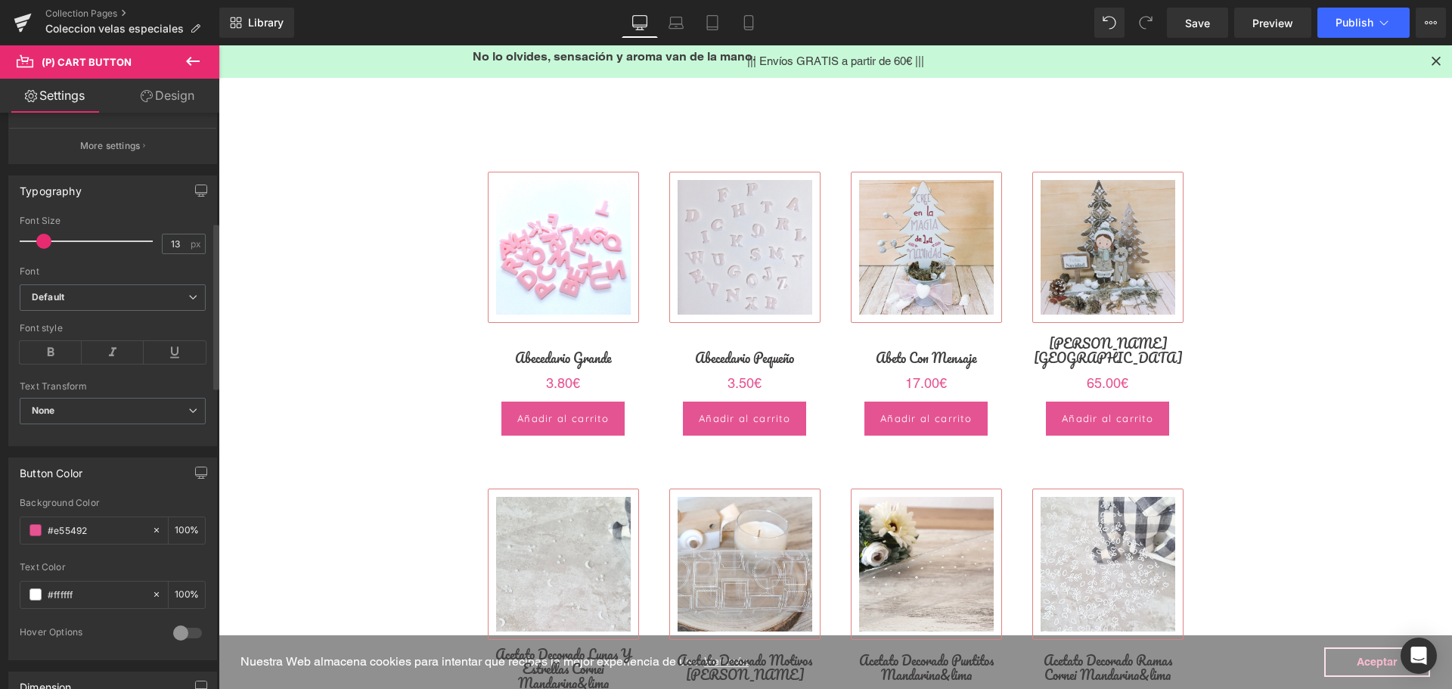
drag, startPoint x: 95, startPoint y: 532, endPoint x: 57, endPoint y: 510, distance: 43.3
click at [0, 498] on div "Button Color #e55492 Background Color #e55492 100 % #ffffff Text Color #ffffff …" at bounding box center [113, 553] width 226 height 214
paste input "889c76"
type input "#889c76"
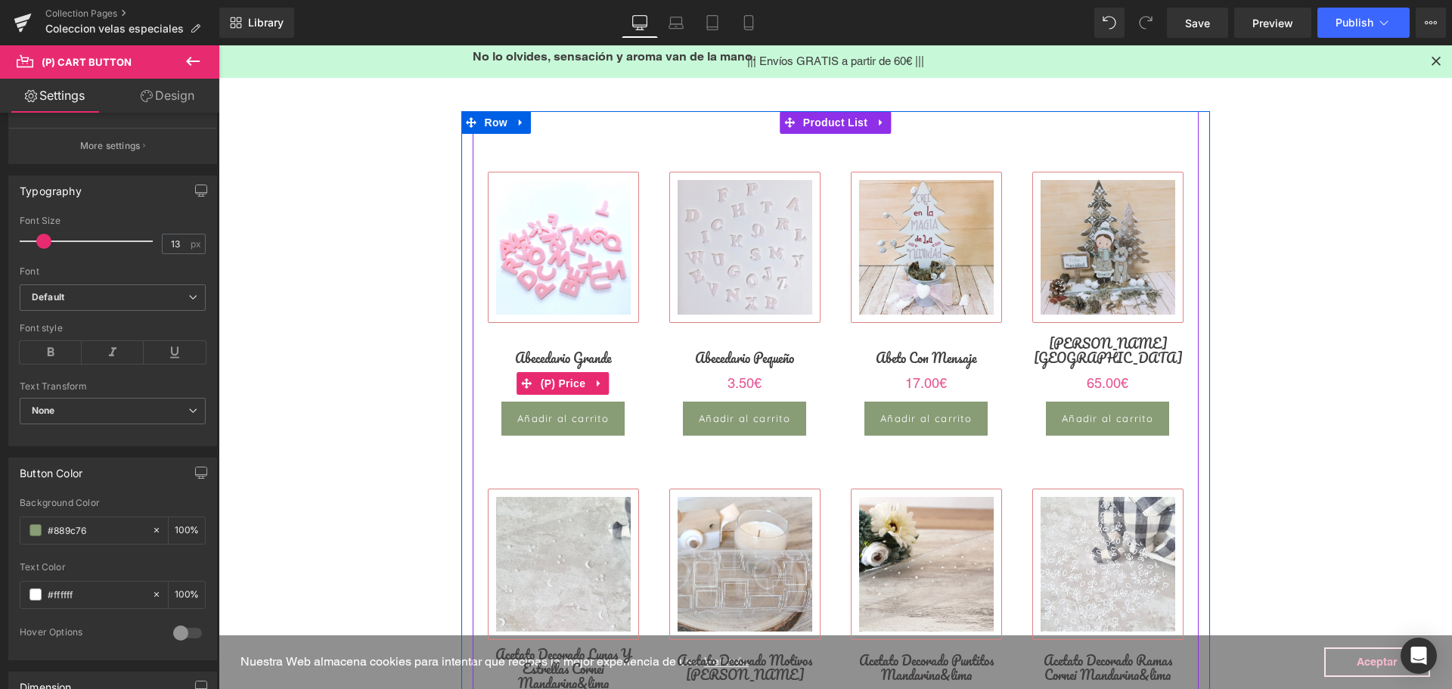
click at [557, 387] on span "(P) Price" at bounding box center [563, 383] width 53 height 23
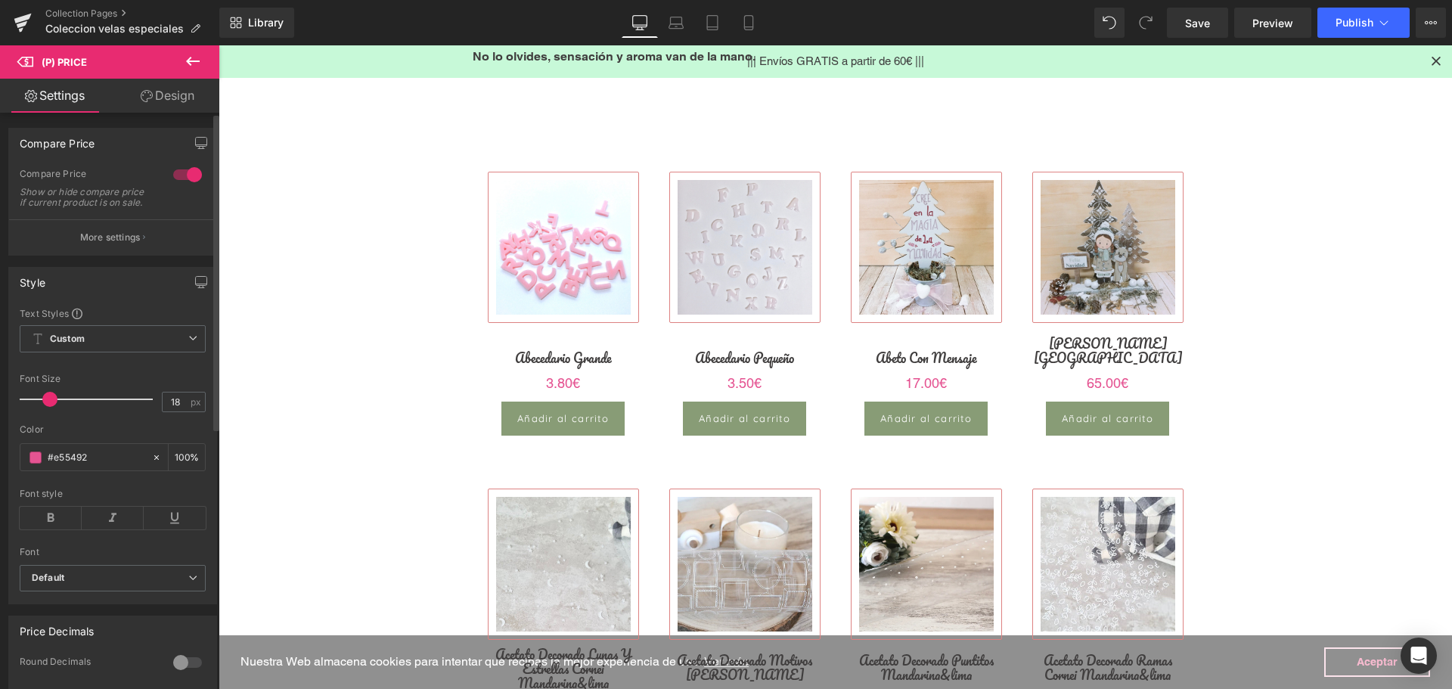
drag, startPoint x: 92, startPoint y: 466, endPoint x: 0, endPoint y: 436, distance: 96.1
click at [0, 437] on div "Style Text Styles Custom Custom Setup Global Style Custom Setup Global Style 18…" at bounding box center [113, 430] width 226 height 349
paste input "889c76"
type input "#889c76"
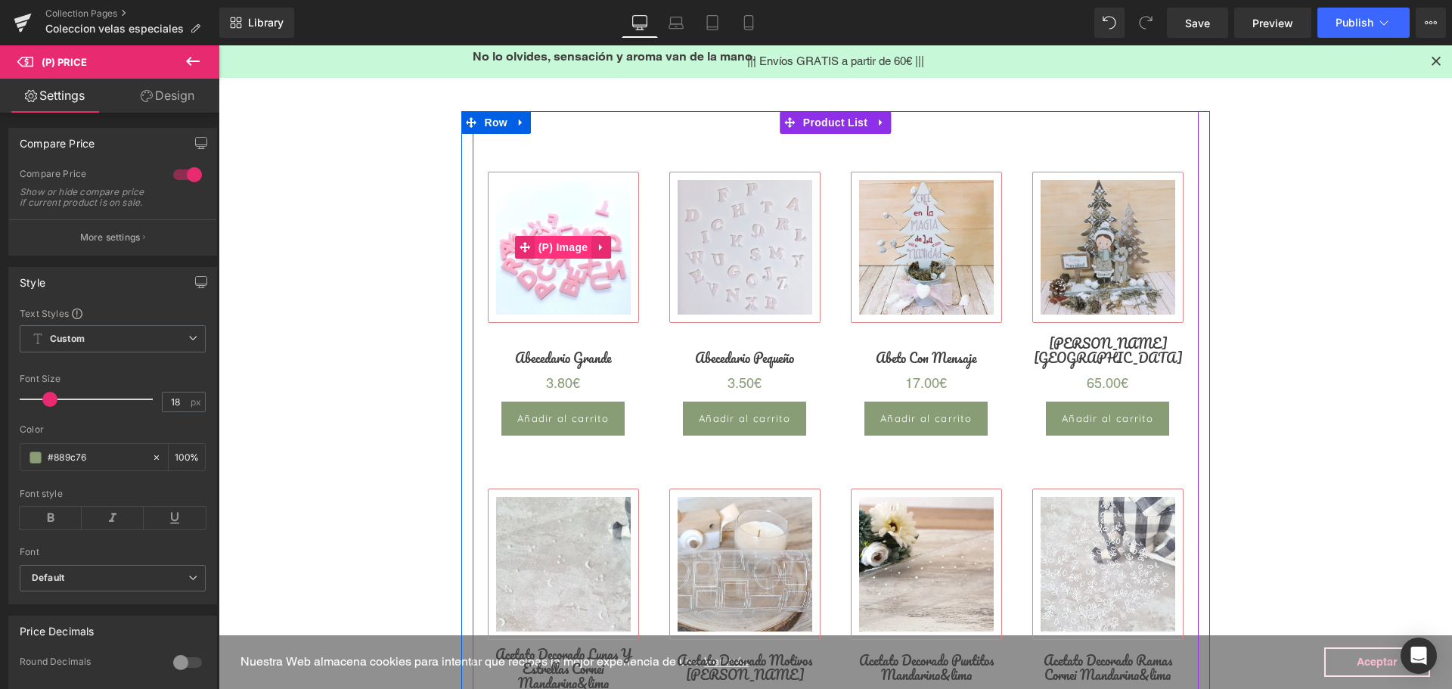
click at [560, 248] on span "(P) Image" at bounding box center [563, 247] width 57 height 23
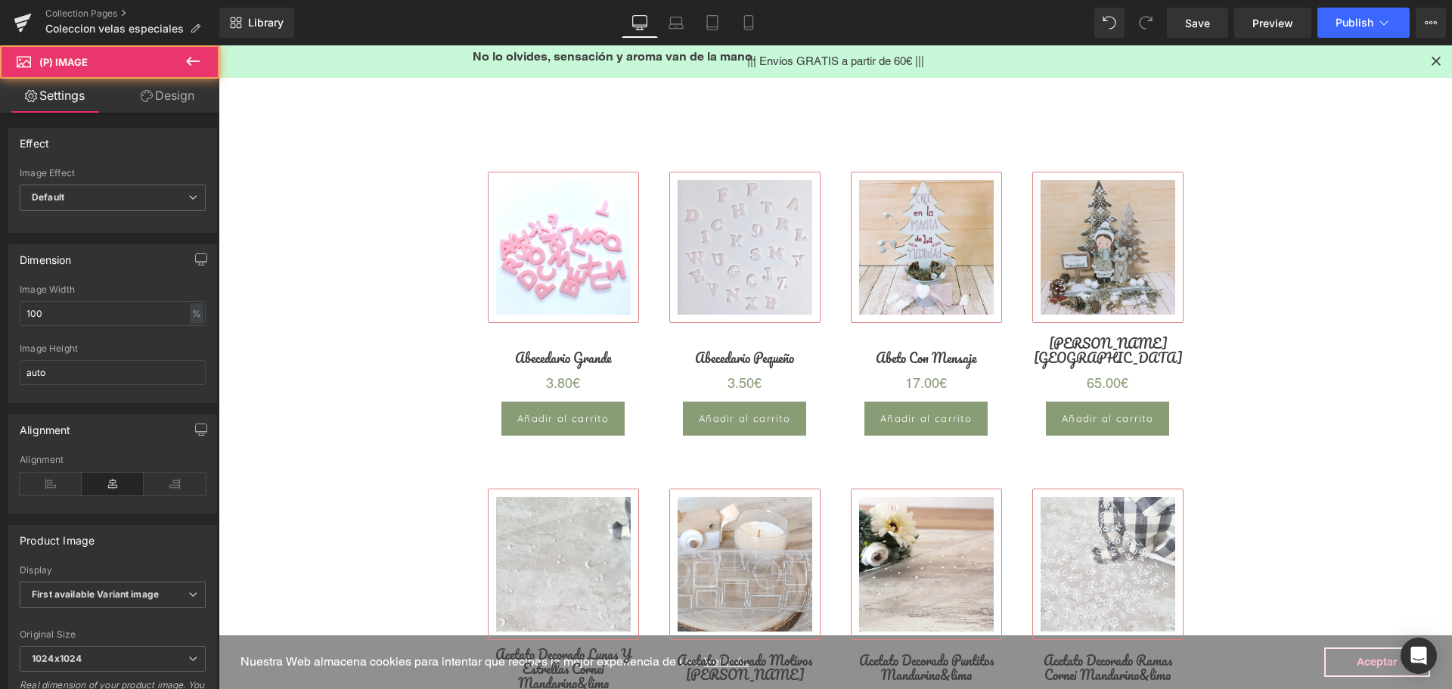
drag, startPoint x: 171, startPoint y: 99, endPoint x: 108, endPoint y: 206, distance: 124.4
click at [170, 98] on link "Design" at bounding box center [168, 96] width 110 height 34
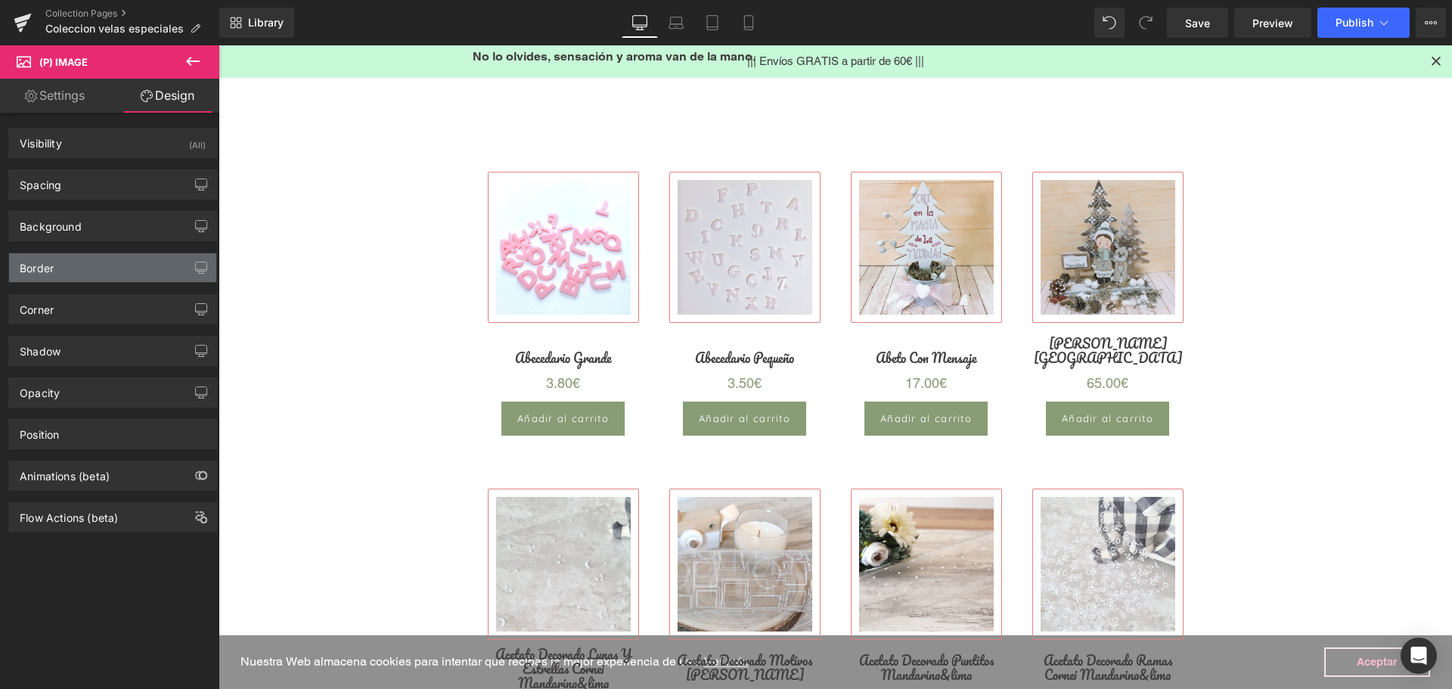
click at [68, 271] on div "Border" at bounding box center [112, 267] width 207 height 29
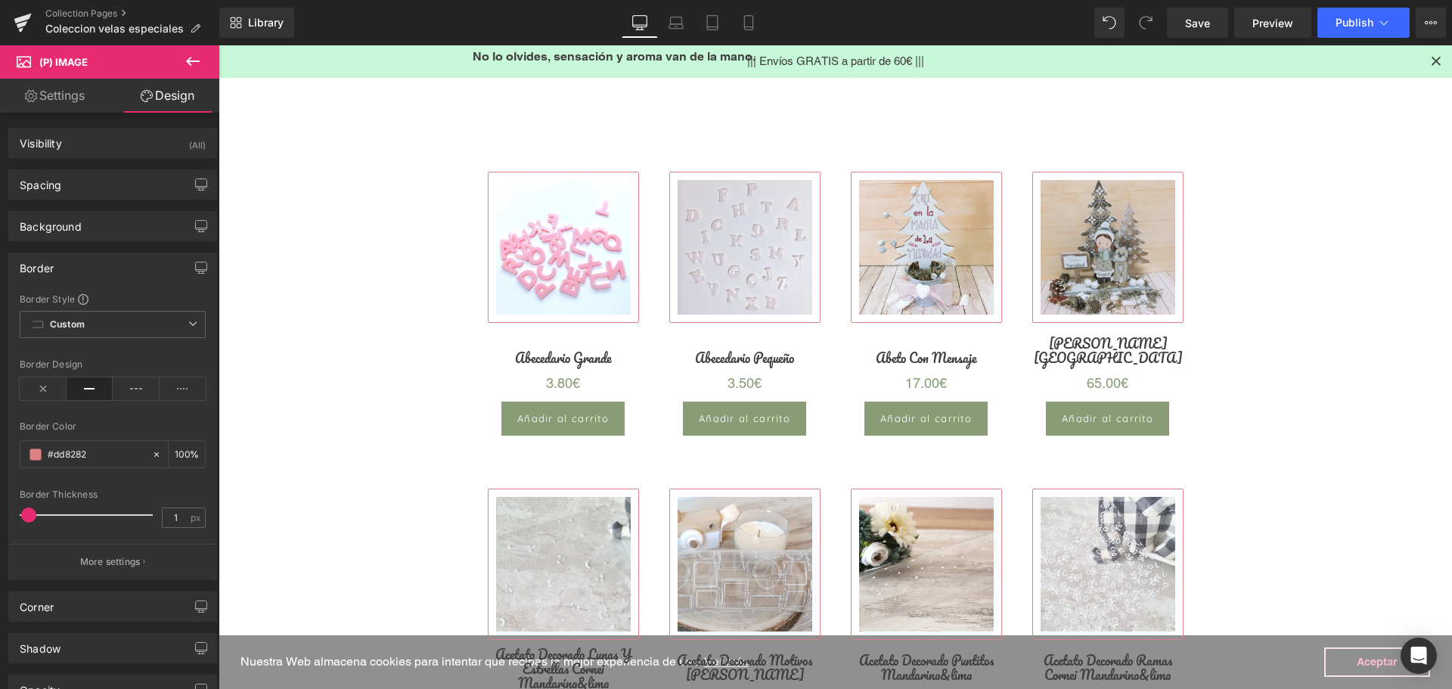
drag, startPoint x: 92, startPoint y: 464, endPoint x: 11, endPoint y: 422, distance: 92.0
click at [6, 424] on div "Border Border Style Custom Custom Setup Global Style Custom Setup Global Style …" at bounding box center [113, 410] width 226 height 339
paste input "889c76"
type input "#889c76"
click at [58, 389] on icon at bounding box center [43, 388] width 47 height 23
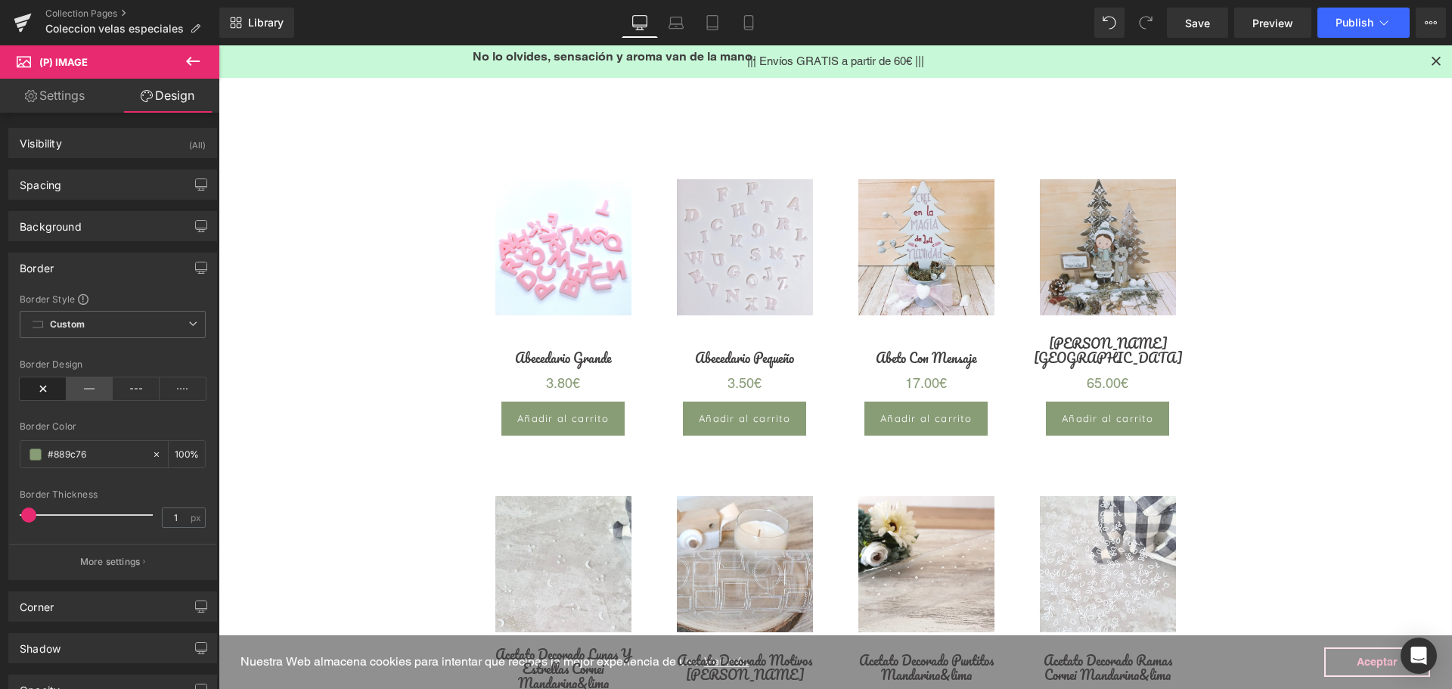
click at [80, 386] on icon at bounding box center [90, 388] width 47 height 23
click at [131, 393] on icon at bounding box center [136, 388] width 47 height 23
click at [76, 392] on icon at bounding box center [90, 388] width 47 height 23
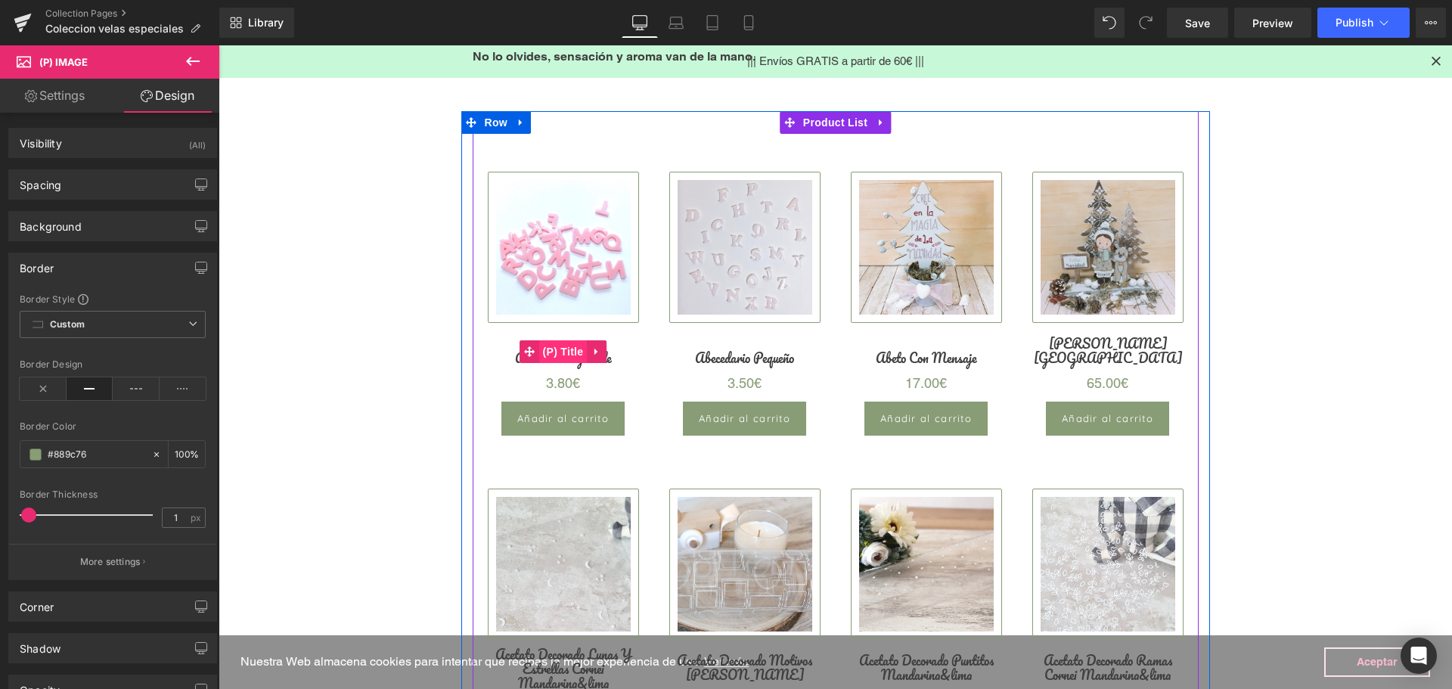
click at [558, 361] on span "(P) Title" at bounding box center [563, 351] width 48 height 23
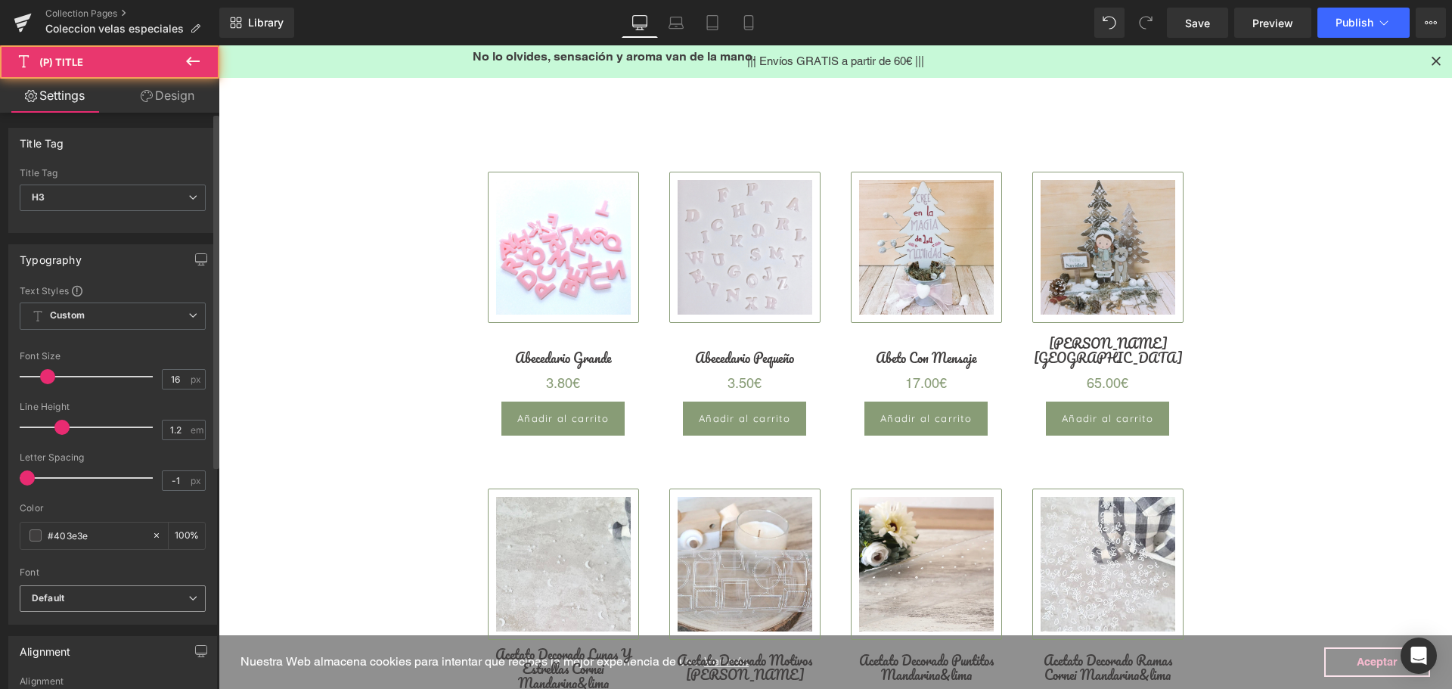
click at [68, 603] on b "Default" at bounding box center [110, 598] width 157 height 13
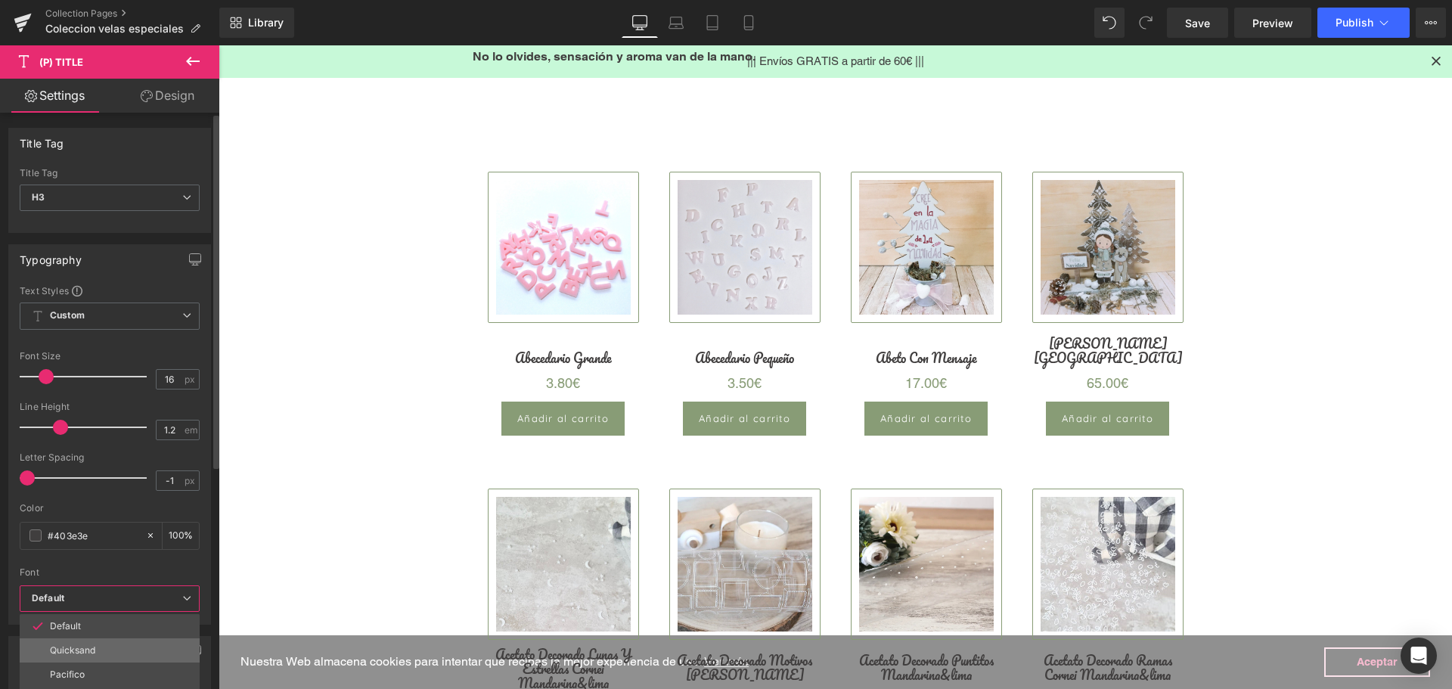
click at [70, 647] on p "Quicksand" at bounding box center [72, 650] width 45 height 11
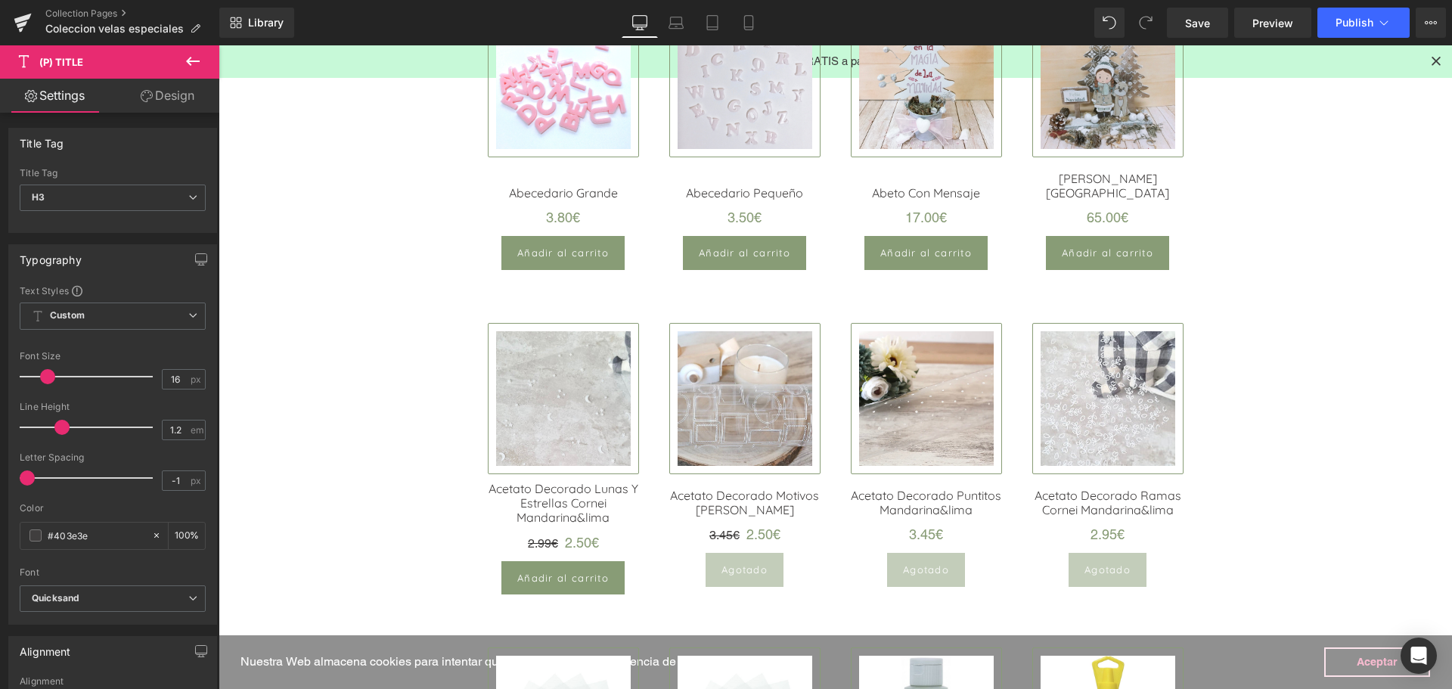
scroll to position [227, 0]
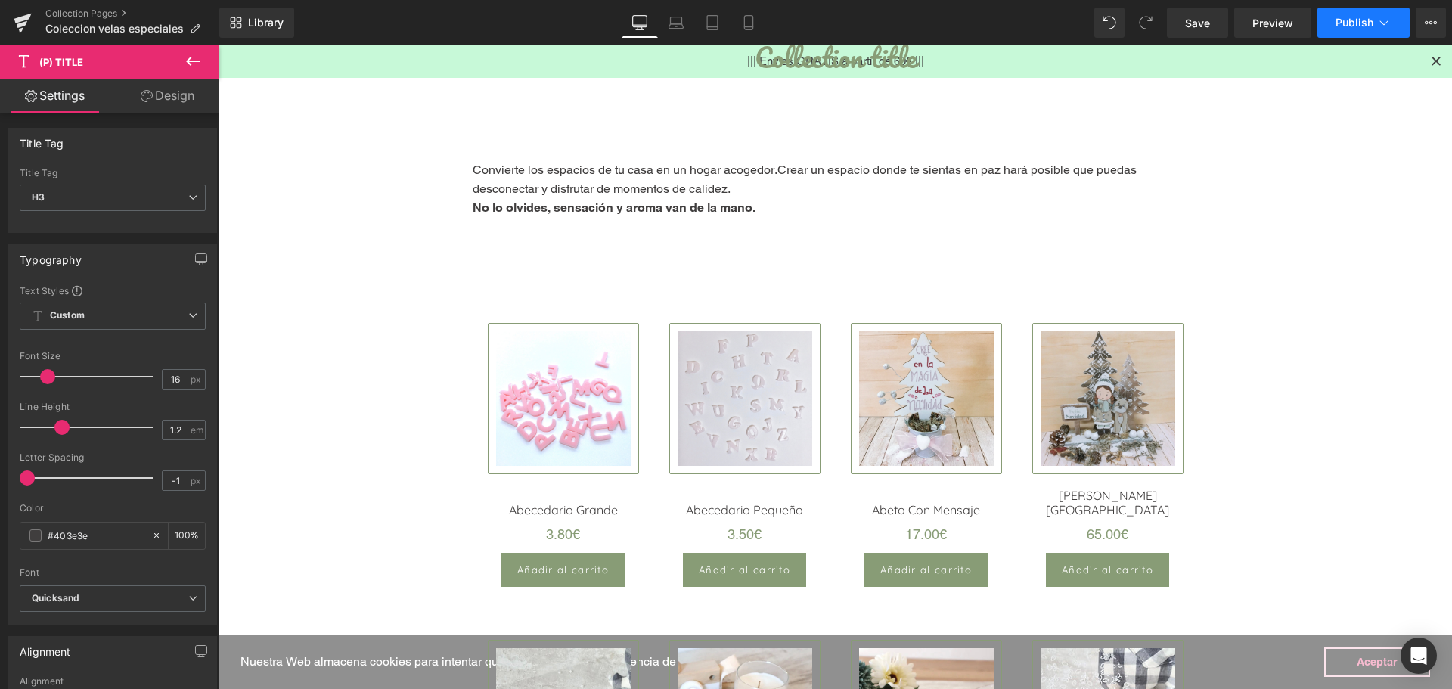
click at [1342, 29] on button "Publish" at bounding box center [1363, 23] width 92 height 30
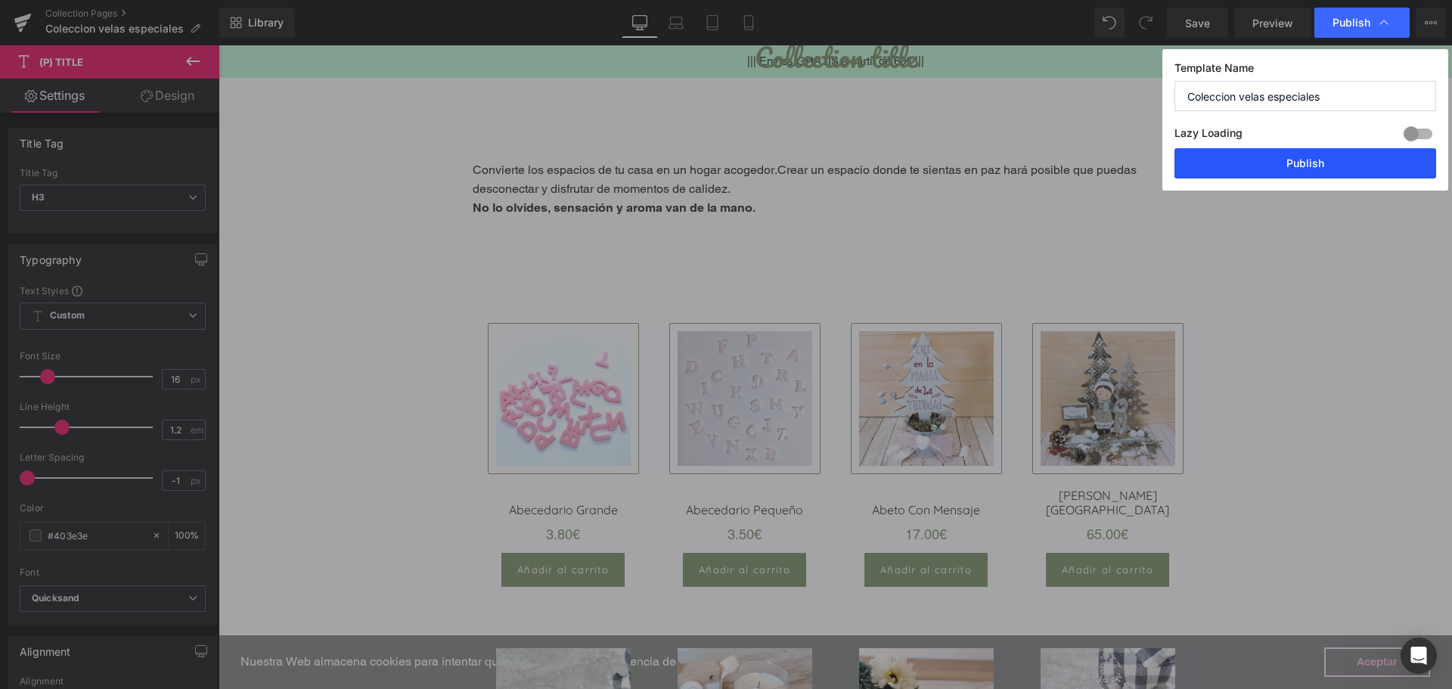
drag, startPoint x: 1101, startPoint y: 116, endPoint x: 1320, endPoint y: 161, distance: 223.2
click at [1320, 161] on button "Publish" at bounding box center [1305, 163] width 262 height 30
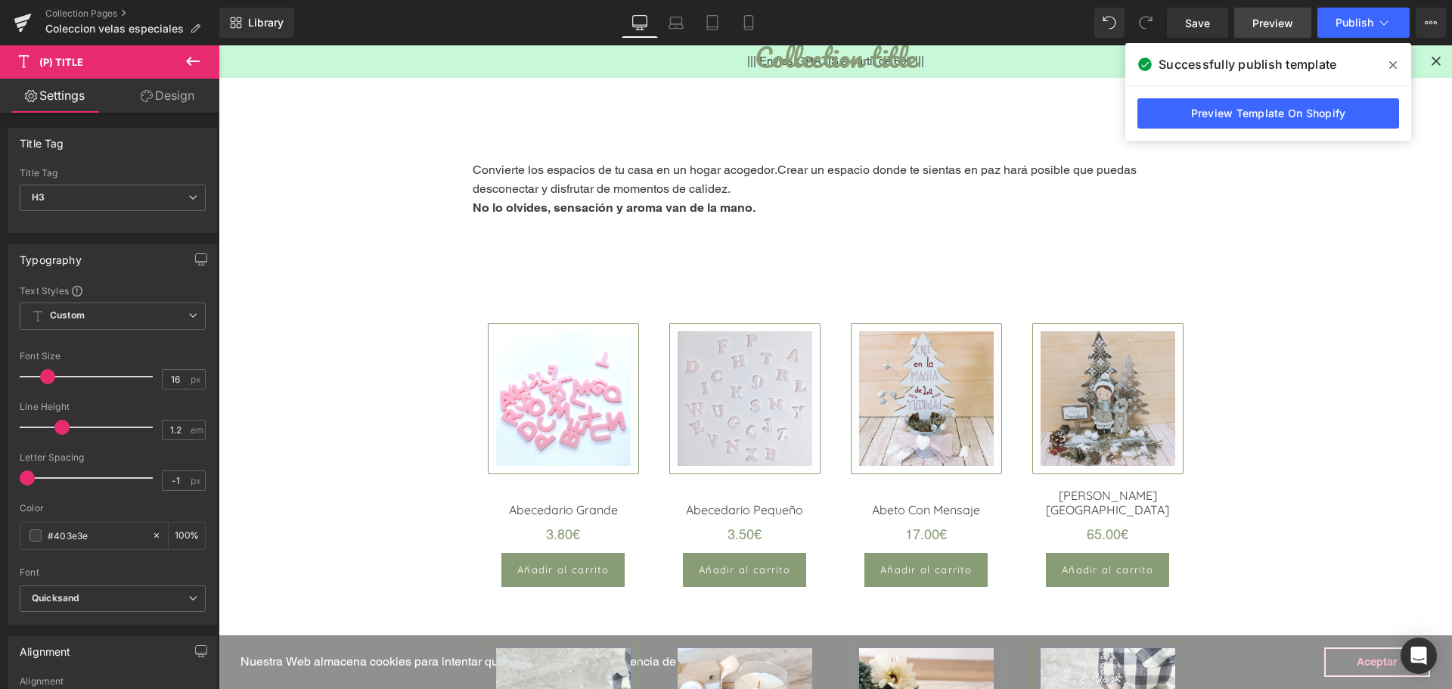
click at [1253, 29] on span "Preview" at bounding box center [1272, 23] width 41 height 16
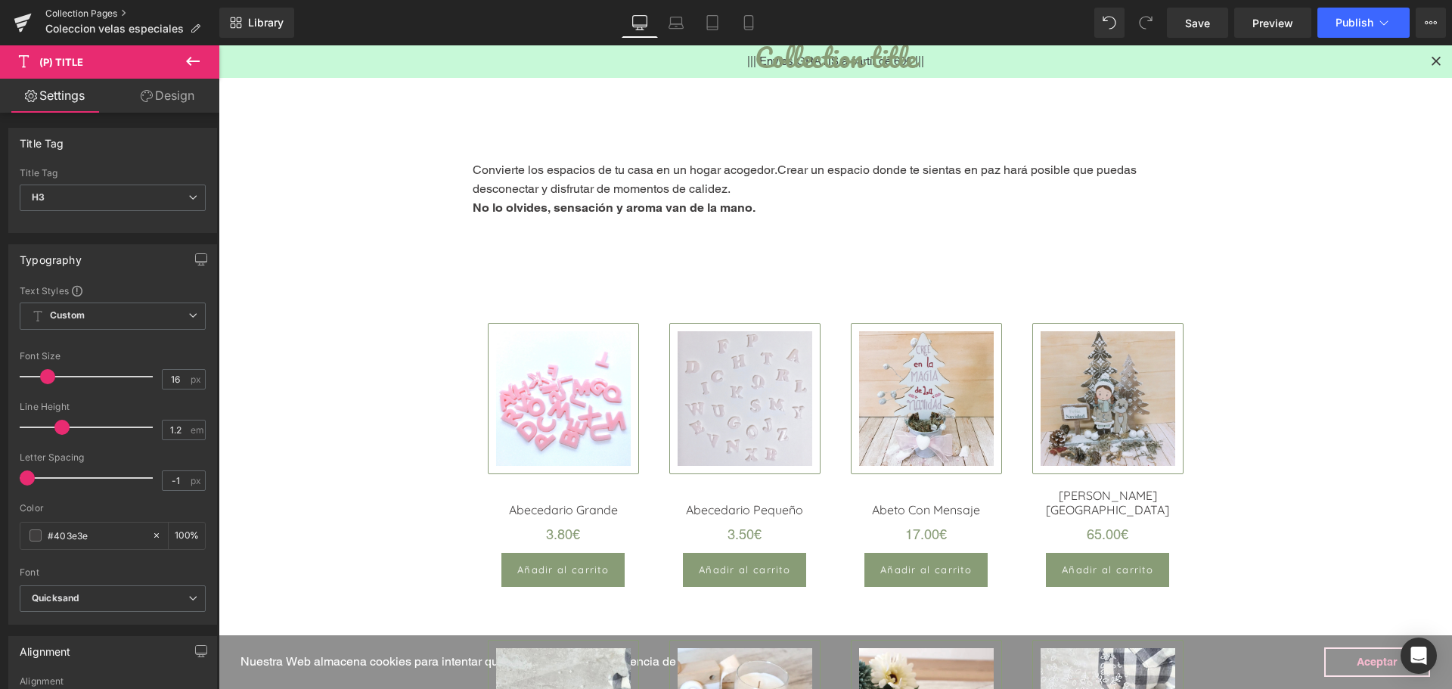
click at [94, 11] on link "Collection Pages" at bounding box center [132, 14] width 174 height 12
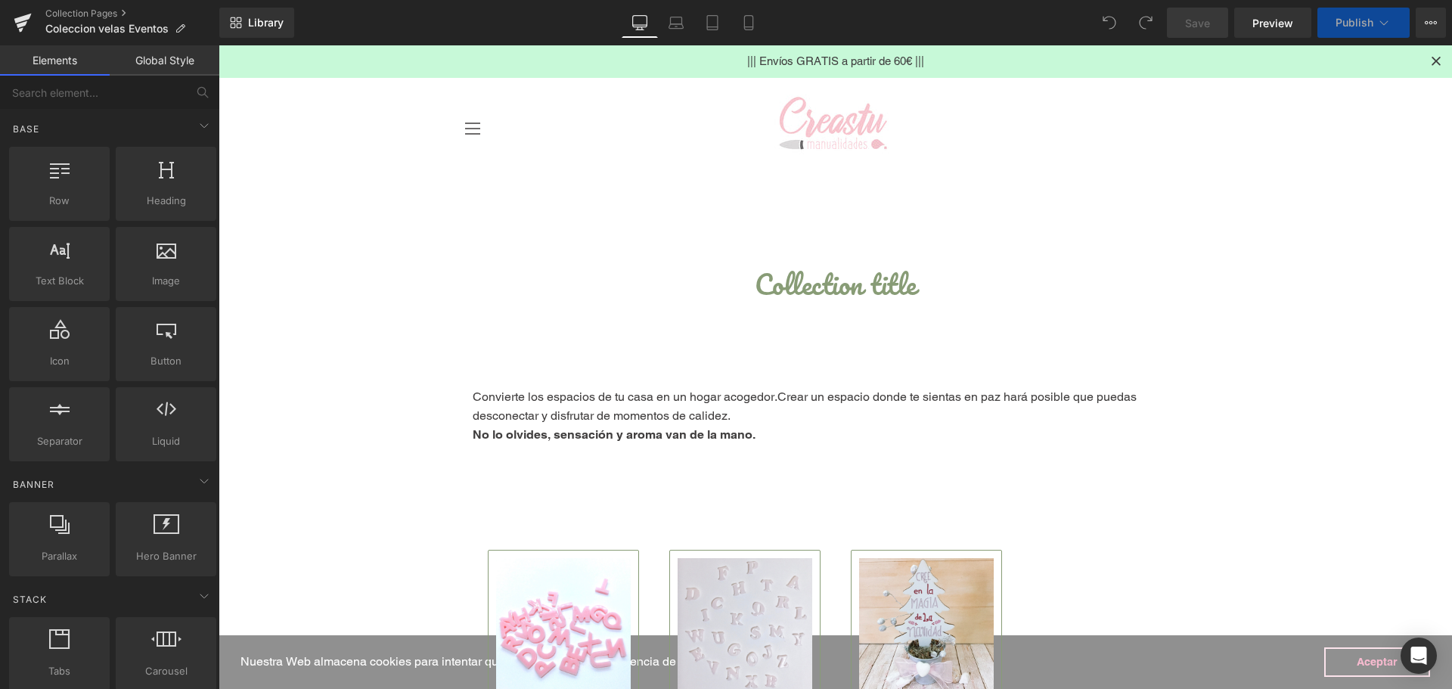
click at [573, 410] on span "Crear un espacio donde te sientas en paz hará posible que puedas desconectar y …" at bounding box center [805, 405] width 664 height 33
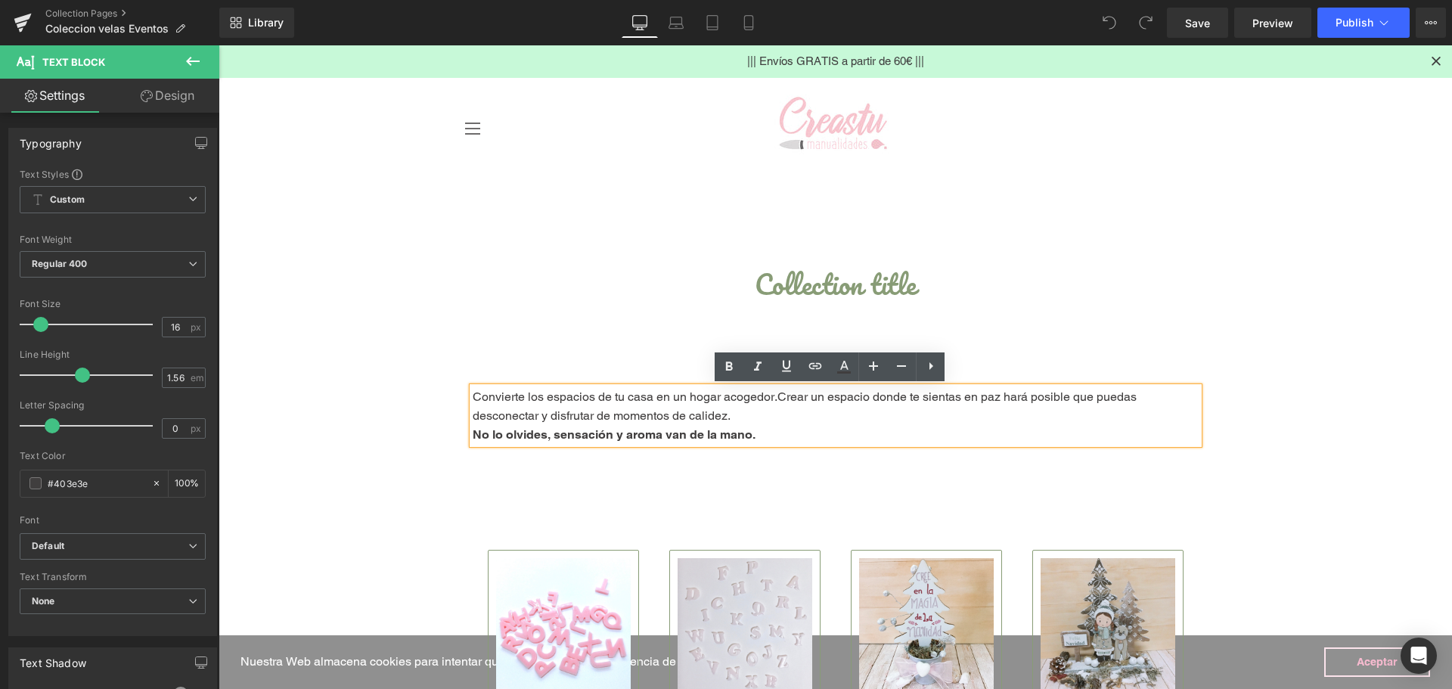
drag, startPoint x: 718, startPoint y: 415, endPoint x: 464, endPoint y: 394, distance: 255.7
click at [473, 394] on div "Convierte los espacios de tu casa en un hogar acogedor. Crear un espacio donde …" at bounding box center [836, 415] width 726 height 57
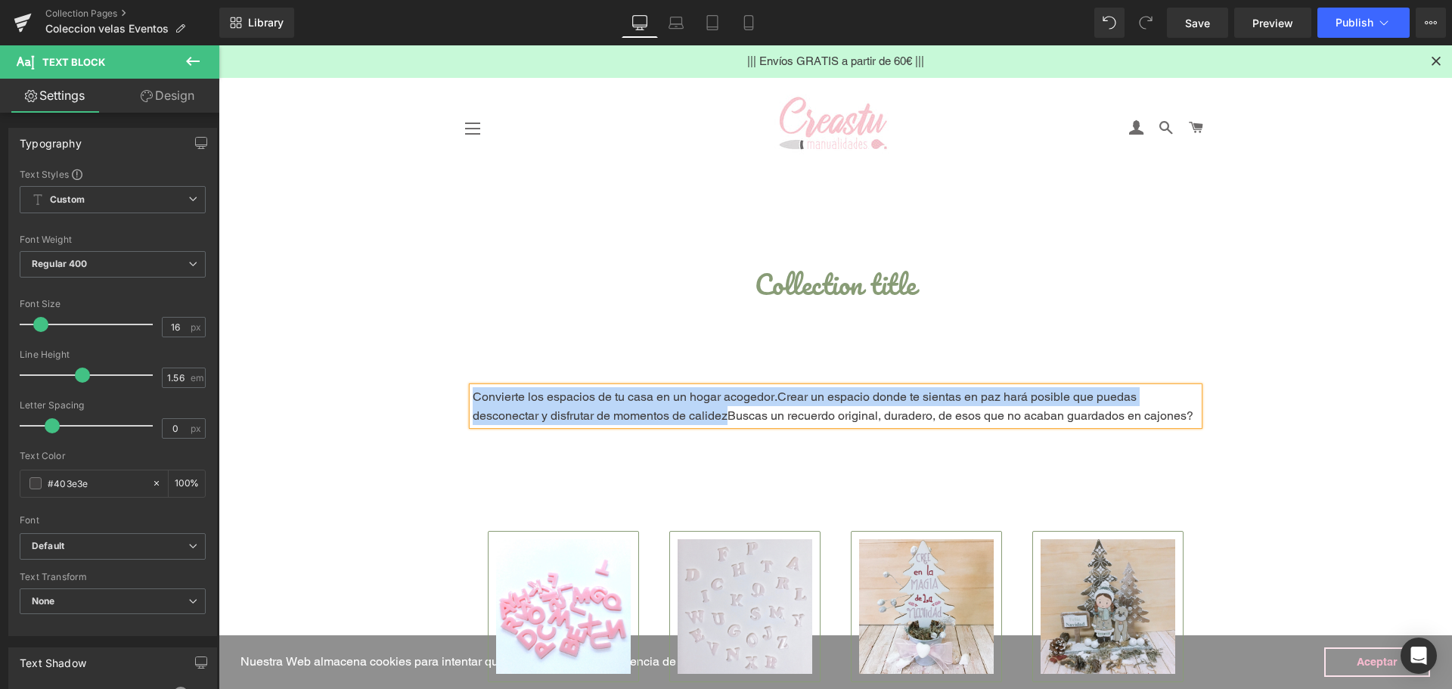
drag, startPoint x: 721, startPoint y: 416, endPoint x: 467, endPoint y: 396, distance: 254.2
click at [473, 396] on p "Convierte los espacios de tu casa en un hogar acogedor. Crear un espacio donde …" at bounding box center [836, 406] width 726 height 38
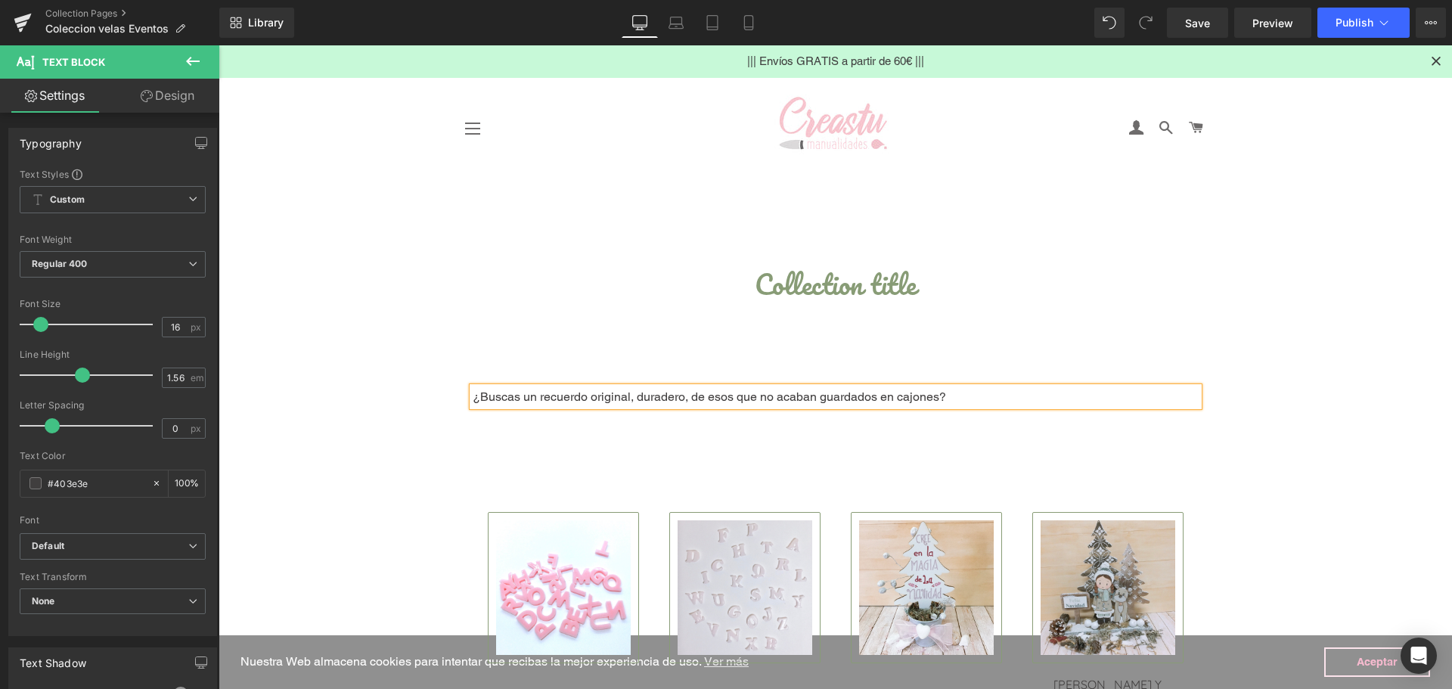
click at [961, 399] on p "¿Buscas un recuerdo original, duradero, de esos que no acaban guardados en cajo…" at bounding box center [836, 396] width 726 height 19
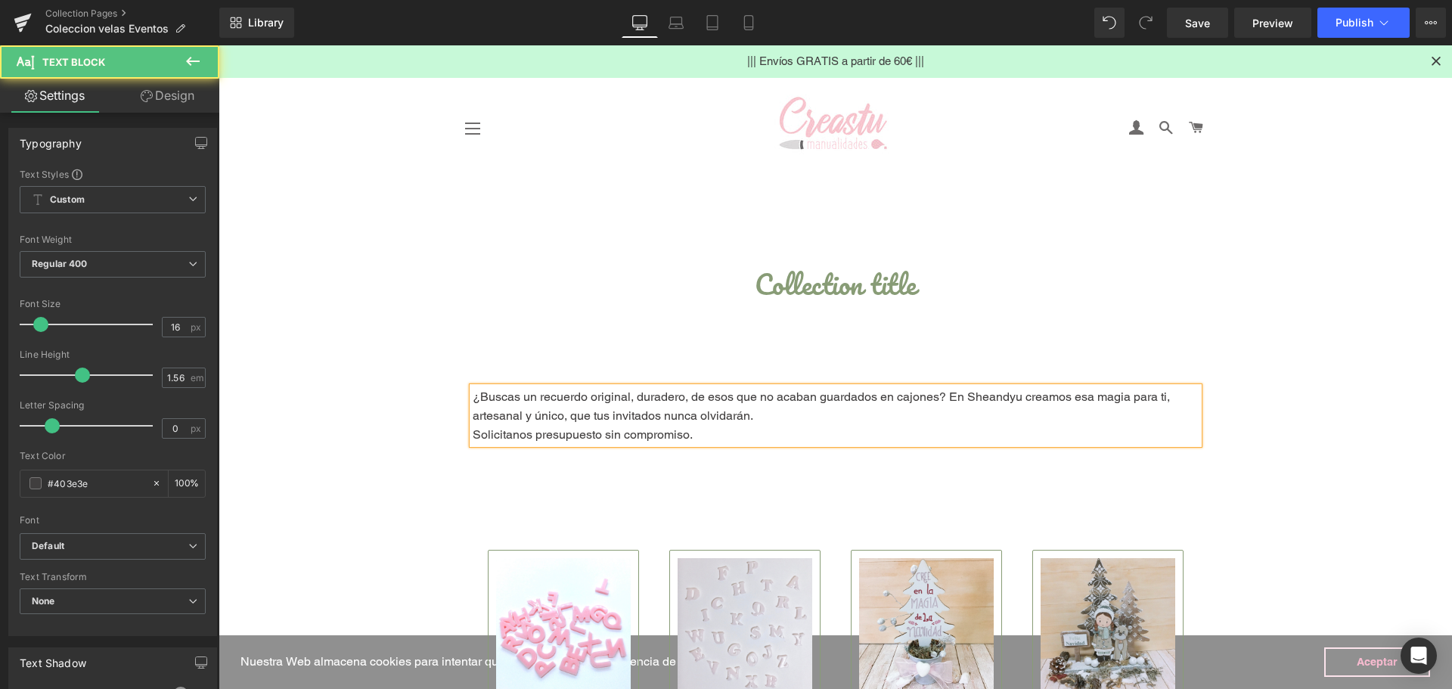
drag, startPoint x: 921, startPoint y: 433, endPoint x: 681, endPoint y: 433, distance: 239.7
click at [681, 433] on p "Solicitanos presupuesto sin compromiso." at bounding box center [836, 434] width 726 height 19
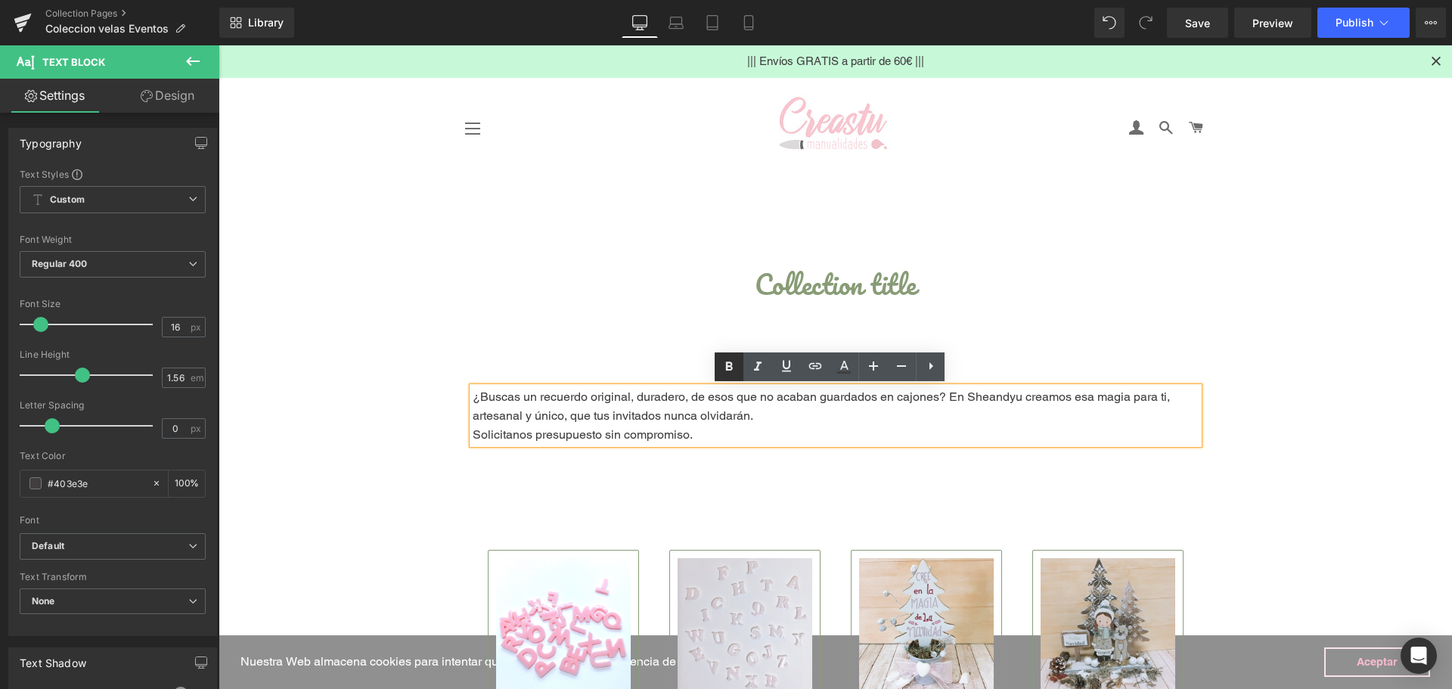
click at [734, 369] on icon at bounding box center [729, 367] width 18 height 18
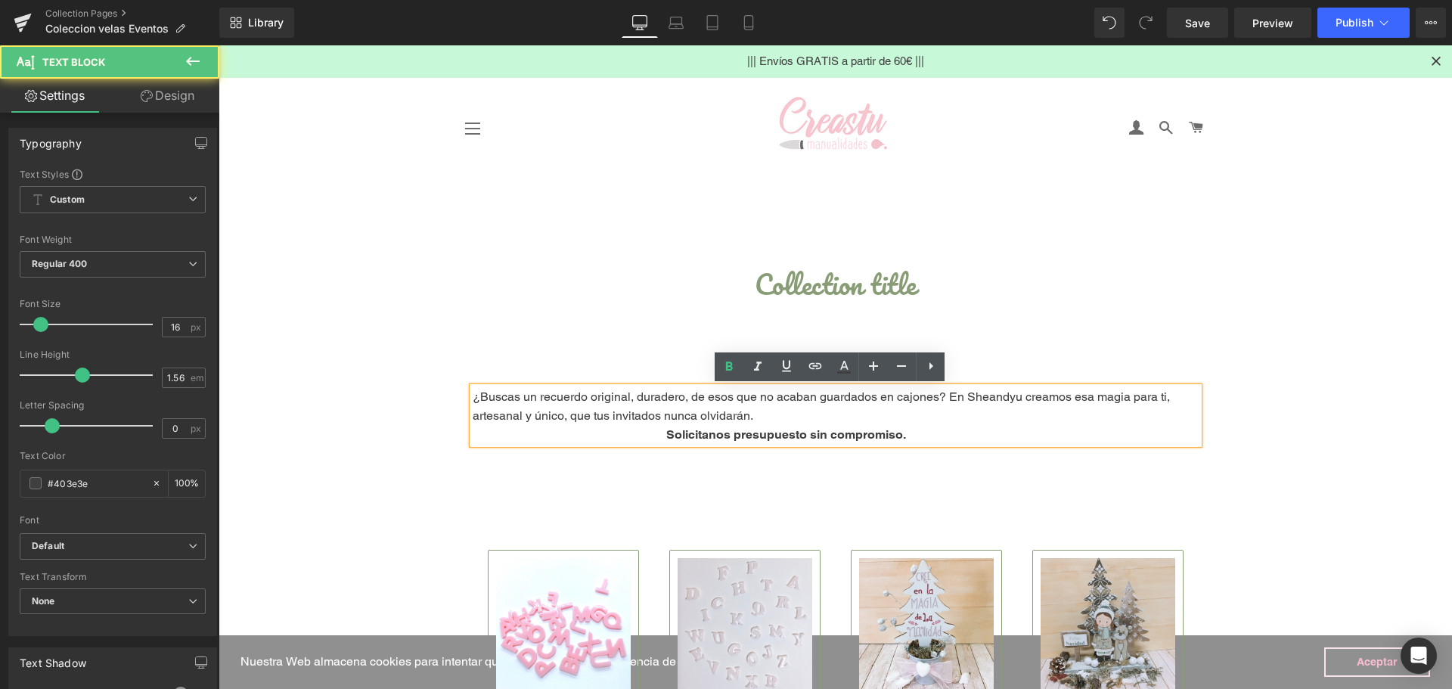
click at [695, 434] on strong "Solicitanos presupuesto sin compromiso." at bounding box center [786, 434] width 240 height 14
click at [757, 436] on strong "Escríbenos y solicitanos presupuesto sin compromiso." at bounding box center [824, 434] width 317 height 14
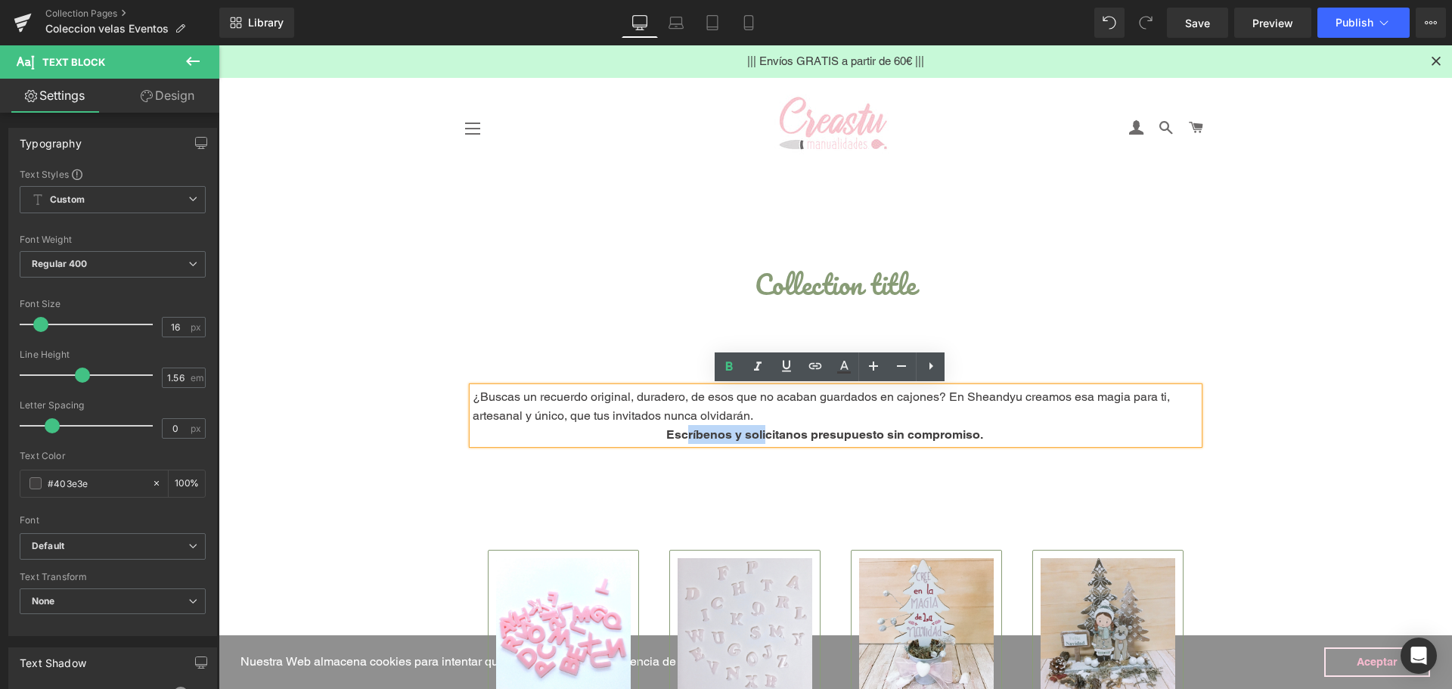
drag, startPoint x: 775, startPoint y: 436, endPoint x: 693, endPoint y: 439, distance: 82.5
click at [693, 439] on strong "Escríbenos y solicitanos presupuesto sin compromiso." at bounding box center [824, 434] width 317 height 14
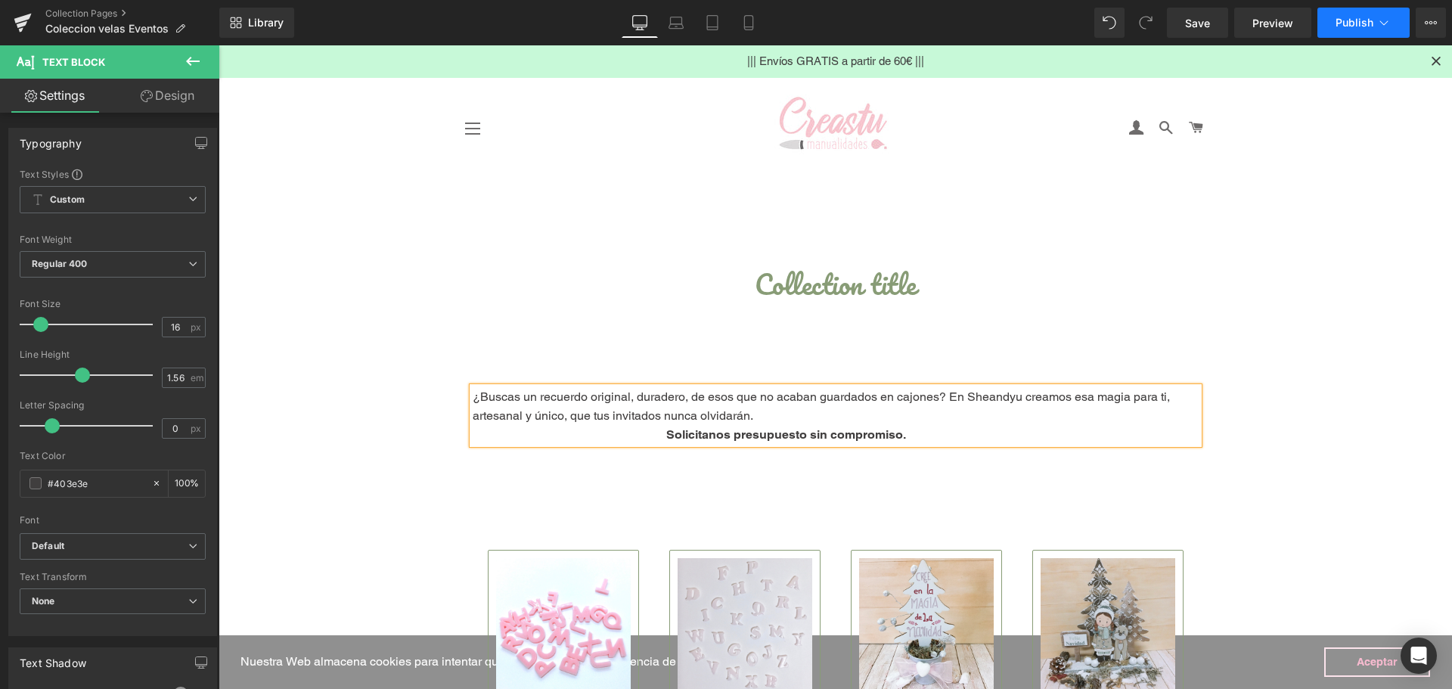
click at [1362, 29] on button "Publish" at bounding box center [1363, 23] width 92 height 30
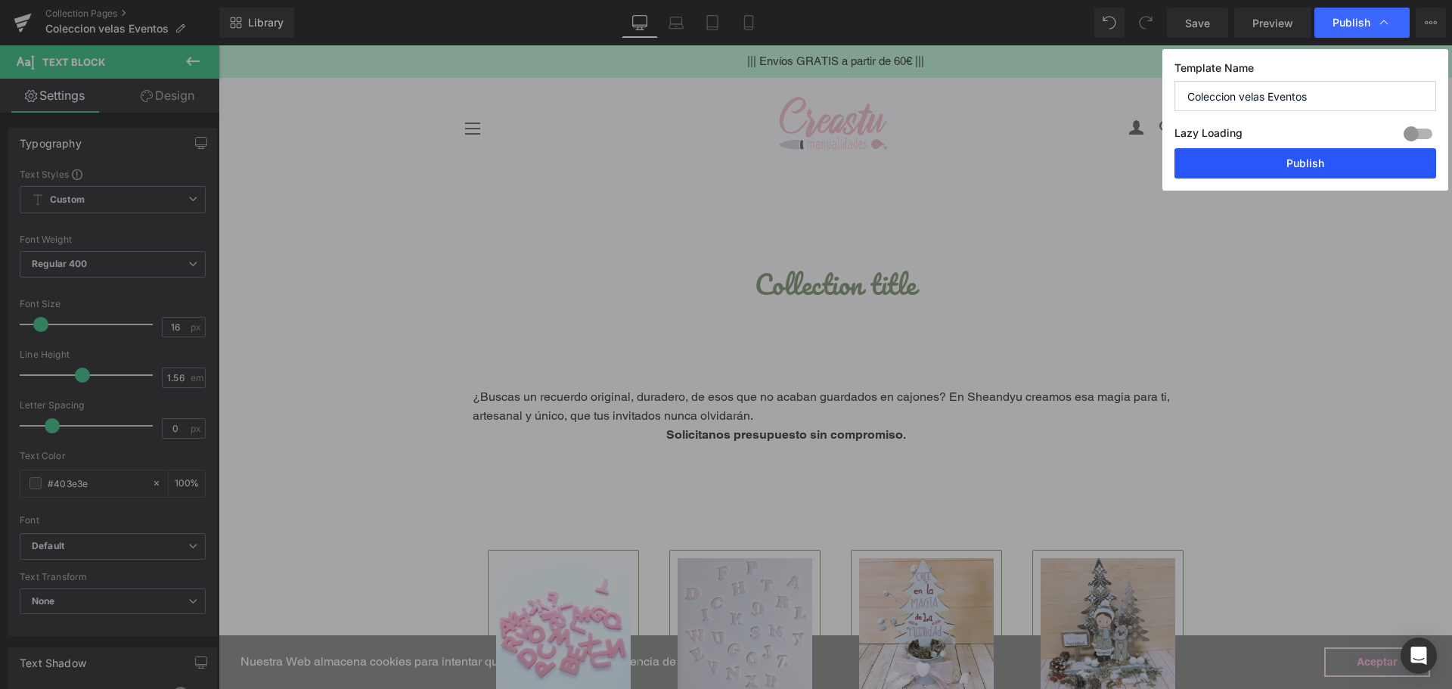
click at [1272, 171] on button "Publish" at bounding box center [1305, 163] width 262 height 30
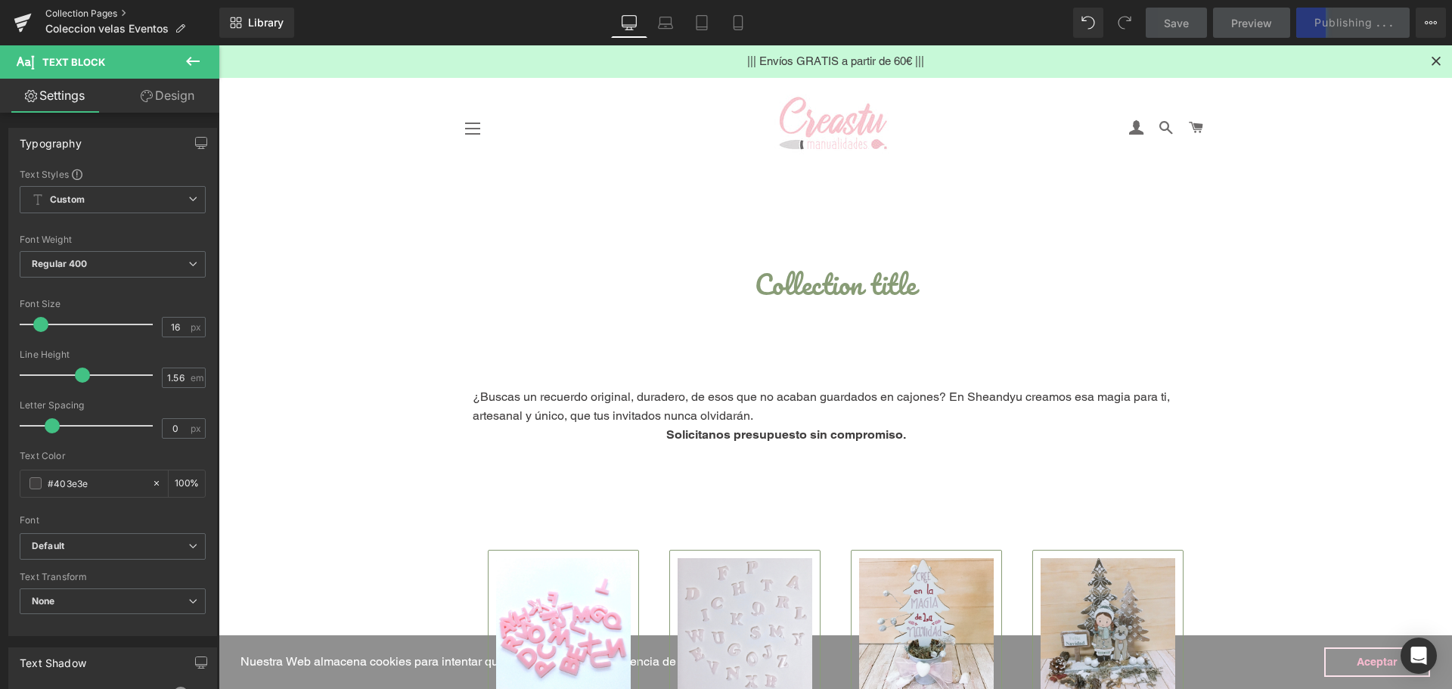
click at [97, 11] on link "Collection Pages" at bounding box center [132, 14] width 174 height 12
click at [1168, 17] on span "Save" at bounding box center [1176, 23] width 25 height 16
click at [1258, 155] on header "Navegación Talleres En nuestro estudio" at bounding box center [835, 128] width 1233 height 102
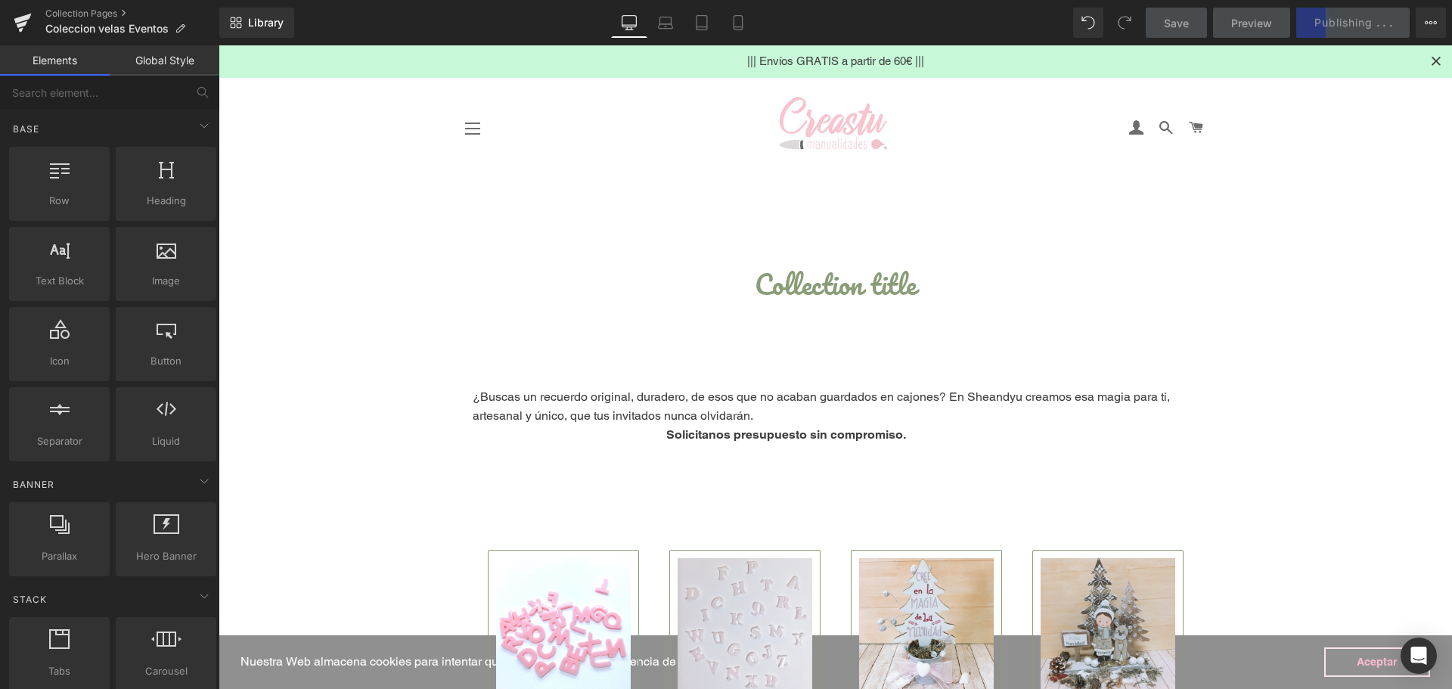
drag, startPoint x: 554, startPoint y: 451, endPoint x: 544, endPoint y: 412, distance: 40.7
click at [526, 411] on span "¿Buscas un recuerdo original, duradero, de esos que no acaban guardados en cajo…" at bounding box center [821, 405] width 697 height 33
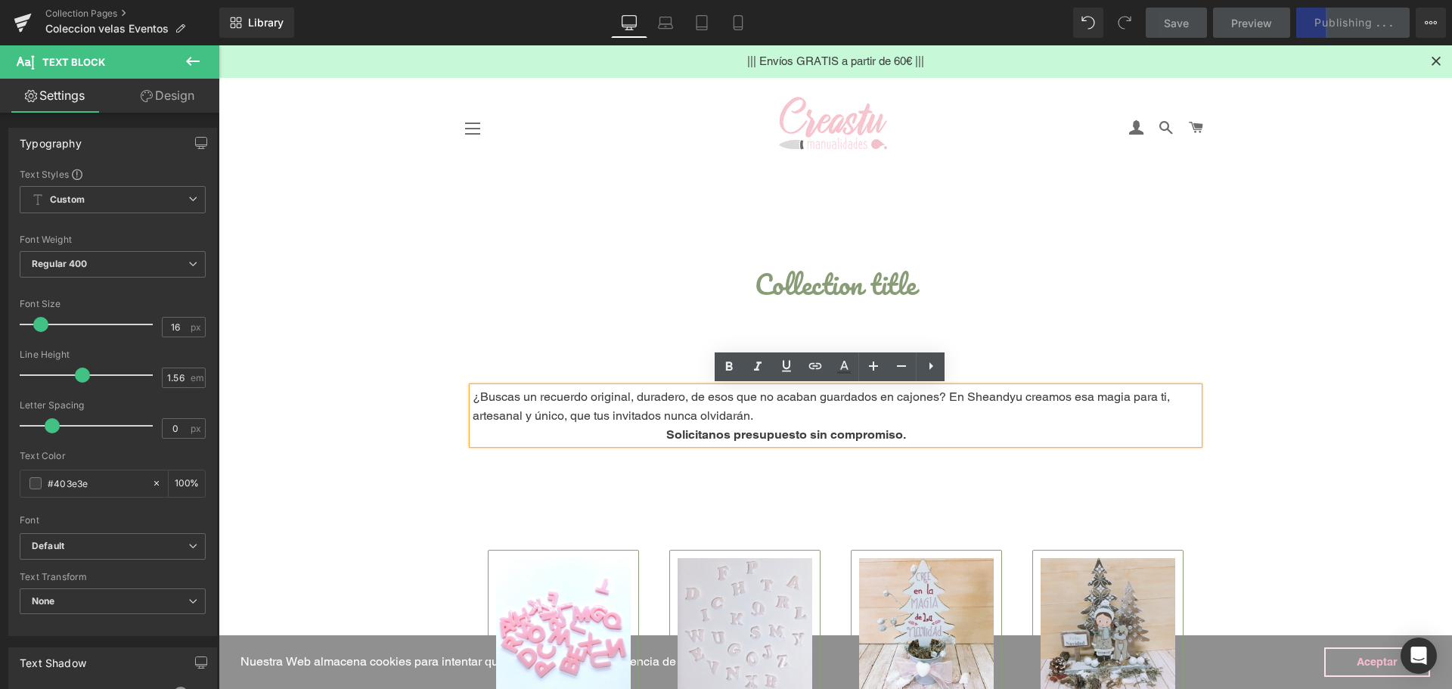
drag, startPoint x: 467, startPoint y: 392, endPoint x: 854, endPoint y: 427, distance: 388.8
click at [947, 437] on div "¿Buscas un recuerdo original, duradero, de esos que no acaban guardados en cajo…" at bounding box center [836, 415] width 726 height 57
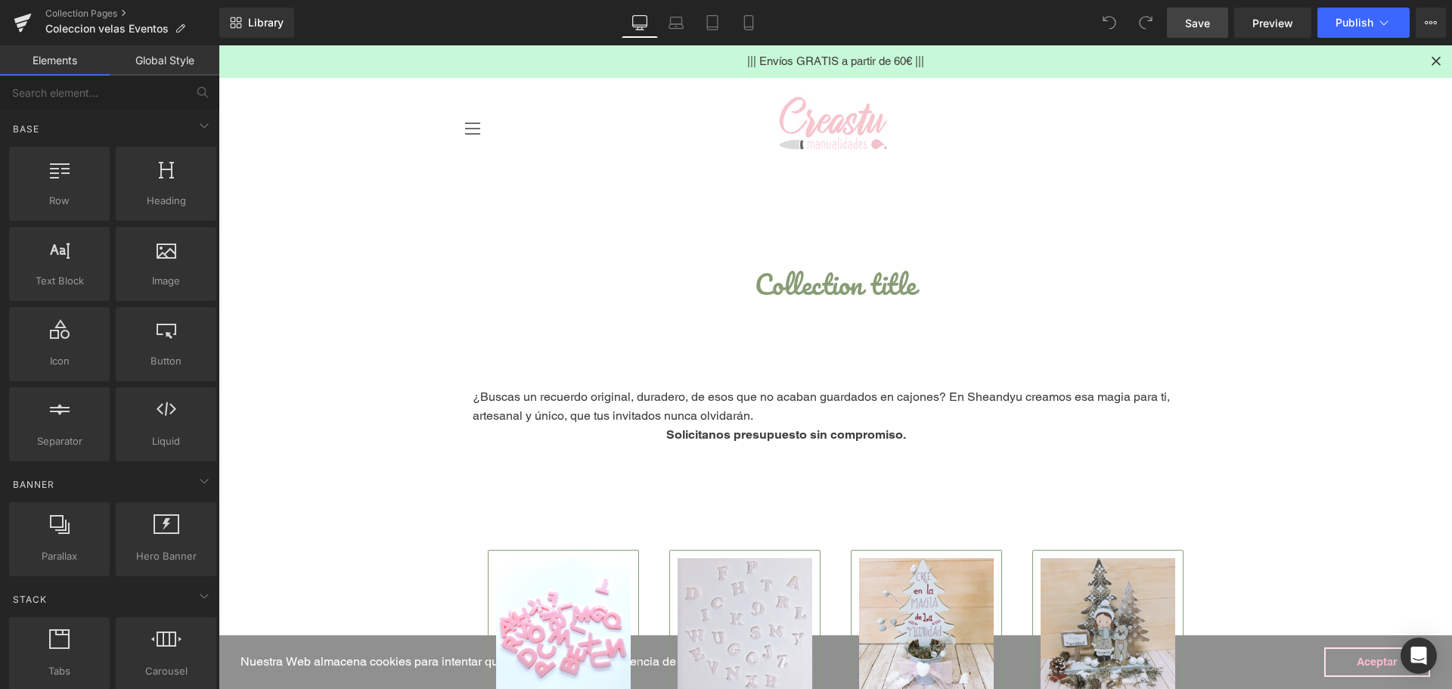
click at [1187, 22] on span "Save" at bounding box center [1197, 23] width 25 height 16
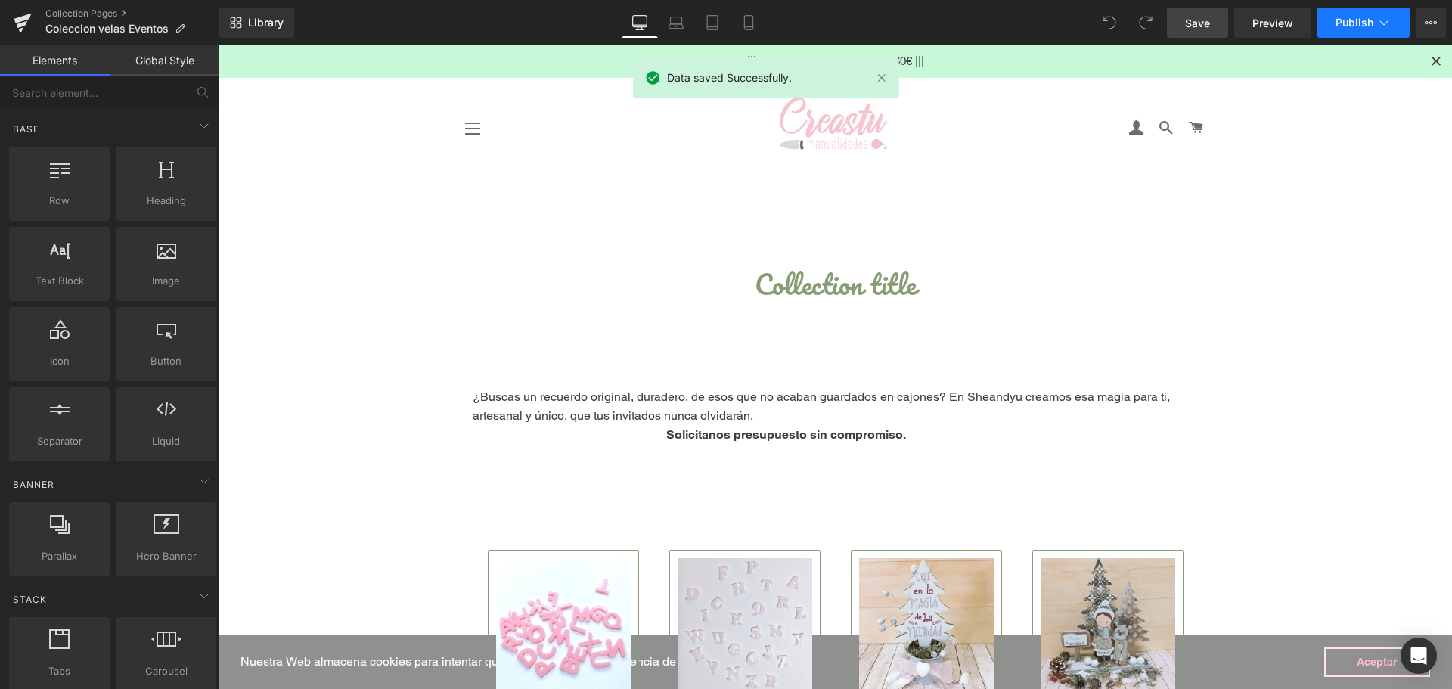
click at [1378, 26] on icon at bounding box center [1383, 22] width 15 height 15
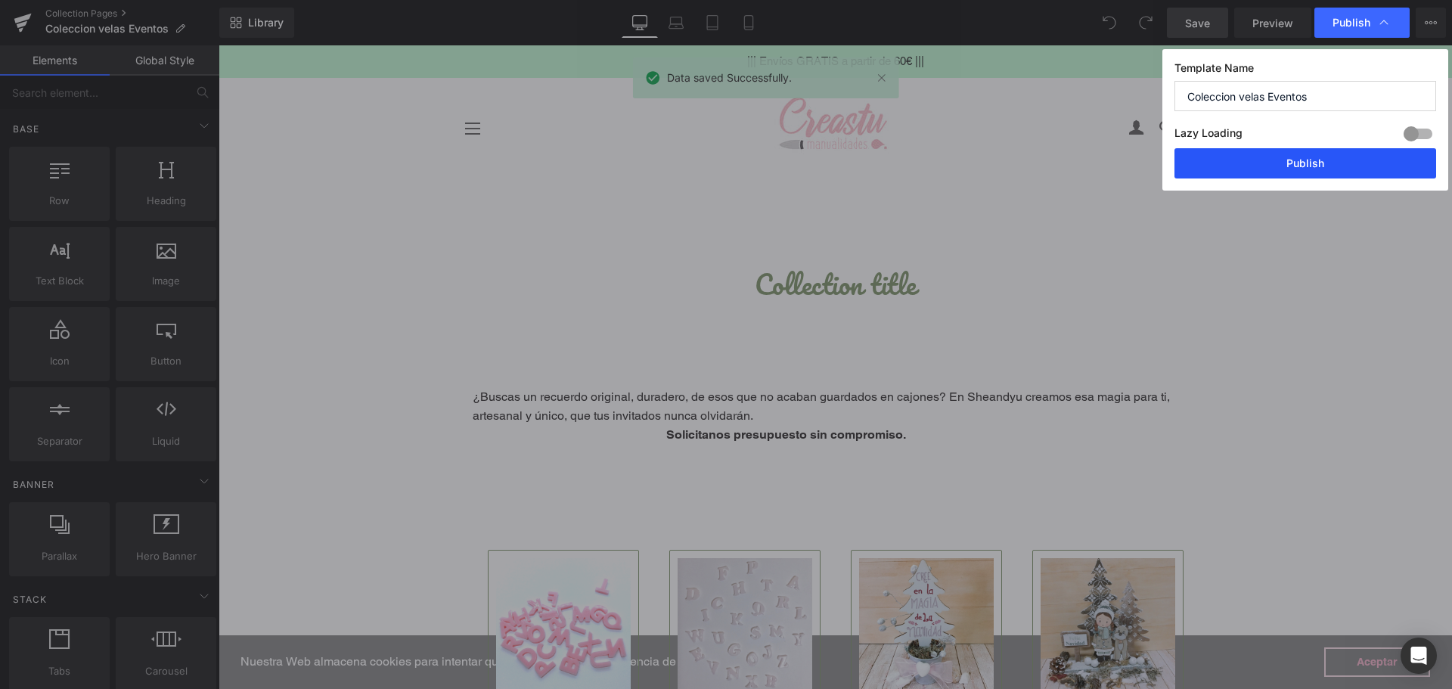
click at [1318, 169] on button "Publish" at bounding box center [1305, 163] width 262 height 30
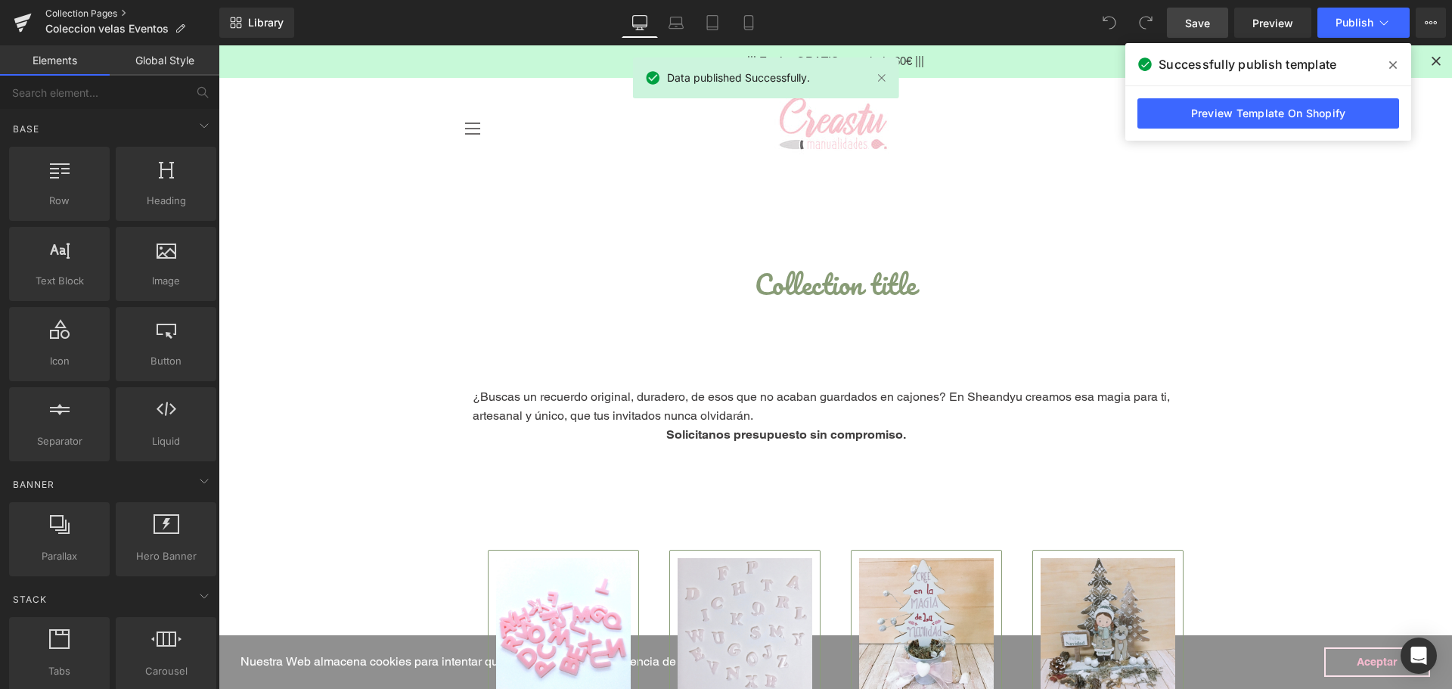
click at [73, 14] on link "Collection Pages" at bounding box center [132, 14] width 174 height 12
